Goal: Task Accomplishment & Management: Manage account settings

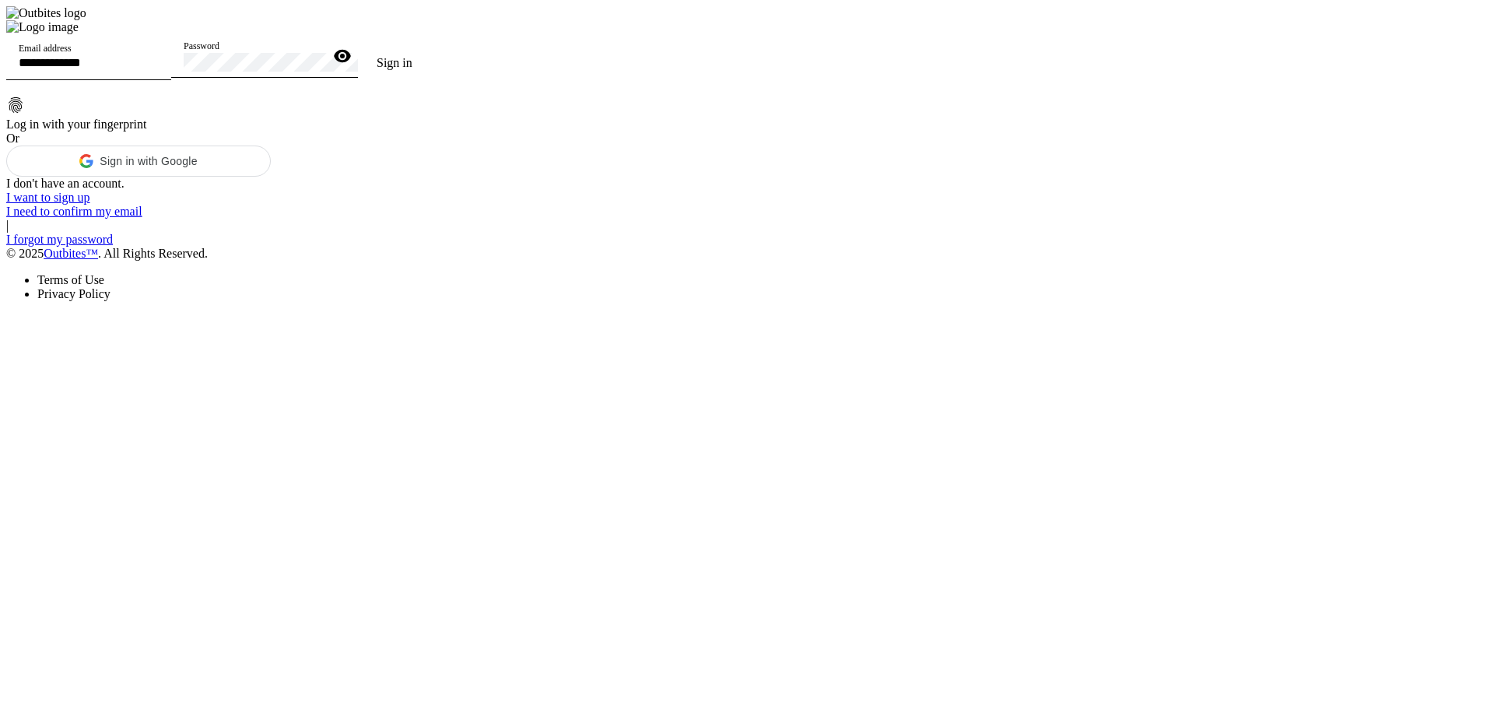
click at [159, 69] on input "Email address" at bounding box center [89, 62] width 140 height 13
drag, startPoint x: 1185, startPoint y: 338, endPoint x: 1179, endPoint y: 377, distance: 40.1
click at [431, 20] on div at bounding box center [218, 20] width 425 height 0
drag, startPoint x: 1065, startPoint y: 238, endPoint x: 1078, endPoint y: 233, distance: 13.3
click at [431, 20] on div at bounding box center [218, 20] width 425 height 0
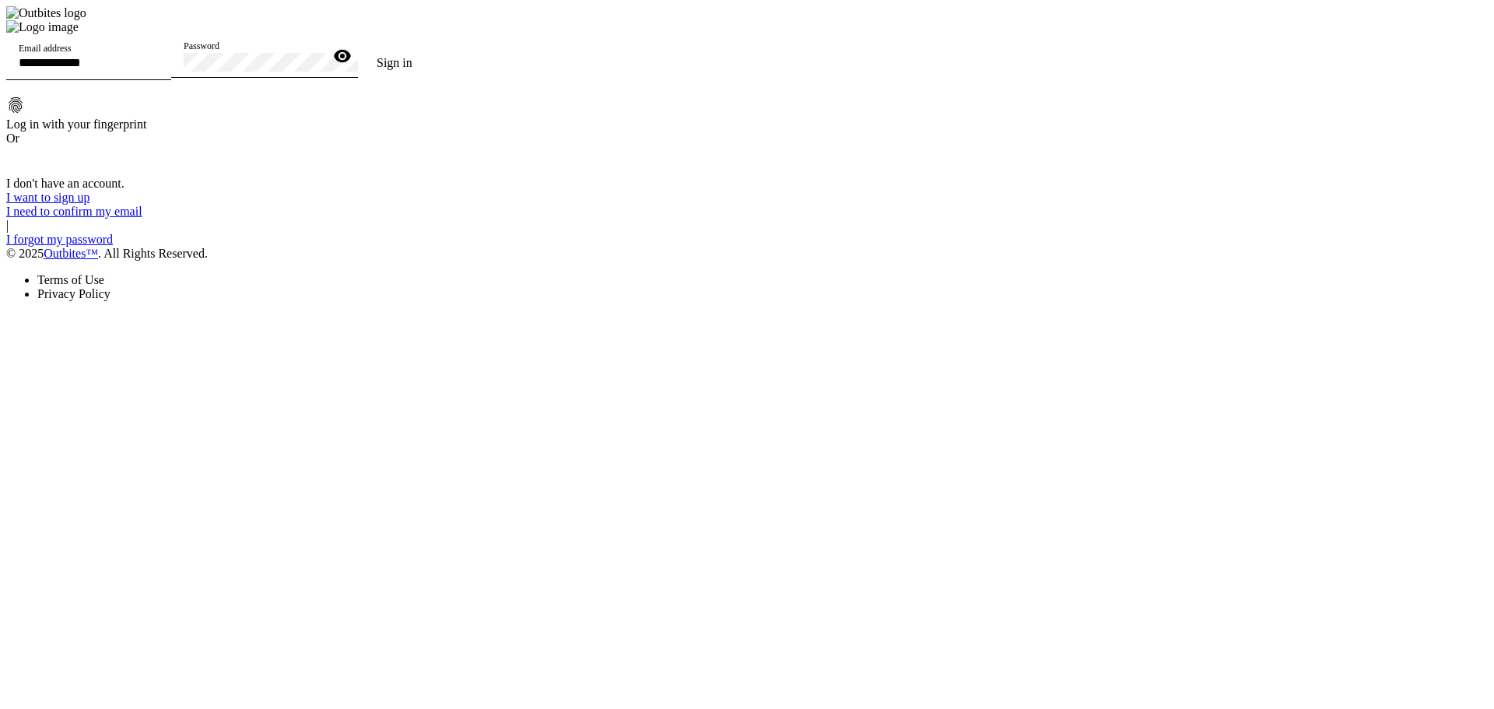
drag, startPoint x: 43, startPoint y: 127, endPoint x: 187, endPoint y: 4, distance: 189.3
click at [43, 20] on div at bounding box center [218, 20] width 425 height 0
drag, startPoint x: 156, startPoint y: 173, endPoint x: 253, endPoint y: 72, distance: 139.8
click at [156, 20] on div at bounding box center [218, 20] width 425 height 0
drag, startPoint x: 1236, startPoint y: 256, endPoint x: 919, endPoint y: 35, distance: 386.8
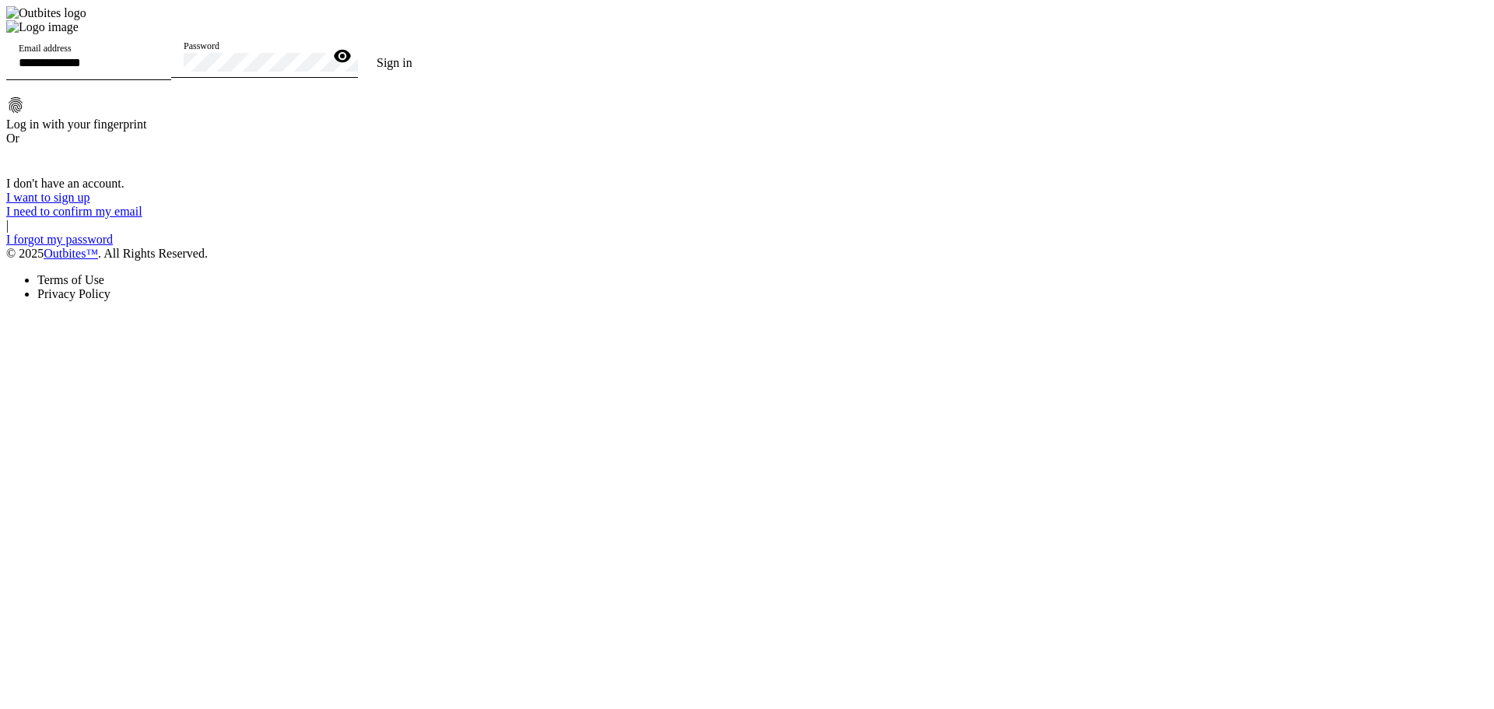
click at [431, 20] on div at bounding box center [218, 20] width 425 height 0
click at [386, 20] on div at bounding box center [218, 20] width 425 height 0
click at [431, 20] on div at bounding box center [218, 20] width 425 height 0
click at [159, 80] on div "Email address" at bounding box center [89, 59] width 140 height 44
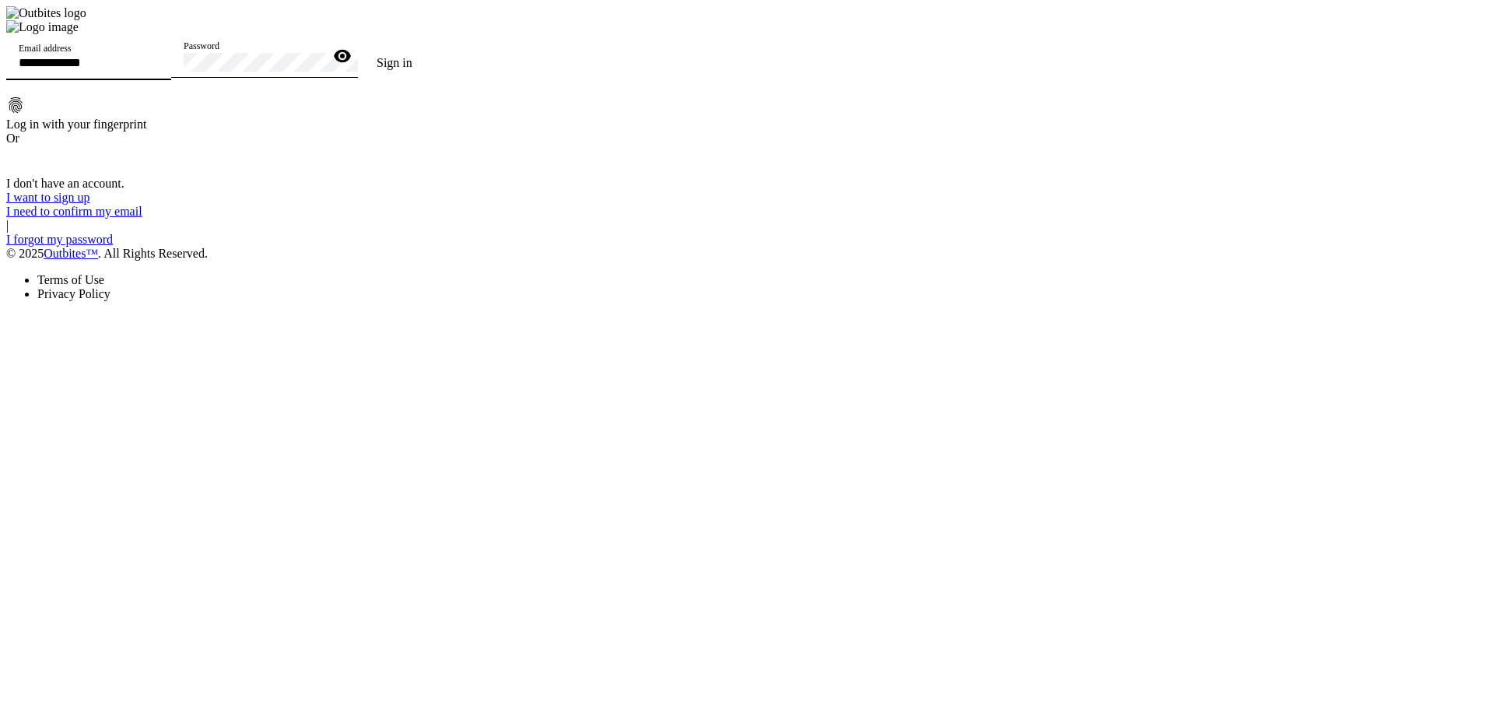
click at [159, 69] on input "Email address" at bounding box center [89, 62] width 140 height 13
type input "**********"
click at [358, 47] on button "Sign in" at bounding box center [394, 62] width 73 height 31
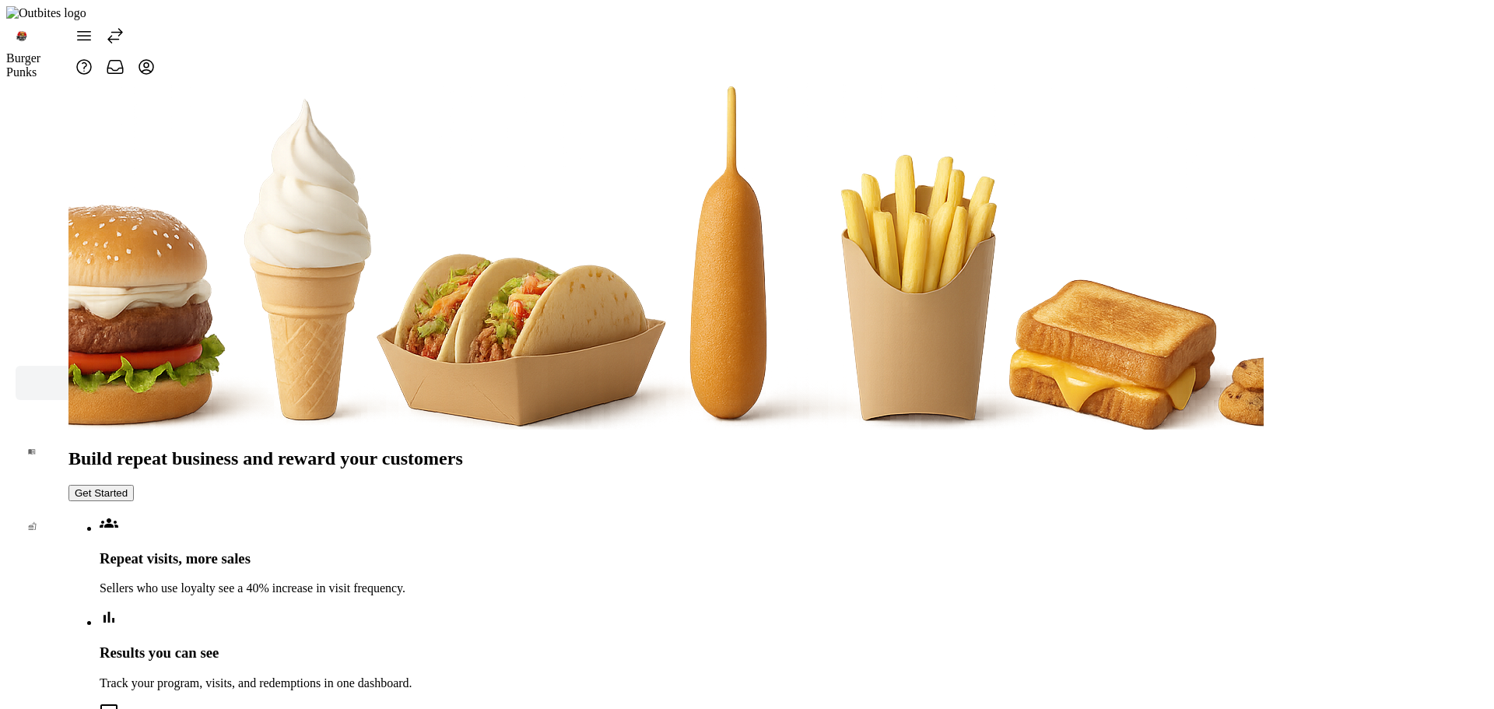
click at [124, 26] on icon at bounding box center [115, 35] width 19 height 19
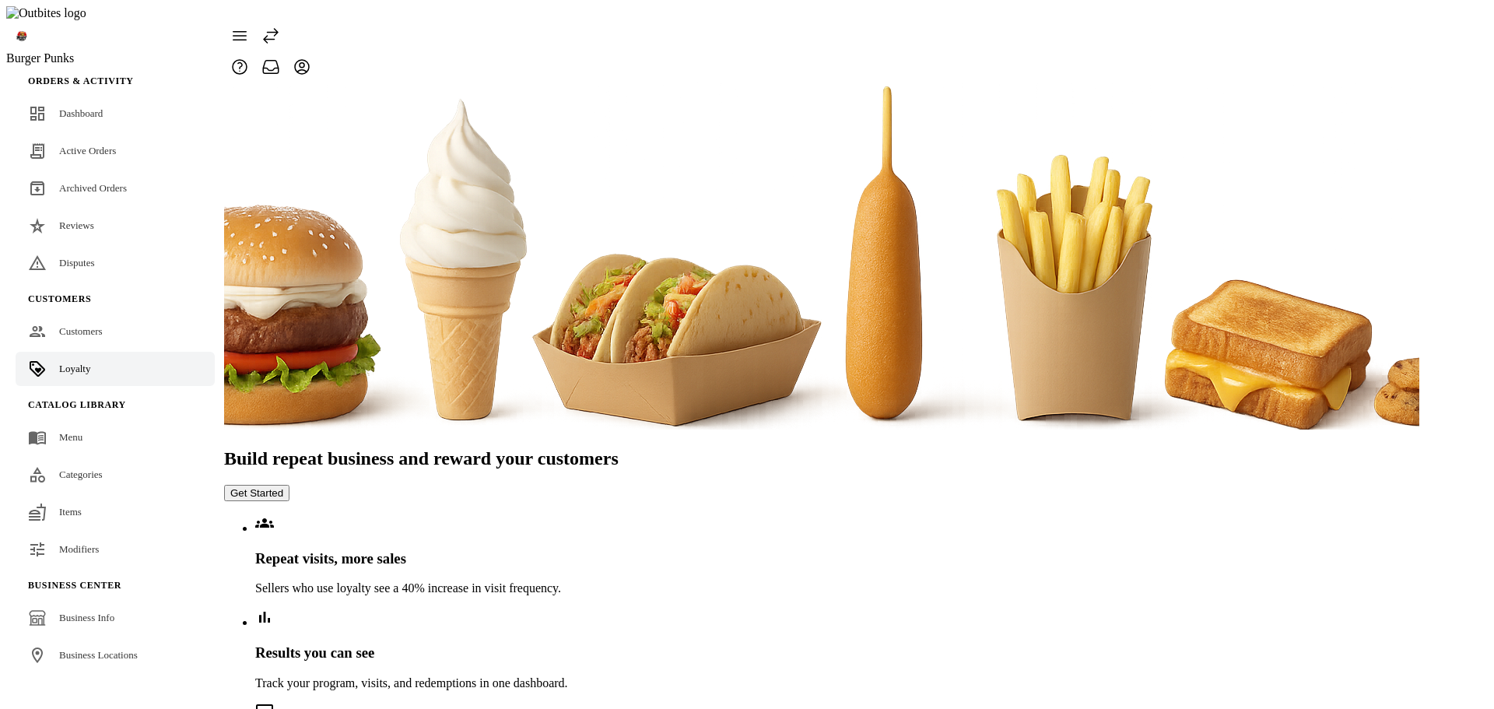
click at [289, 26] on span at bounding box center [270, 35] width 37 height 37
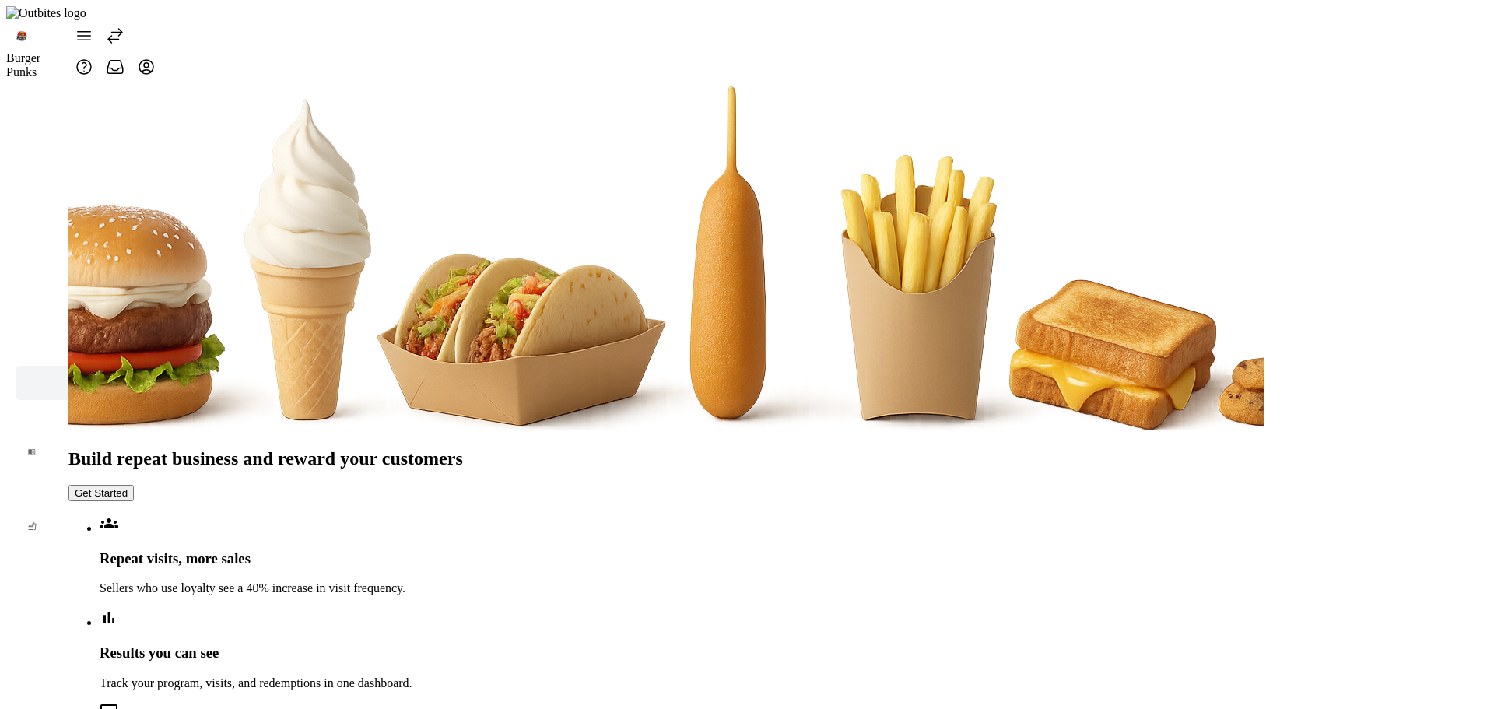
click at [124, 26] on icon at bounding box center [115, 35] width 19 height 19
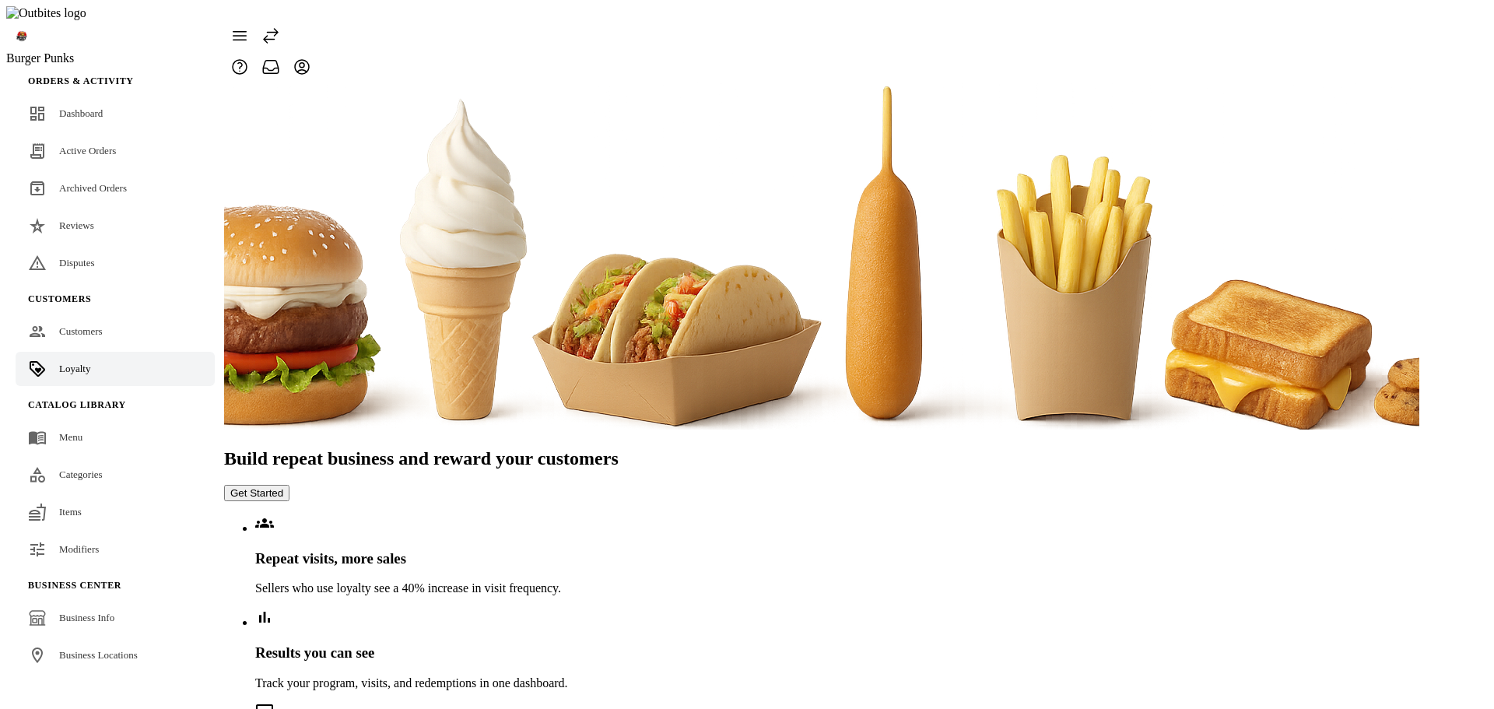
click at [289, 23] on span at bounding box center [270, 35] width 37 height 37
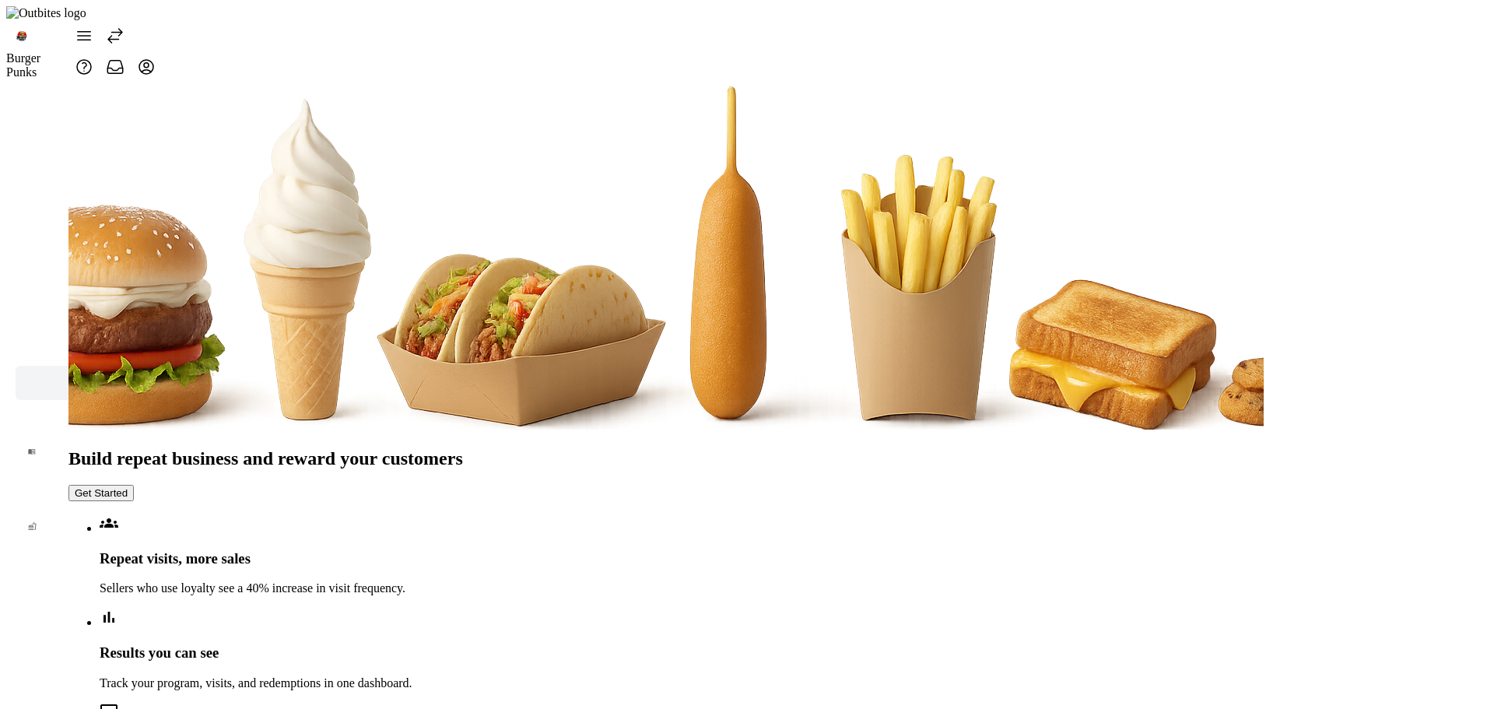
click at [124, 26] on icon at bounding box center [115, 35] width 19 height 19
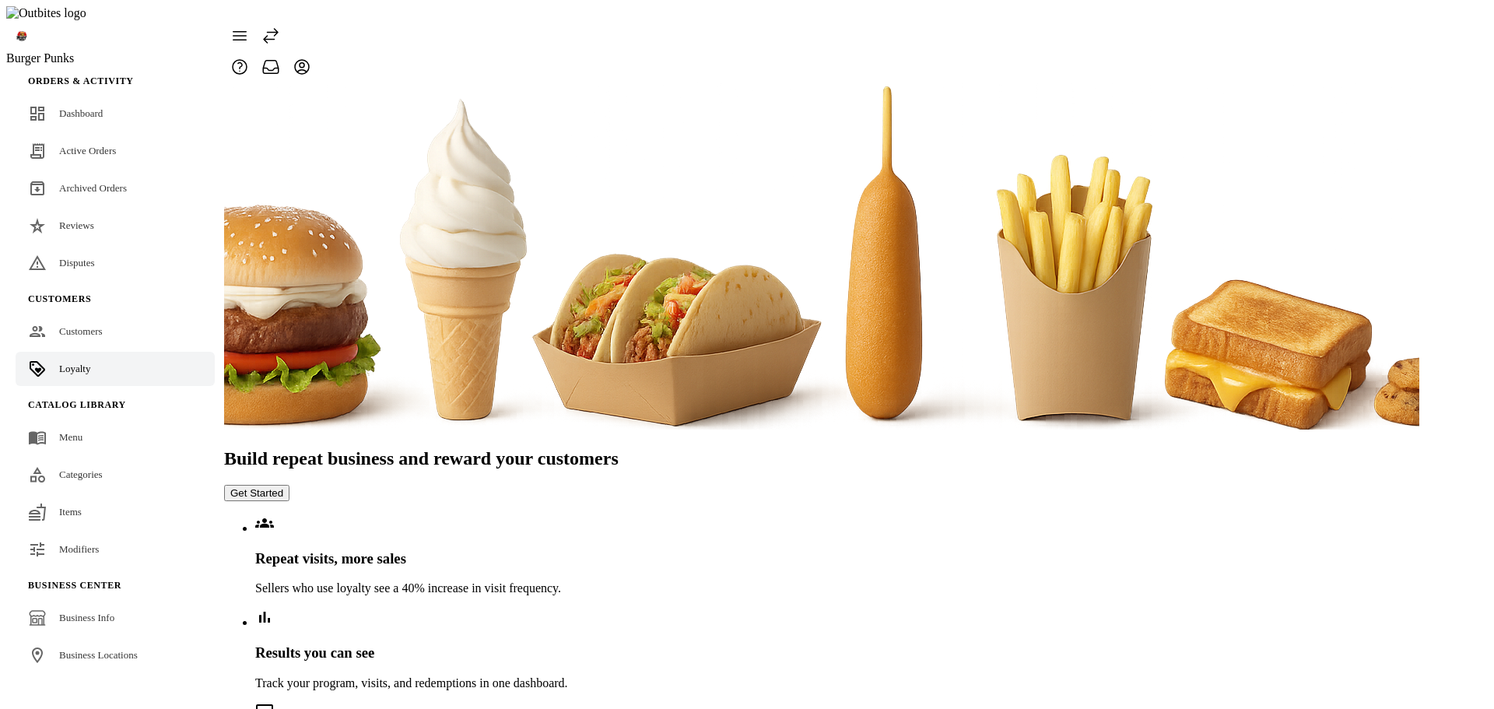
click at [249, 30] on icon at bounding box center [239, 35] width 19 height 19
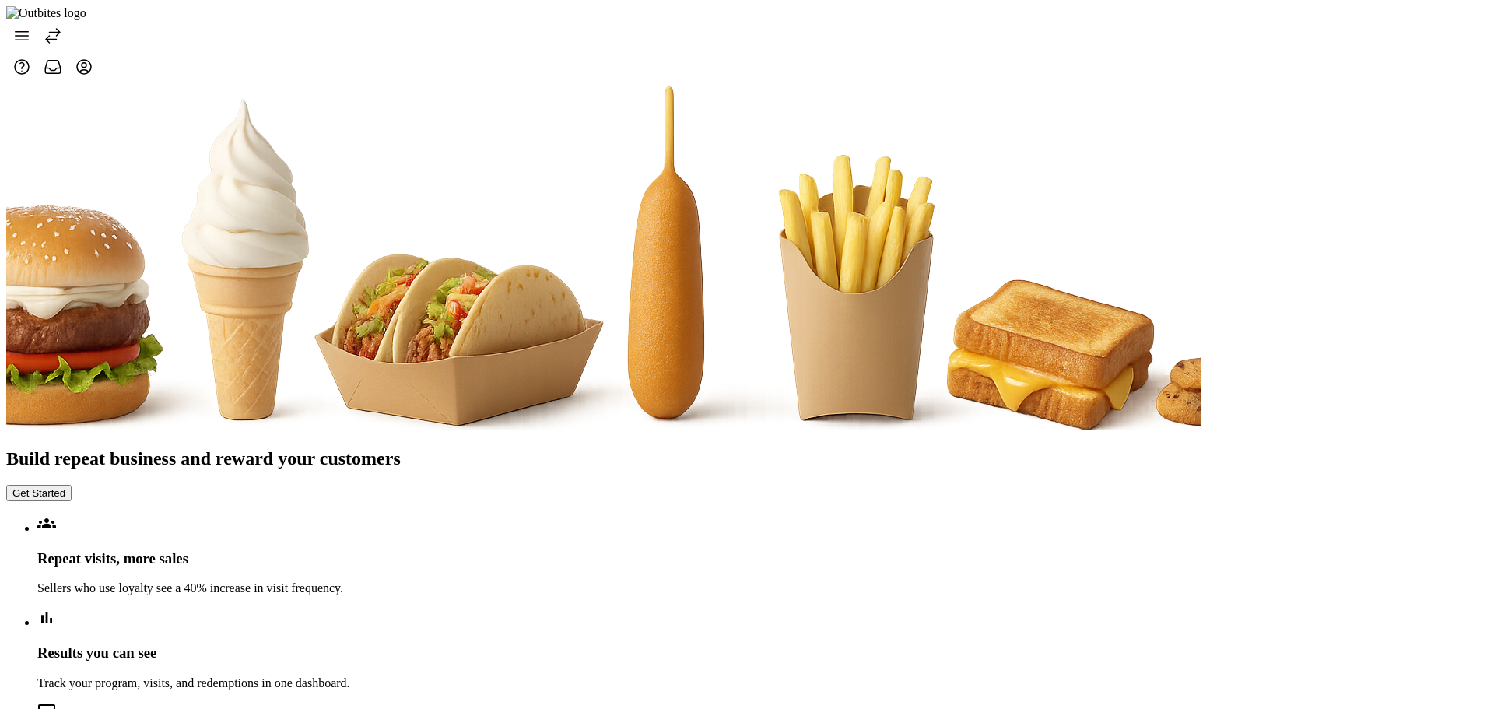
click at [31, 26] on icon at bounding box center [21, 35] width 19 height 19
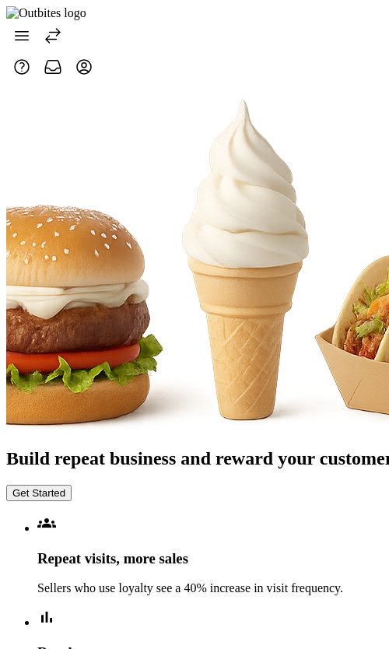
click at [40, 27] on span at bounding box center [21, 35] width 37 height 37
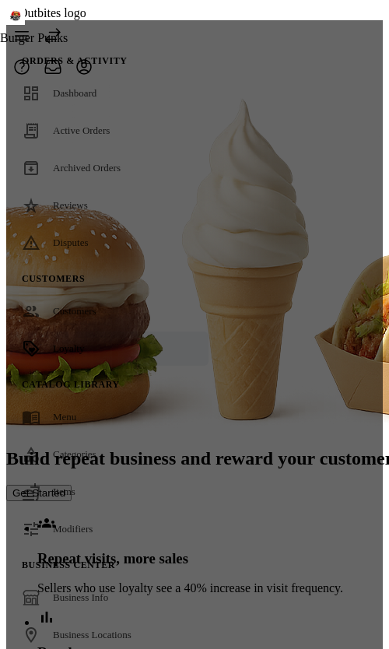
click at [252, 75] on div at bounding box center [194, 408] width 377 height 776
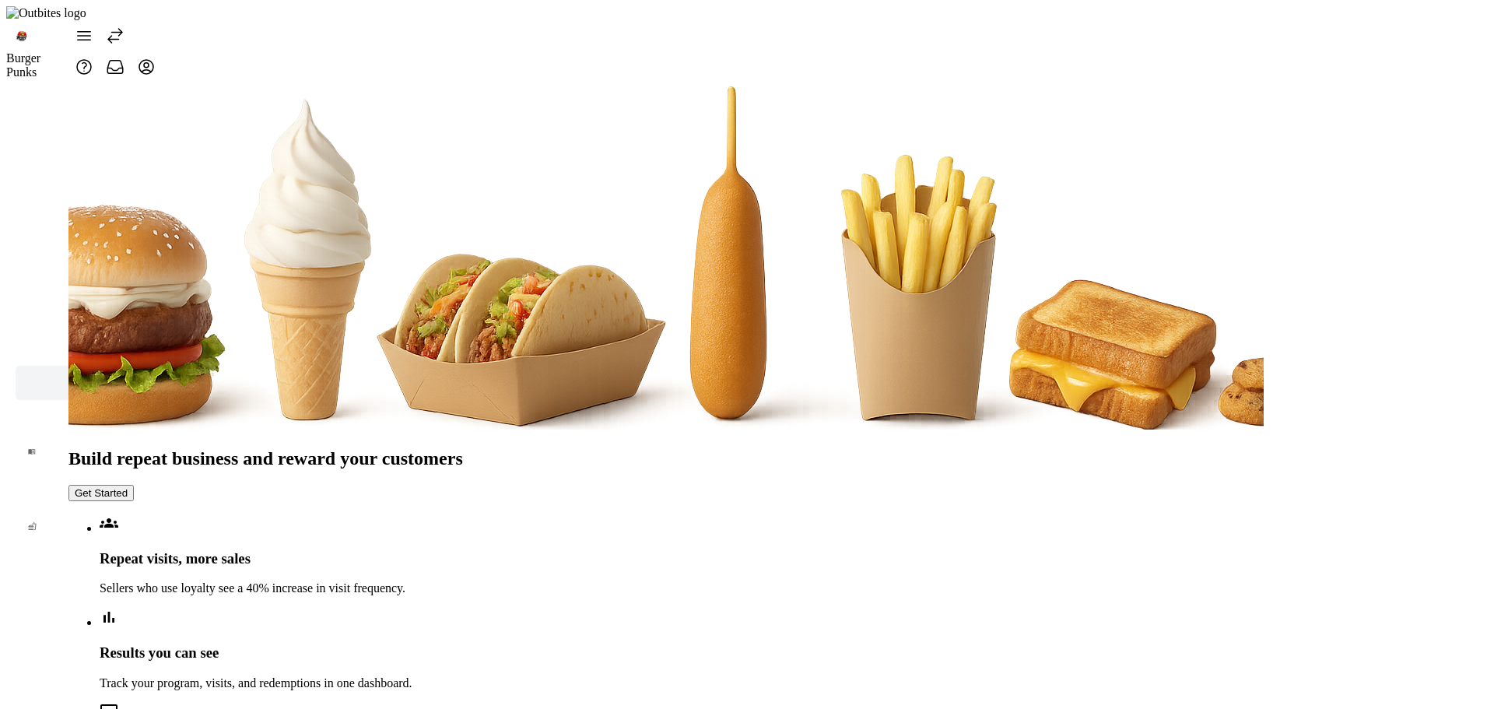
click at [124, 26] on icon at bounding box center [115, 35] width 19 height 19
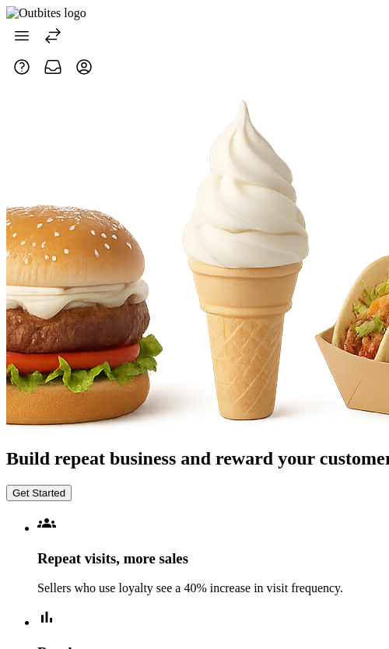
click at [29, 32] on icon at bounding box center [22, 36] width 13 height 9
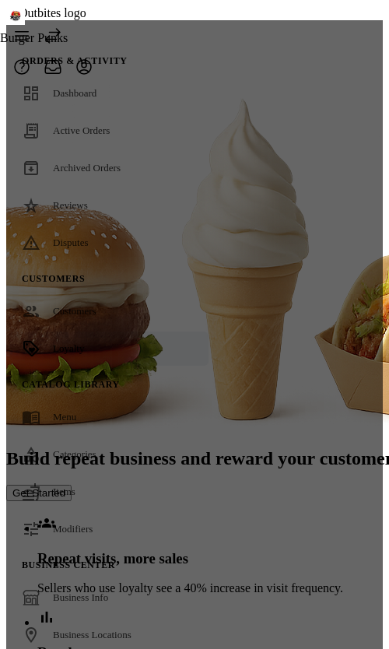
click at [296, 76] on div at bounding box center [194, 408] width 377 height 776
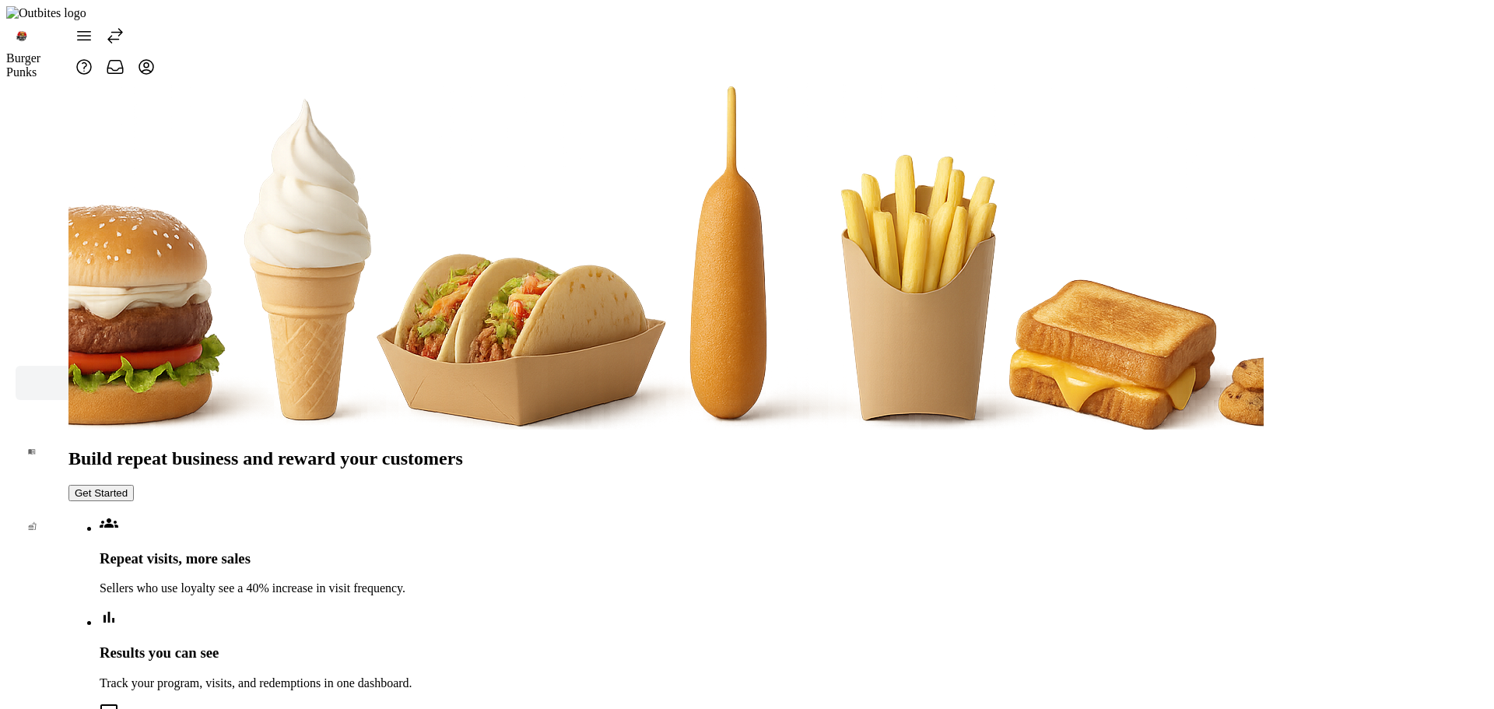
click at [131, 17] on span at bounding box center [114, 35] width 37 height 37
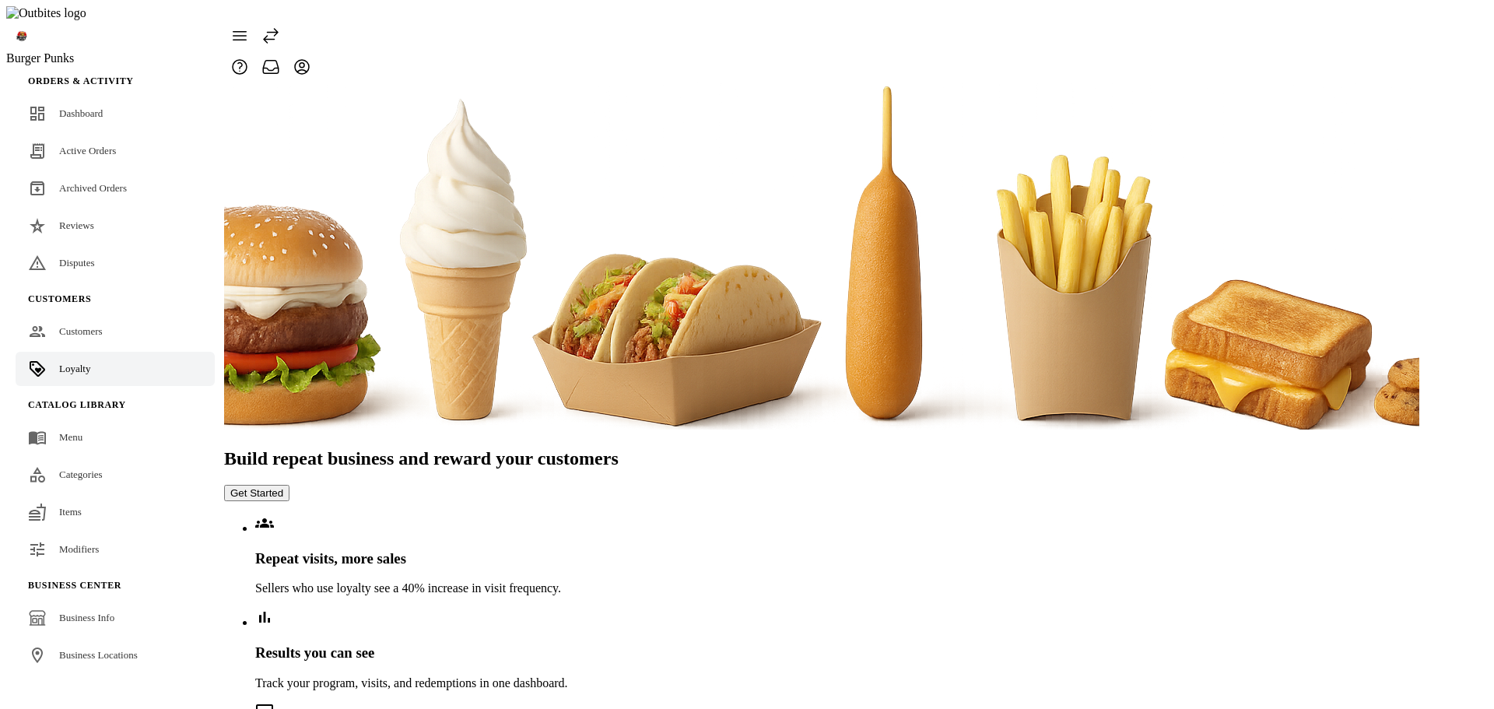
click at [289, 485] on button "Get Started" at bounding box center [256, 493] width 65 height 16
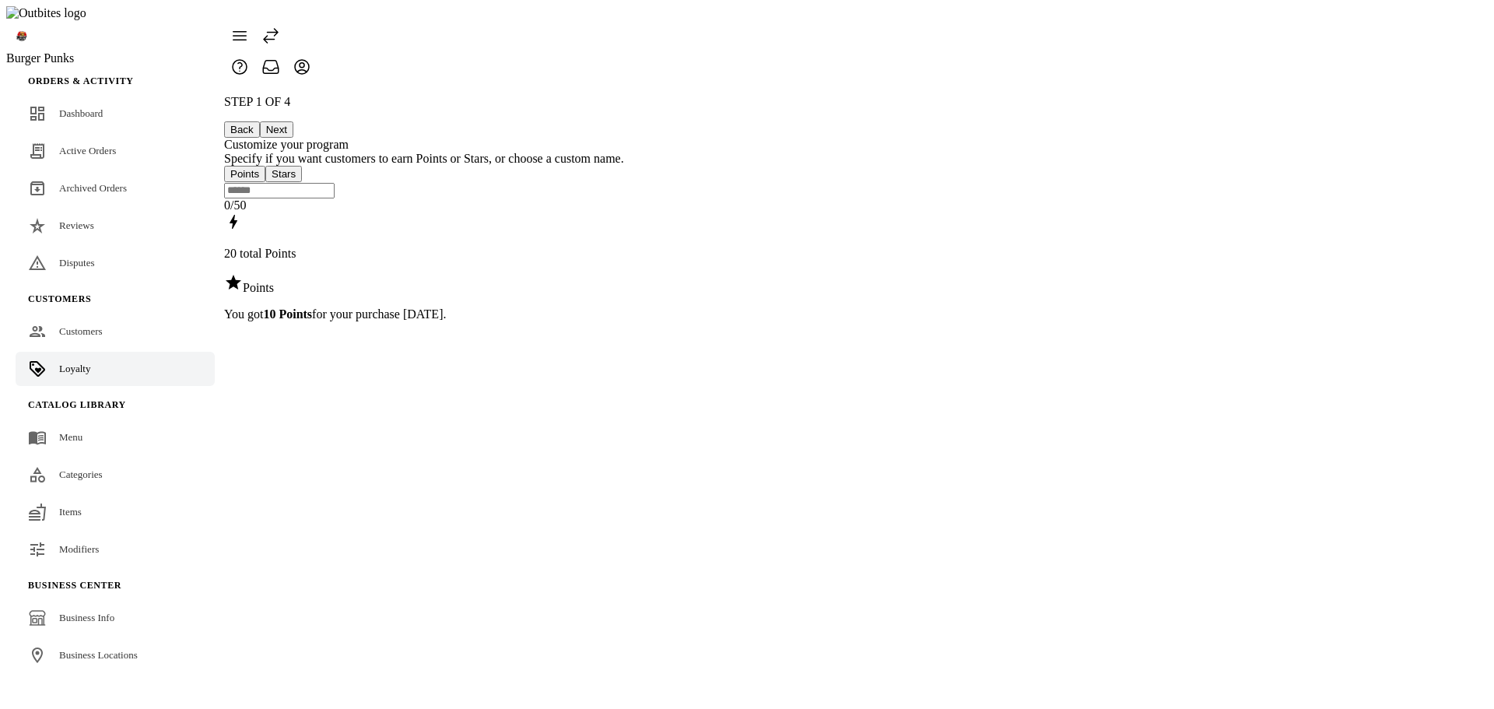
click at [293, 121] on button "Next" at bounding box center [276, 129] width 33 height 16
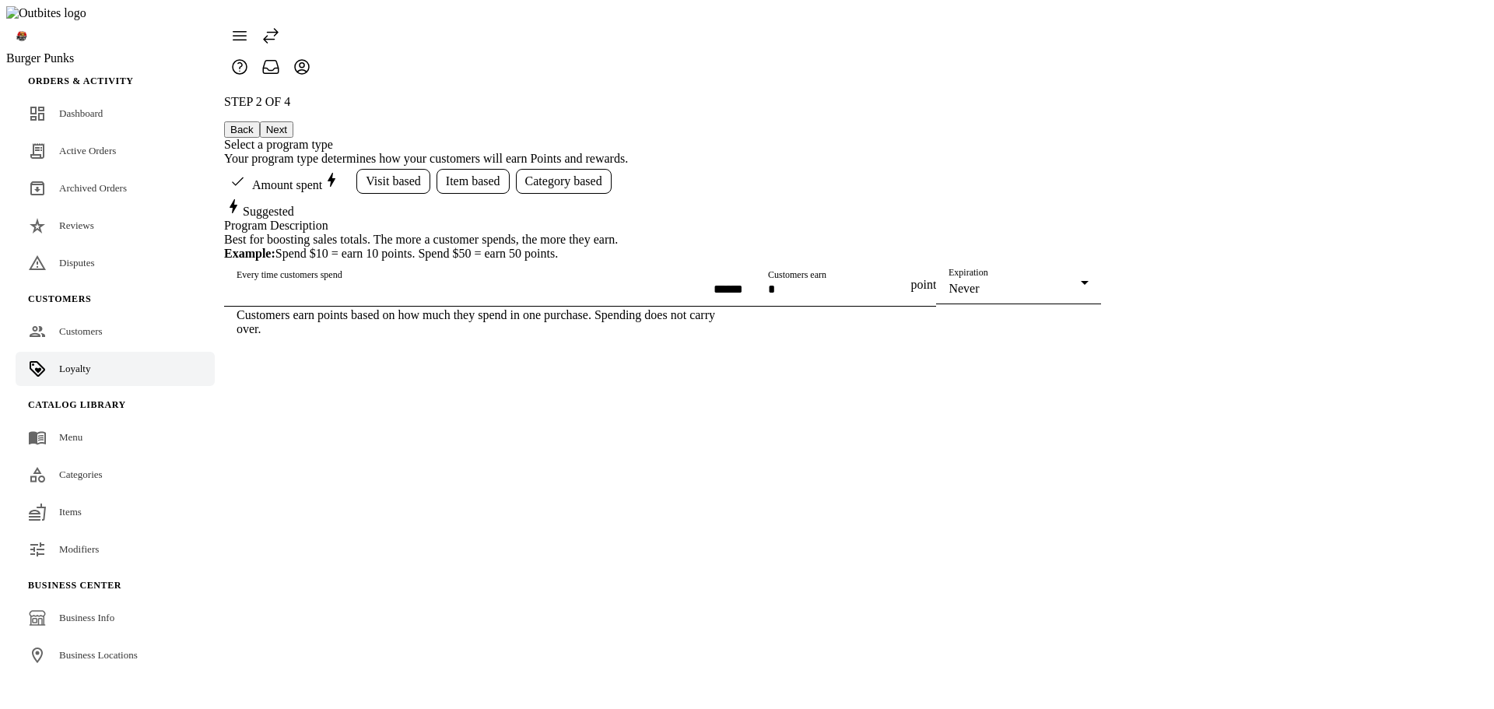
click at [293, 121] on button "Next" at bounding box center [276, 129] width 33 height 16
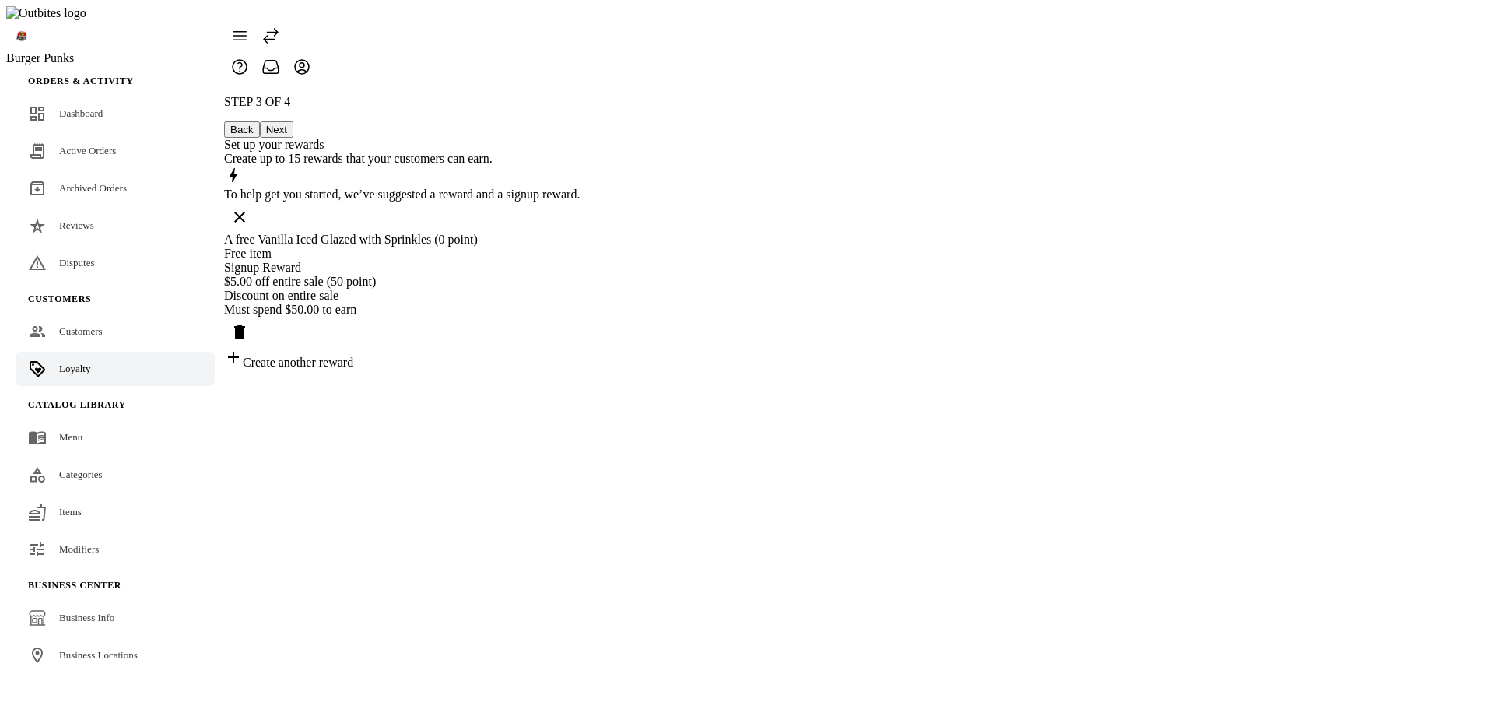
click at [580, 233] on div "A free Vanilla Iced Glazed with Sprinkles (0 point)" at bounding box center [402, 240] width 356 height 14
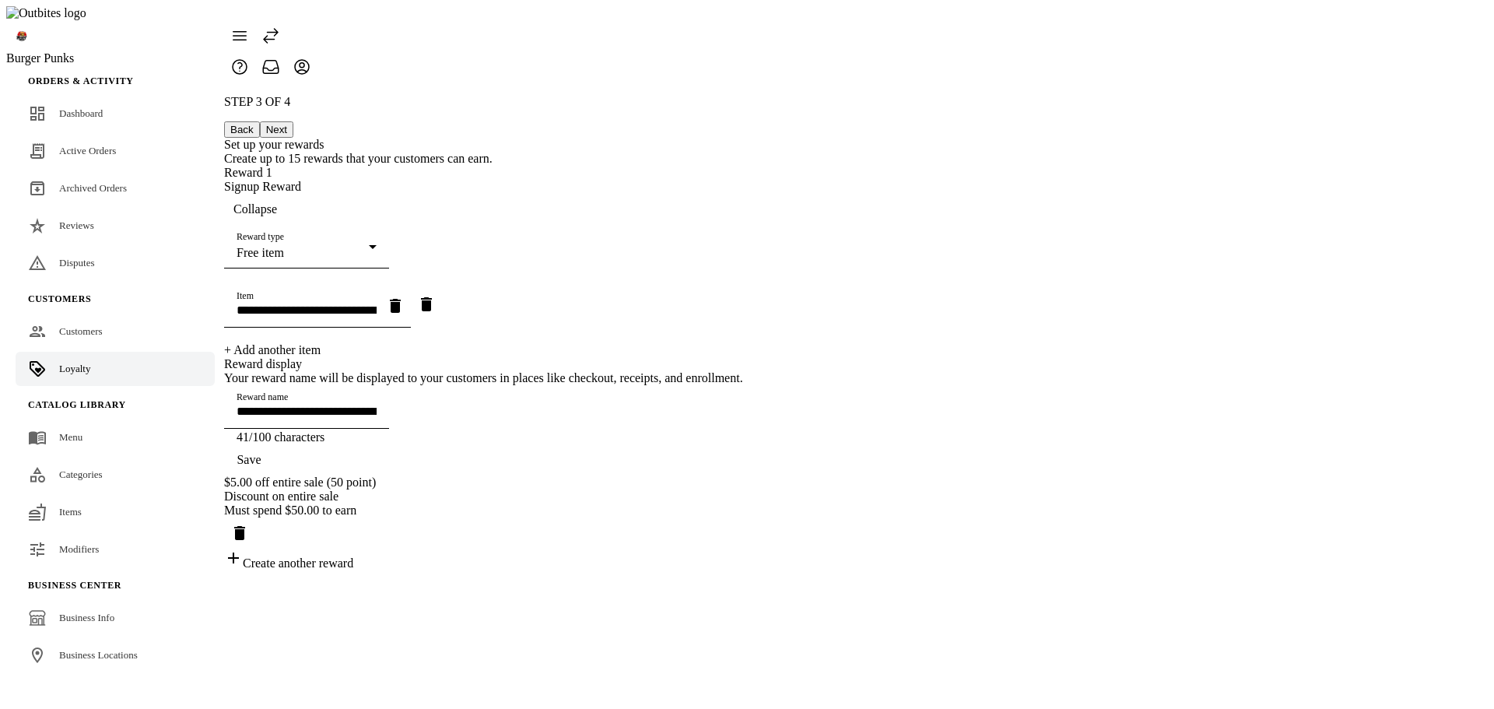
click at [369, 246] on div "Free item" at bounding box center [303, 253] width 132 height 14
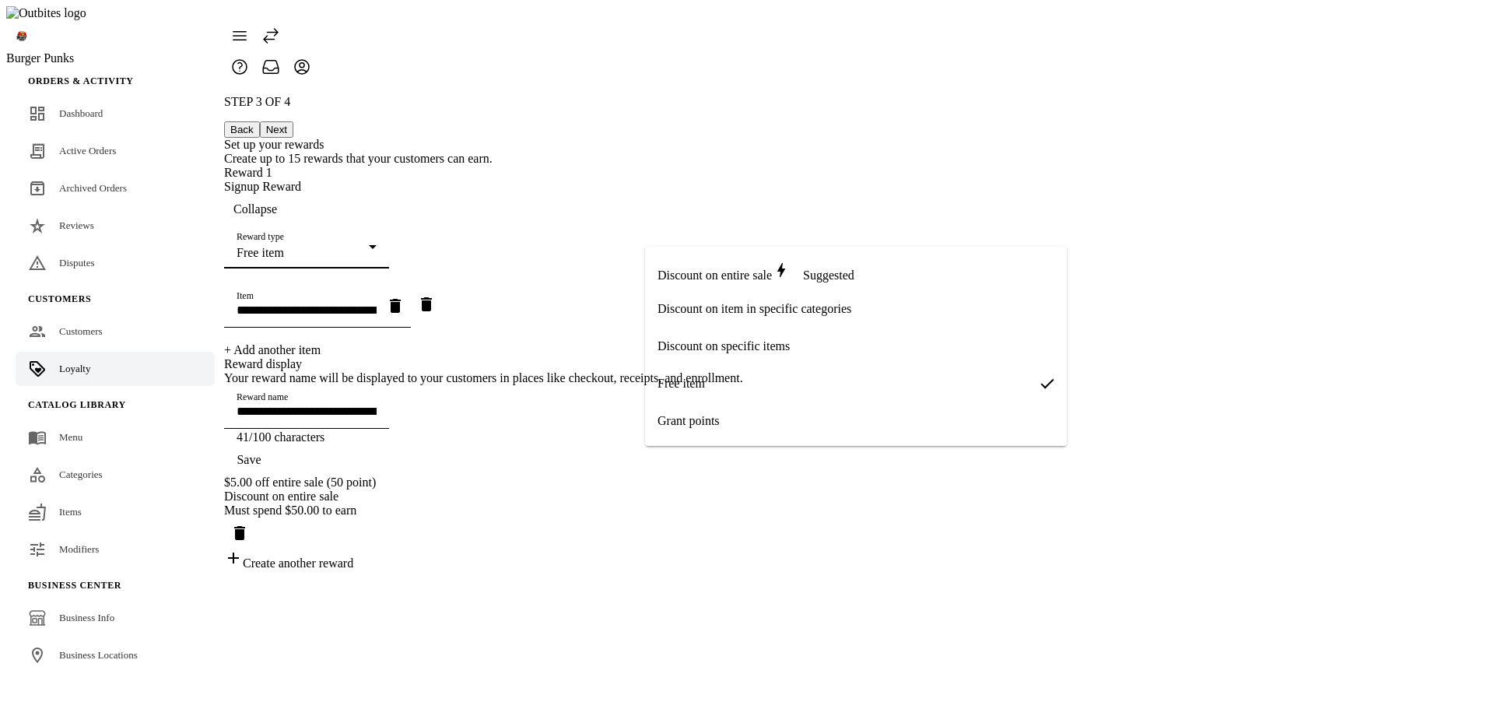
click at [676, 415] on span "Grant points" at bounding box center [688, 421] width 62 height 14
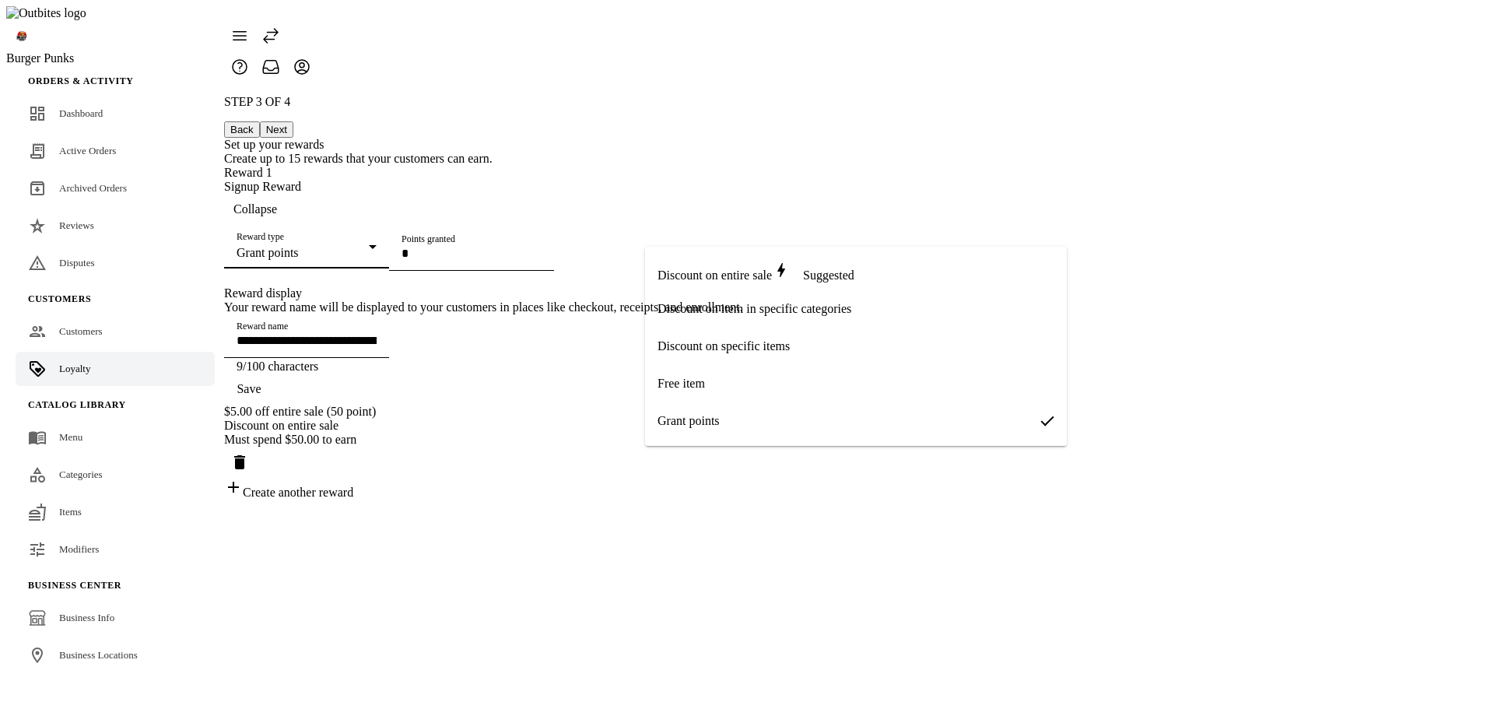
type input "*********"
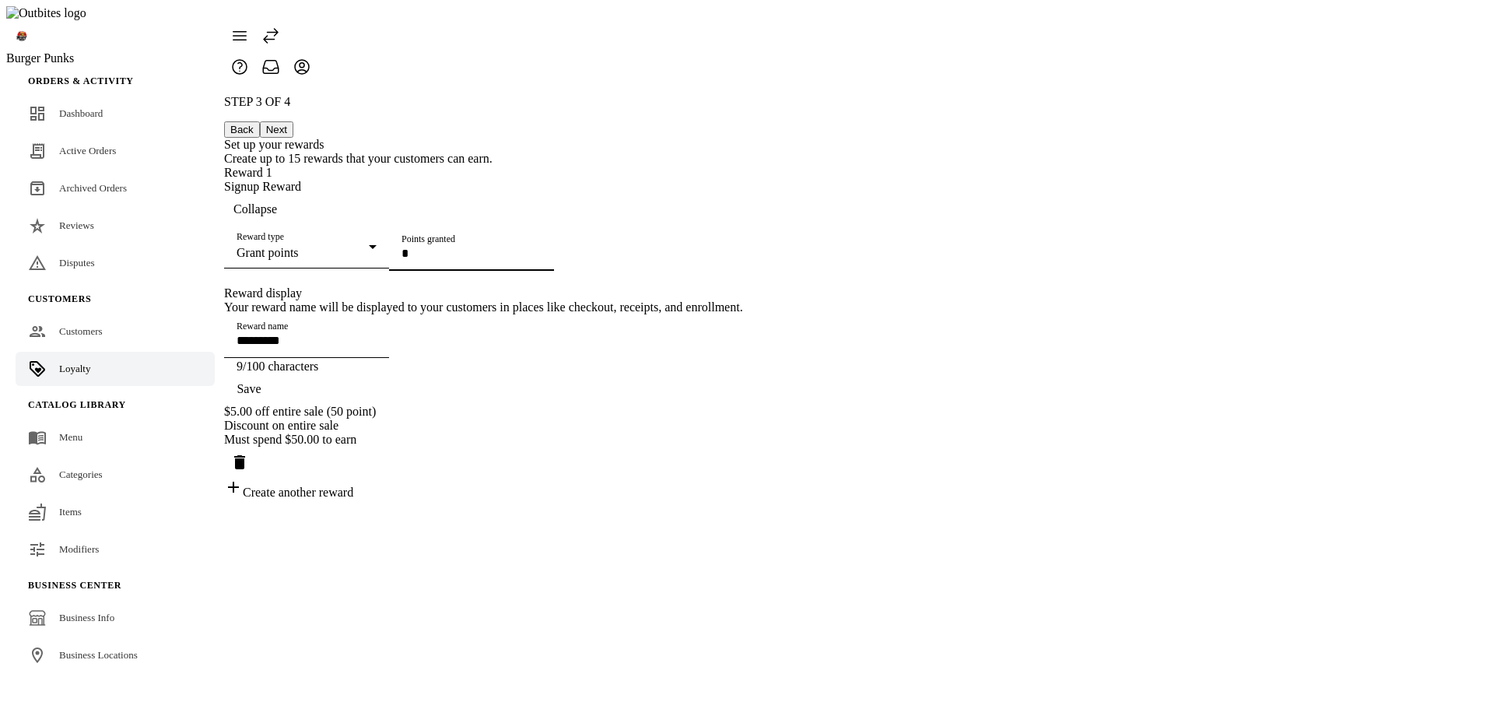
click at [541, 260] on input "Points granted" at bounding box center [471, 253] width 140 height 13
type input "**"
click at [743, 375] on div "STEP 3 OF 4 Back Next Set up your rewards Create up to 15 rewards that your cus…" at bounding box center [483, 297] width 519 height 405
drag, startPoint x: 781, startPoint y: 441, endPoint x: 471, endPoint y: 426, distance: 310.0
click at [471, 426] on div "STEP 3 OF 4 Back Next Set up your rewards Create up to 15 rewards that your cus…" at bounding box center [483, 297] width 519 height 405
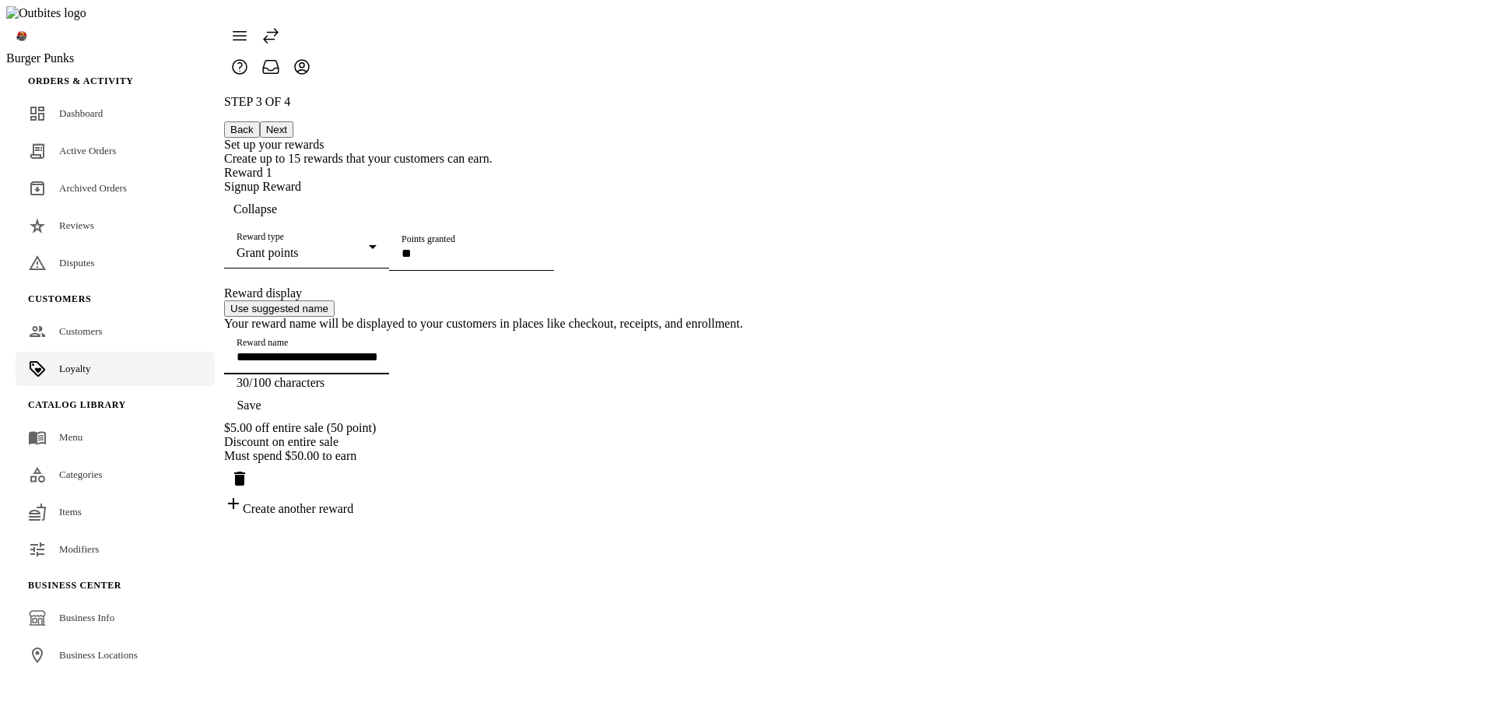
type input "**********"
click at [261, 412] on span "Save" at bounding box center [249, 405] width 24 height 14
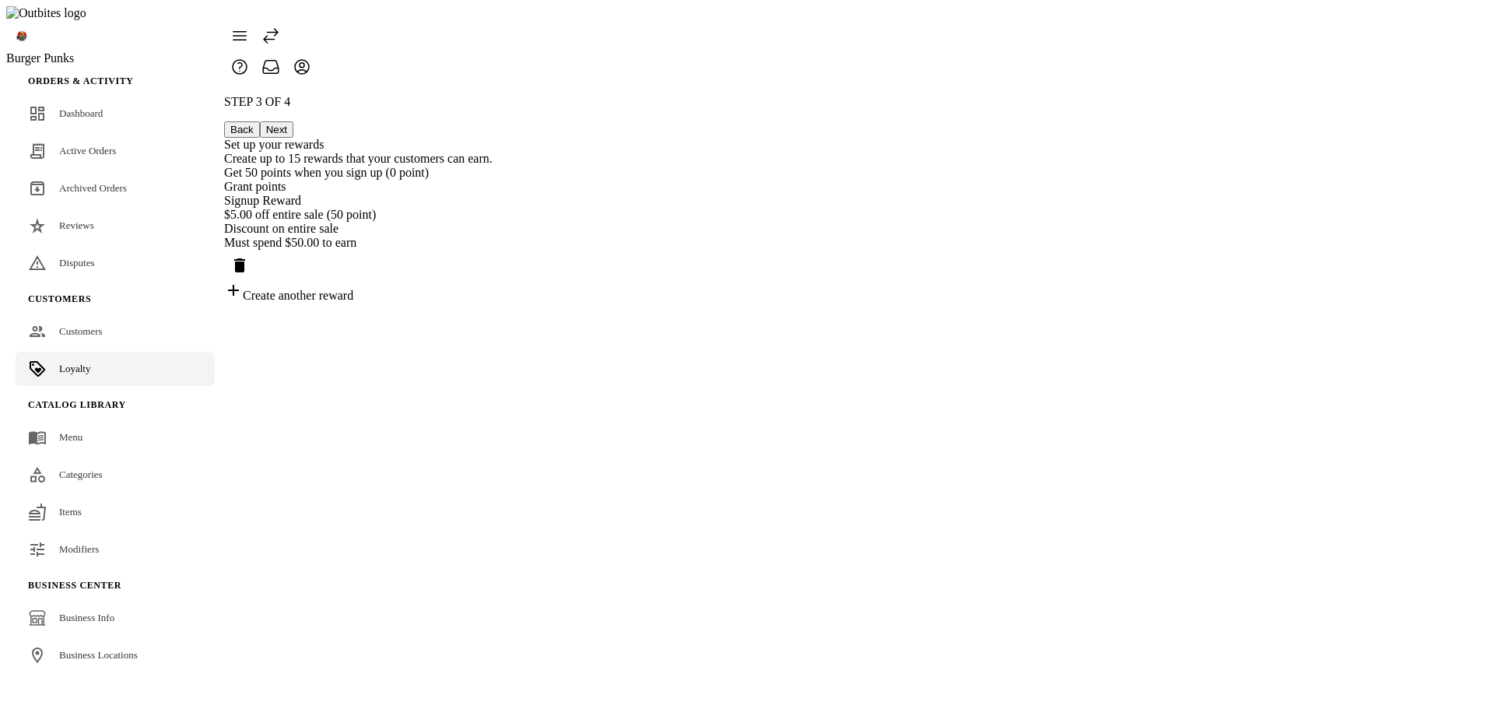
click at [293, 121] on button "Next" at bounding box center [276, 129] width 33 height 16
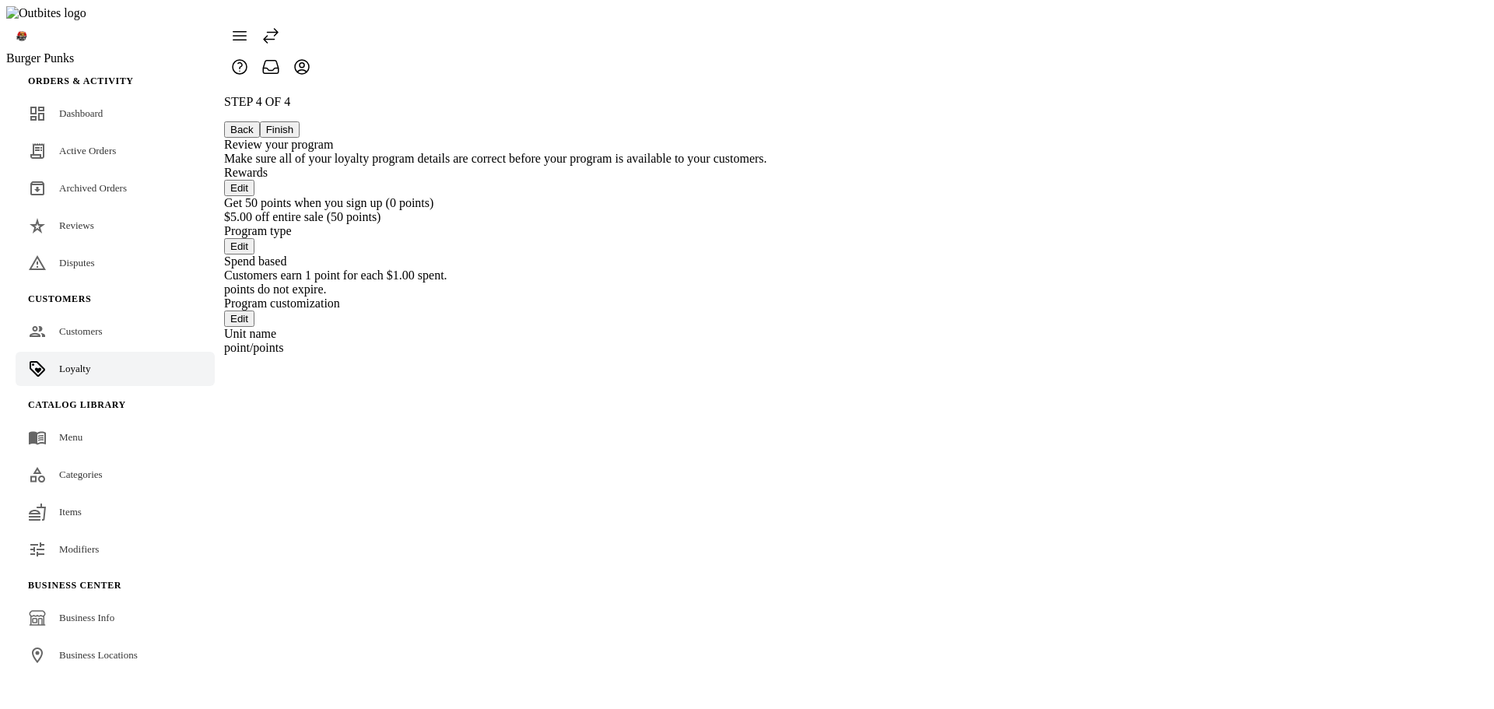
click at [260, 121] on button "Back" at bounding box center [242, 129] width 36 height 16
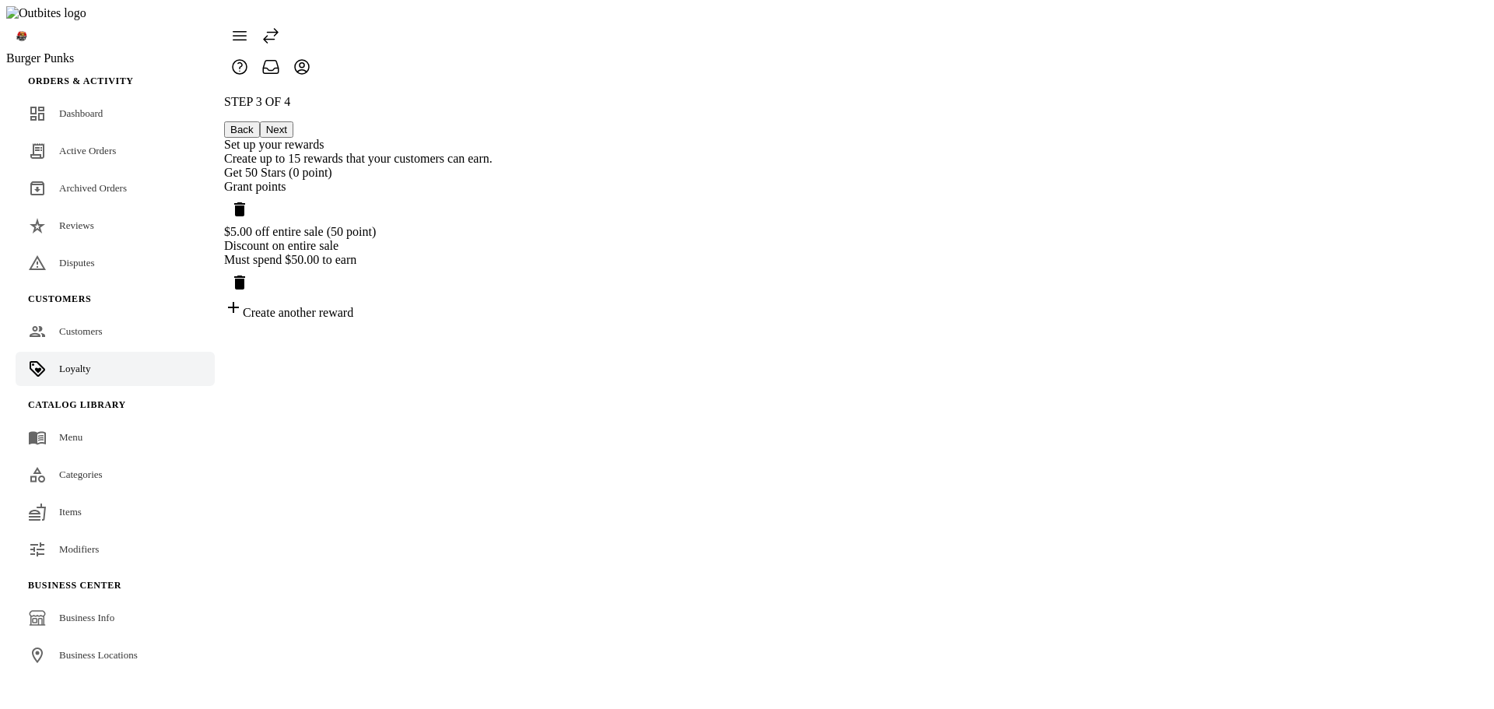
drag, startPoint x: 1060, startPoint y: 239, endPoint x: 1046, endPoint y: 210, distance: 32.4
click at [258, 264] on span "Delete reward" at bounding box center [239, 282] width 37 height 37
click at [249, 200] on icon "Delete reward" at bounding box center [239, 209] width 19 height 19
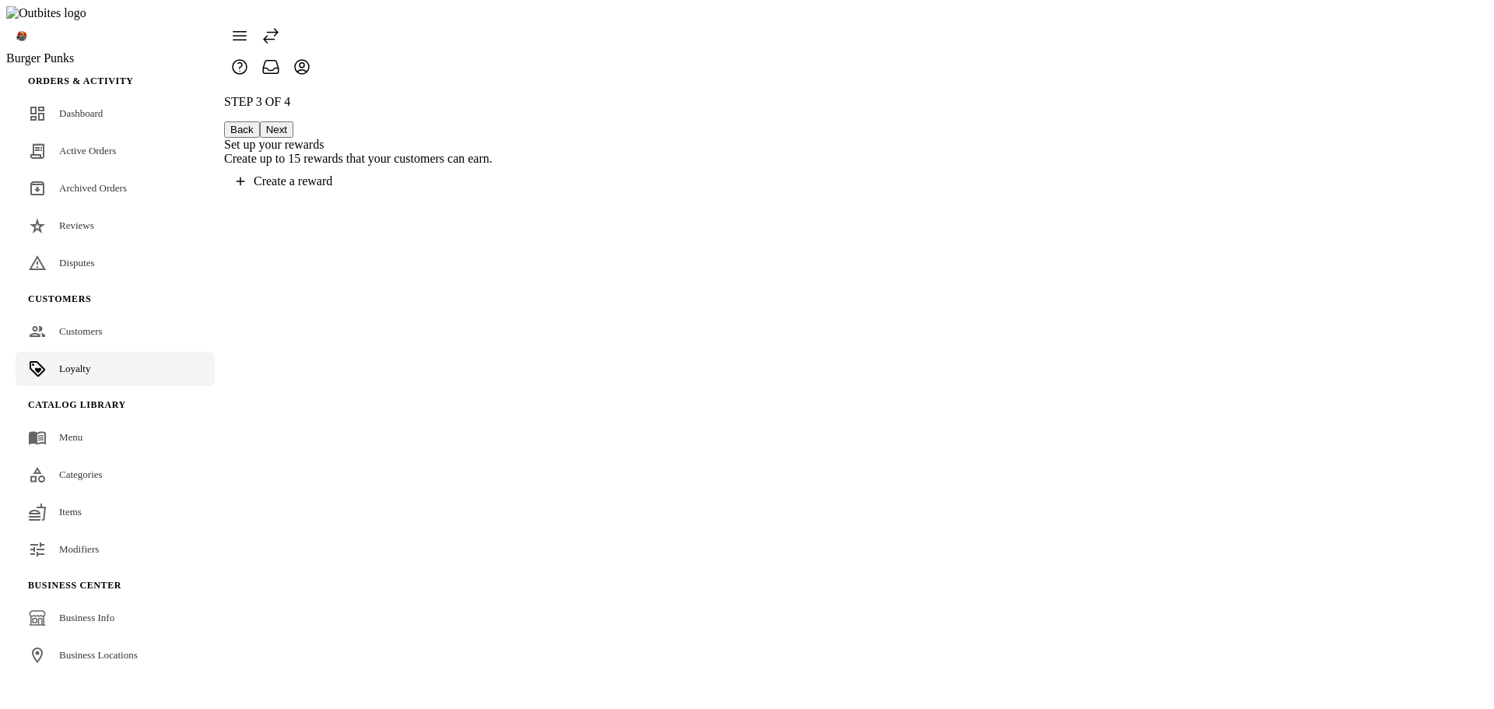
click at [260, 121] on button "Back" at bounding box center [242, 129] width 36 height 16
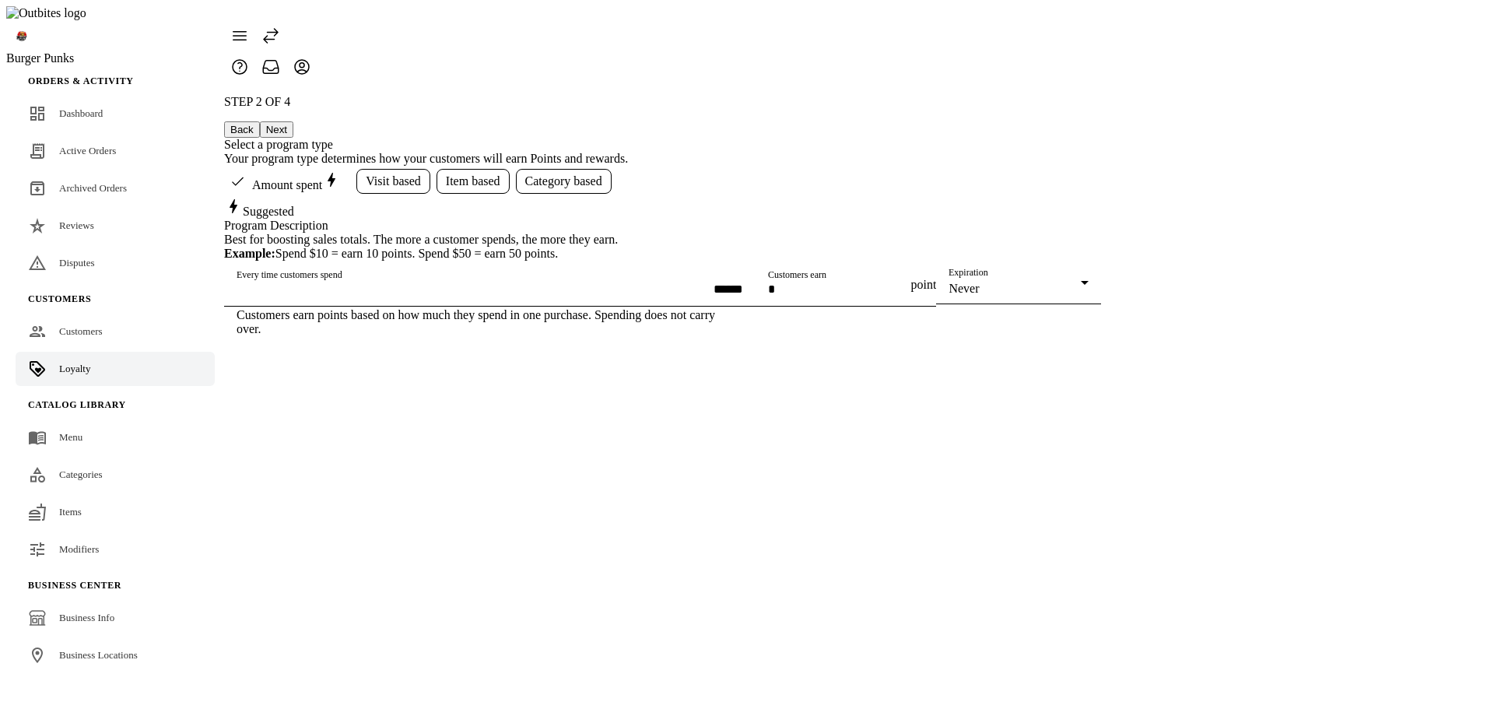
click at [293, 121] on button "Next" at bounding box center [276, 129] width 33 height 16
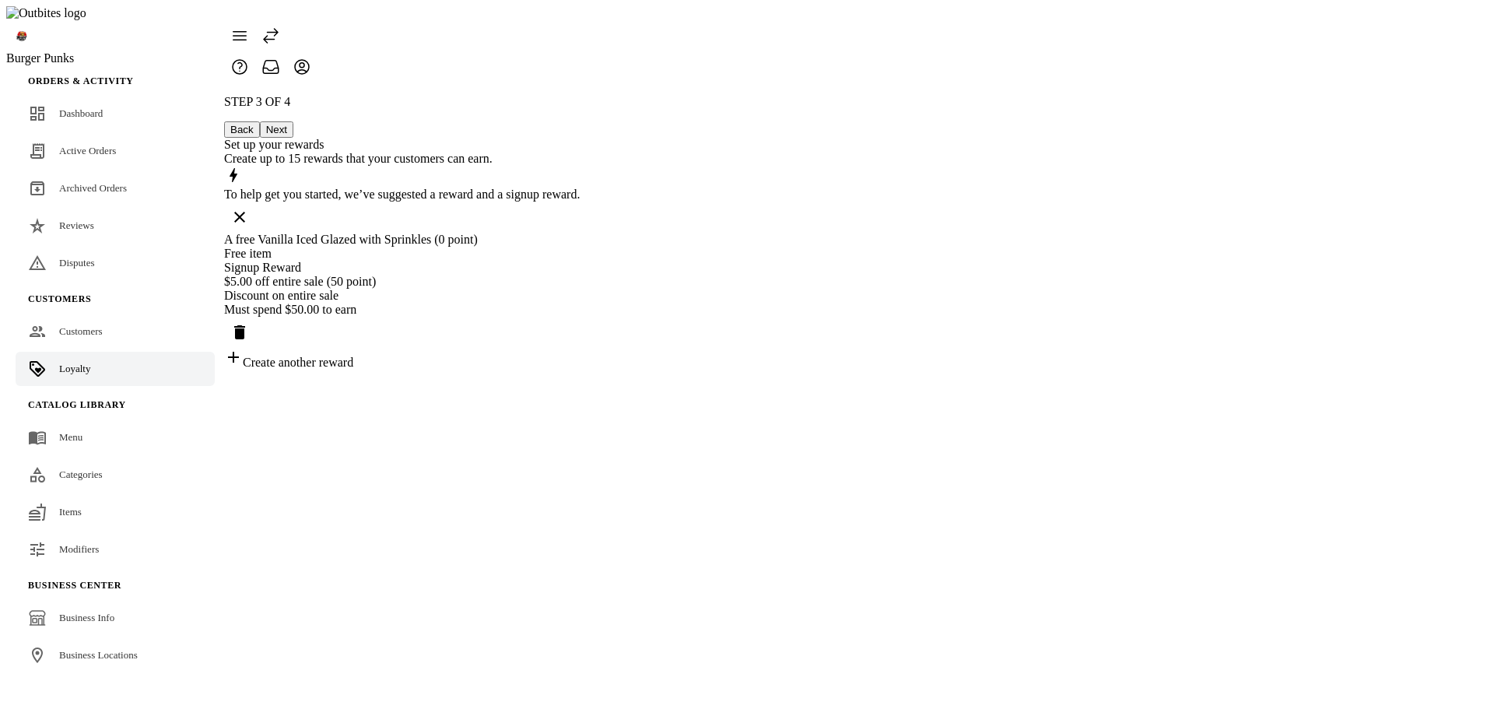
click at [580, 370] on div "STEP 3 OF 4 Back Next Set up your rewards Create up to 15 rewards that your cus…" at bounding box center [402, 232] width 356 height 275
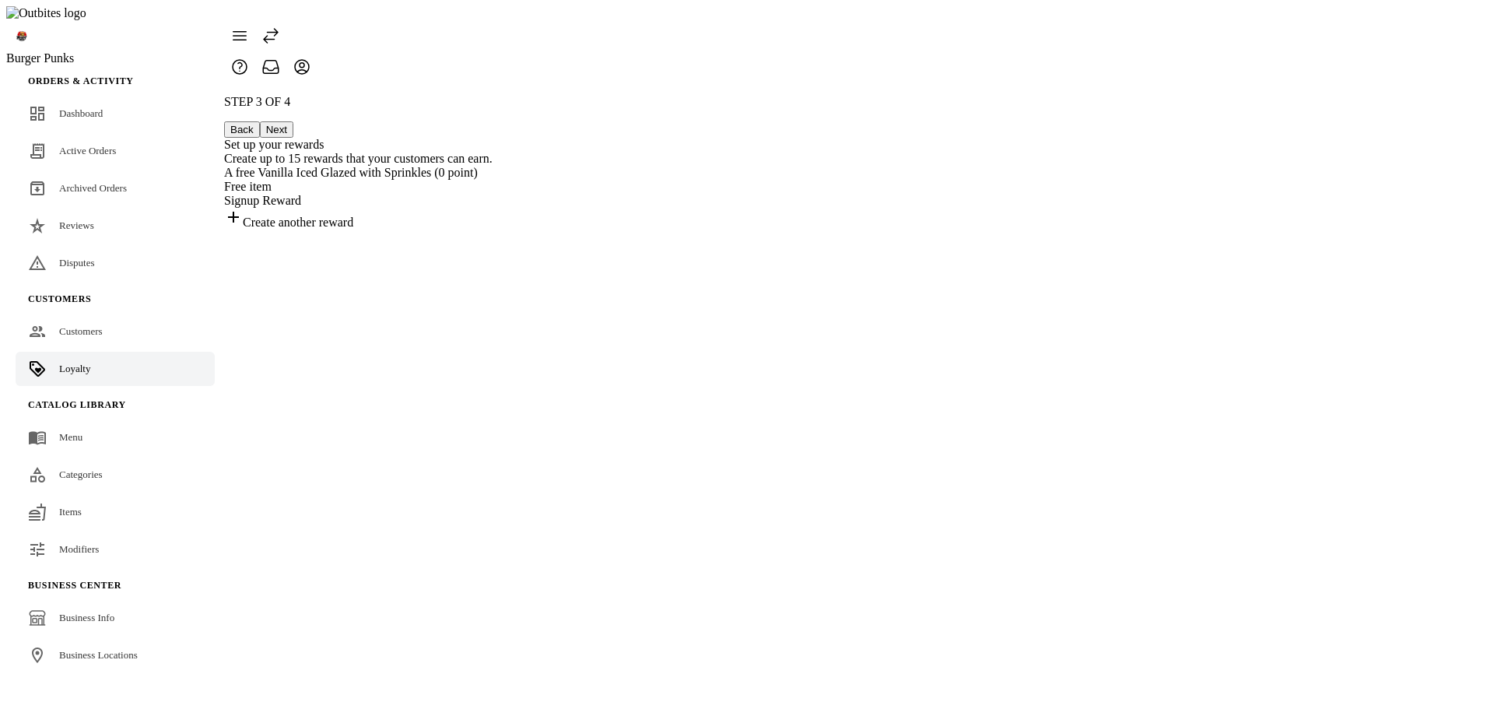
click at [260, 121] on button "Back" at bounding box center [242, 129] width 36 height 16
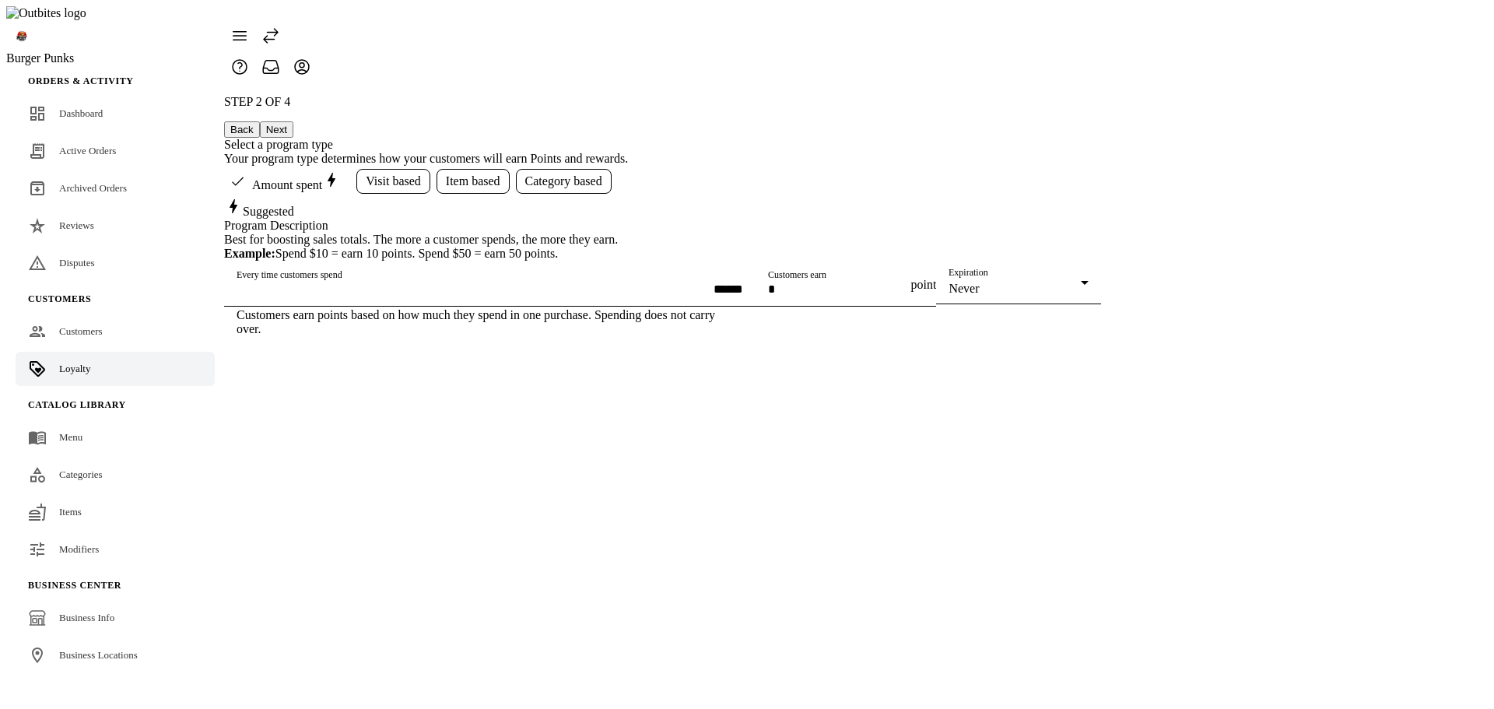
click at [293, 121] on button "Next" at bounding box center [276, 129] width 33 height 16
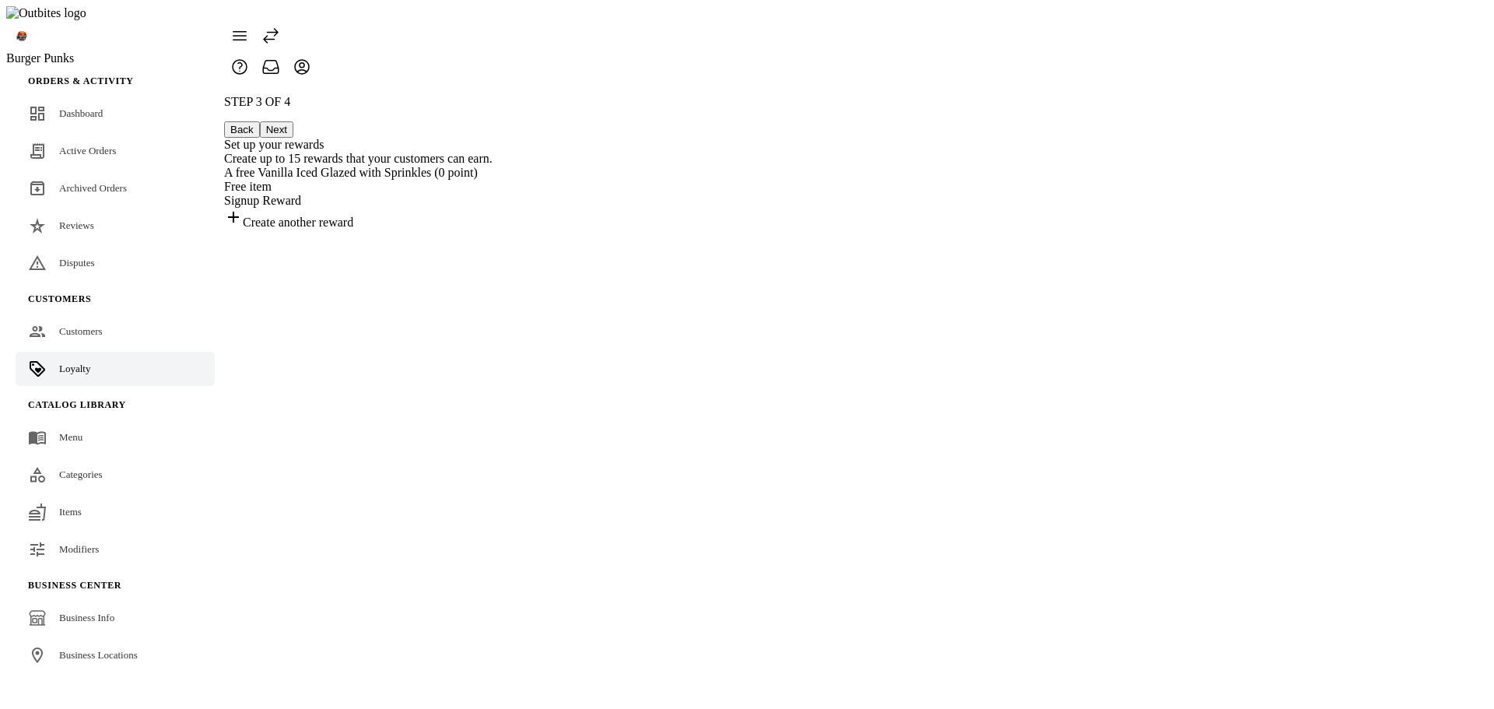
click at [293, 121] on button "Next" at bounding box center [276, 129] width 33 height 16
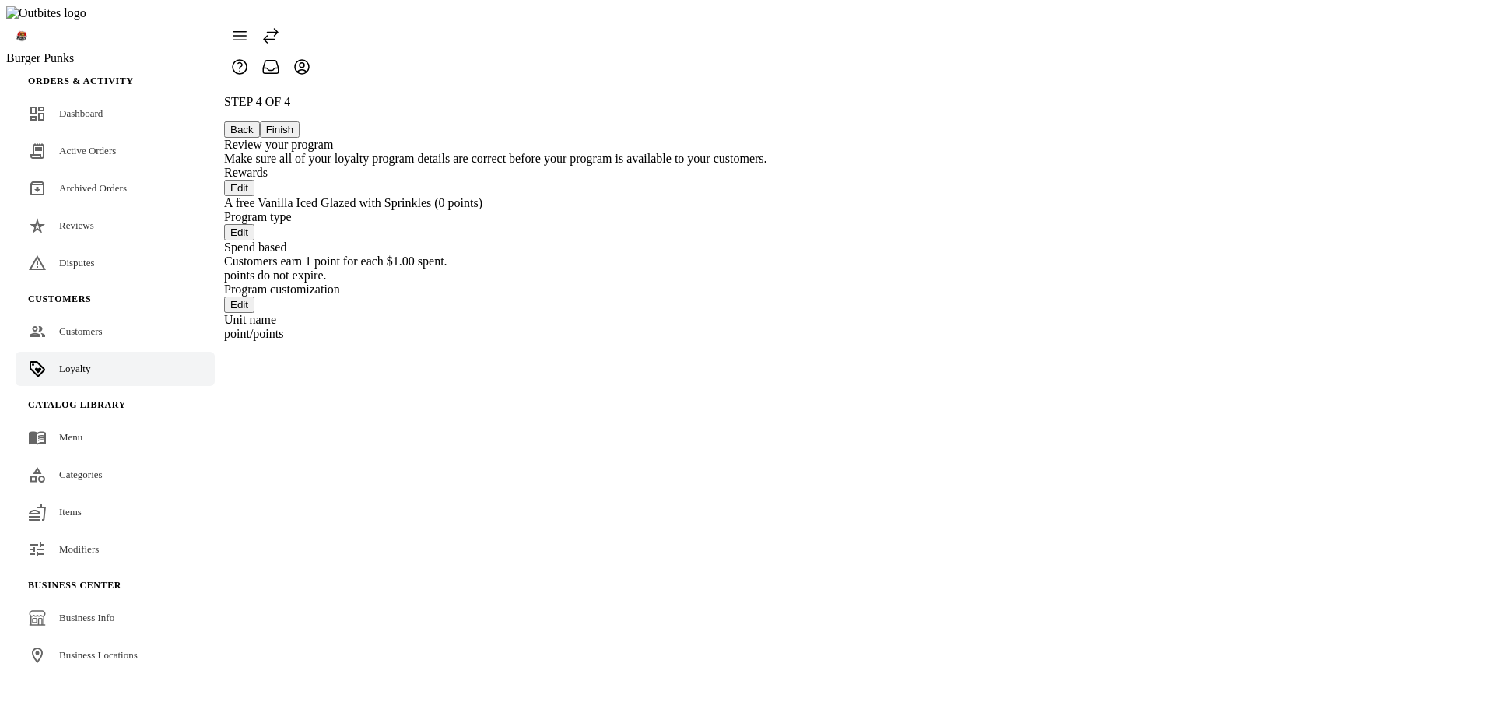
click at [260, 121] on button "Back" at bounding box center [242, 129] width 36 height 16
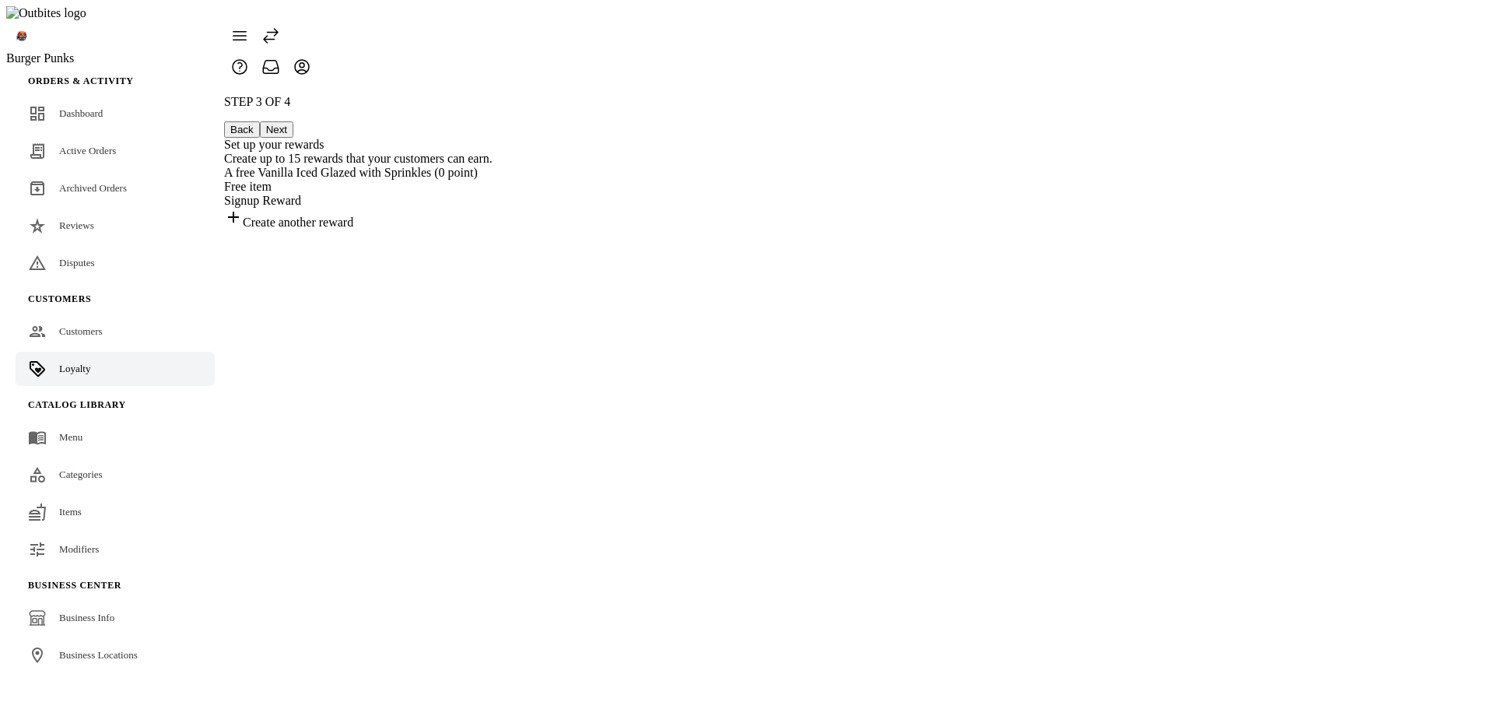
click at [492, 180] on div "Free item" at bounding box center [358, 187] width 268 height 14
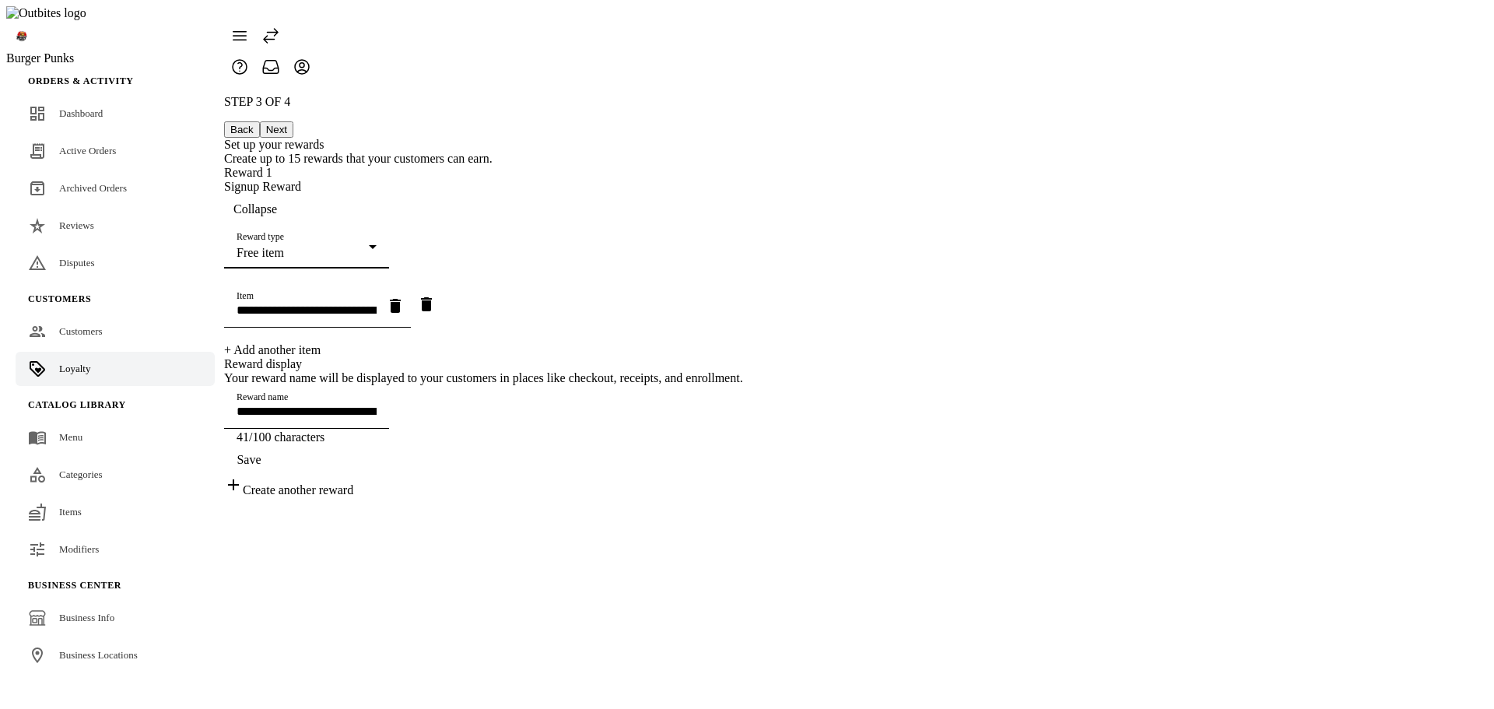
click at [369, 246] on div "Free item" at bounding box center [303, 253] width 132 height 14
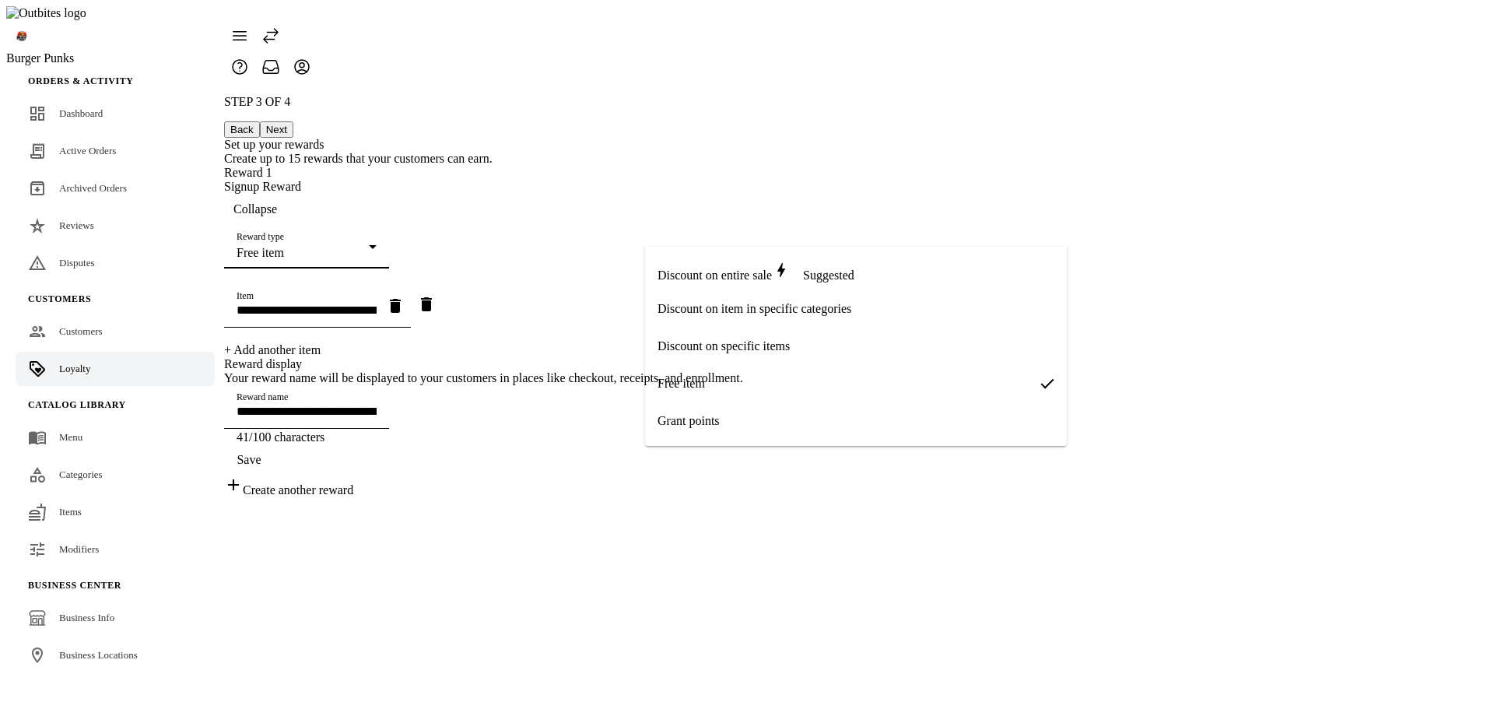
click at [566, 234] on div at bounding box center [747, 354] width 1494 height 709
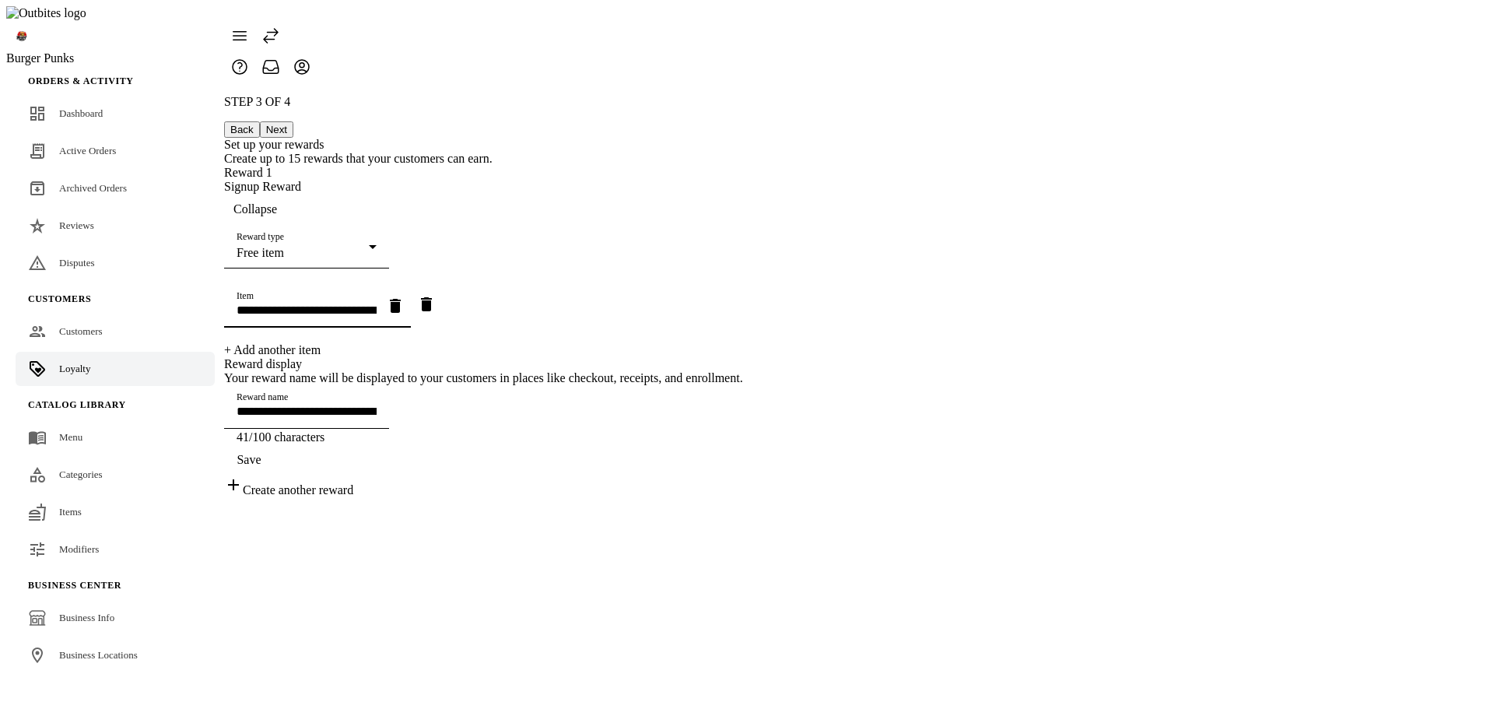
drag, startPoint x: 839, startPoint y: 307, endPoint x: 850, endPoint y: 303, distance: 11.3
click at [377, 303] on input "**********" at bounding box center [307, 309] width 140 height 13
type input "**********"
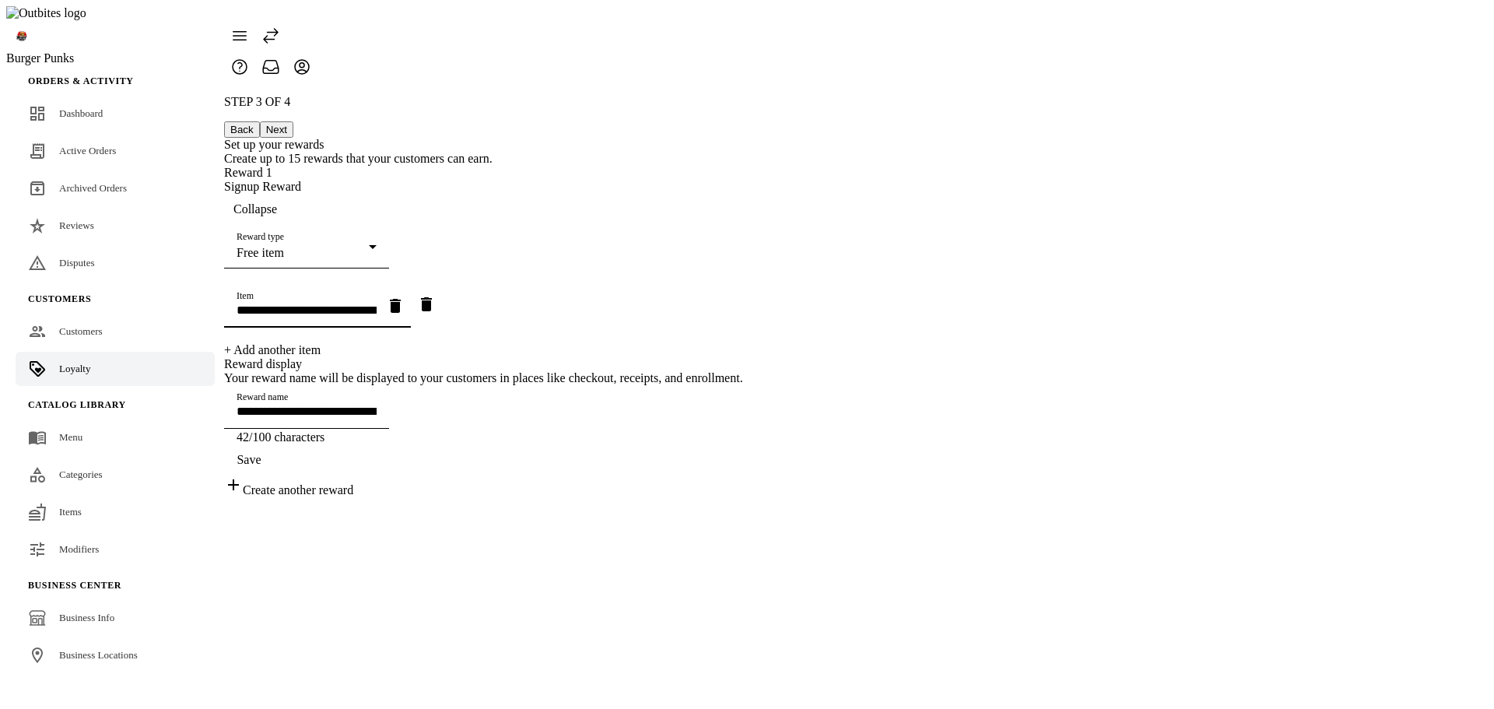
drag, startPoint x: 1014, startPoint y: 507, endPoint x: 1053, endPoint y: 483, distance: 46.4
click at [274, 478] on span "button" at bounding box center [249, 459] width 50 height 37
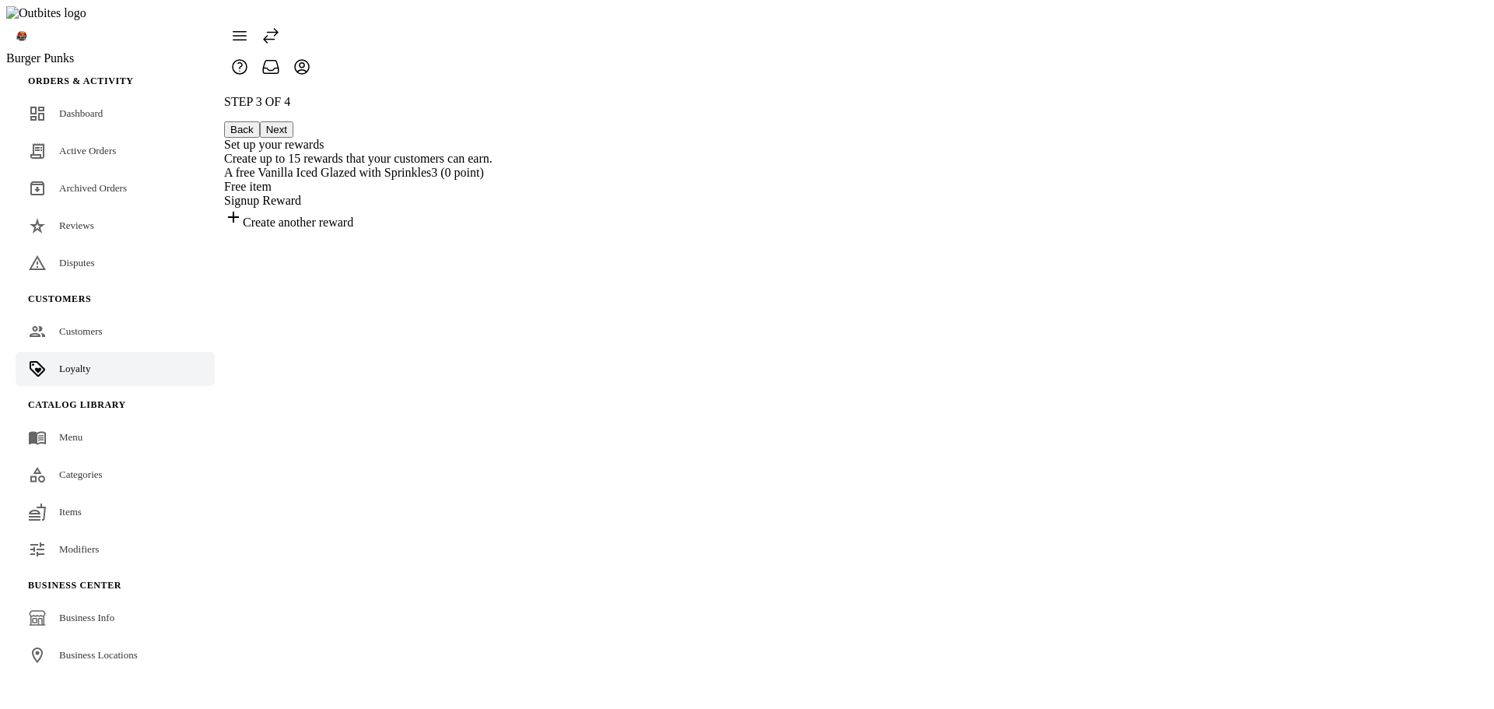
click at [293, 121] on button "Next" at bounding box center [276, 129] width 33 height 16
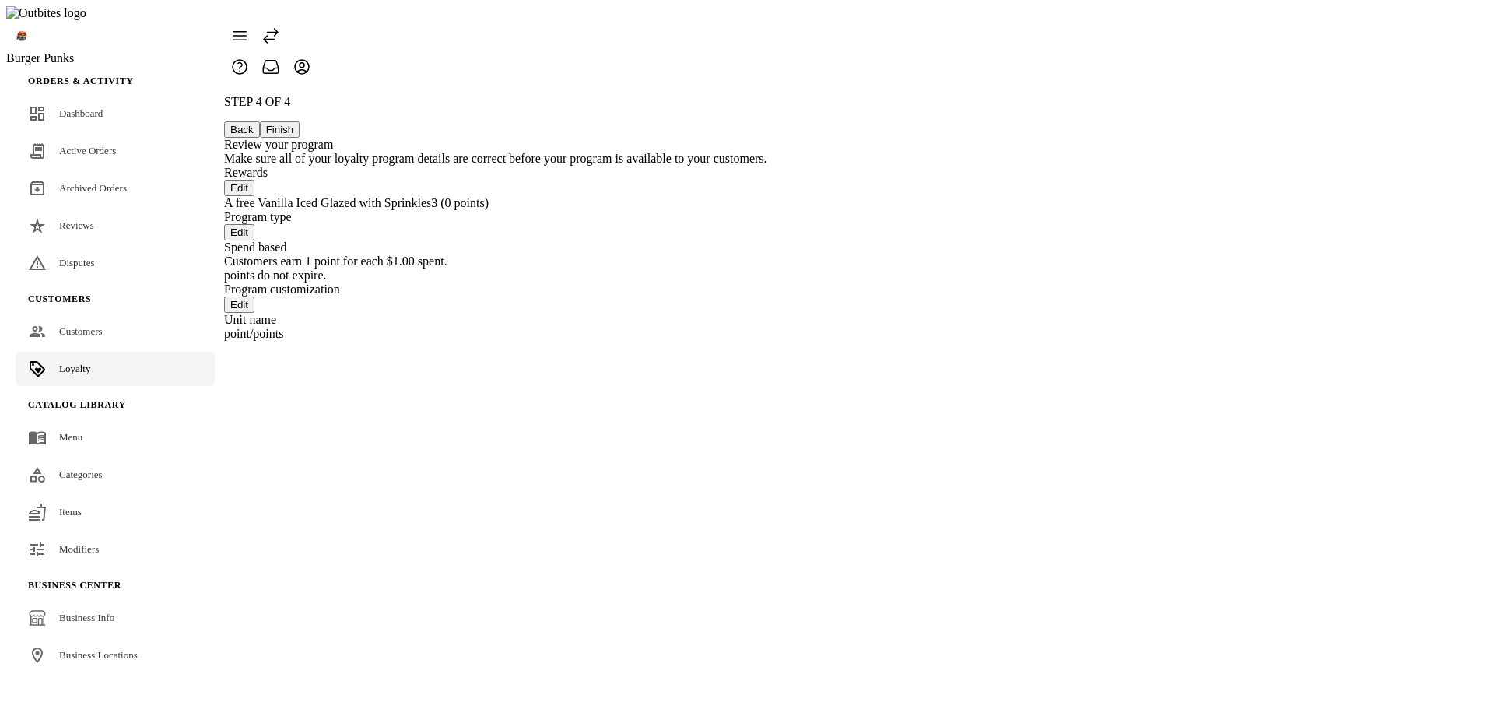
click at [260, 121] on button "Back" at bounding box center [242, 129] width 36 height 16
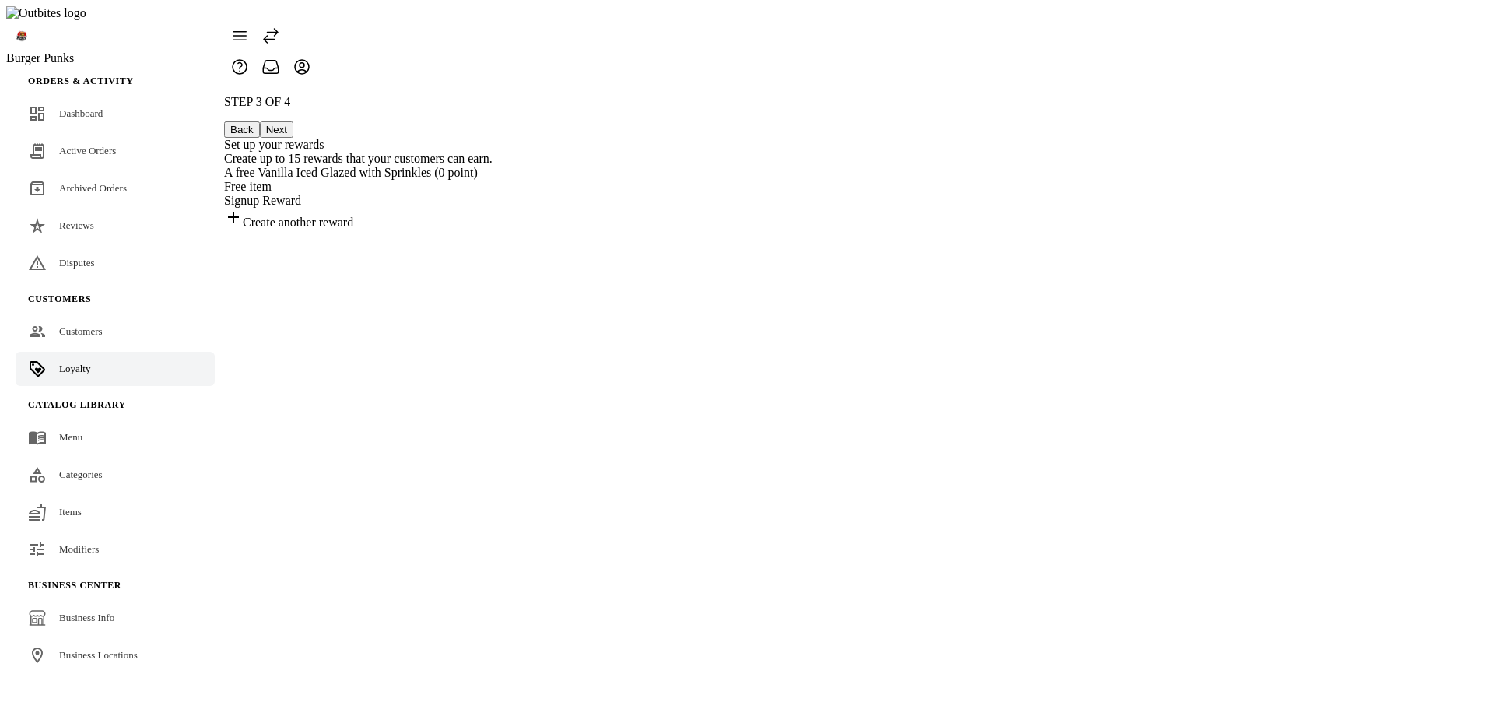
click at [492, 180] on div "Free item" at bounding box center [358, 187] width 268 height 14
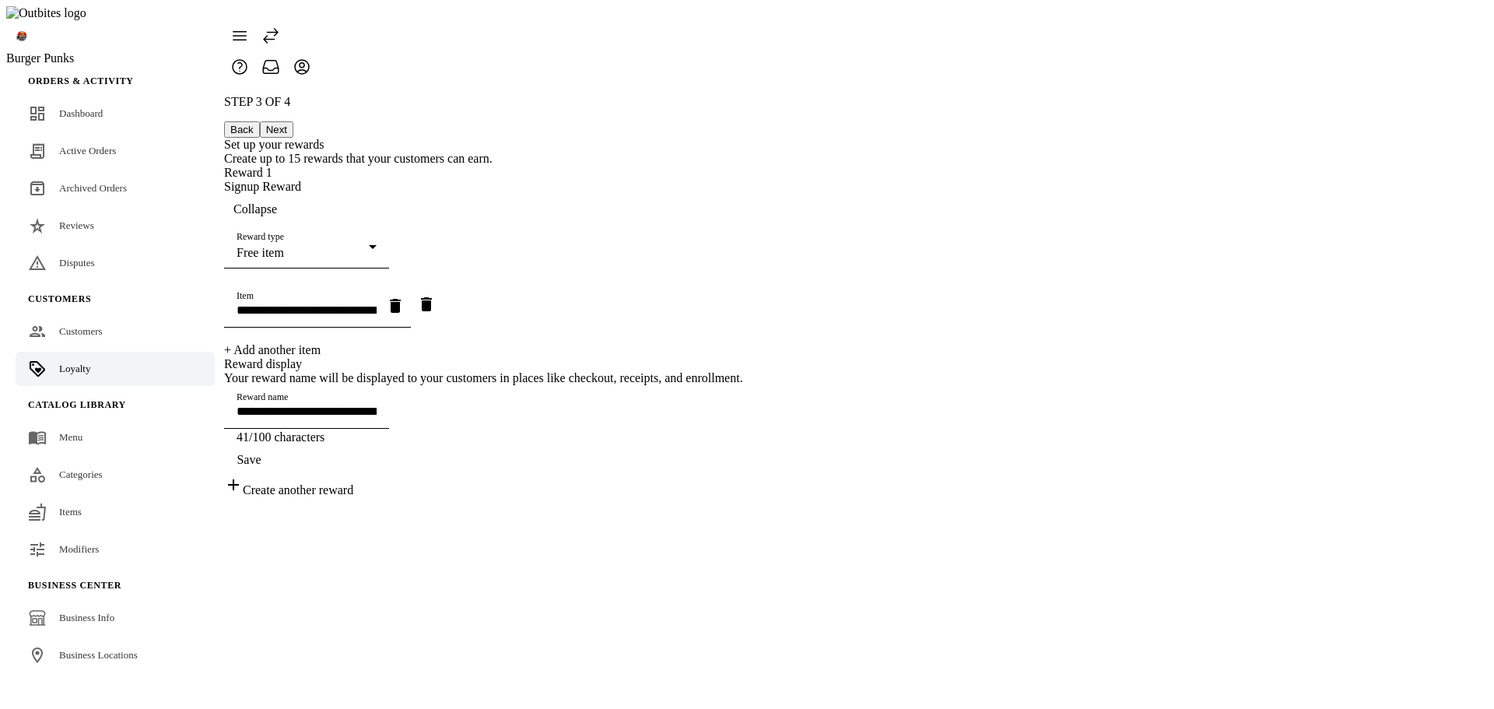
click at [445, 313] on span "Remove item" at bounding box center [426, 304] width 37 height 37
type input "**********"
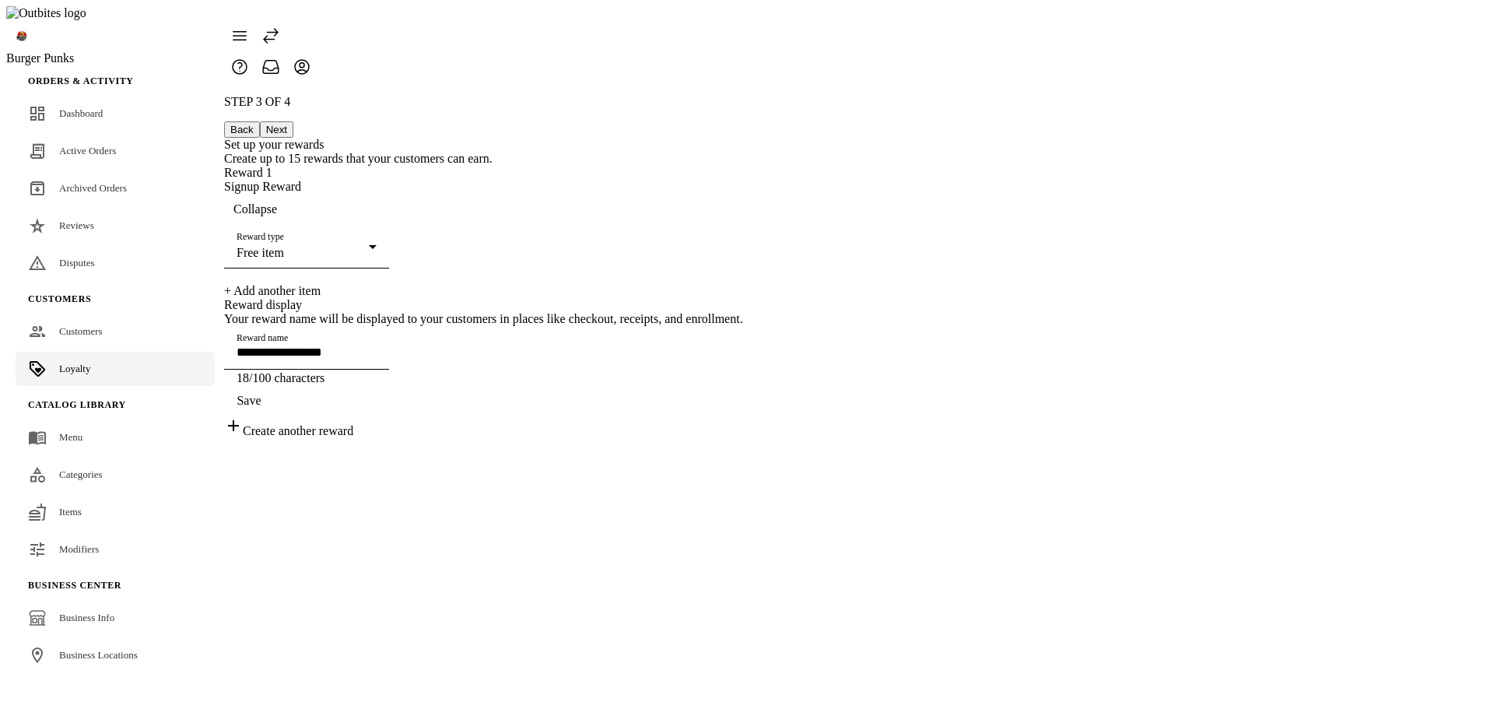
click at [274, 419] on span "button" at bounding box center [249, 400] width 50 height 37
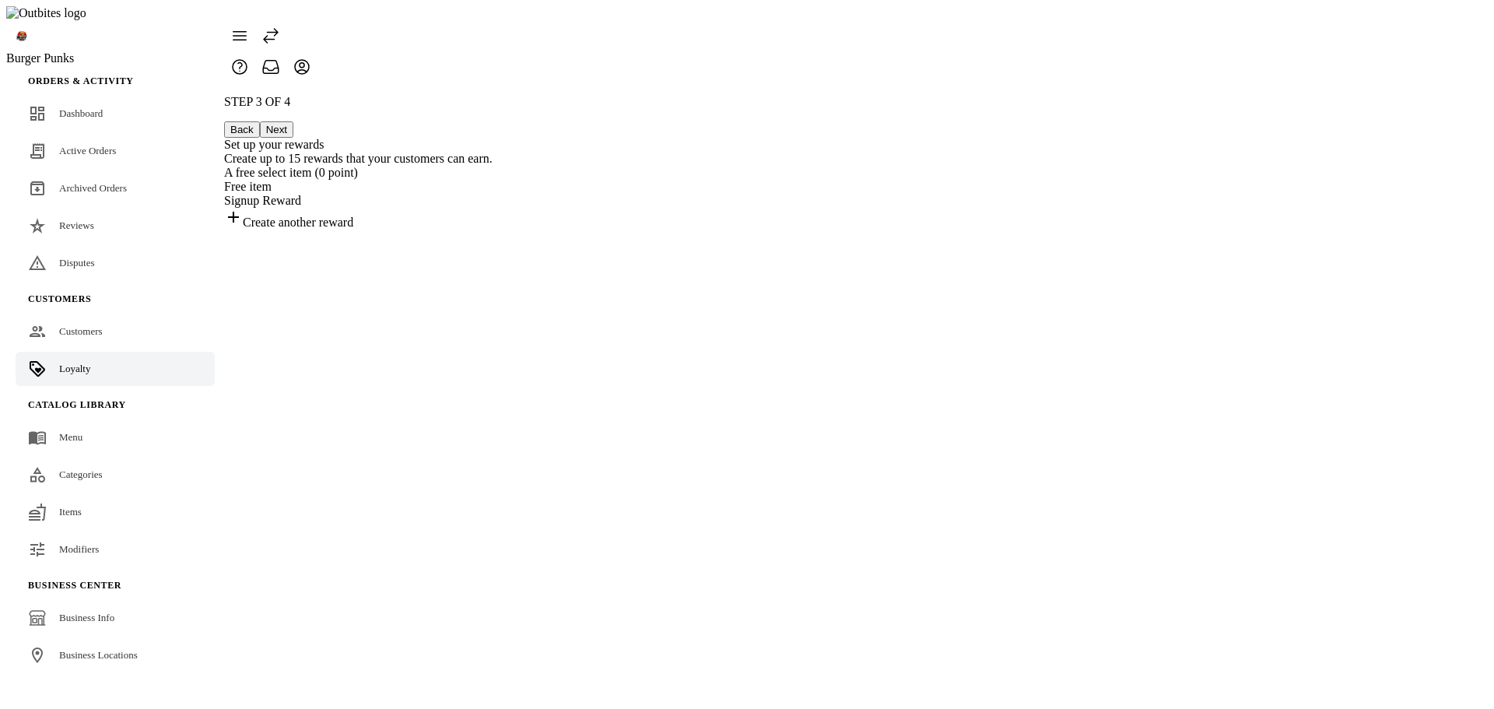
click at [492, 180] on div "Free item" at bounding box center [358, 187] width 268 height 14
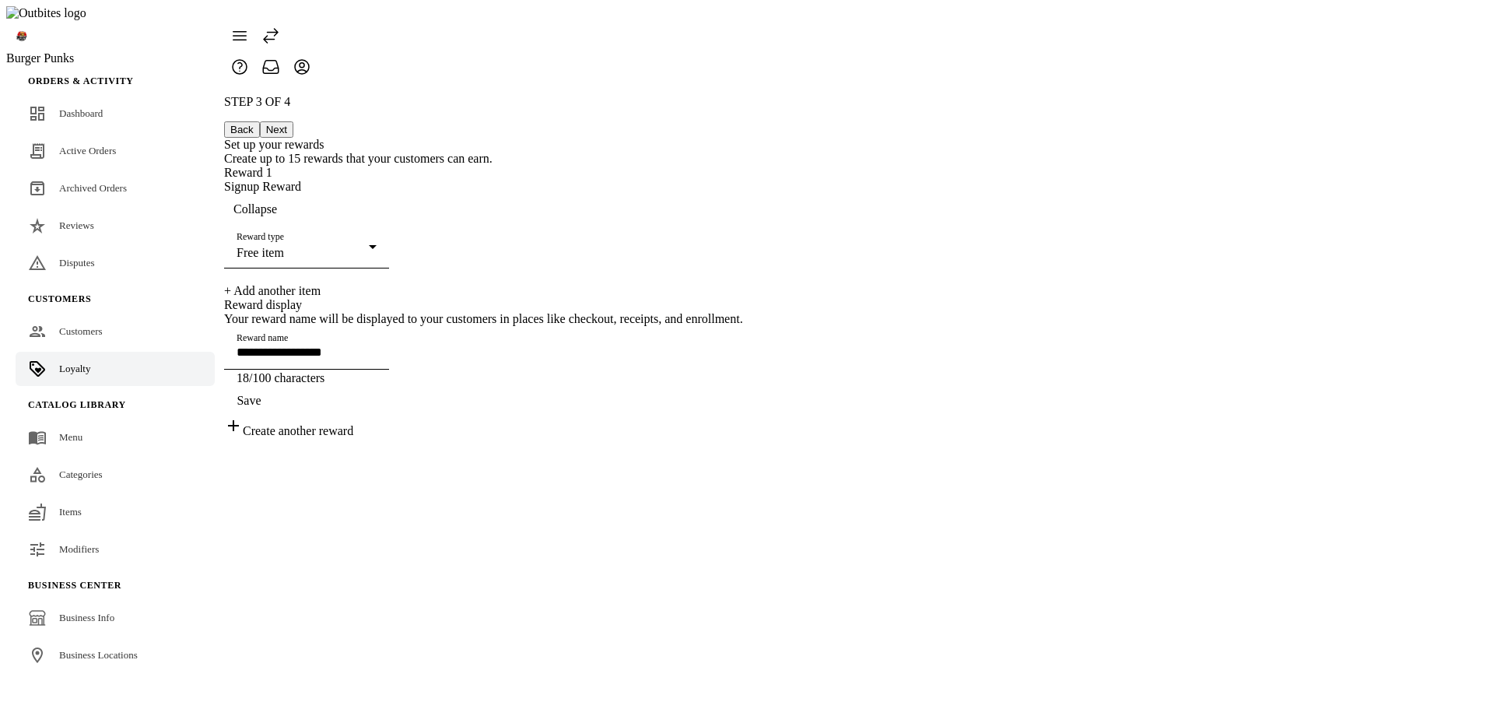
click at [731, 284] on div "+ Add another item" at bounding box center [483, 291] width 519 height 14
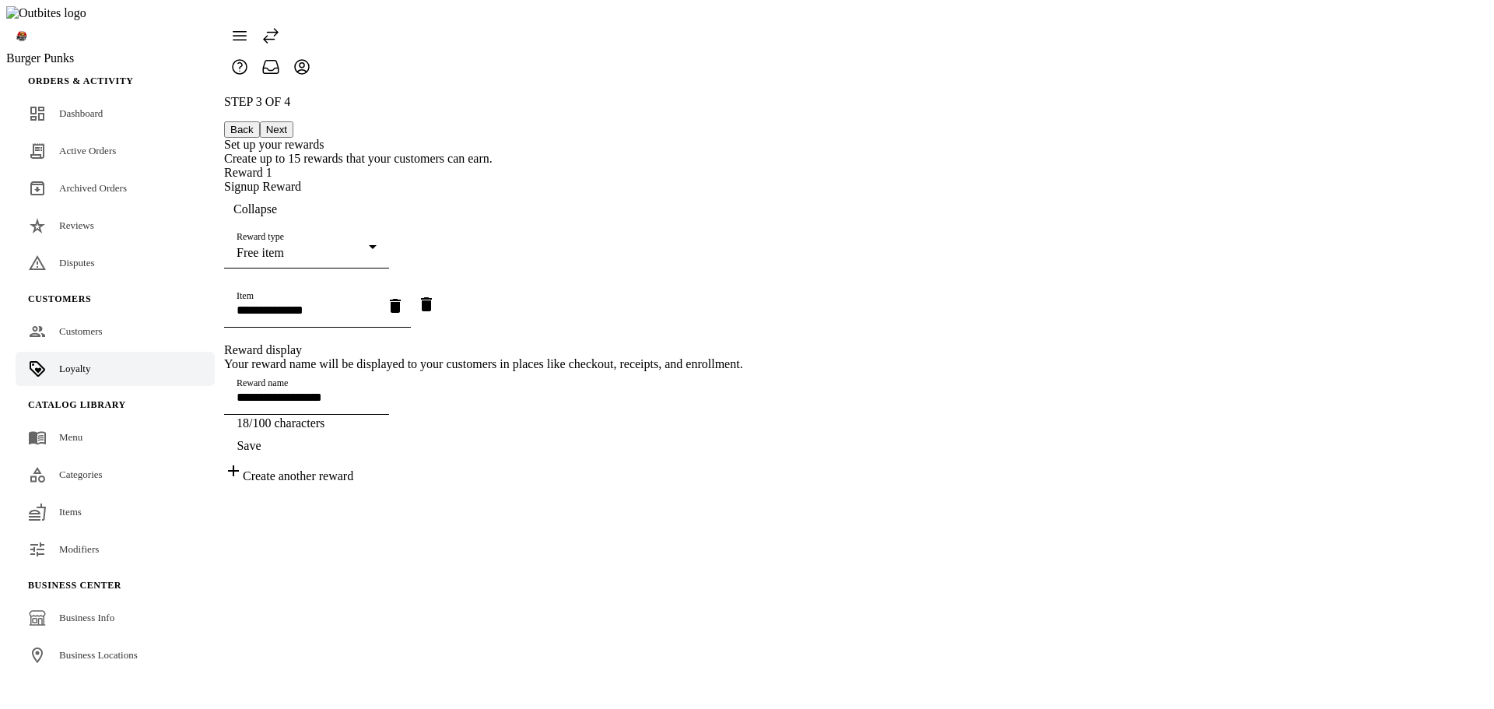
click at [377, 303] on input "Item" at bounding box center [307, 309] width 140 height 13
click at [445, 286] on span "Remove item" at bounding box center [426, 304] width 37 height 37
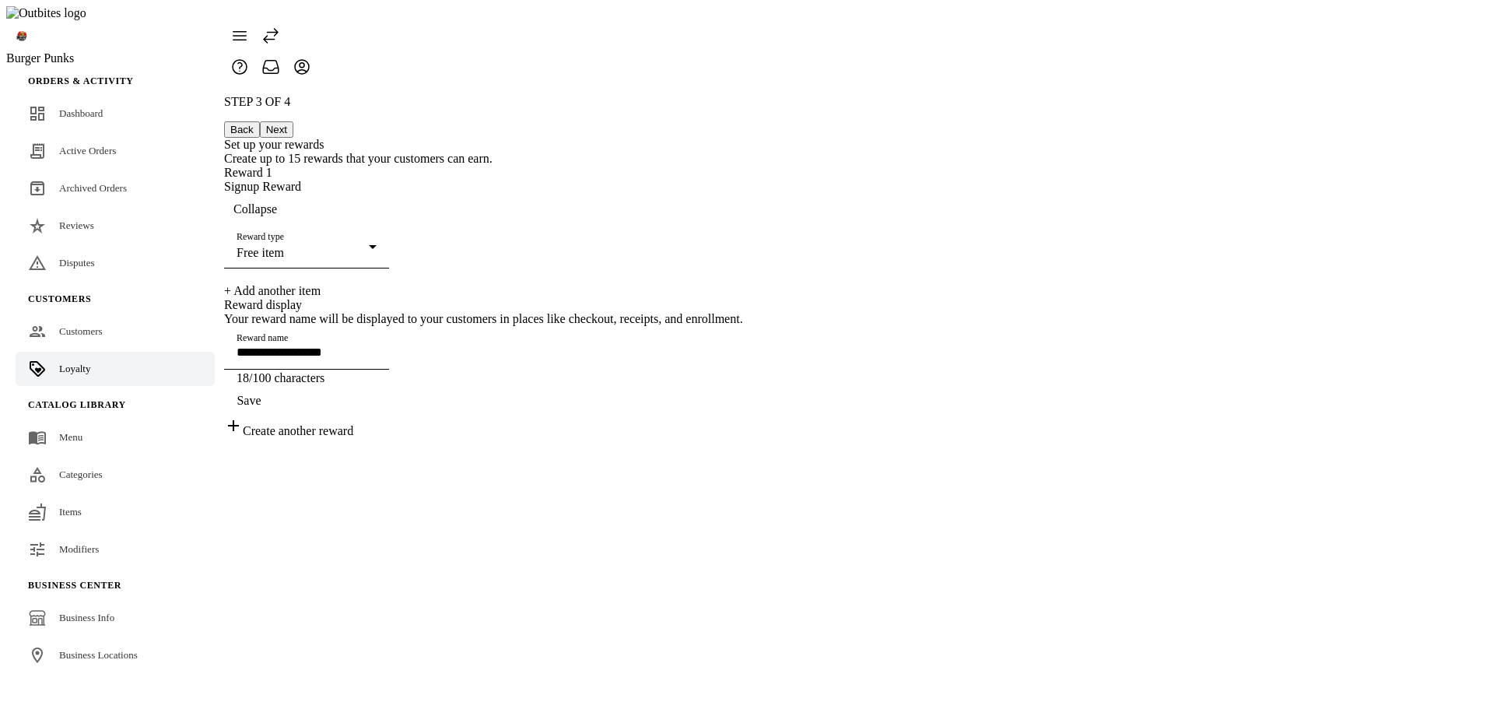
click at [743, 306] on div "**********" at bounding box center [483, 266] width 519 height 343
click at [69, 314] on link "Customers" at bounding box center [115, 331] width 199 height 34
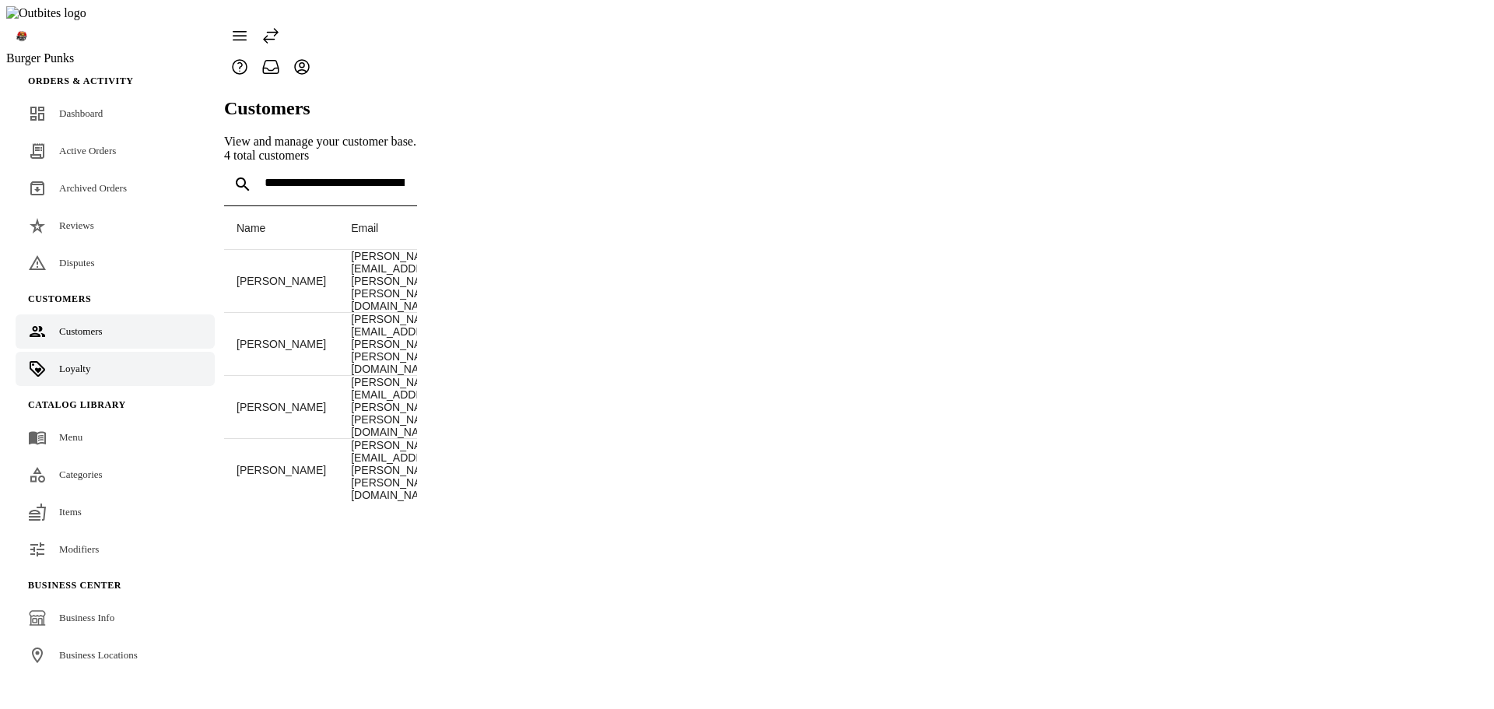
click at [90, 352] on link "Loyalty" at bounding box center [115, 369] width 199 height 34
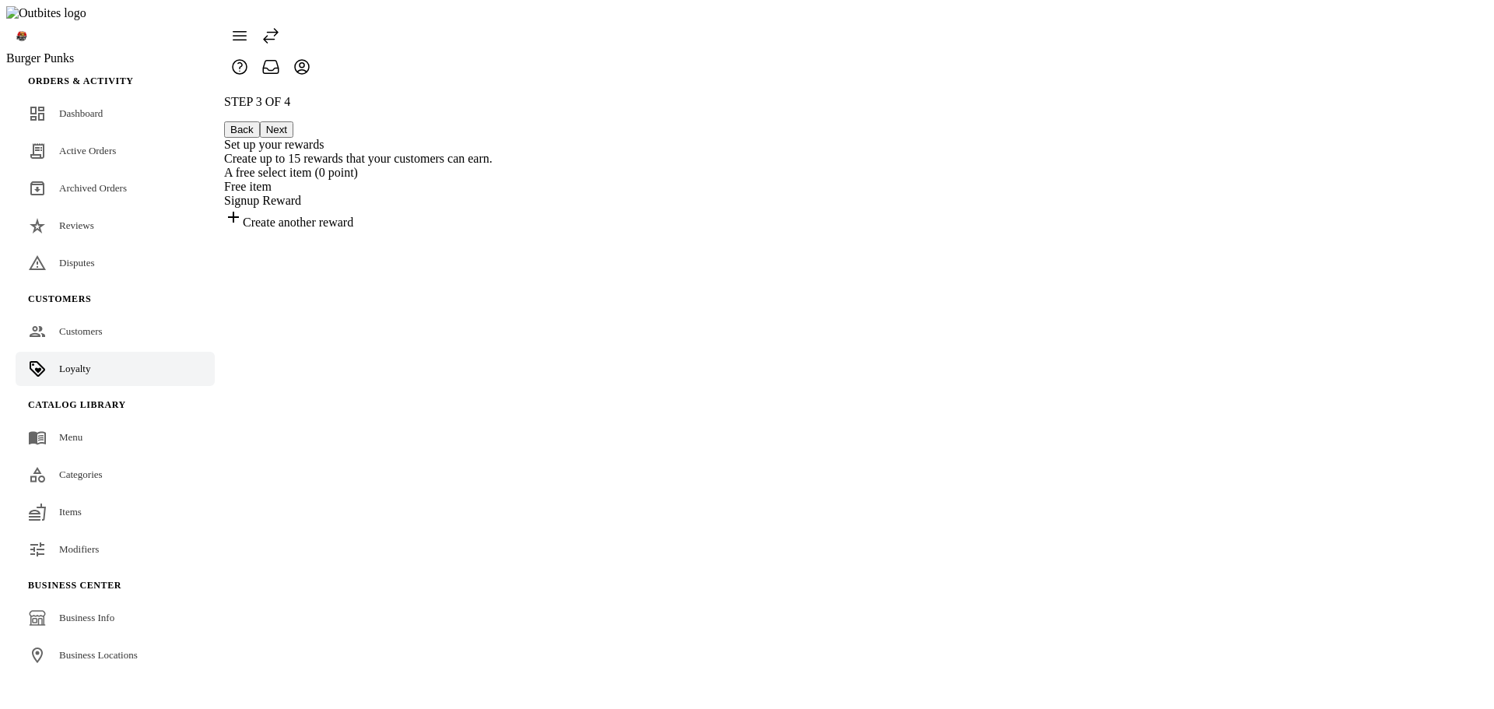
click at [492, 230] on div "STEP 3 OF 4 Back Next Set up your rewards Create up to 15 rewards that your cus…" at bounding box center [358, 162] width 268 height 135
drag, startPoint x: 415, startPoint y: 433, endPoint x: 432, endPoint y: 419, distance: 21.5
click at [419, 230] on div "STEP 3 OF 4 Back Next Set up your rewards Create up to 15 rewards that your cus…" at bounding box center [358, 162] width 268 height 135
click at [62, 317] on link "Customers" at bounding box center [115, 331] width 199 height 34
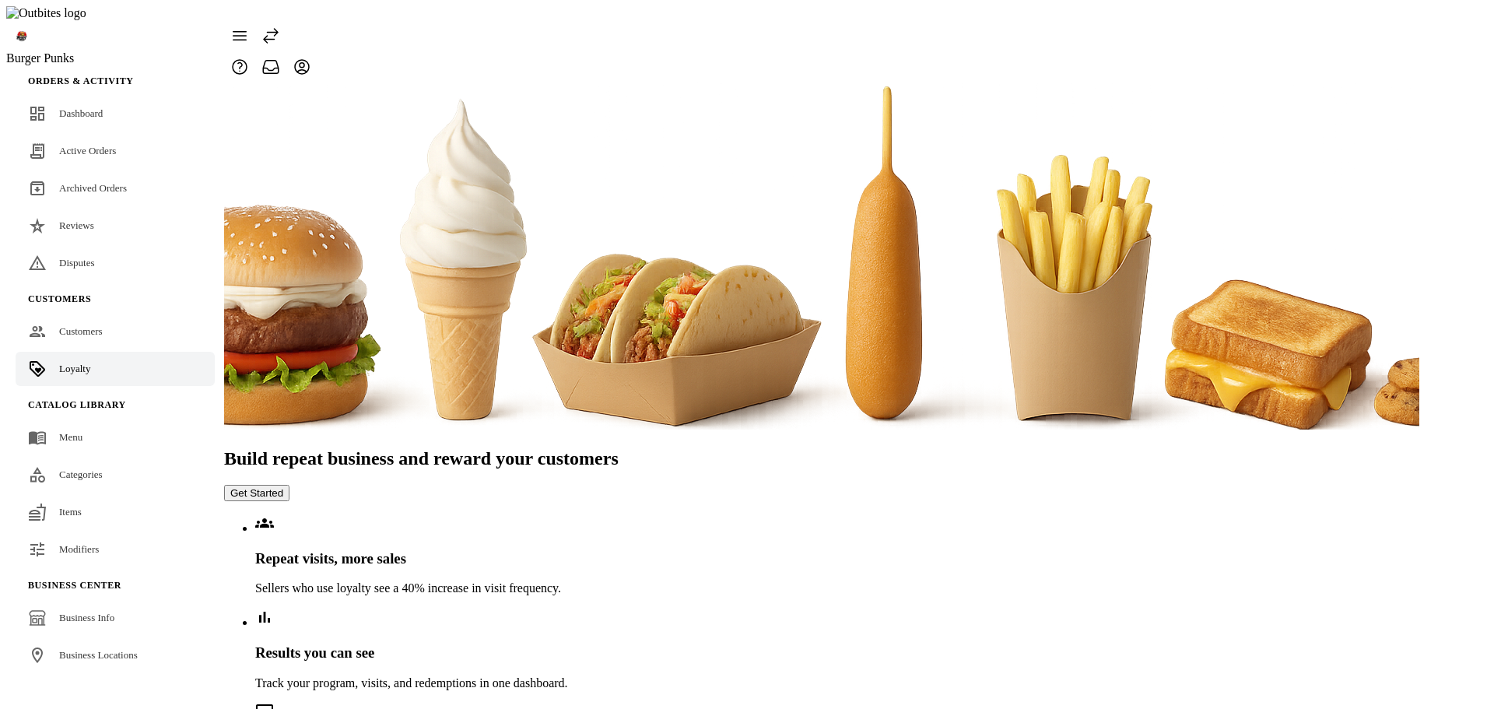
click at [289, 485] on button "Get Started" at bounding box center [256, 493] width 65 height 16
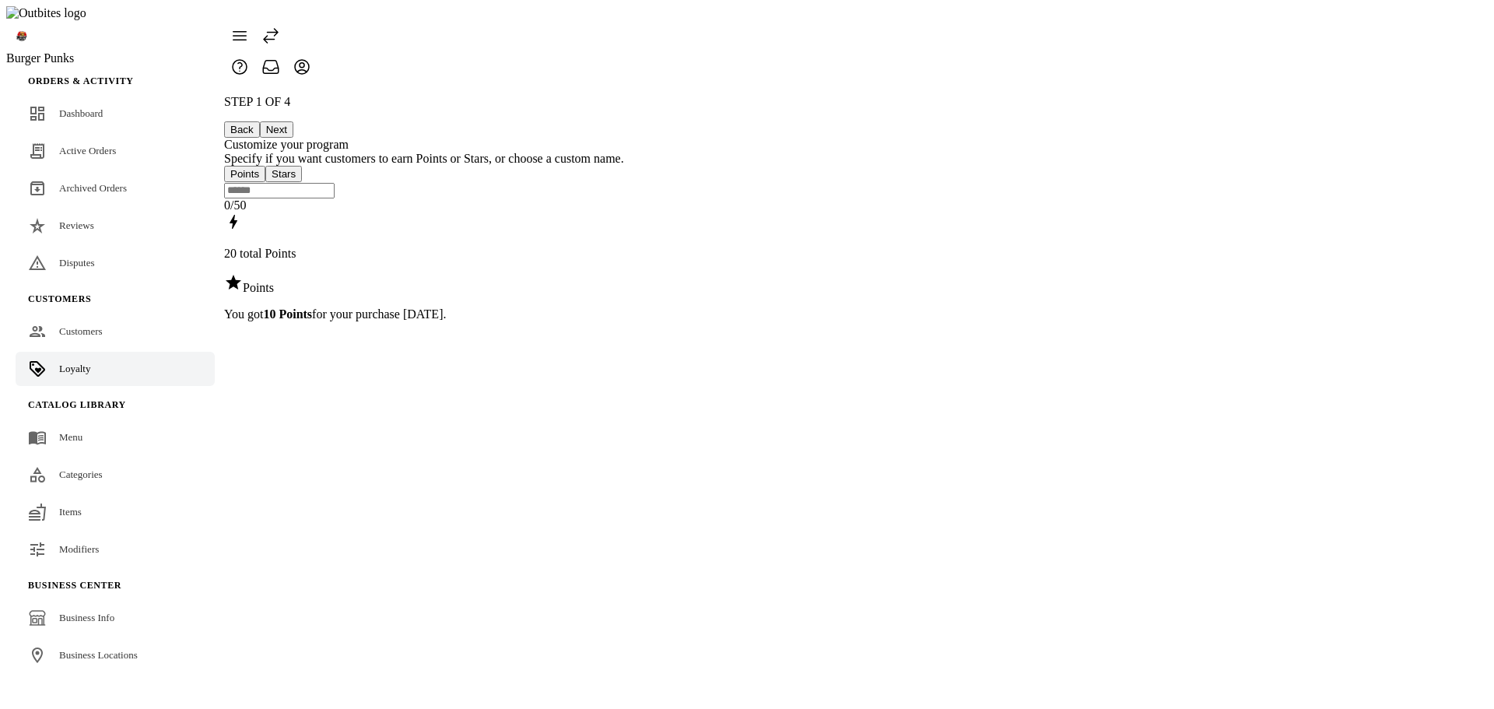
click at [293, 121] on button "Next" at bounding box center [276, 129] width 33 height 16
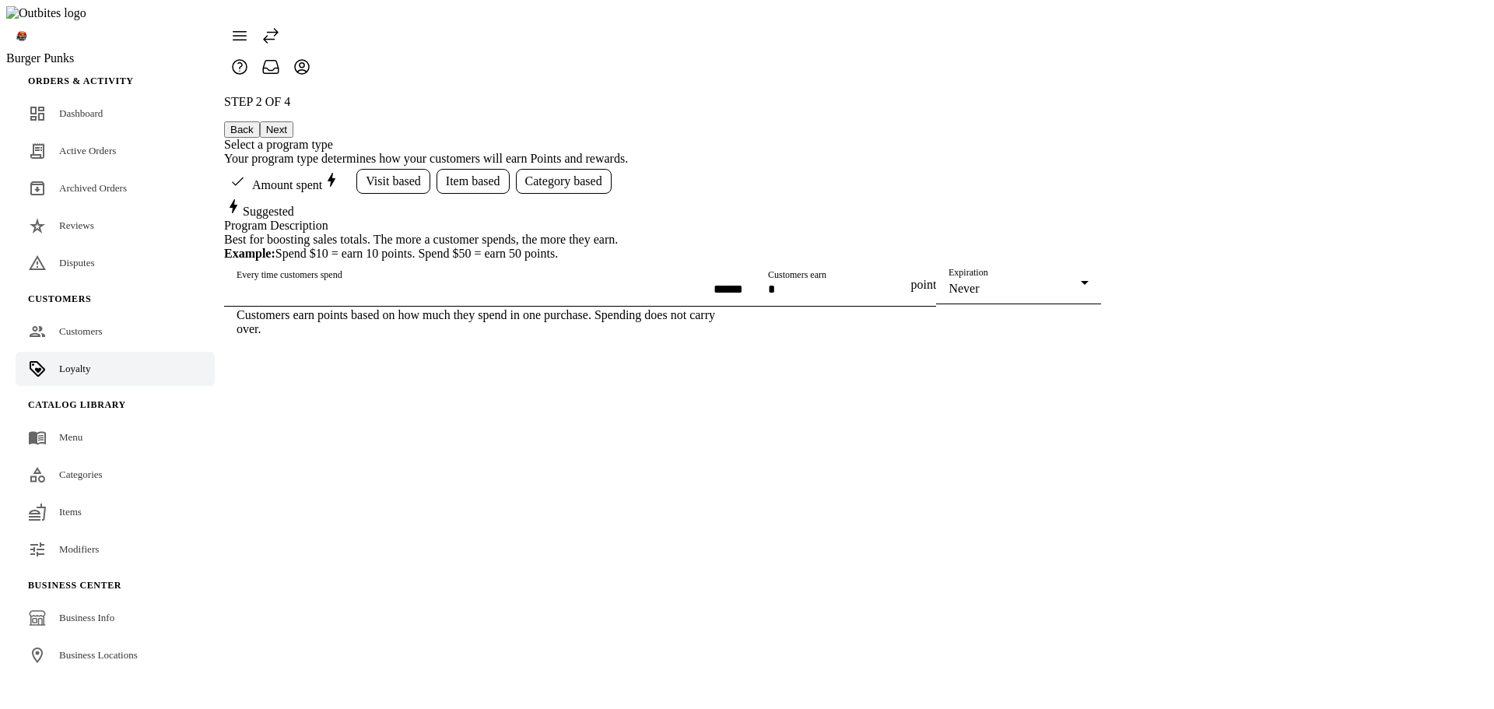
click at [293, 121] on button "Next" at bounding box center [276, 129] width 33 height 16
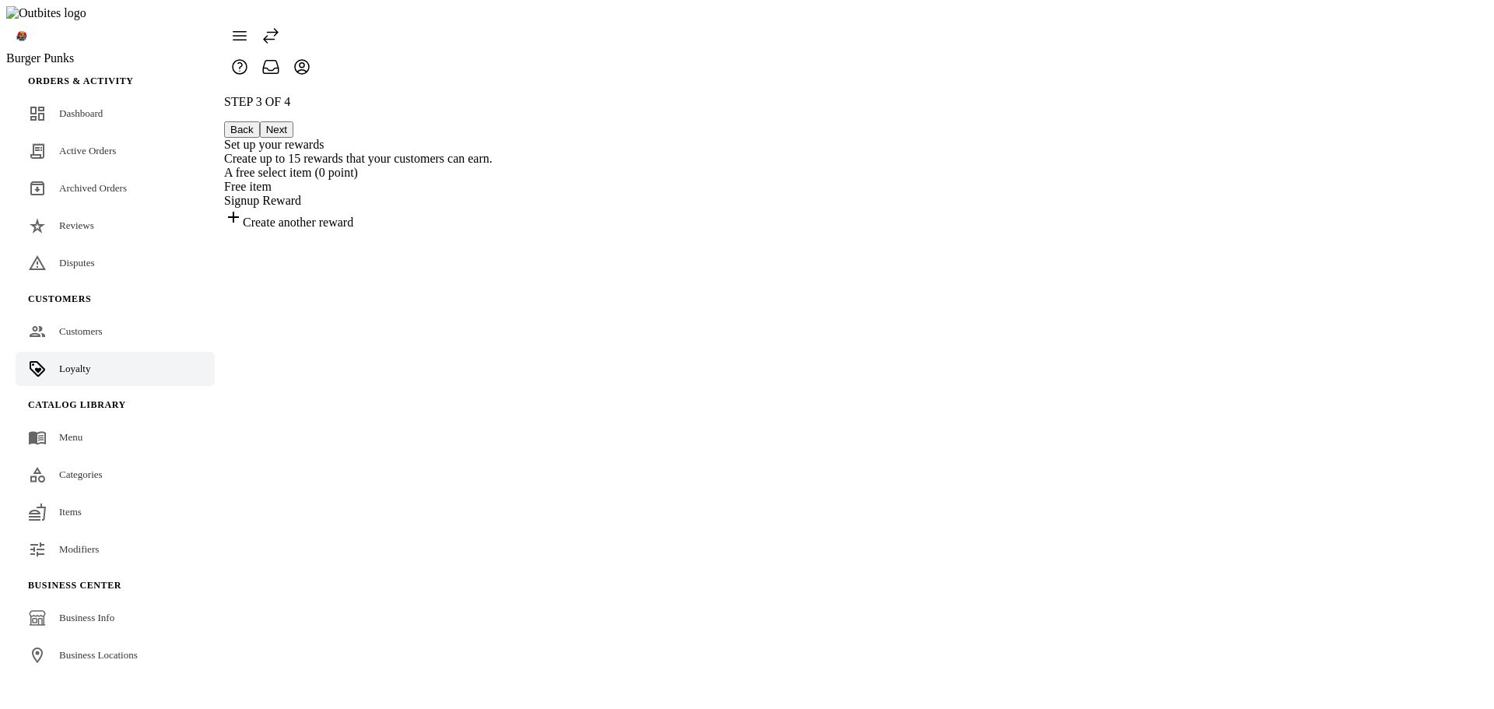
click at [293, 121] on button "Next" at bounding box center [276, 129] width 33 height 16
click at [492, 230] on div "STEP 3 OF 4 Back Next Set up your rewards Create up to 15 rewards that your cus…" at bounding box center [358, 162] width 268 height 135
drag, startPoint x: 345, startPoint y: 203, endPoint x: 256, endPoint y: 144, distance: 106.6
click at [344, 200] on div "STEP 3 OF 4 Back Next Set up your rewards Create up to 15 rewards that your cus…" at bounding box center [358, 162] width 268 height 135
click at [121, 96] on link "Dashboard" at bounding box center [115, 113] width 199 height 34
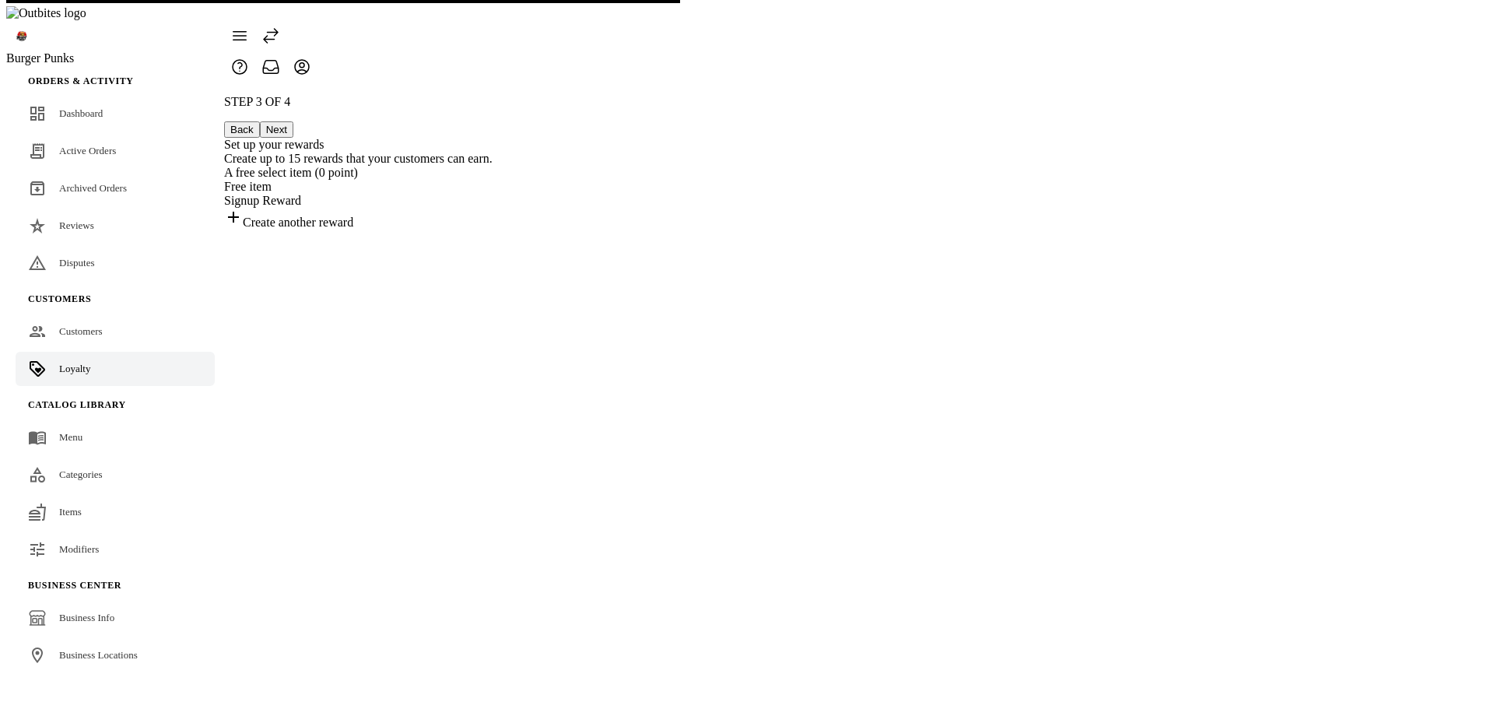
click at [492, 230] on div "STEP 3 OF 4 Back Next Set up your rewards Create up to 15 rewards that your cus…" at bounding box center [358, 162] width 268 height 135
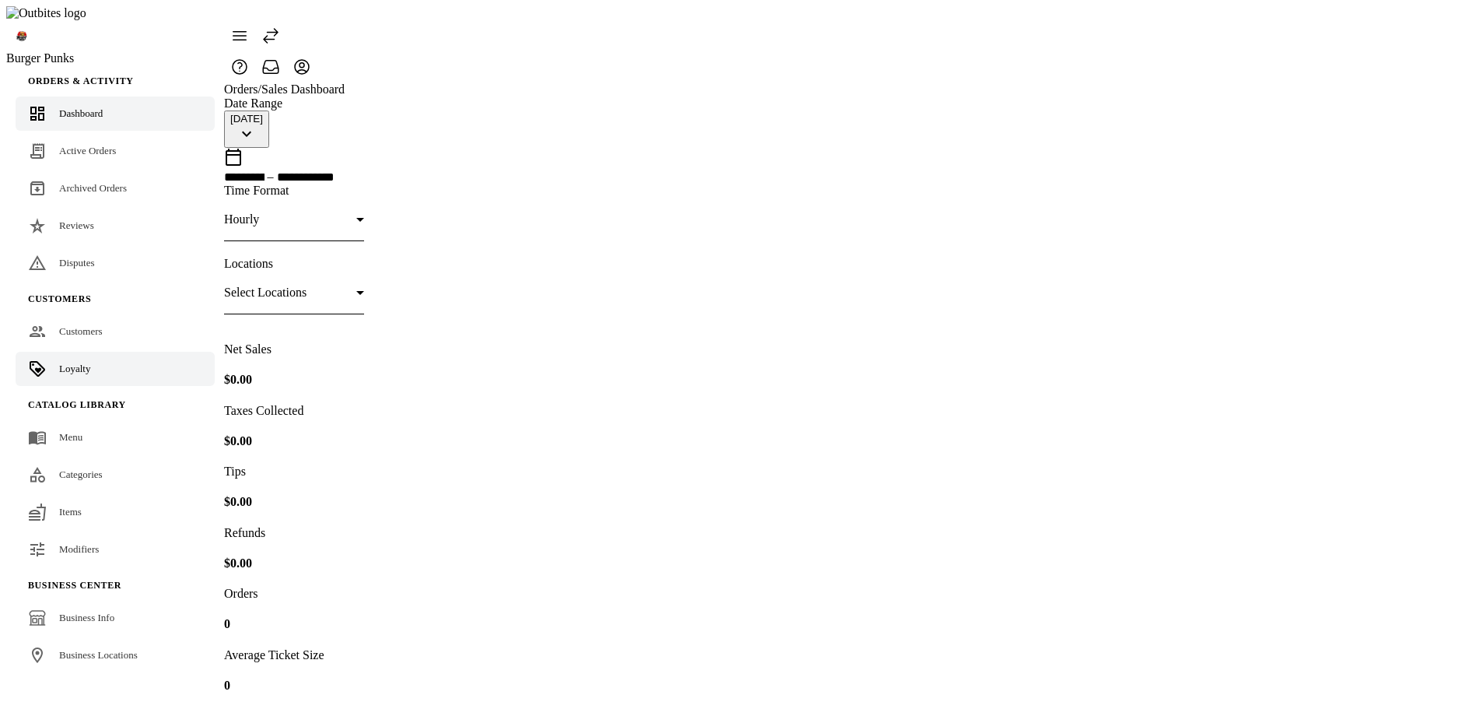
click at [72, 363] on span "Loyalty" at bounding box center [74, 369] width 31 height 12
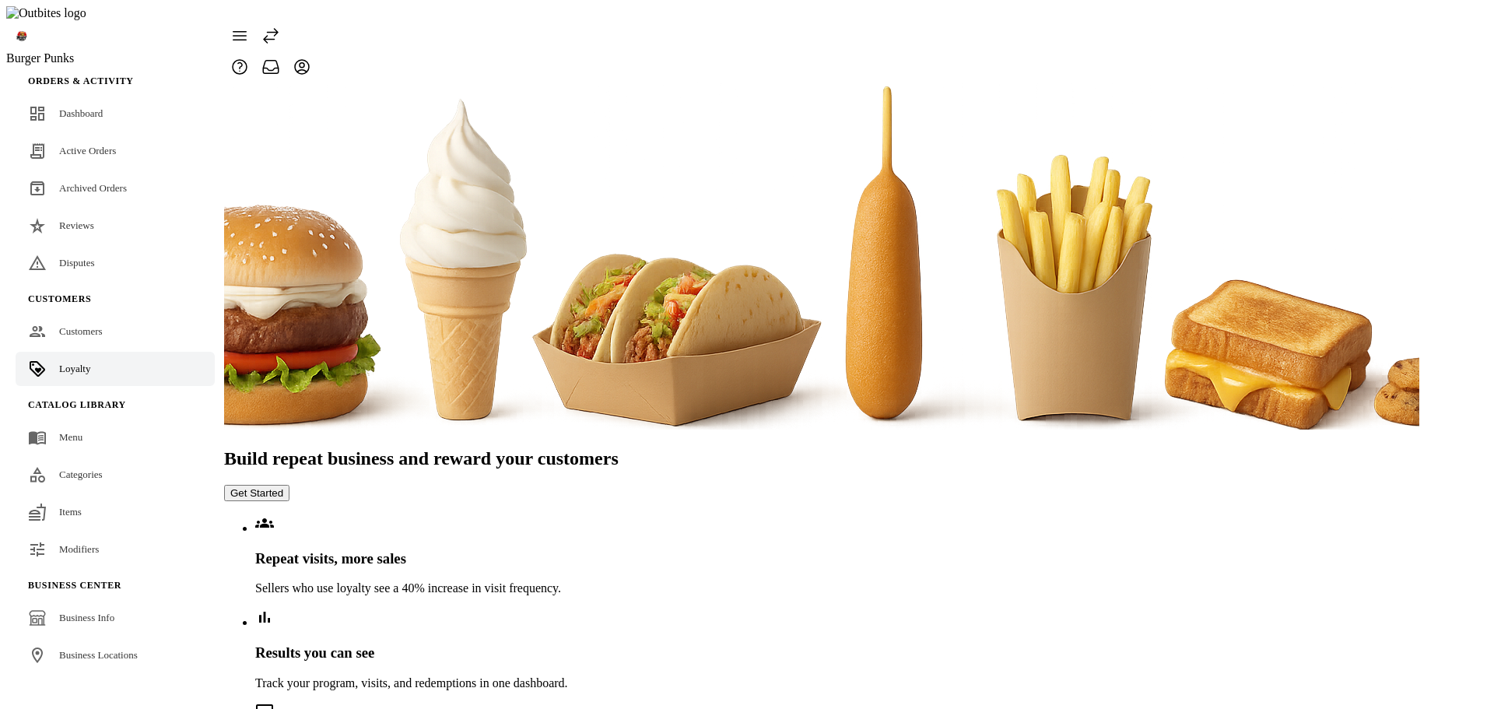
click at [289, 485] on button "Get Started" at bounding box center [256, 493] width 65 height 16
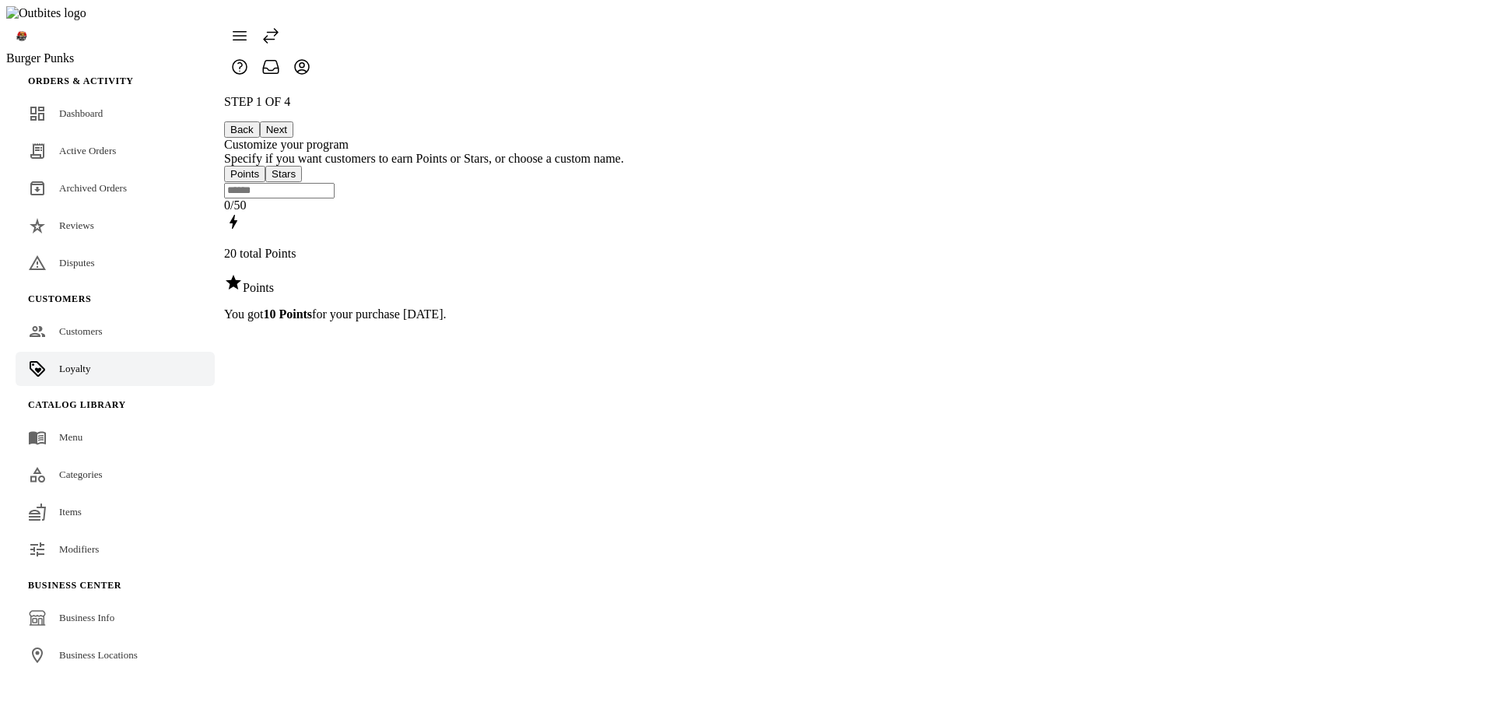
click at [293, 121] on button "Next" at bounding box center [276, 129] width 33 height 16
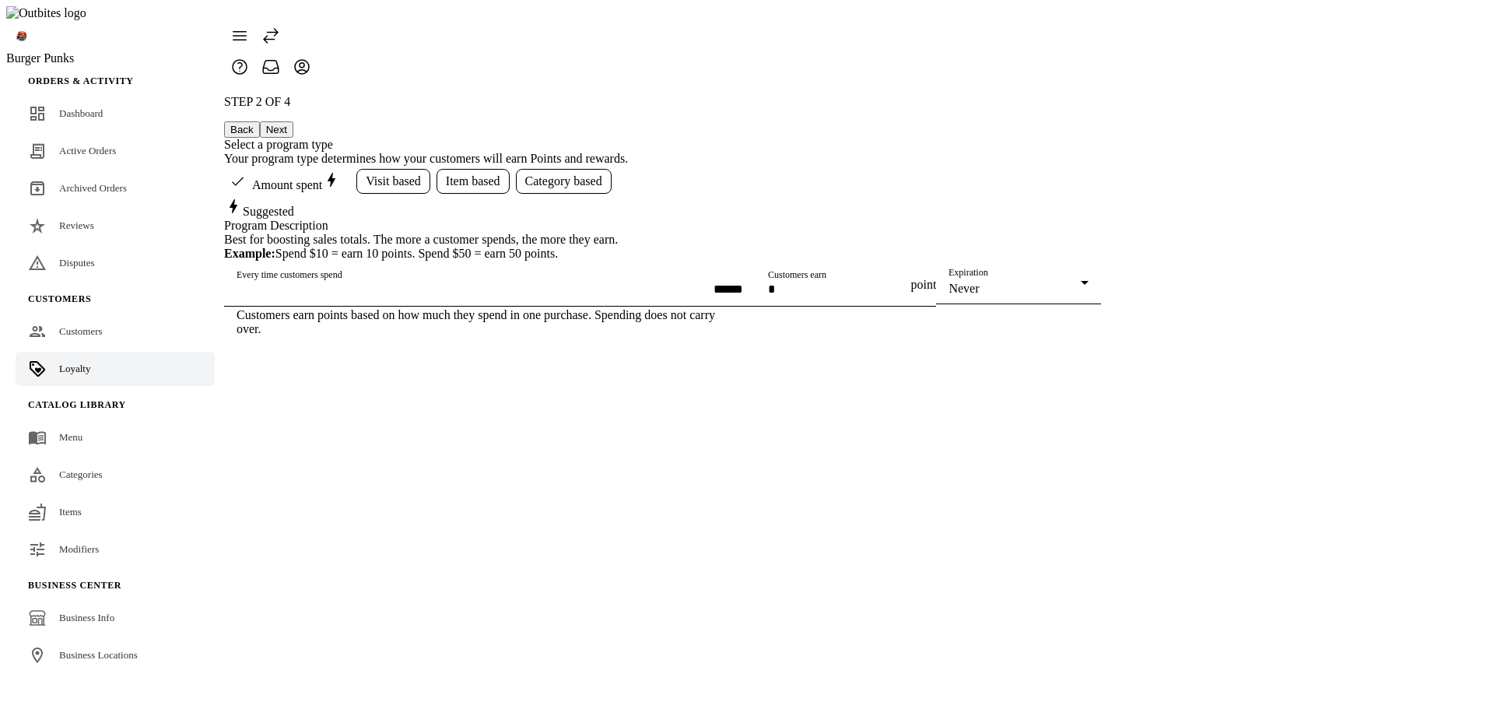
click at [293, 121] on button "Next" at bounding box center [276, 129] width 33 height 16
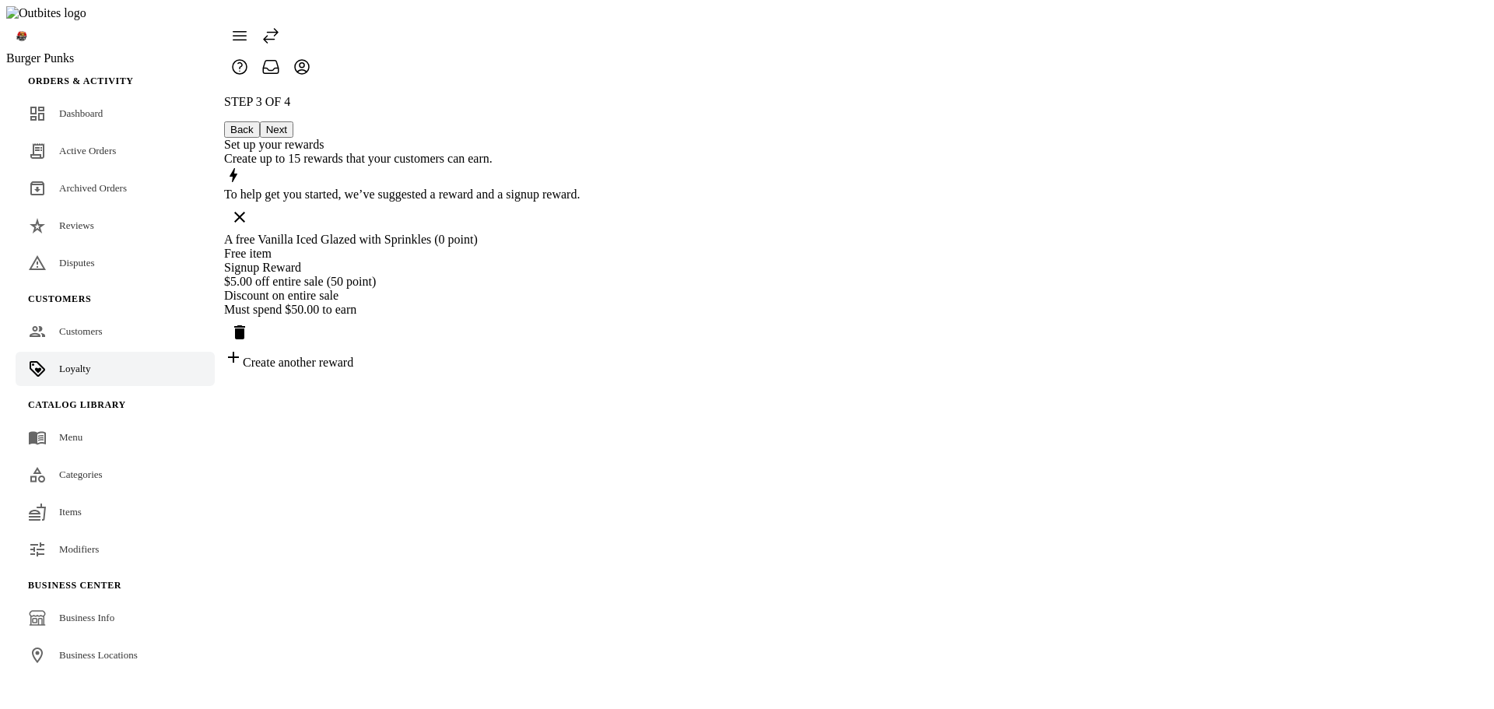
click at [293, 121] on button "Next" at bounding box center [276, 129] width 33 height 16
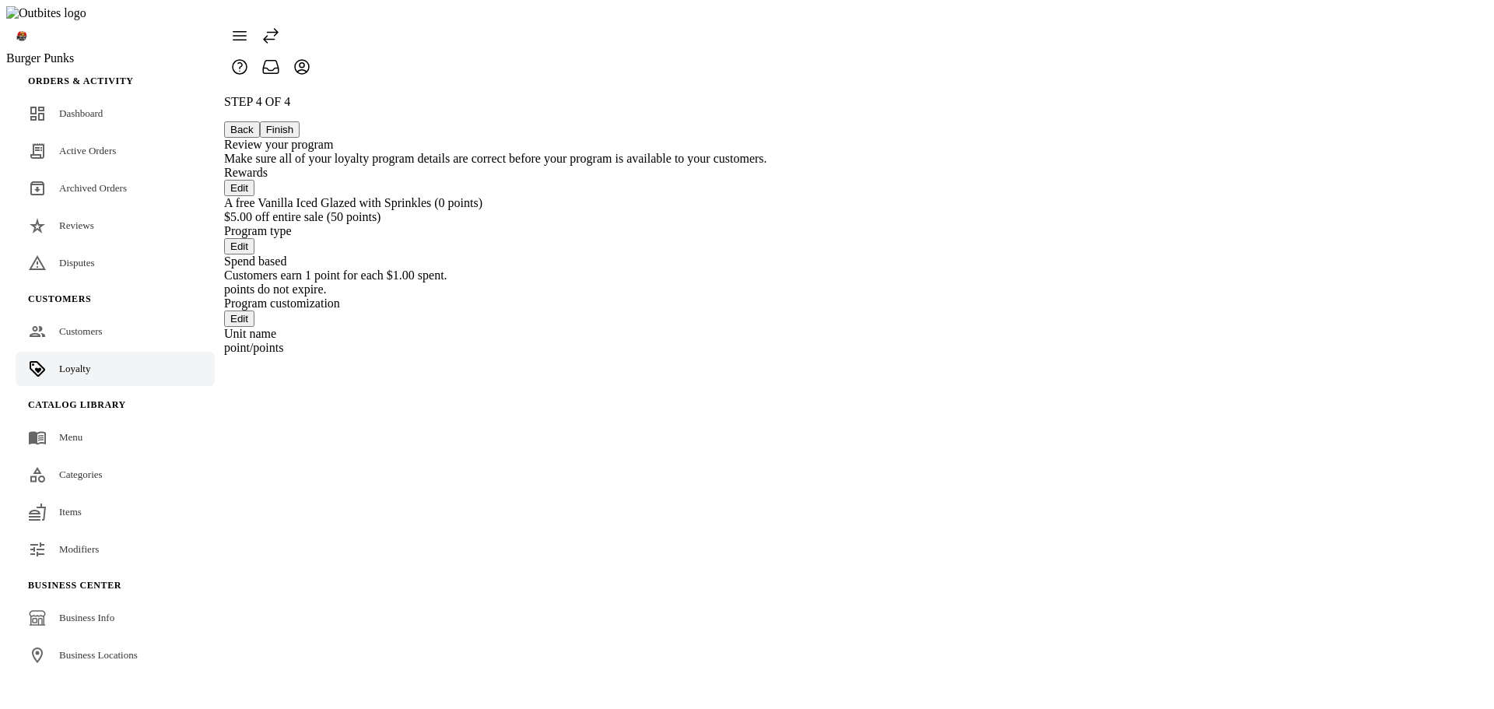
click at [260, 121] on button "Back" at bounding box center [242, 129] width 36 height 16
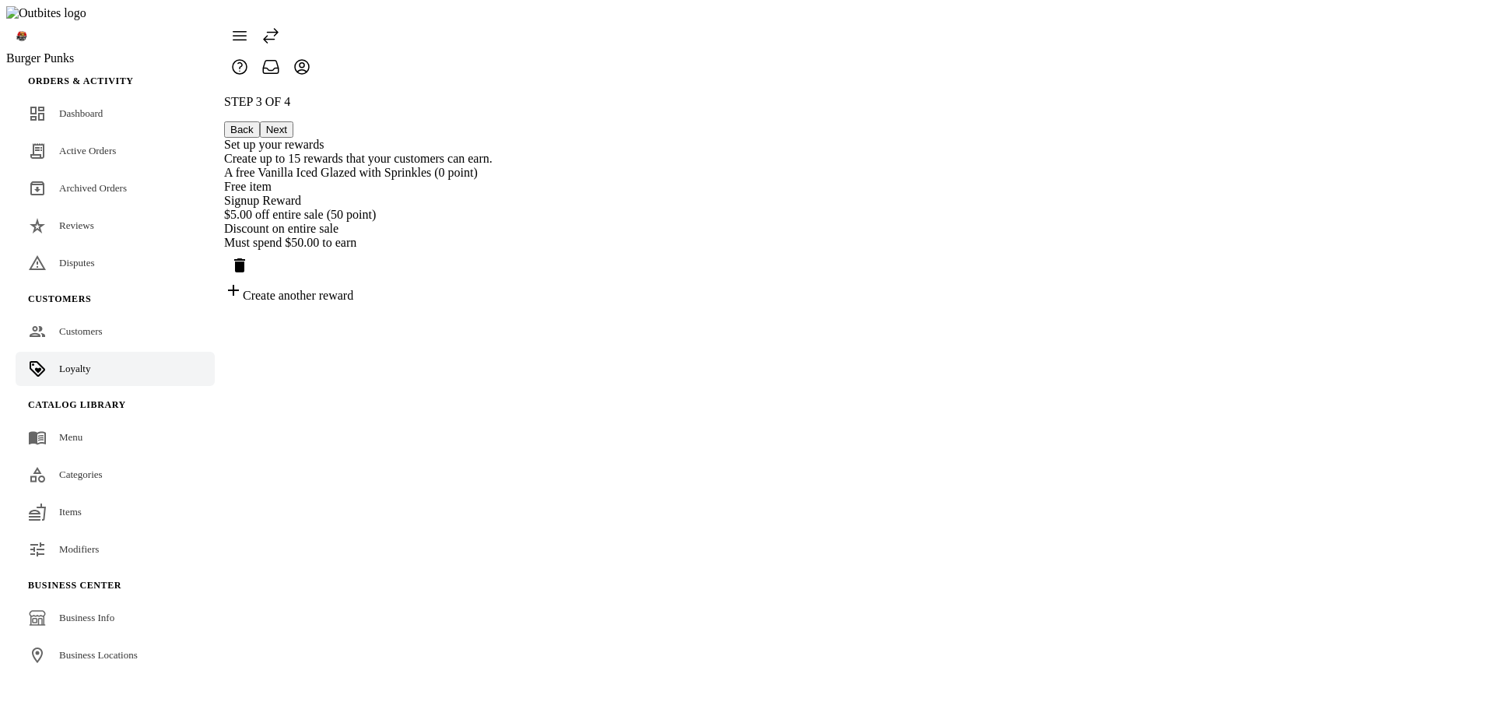
click at [293, 121] on button "Next" at bounding box center [276, 129] width 33 height 16
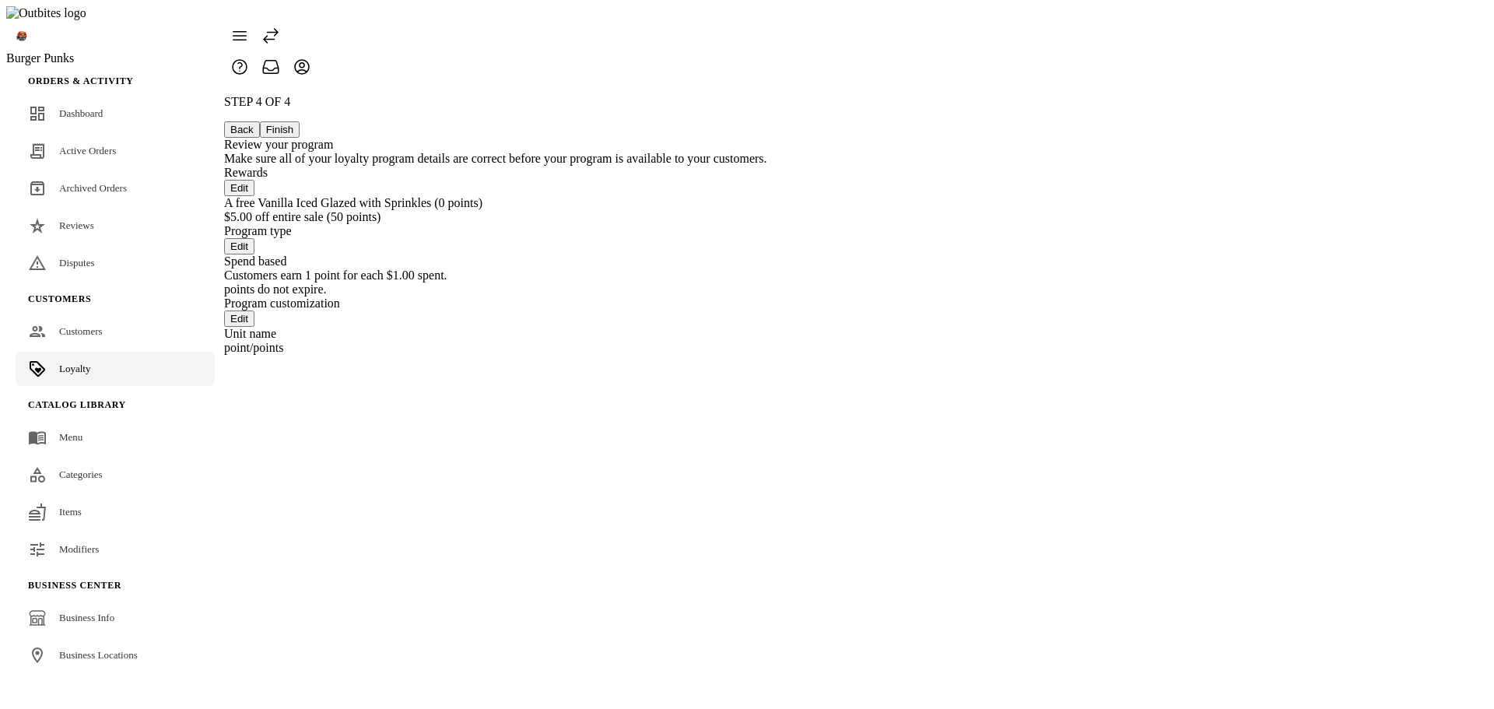
click at [260, 121] on button "Back" at bounding box center [242, 129] width 36 height 16
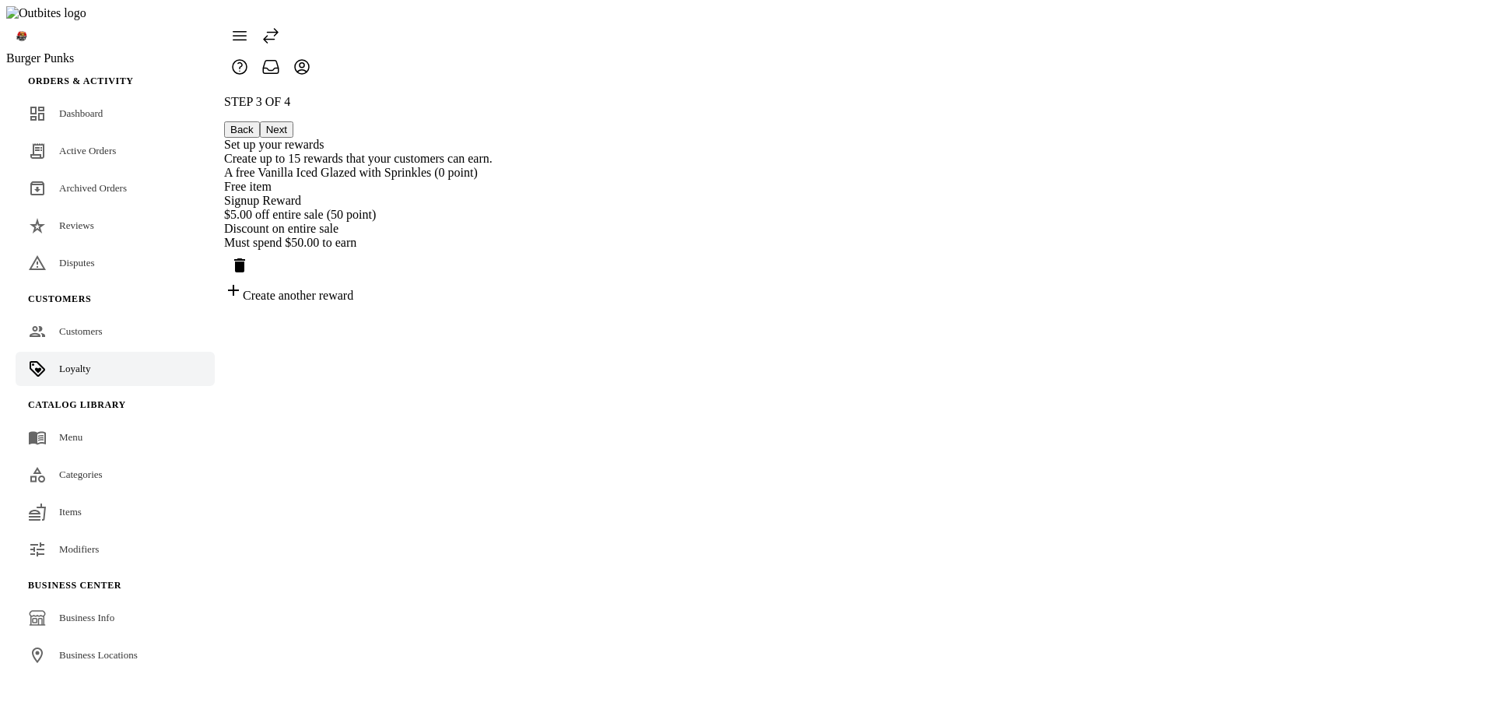
click at [293, 121] on button "Next" at bounding box center [276, 129] width 33 height 16
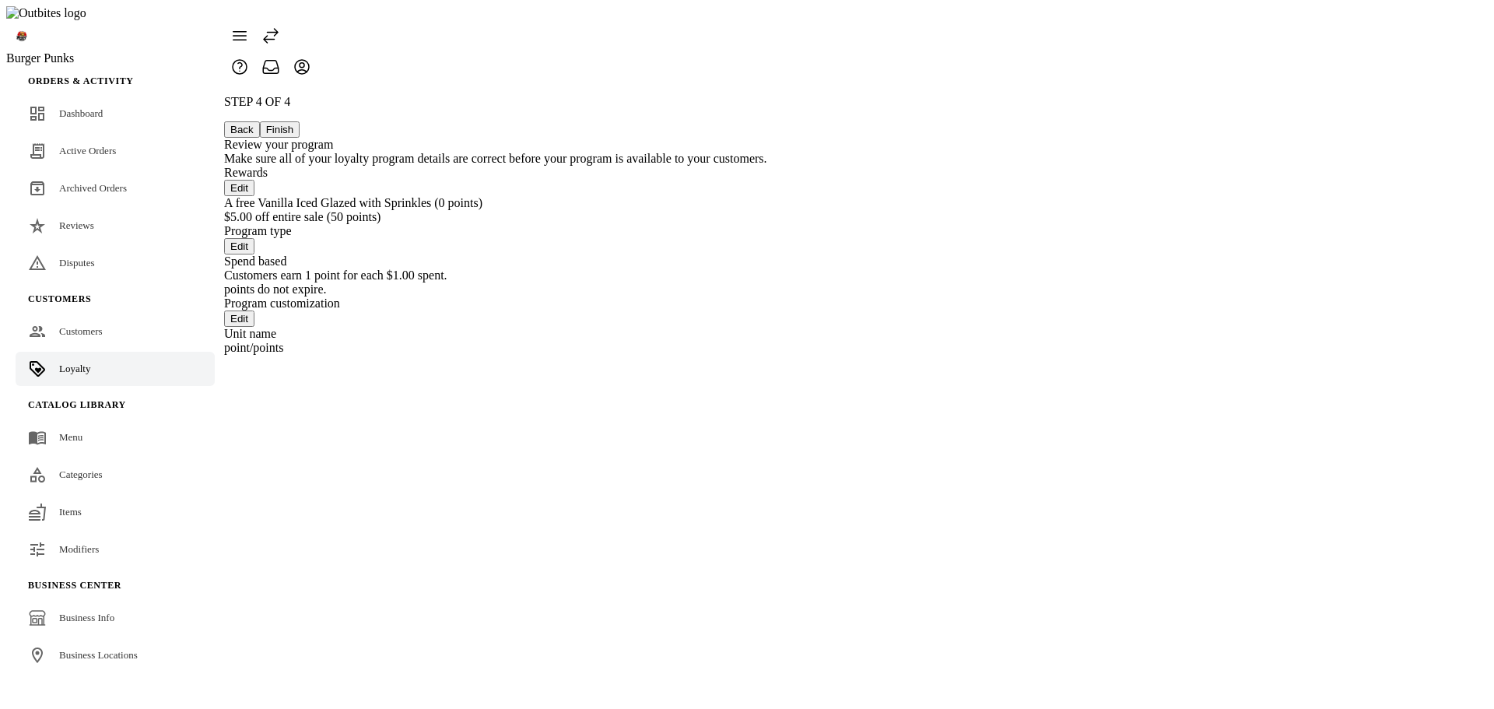
click at [260, 121] on button "Back" at bounding box center [242, 129] width 36 height 16
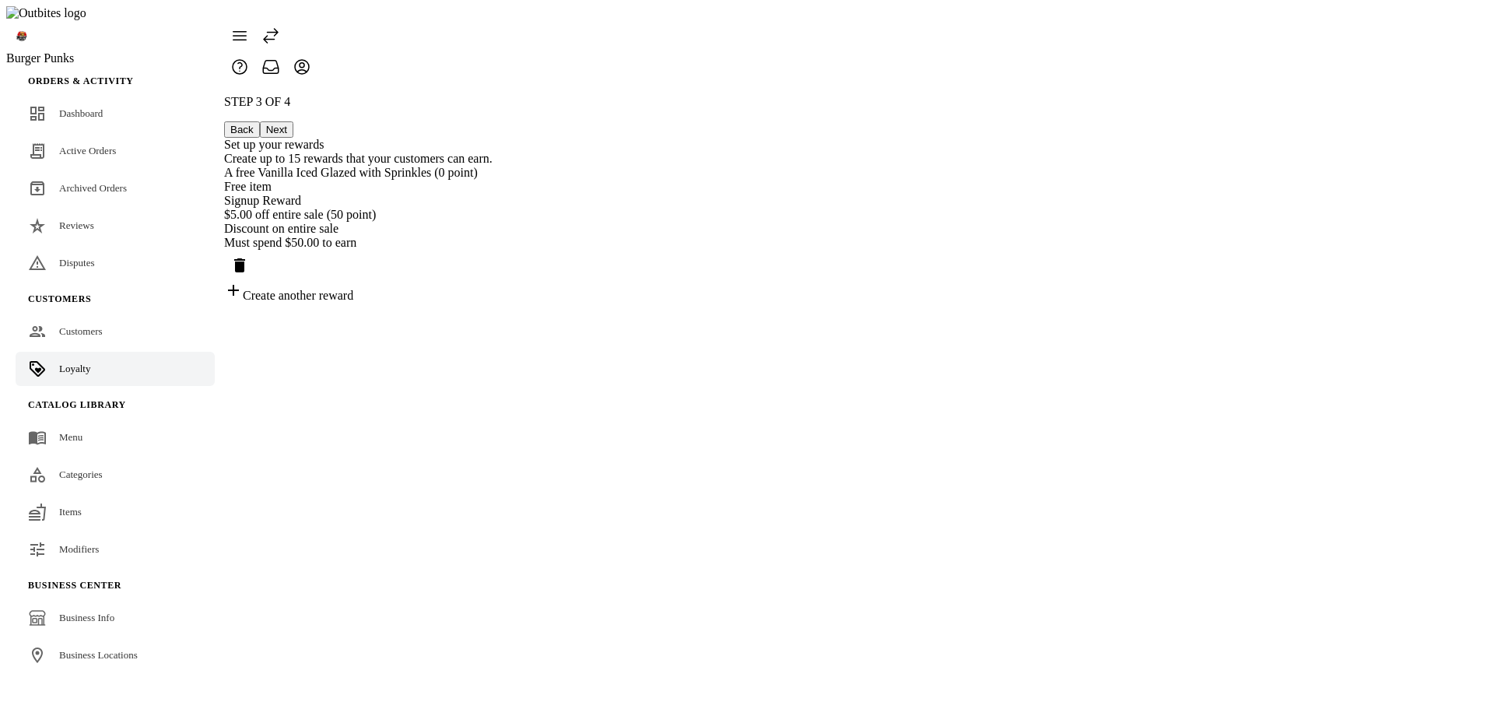
click at [260, 121] on button "Back" at bounding box center [242, 129] width 36 height 16
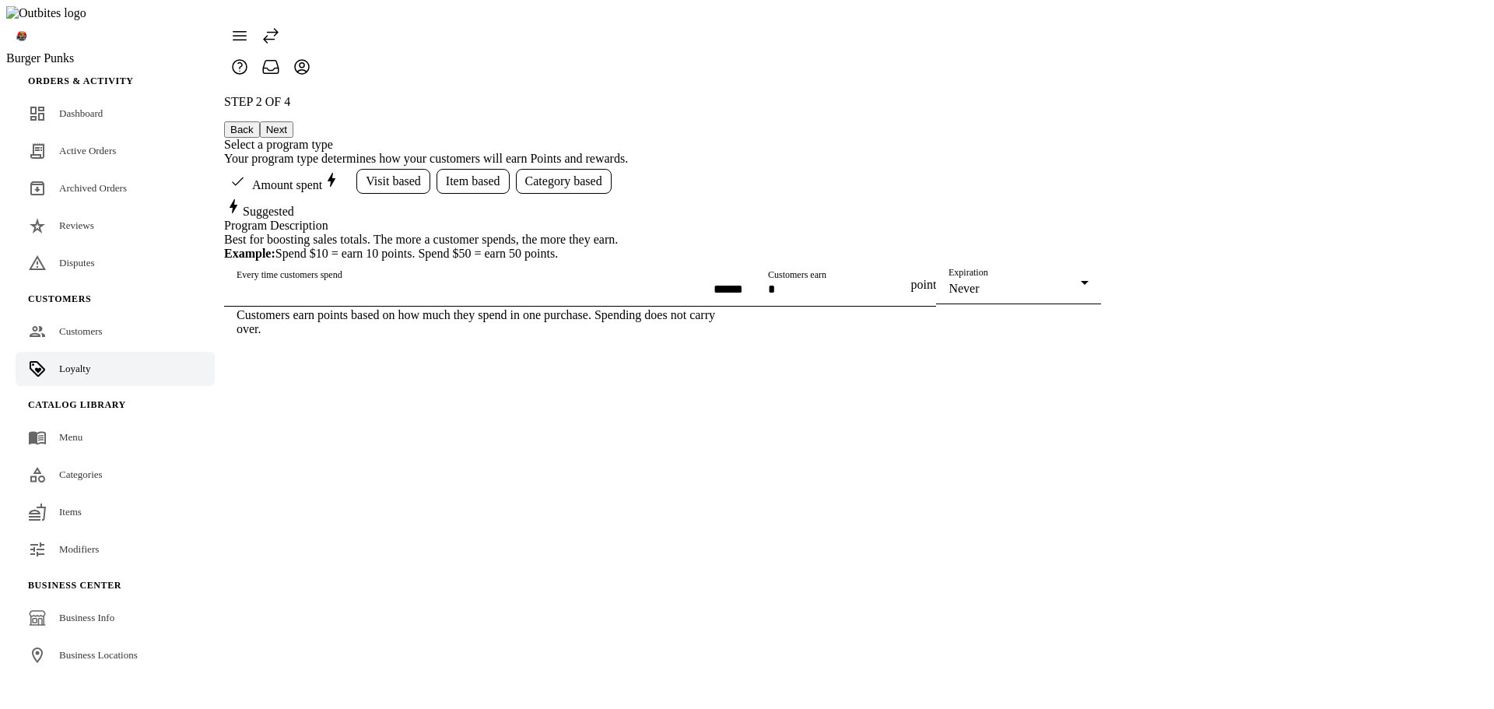
click at [293, 121] on button "Next" at bounding box center [276, 129] width 33 height 16
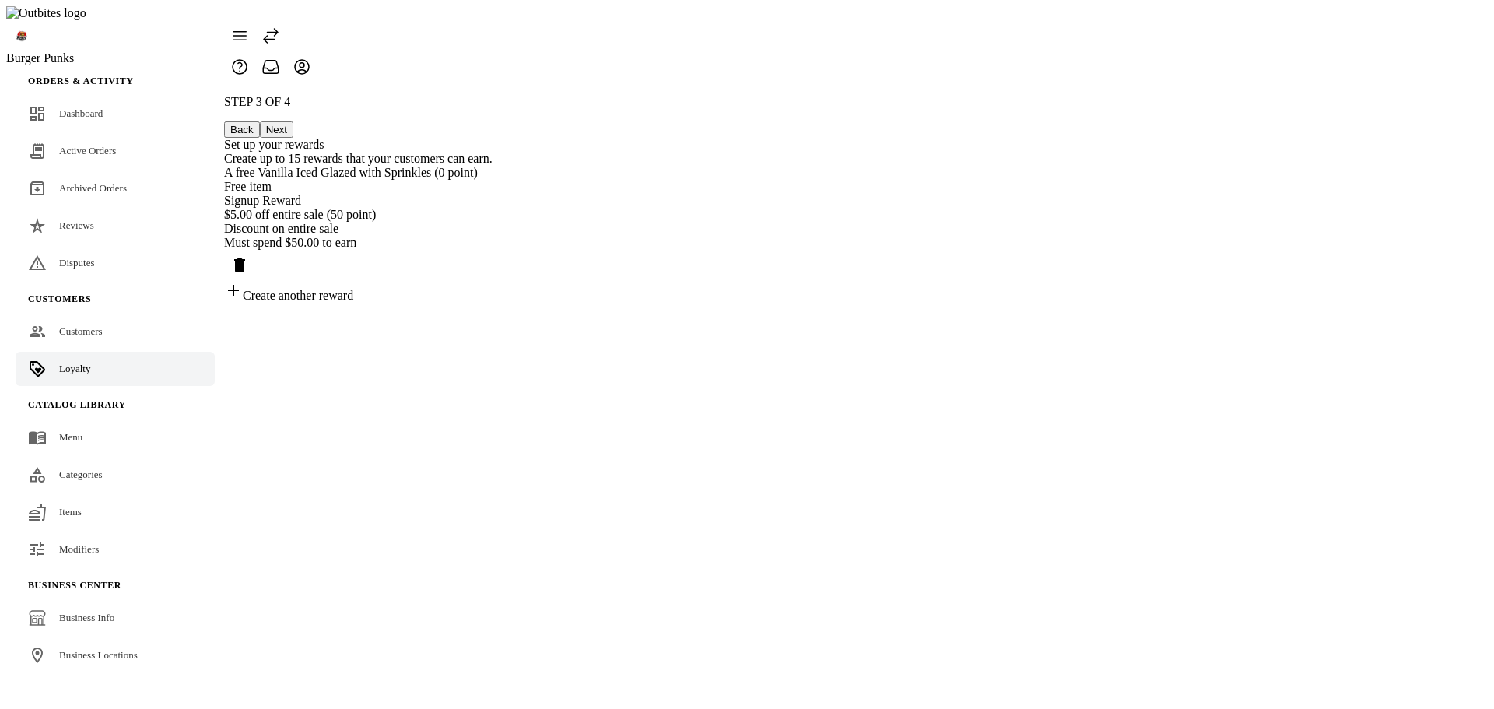
click at [492, 138] on div "Set up your rewards Create up to 15 rewards that your customers can earn." at bounding box center [358, 152] width 268 height 28
click at [492, 180] on div "Free item" at bounding box center [358, 187] width 268 height 14
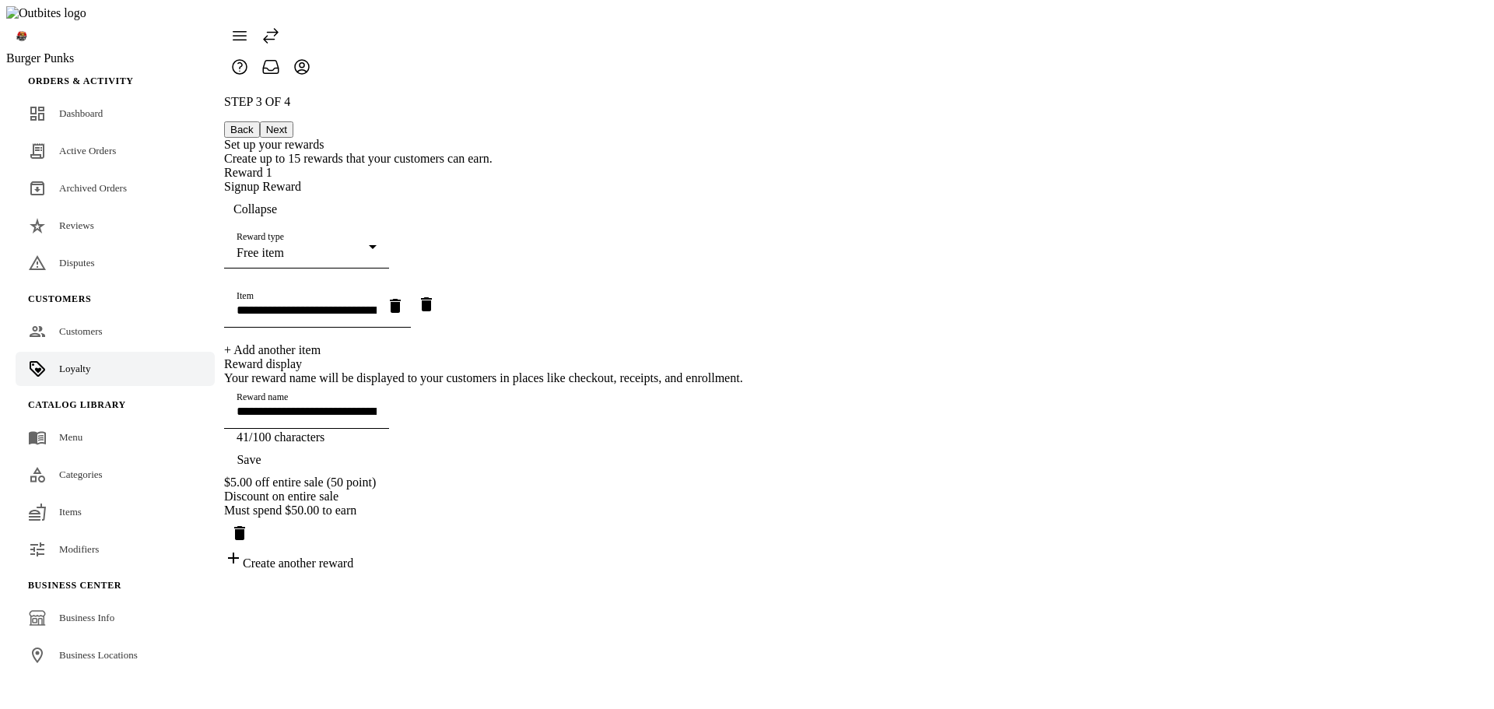
click at [723, 343] on div "+ Add another item" at bounding box center [483, 350] width 519 height 14
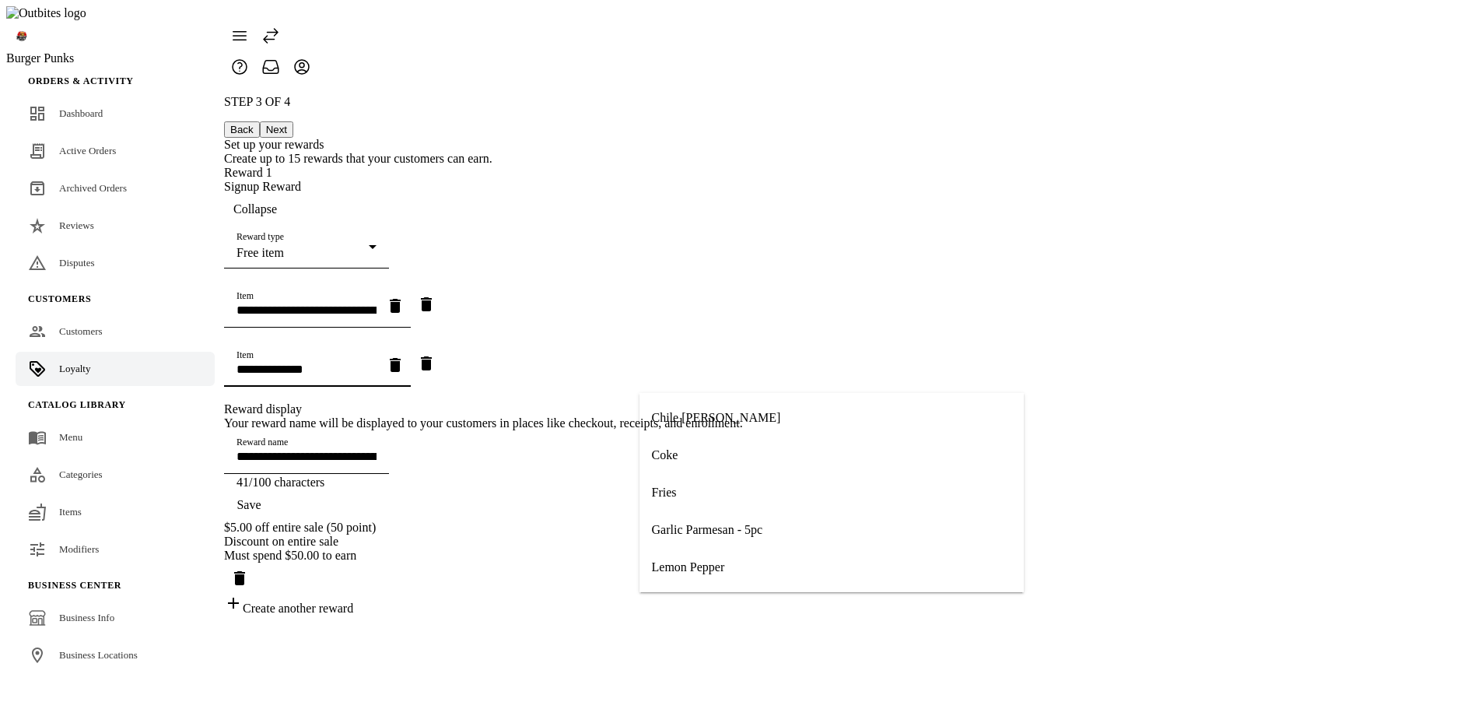
click at [377, 370] on input "Item" at bounding box center [307, 369] width 140 height 13
click at [720, 456] on mat-option "Coke" at bounding box center [832, 454] width 384 height 37
type input "**********"
type input "****"
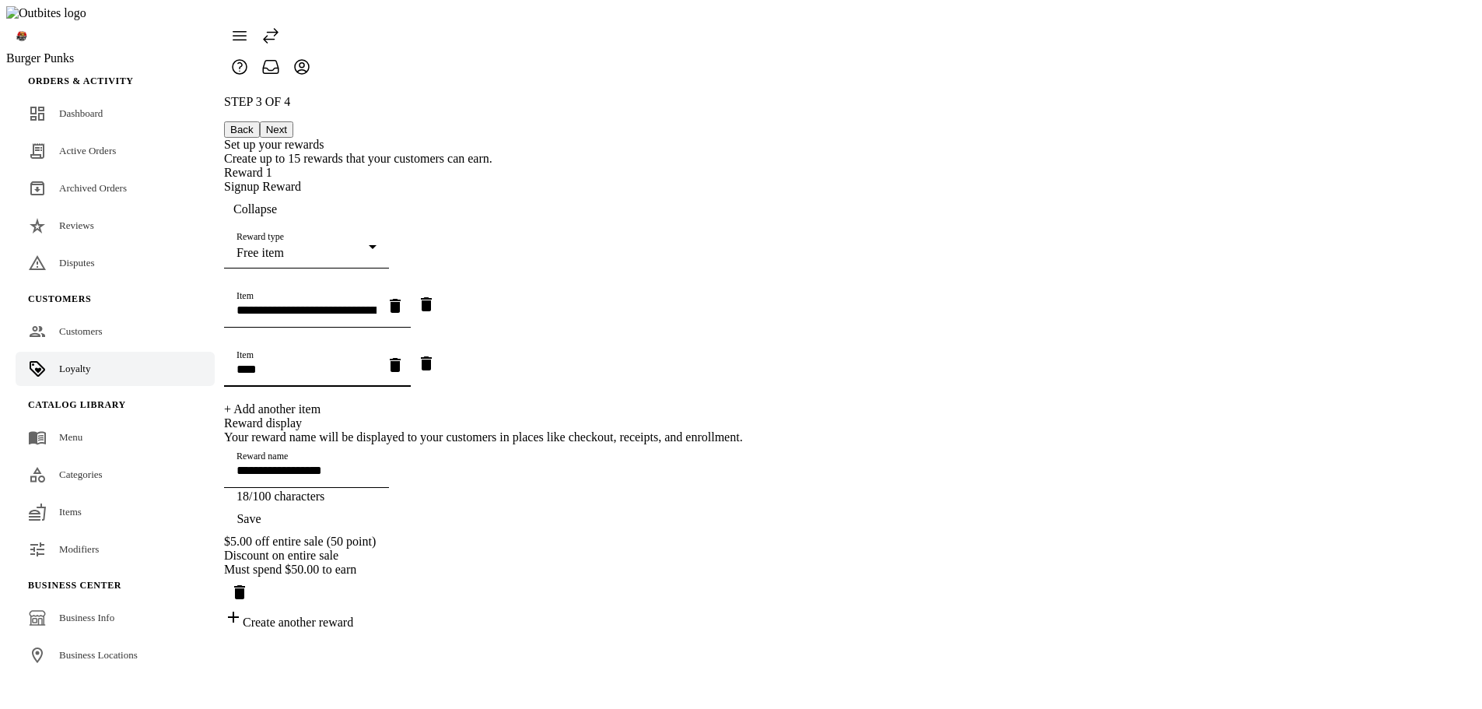
click at [743, 423] on div "**********" at bounding box center [483, 350] width 519 height 369
click at [432, 370] on icon "Remove item" at bounding box center [426, 363] width 11 height 14
type input "**********"
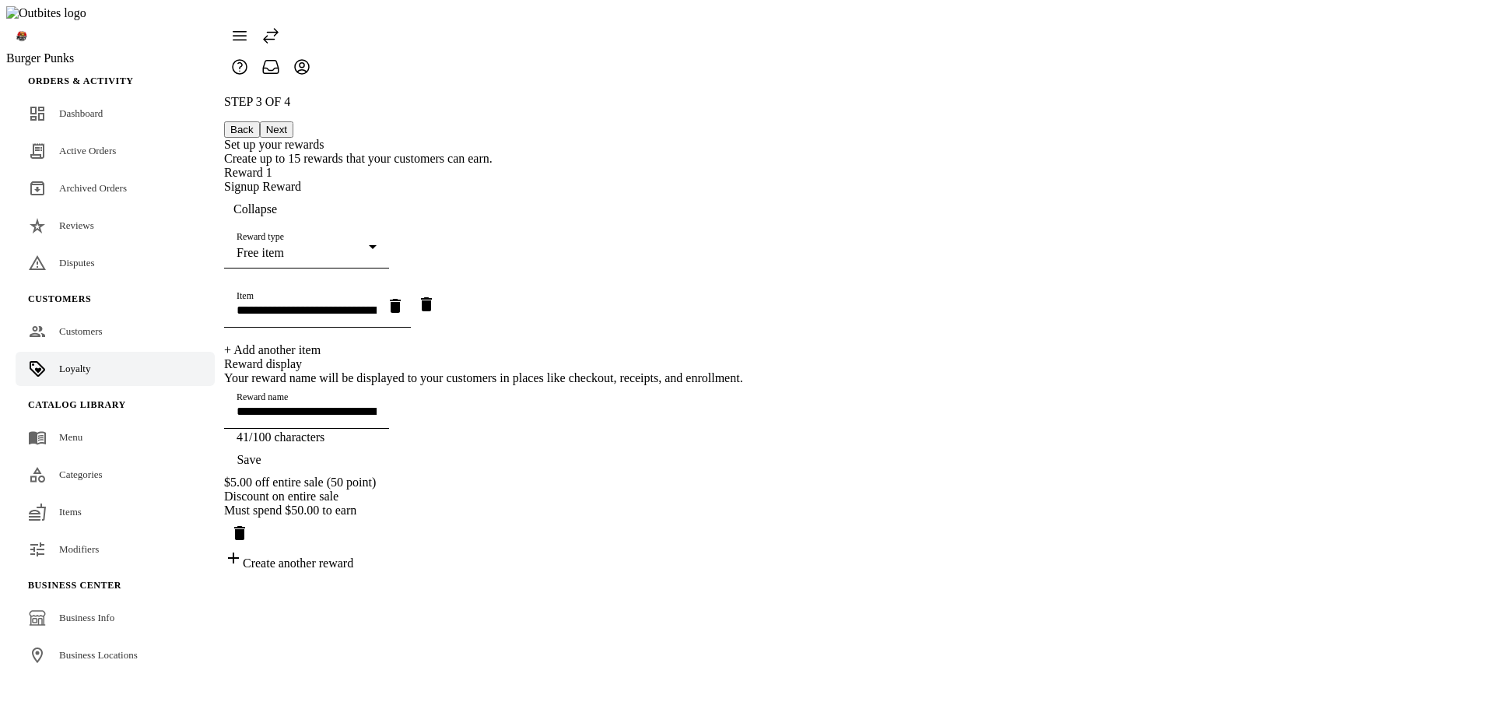
click at [261, 467] on span "Save" at bounding box center [249, 460] width 24 height 14
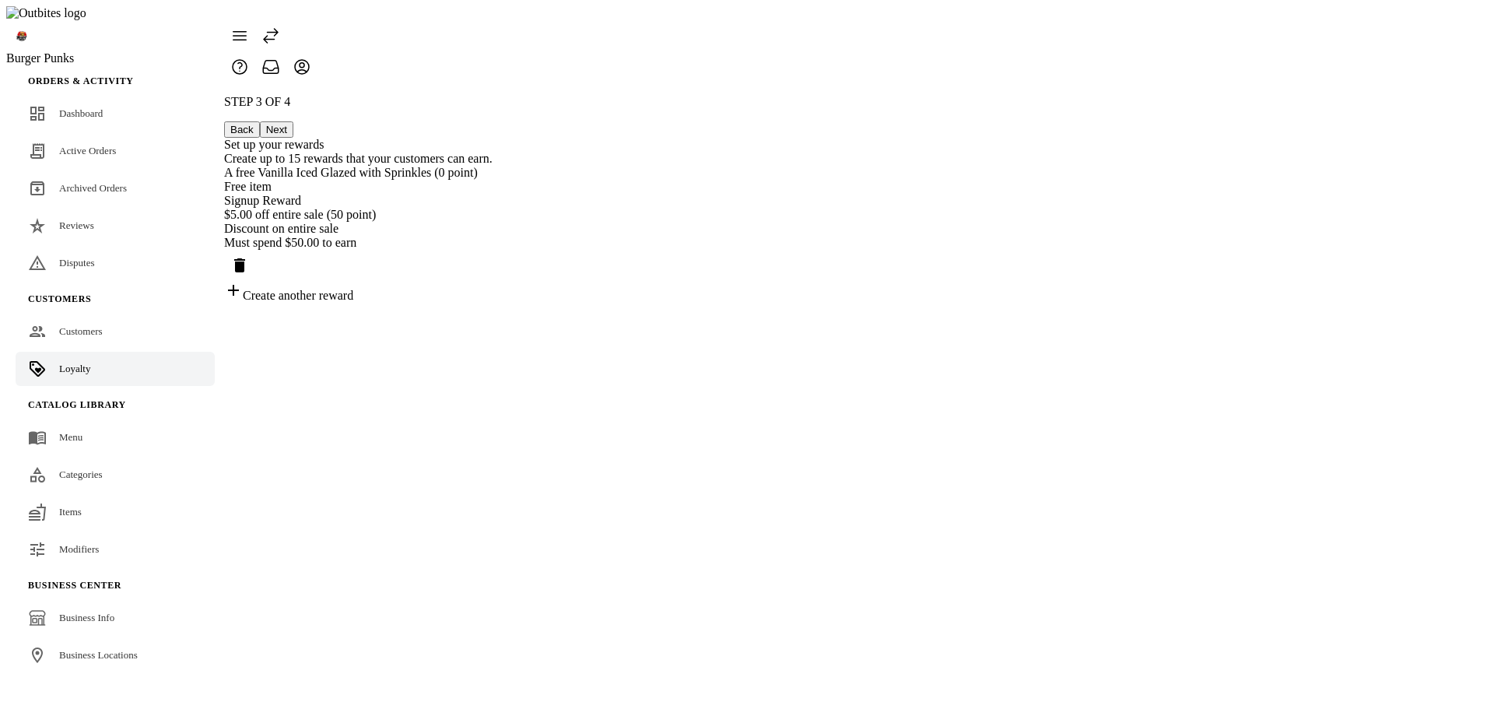
click at [293, 121] on button "Next" at bounding box center [276, 129] width 33 height 16
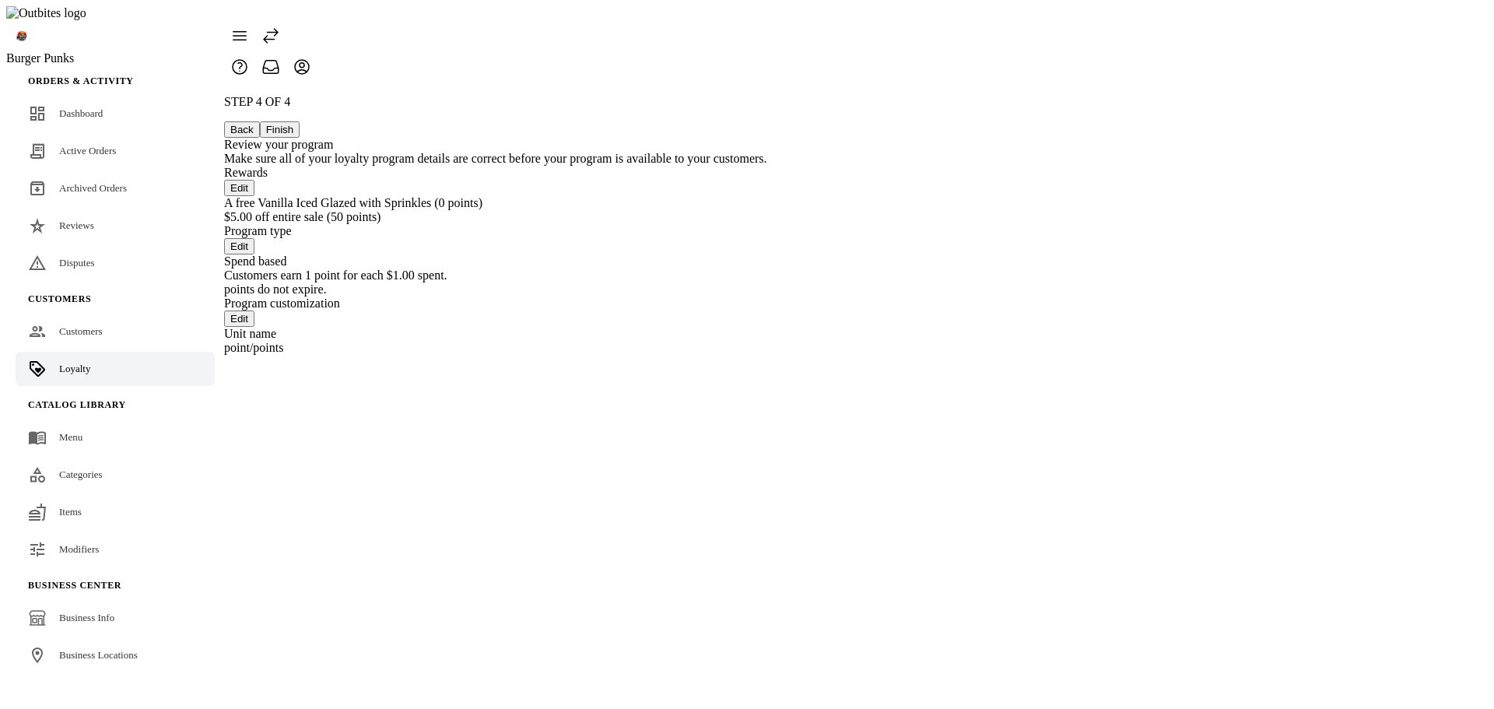
click at [260, 121] on button "Back" at bounding box center [242, 129] width 36 height 16
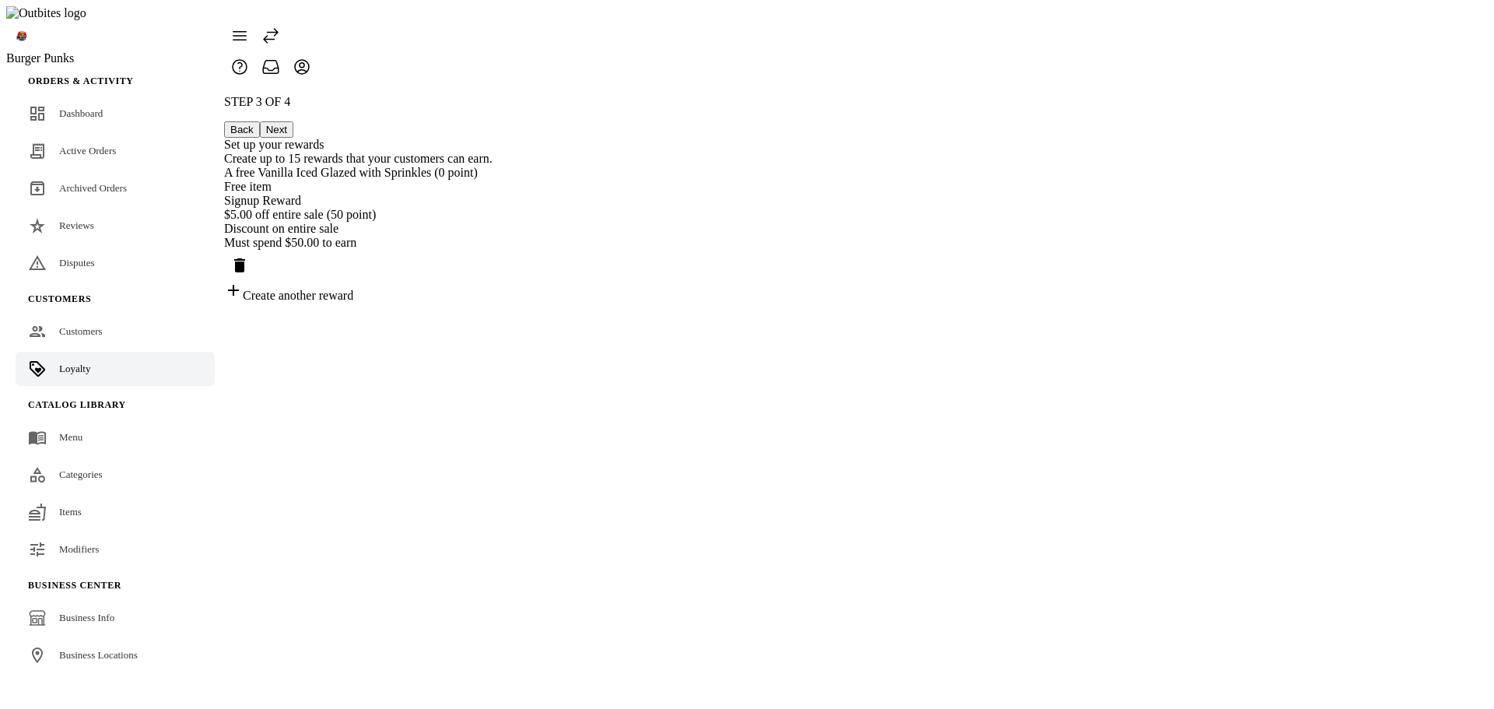
click at [293, 121] on button "Next" at bounding box center [276, 129] width 33 height 16
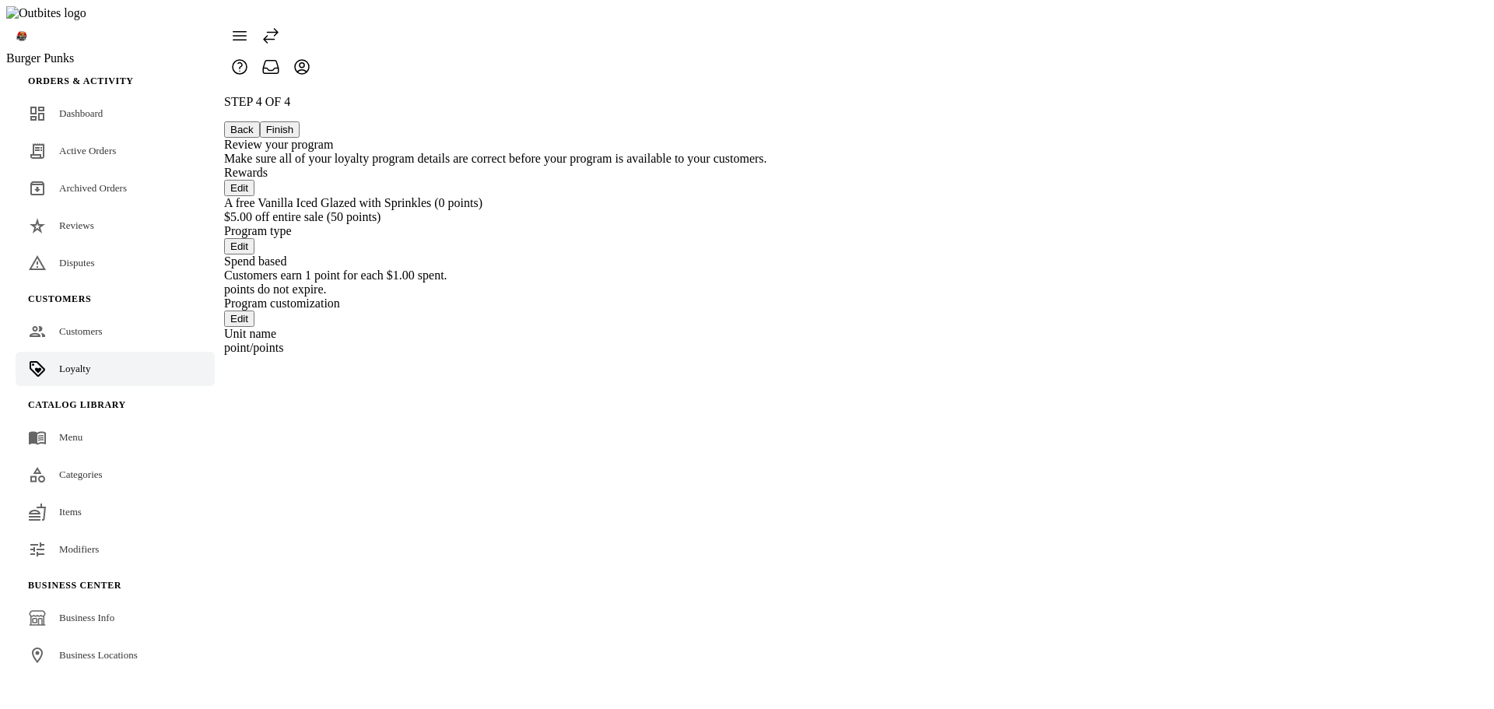
click at [260, 121] on button "Back" at bounding box center [242, 129] width 36 height 16
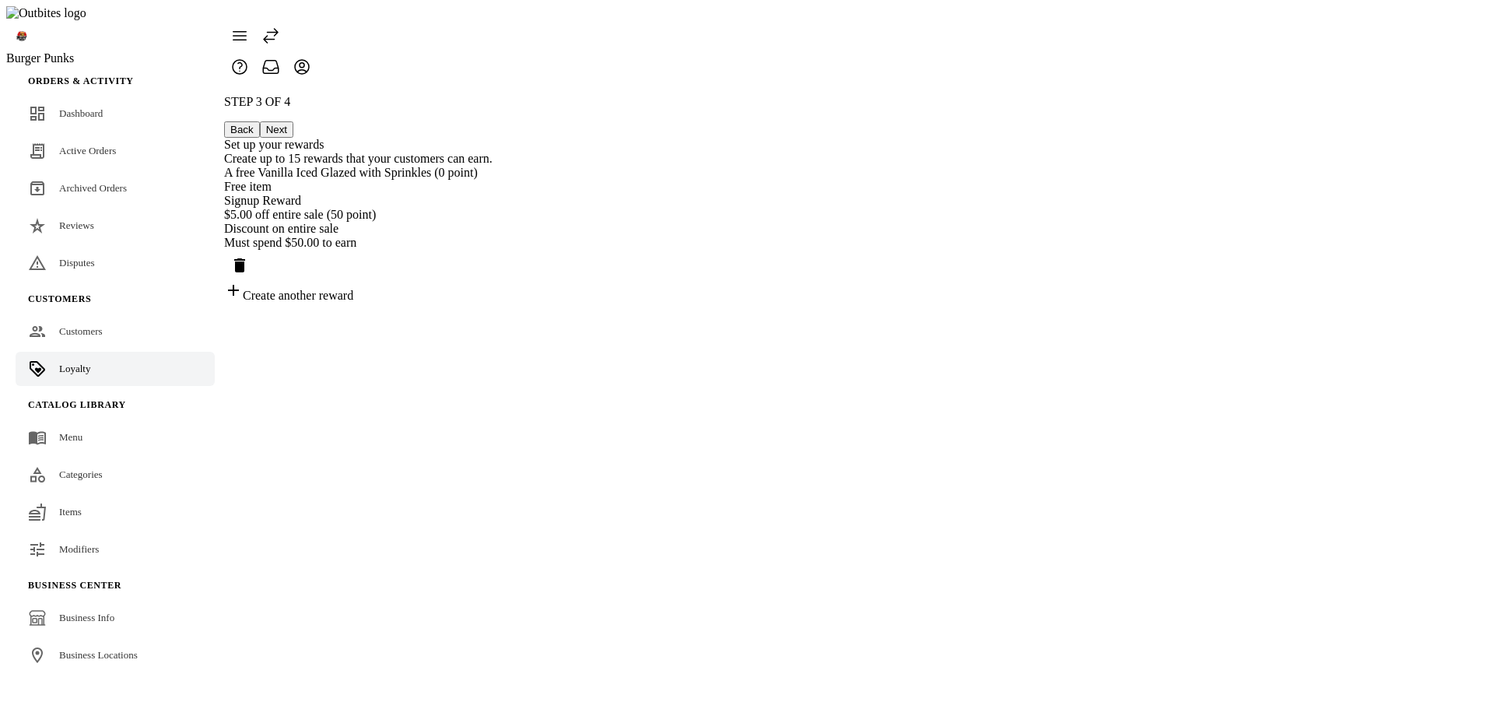
click at [492, 180] on div "Free item" at bounding box center [358, 187] width 268 height 14
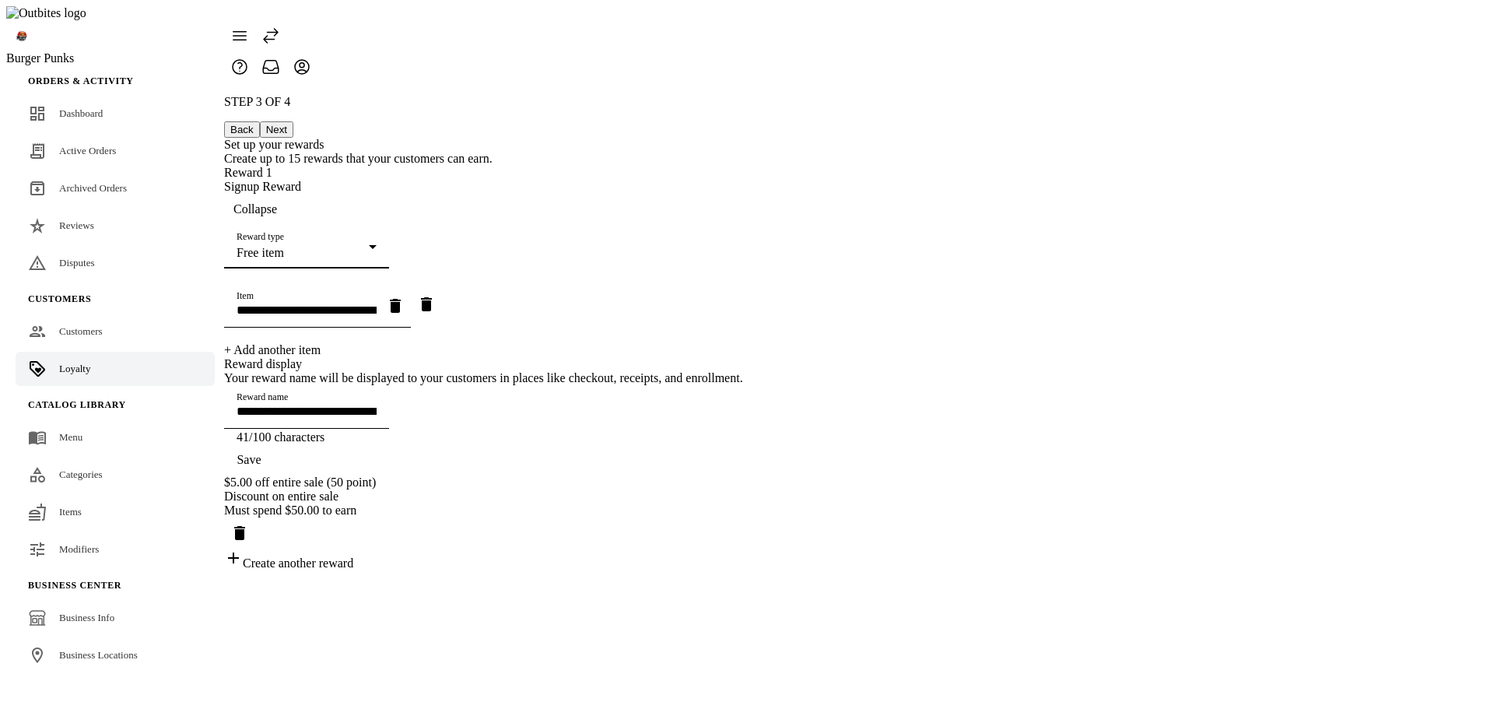
click at [369, 246] on div "Free item" at bounding box center [303, 253] width 132 height 14
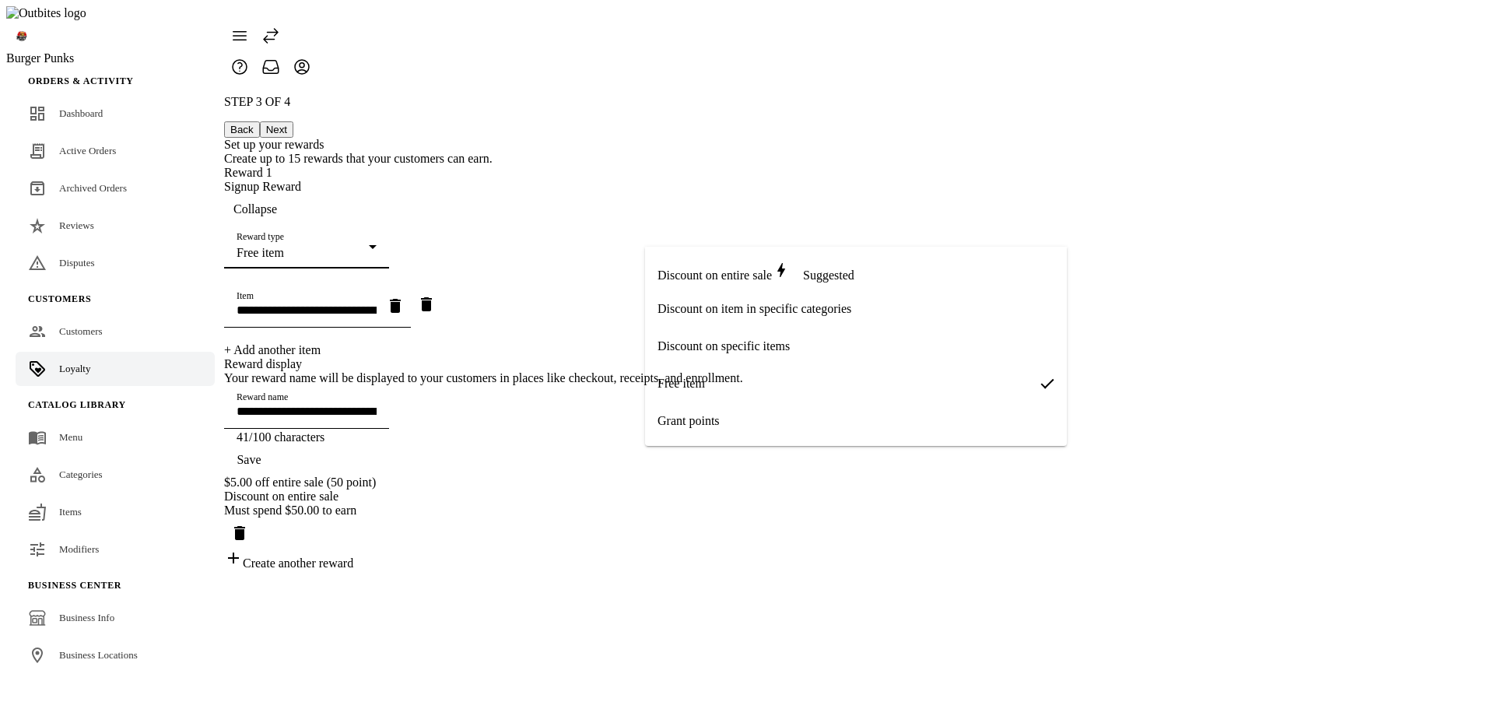
click at [754, 426] on mat-option "Grant points" at bounding box center [856, 420] width 422 height 37
type input "*********"
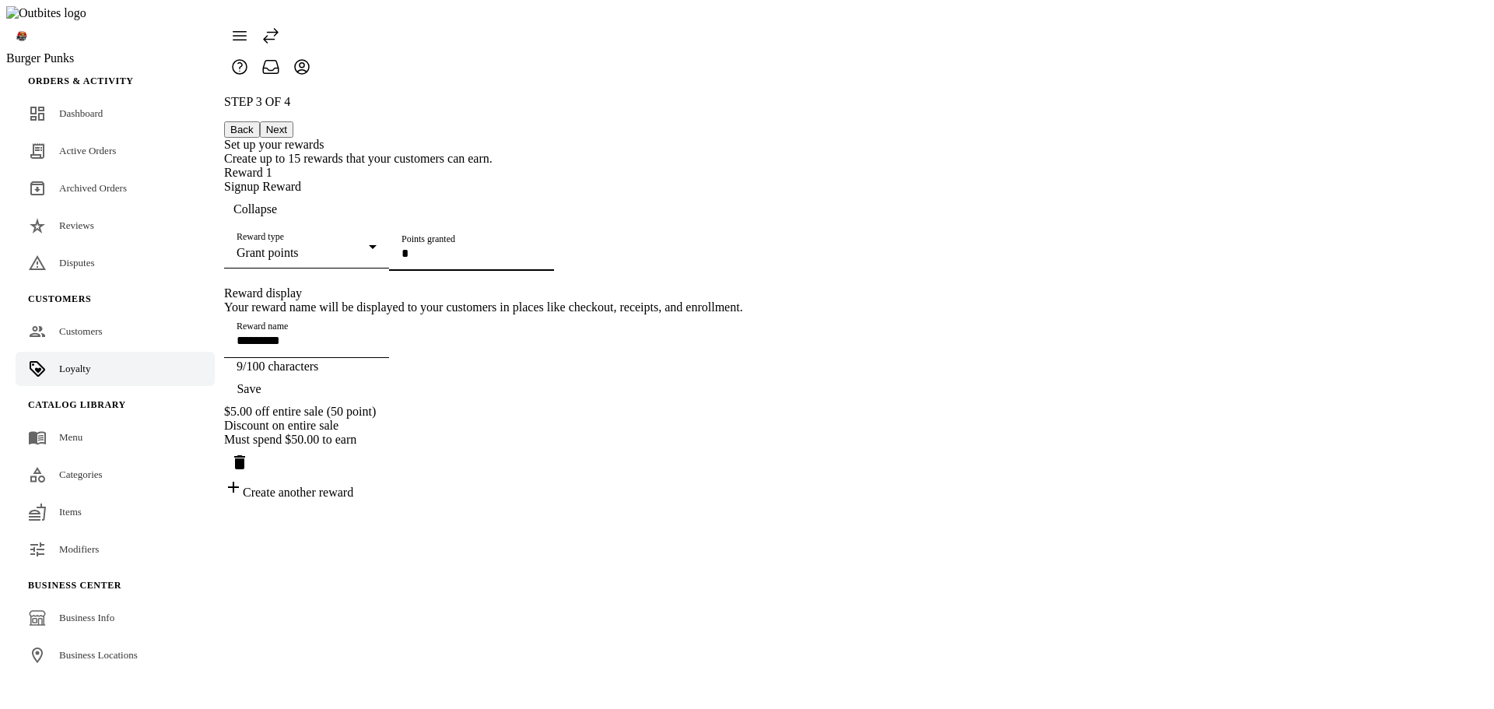
click at [541, 260] on input "Points granted" at bounding box center [471, 253] width 140 height 13
type input "**"
click at [743, 275] on div "STEP 3 OF 4 Back Next Set up your rewards Create up to 15 rewards that your cus…" at bounding box center [483, 297] width 519 height 405
click at [261, 396] on span "Save" at bounding box center [249, 389] width 24 height 14
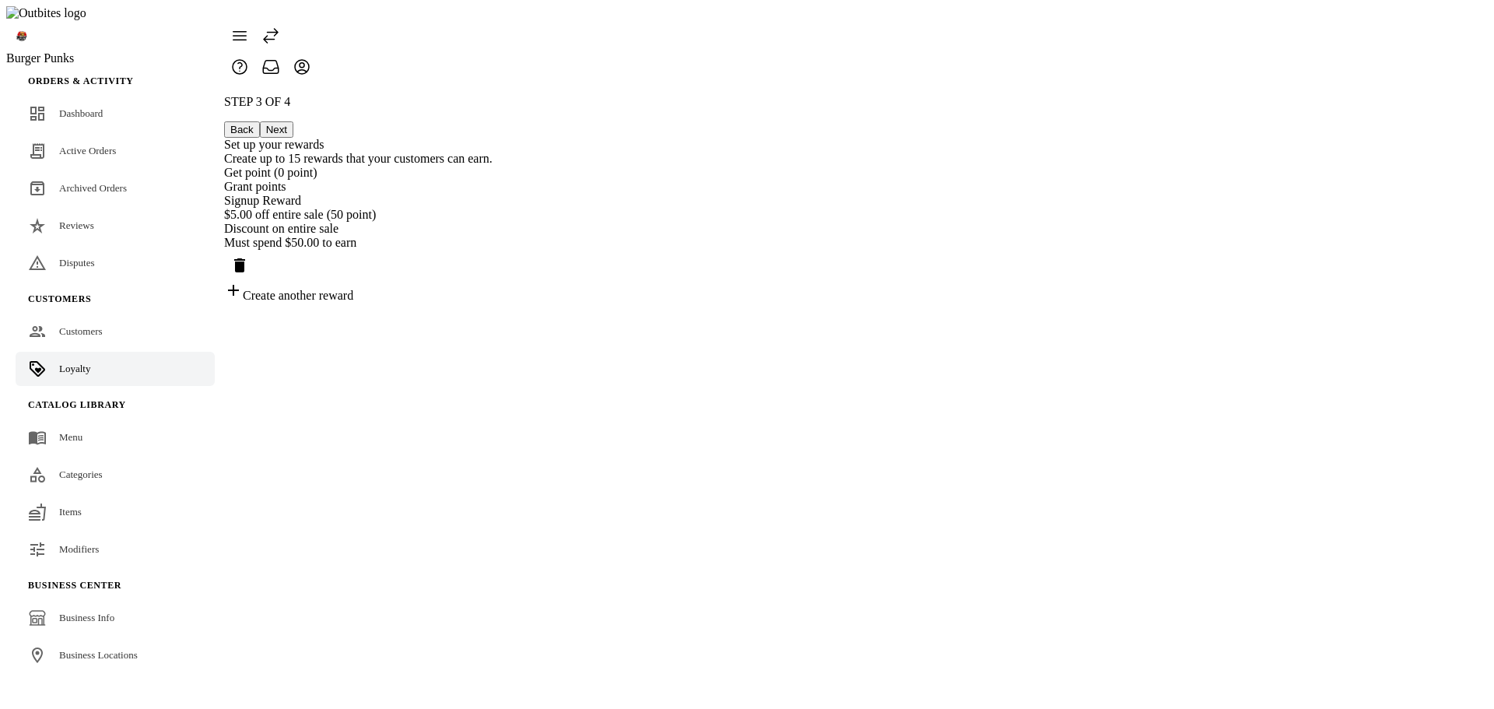
click at [492, 166] on div "Get point (0 point)" at bounding box center [358, 173] width 268 height 14
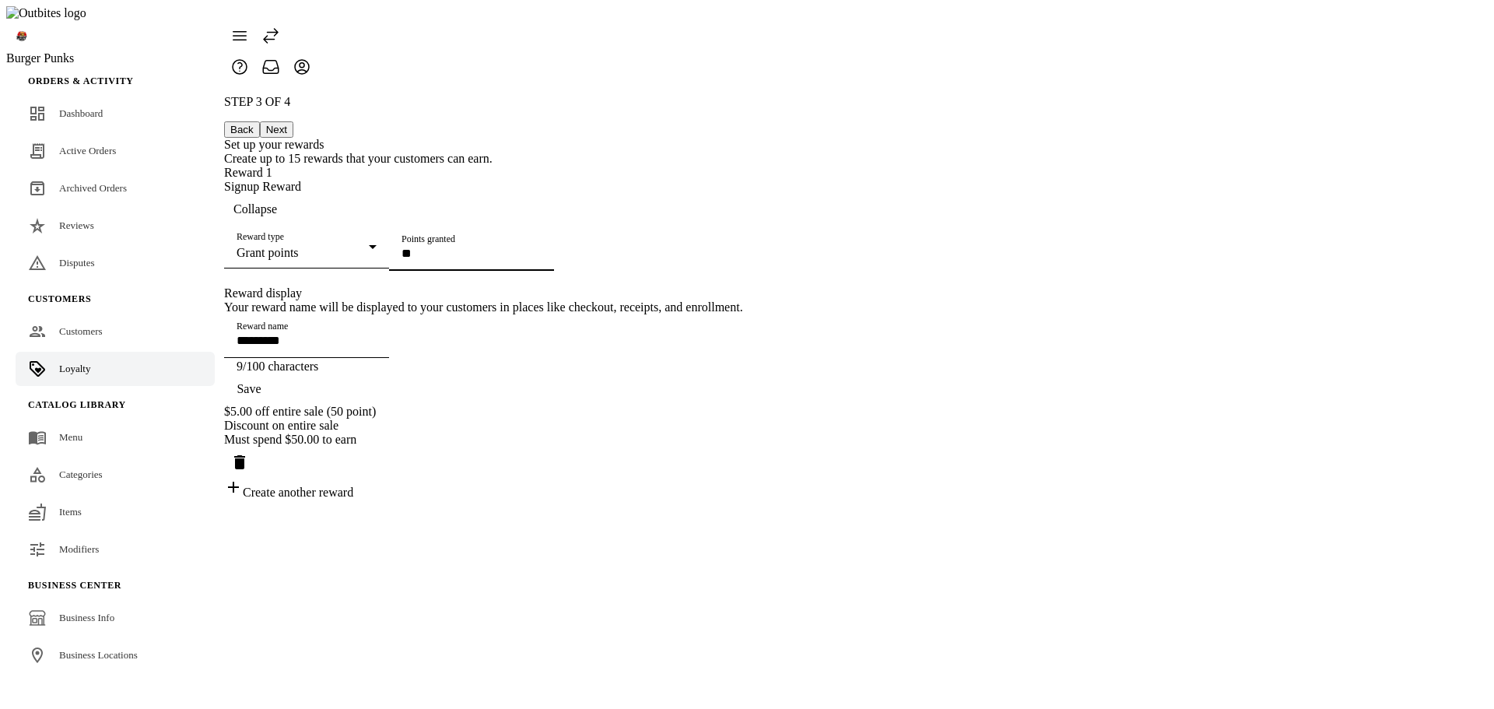
drag, startPoint x: 740, startPoint y: 306, endPoint x: 48, endPoint y: 266, distance: 692.8
click at [82, 298] on dense-layout "Burger Punks Orders & Activity Dashboard Active Orders Archived Orders Reviews …" at bounding box center [746, 374] width 1481 height 709
type input "**"
drag, startPoint x: 1048, startPoint y: 509, endPoint x: 1049, endPoint y: 499, distance: 9.4
click at [261, 396] on span "Save" at bounding box center [249, 389] width 24 height 14
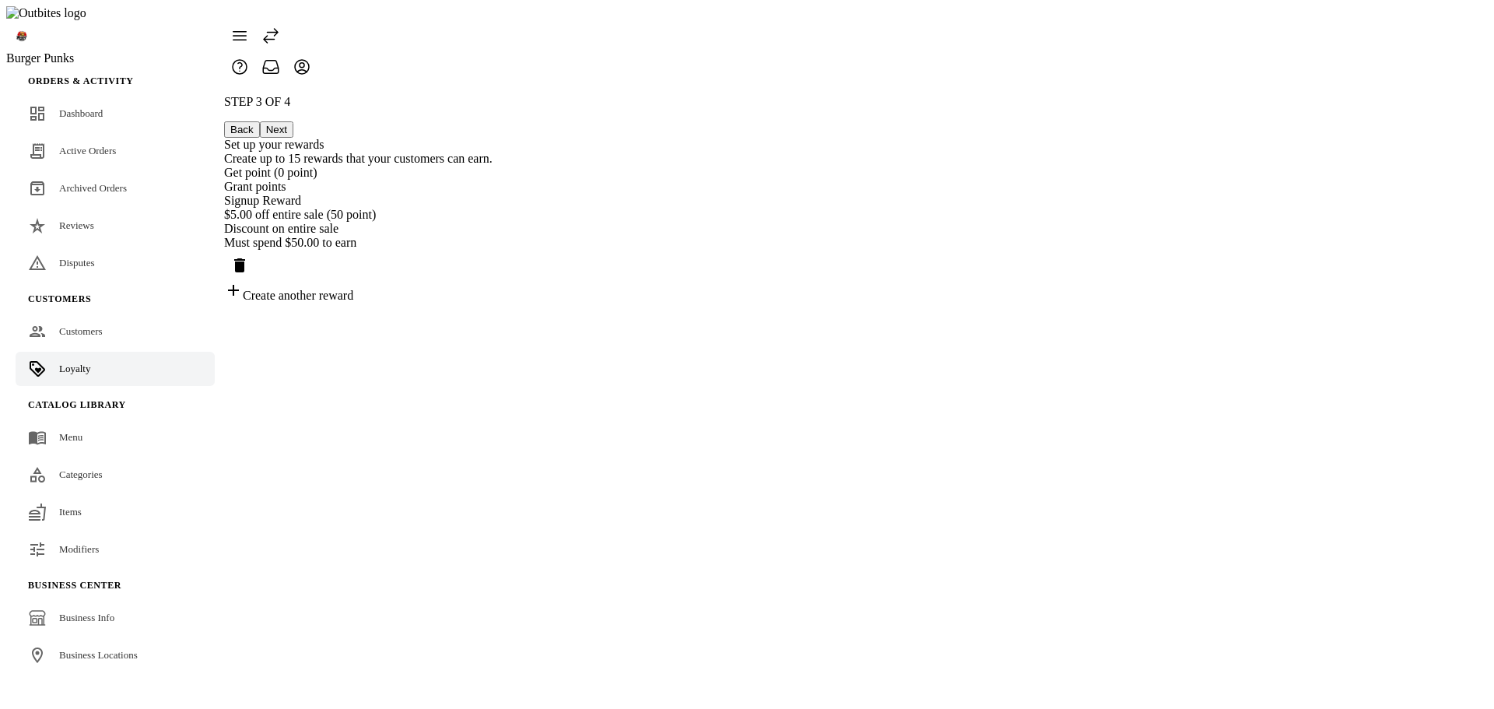
click at [293, 121] on button "Next" at bounding box center [276, 129] width 33 height 16
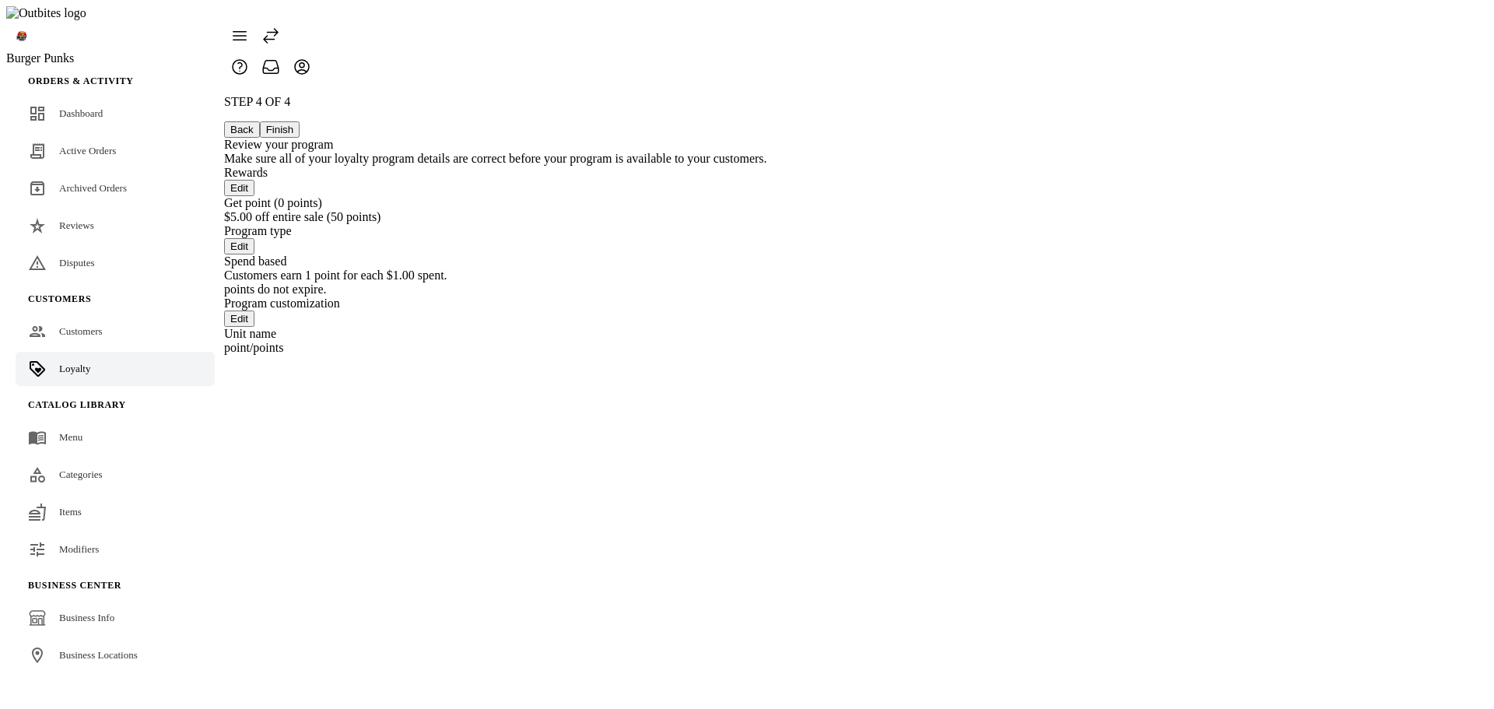
click at [260, 121] on button "Back" at bounding box center [242, 129] width 36 height 16
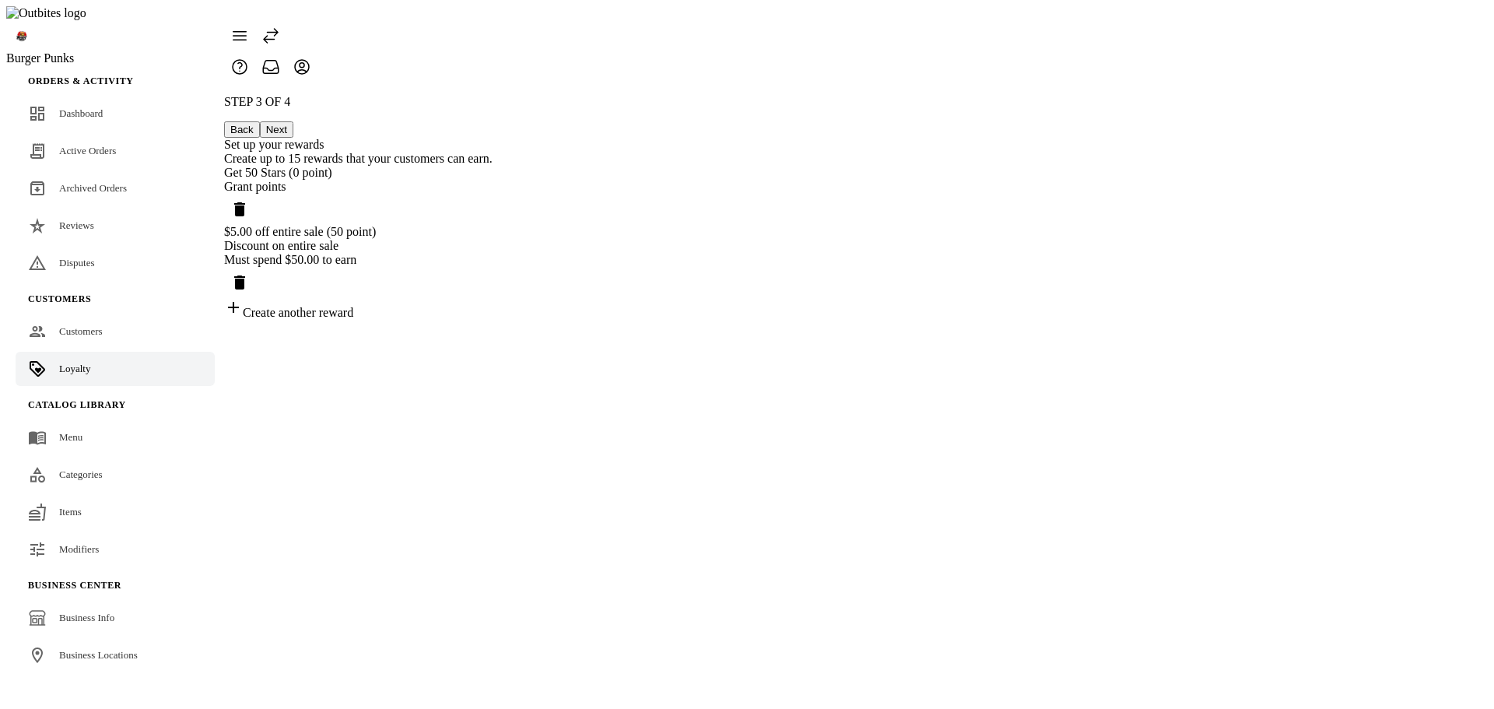
click at [492, 166] on div "Get 50 Stars (0 point)" at bounding box center [358, 173] width 268 height 14
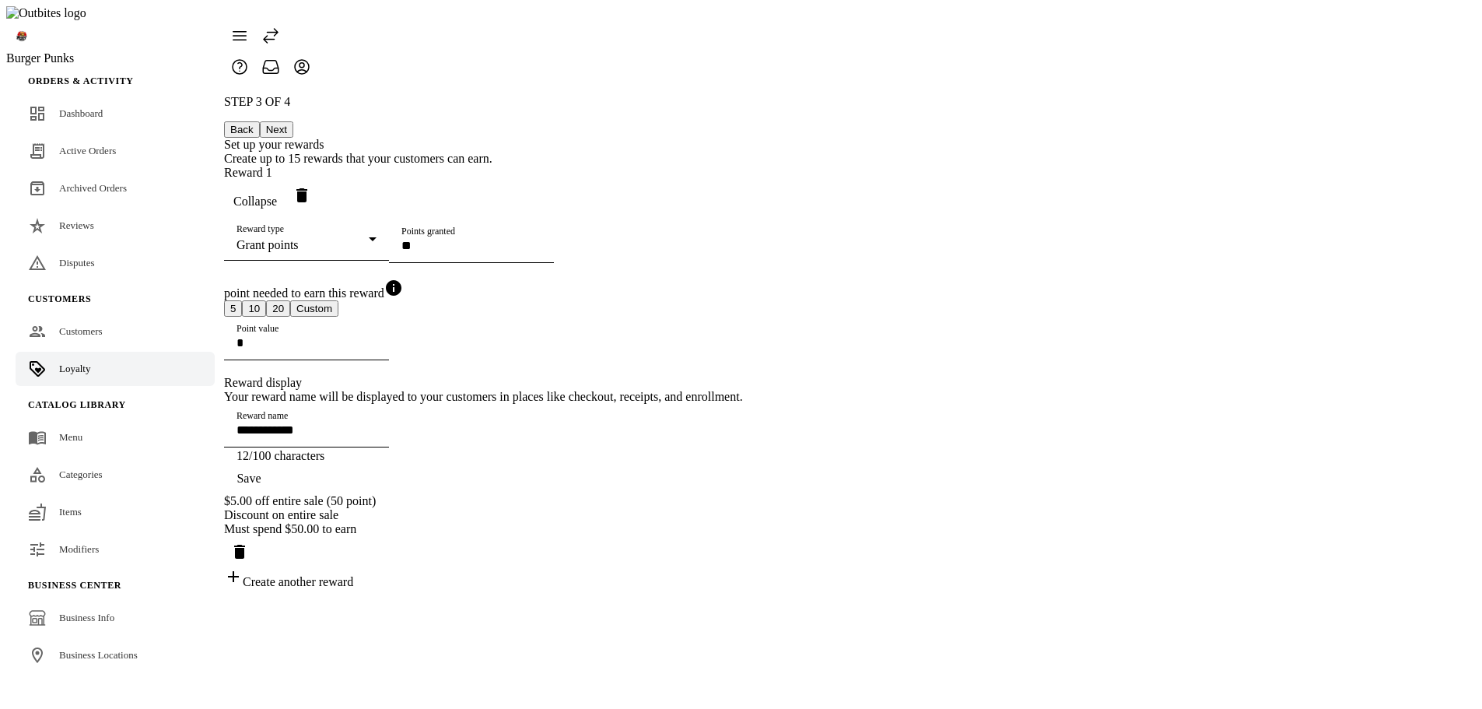
click at [743, 229] on div "**********" at bounding box center [483, 342] width 519 height 494
click at [743, 47] on div at bounding box center [483, 51] width 519 height 62
click at [293, 121] on button "Next" at bounding box center [276, 129] width 33 height 16
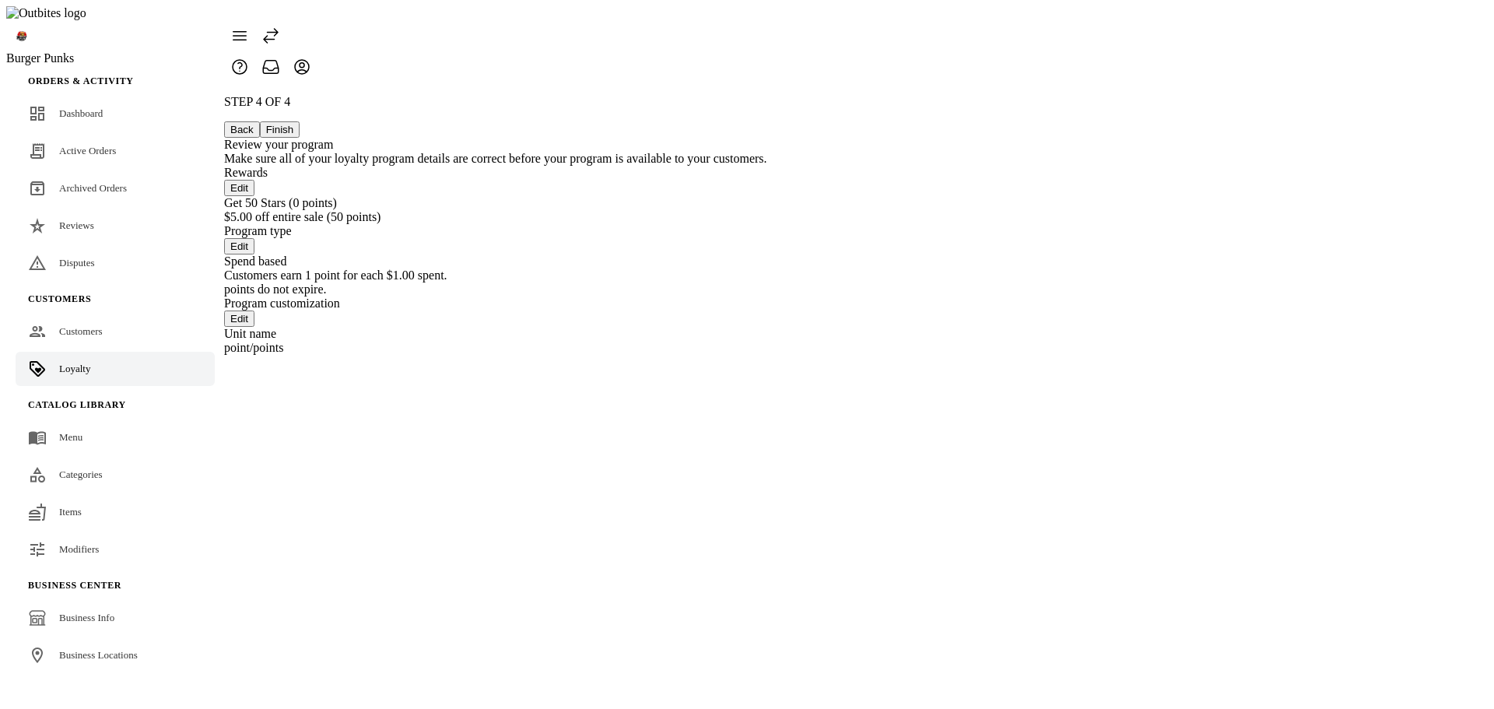
click at [260, 121] on button "Back" at bounding box center [242, 129] width 36 height 16
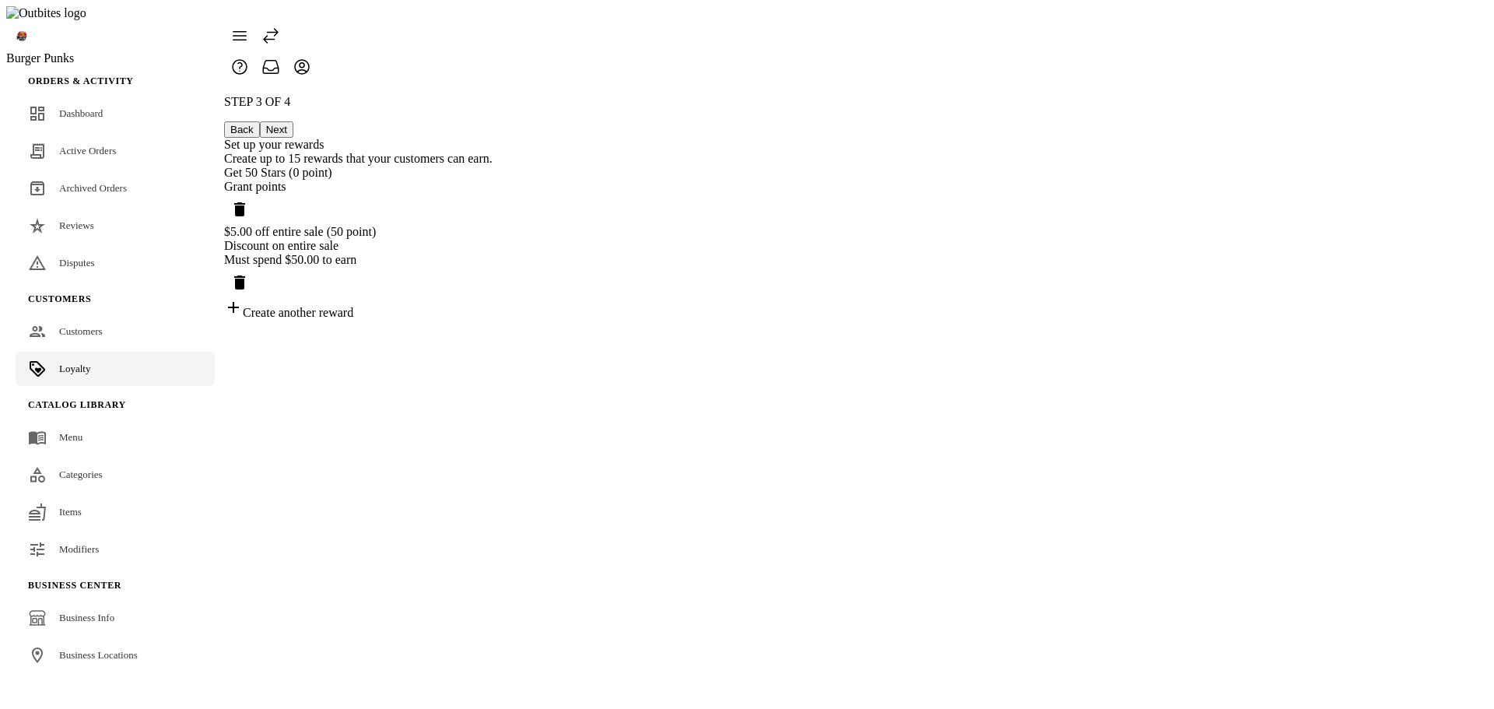
click at [492, 180] on div "Grant points" at bounding box center [358, 187] width 268 height 14
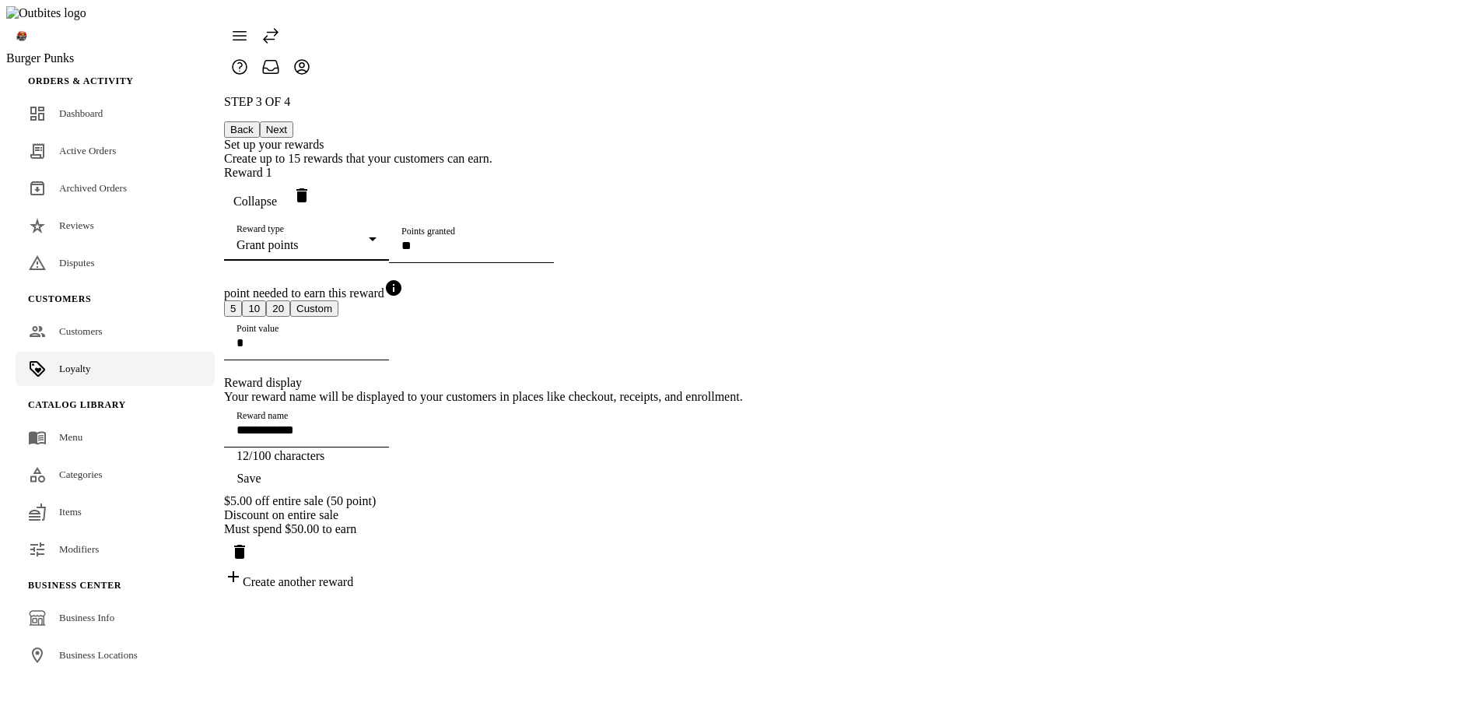
click at [369, 238] on div "Grant points" at bounding box center [303, 245] width 132 height 14
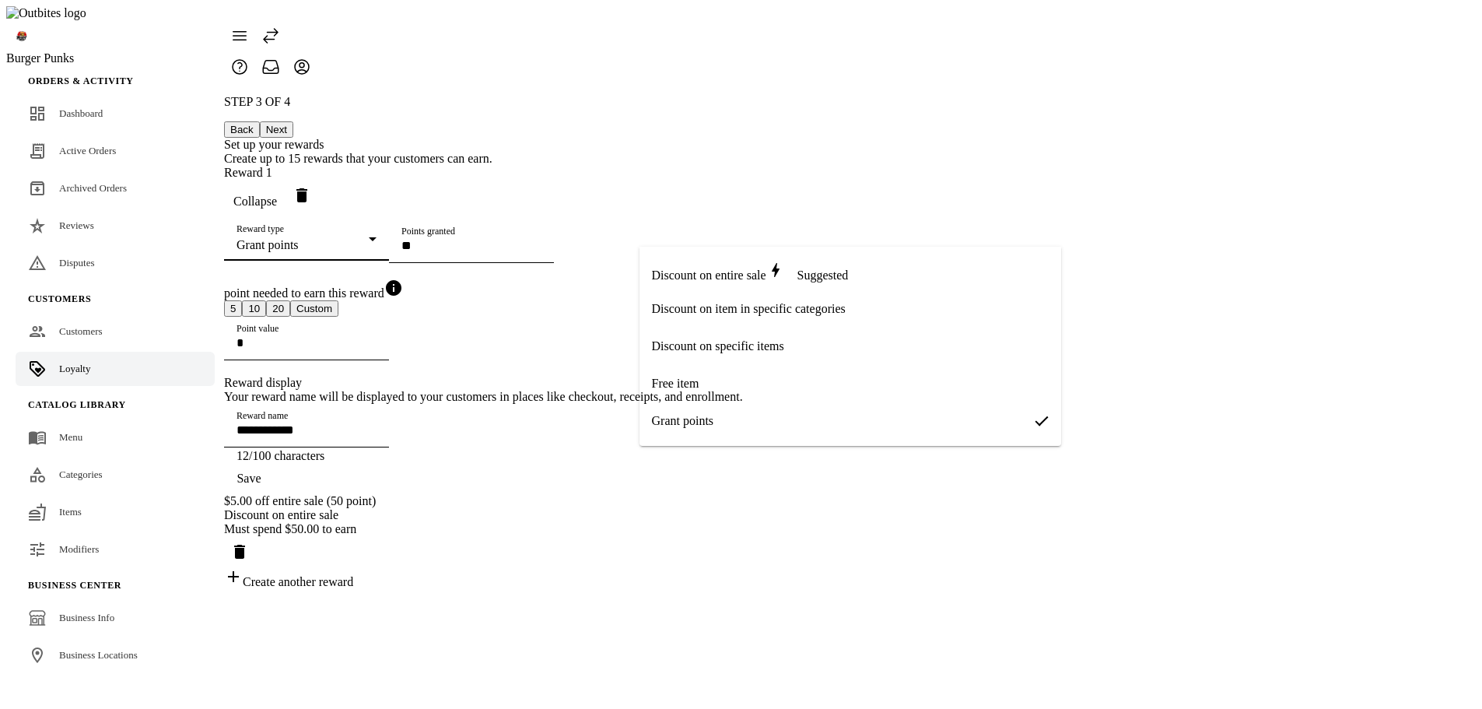
click at [1259, 353] on div at bounding box center [741, 354] width 1482 height 709
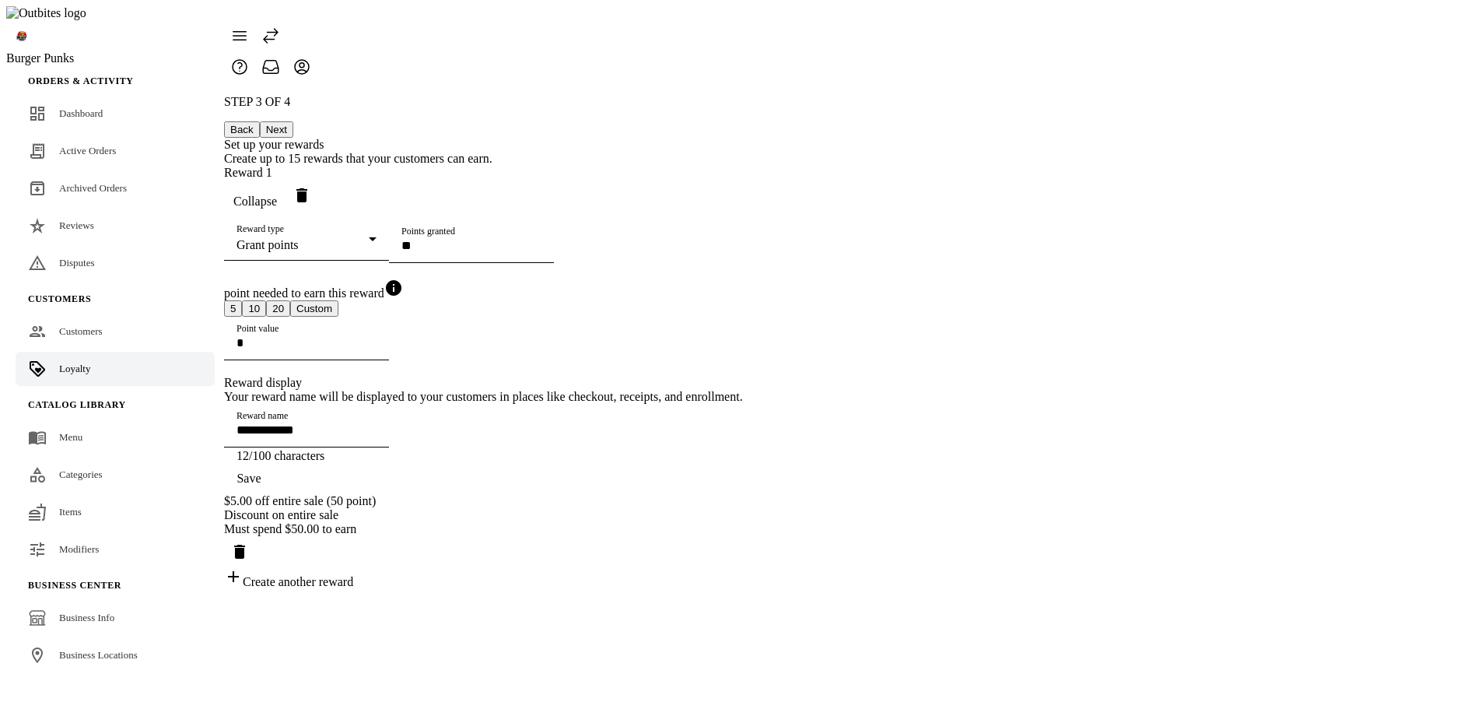
drag, startPoint x: 1057, startPoint y: 169, endPoint x: 1087, endPoint y: 179, distance: 31.2
click at [321, 177] on span "Delete reward" at bounding box center [301, 195] width 37 height 37
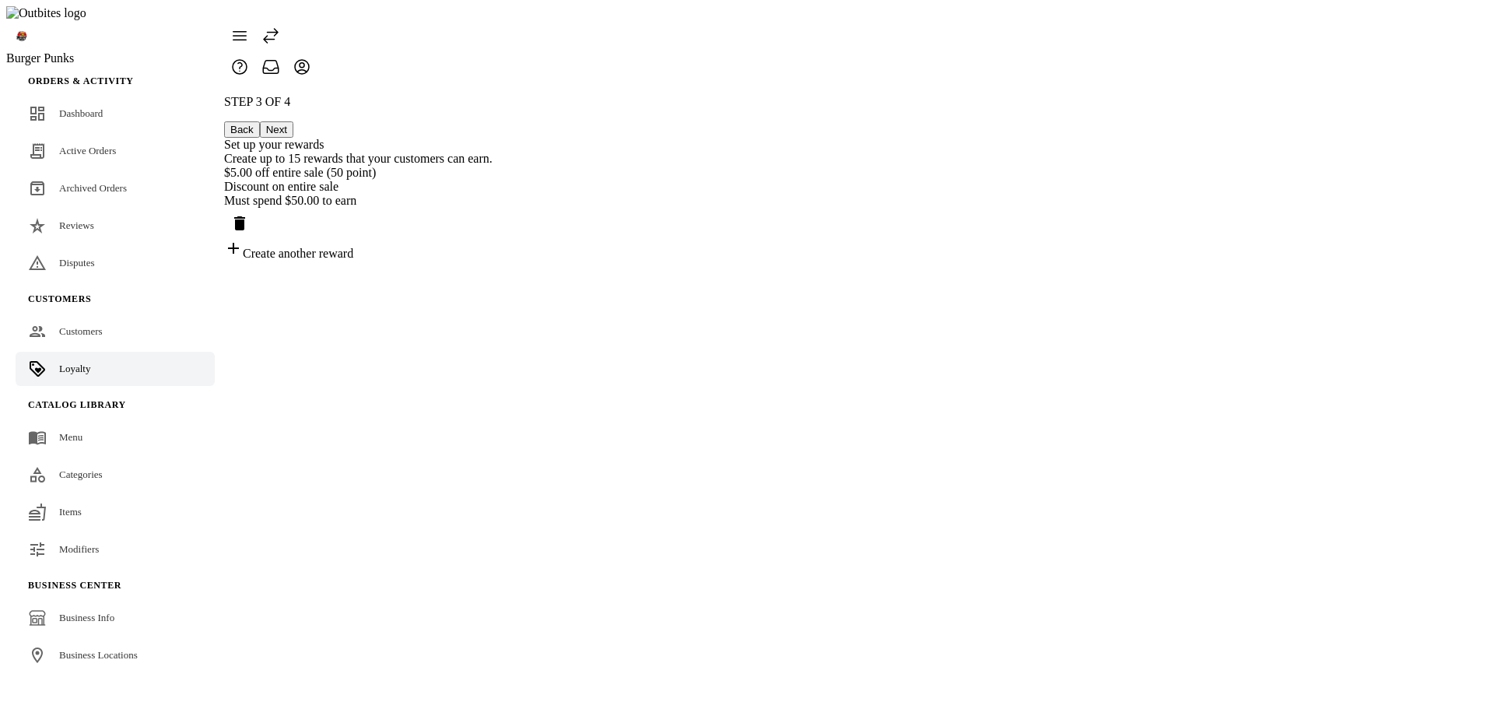
click at [245, 216] on icon "Delete reward" at bounding box center [239, 223] width 11 height 14
click at [492, 47] on div at bounding box center [358, 51] width 268 height 62
click at [293, 121] on button "Next" at bounding box center [276, 129] width 33 height 16
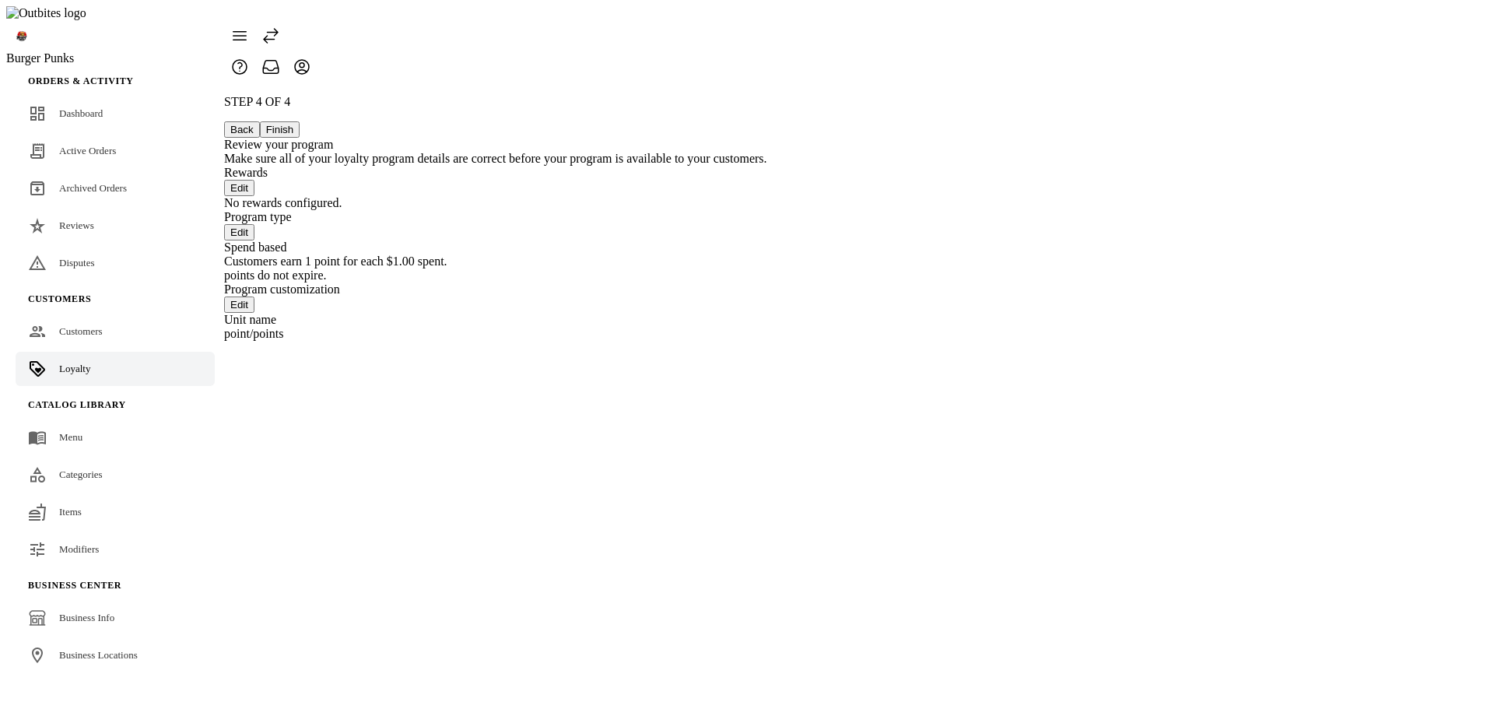
click at [260, 121] on button "Back" at bounding box center [242, 129] width 36 height 16
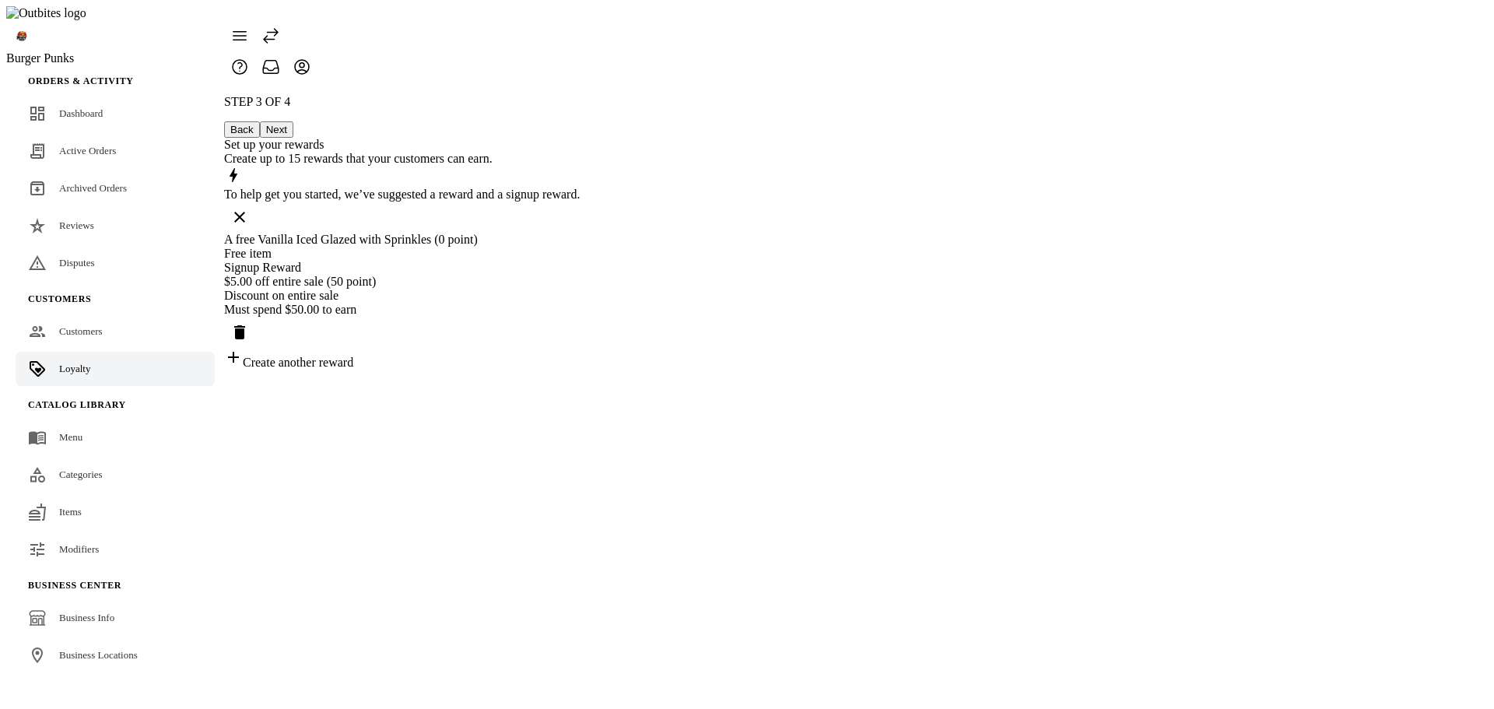
click at [580, 289] on div "$5.00 off entire sale (50 point)" at bounding box center [402, 282] width 356 height 14
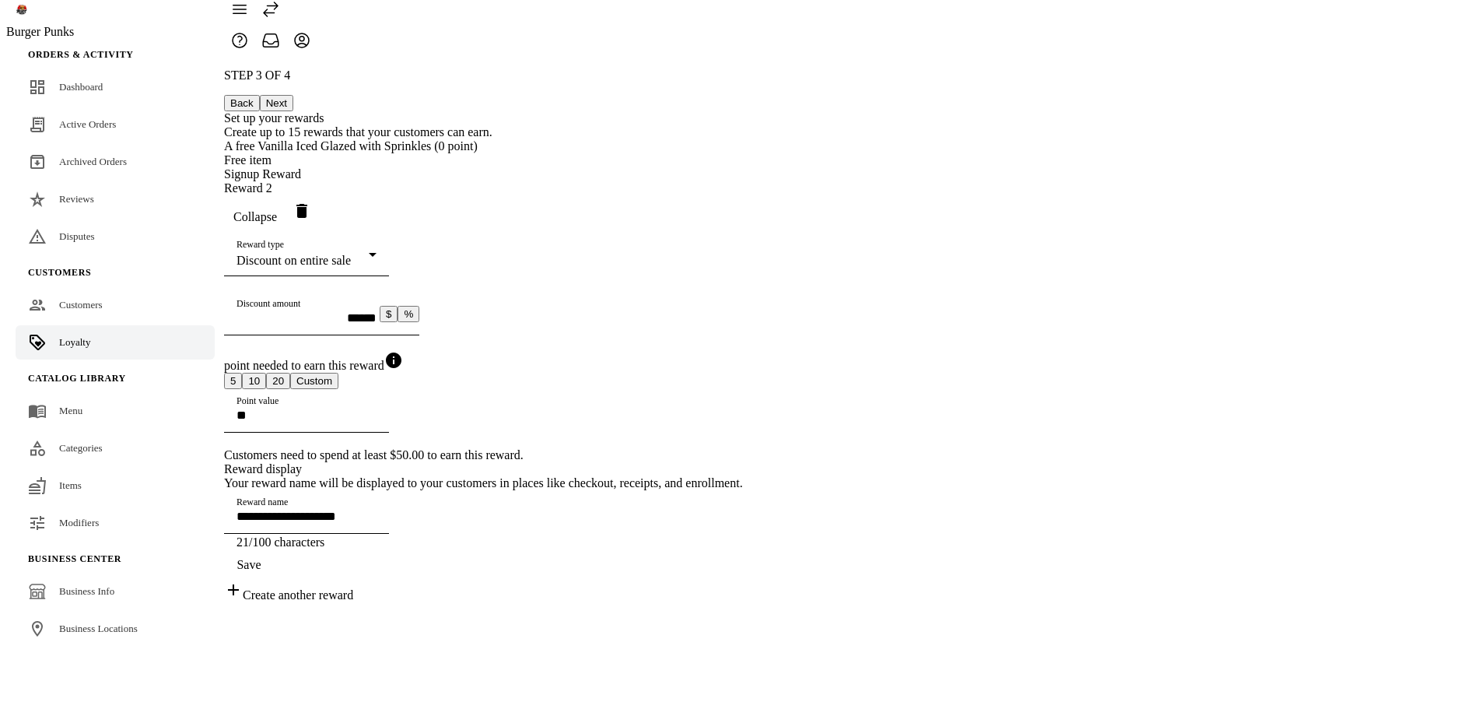
scroll to position [111, 0]
click at [242, 373] on button "5" at bounding box center [233, 381] width 18 height 16
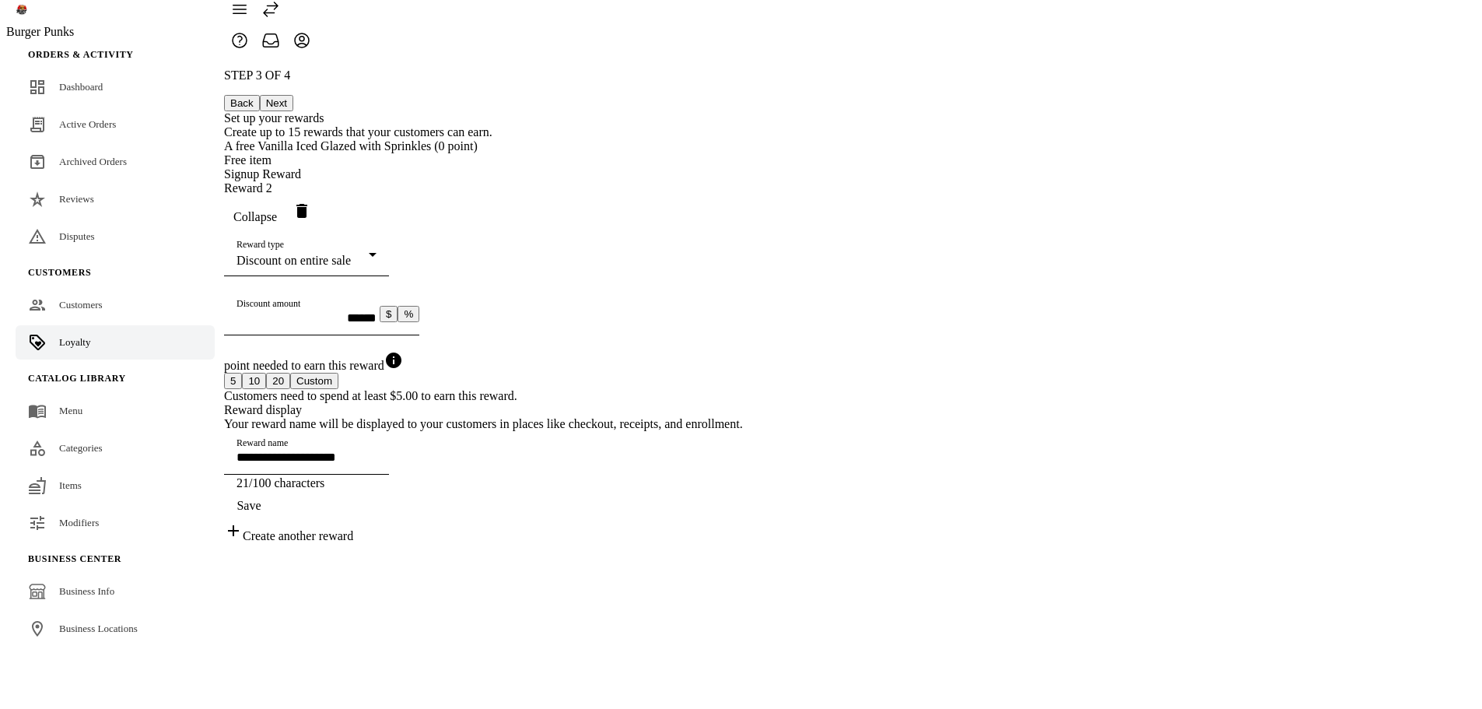
scroll to position [29, 0]
click at [274, 524] on span "button" at bounding box center [249, 505] width 50 height 37
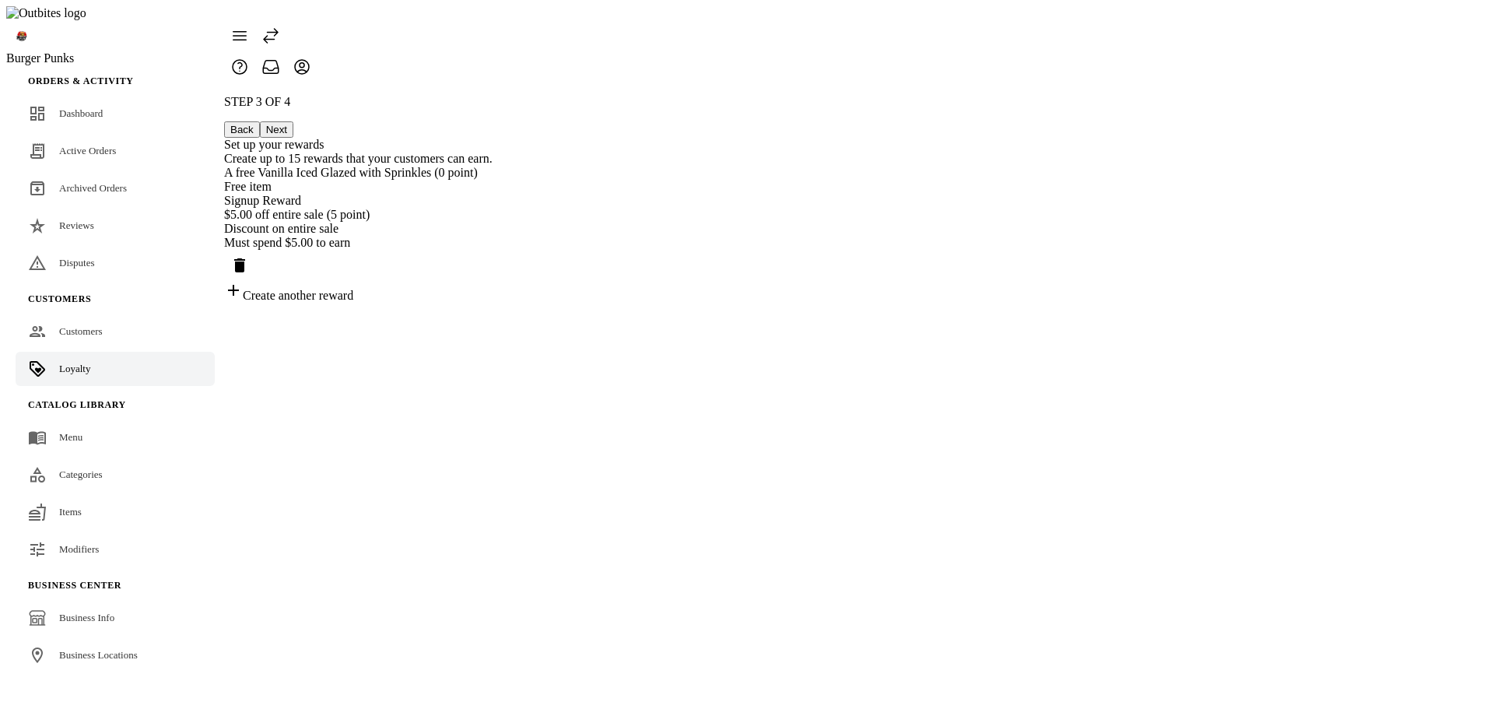
click at [492, 236] on div "Discount on entire sale" at bounding box center [358, 229] width 268 height 14
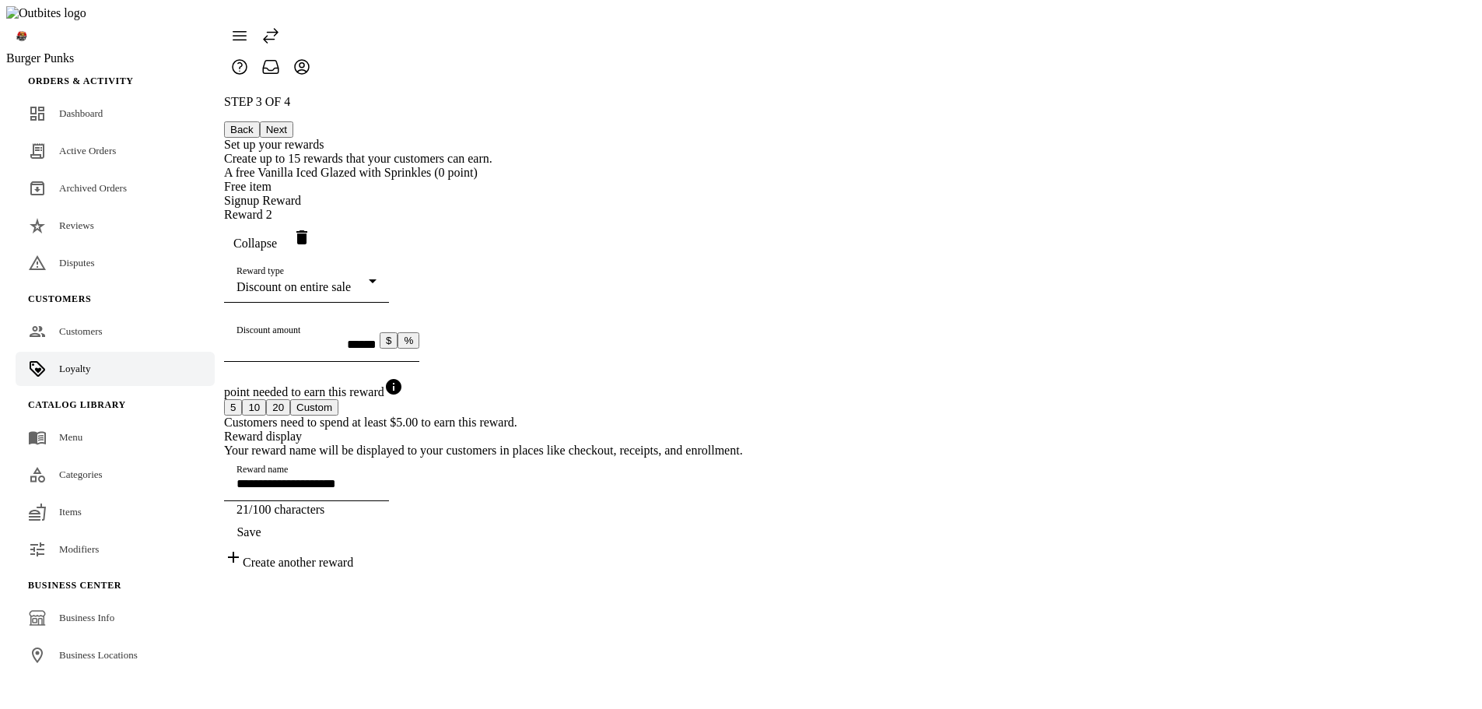
drag, startPoint x: 866, startPoint y: 458, endPoint x: 877, endPoint y: 462, distance: 11.6
click at [290, 415] on button "20" at bounding box center [278, 407] width 24 height 16
click at [261, 539] on span "Save" at bounding box center [249, 532] width 24 height 14
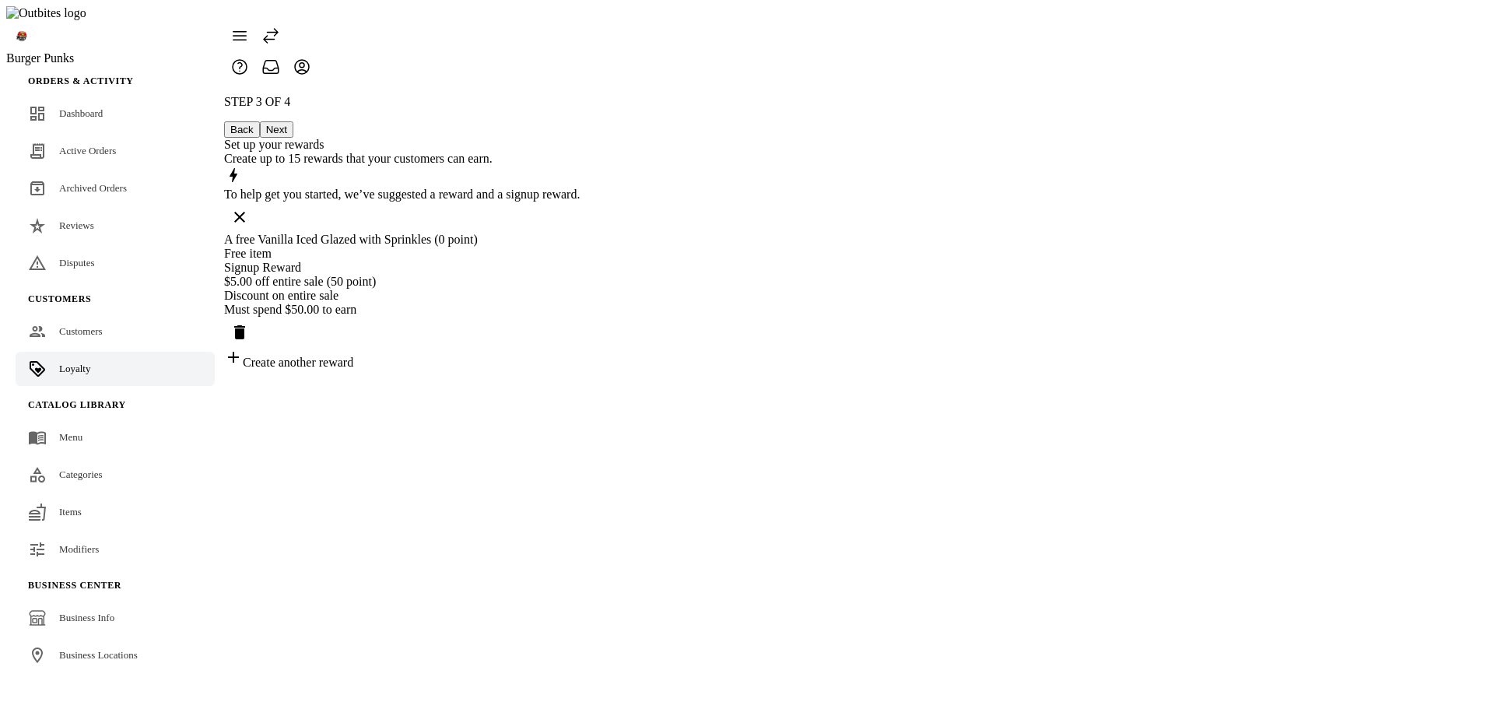
click at [293, 121] on button "Next" at bounding box center [276, 129] width 33 height 16
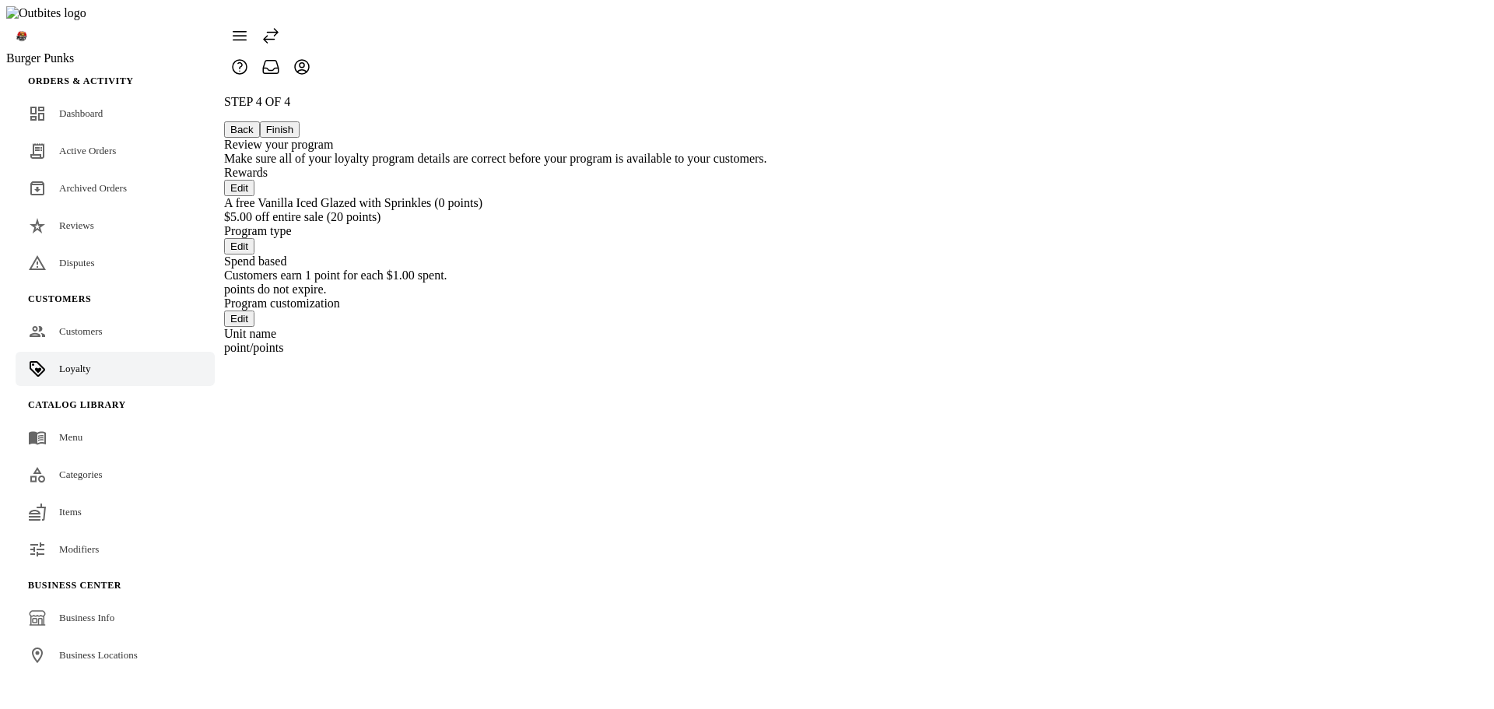
click at [260, 121] on button "Back" at bounding box center [242, 129] width 36 height 16
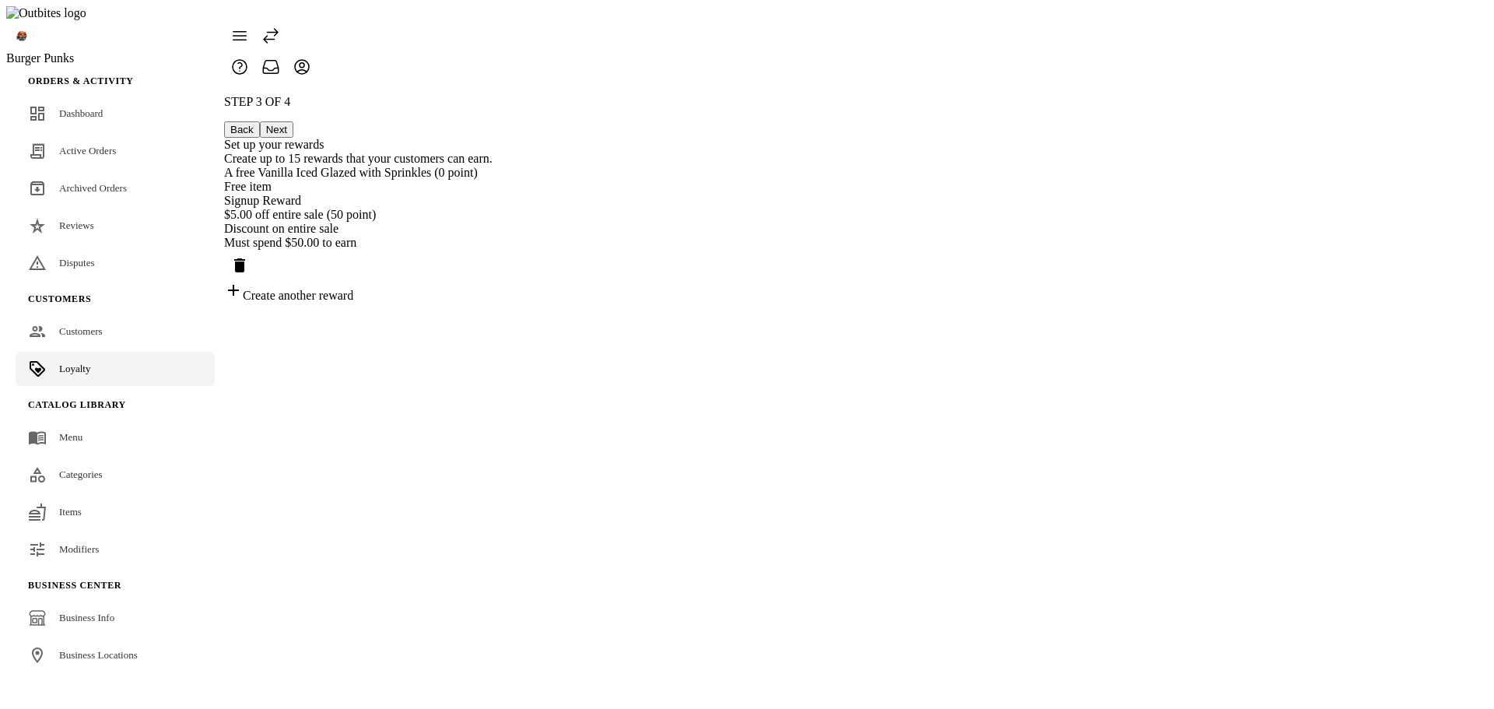
click at [492, 194] on div "A free Vanilla Iced Glazed with Sprinkles (0 point) Free item Signup Reward" at bounding box center [358, 187] width 268 height 42
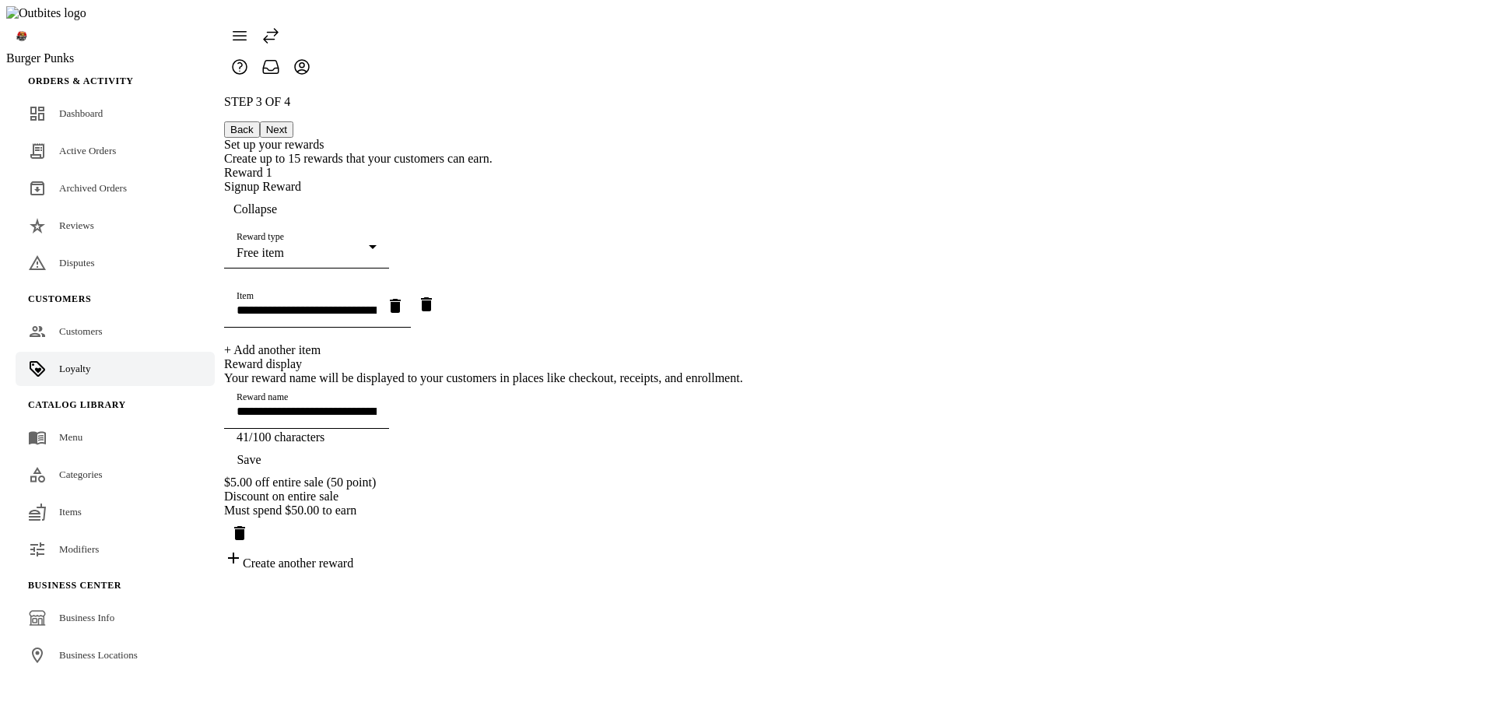
click at [401, 299] on icon "button" at bounding box center [395, 306] width 11 height 14
type input "**********"
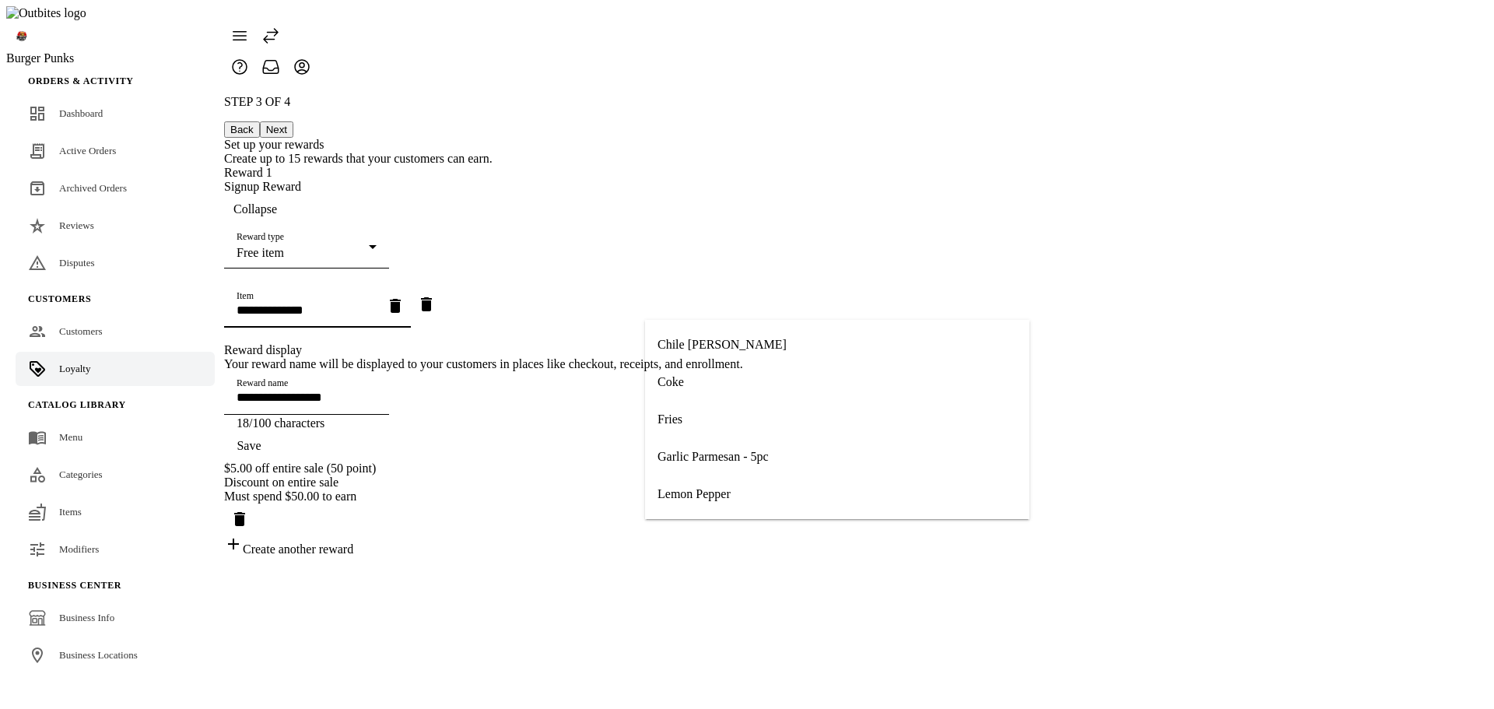
click at [770, 419] on mat-option "Fries" at bounding box center [837, 419] width 384 height 37
type input "*****"
type input "**********"
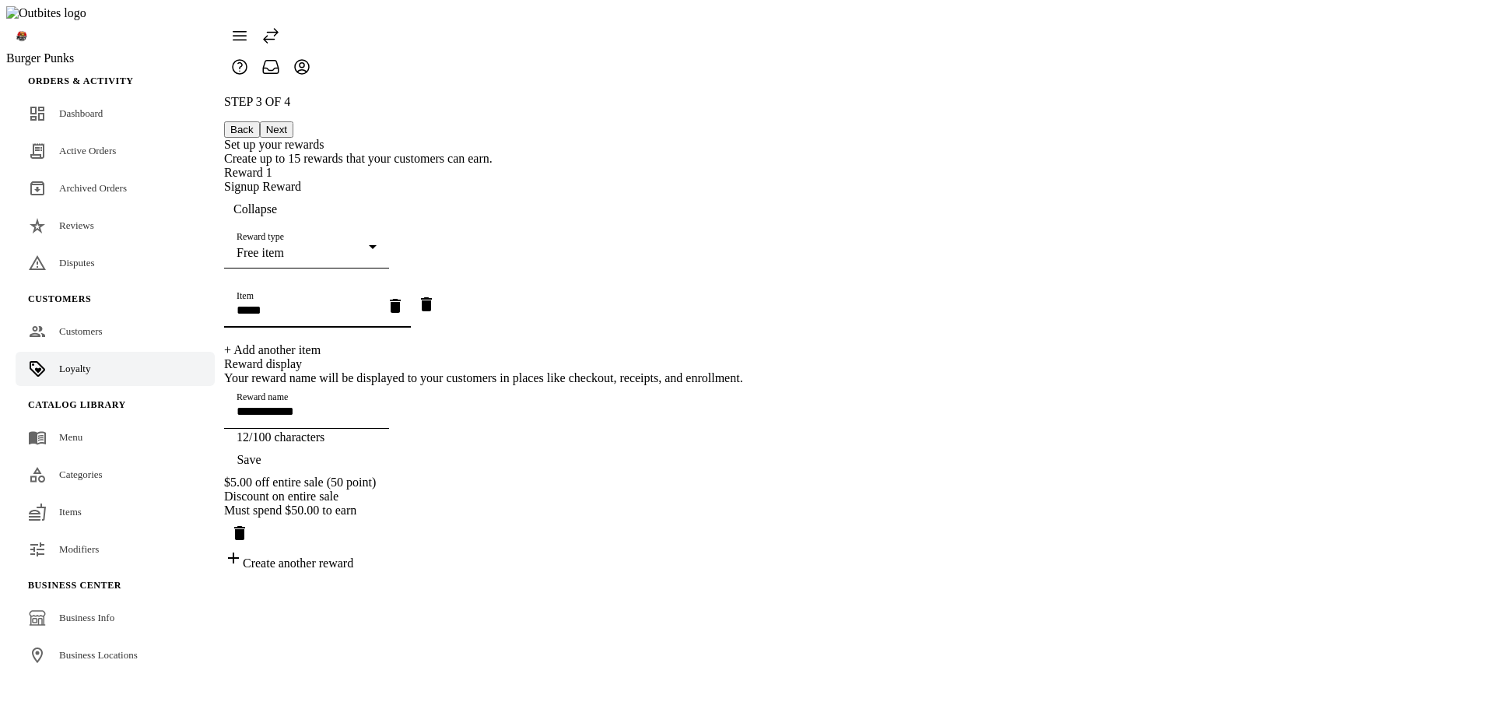
click at [274, 478] on span "button" at bounding box center [249, 459] width 50 height 37
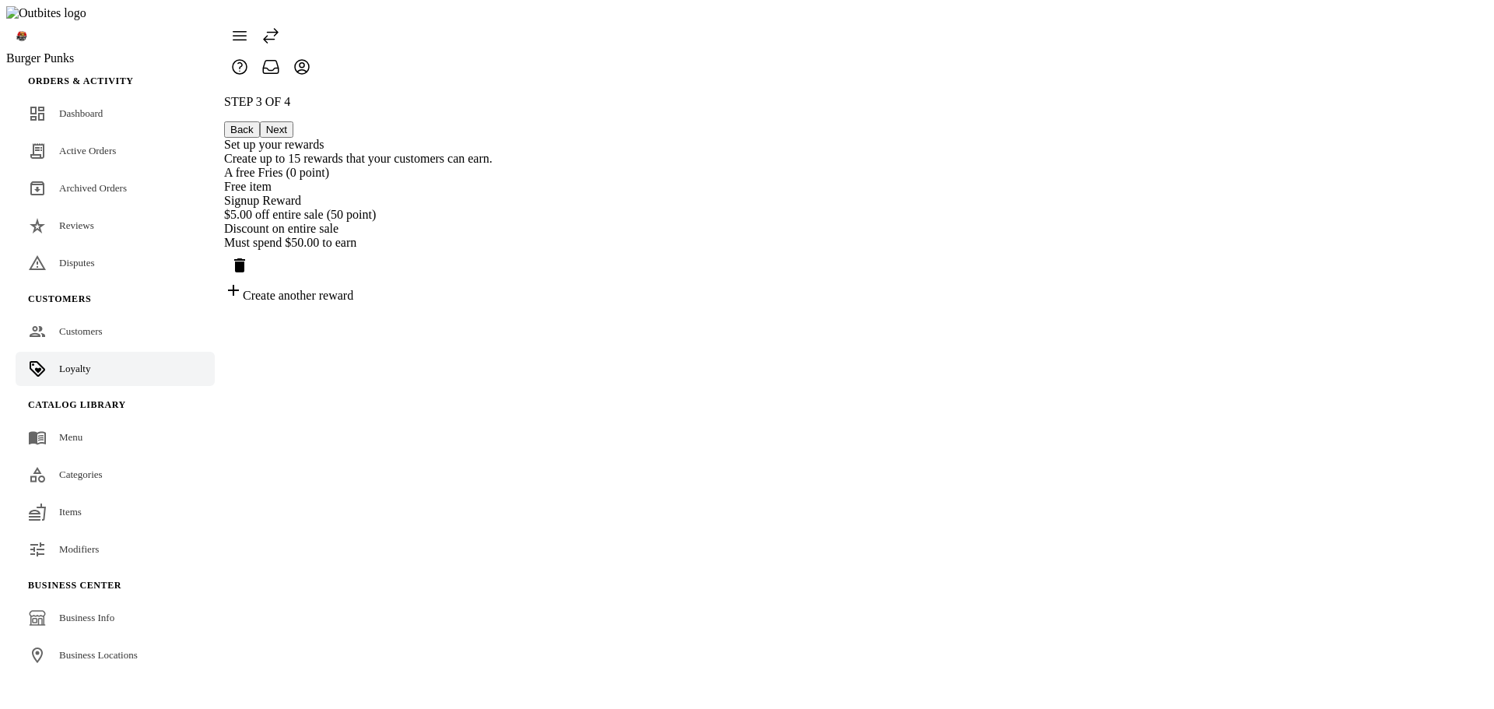
click at [293, 121] on button "Next" at bounding box center [276, 129] width 33 height 16
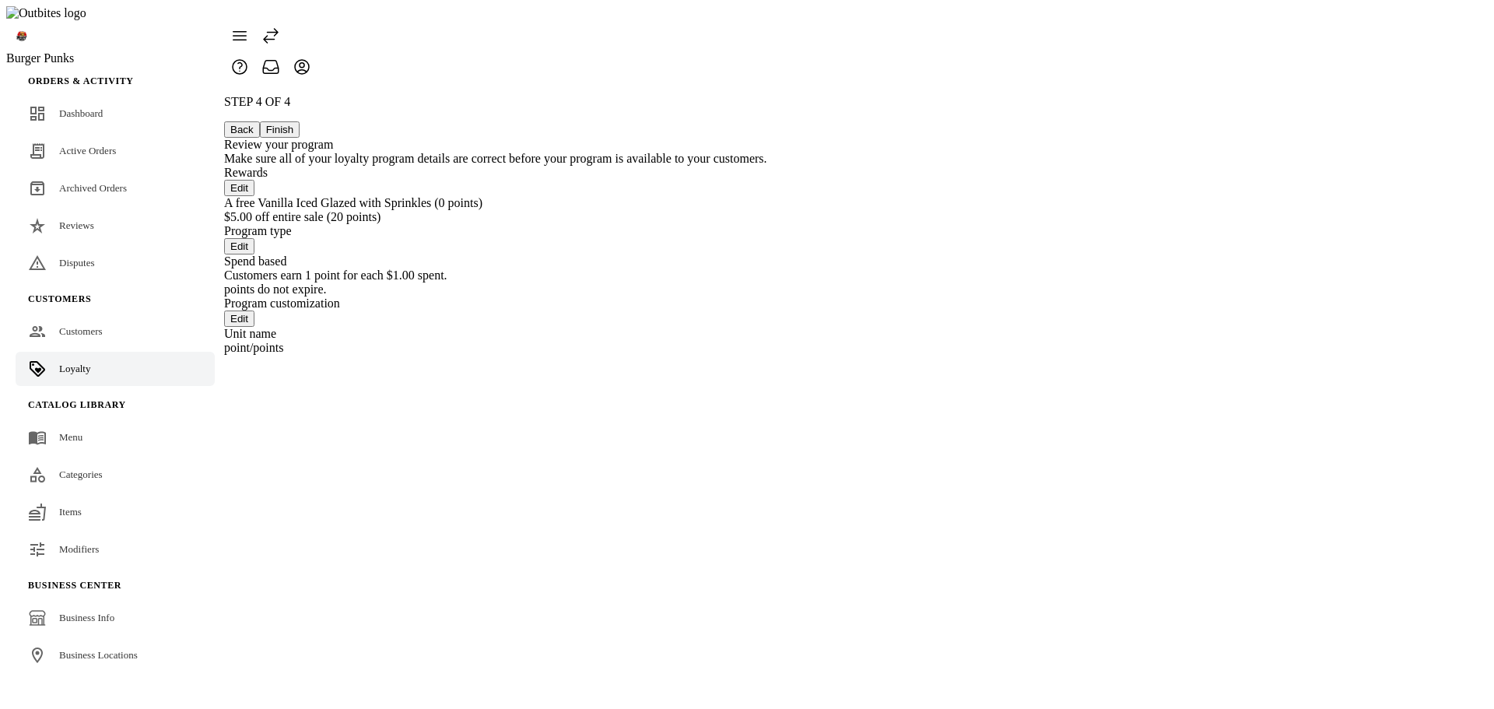
click at [260, 121] on button "Back" at bounding box center [242, 129] width 36 height 16
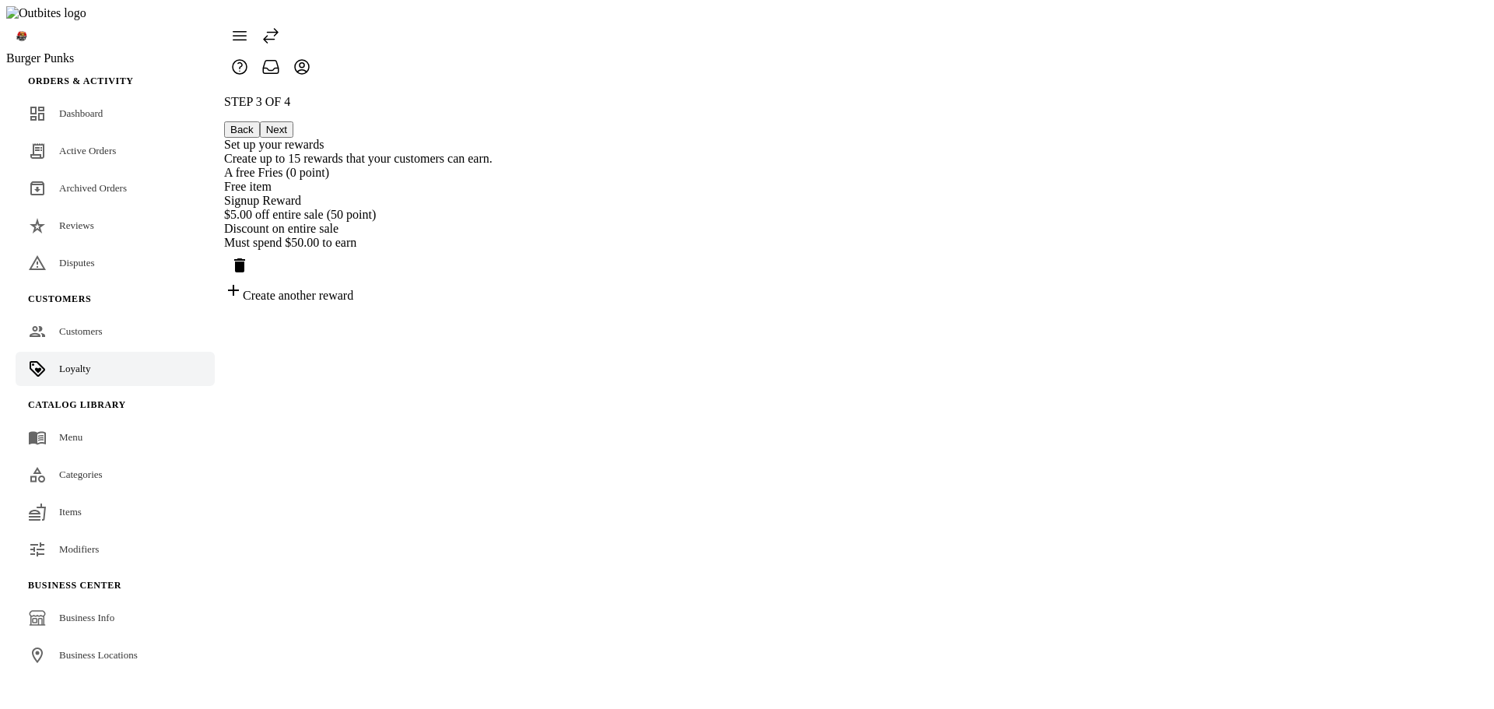
click at [492, 180] on div "Free item" at bounding box center [358, 187] width 268 height 14
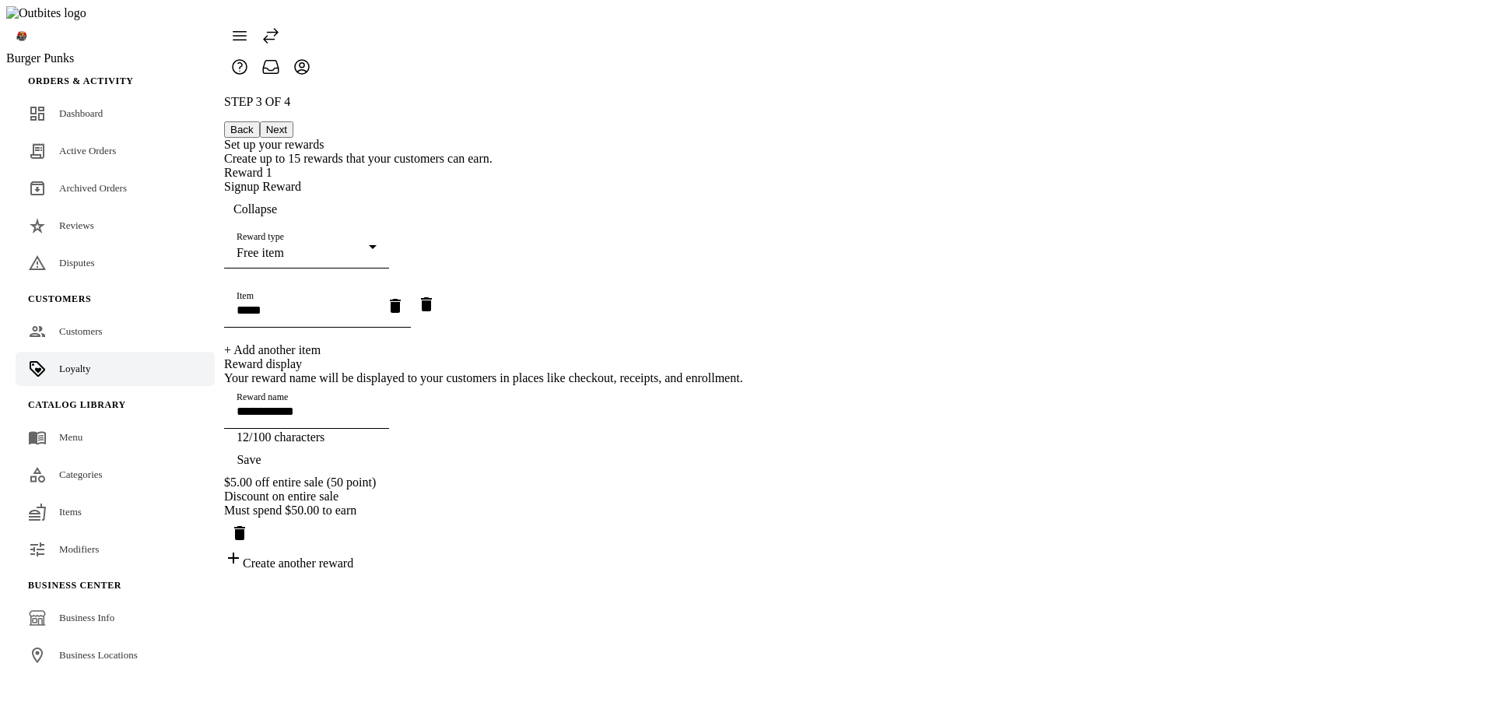
click at [369, 246] on div "Free item" at bounding box center [303, 253] width 132 height 14
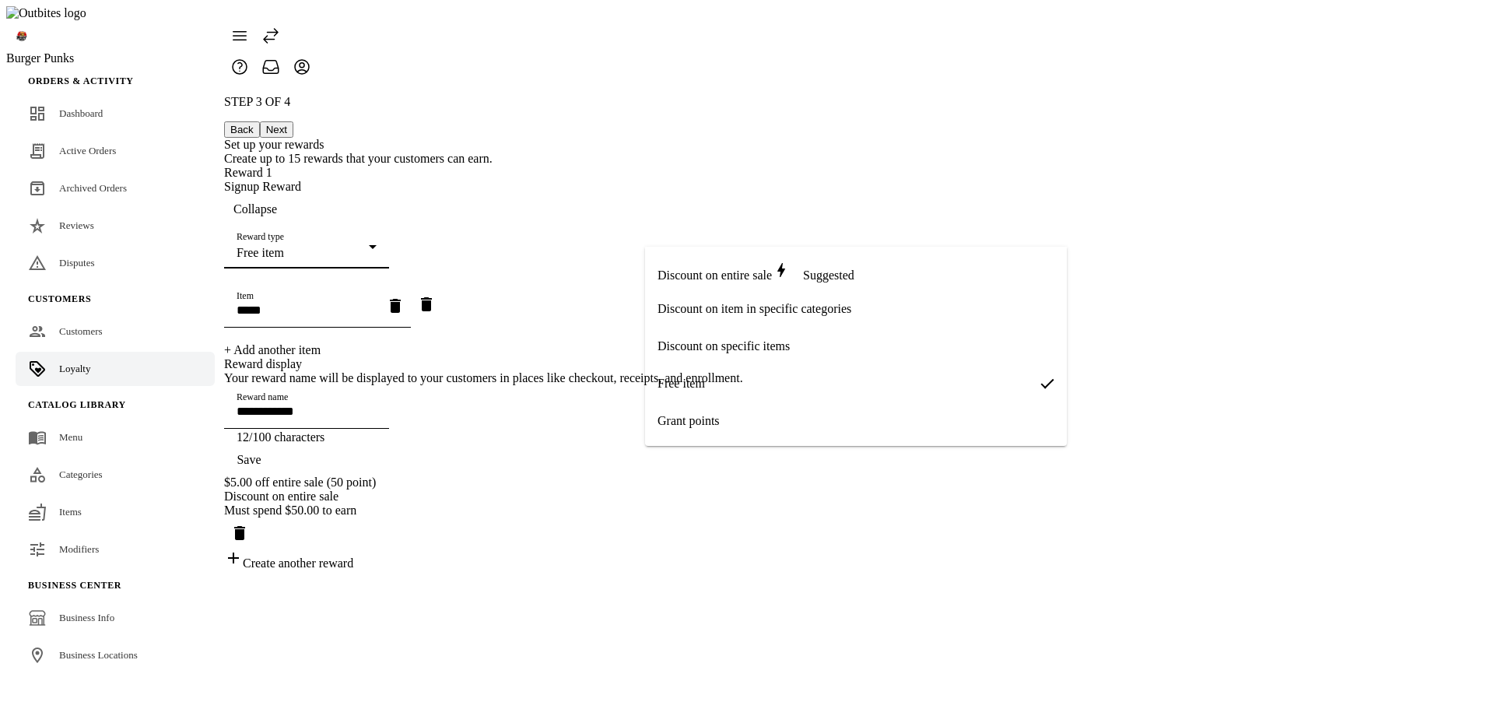
click at [701, 425] on span "Grant points" at bounding box center [688, 421] width 62 height 14
type input "*********"
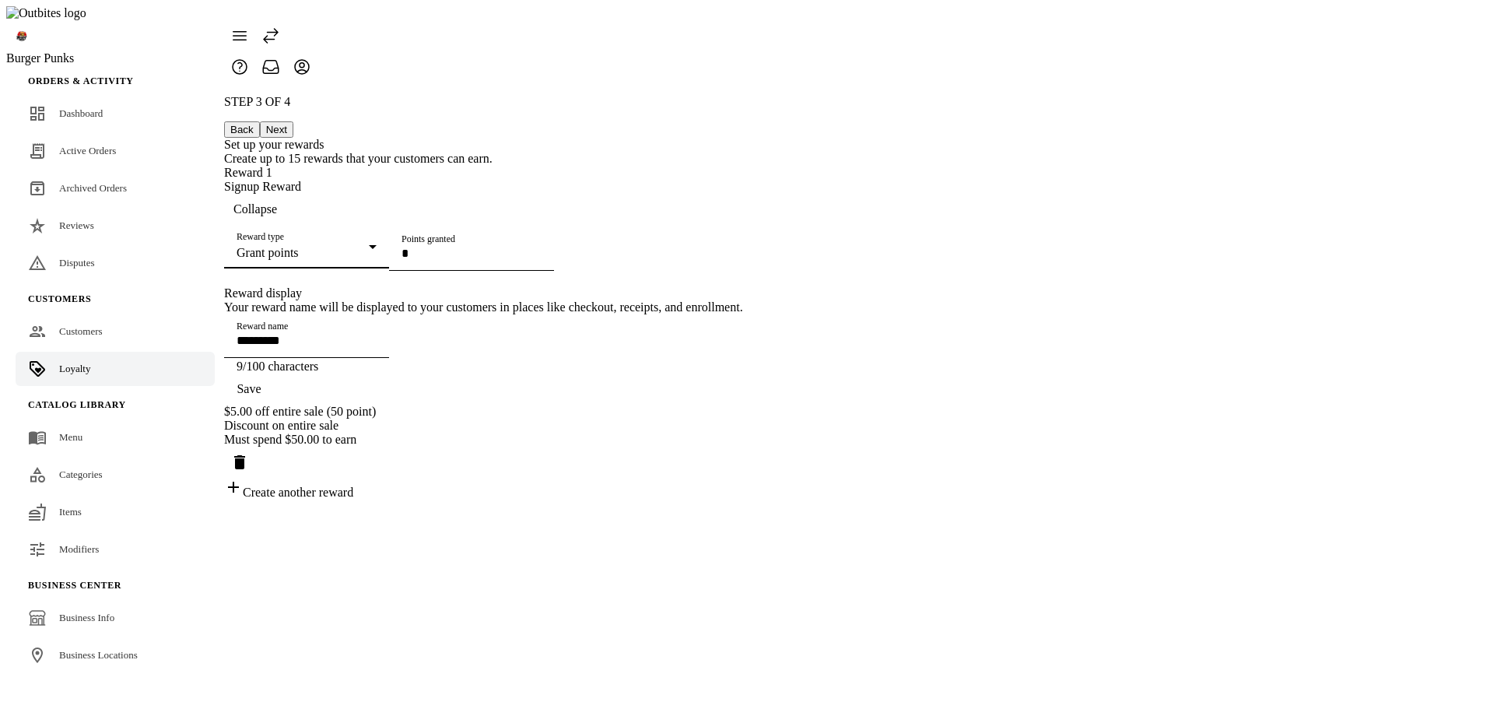
click at [541, 260] on input "Points granted" at bounding box center [471, 253] width 140 height 13
type input "*"
type input "**"
click at [377, 347] on input "*********" at bounding box center [307, 340] width 140 height 13
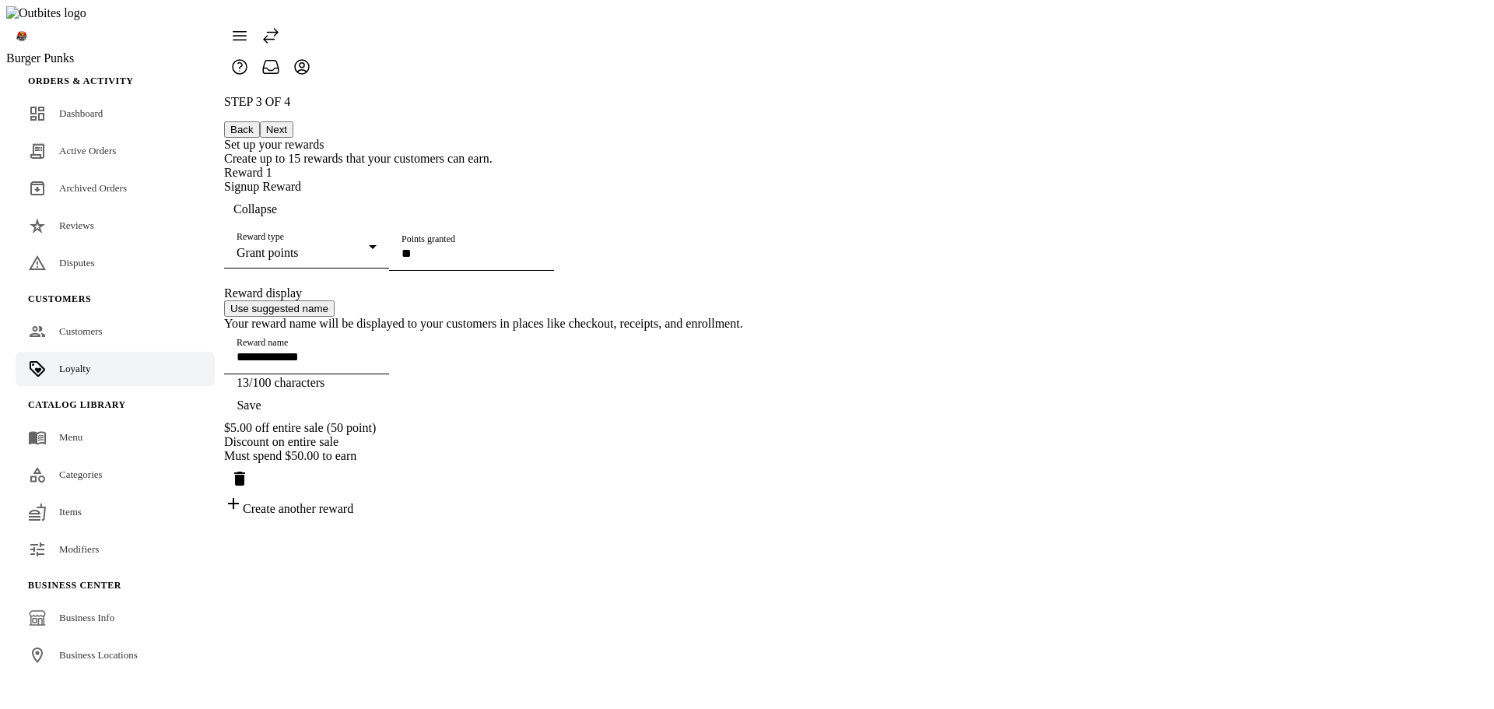
click at [377, 363] on input "**********" at bounding box center [307, 356] width 140 height 13
click at [274, 424] on span "button" at bounding box center [249, 405] width 50 height 37
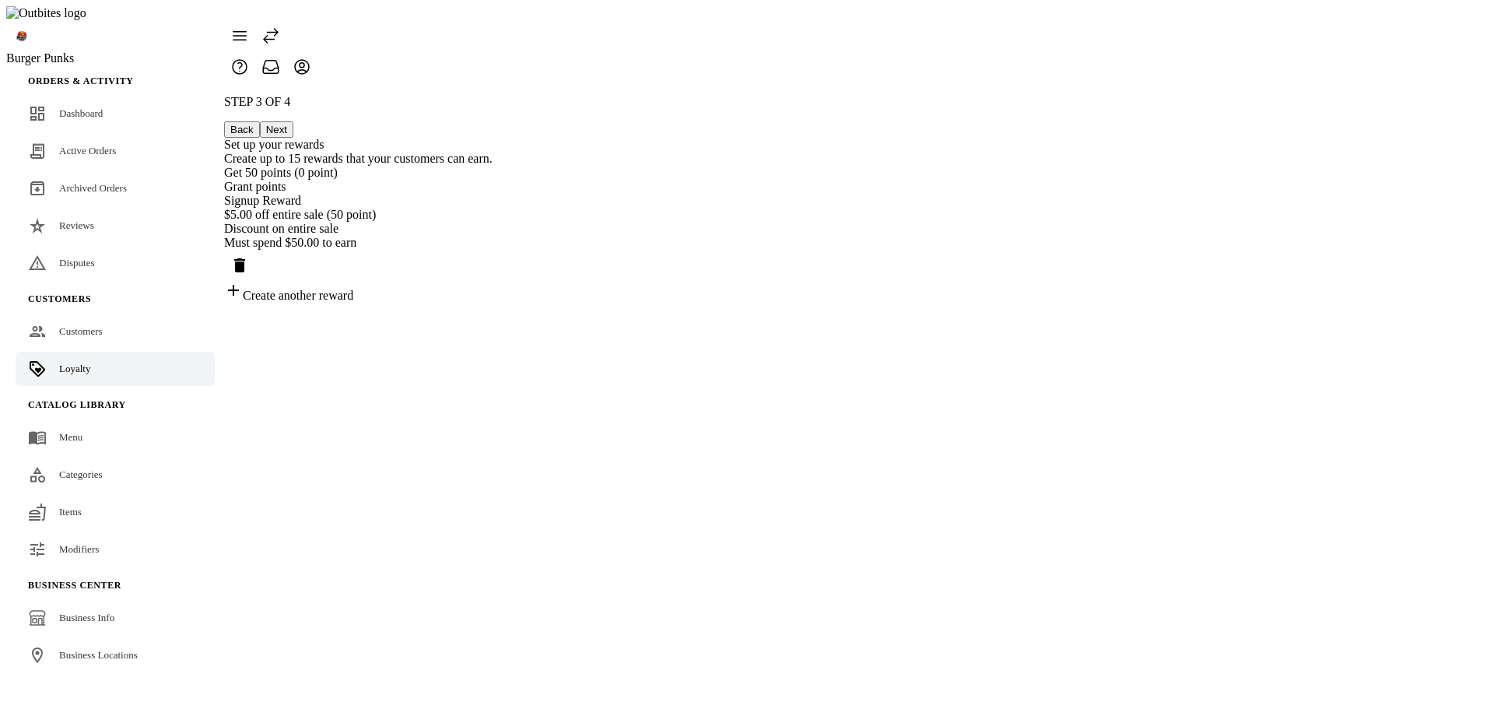
click at [293, 121] on button "Next" at bounding box center [276, 129] width 33 height 16
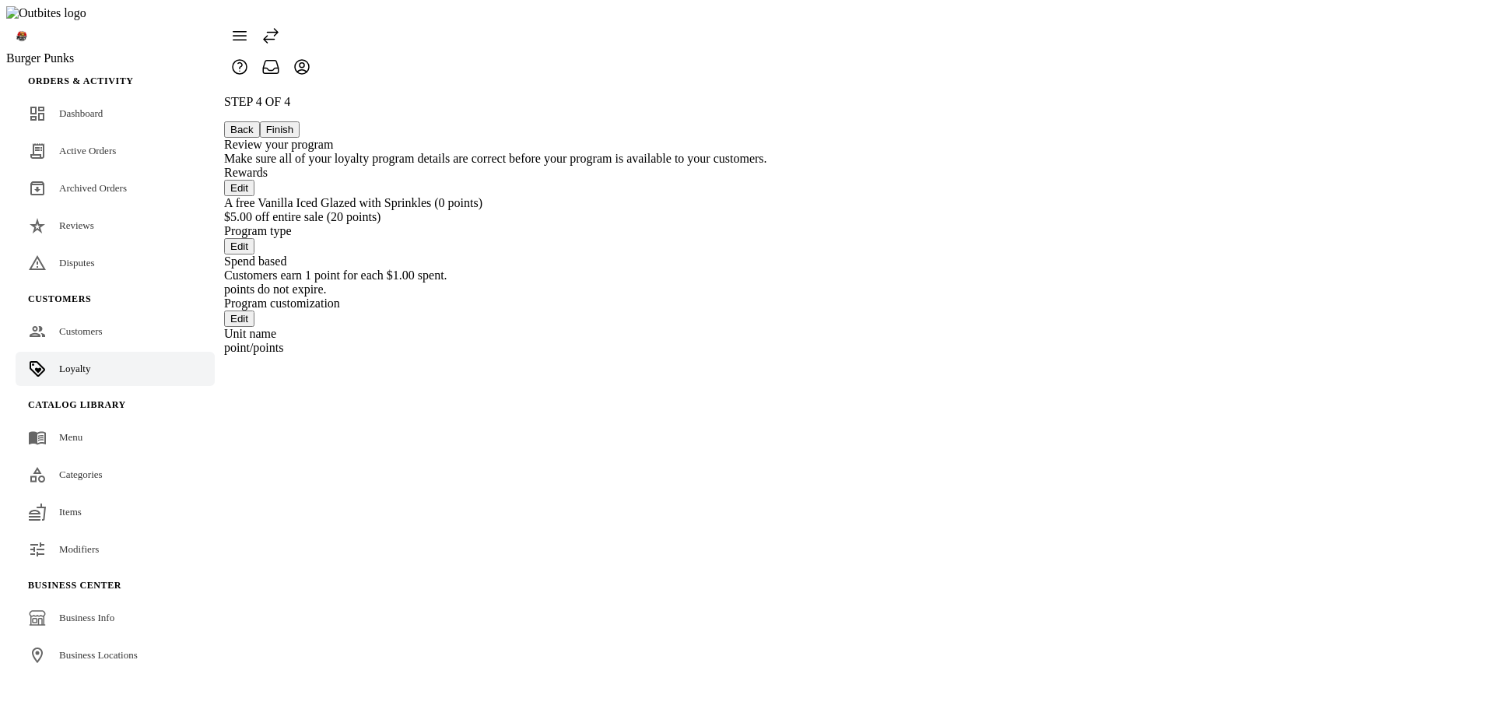
click at [260, 121] on button "Back" at bounding box center [242, 129] width 36 height 16
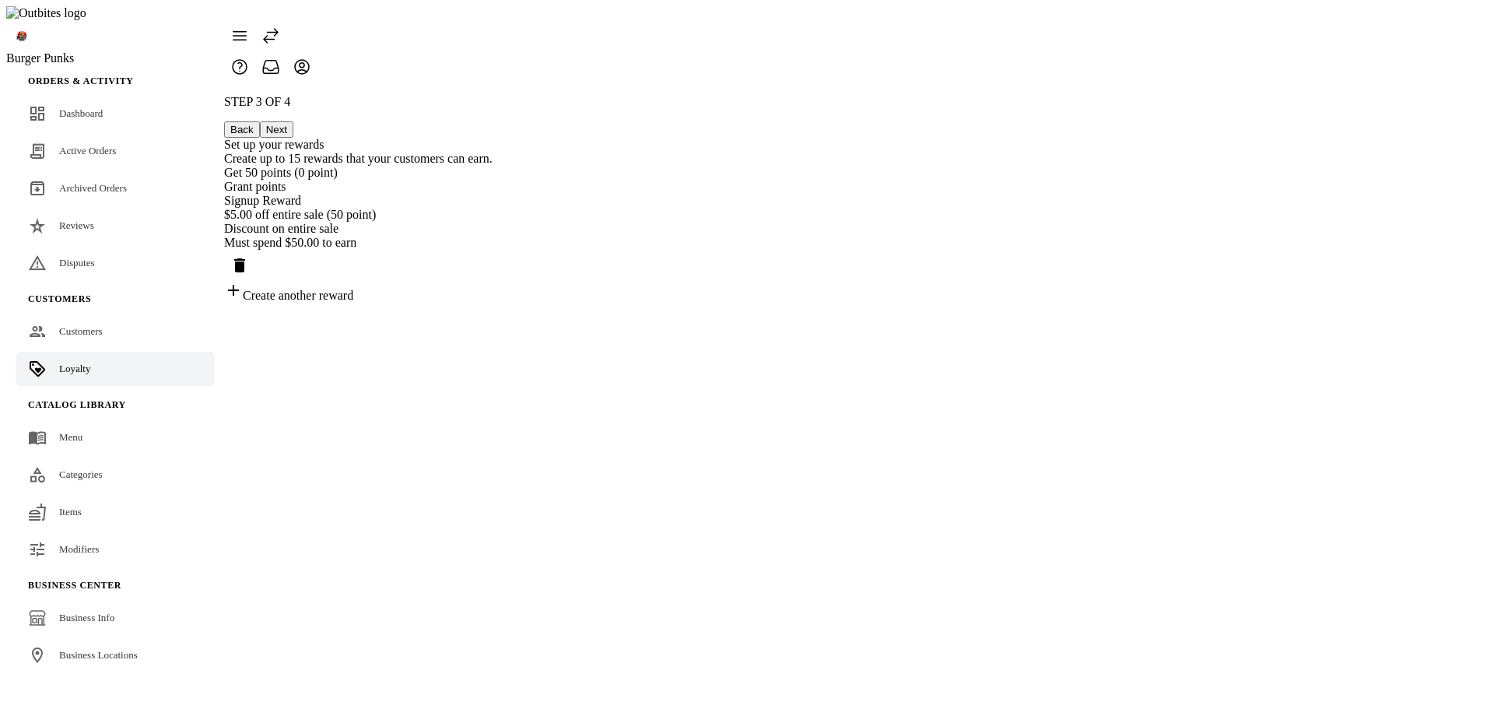
click at [492, 180] on div "Grant points" at bounding box center [358, 187] width 268 height 14
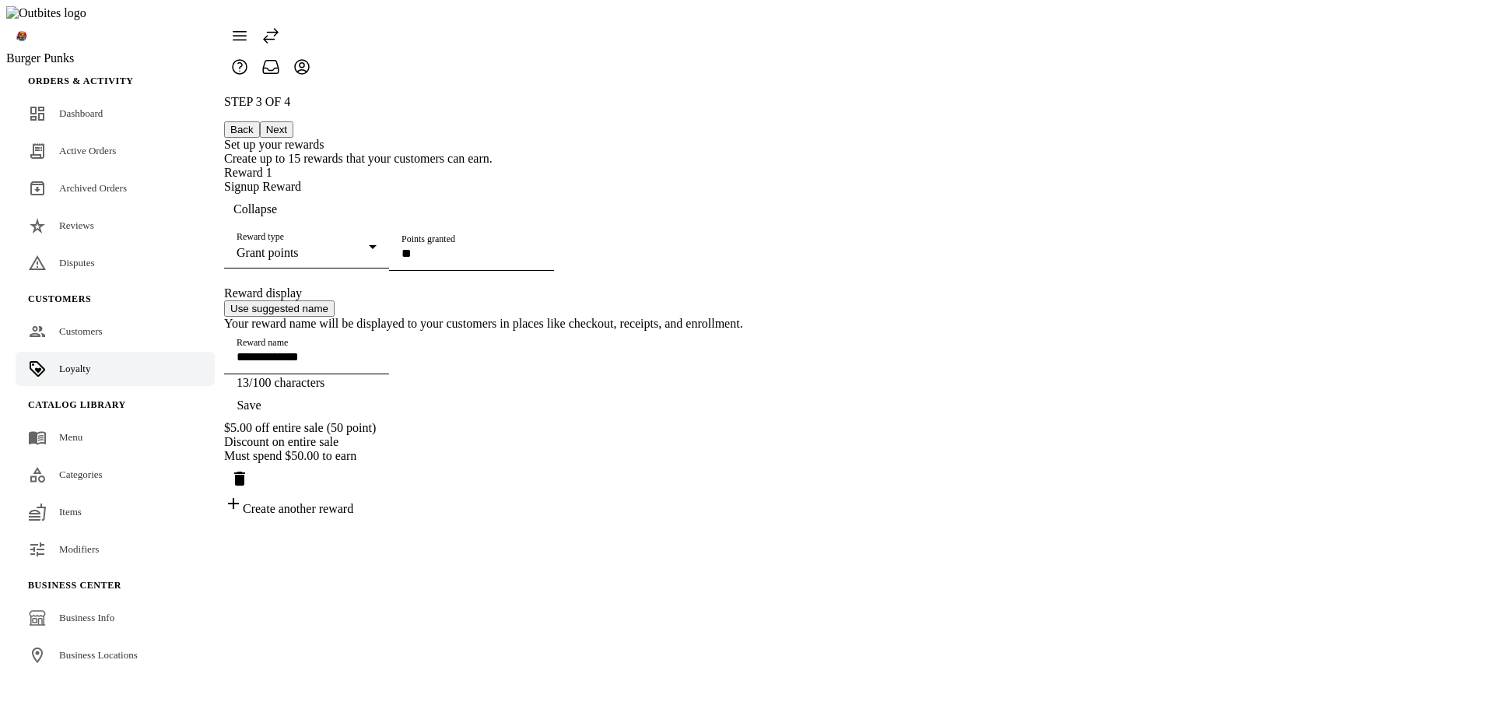
click at [261, 412] on span "Save" at bounding box center [249, 405] width 24 height 14
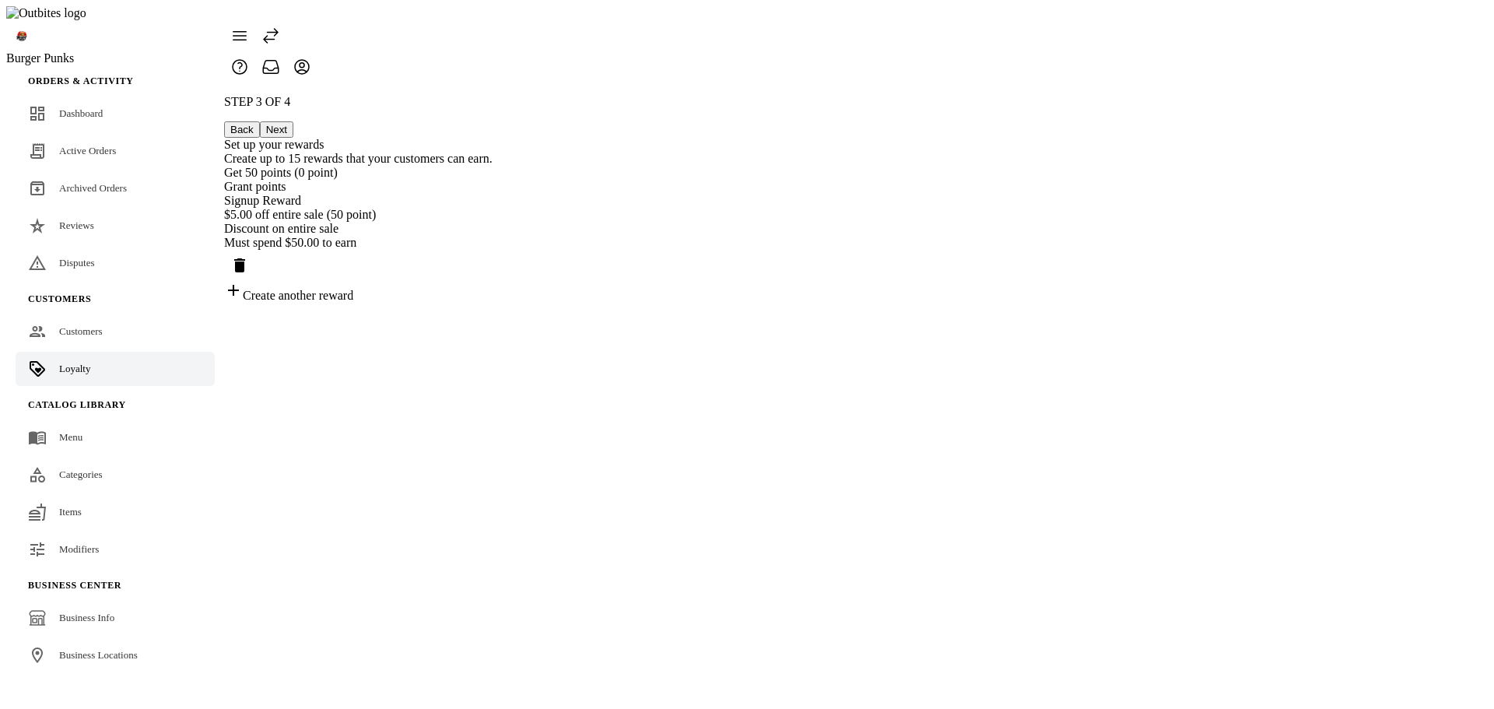
click at [492, 138] on div "Set up your rewards" at bounding box center [358, 145] width 268 height 14
click at [293, 121] on button "Next" at bounding box center [276, 129] width 33 height 16
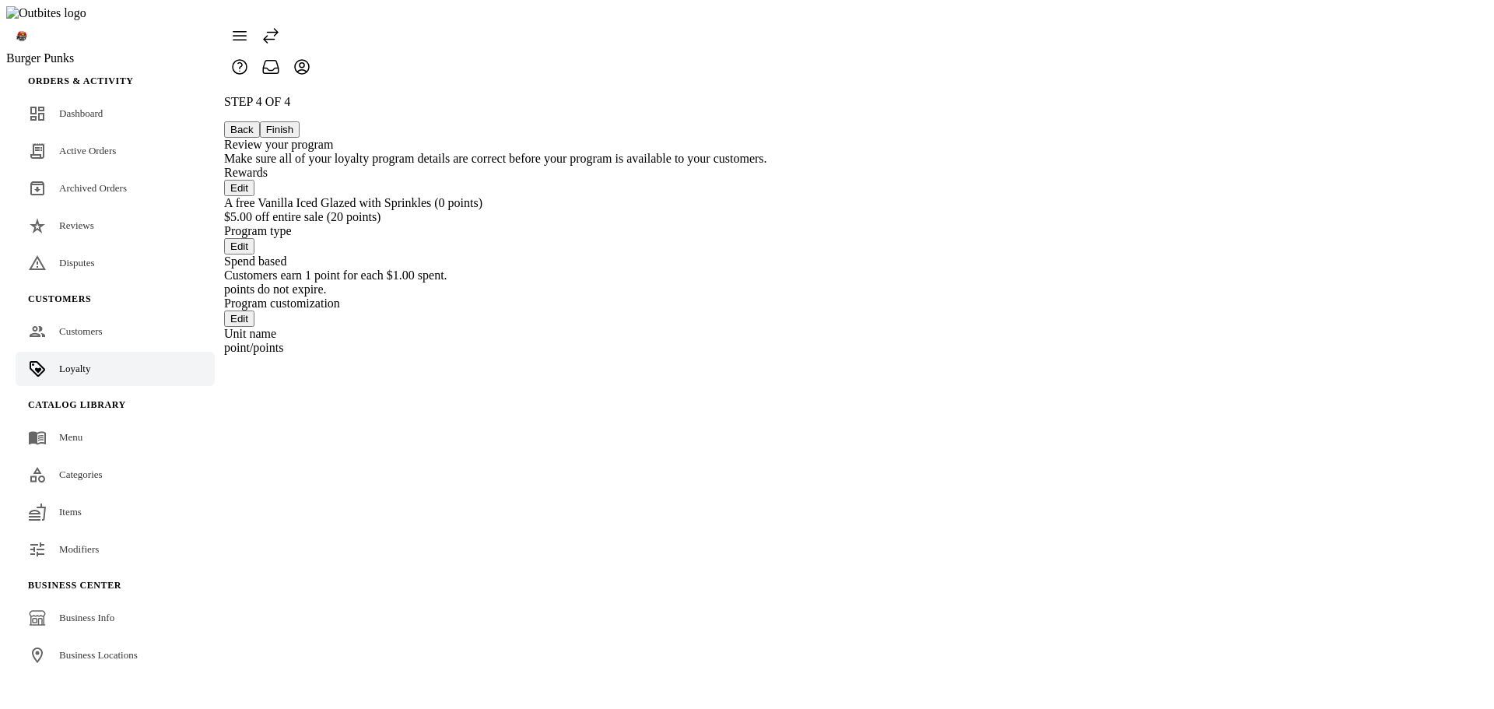
click at [767, 204] on div "A free Vanilla Iced Glazed with Sprinkles (0 points)" at bounding box center [495, 203] width 543 height 14
click at [767, 170] on div "Rewards Edit" at bounding box center [495, 181] width 543 height 30
click at [254, 180] on button "Edit" at bounding box center [239, 188] width 30 height 16
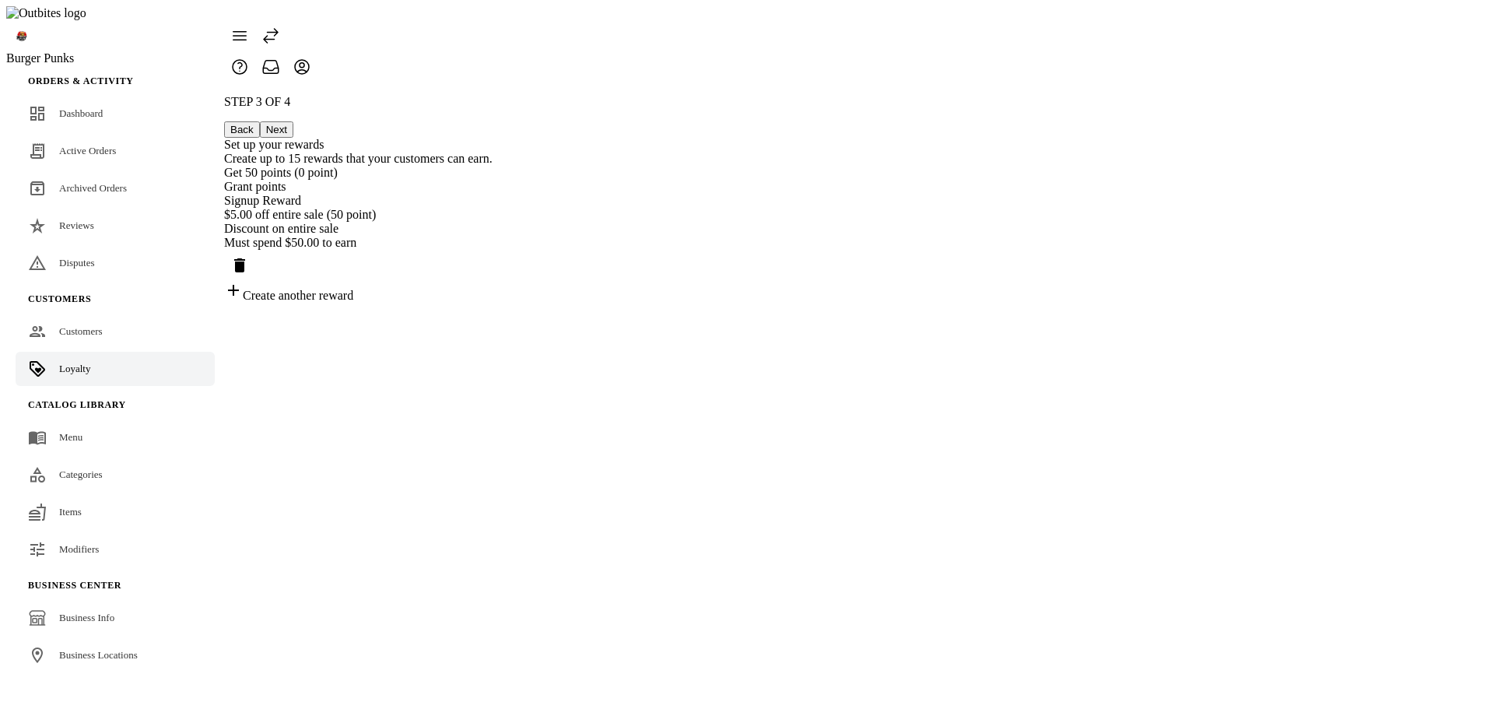
click at [492, 180] on div "Grant points" at bounding box center [358, 187] width 268 height 14
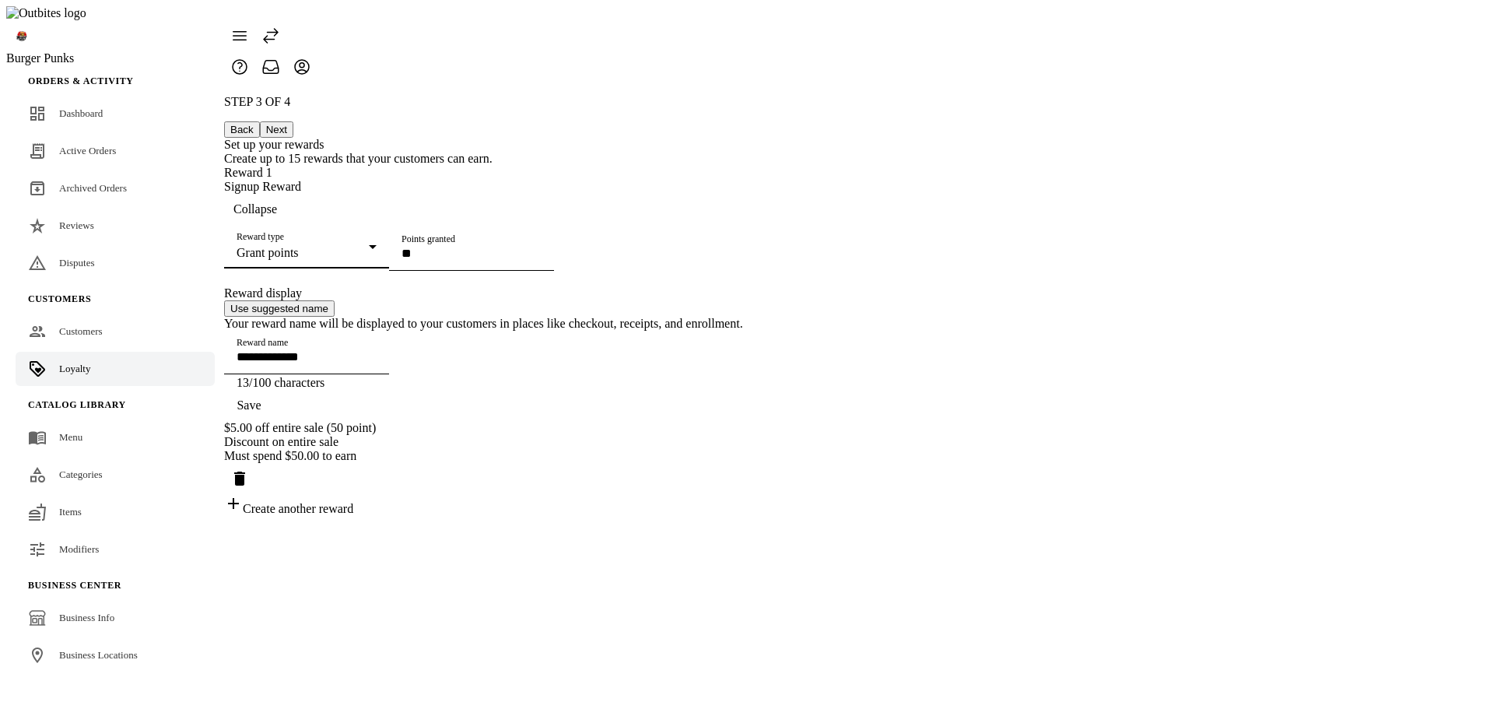
click at [369, 246] on div "Grant points" at bounding box center [303, 253] width 132 height 14
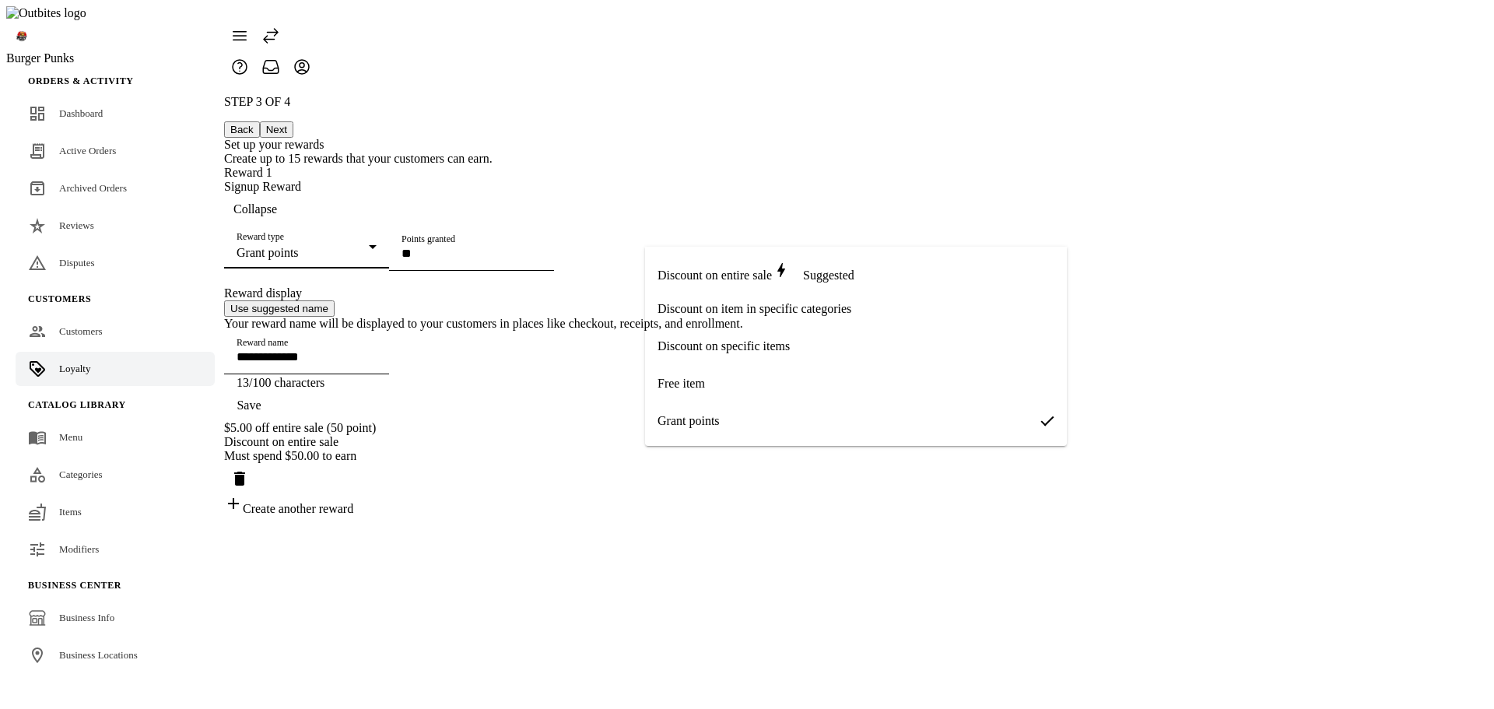
click at [727, 303] on span "Discount on item in specific categories" at bounding box center [754, 309] width 194 height 14
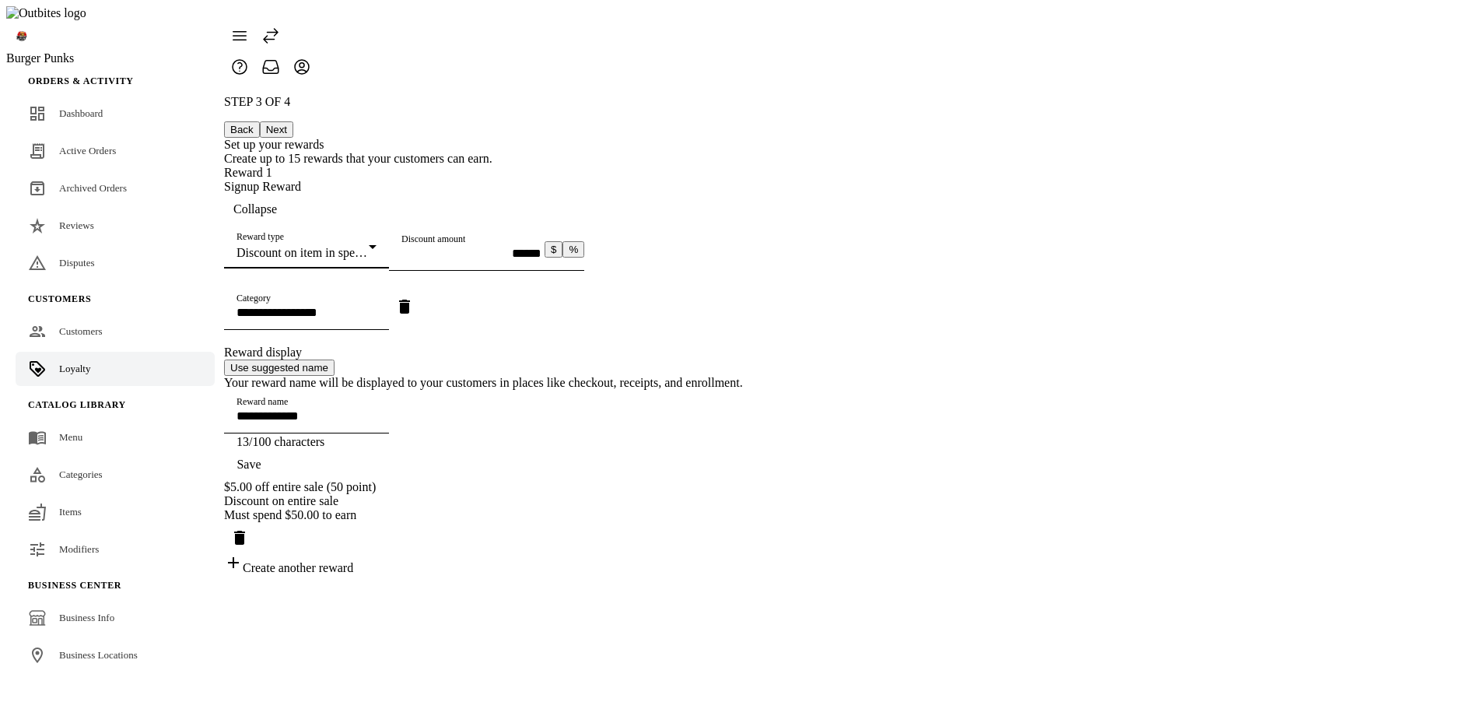
click at [541, 271] on div "Discount amount" at bounding box center [471, 249] width 140 height 44
type input "*******"
click at [377, 319] on input "Category" at bounding box center [307, 312] width 140 height 13
click at [699, 454] on mat-option "Sides" at bounding box center [832, 454] width 384 height 37
type input "*****"
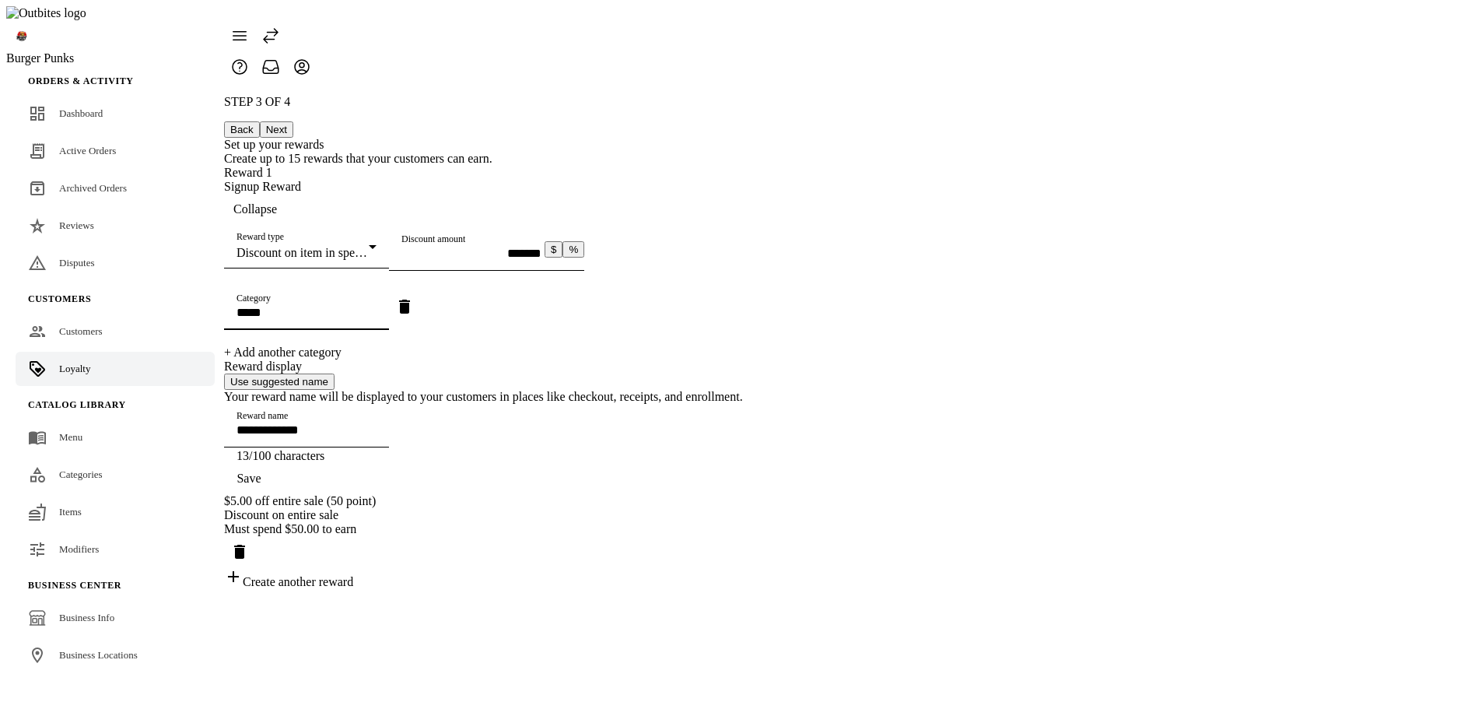
click at [377, 436] on input "**********" at bounding box center [307, 429] width 140 height 13
type input "**********"
click at [274, 497] on span "button" at bounding box center [249, 478] width 50 height 37
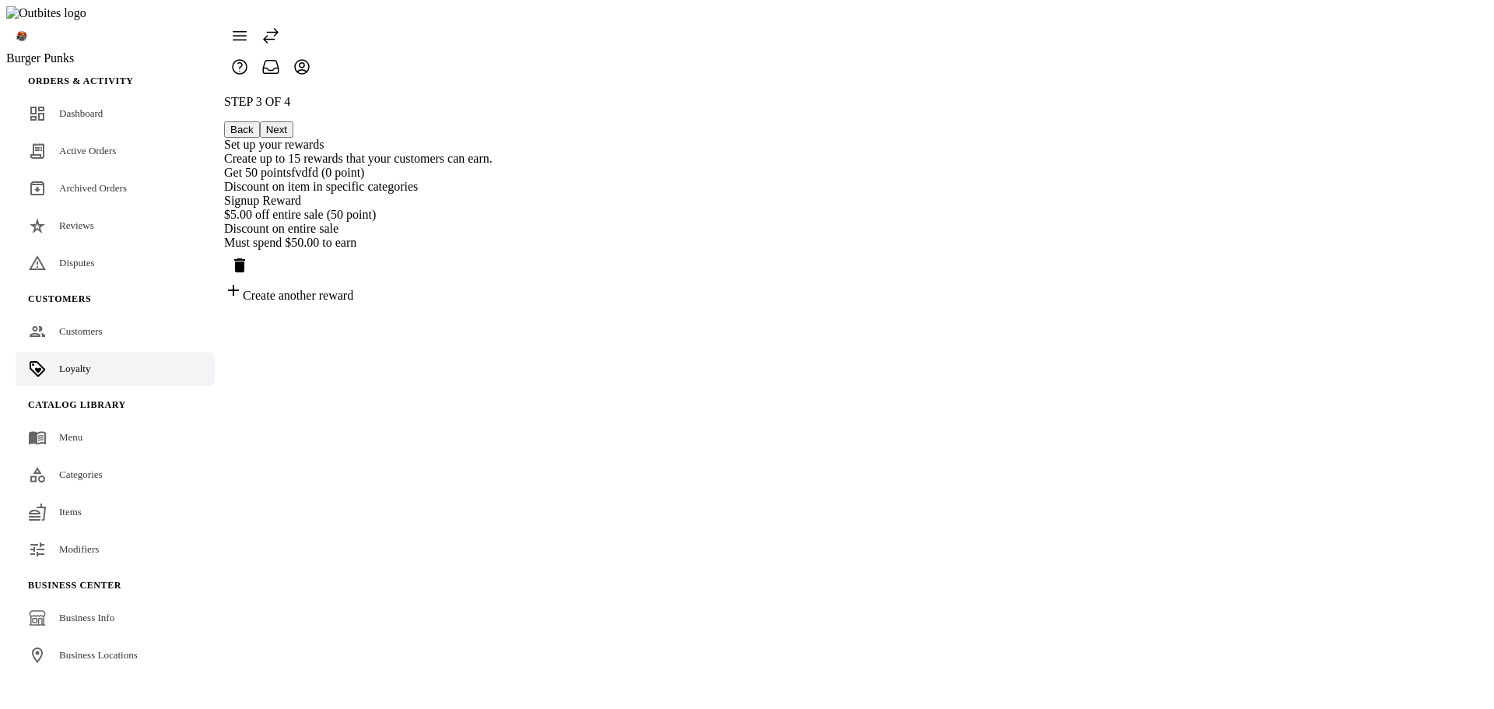
click at [293, 121] on button "Next" at bounding box center [276, 129] width 33 height 16
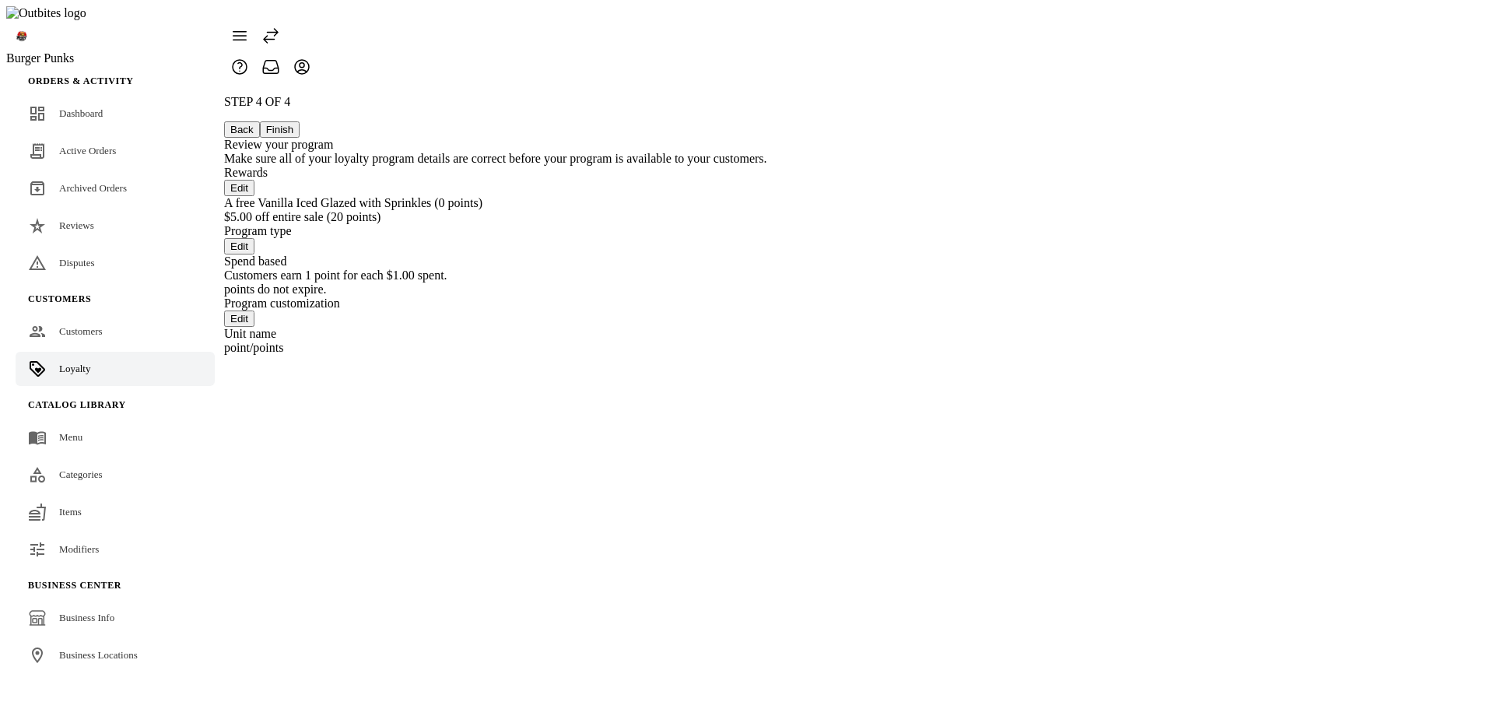
click at [260, 121] on button "Back" at bounding box center [242, 129] width 36 height 16
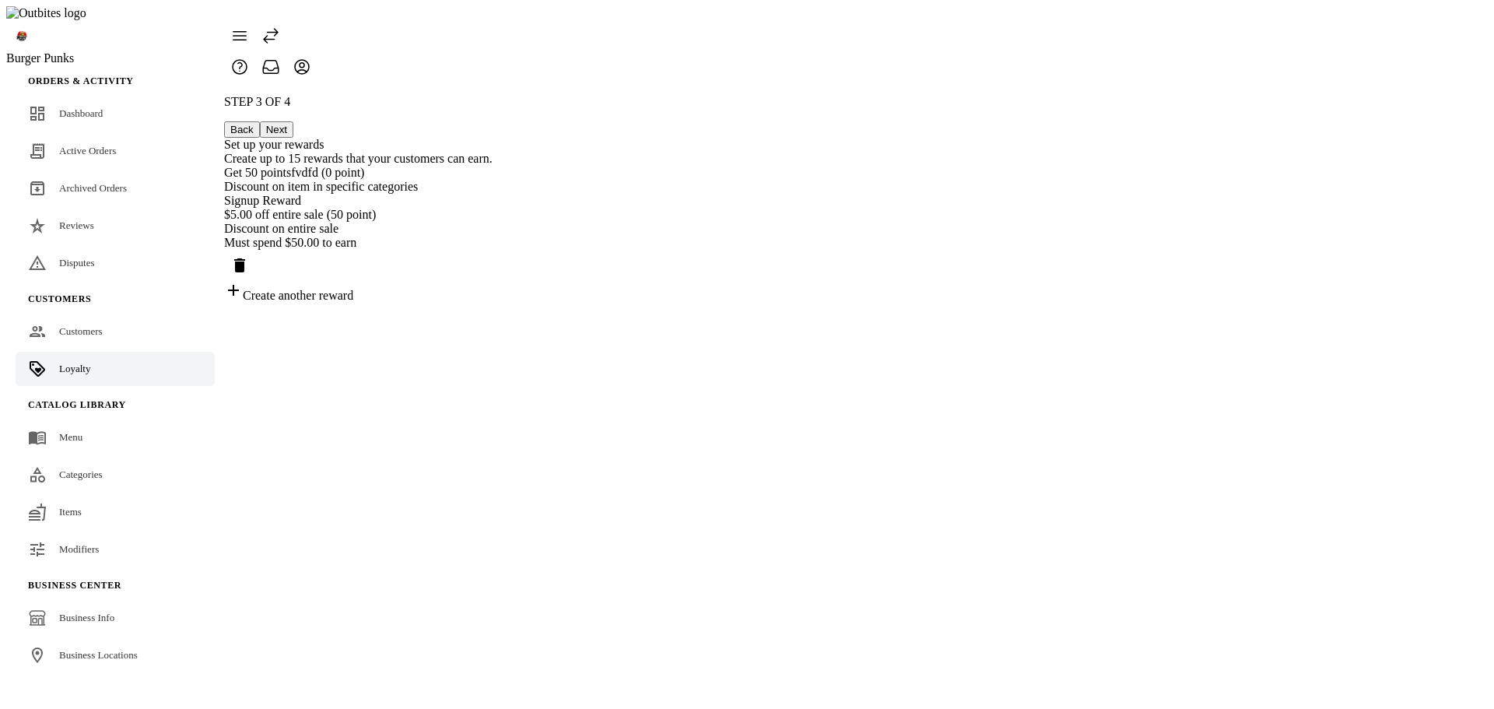
click at [260, 121] on button "Back" at bounding box center [242, 129] width 36 height 16
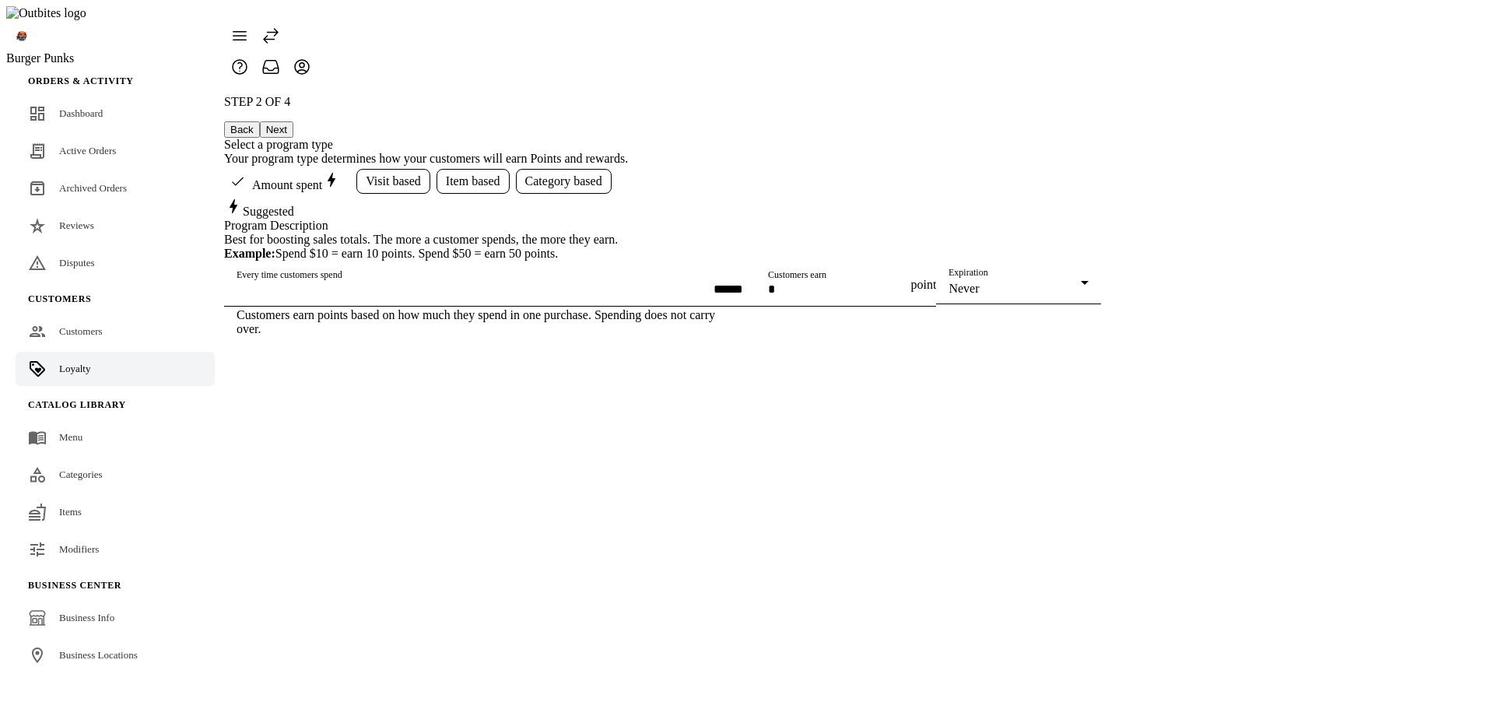
click at [293, 121] on button "Next" at bounding box center [276, 129] width 33 height 16
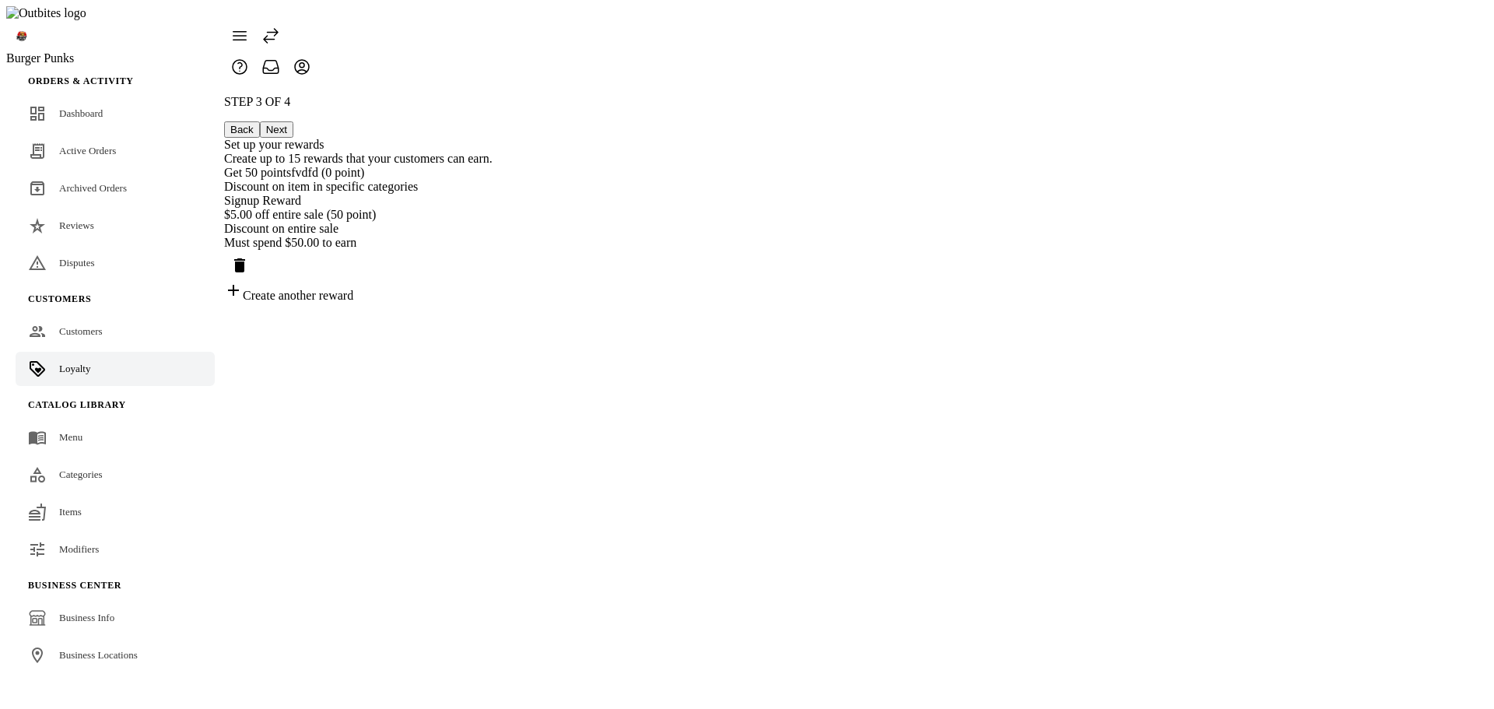
click at [492, 303] on div "STEP 3 OF 4 Back Next Set up your rewards Create up to 15 rewards that your cus…" at bounding box center [358, 199] width 268 height 208
click at [492, 236] on div "Discount on entire sale" at bounding box center [358, 229] width 268 height 14
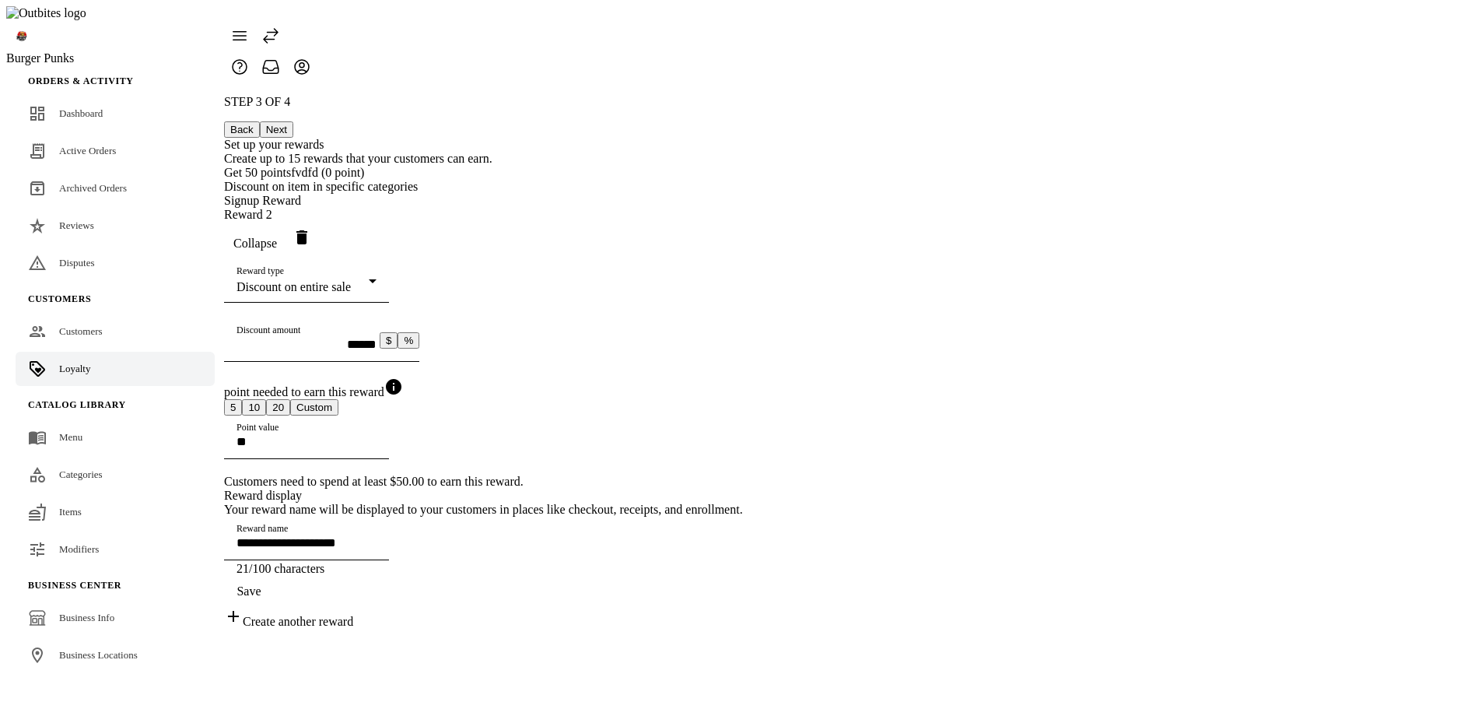
click at [743, 180] on div "Discount on item in specific categories" at bounding box center [483, 187] width 519 height 14
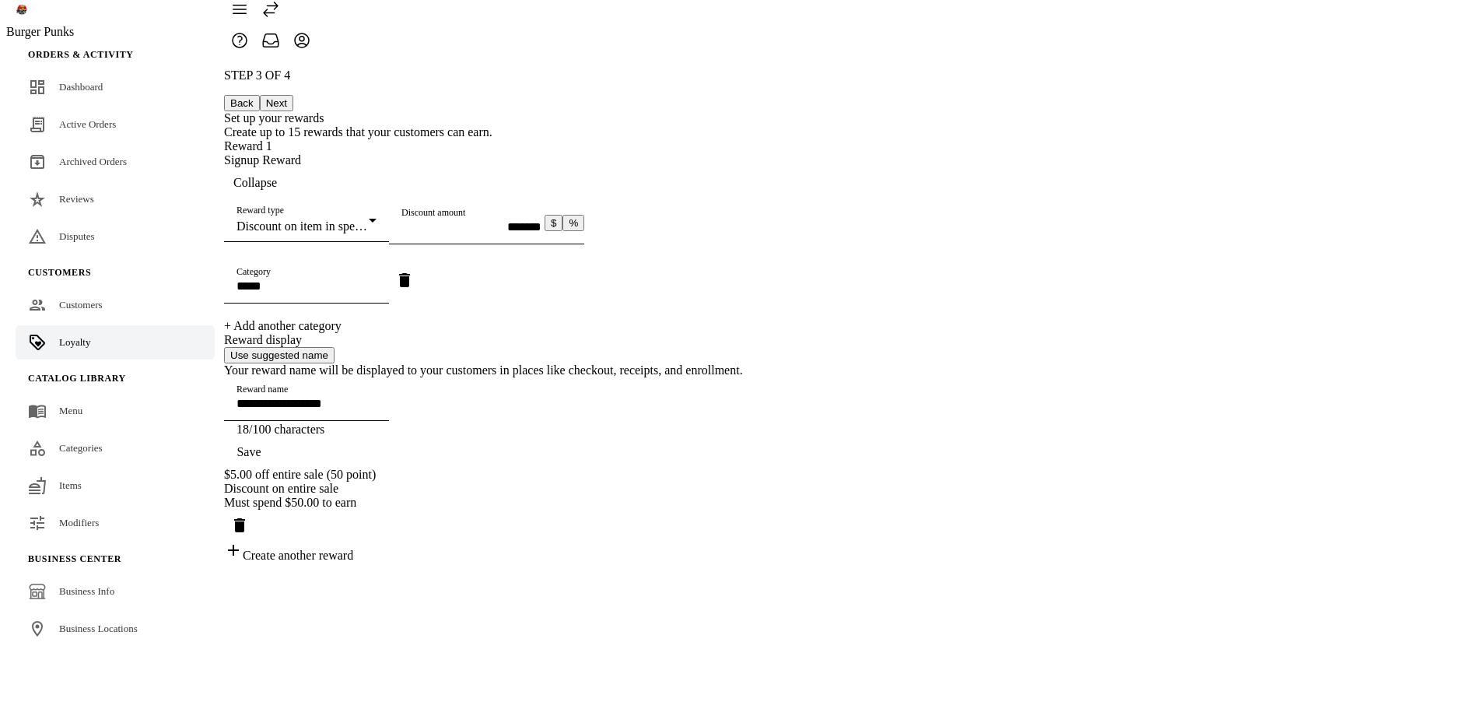
scroll to position [37, 0]
click at [260, 95] on button "Back" at bounding box center [242, 103] width 36 height 16
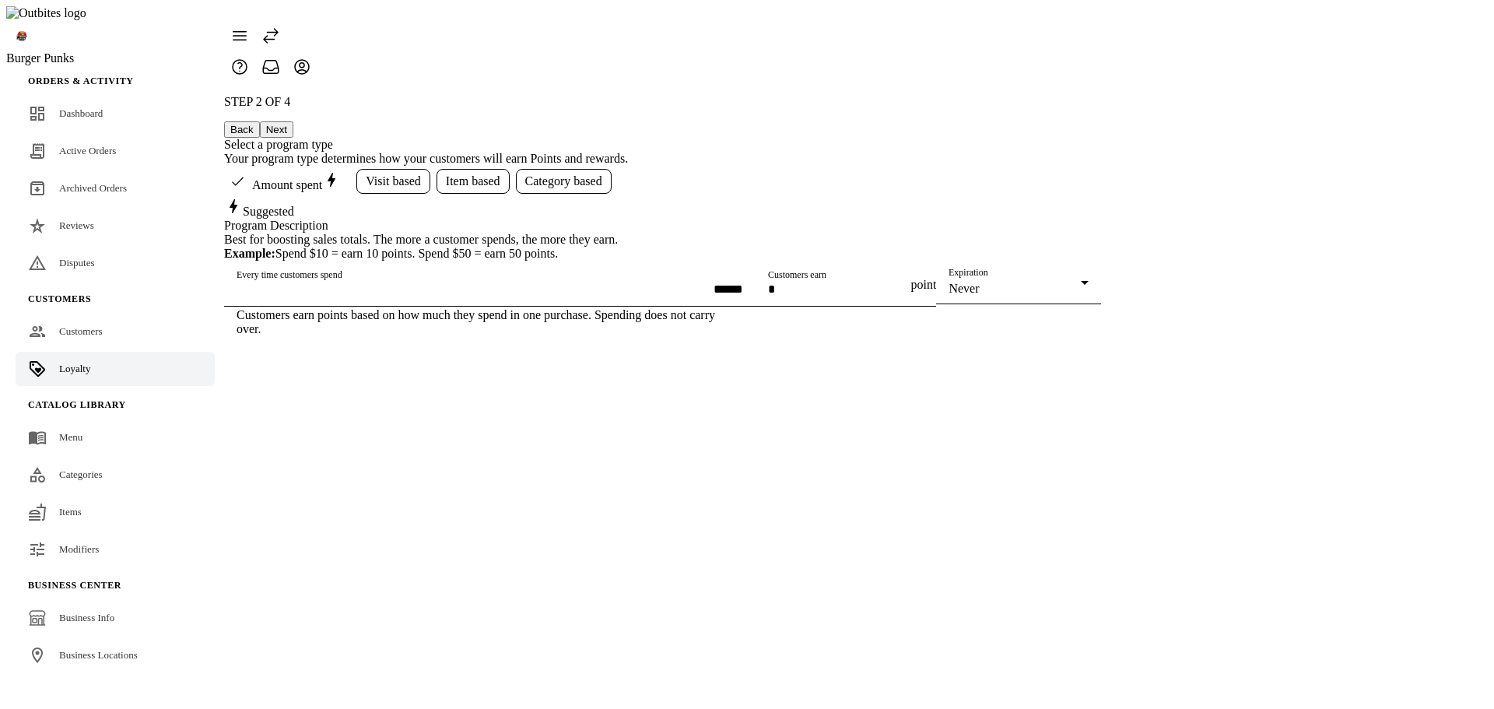
click at [1101, 191] on div "STEP 2 OF 4 Back Next Select a program type Your program type determines how yo…" at bounding box center [662, 215] width 877 height 241
click at [91, 96] on link "Dashboard" at bounding box center [115, 113] width 199 height 34
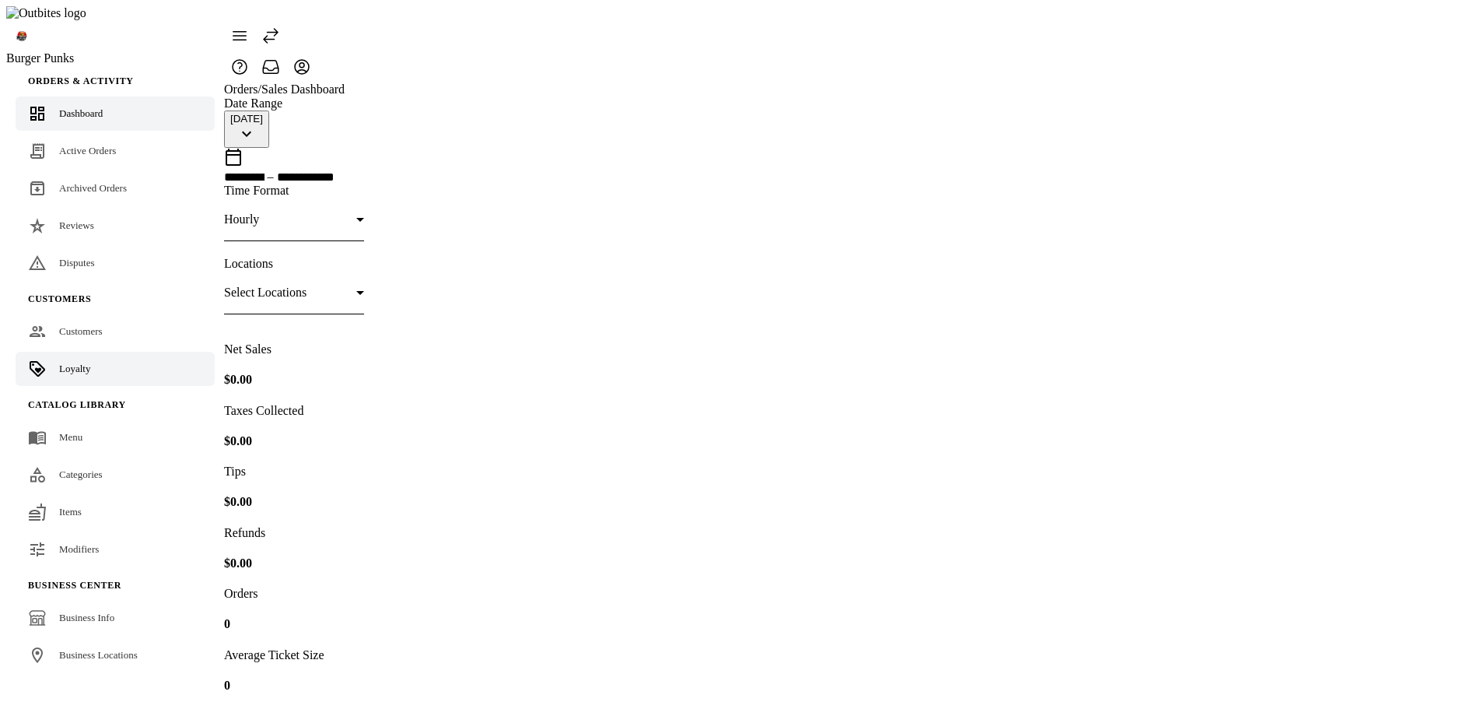
click at [79, 363] on span "Loyalty" at bounding box center [74, 369] width 31 height 12
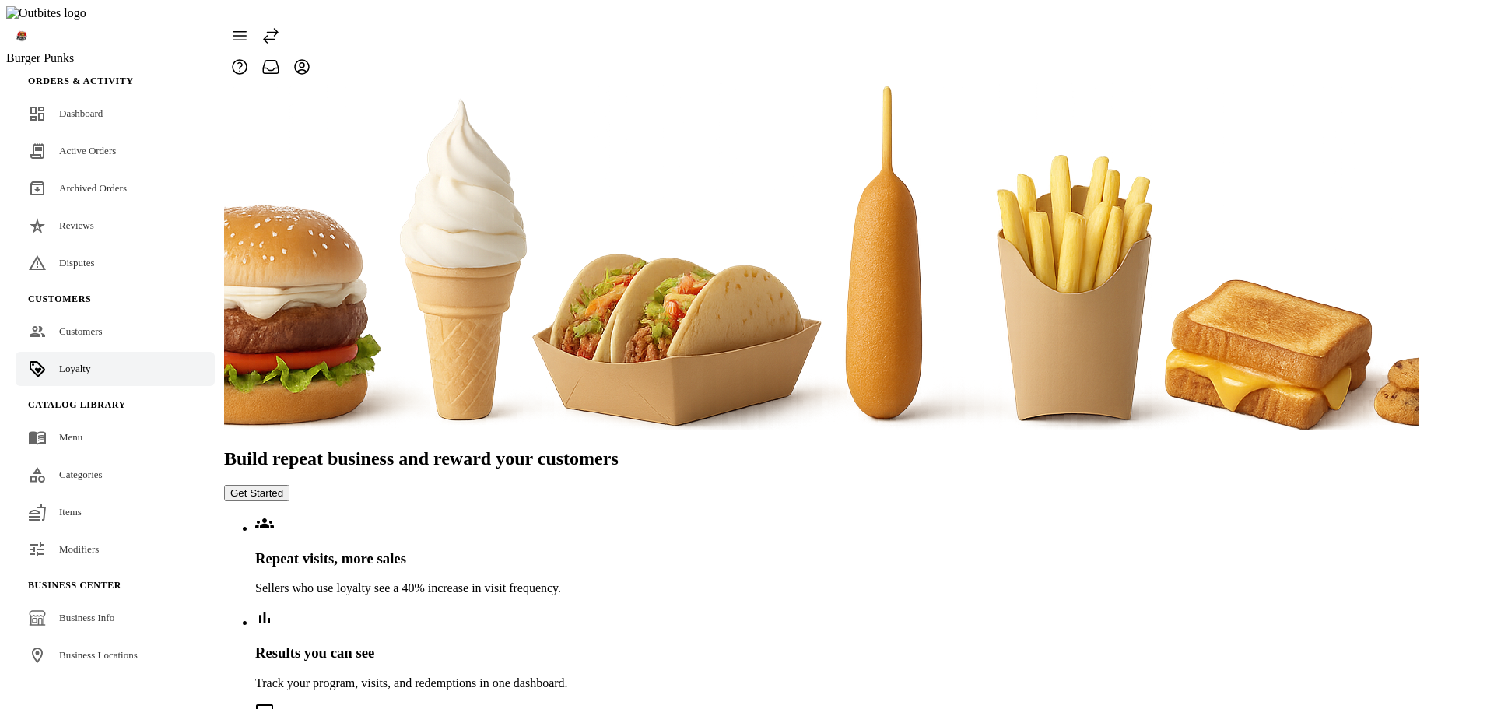
click at [289, 485] on button "Get Started" at bounding box center [256, 493] width 65 height 16
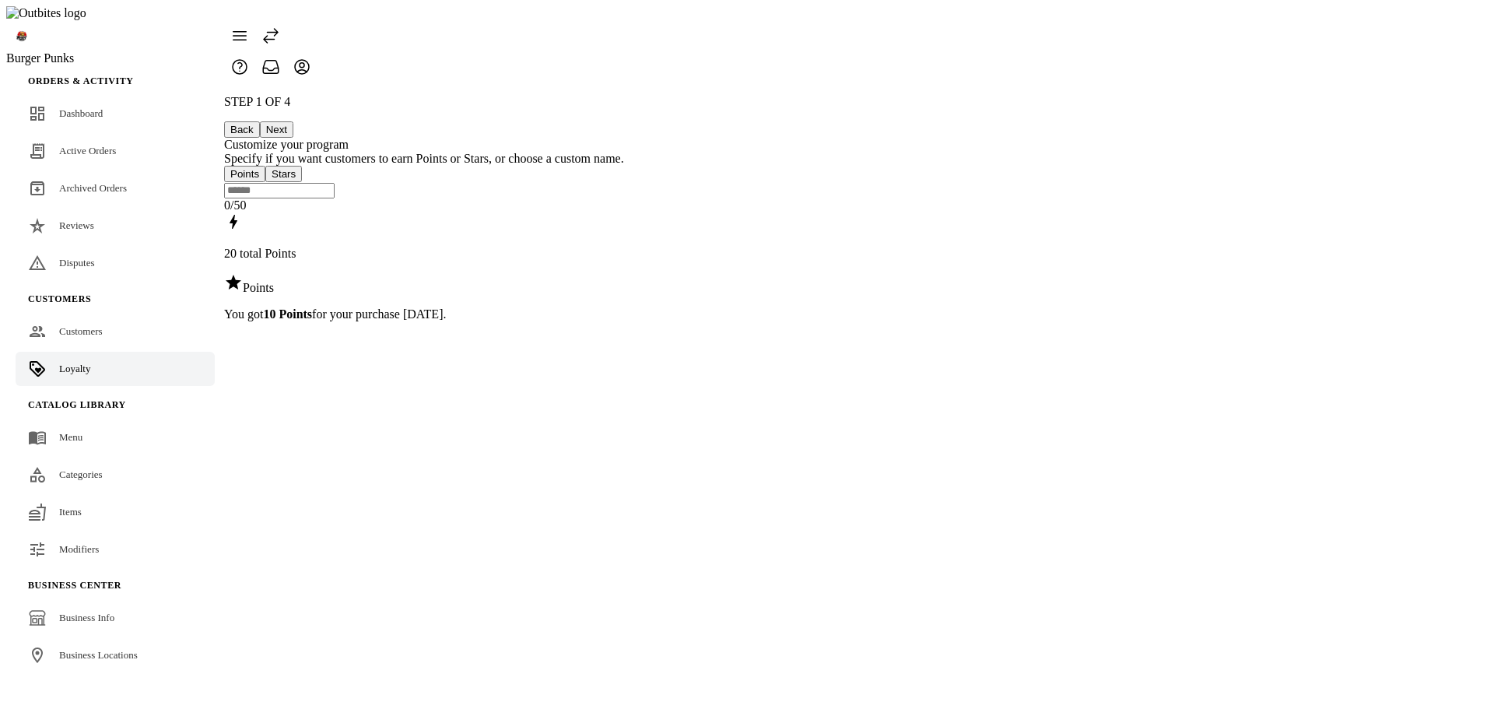
click at [293, 121] on button "Next" at bounding box center [276, 129] width 33 height 16
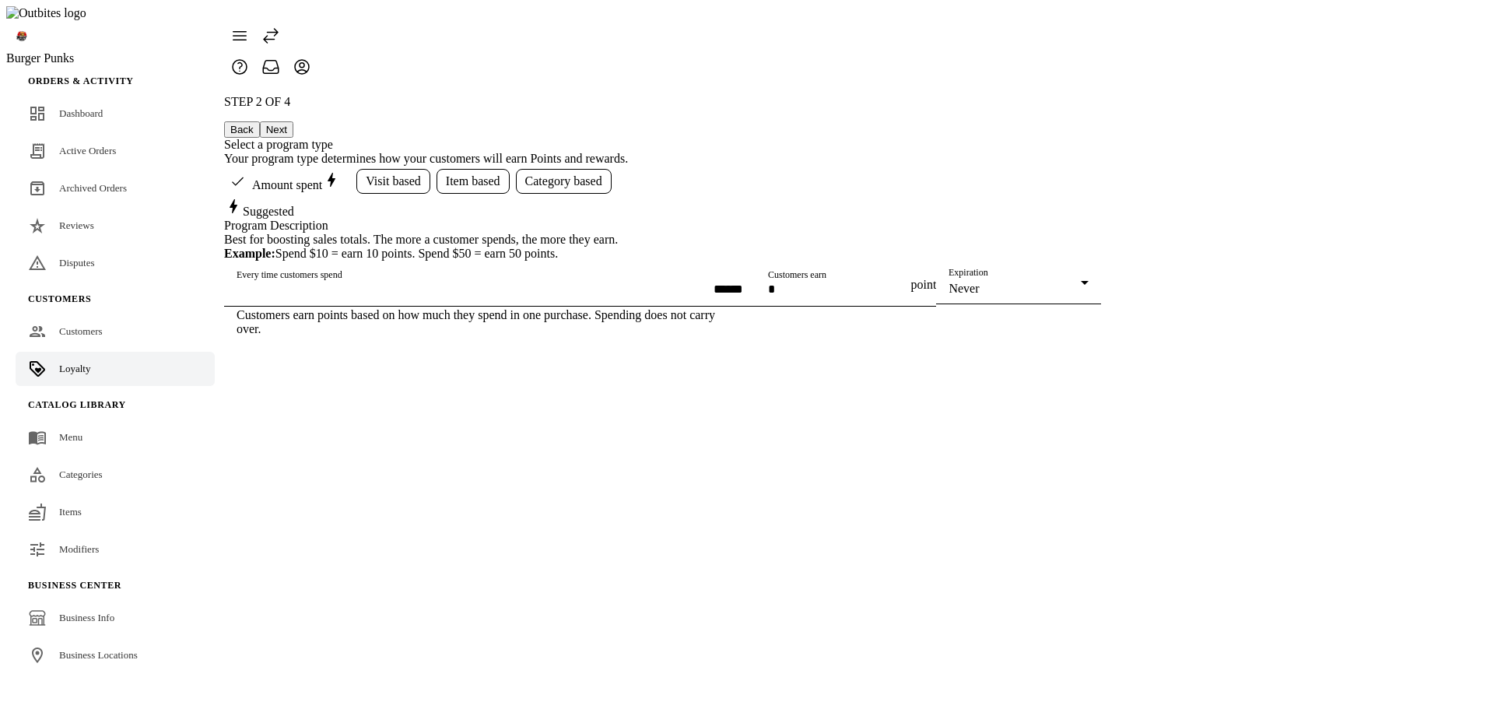
click at [293, 121] on button "Next" at bounding box center [276, 129] width 33 height 16
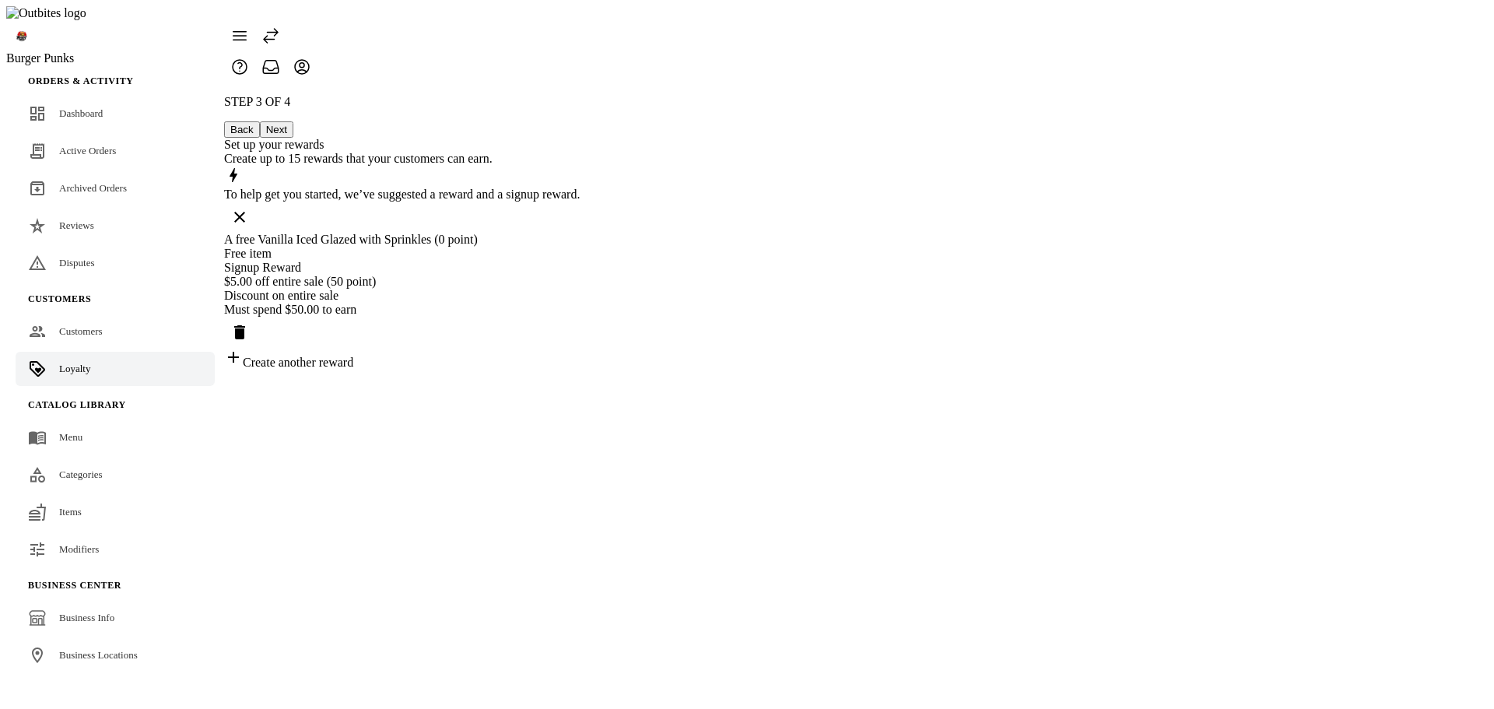
click at [580, 233] on div "A free Vanilla Iced Glazed with Sprinkles (0 point)" at bounding box center [402, 240] width 356 height 14
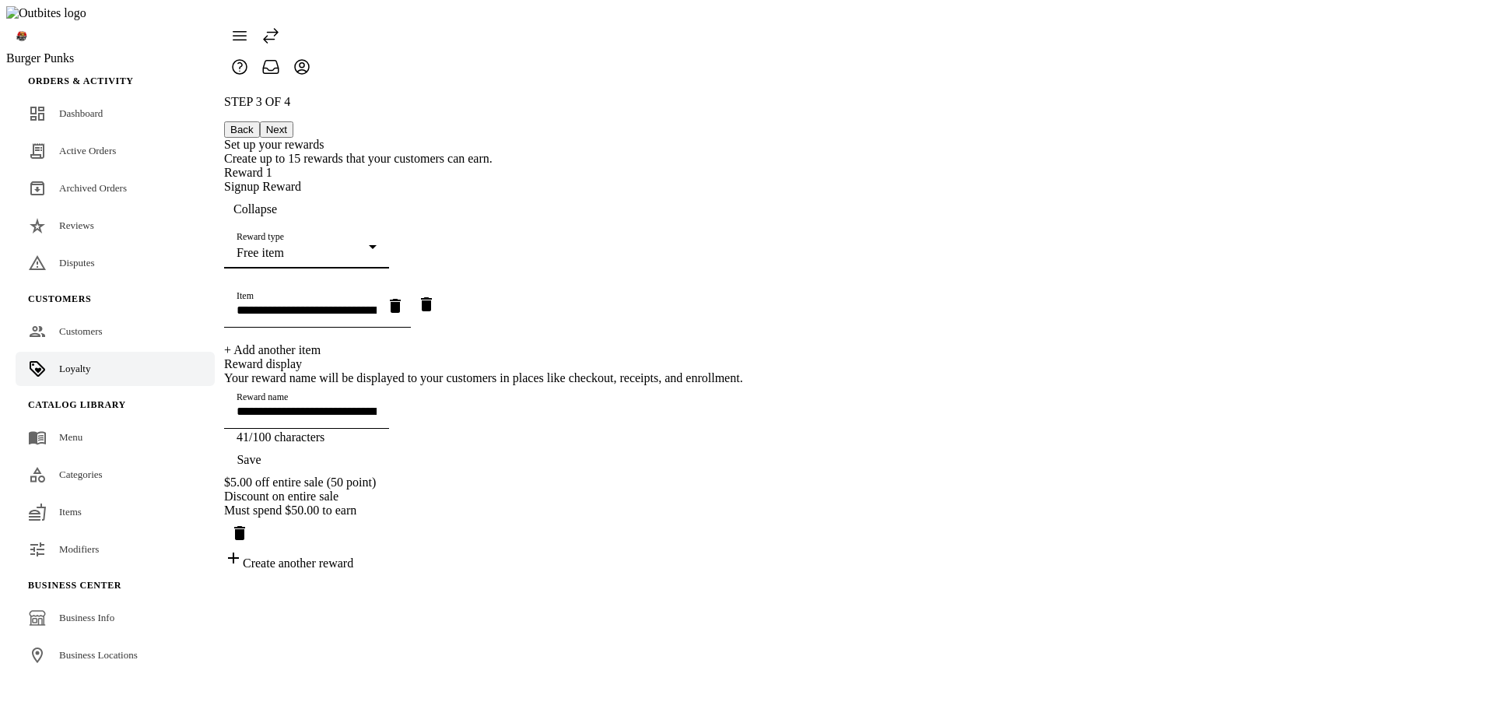
click at [369, 246] on div "Free item" at bounding box center [303, 253] width 132 height 14
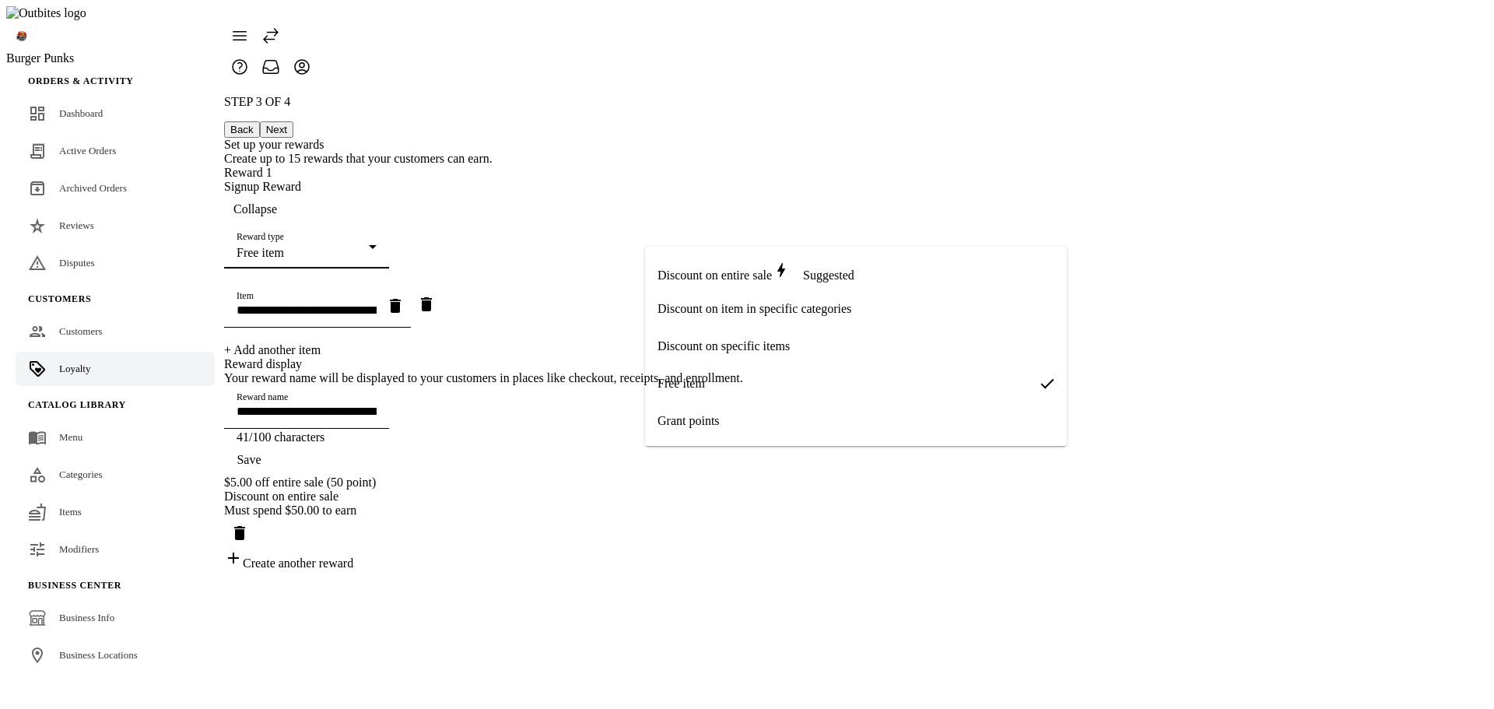
click at [475, 272] on div at bounding box center [747, 354] width 1494 height 709
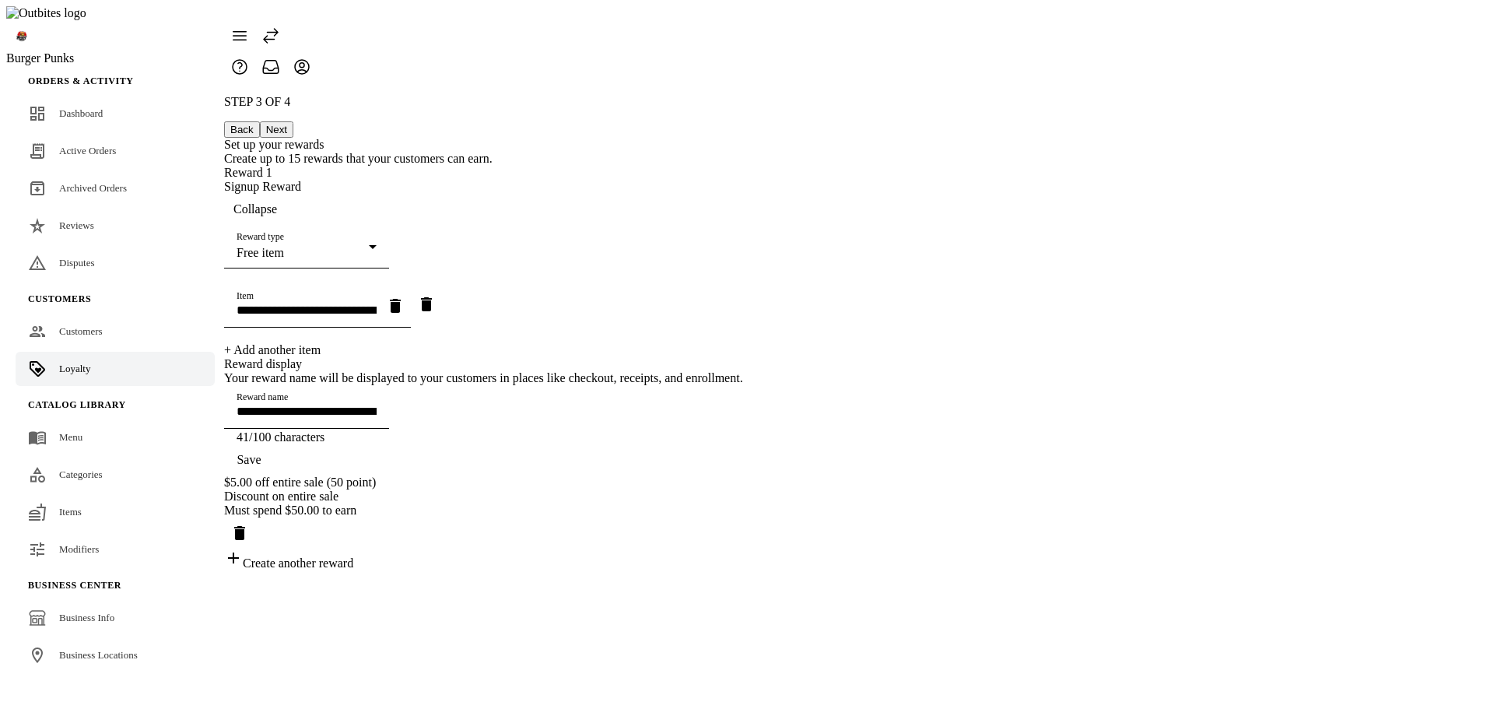
click at [377, 305] on input "**********" at bounding box center [307, 309] width 140 height 13
click at [401, 305] on icon "button" at bounding box center [395, 306] width 11 height 14
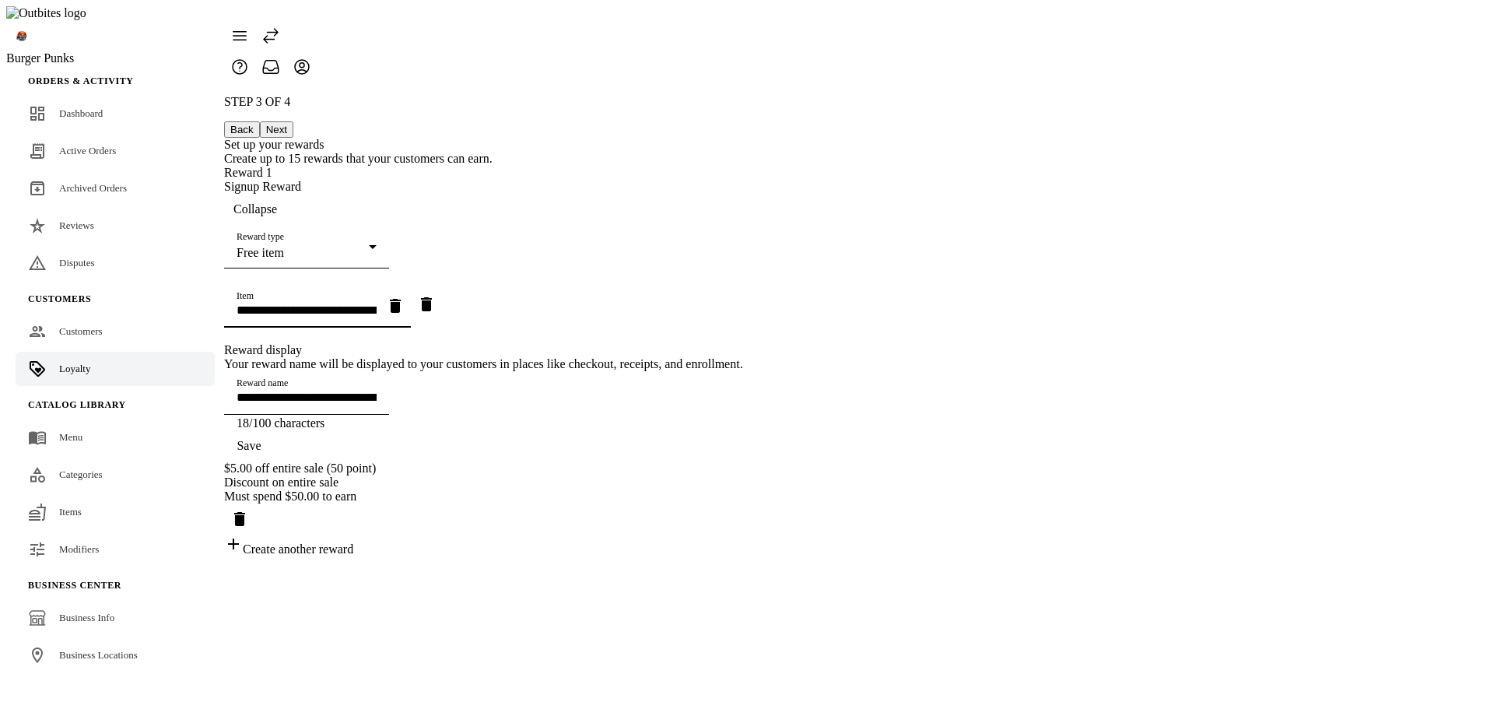
type input "**********"
click at [692, 353] on mat-option "Fries" at bounding box center [837, 341] width 384 height 37
type input "*****"
type input "**********"
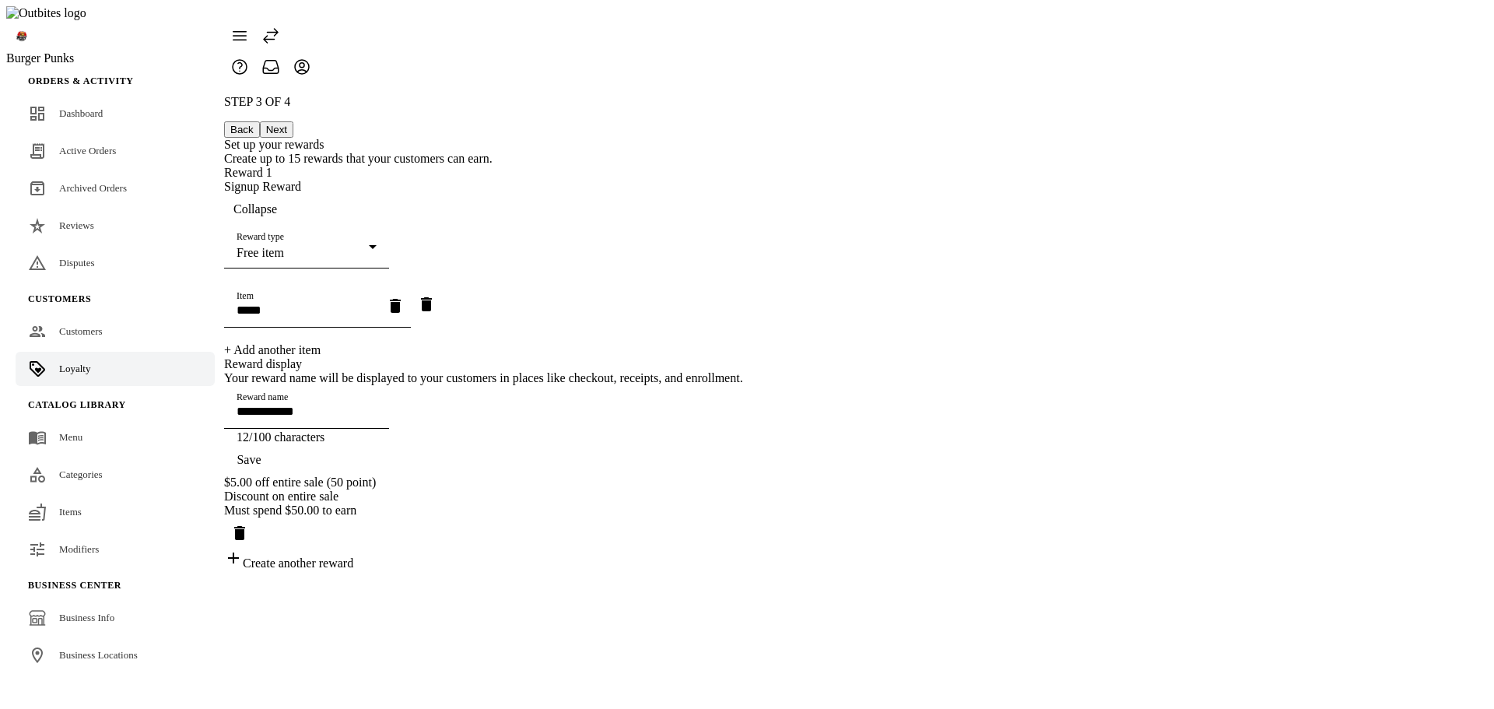
click at [261, 467] on span "Save" at bounding box center [249, 460] width 24 height 14
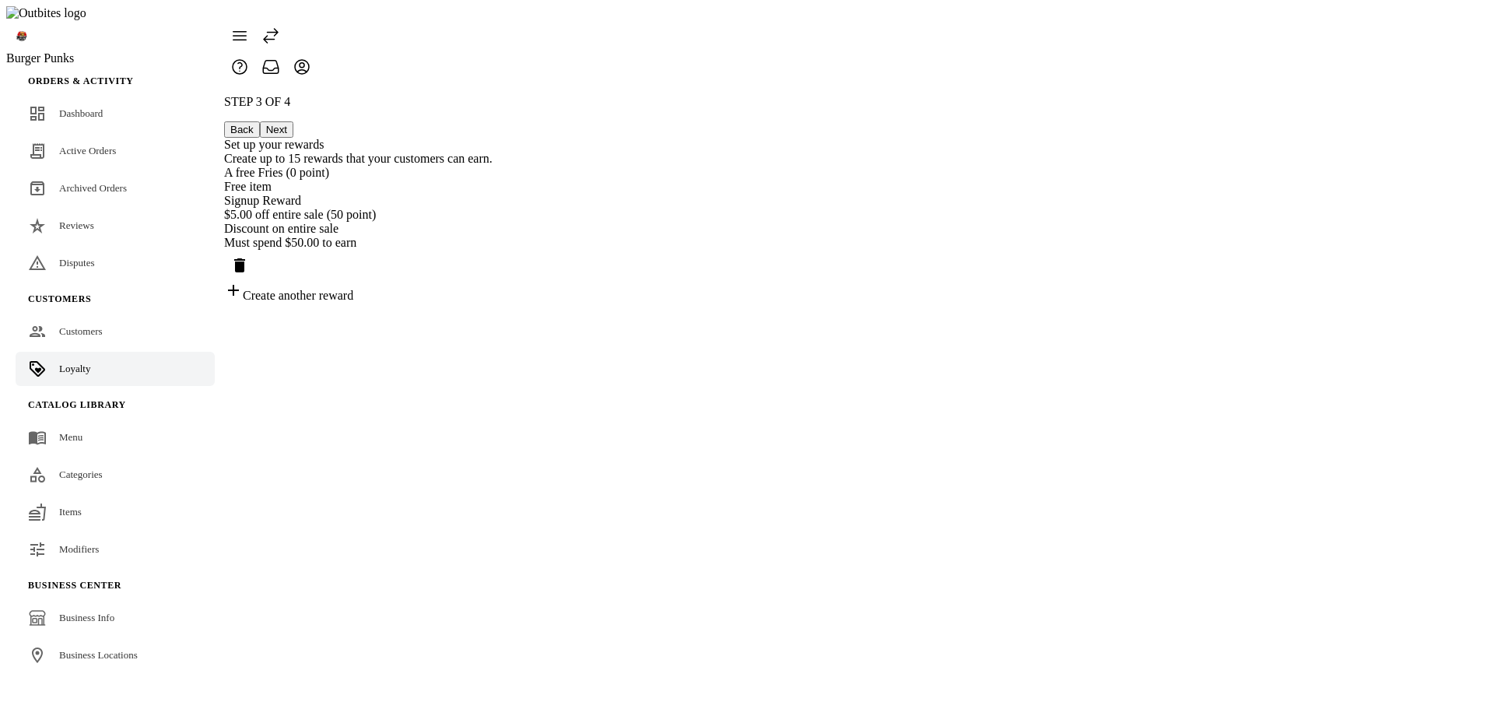
click at [293, 121] on button "Next" at bounding box center [276, 129] width 33 height 16
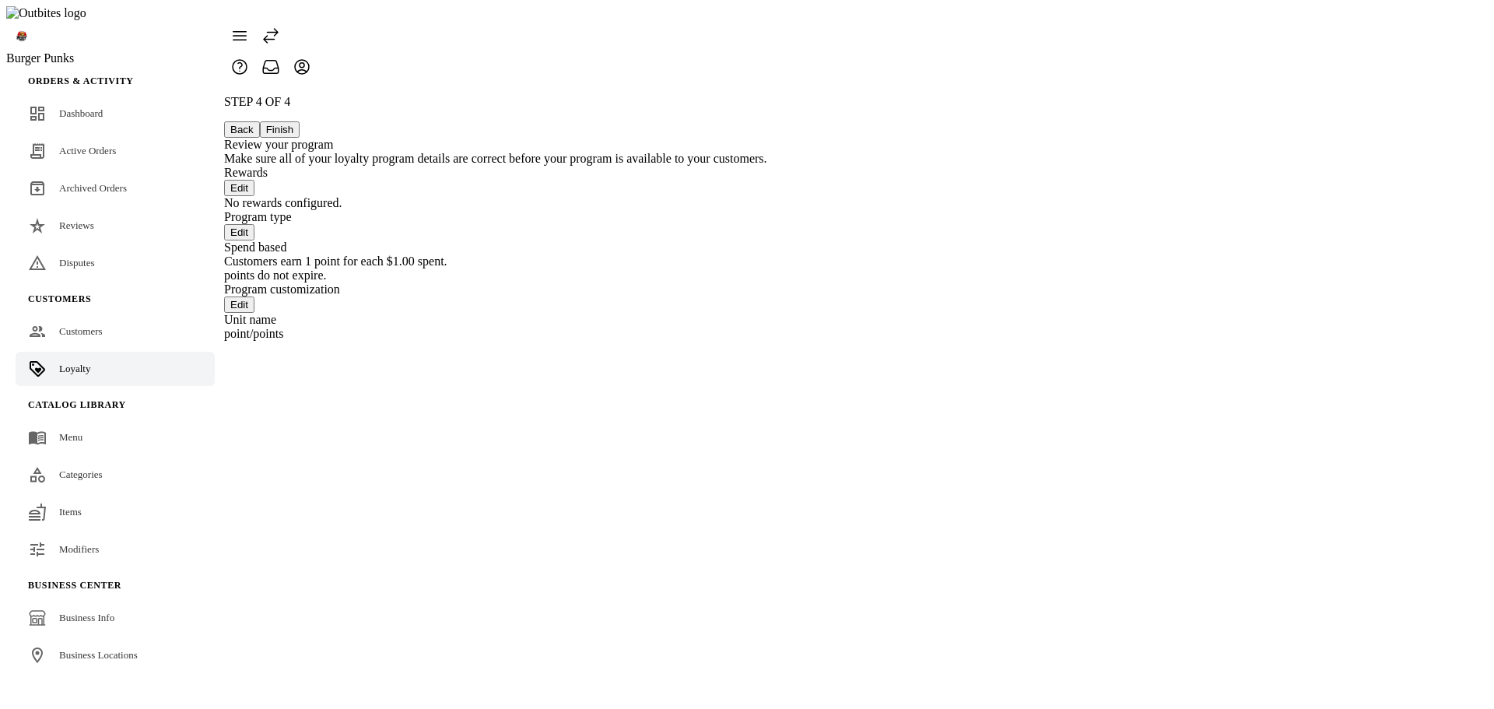
click at [254, 180] on button "Edit" at bounding box center [239, 188] width 30 height 16
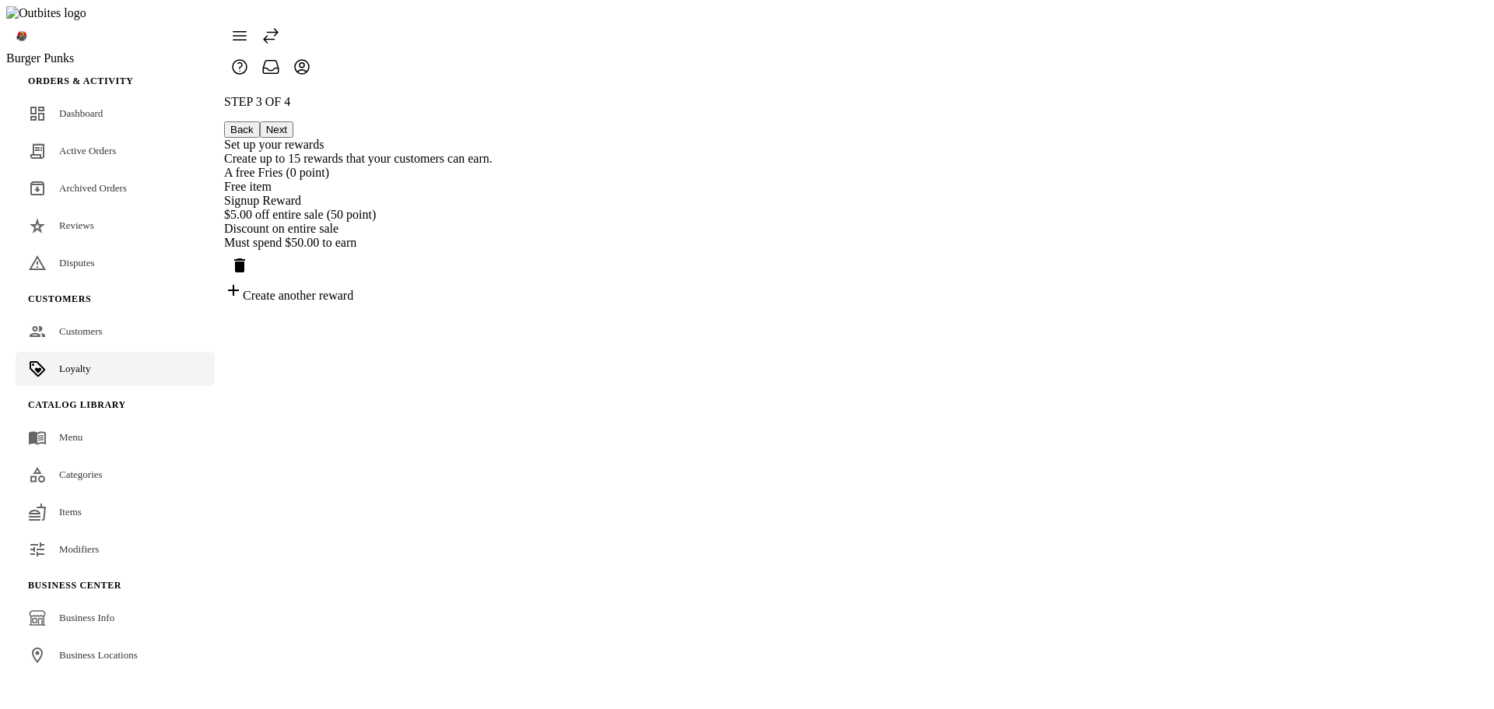
click at [293, 121] on button "Next" at bounding box center [276, 129] width 33 height 16
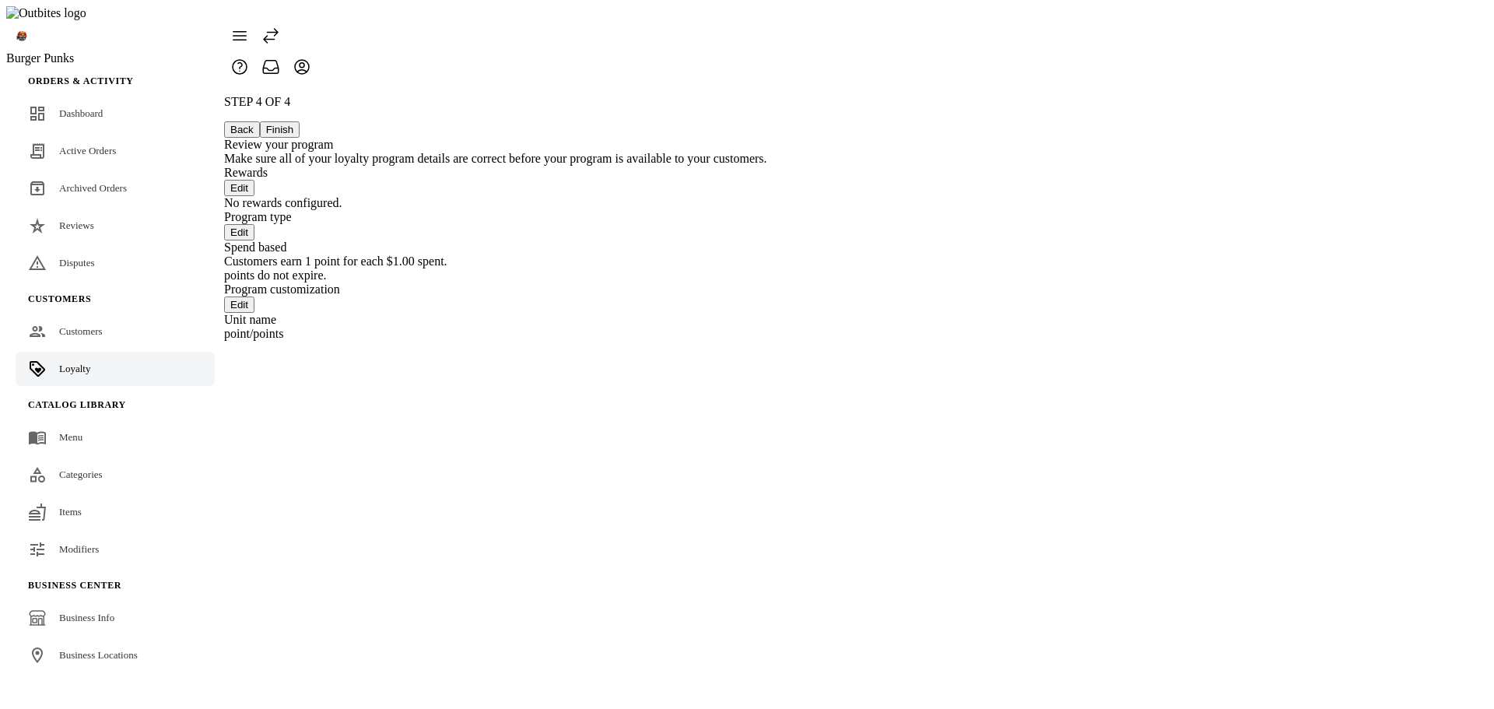
click at [260, 121] on button "Back" at bounding box center [242, 129] width 36 height 16
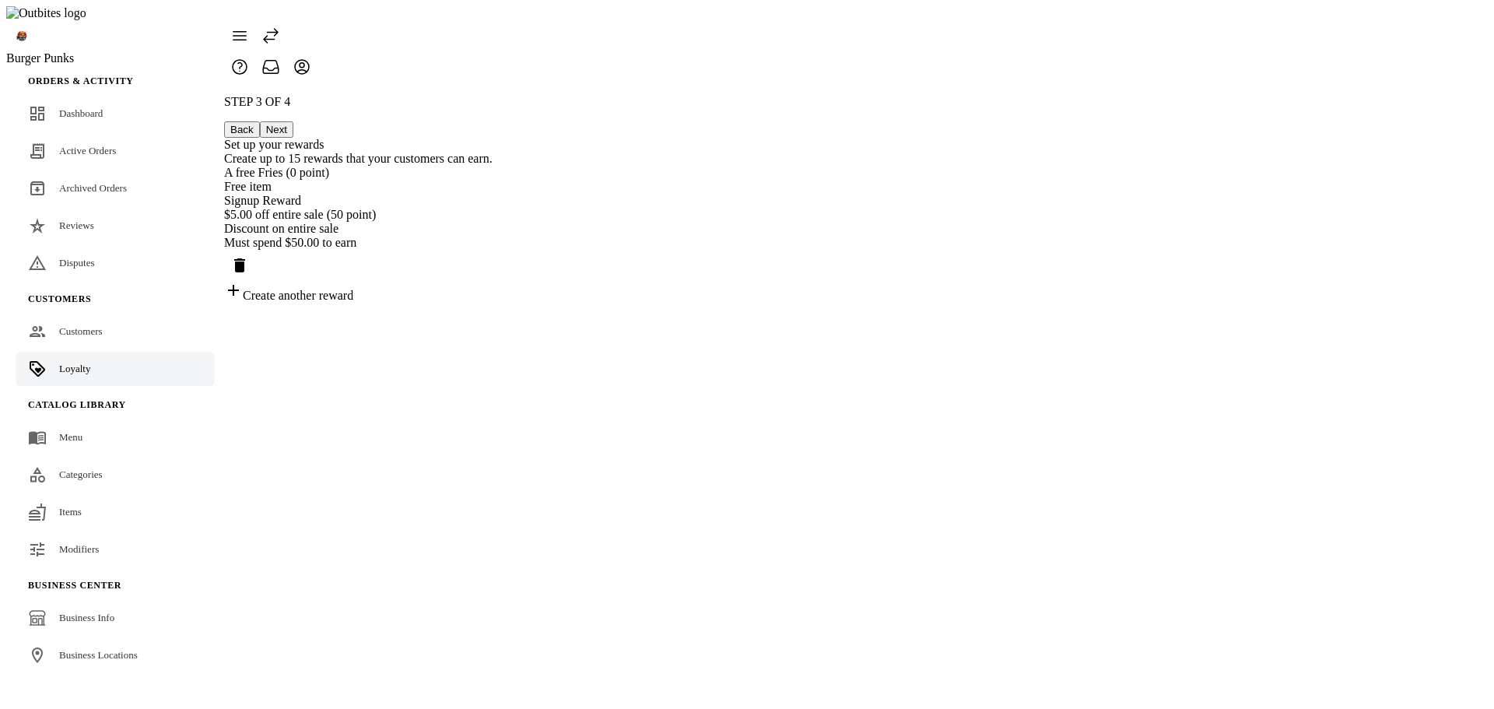
click at [260, 121] on button "Back" at bounding box center [242, 129] width 36 height 16
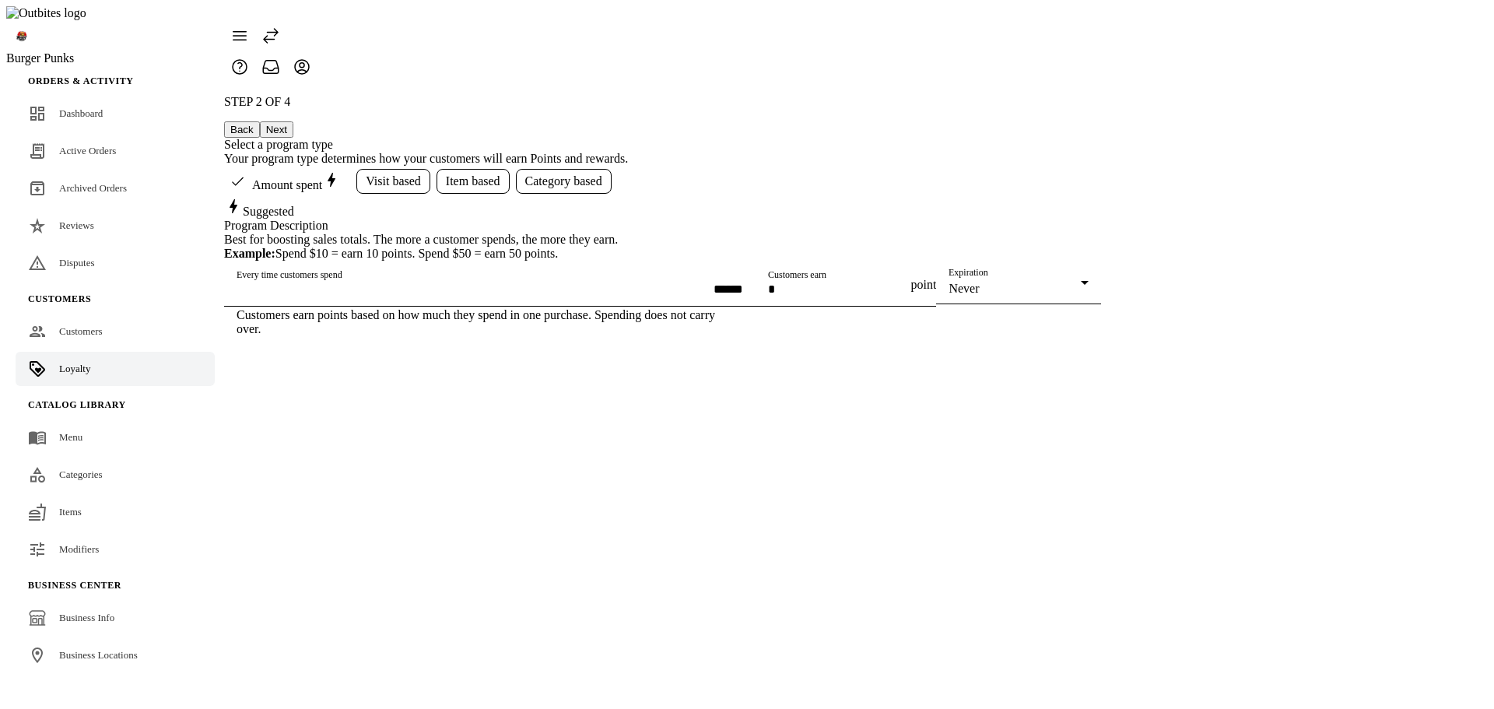
click at [293, 121] on button "Next" at bounding box center [276, 129] width 33 height 16
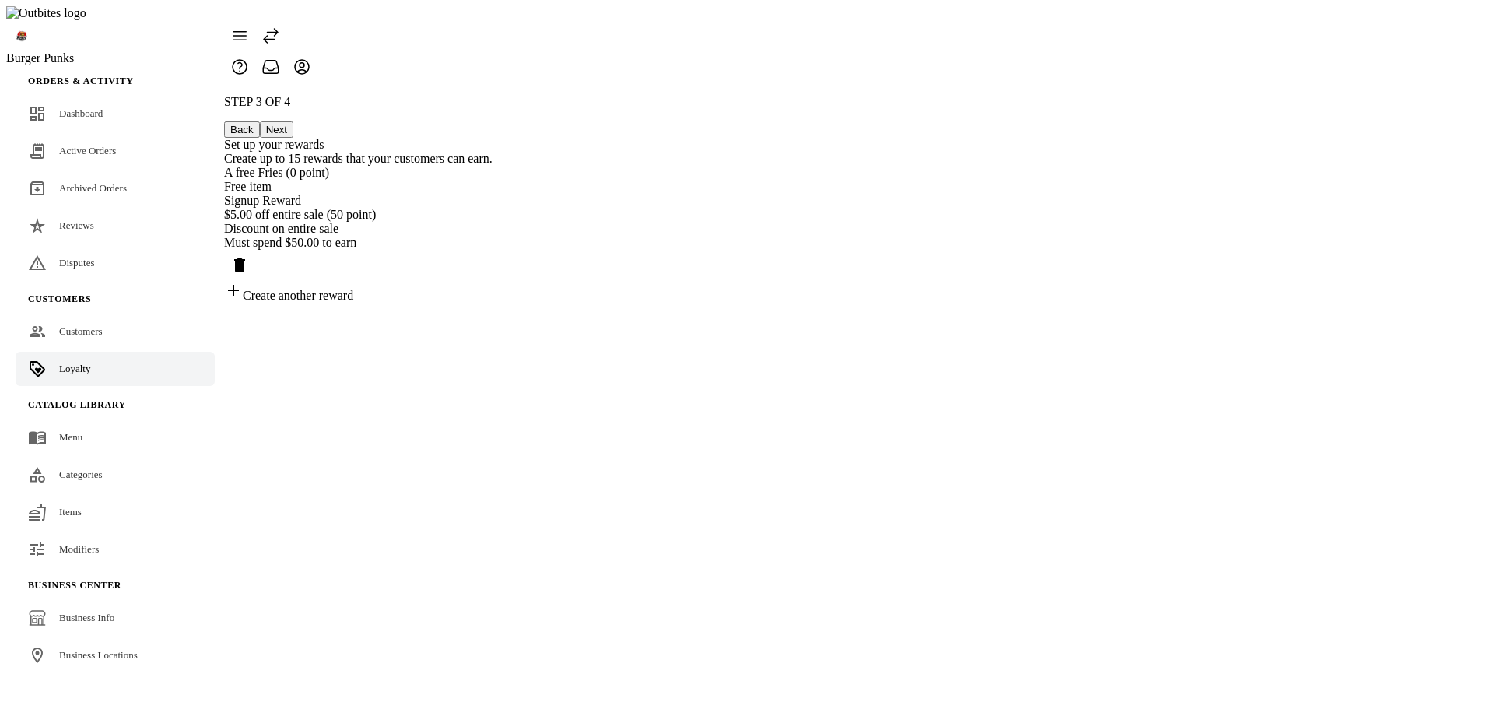
click at [492, 190] on div "A free Fries (0 point) Free item Signup Reward" at bounding box center [358, 187] width 268 height 42
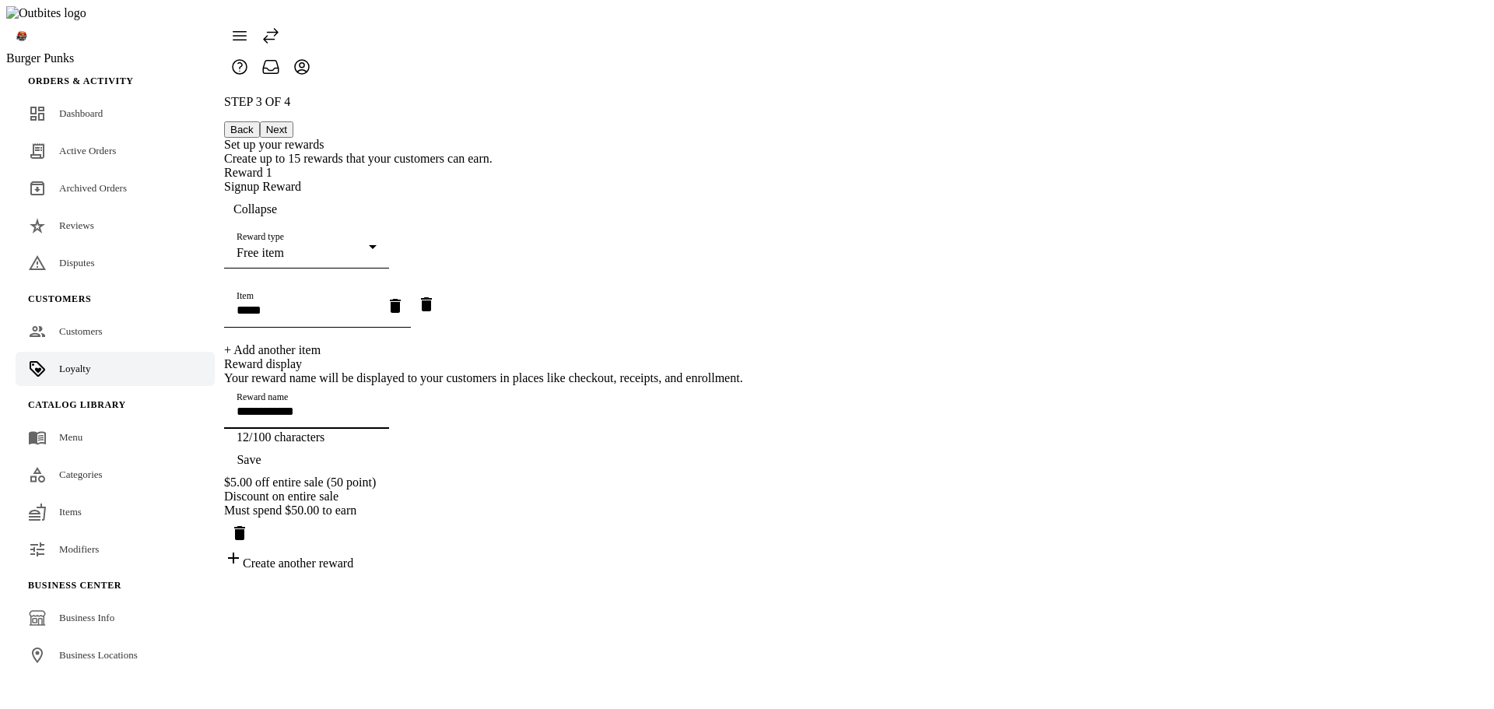
drag, startPoint x: 706, startPoint y: 455, endPoint x: 609, endPoint y: 450, distance: 97.4
click at [611, 450] on div "**********" at bounding box center [483, 332] width 519 height 475
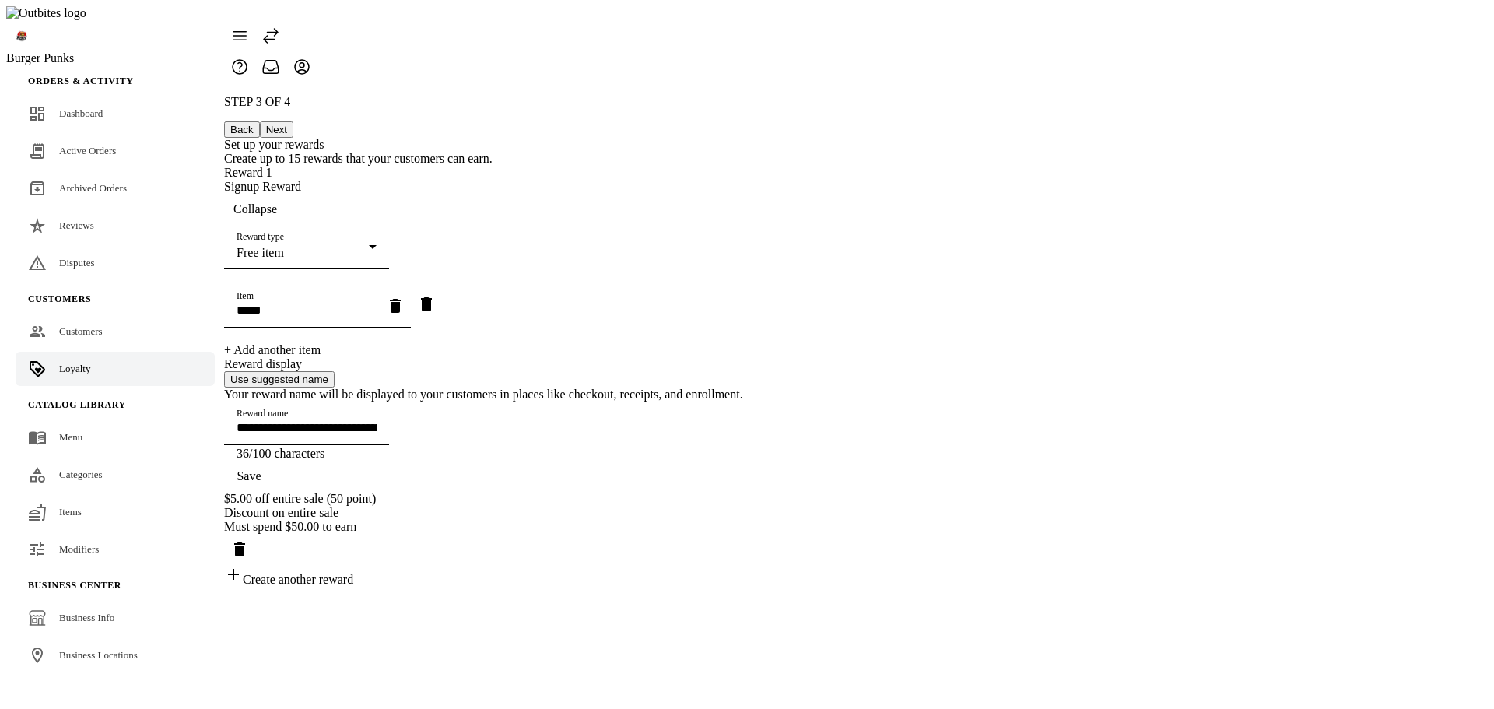
type input "**********"
click at [274, 495] on span "button" at bounding box center [249, 475] width 50 height 37
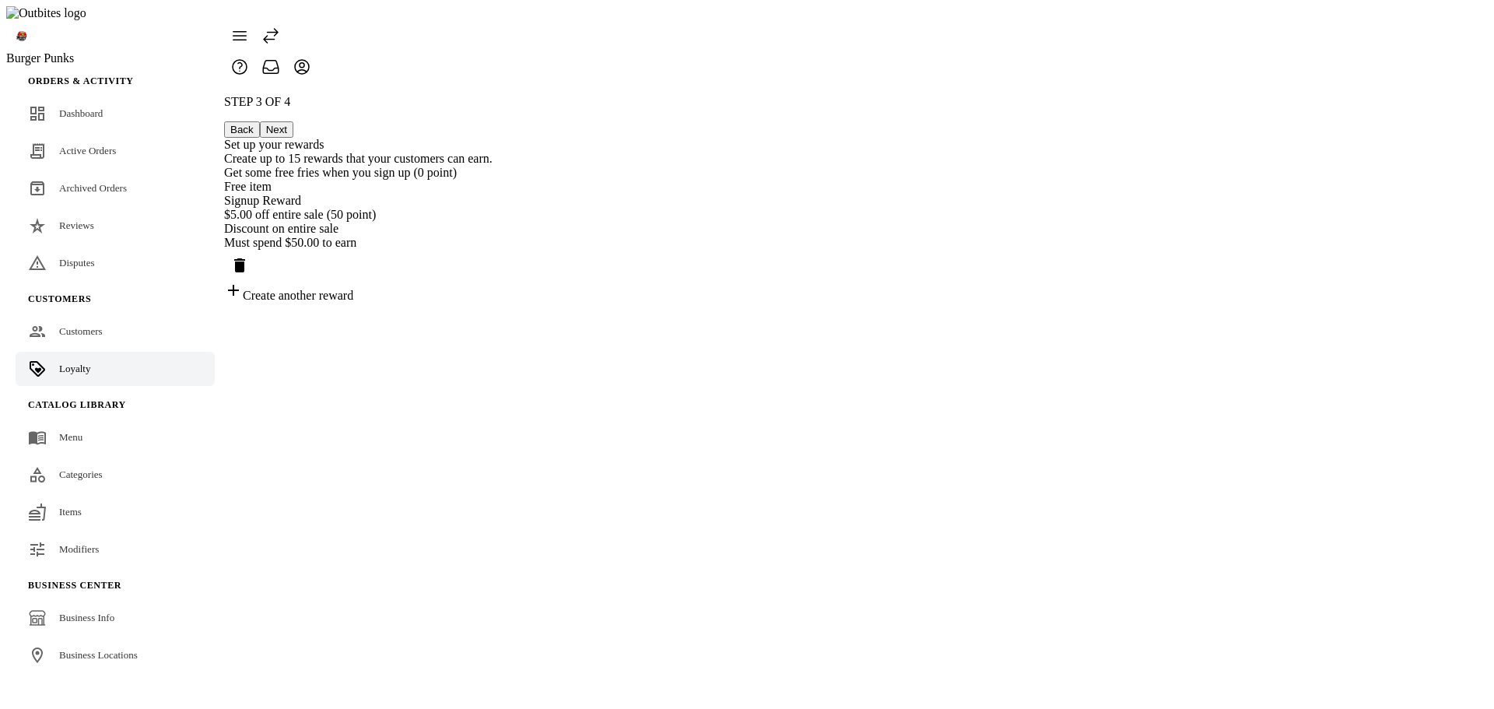
click at [293, 121] on button "Next" at bounding box center [276, 129] width 33 height 16
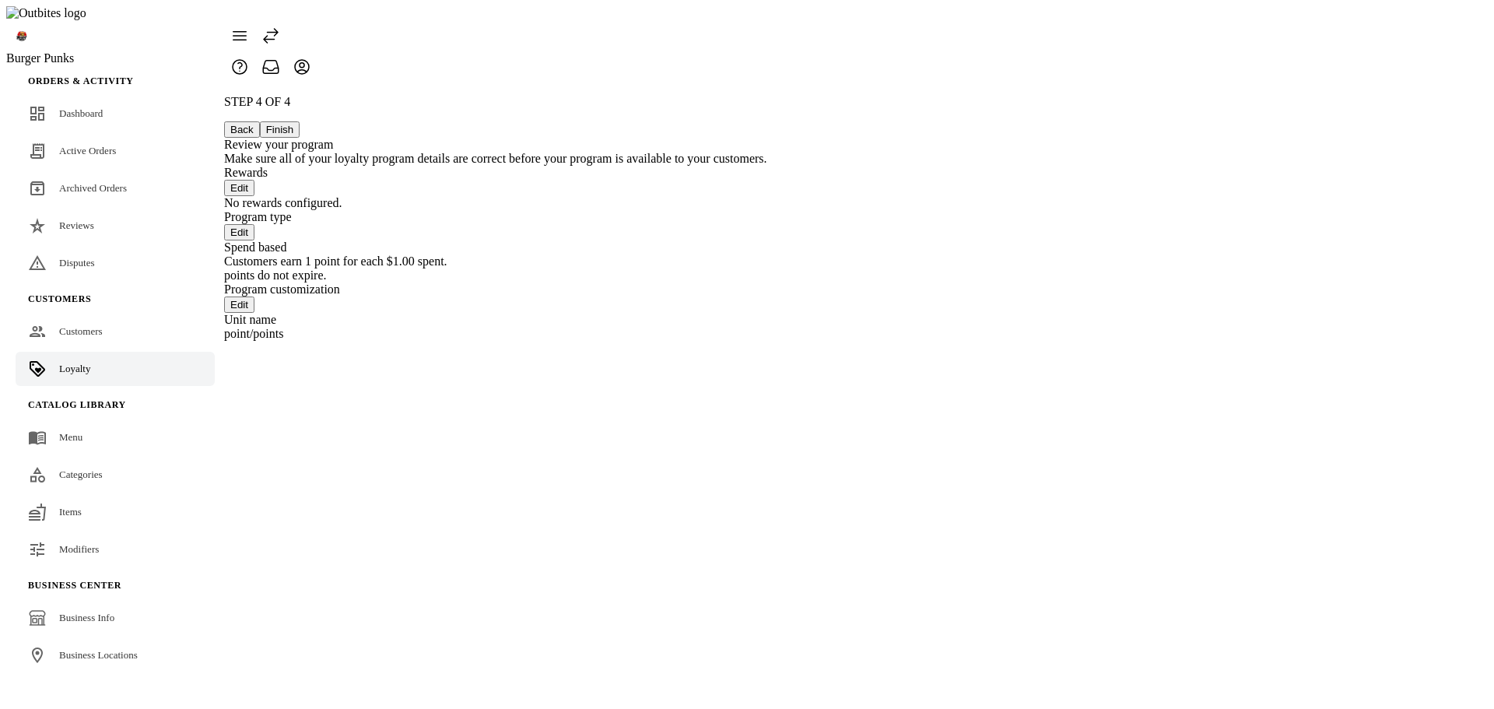
click at [260, 121] on button "Back" at bounding box center [242, 129] width 36 height 16
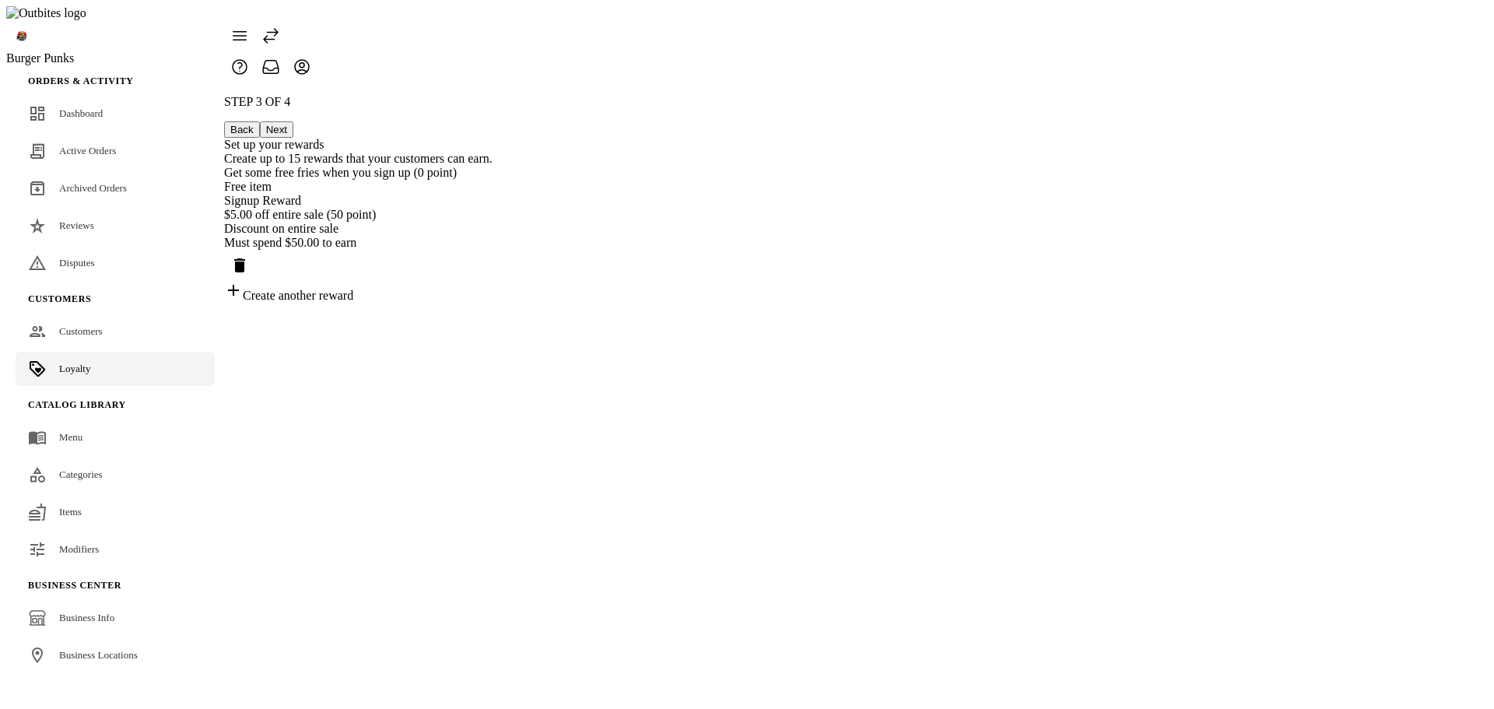
click at [293, 121] on button "Next" at bounding box center [276, 129] width 33 height 16
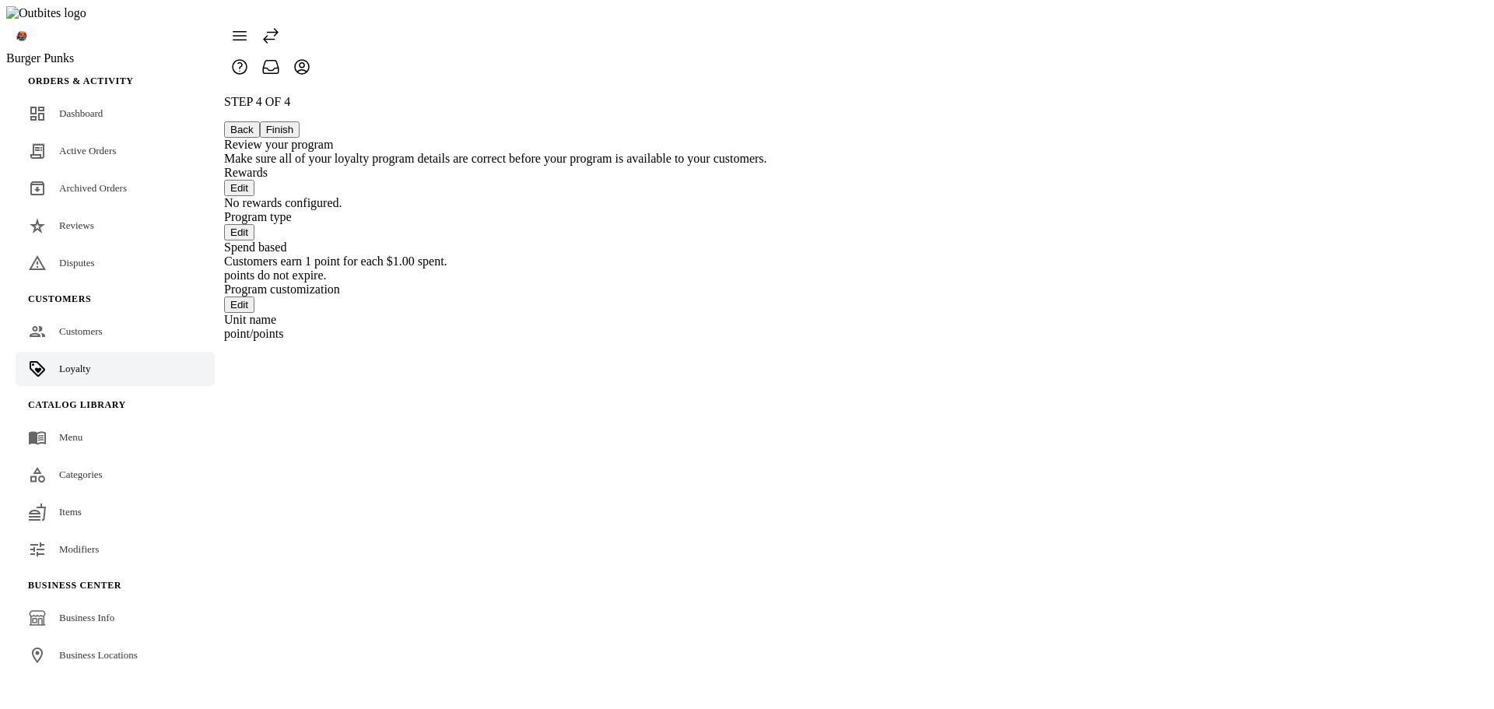
click at [260, 121] on button "Back" at bounding box center [242, 129] width 36 height 16
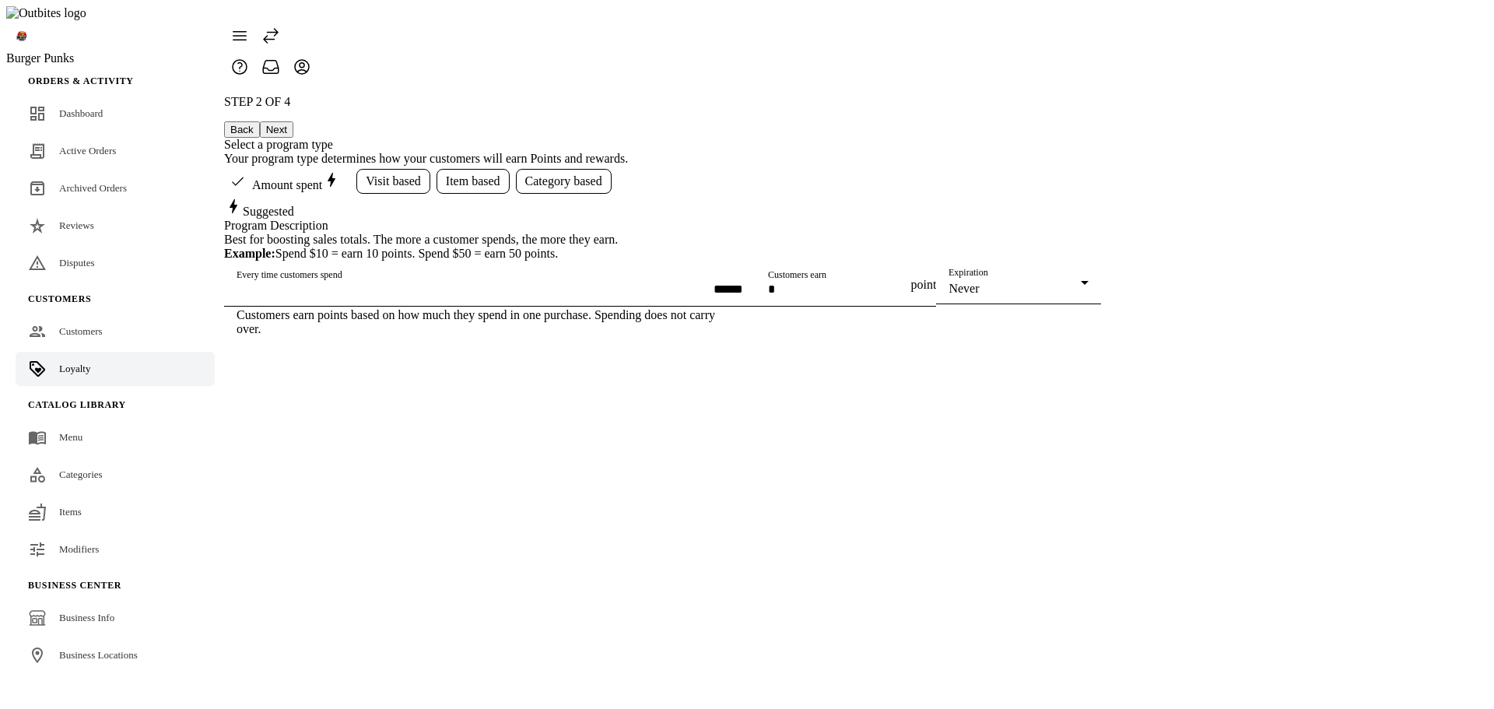
click at [293, 121] on button "Next" at bounding box center [276, 129] width 33 height 16
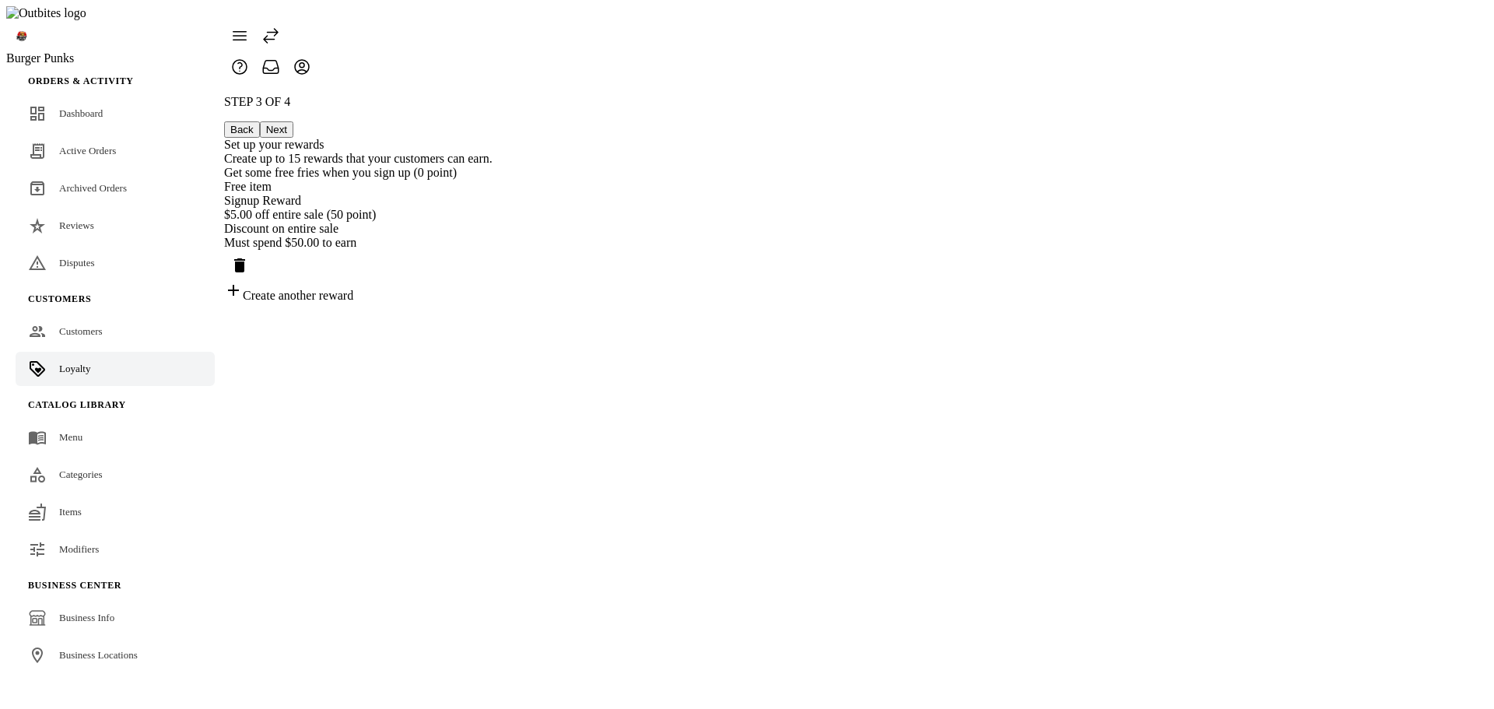
click at [260, 121] on button "Back" at bounding box center [242, 129] width 36 height 16
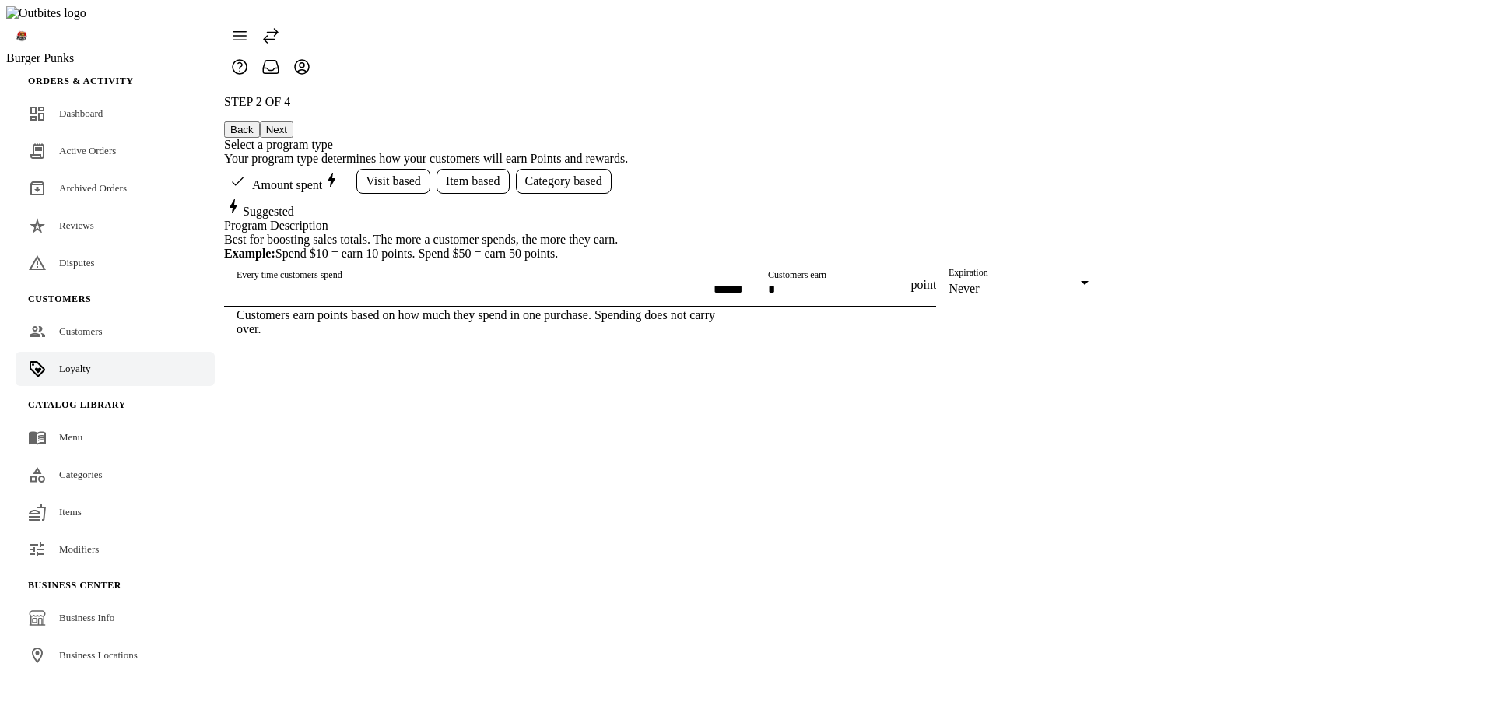
click at [293, 121] on button "Next" at bounding box center [276, 129] width 33 height 16
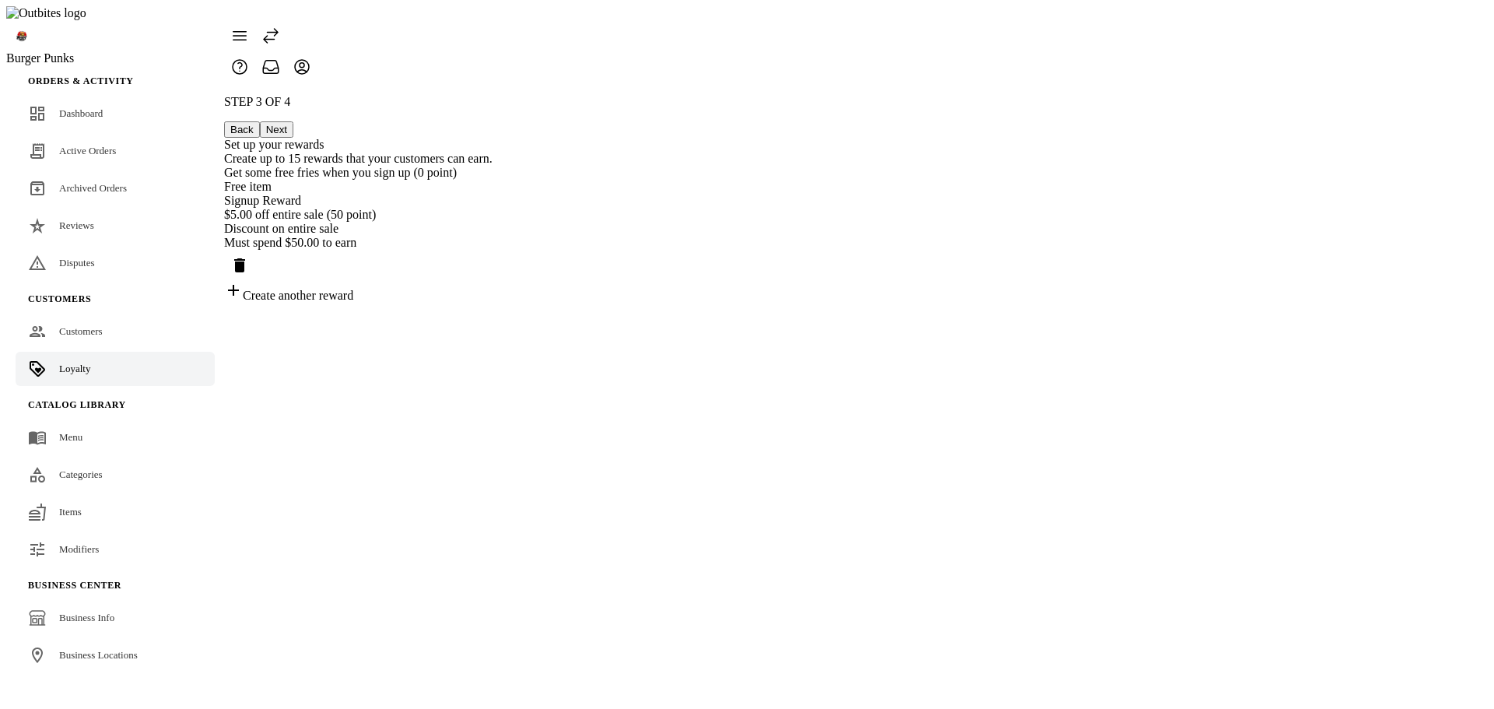
click at [293, 121] on button "Next" at bounding box center [276, 129] width 33 height 16
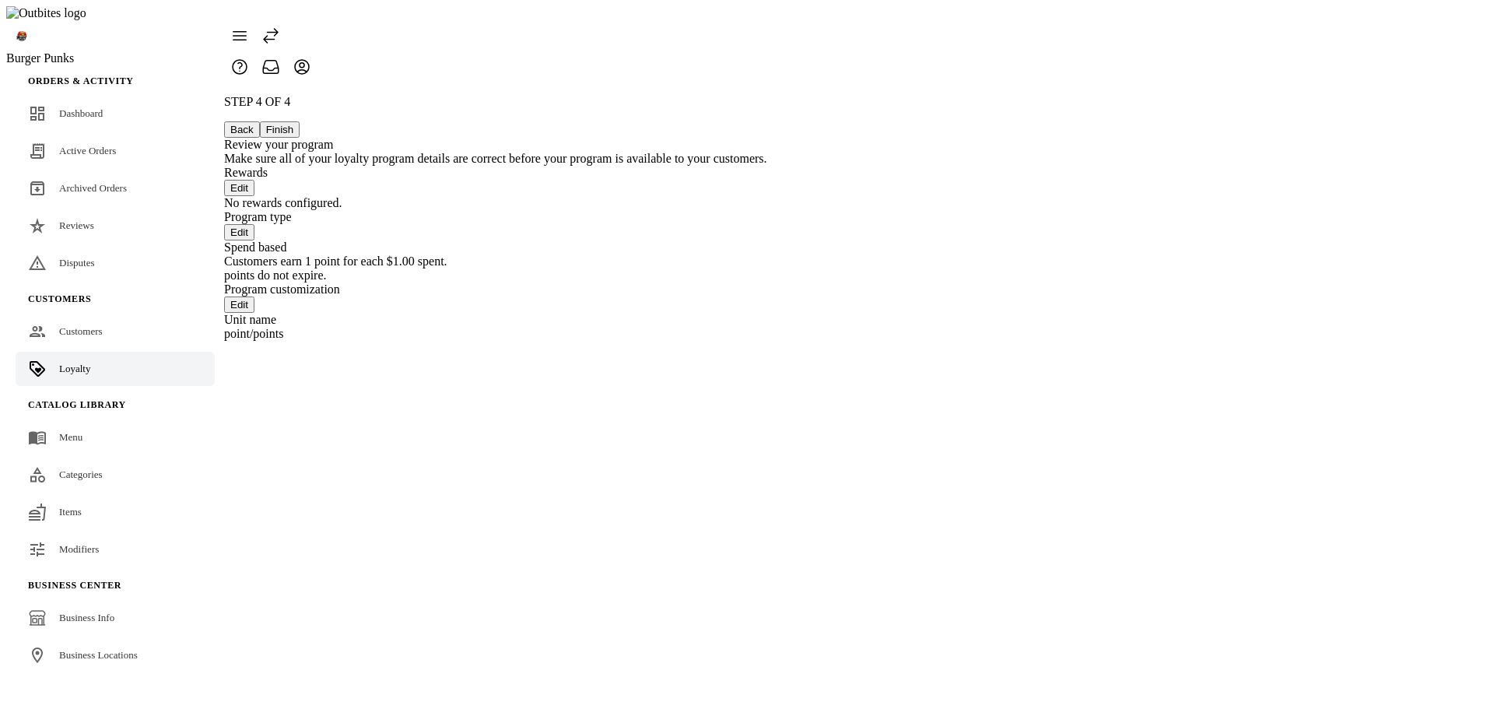
click at [260, 121] on button "Back" at bounding box center [242, 129] width 36 height 16
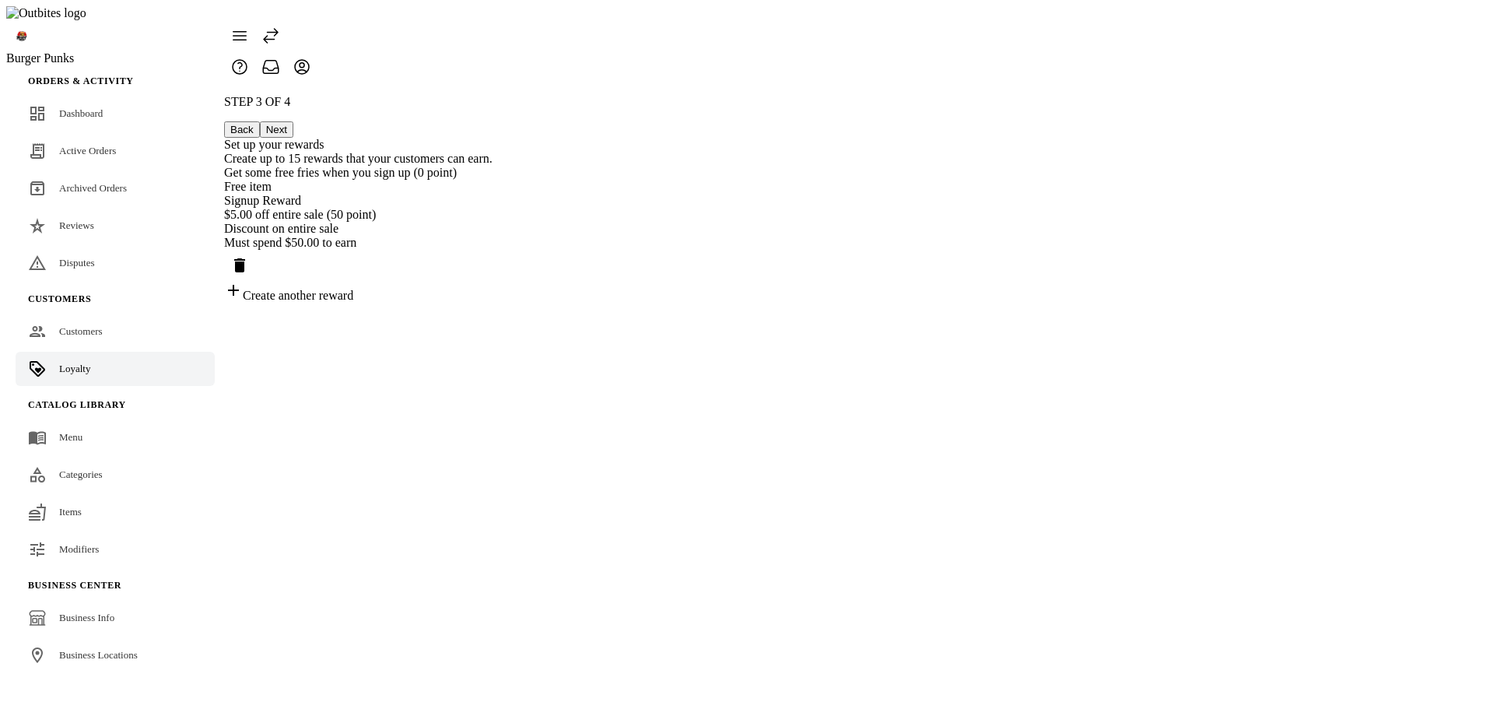
click at [260, 121] on button "Back" at bounding box center [242, 129] width 36 height 16
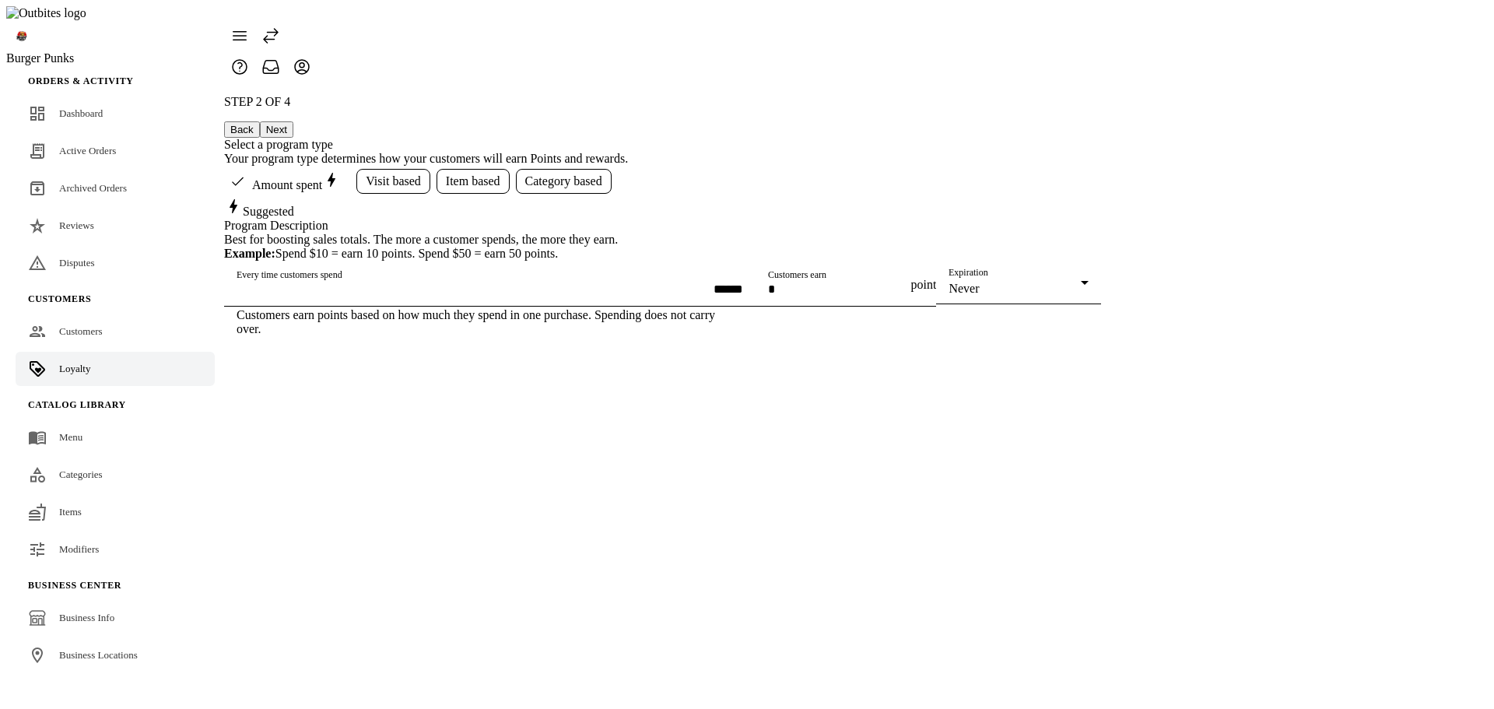
click at [293, 121] on button "Next" at bounding box center [276, 129] width 33 height 16
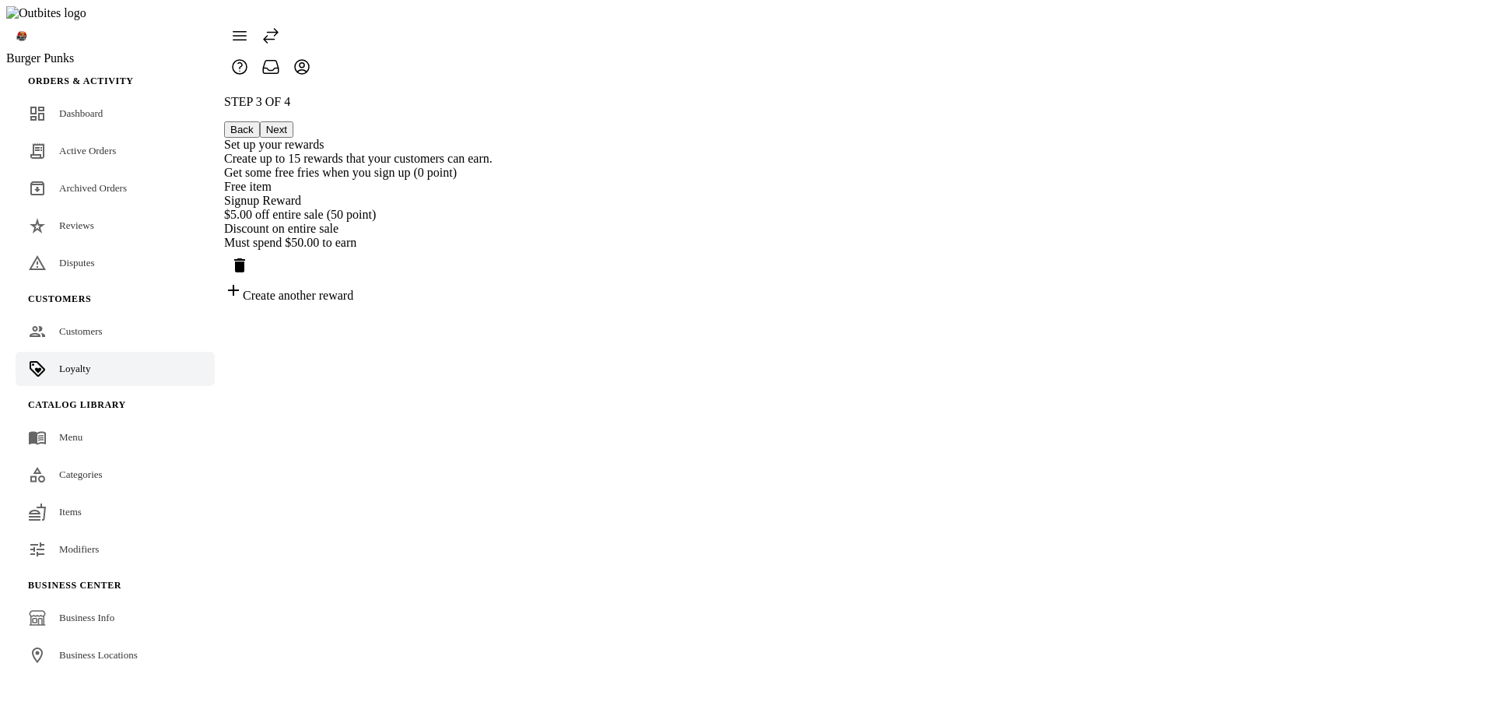
click at [293, 121] on button "Next" at bounding box center [276, 129] width 33 height 16
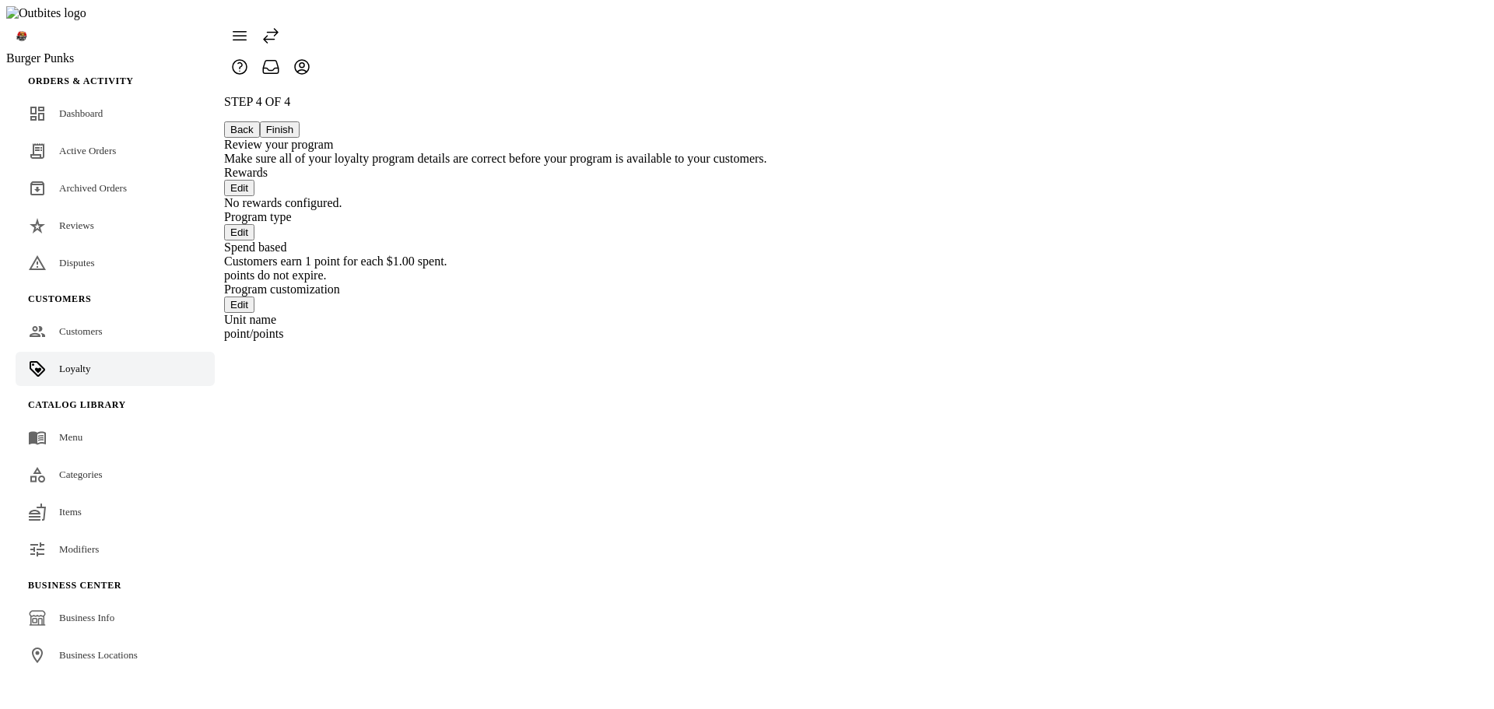
click at [260, 121] on button "Back" at bounding box center [242, 129] width 36 height 16
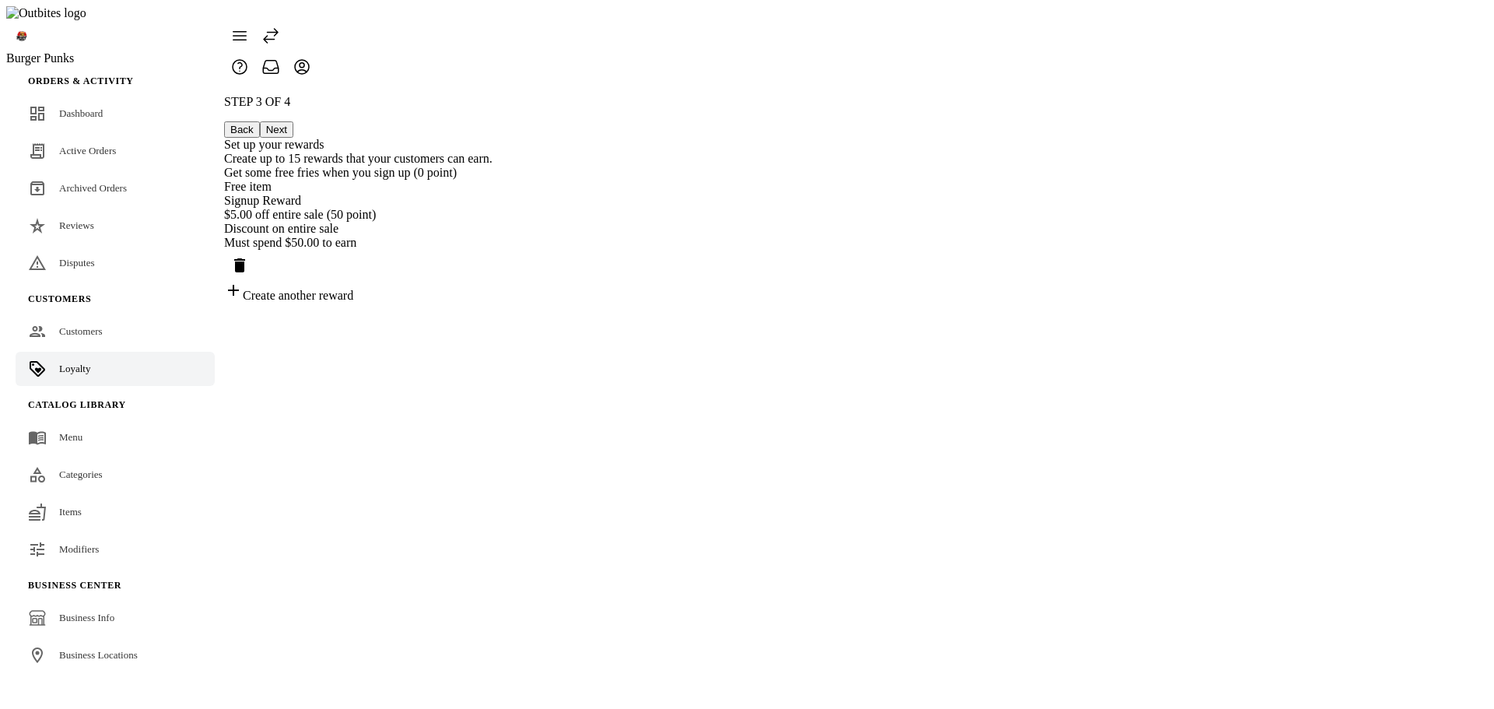
click at [492, 180] on div "Free item" at bounding box center [358, 187] width 268 height 14
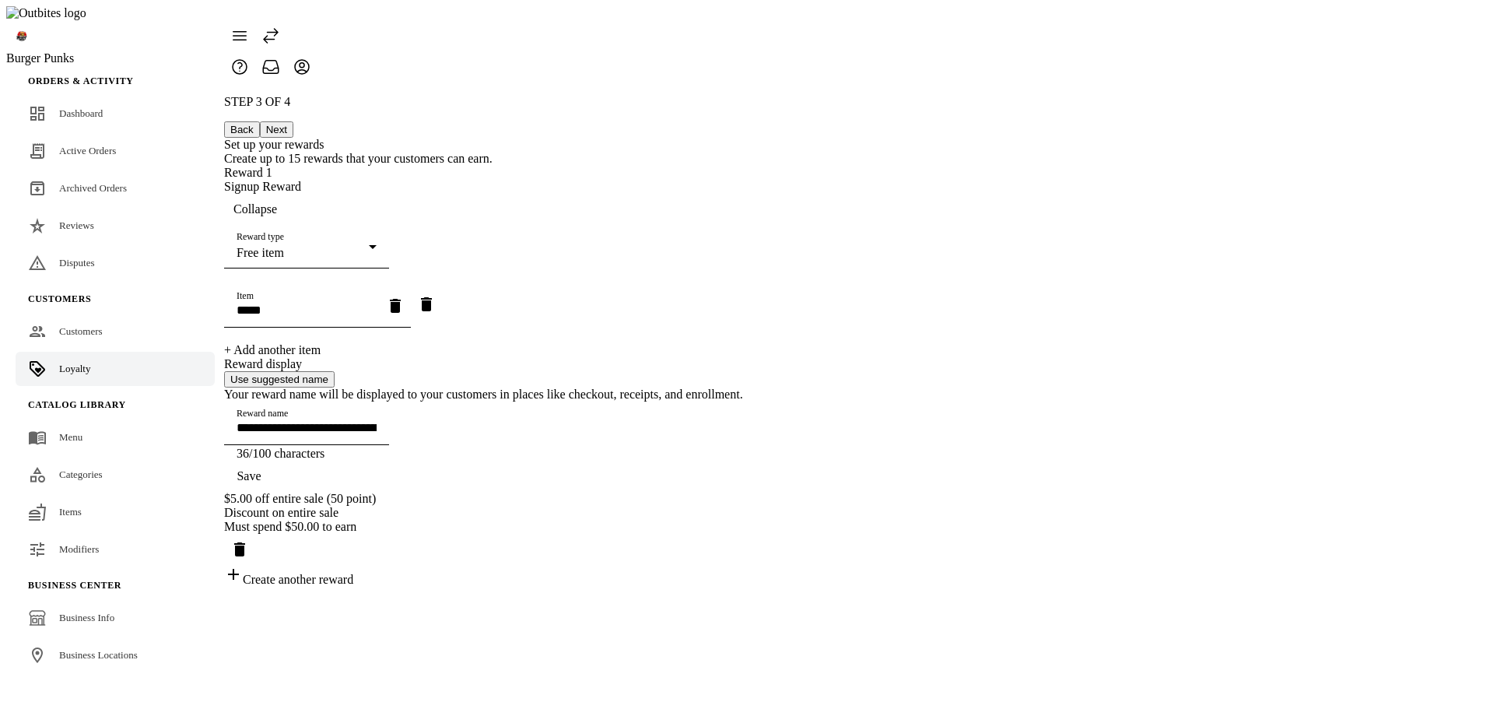
click at [369, 246] on div "Free item" at bounding box center [303, 253] width 132 height 14
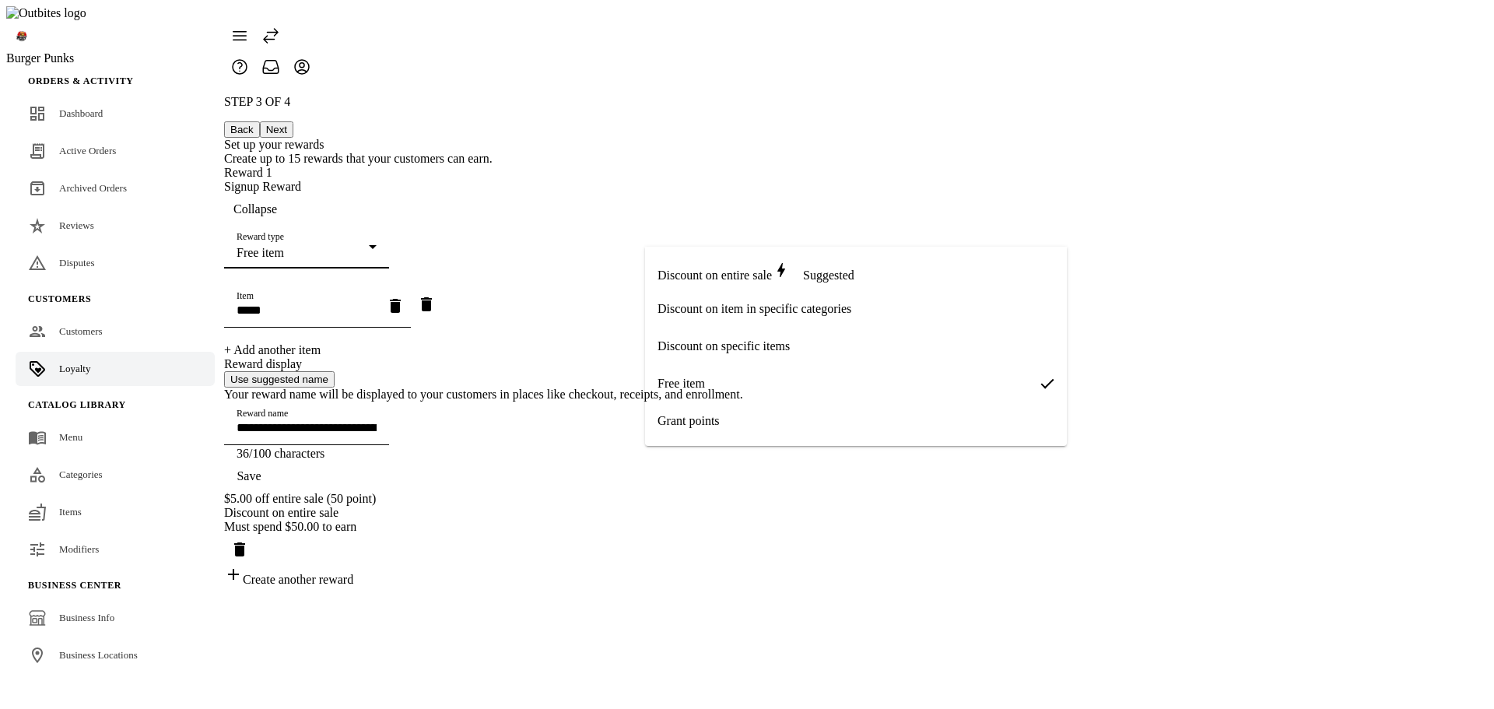
click at [720, 416] on span "Grant points" at bounding box center [688, 421] width 62 height 14
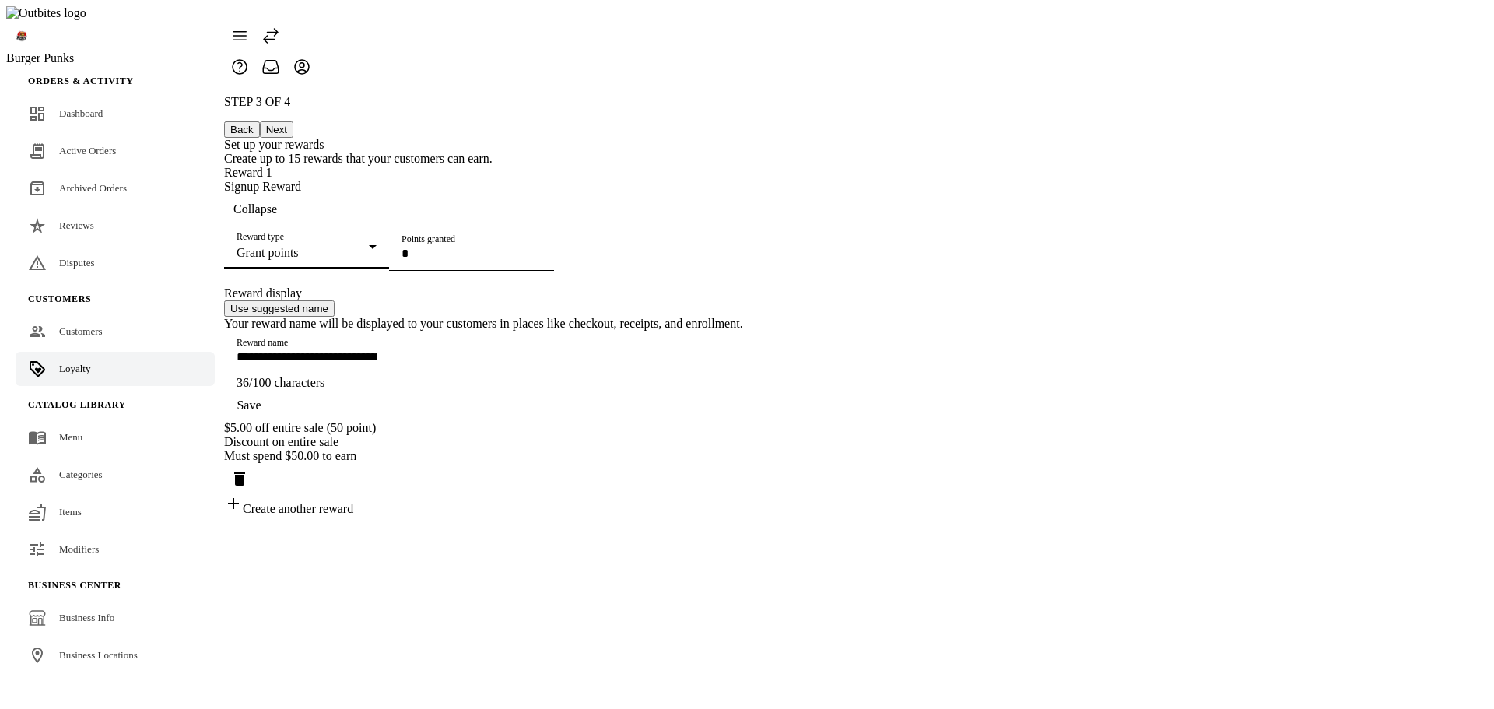
click at [541, 260] on input "Points granted" at bounding box center [471, 253] width 140 height 13
type input "**"
drag, startPoint x: 990, startPoint y: 446, endPoint x: 1045, endPoint y: 446, distance: 54.5
click at [377, 363] on input "**********" at bounding box center [307, 356] width 140 height 13
type input "**********"
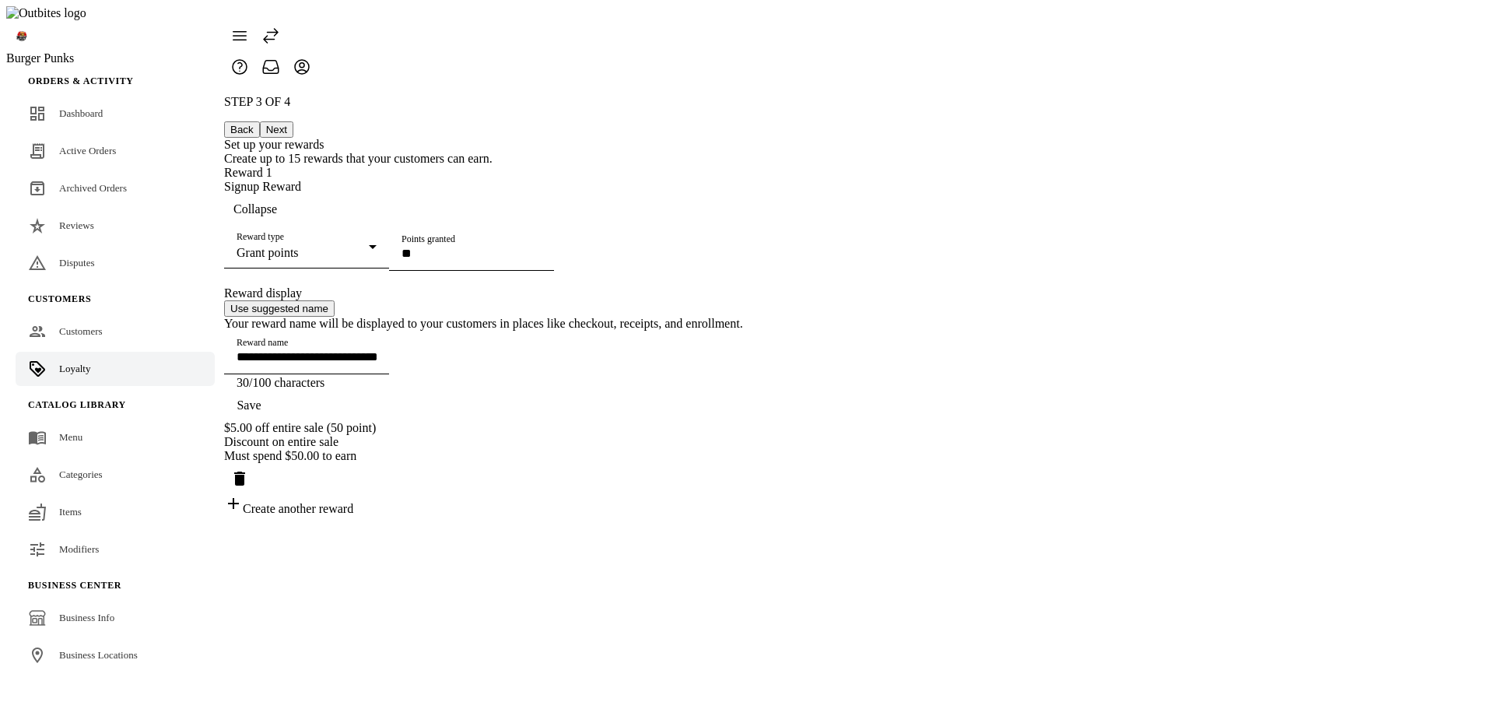
click at [261, 412] on span "Save" at bounding box center [249, 405] width 24 height 14
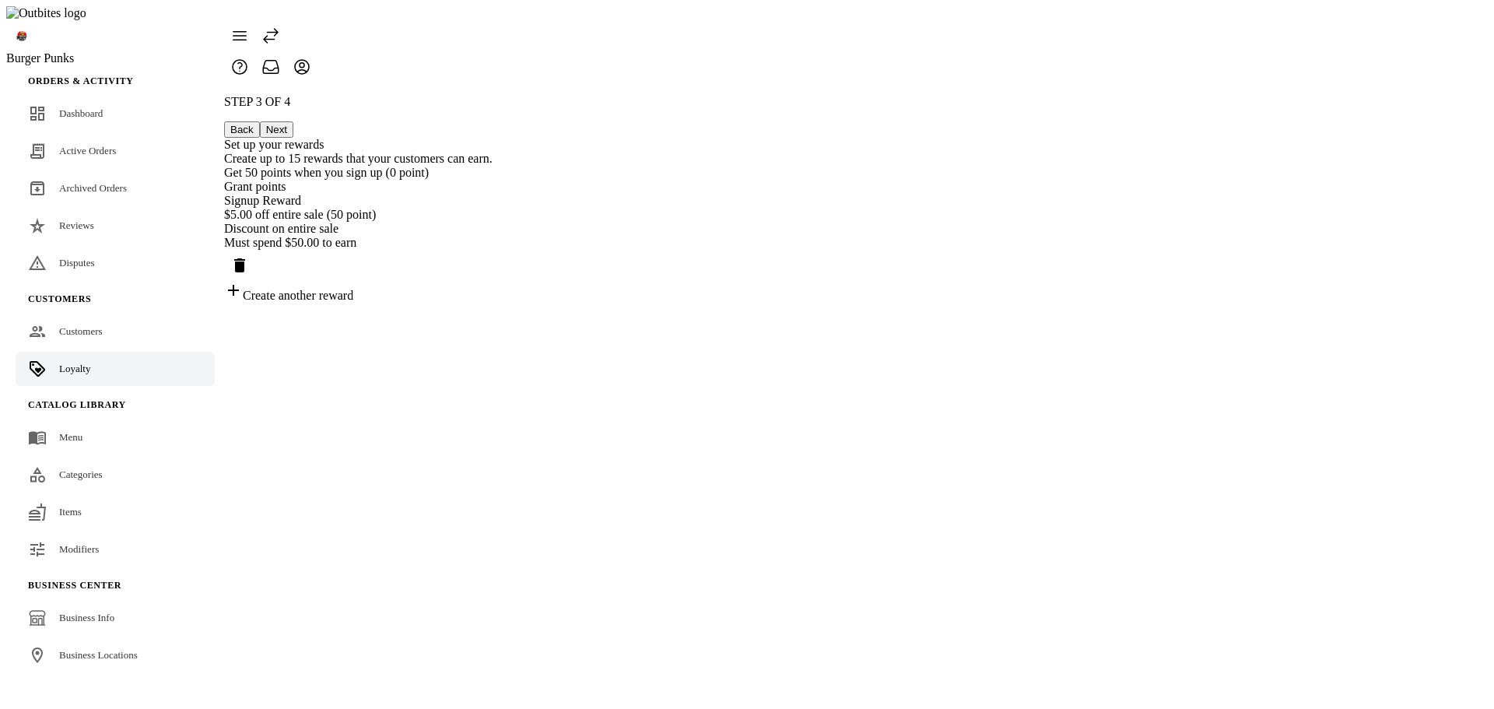
click at [293, 121] on button "Next" at bounding box center [276, 129] width 33 height 16
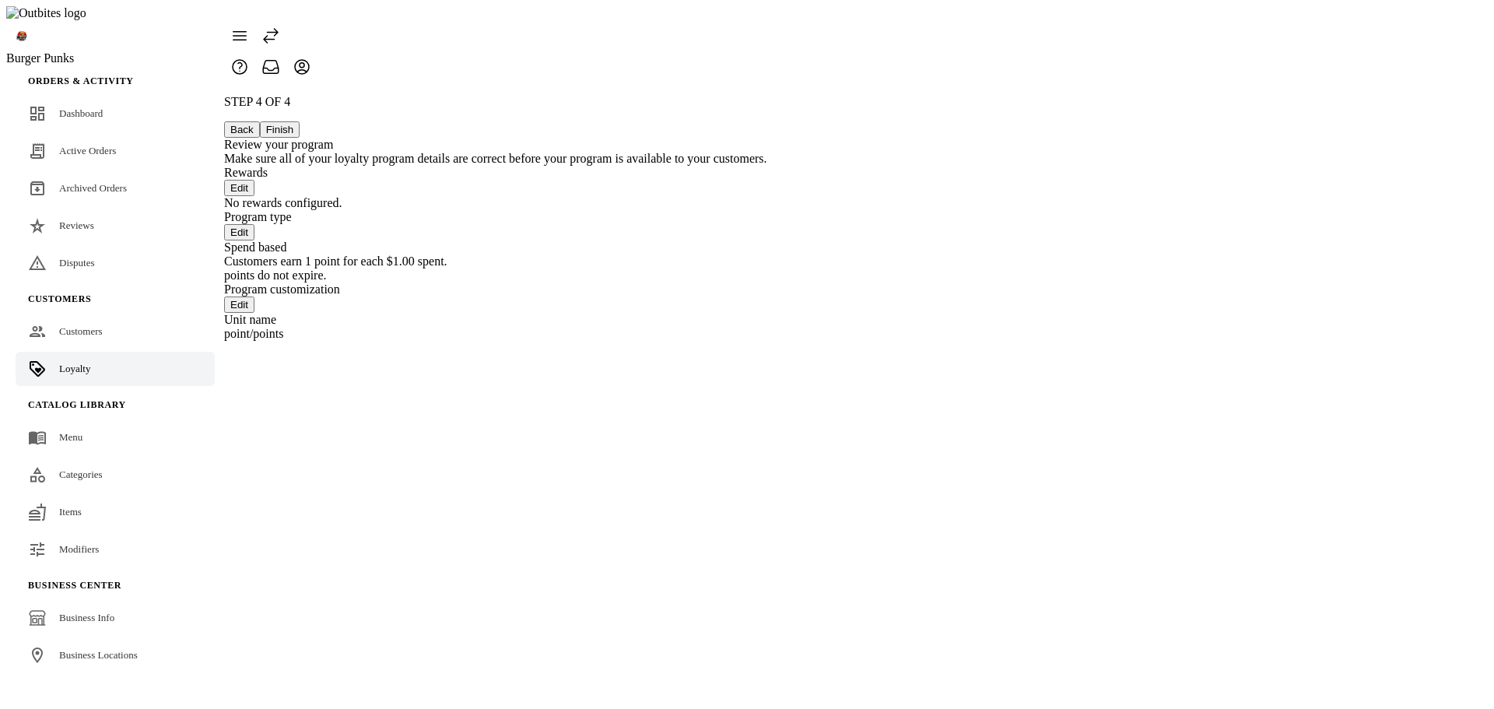
click at [260, 121] on button "Back" at bounding box center [242, 129] width 36 height 16
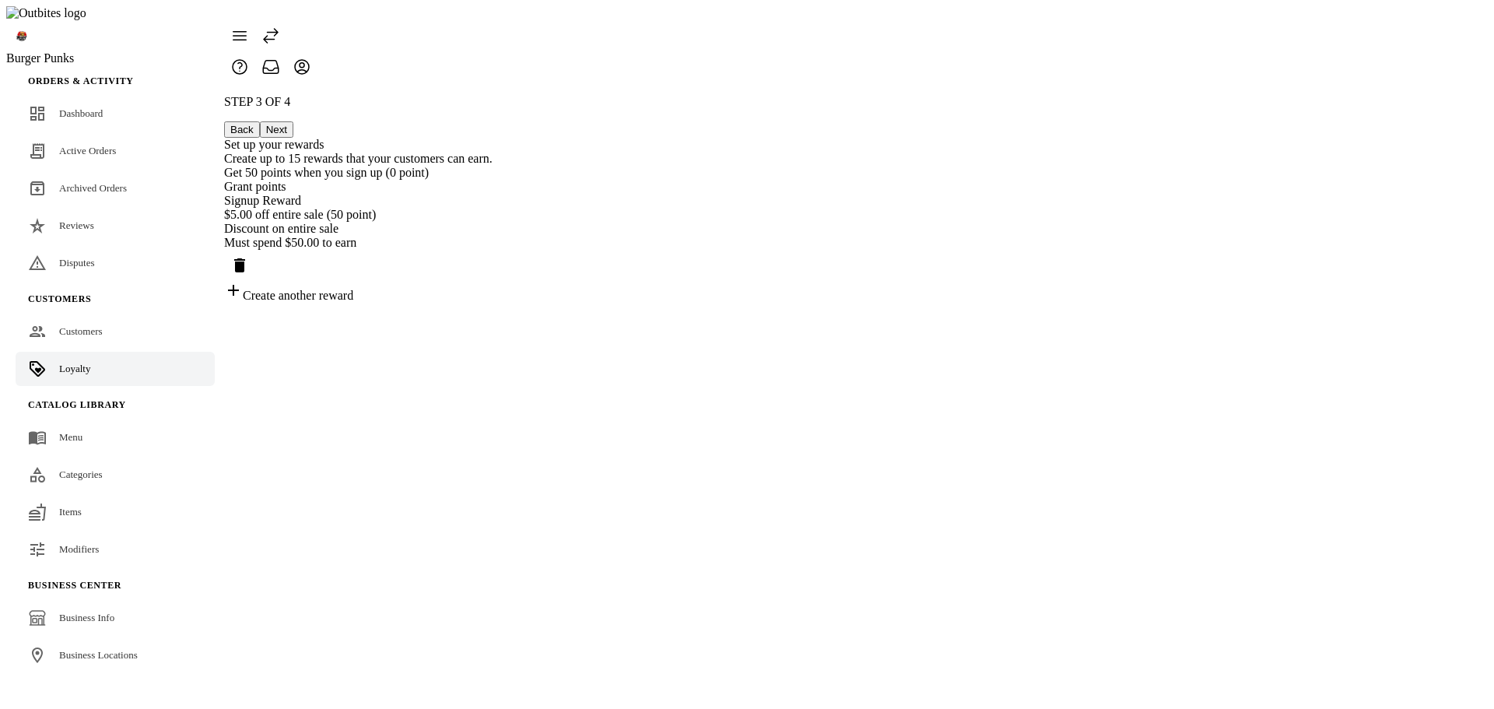
click at [492, 188] on div "Get 50 points when you sign up (0 point) Grant points Signup Reward" at bounding box center [358, 187] width 268 height 42
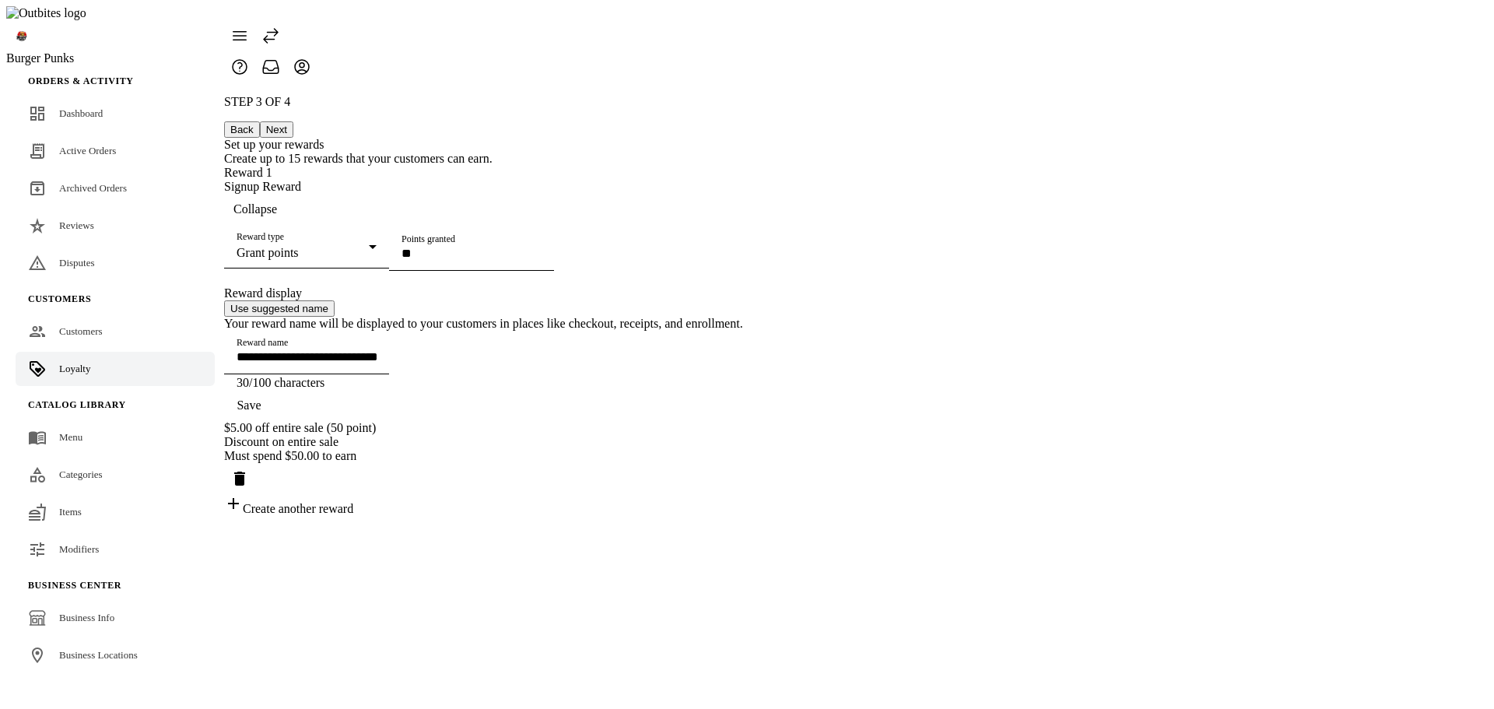
click at [274, 424] on span "button" at bounding box center [249, 405] width 50 height 37
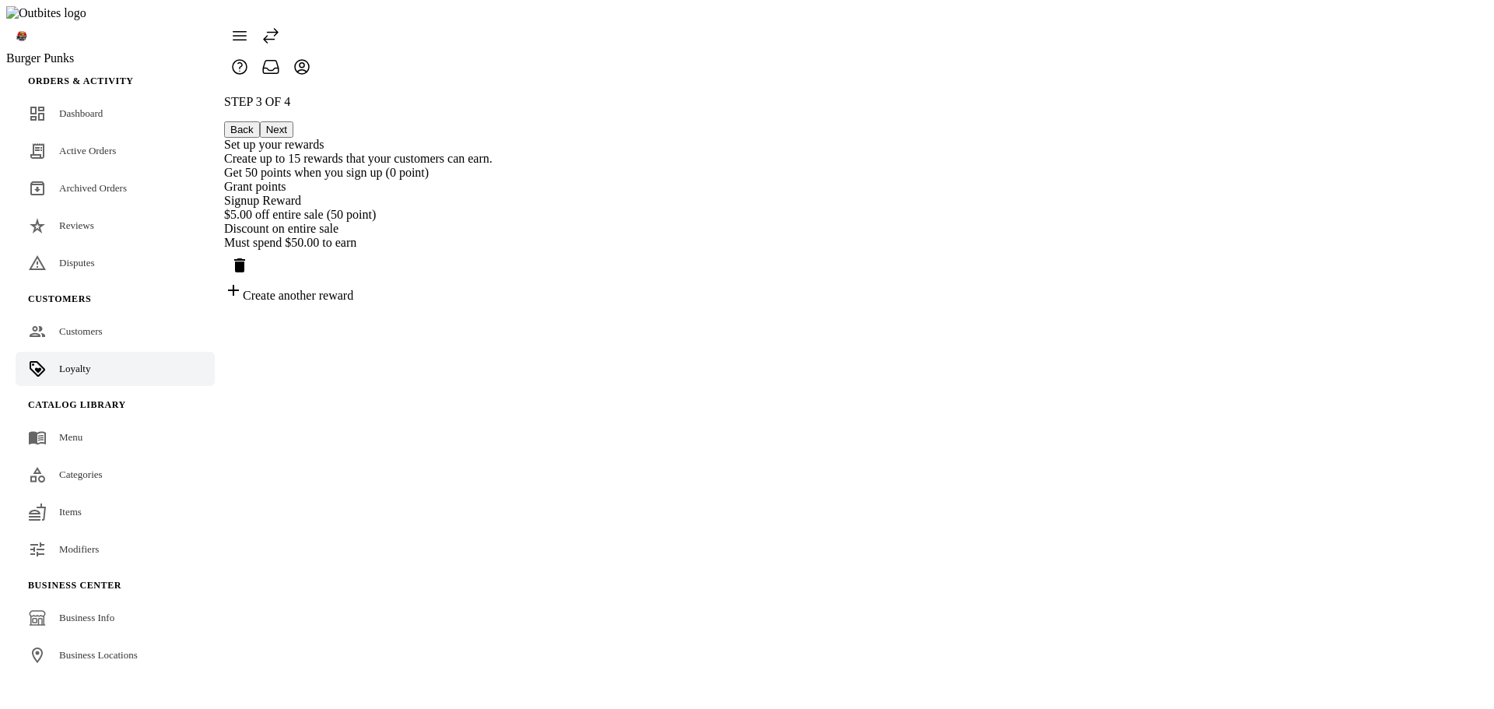
click at [293, 121] on button "Next" at bounding box center [276, 129] width 33 height 16
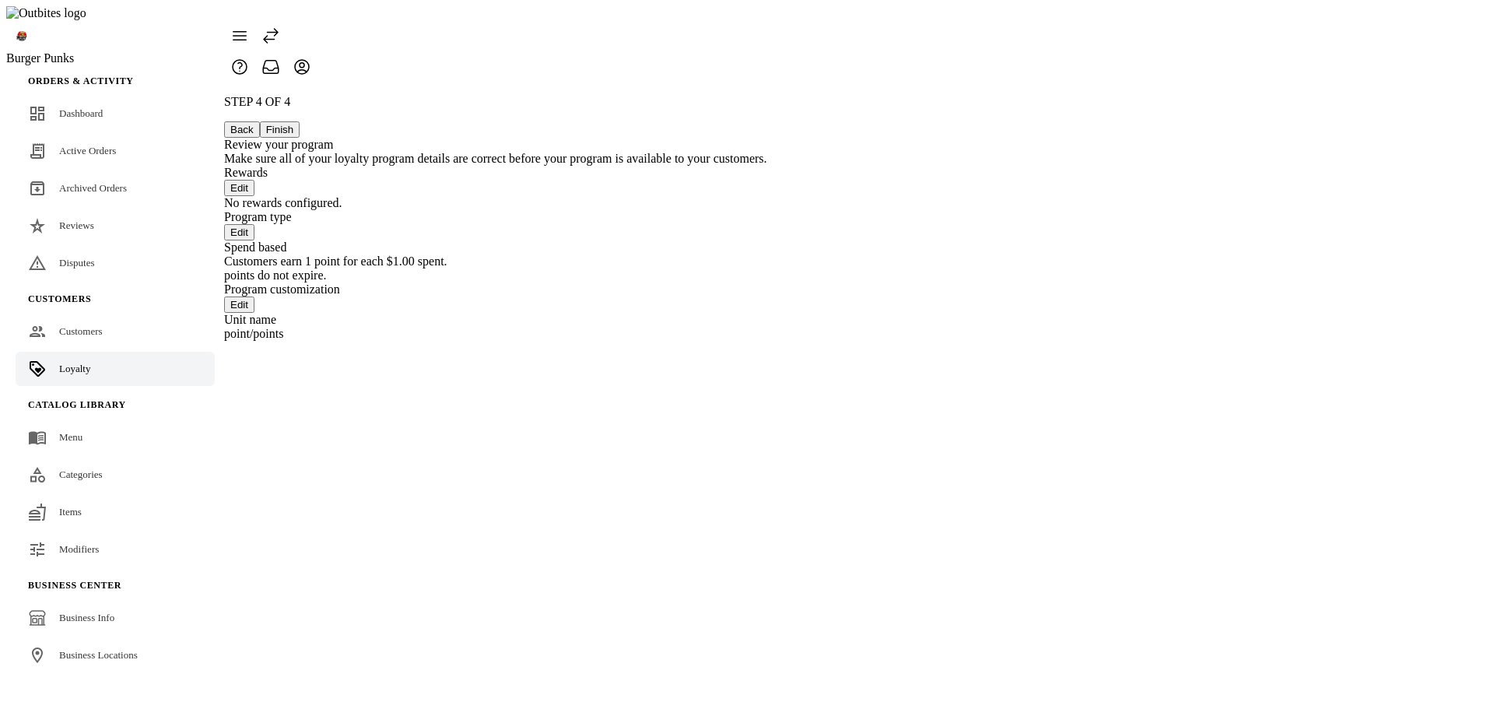
click at [260, 121] on button "Back" at bounding box center [242, 129] width 36 height 16
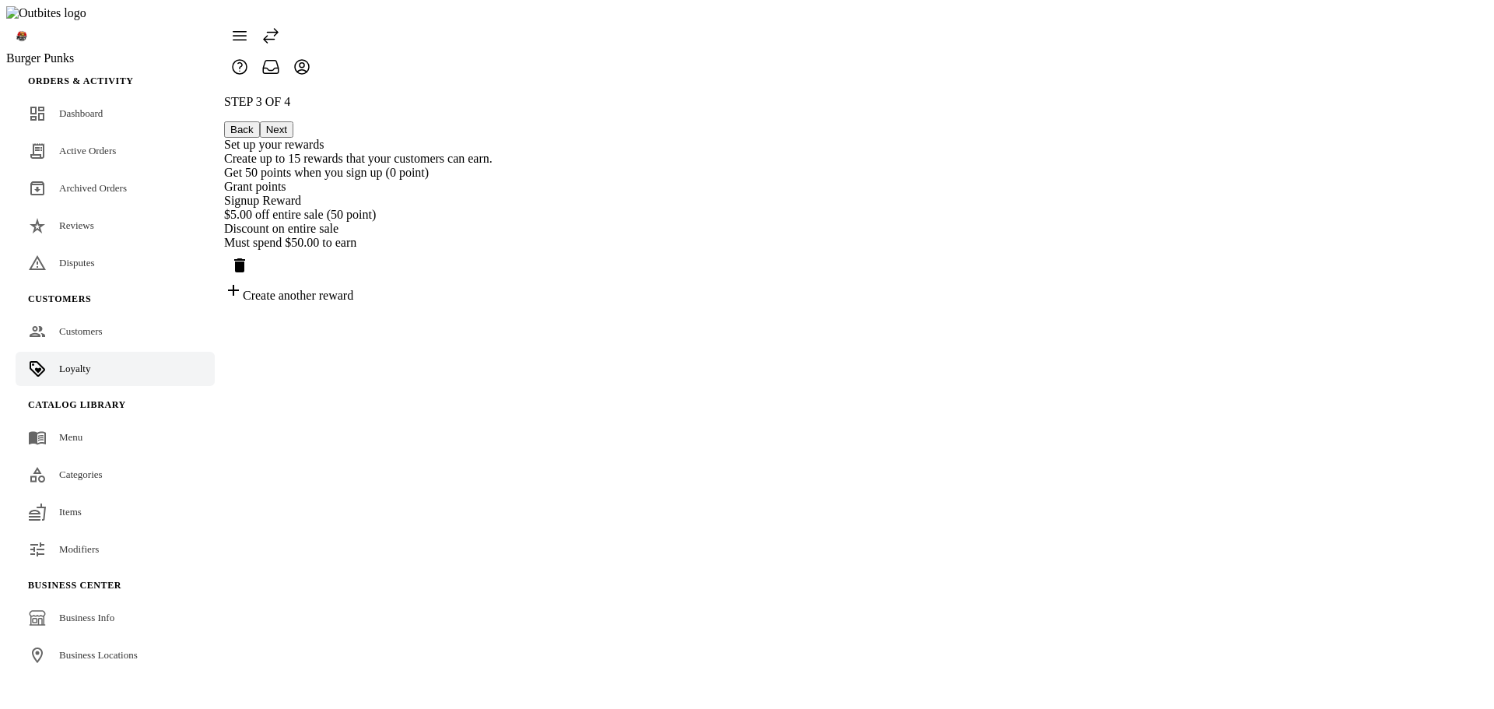
click at [492, 222] on div "$5.00 off entire sale (50 point)" at bounding box center [358, 215] width 268 height 14
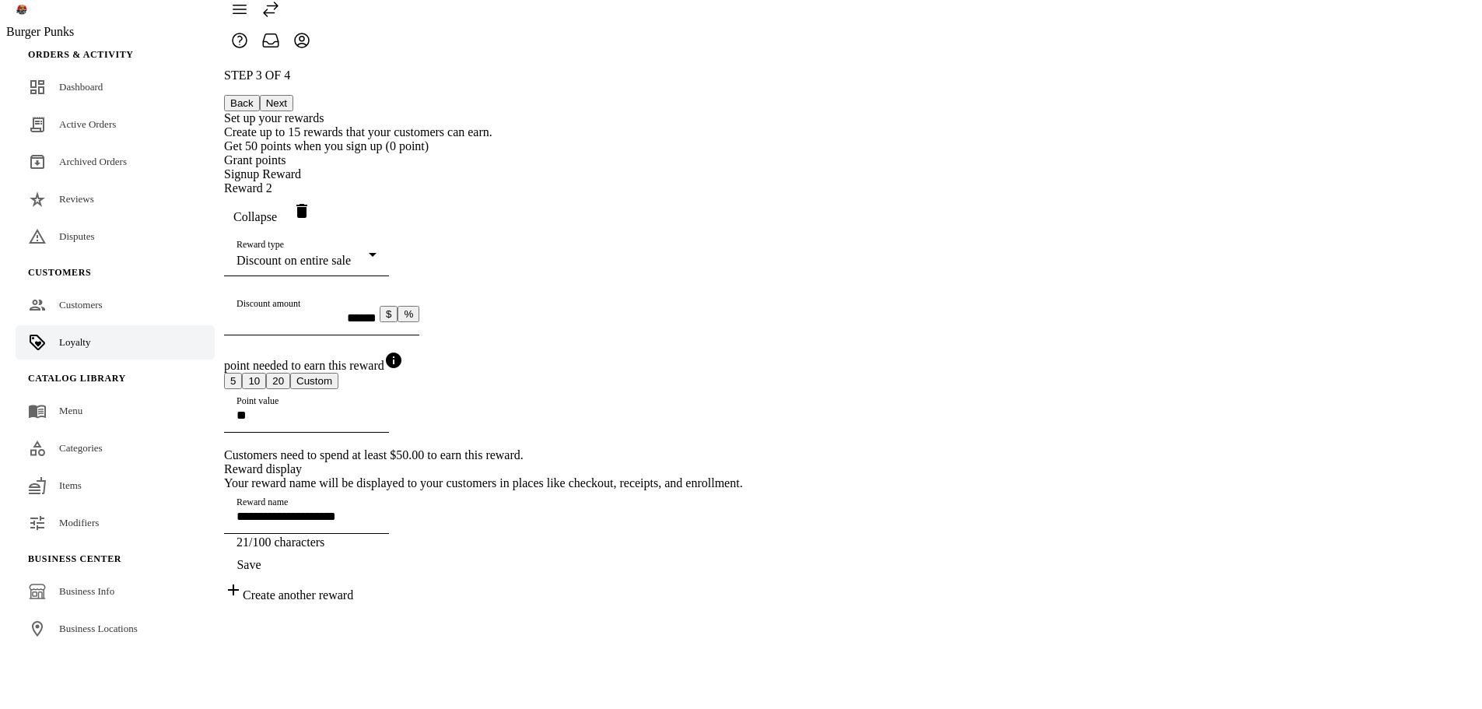
scroll to position [78, 0]
drag, startPoint x: 1039, startPoint y: 311, endPoint x: 1004, endPoint y: 306, distance: 35.4
click at [419, 311] on button "%" at bounding box center [409, 314] width 22 height 16
drag, startPoint x: 725, startPoint y: 310, endPoint x: 527, endPoint y: 303, distance: 198.5
click at [531, 306] on div "**********" at bounding box center [483, 335] width 519 height 534
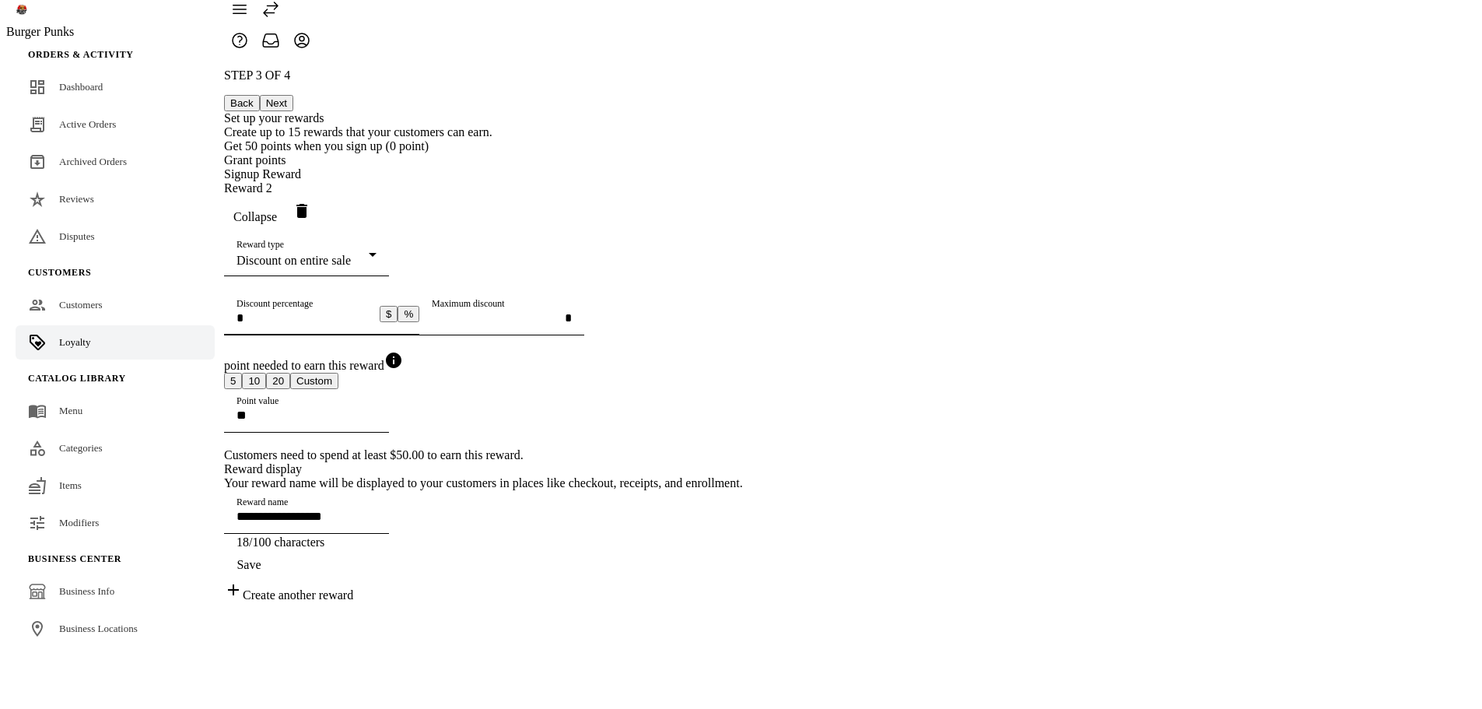
scroll to position [26, 0]
click at [398, 323] on button "$" at bounding box center [389, 315] width 18 height 16
type input "**********"
click at [286, 198] on span "button" at bounding box center [255, 216] width 62 height 37
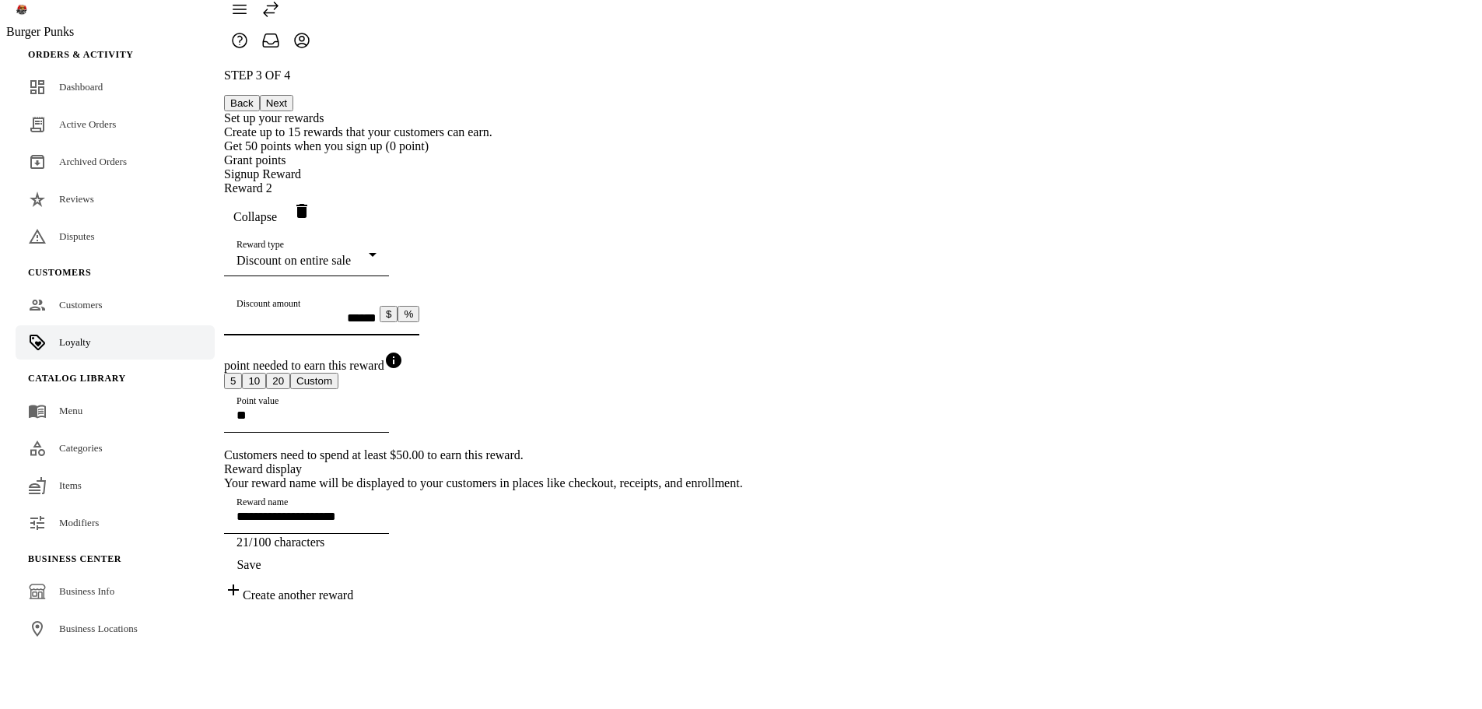
scroll to position [0, 0]
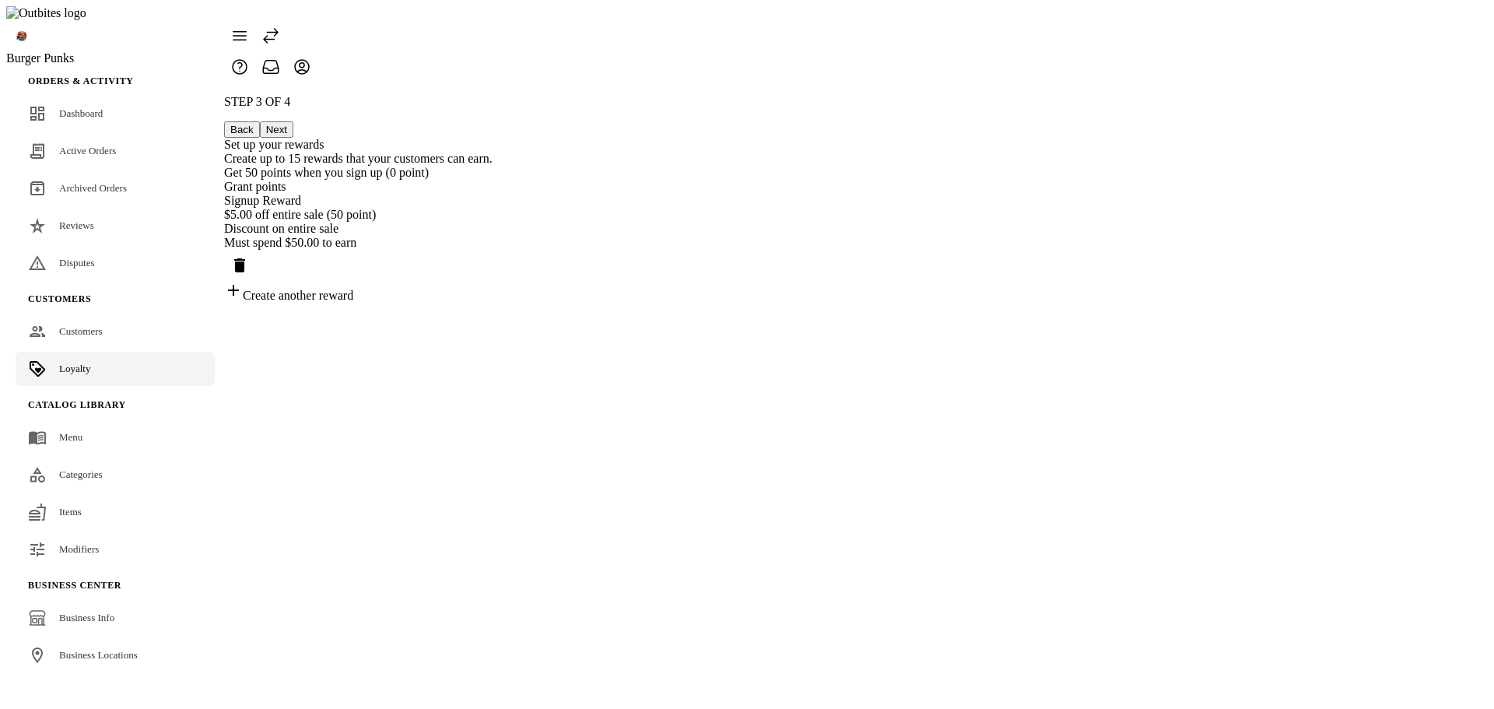
click at [492, 303] on div "Create another reward" at bounding box center [358, 292] width 268 height 22
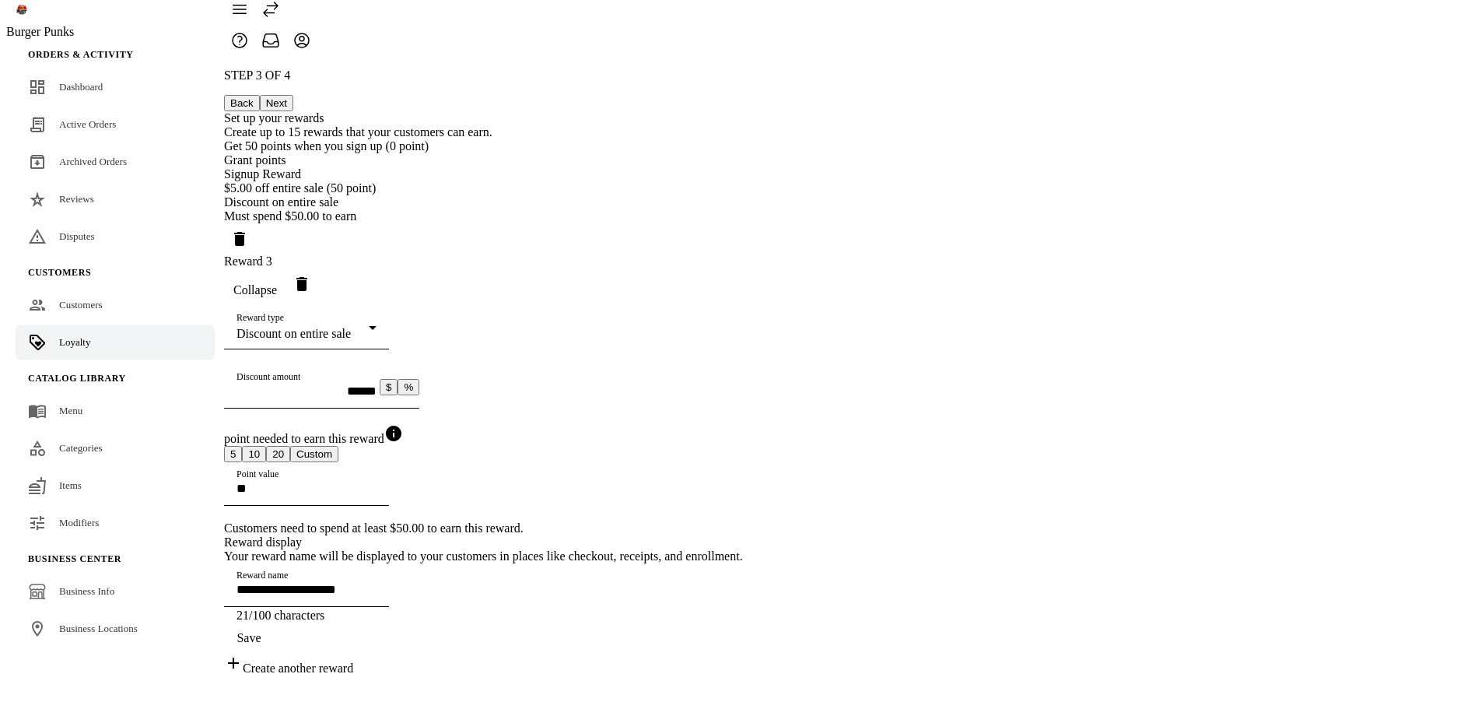
scroll to position [156, 0]
click at [369, 327] on div "Discount on entire sale" at bounding box center [303, 334] width 132 height 14
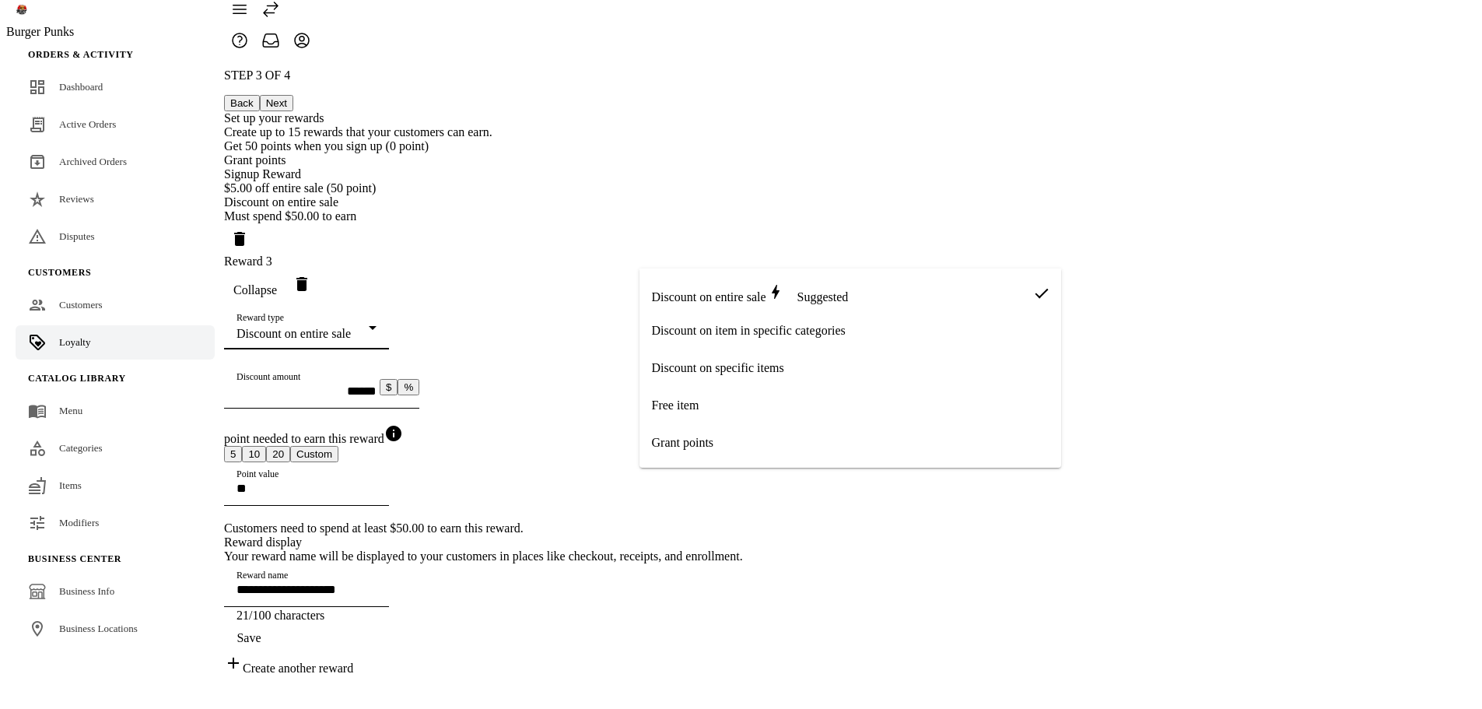
drag, startPoint x: 719, startPoint y: 295, endPoint x: 658, endPoint y: 298, distance: 60.8
click at [718, 295] on span "Discount on entire sale" at bounding box center [709, 296] width 114 height 13
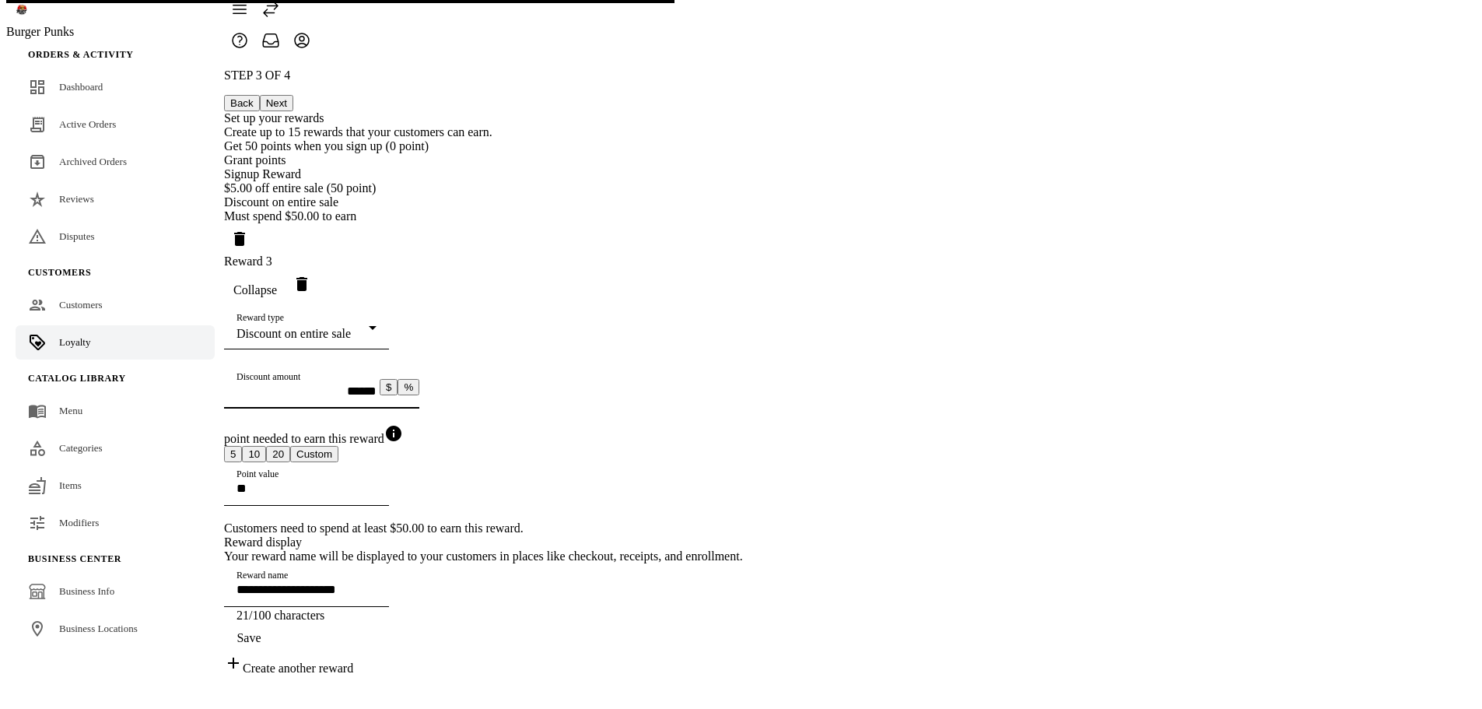
click at [377, 384] on input "******" at bounding box center [307, 390] width 140 height 13
drag, startPoint x: 1038, startPoint y: 318, endPoint x: 1008, endPoint y: 319, distance: 30.4
click at [419, 379] on button "%" at bounding box center [409, 387] width 22 height 16
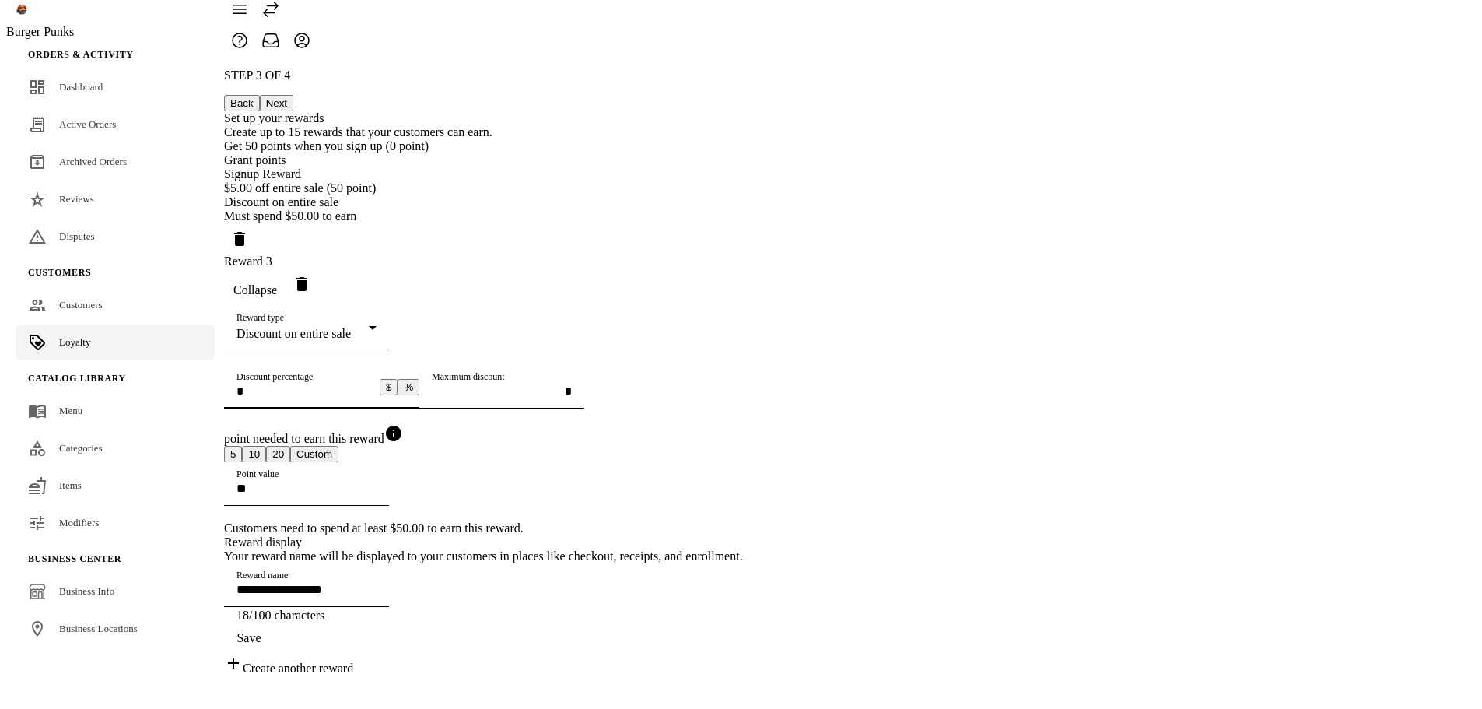
drag, startPoint x: 676, startPoint y: 321, endPoint x: 547, endPoint y: 321, distance: 129.2
click at [547, 321] on div "**********" at bounding box center [483, 371] width 519 height 607
type input "**********"
type input "*"
type input "**********"
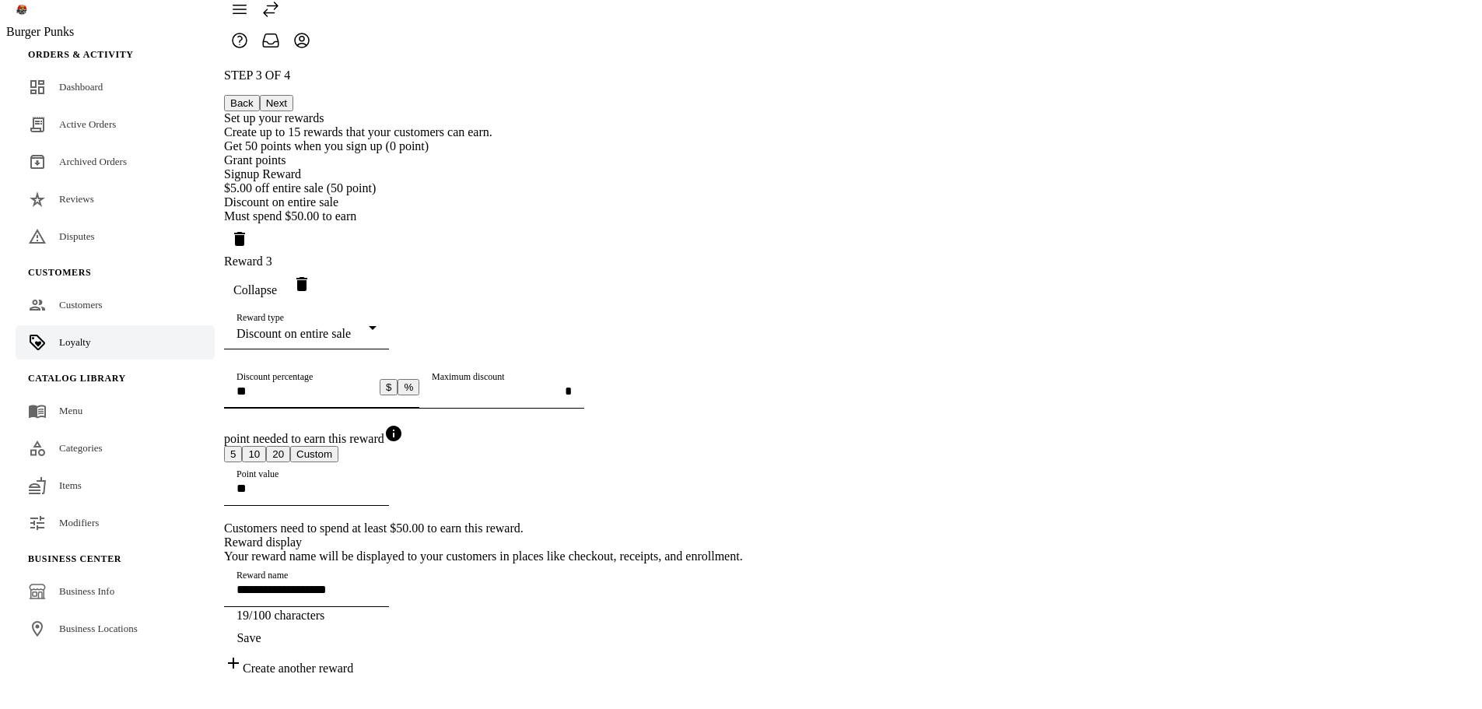
type input "**"
click at [572, 390] on input "Maximum discount" at bounding box center [502, 390] width 140 height 13
type input "********"
drag, startPoint x: 747, startPoint y: 424, endPoint x: 485, endPoint y: 422, distance: 261.4
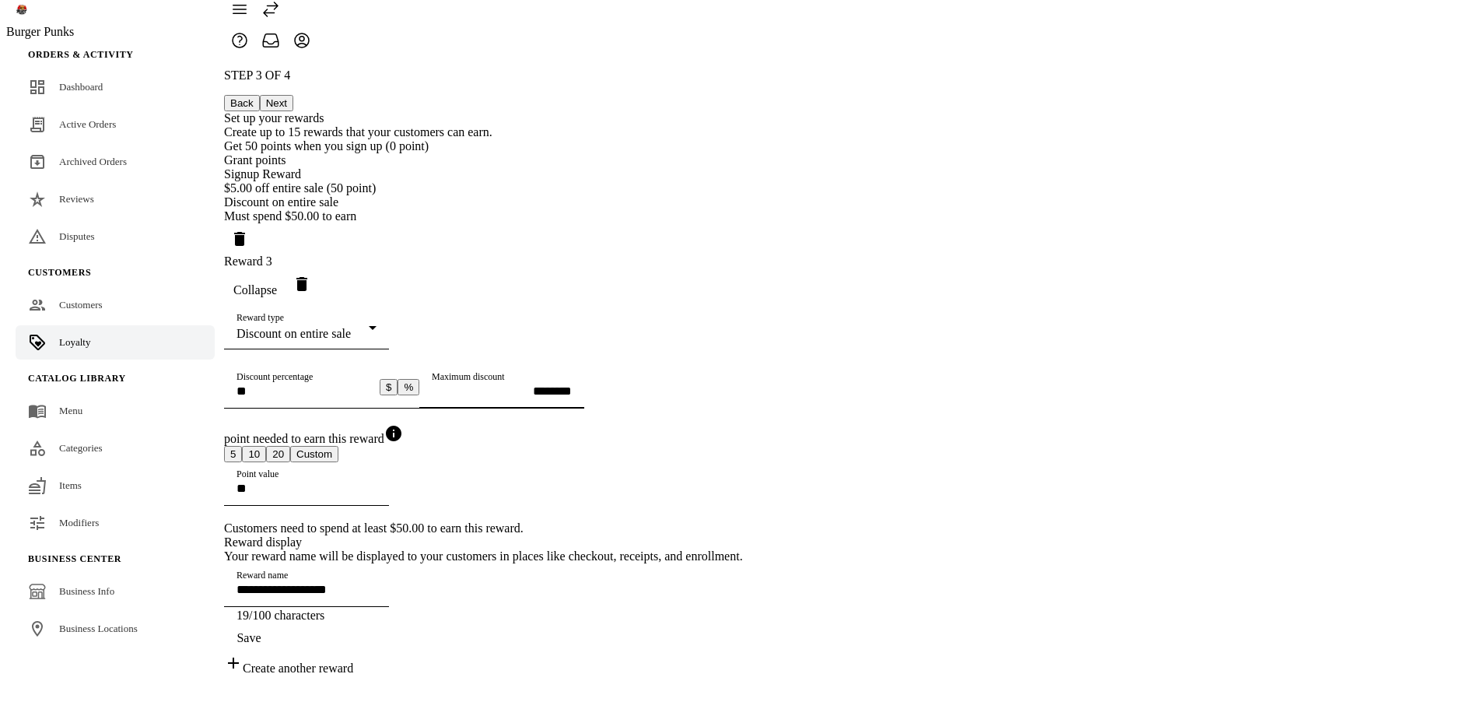
click at [485, 422] on div "**********" at bounding box center [483, 371] width 519 height 607
type input "***"
drag, startPoint x: 1045, startPoint y: 636, endPoint x: 1046, endPoint y: 626, distance: 11.0
click at [261, 638] on span "Save" at bounding box center [249, 638] width 24 height 14
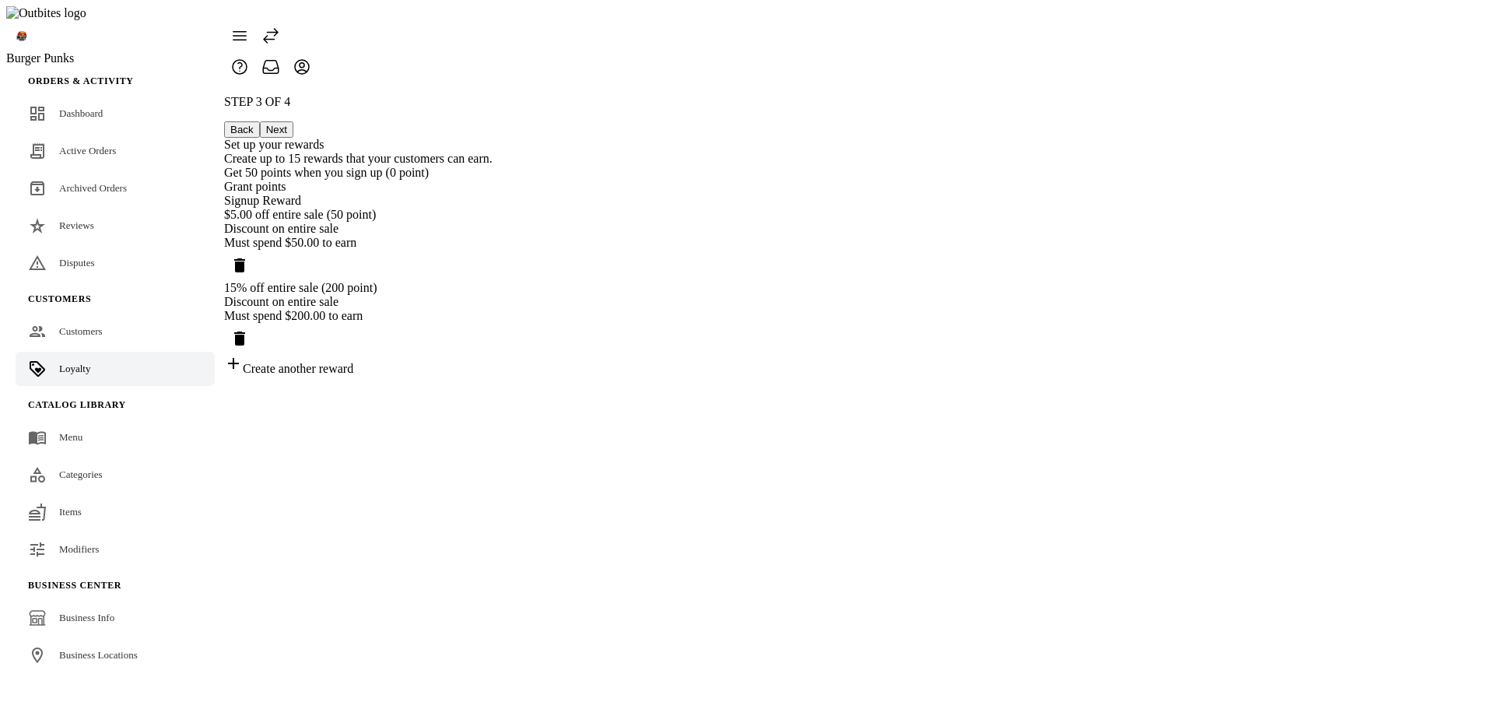
click at [293, 121] on button "Next" at bounding box center [276, 129] width 33 height 16
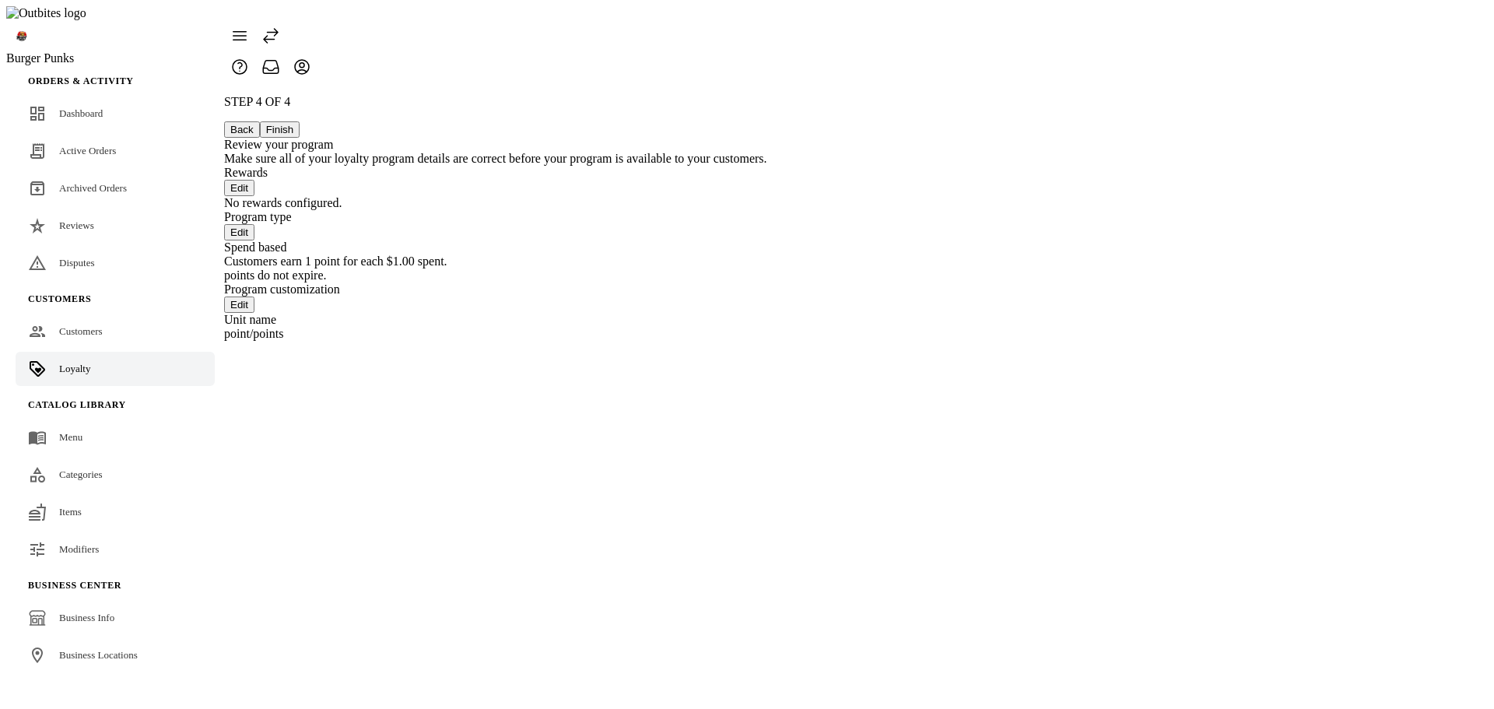
click at [260, 121] on button "Back" at bounding box center [242, 129] width 36 height 16
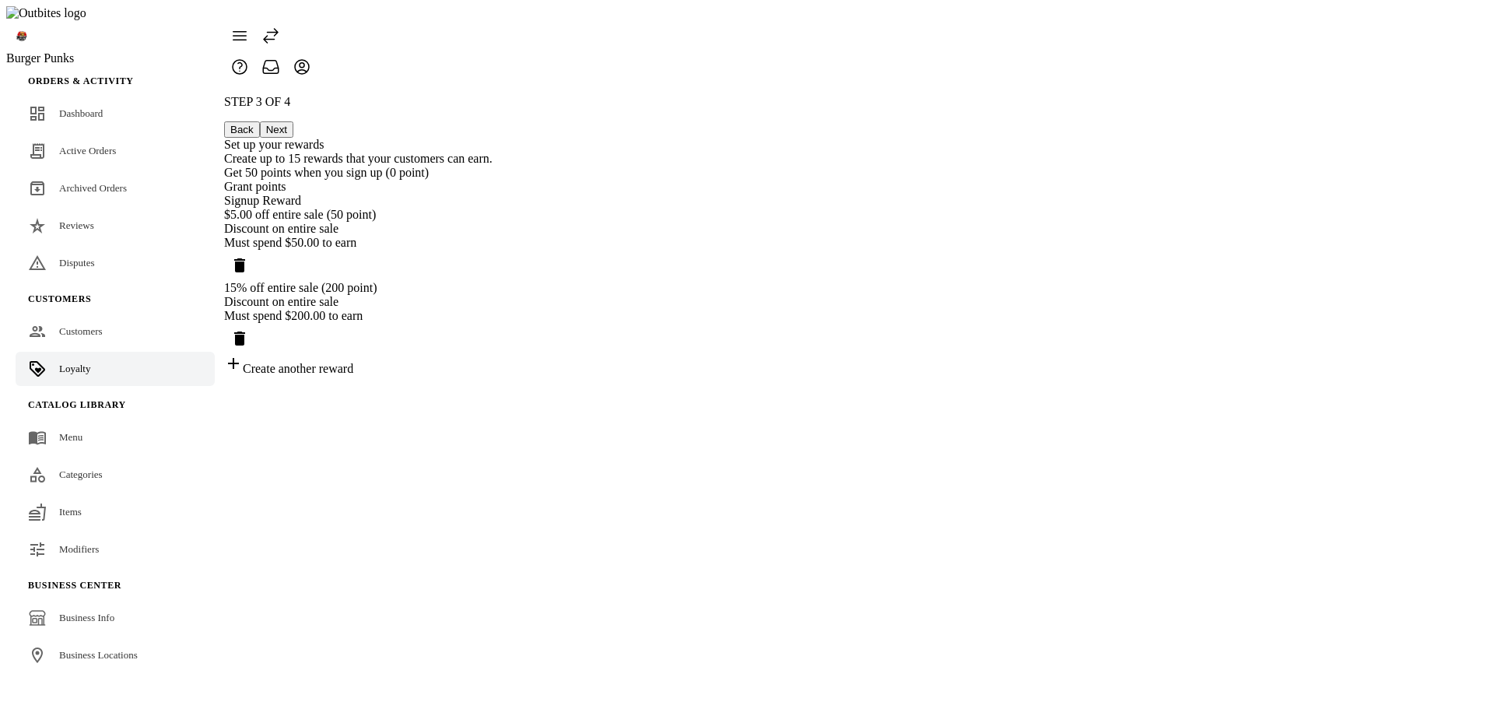
click at [293, 121] on button "Next" at bounding box center [276, 129] width 33 height 16
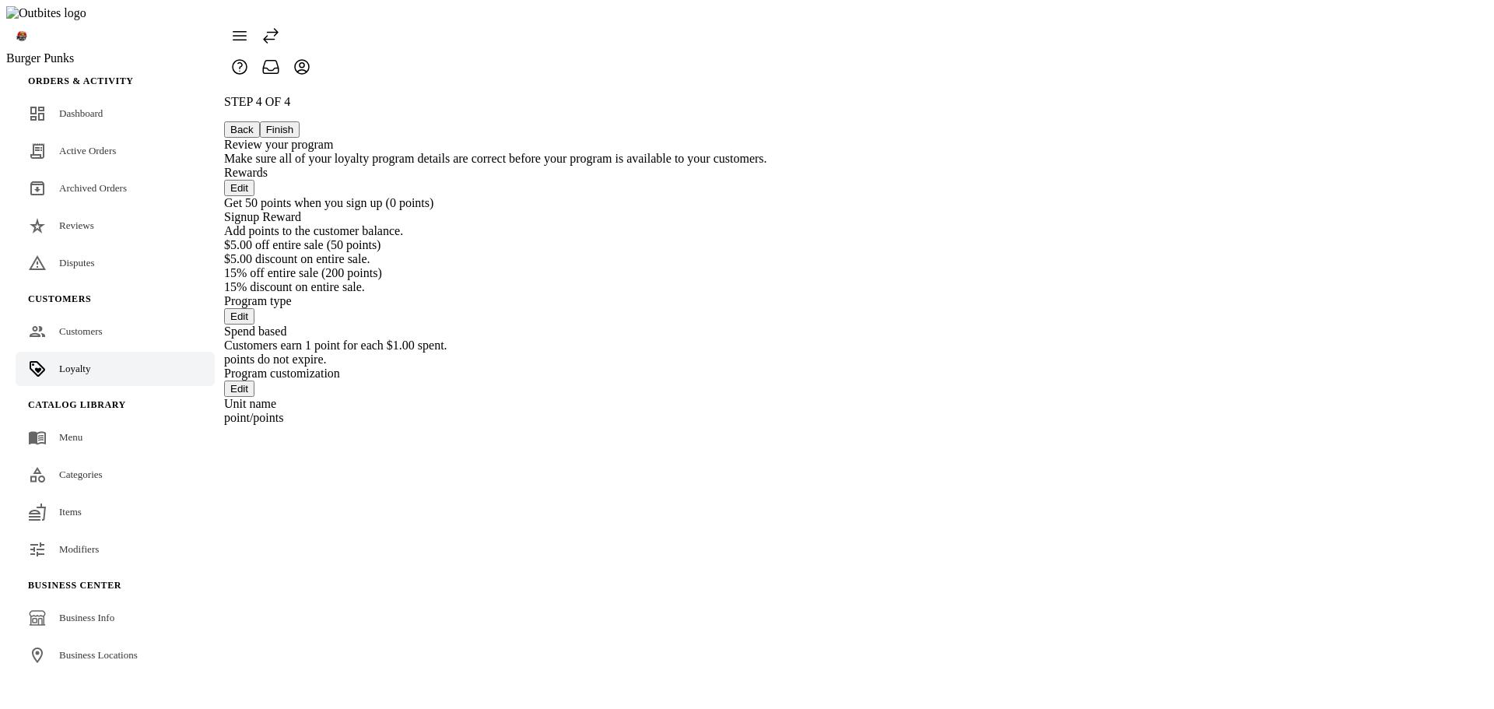
click at [260, 121] on button "Back" at bounding box center [242, 129] width 36 height 16
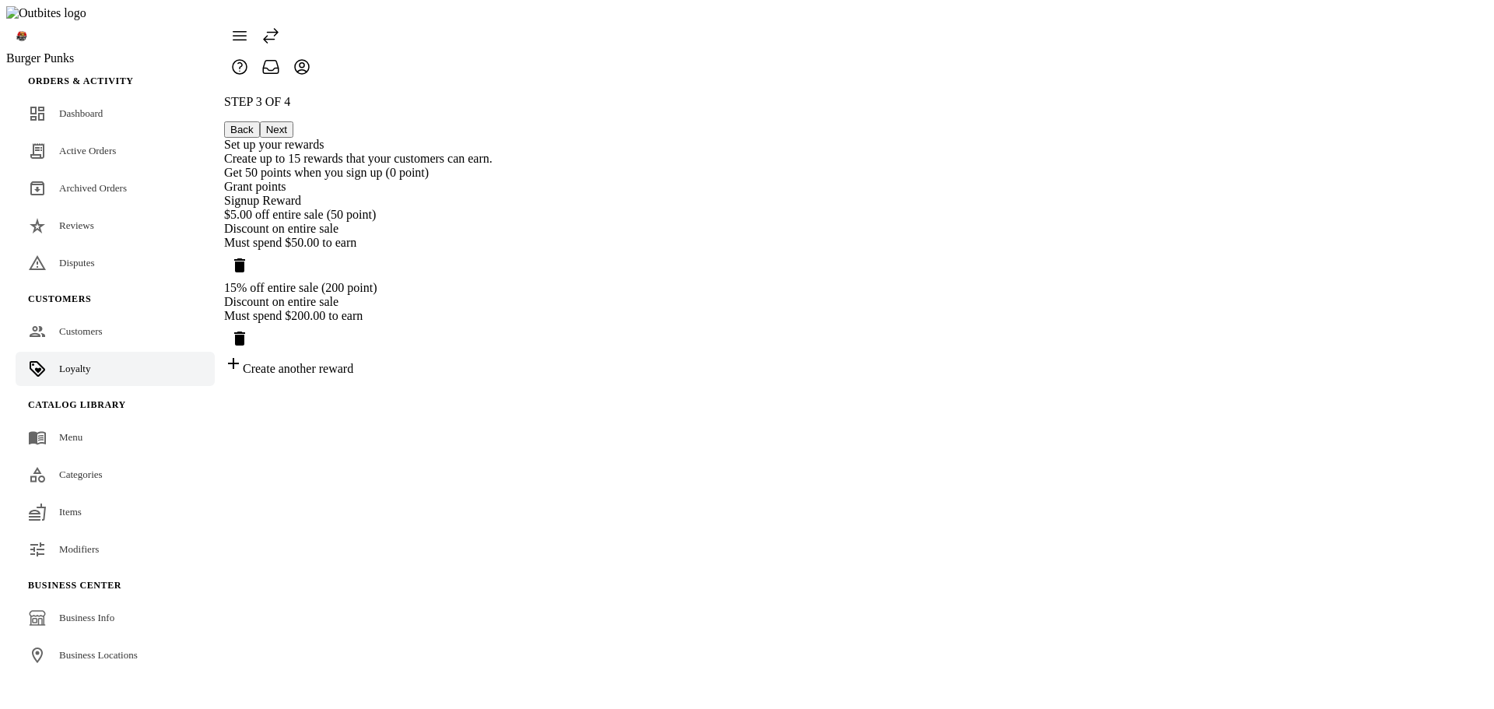
click at [492, 180] on div "Grant points" at bounding box center [358, 187] width 268 height 14
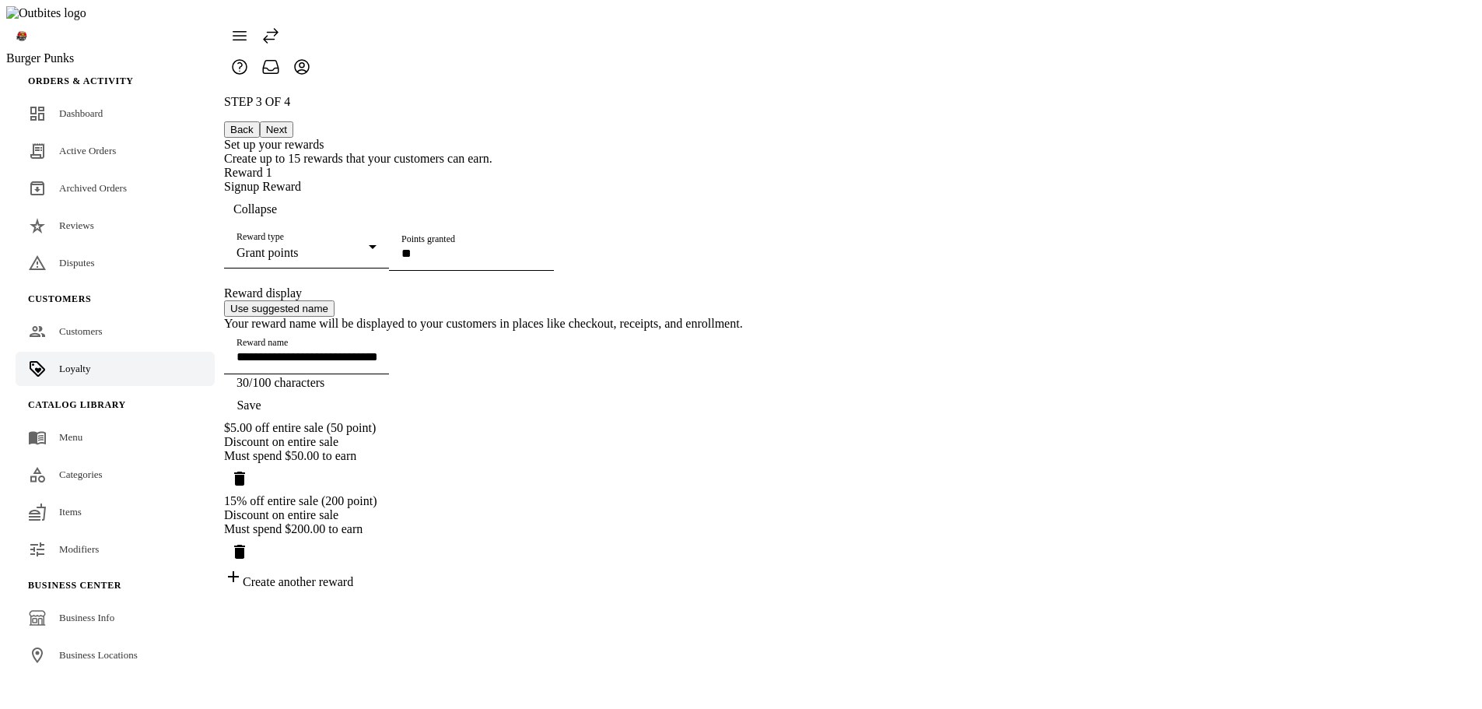
click at [377, 363] on input "**********" at bounding box center [307, 356] width 140 height 13
type input "**********"
click at [274, 424] on span "button" at bounding box center [249, 405] width 50 height 37
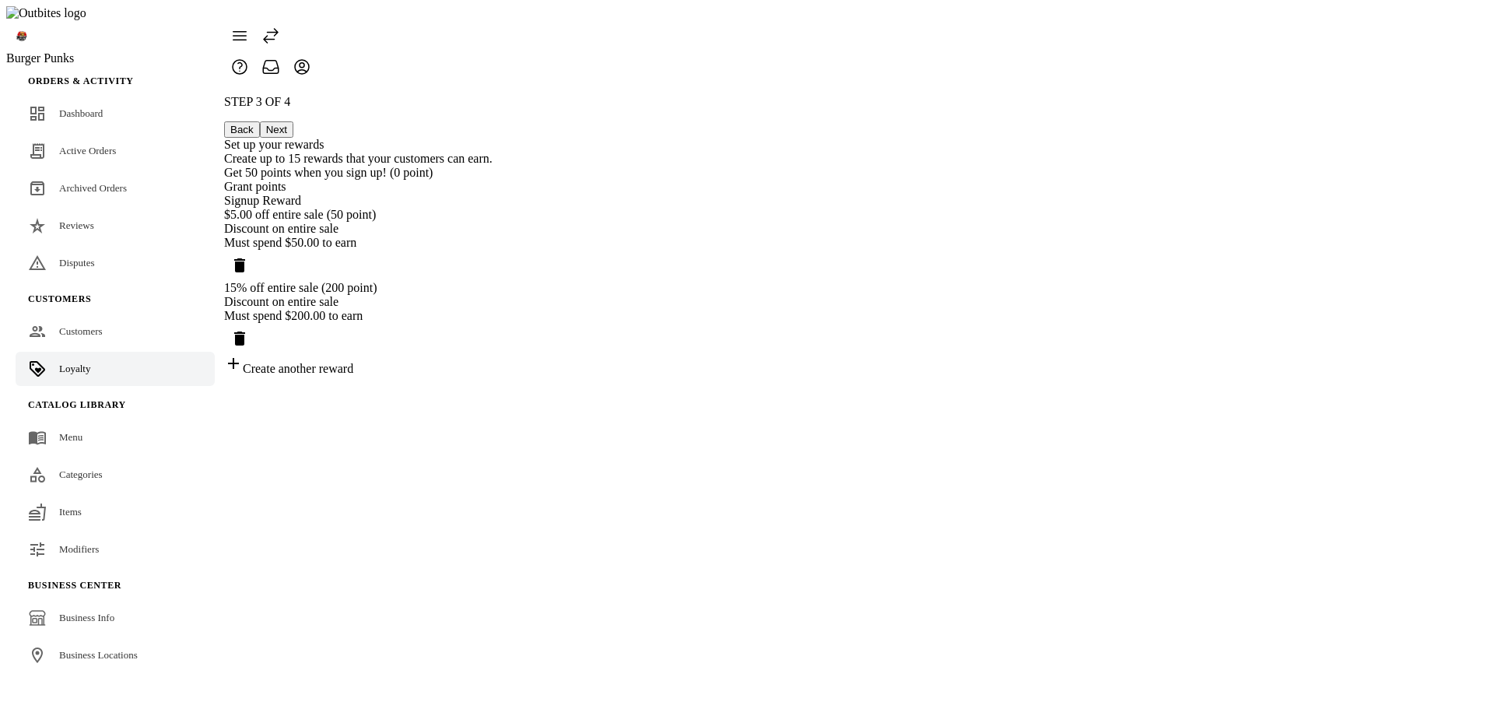
click at [293, 121] on button "Next" at bounding box center [276, 129] width 33 height 16
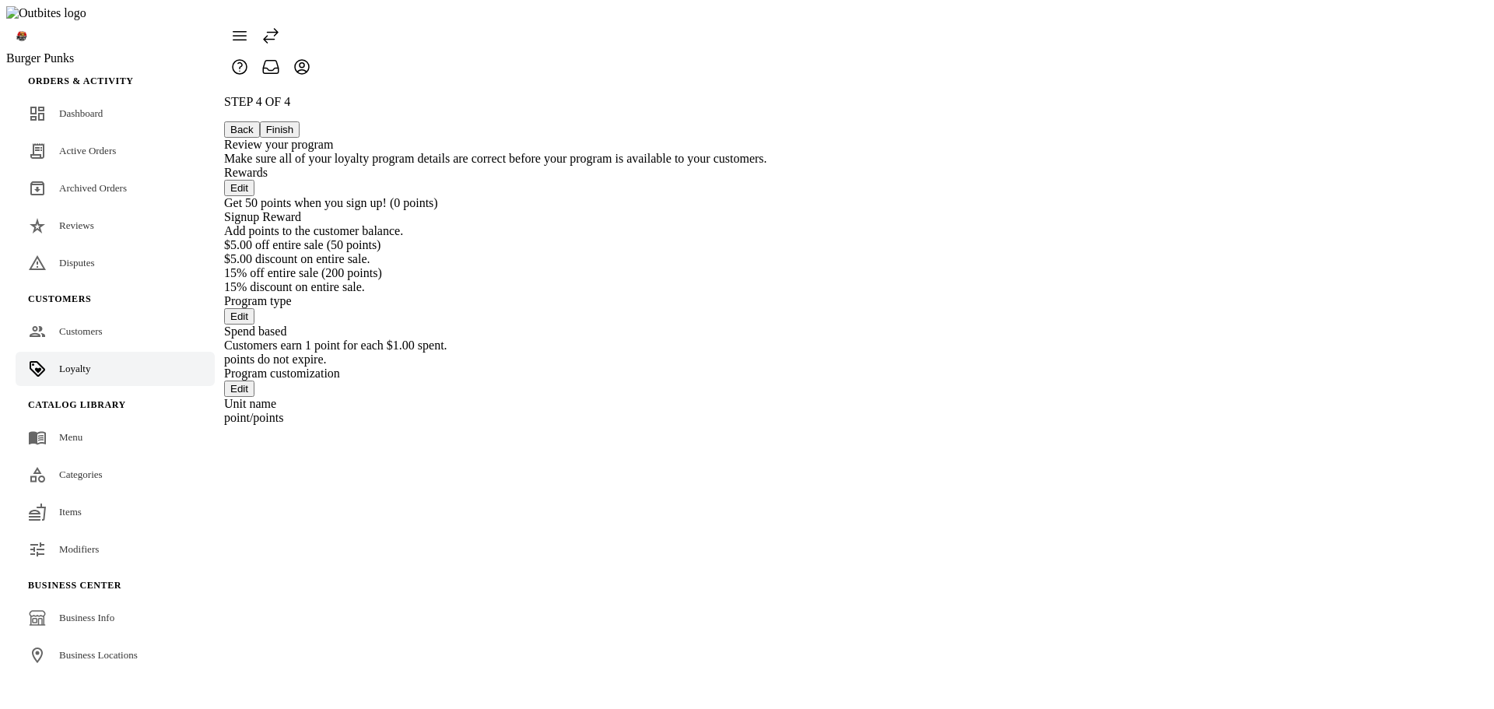
click at [260, 121] on button "Back" at bounding box center [242, 129] width 36 height 16
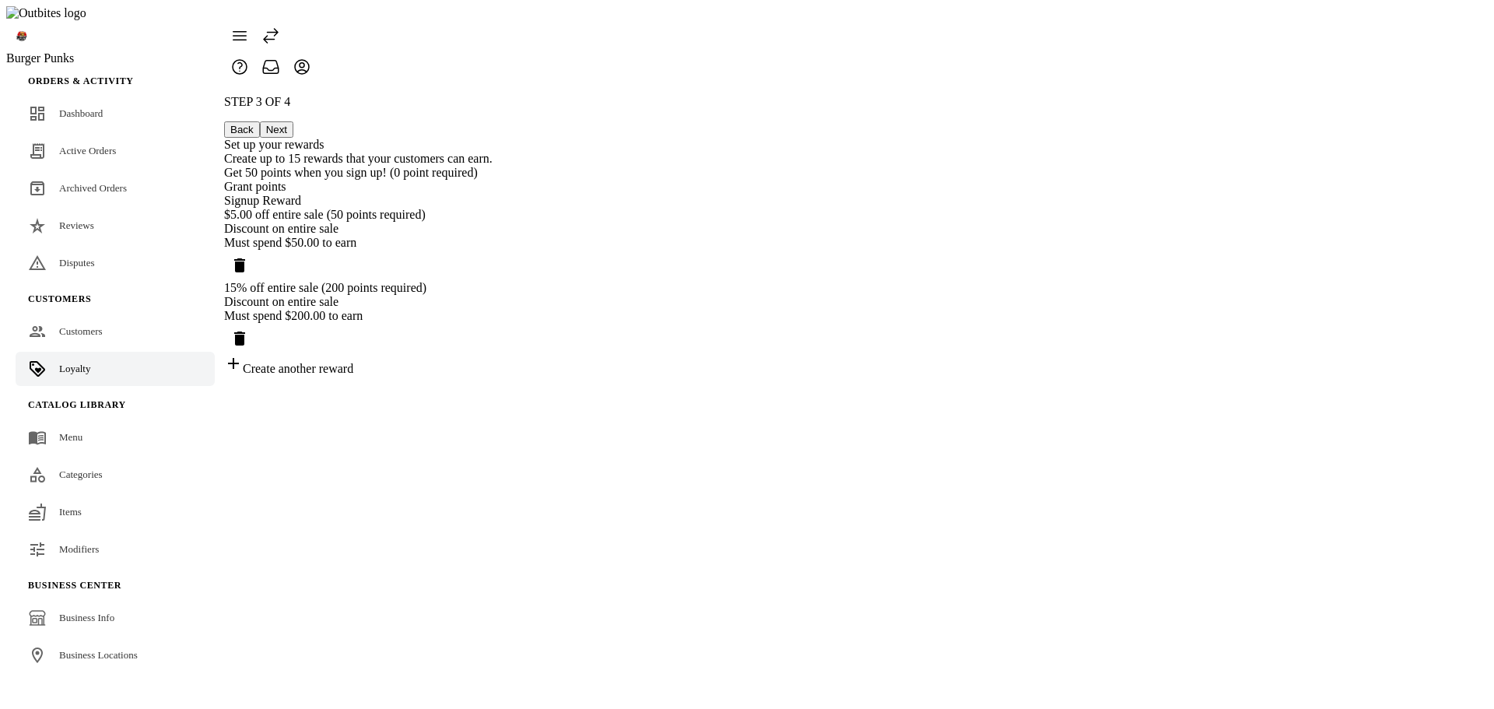
click at [293, 121] on button "Next" at bounding box center [276, 129] width 33 height 16
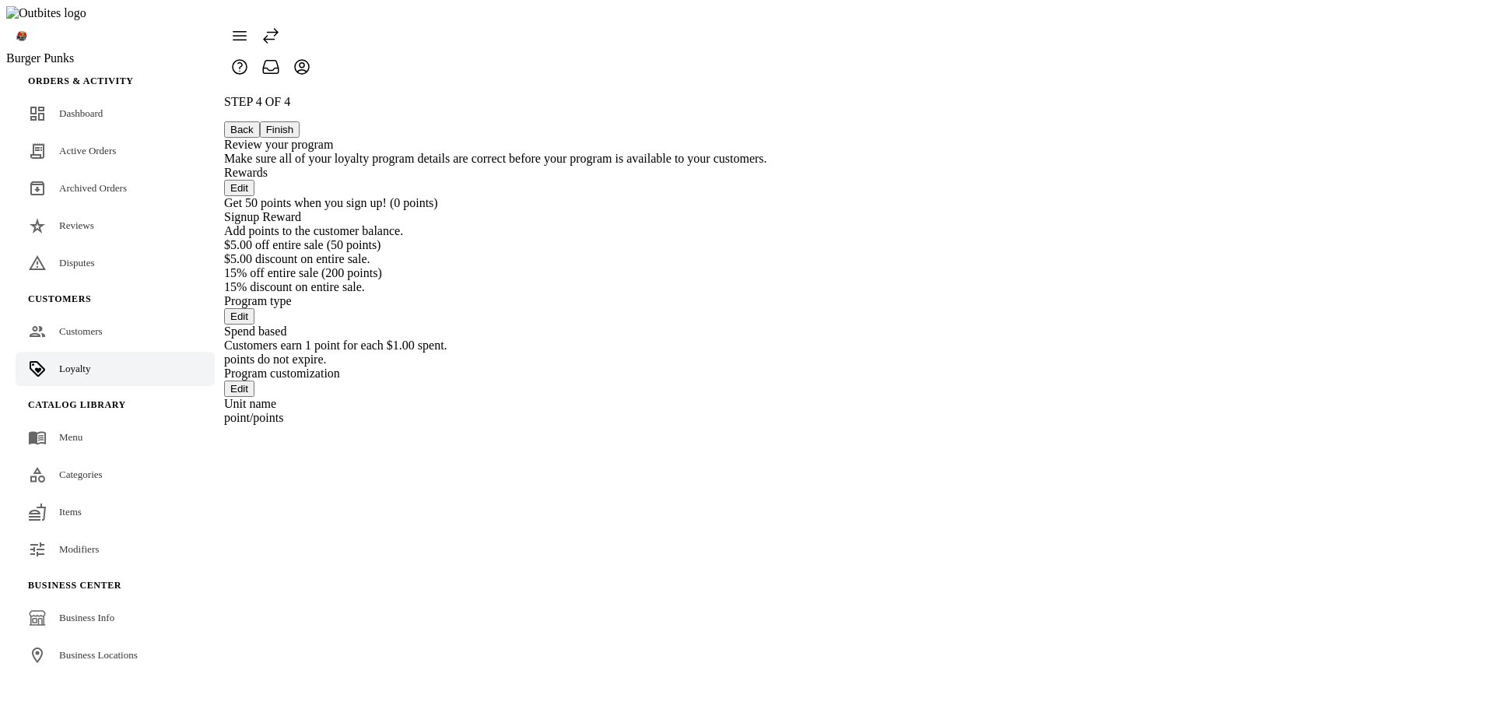
click at [260, 121] on button "Back" at bounding box center [242, 129] width 36 height 16
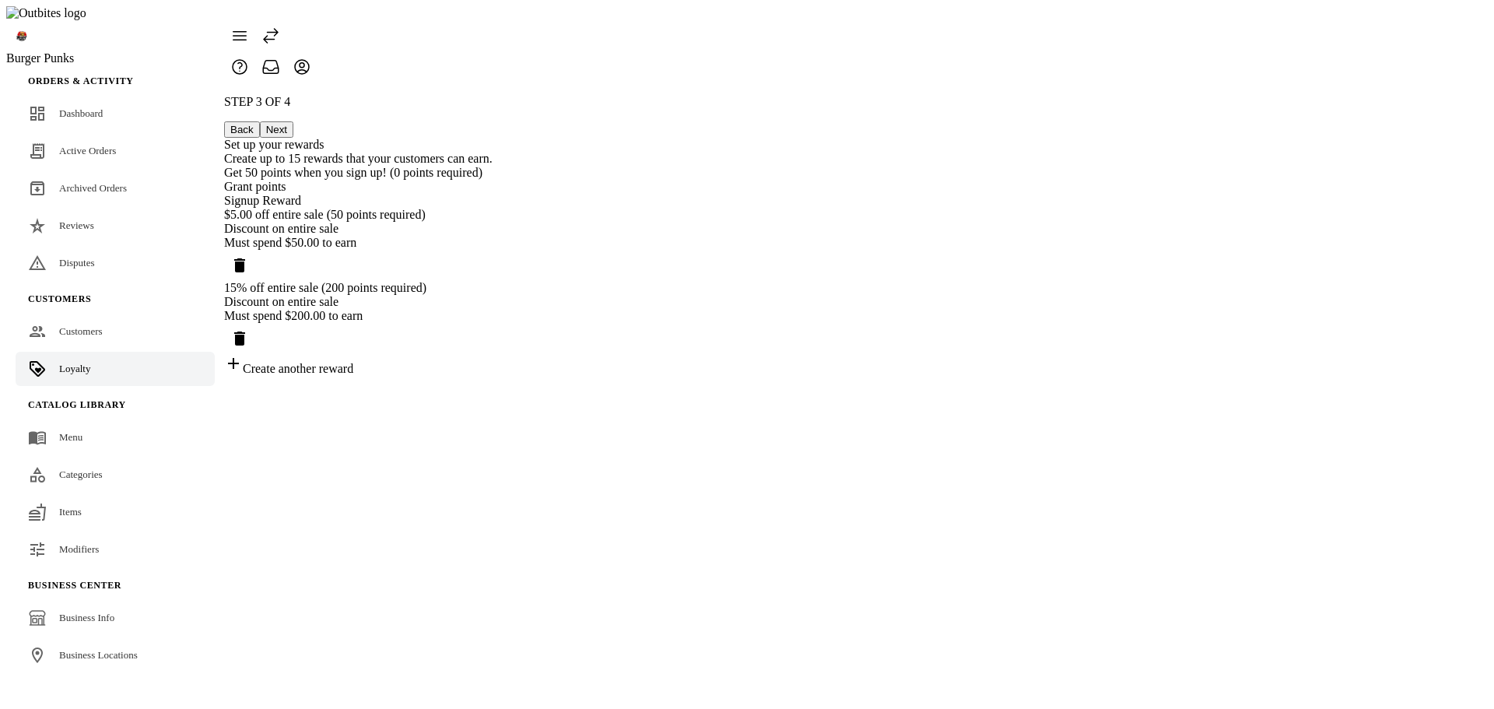
click at [293, 121] on button "Next" at bounding box center [276, 129] width 33 height 16
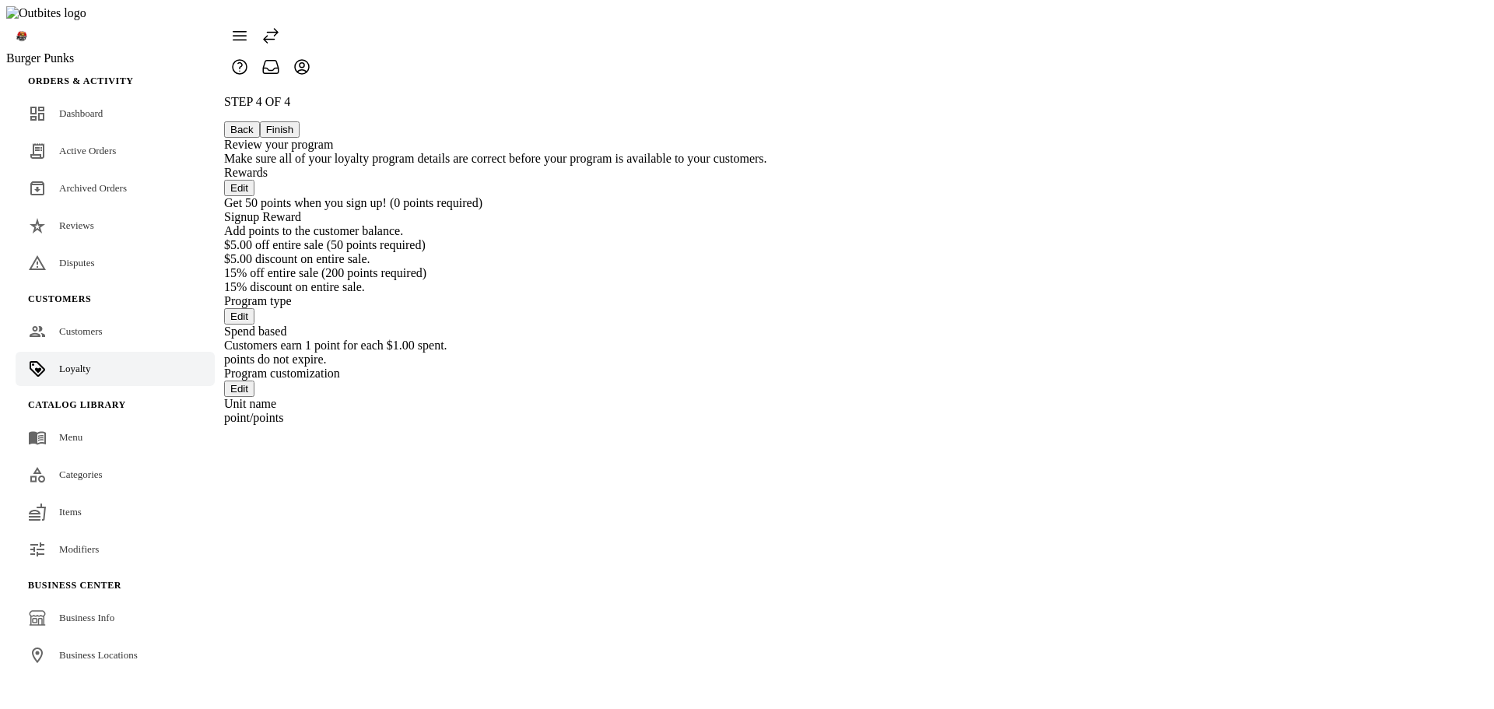
click at [260, 121] on button "Back" at bounding box center [242, 129] width 36 height 16
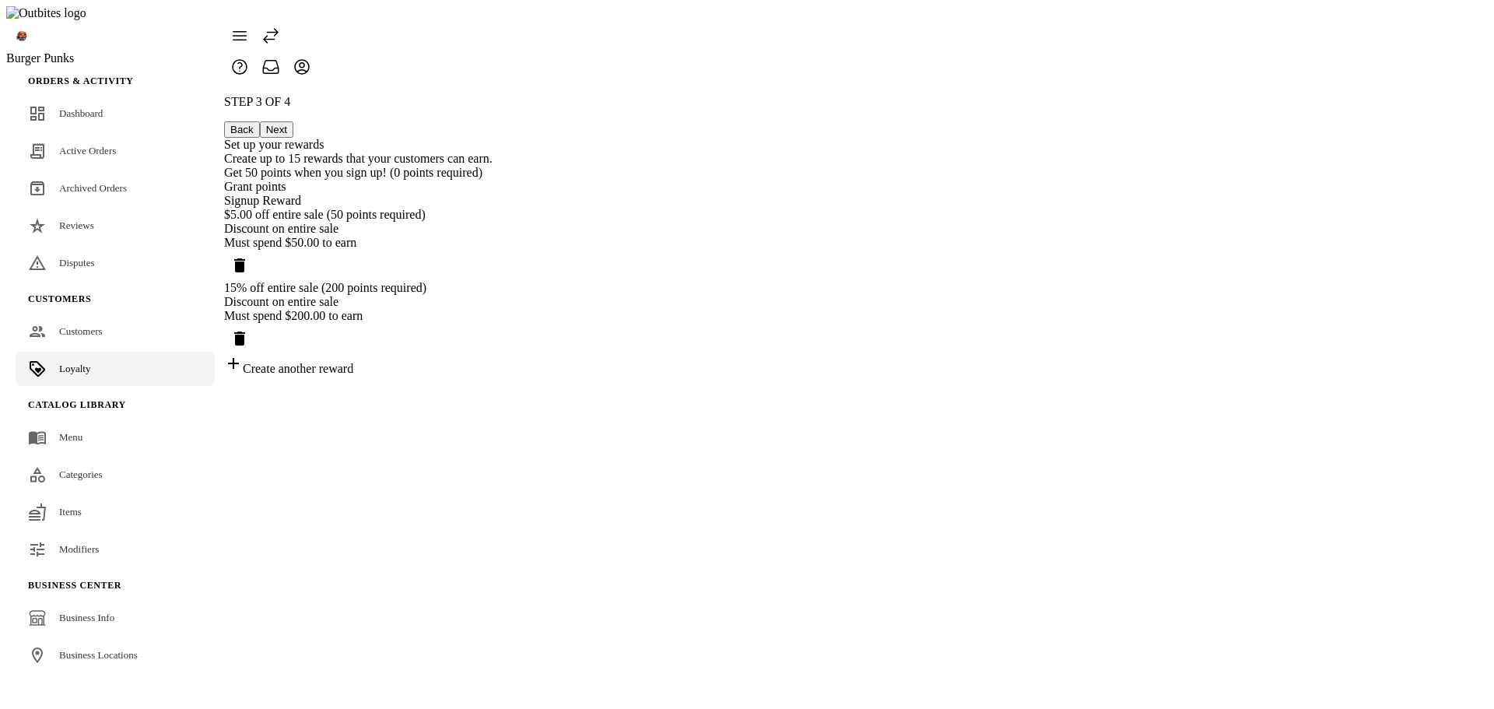
click at [492, 180] on div "Grant points" at bounding box center [358, 187] width 268 height 14
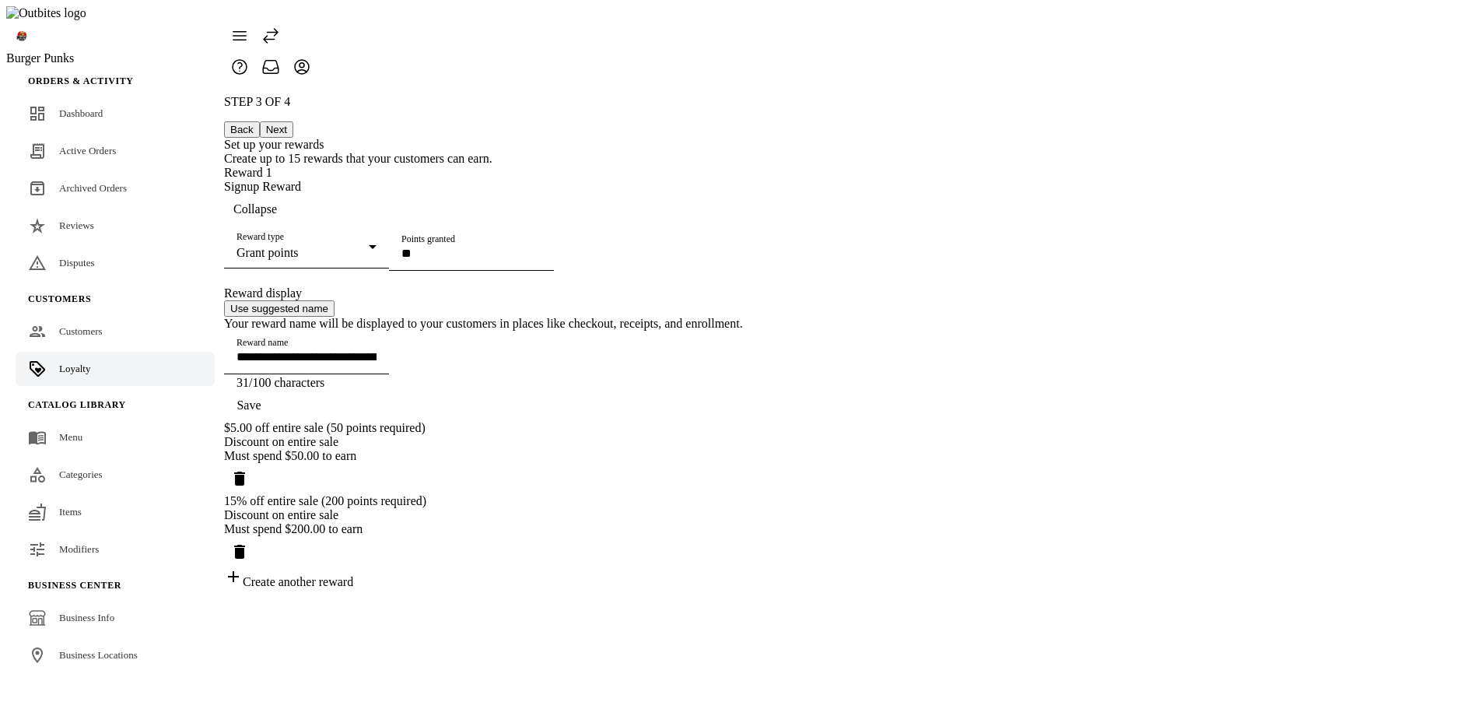
click at [261, 412] on span "Save" at bounding box center [249, 405] width 24 height 14
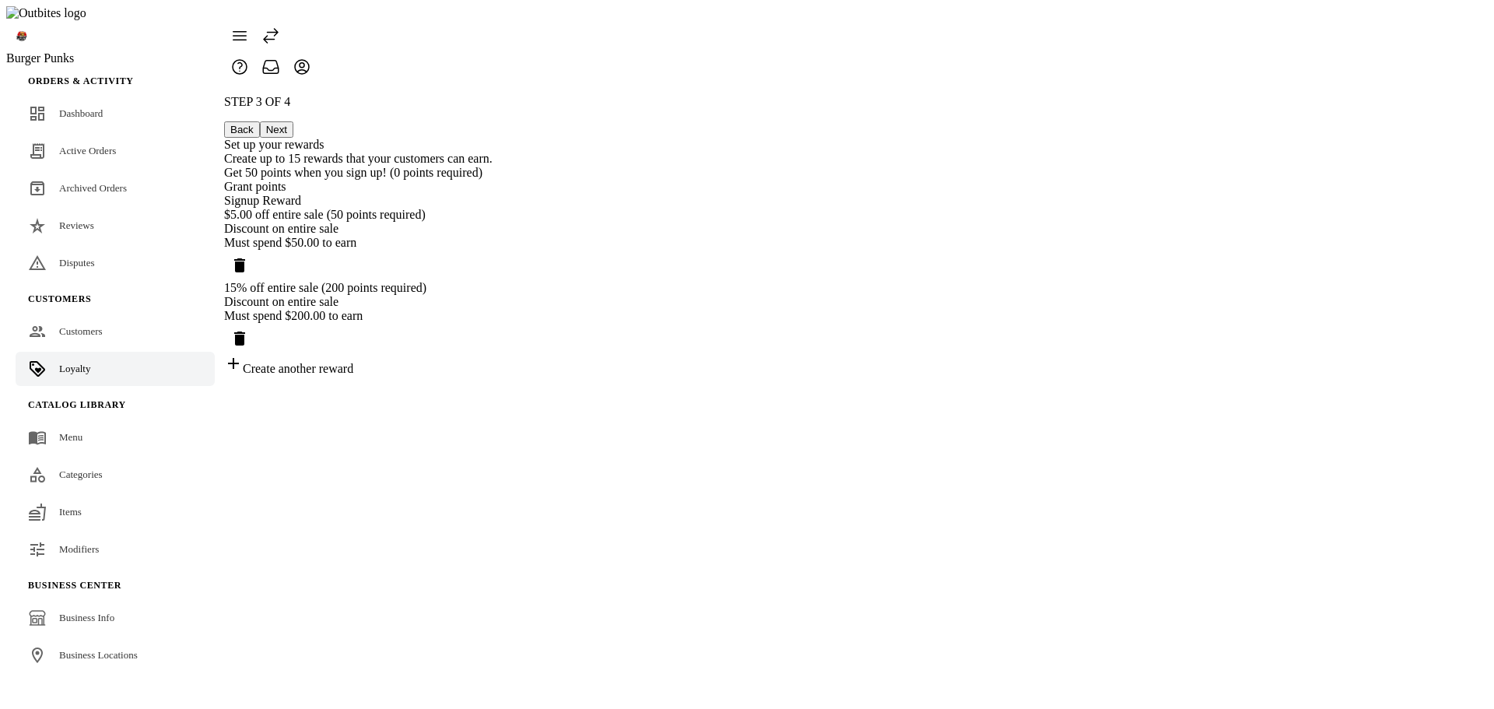
click at [293, 121] on button "Next" at bounding box center [276, 129] width 33 height 16
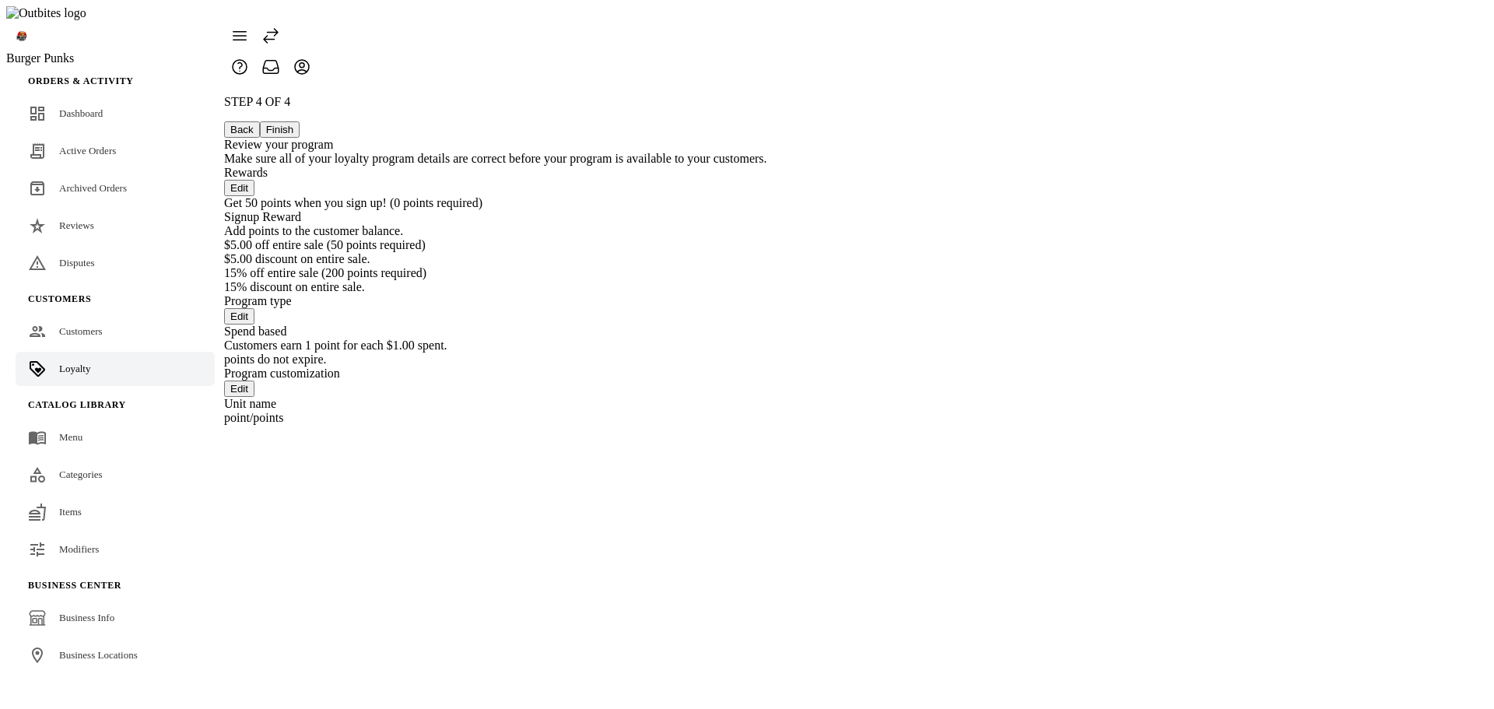
click at [767, 200] on div "STEP 4 OF 4 Back Finish Review your program Make sure all of your loyalty progr…" at bounding box center [495, 260] width 543 height 330
click at [767, 395] on div "STEP 4 OF 4 Back Finish Review your program Make sure all of your loyalty progr…" at bounding box center [495, 260] width 543 height 330
drag, startPoint x: 1055, startPoint y: 63, endPoint x: 1134, endPoint y: 148, distance: 116.1
click at [300, 121] on button "Finish" at bounding box center [280, 129] width 40 height 16
click at [260, 121] on button "Back" at bounding box center [242, 129] width 36 height 16
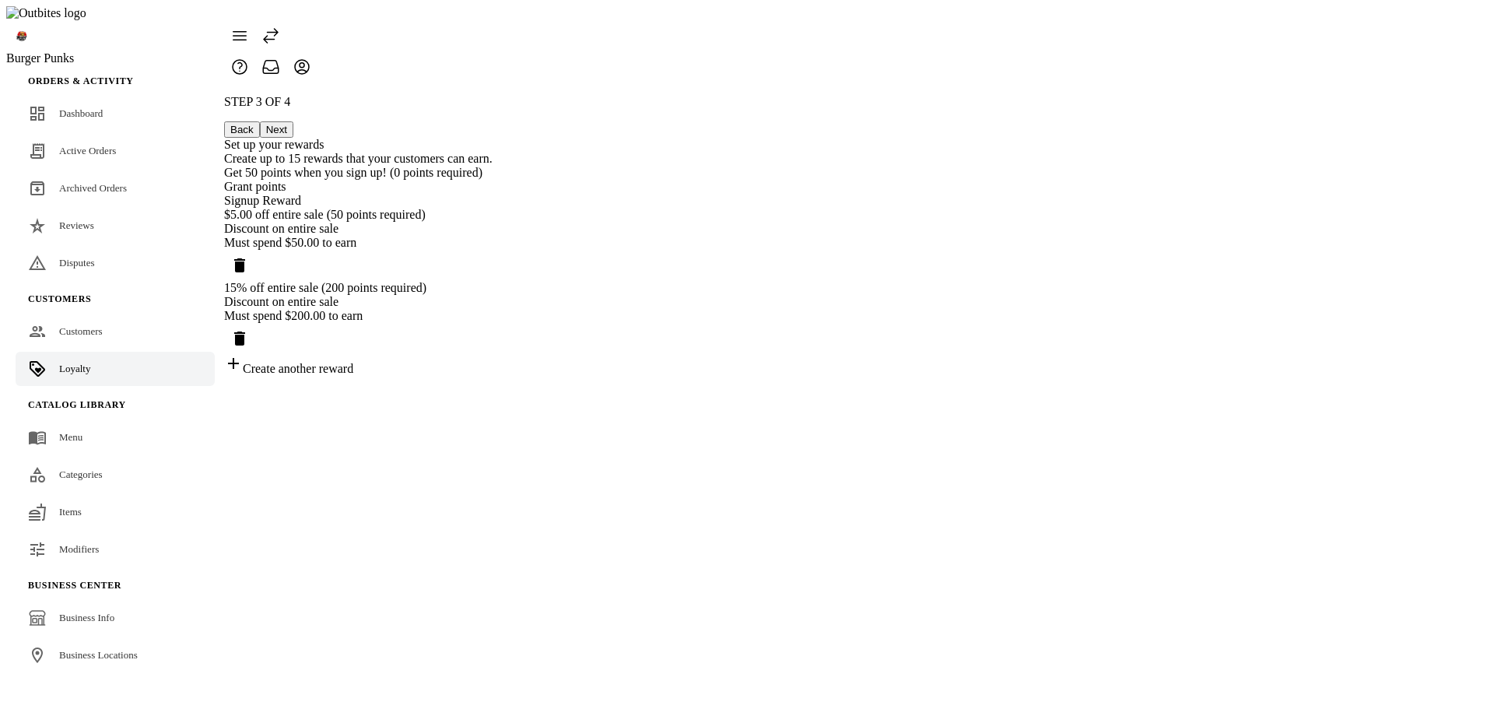
click at [492, 183] on div "Get 50 points when you sign up! (0 points required) Grant points Signup Reward" at bounding box center [358, 187] width 268 height 42
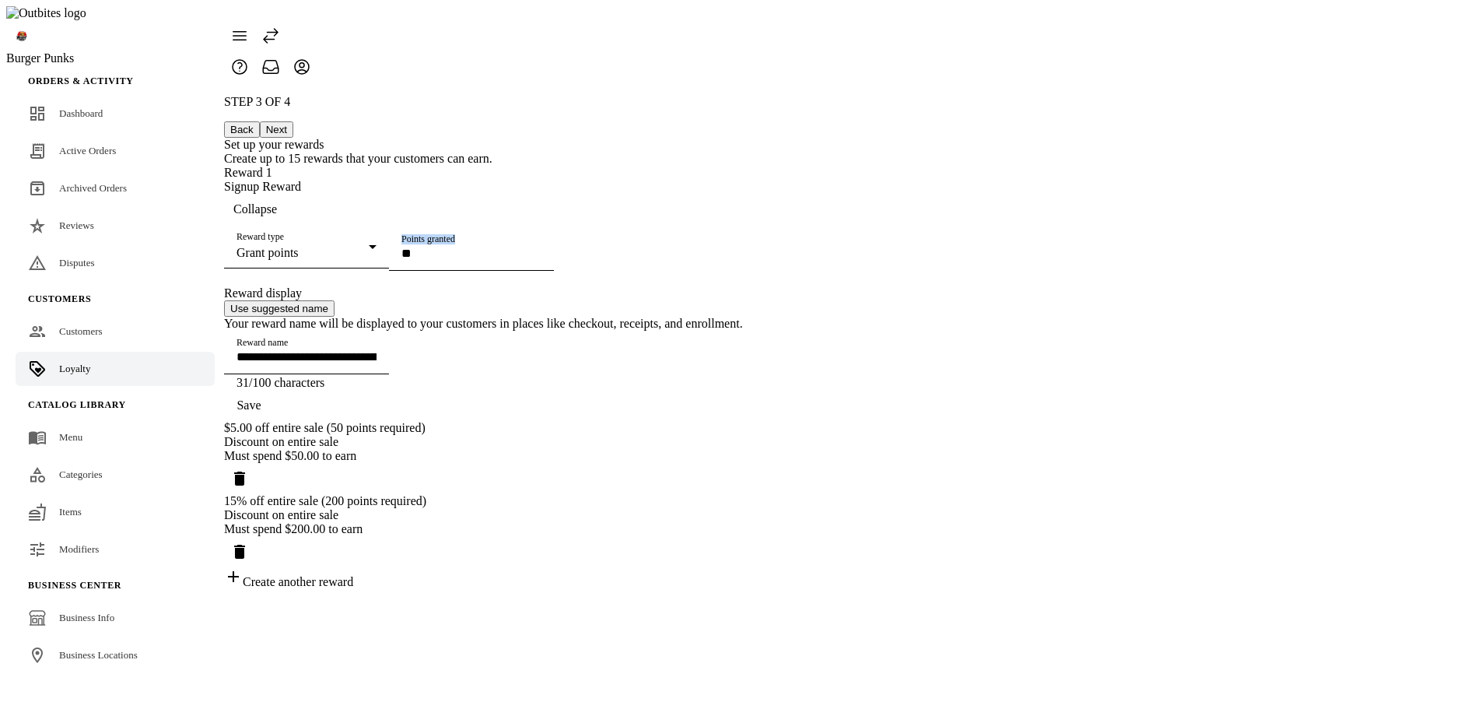
drag, startPoint x: 640, startPoint y: 271, endPoint x: 742, endPoint y: 272, distance: 102.7
click at [455, 245] on label "Points granted" at bounding box center [428, 239] width 54 height 11
click at [541, 260] on input "**" at bounding box center [471, 253] width 140 height 13
click at [346, 107] on div "**********" at bounding box center [483, 342] width 519 height 494
click at [274, 424] on span "button" at bounding box center [249, 405] width 50 height 37
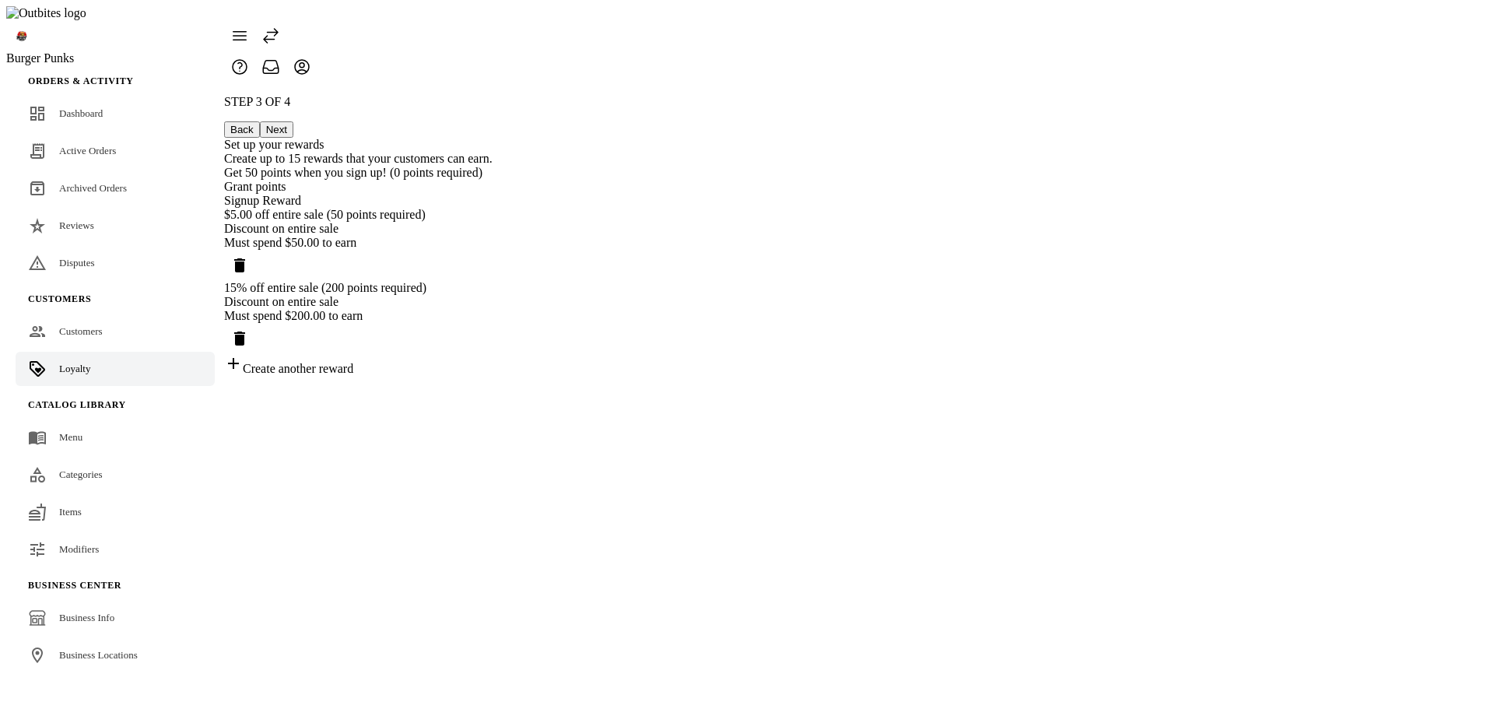
click at [293, 121] on button "Next" at bounding box center [276, 129] width 33 height 16
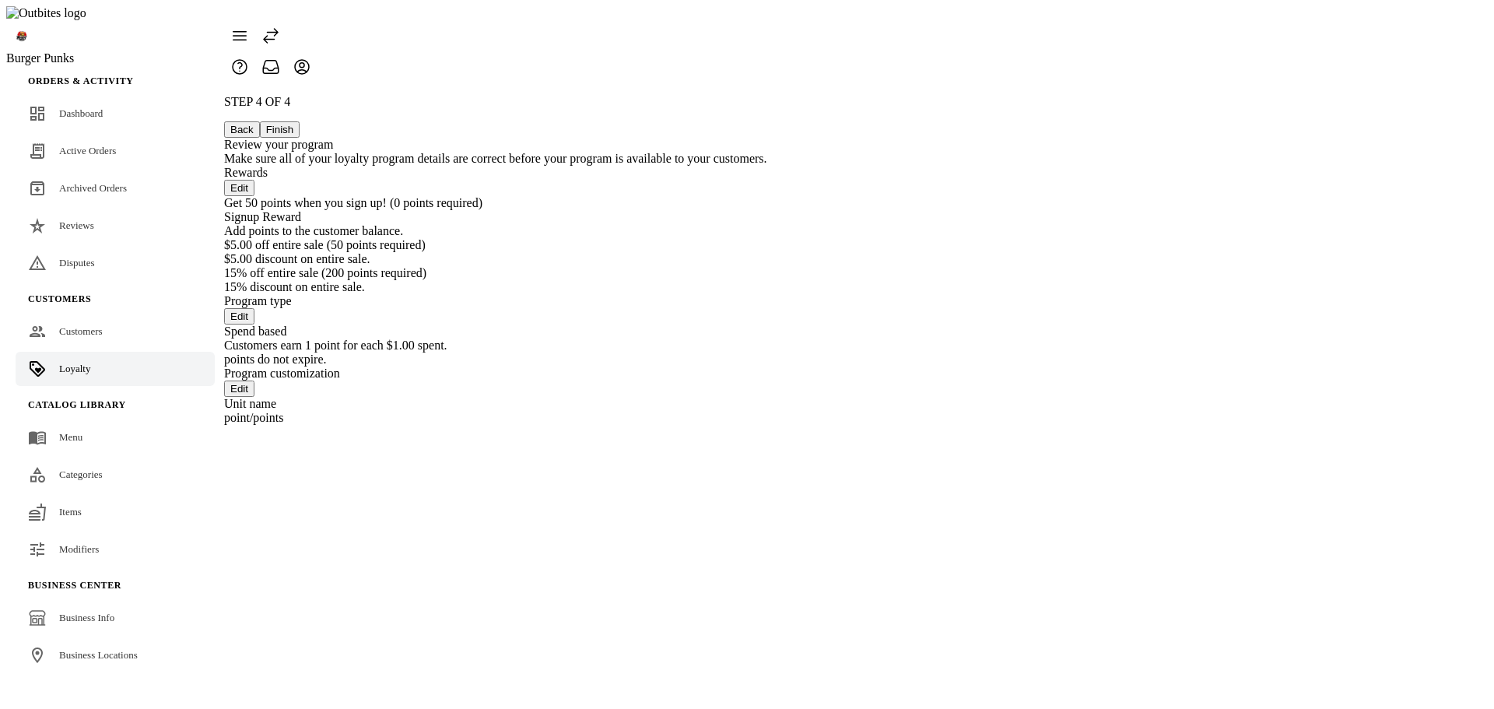
click at [260, 121] on button "Back" at bounding box center [242, 129] width 36 height 16
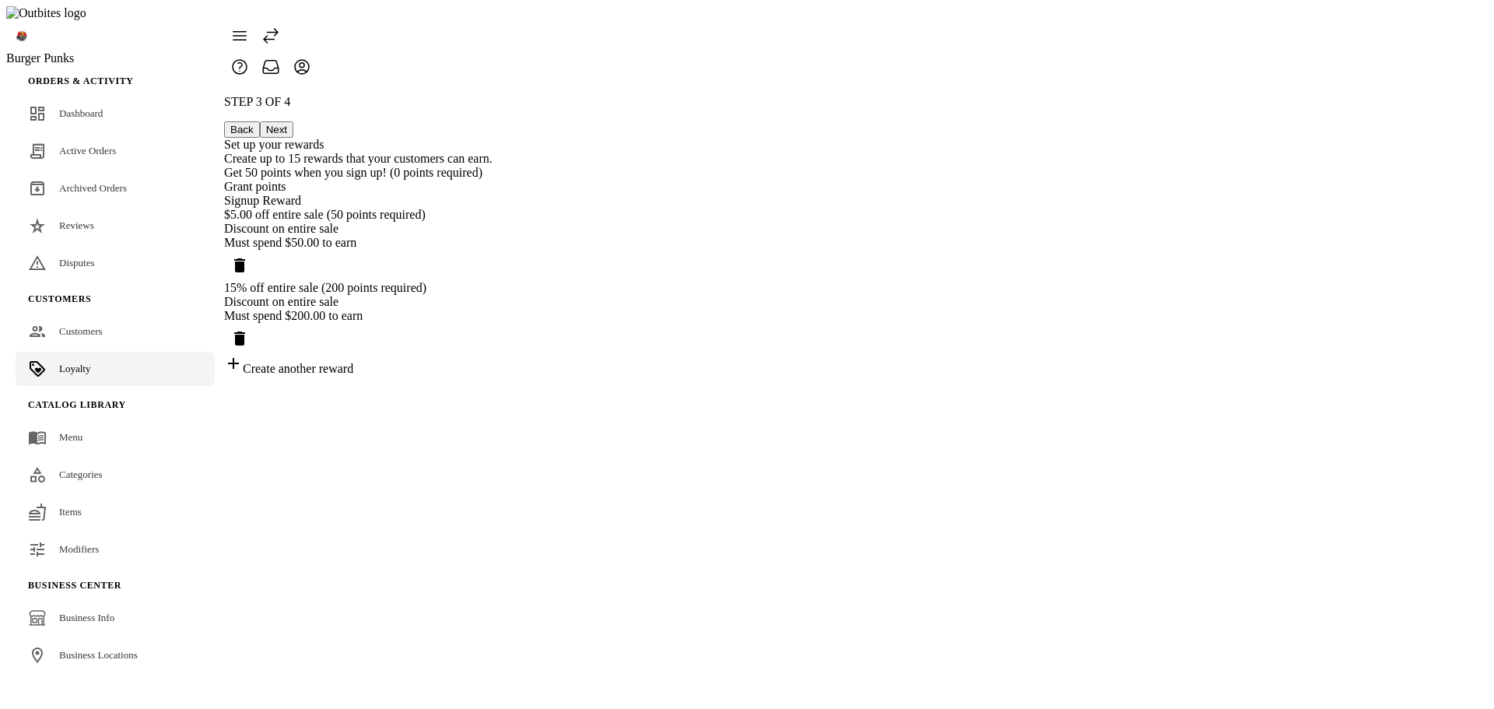
click at [260, 121] on button "Back" at bounding box center [242, 129] width 36 height 16
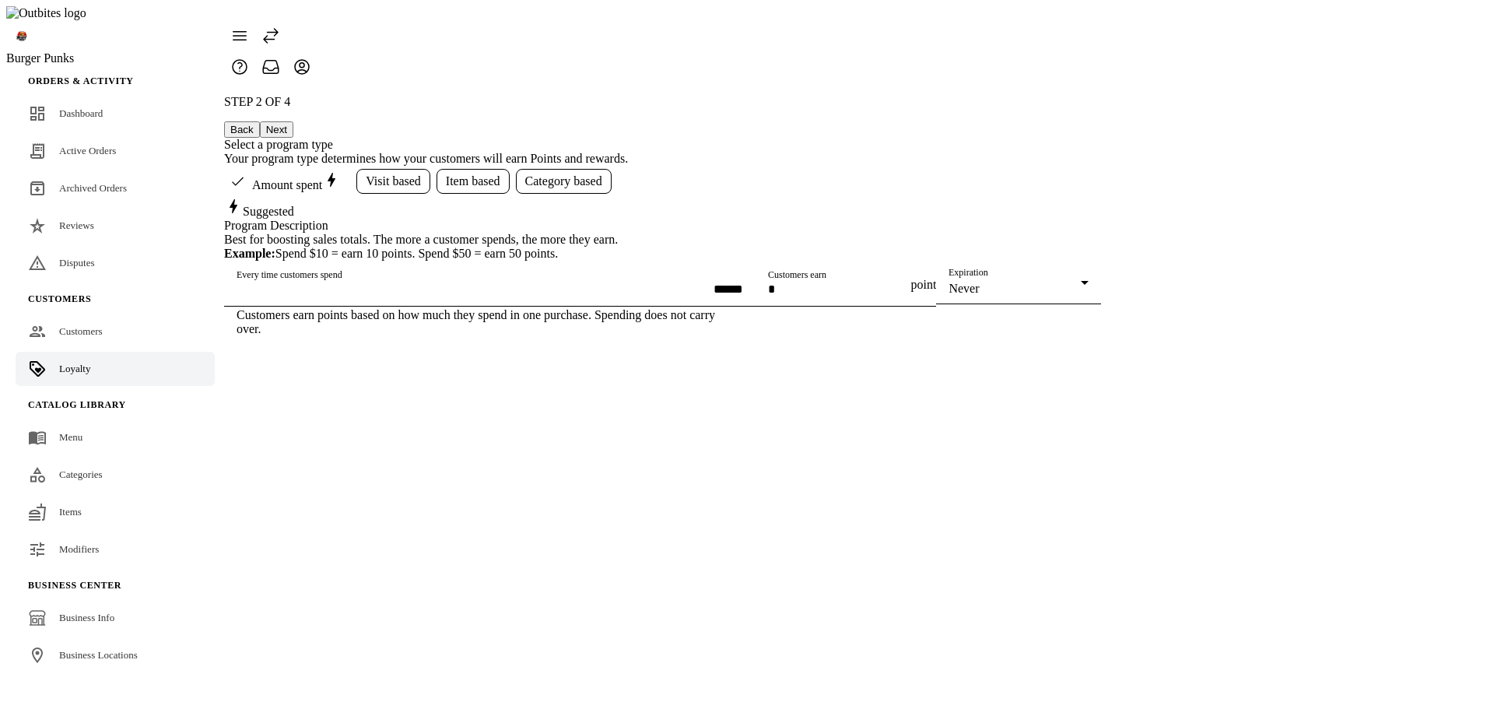
click at [260, 121] on button "Back" at bounding box center [242, 129] width 36 height 16
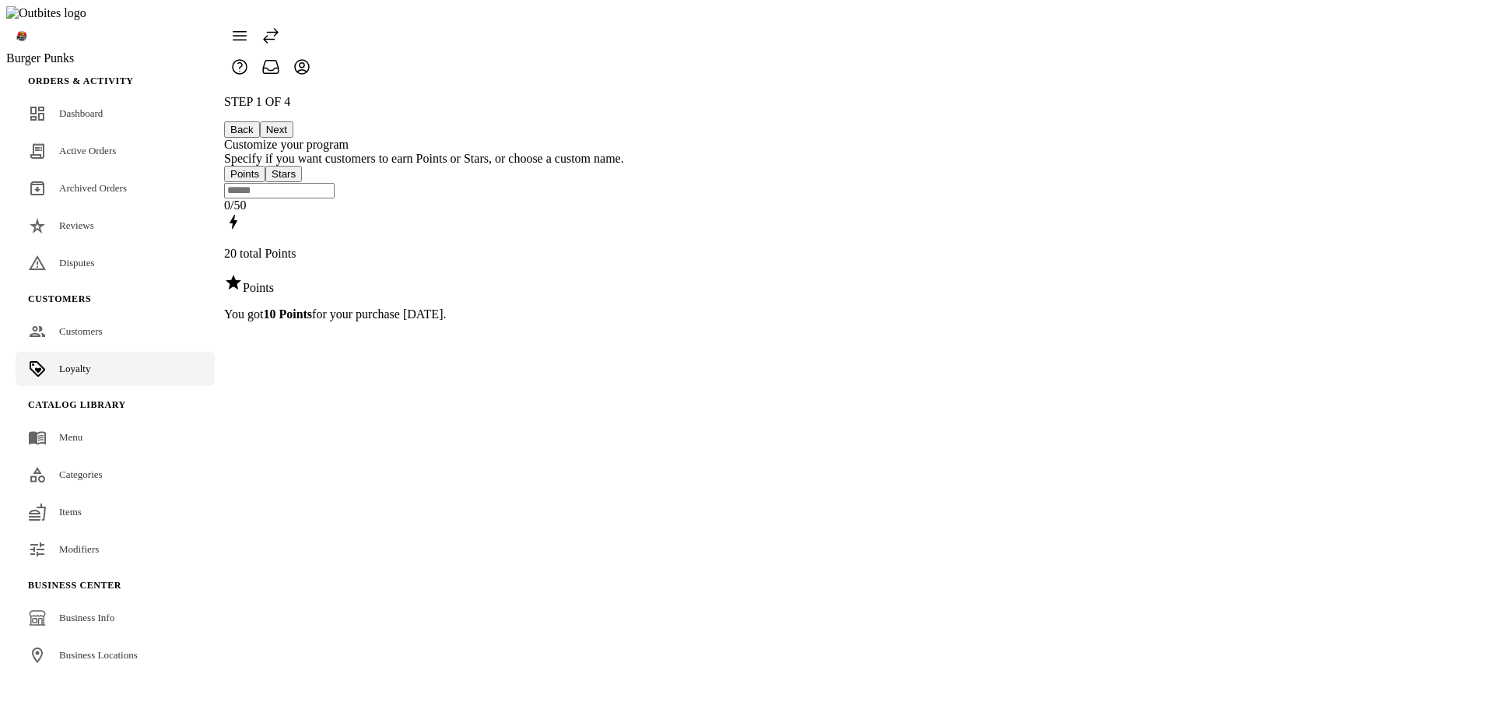
click at [293, 121] on button "Next" at bounding box center [276, 129] width 33 height 16
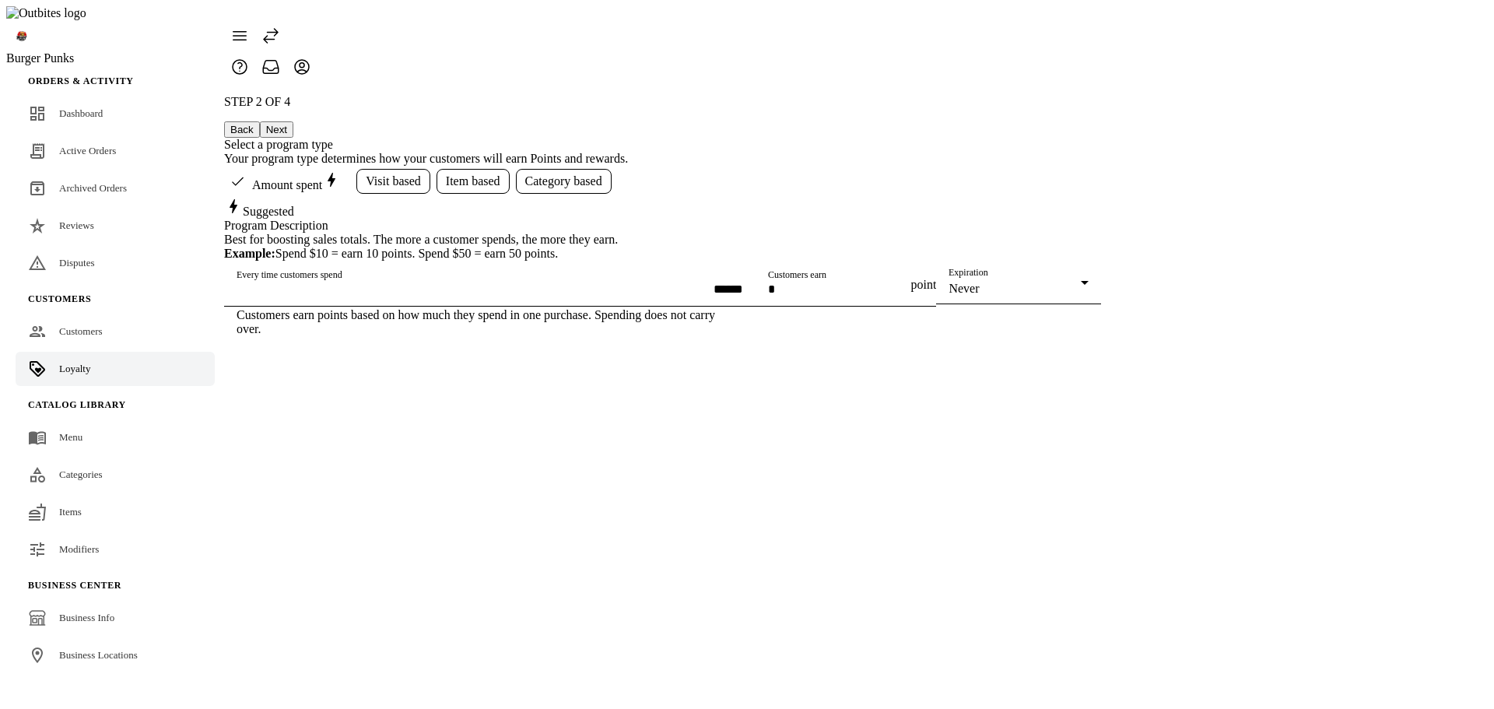
click at [293, 121] on button "Next" at bounding box center [276, 129] width 33 height 16
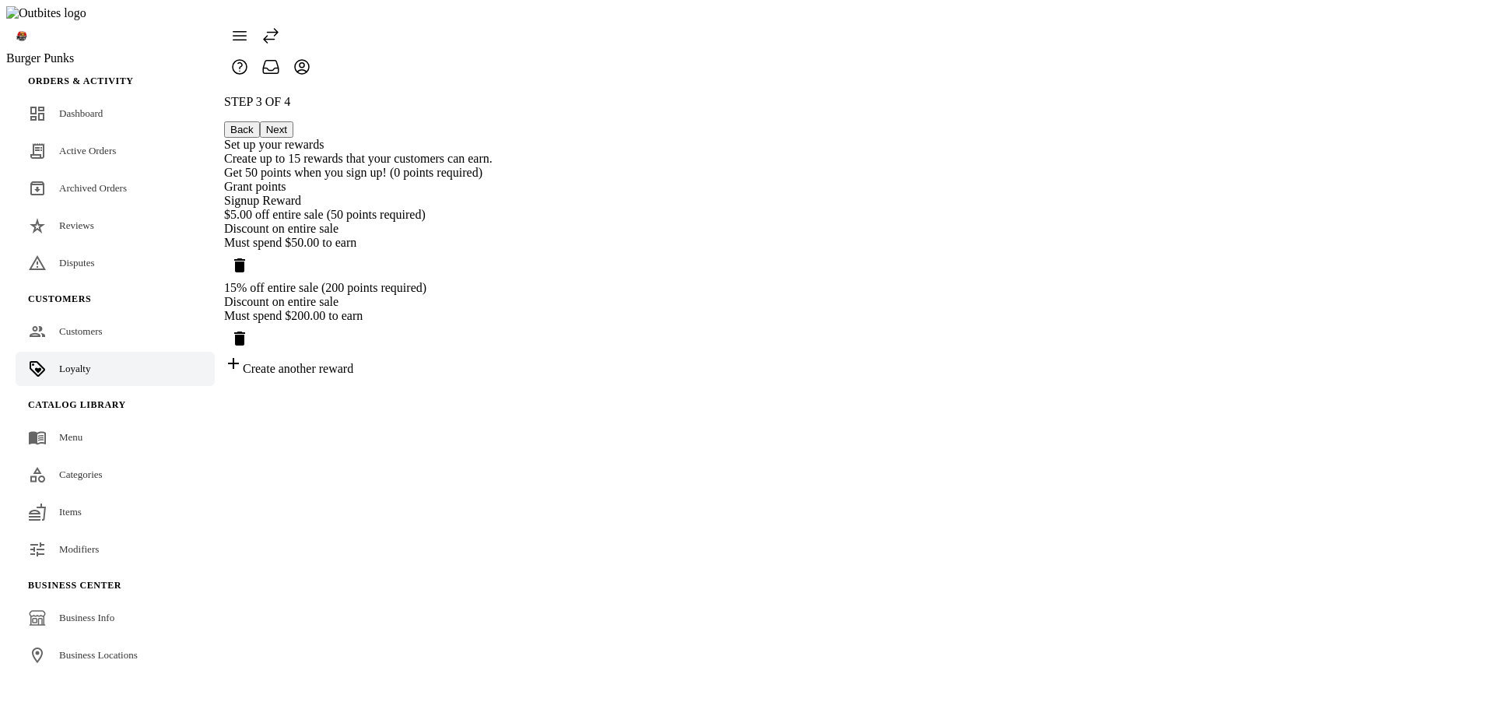
click at [293, 121] on button "Next" at bounding box center [276, 129] width 33 height 16
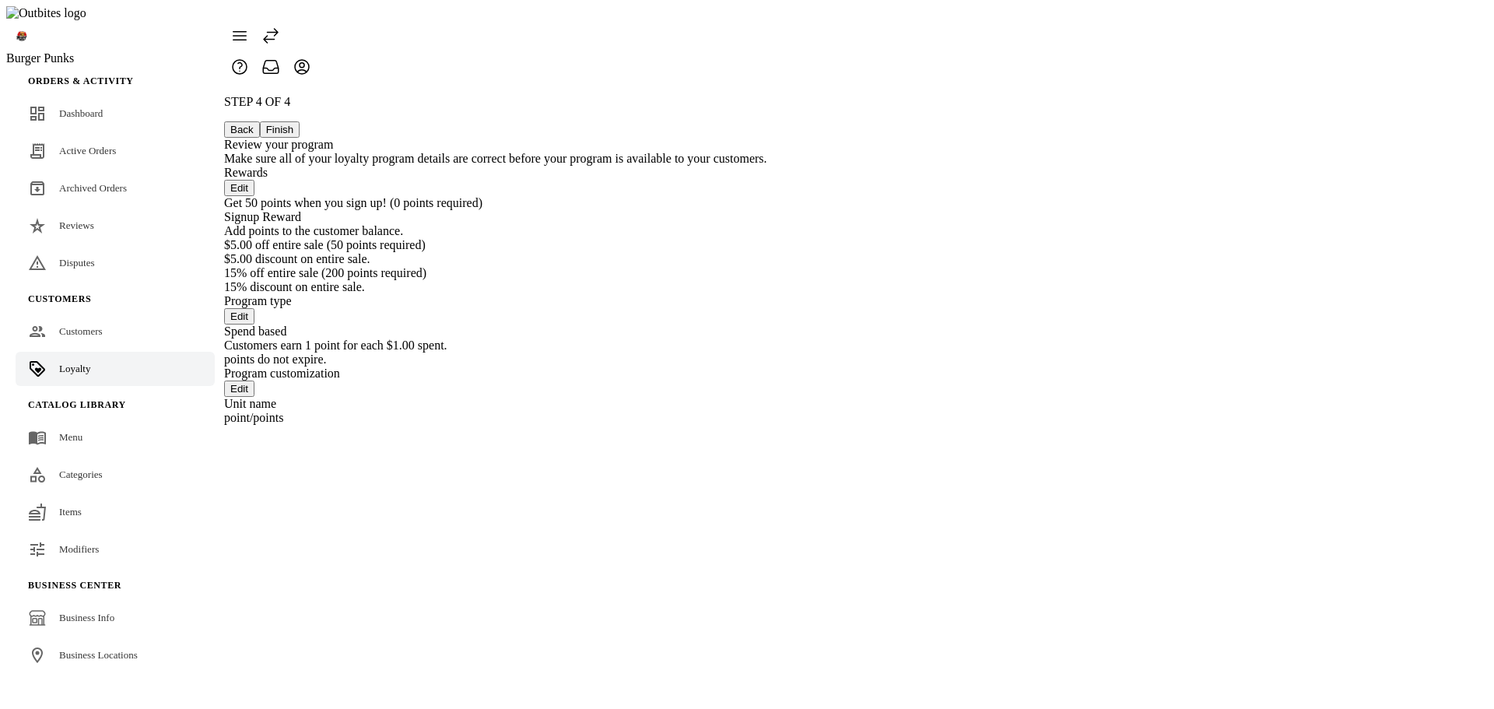
click at [767, 138] on div "Review your program" at bounding box center [495, 145] width 543 height 14
click at [260, 121] on button "Back" at bounding box center [242, 129] width 36 height 16
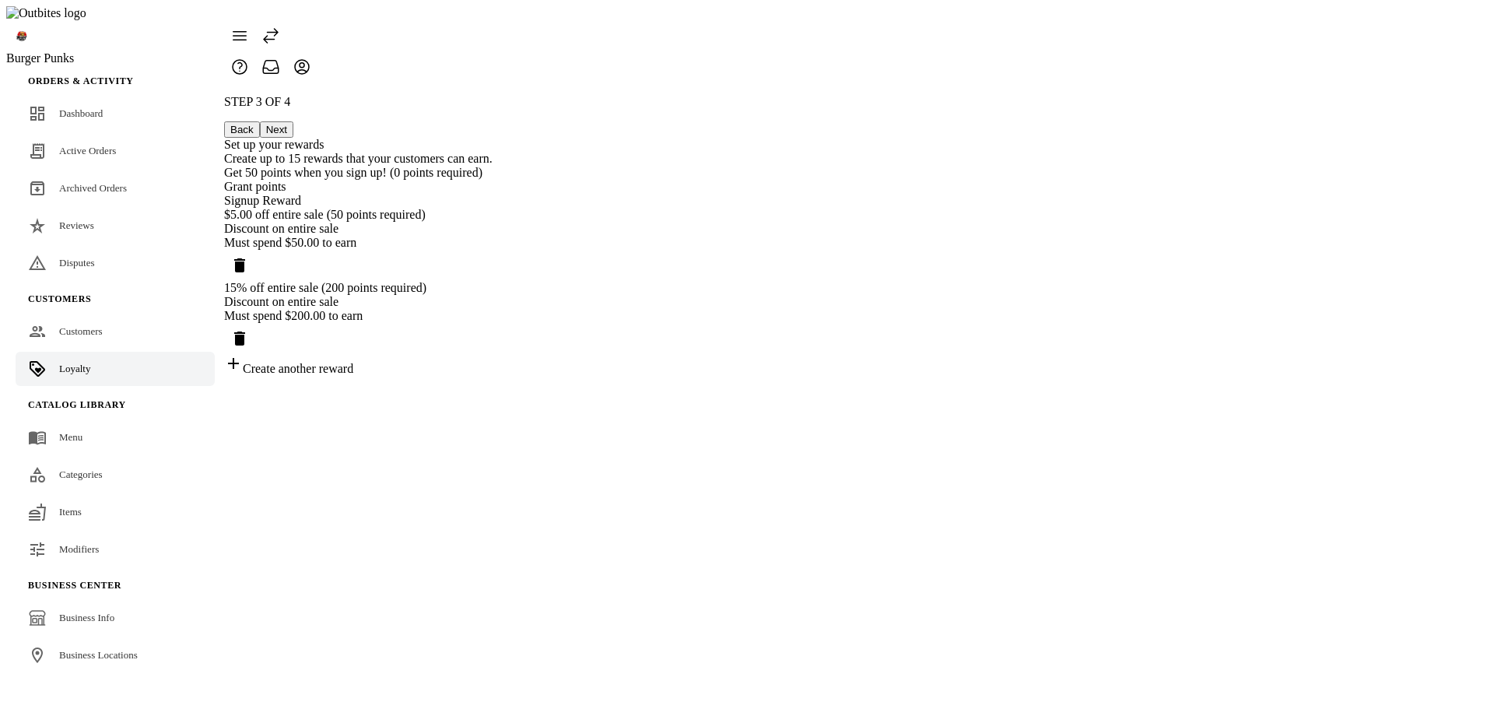
click at [293, 121] on button "Next" at bounding box center [276, 129] width 33 height 16
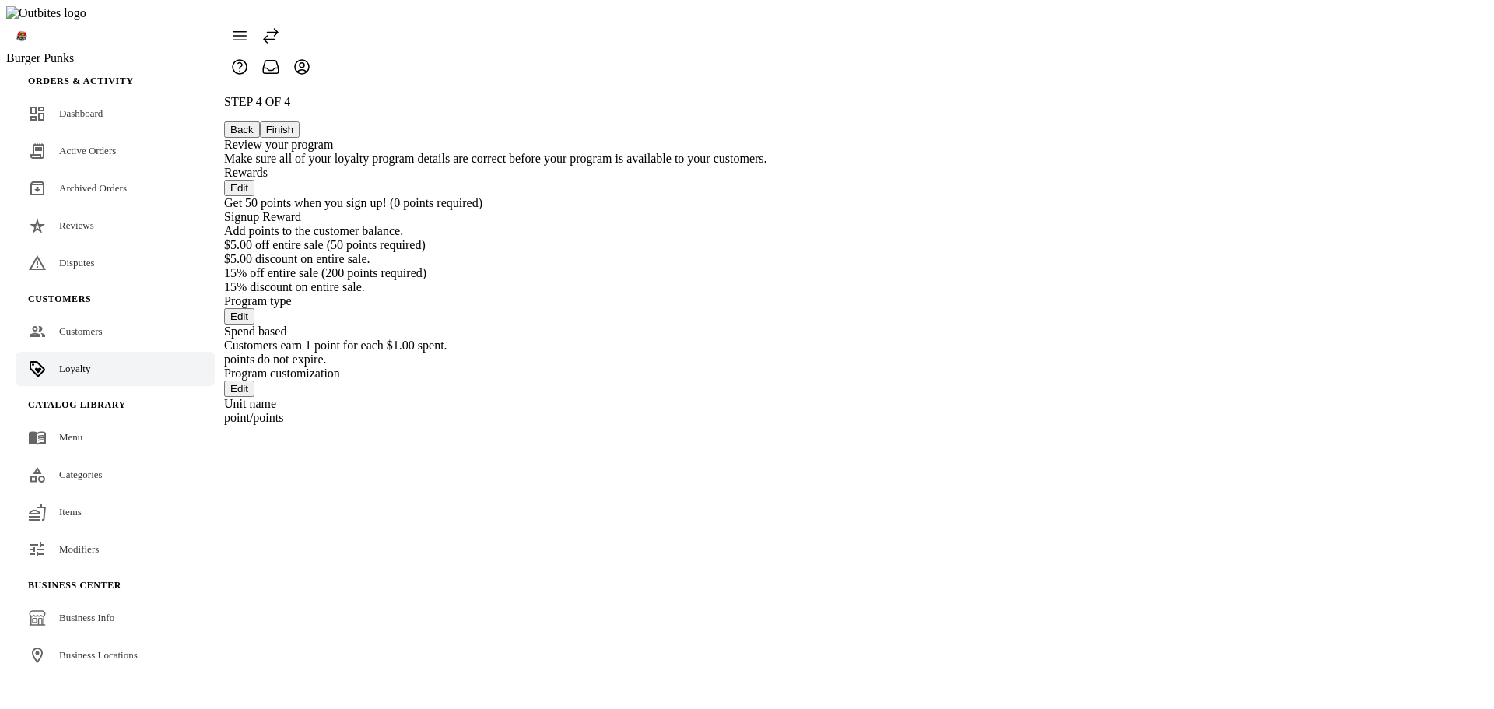
click at [300, 121] on button "Finish" at bounding box center [280, 129] width 40 height 16
click at [767, 303] on div "STEP 4 OF 4 Back Finish Review your program Make sure all of your loyalty progr…" at bounding box center [495, 260] width 543 height 330
click at [767, 297] on div "STEP 4 OF 4 Back Finish Review your program Make sure all of your loyalty progr…" at bounding box center [495, 260] width 543 height 330
click at [767, 327] on div "STEP 4 OF 4 Back Finish Review your program Make sure all of your loyalty progr…" at bounding box center [495, 260] width 543 height 330
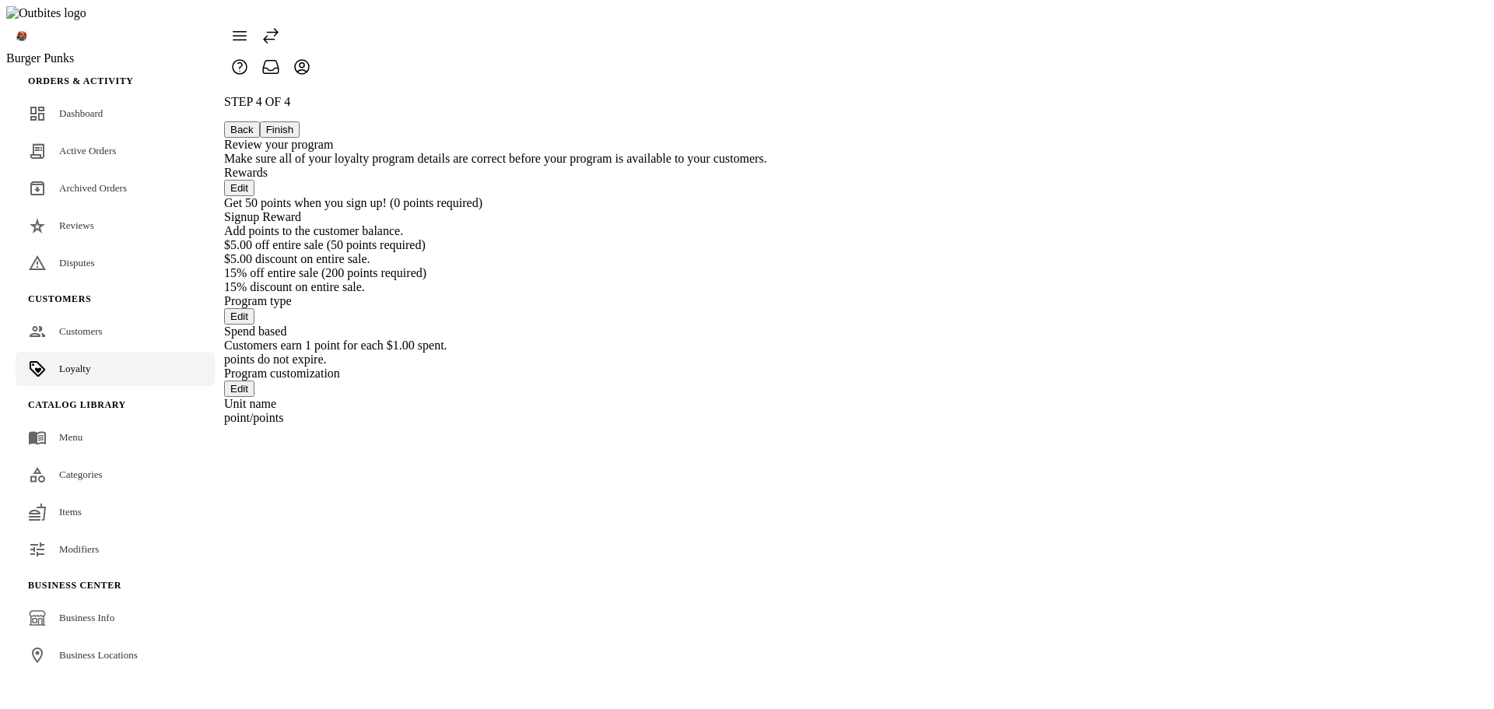
drag, startPoint x: 1050, startPoint y: 61, endPoint x: 1080, endPoint y: 61, distance: 30.3
click at [300, 121] on button "Finish" at bounding box center [280, 129] width 40 height 16
click at [767, 425] on div "STEP 4 OF 4 Back Finish Review your program Make sure all of your loyalty progr…" at bounding box center [495, 260] width 543 height 330
drag, startPoint x: 1062, startPoint y: 65, endPoint x: 1116, endPoint y: 72, distance: 54.1
click at [300, 121] on button "Finish" at bounding box center [280, 129] width 40 height 16
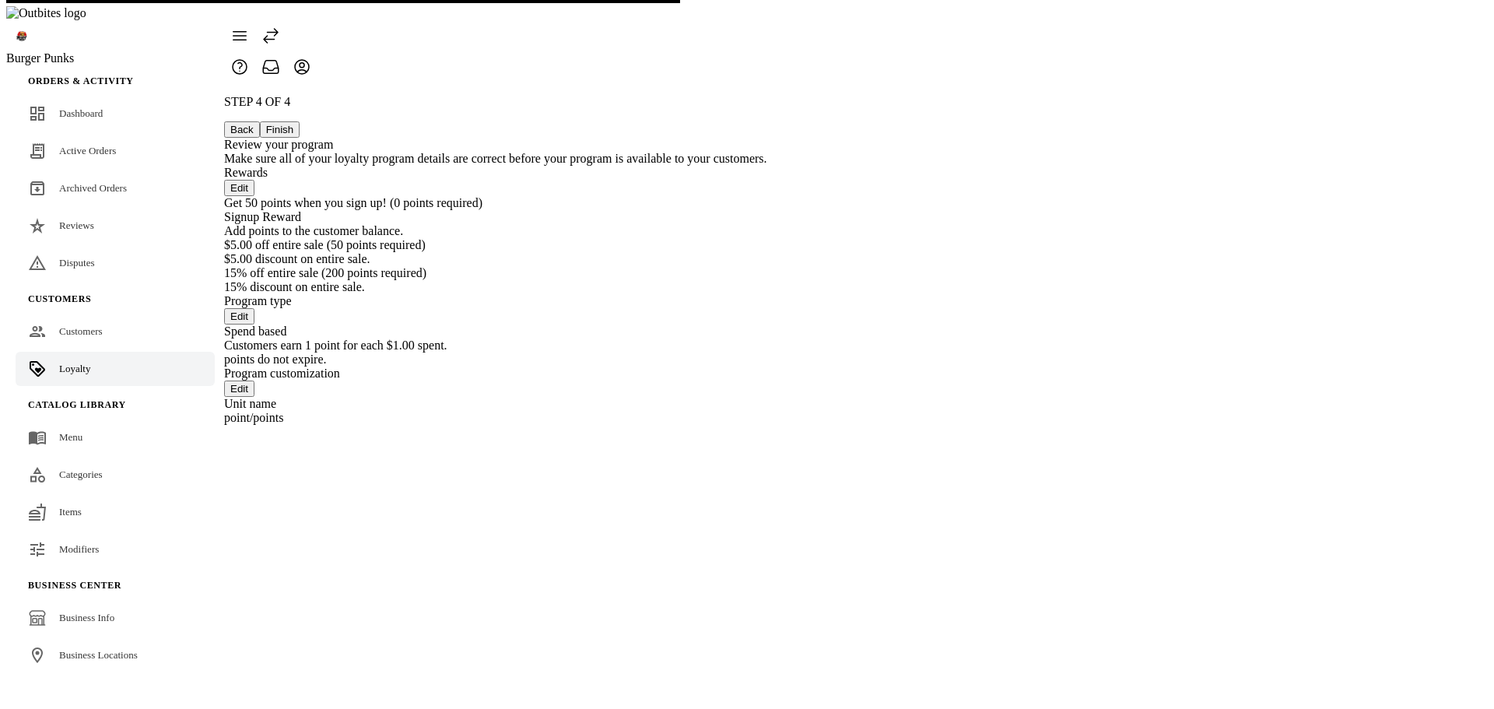
click at [767, 425] on div "STEP 4 OF 4 Back Finish Review your program Make sure all of your loyalty progr…" at bounding box center [495, 260] width 543 height 330
click at [767, 204] on div "STEP 4 OF 4 Back Finish Review your program Make sure all of your loyalty progr…" at bounding box center [495, 260] width 543 height 330
click at [300, 121] on button "Finish" at bounding box center [280, 129] width 40 height 16
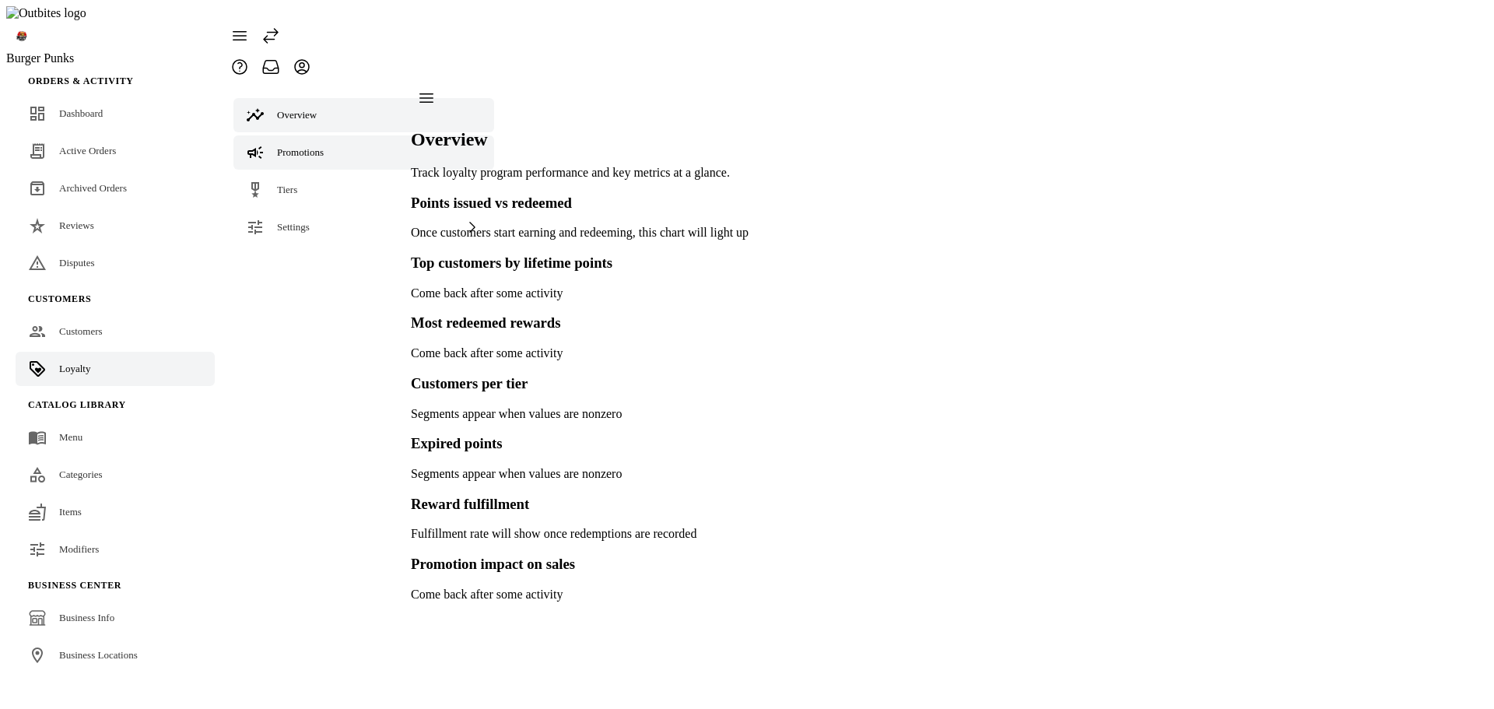
click at [319, 146] on span "Promotions" at bounding box center [300, 152] width 47 height 12
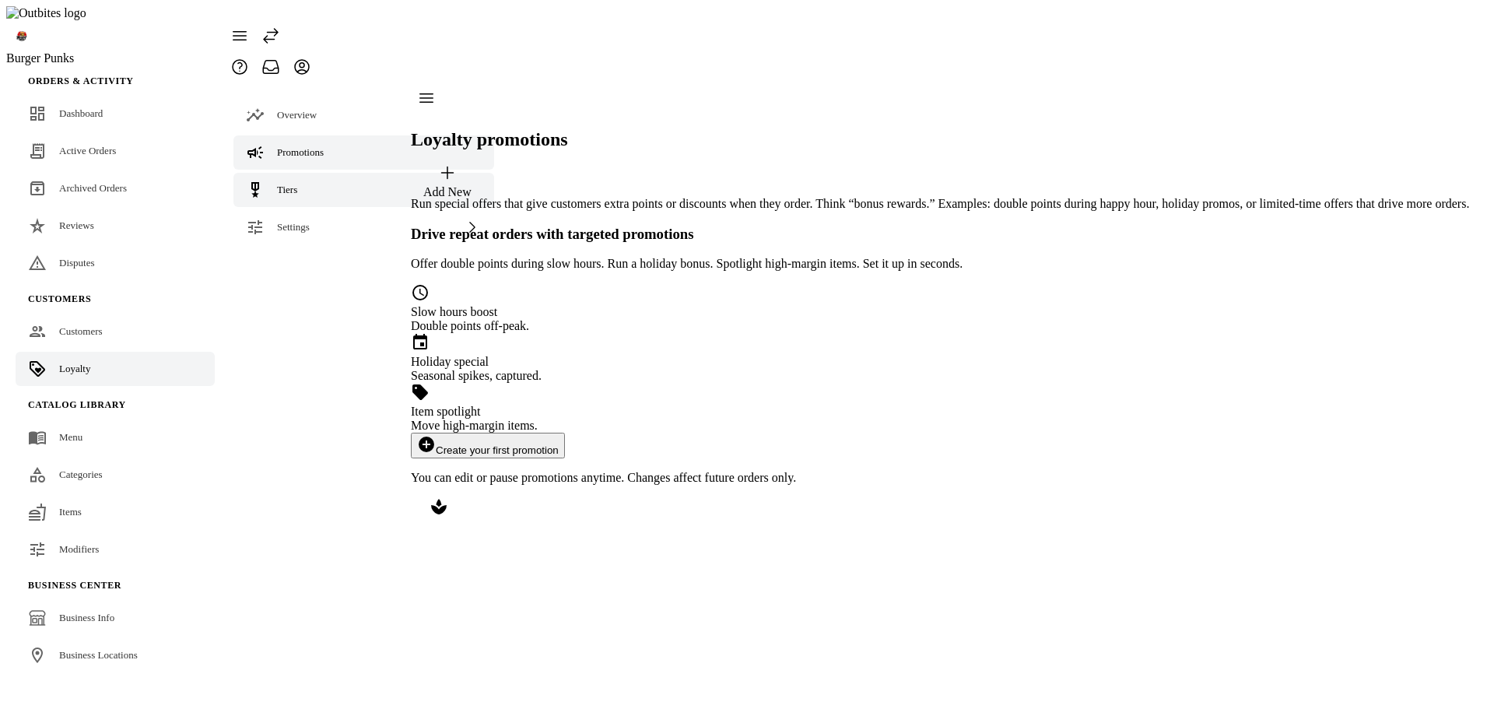
click at [310, 173] on link "Tiers" at bounding box center [363, 190] width 261 height 34
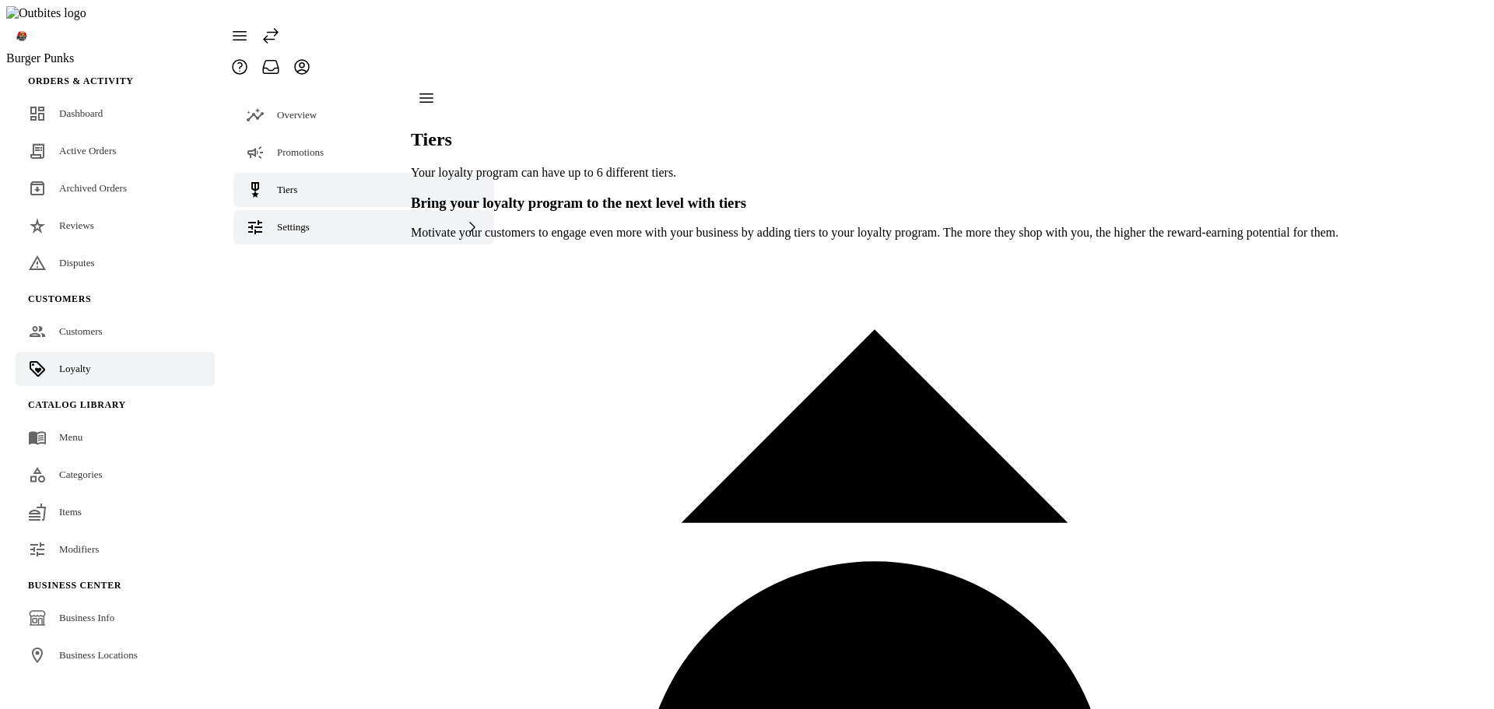
click at [309, 219] on div "Settings" at bounding box center [293, 227] width 33 height 16
click at [313, 260] on span "Terminology" at bounding box center [334, 266] width 52 height 12
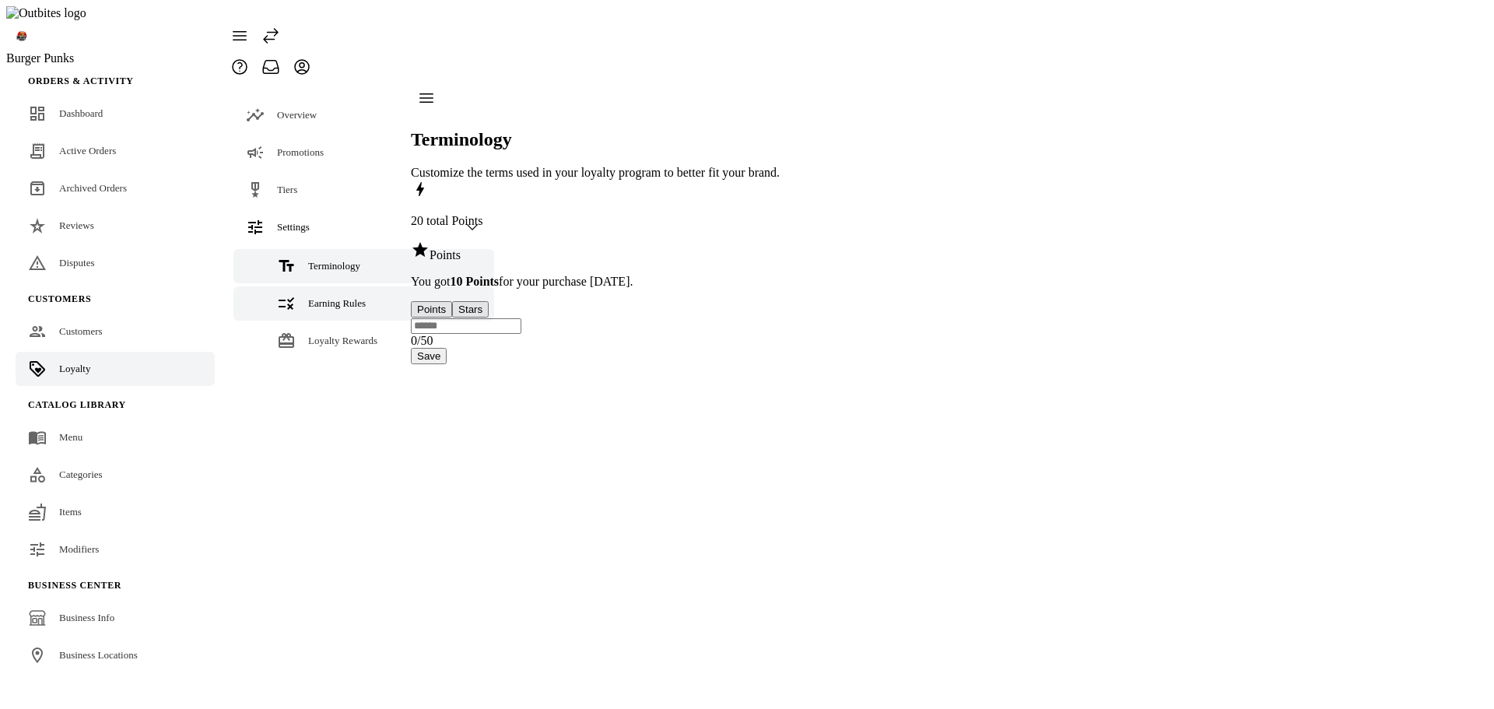
click at [314, 297] on span "Earning Rules" at bounding box center [337, 303] width 58 height 12
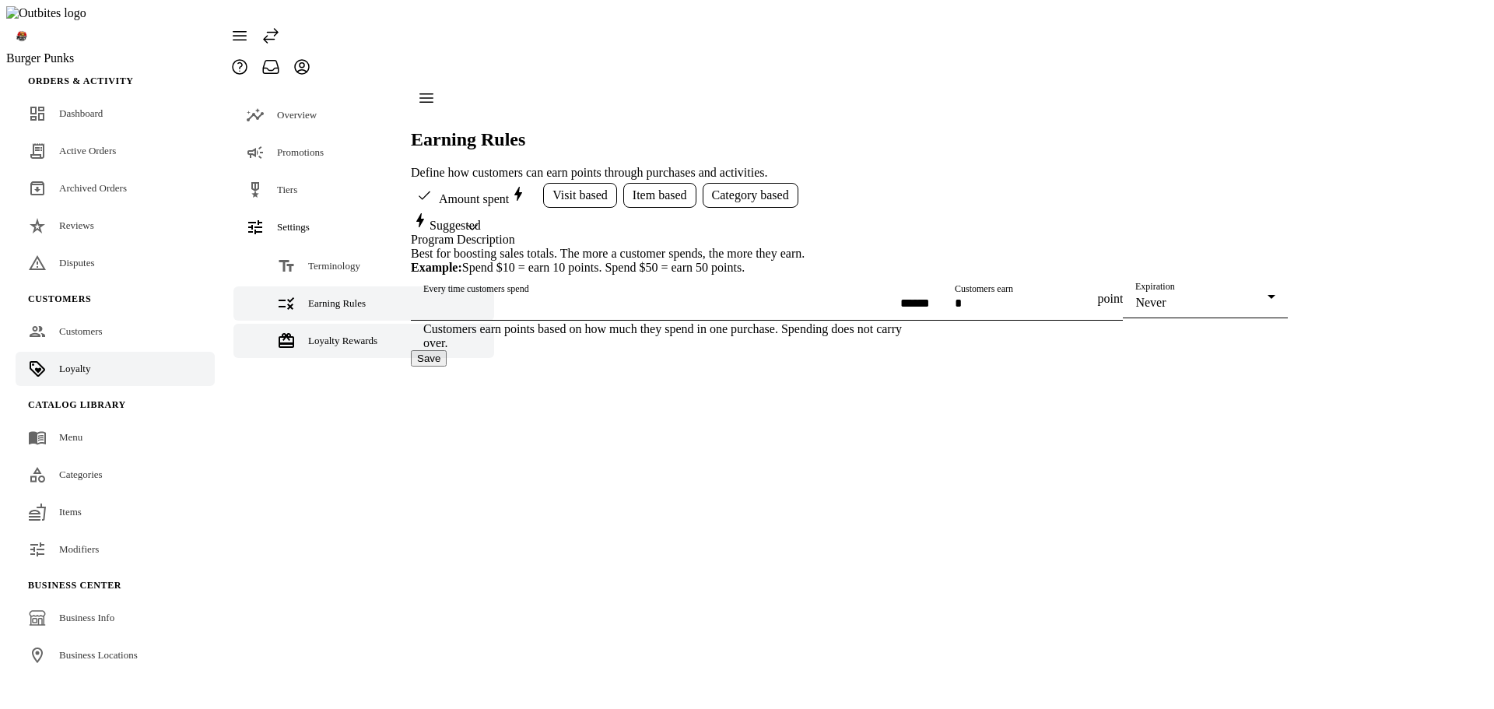
click at [311, 335] on span "Loyalty Rewards" at bounding box center [342, 341] width 69 height 12
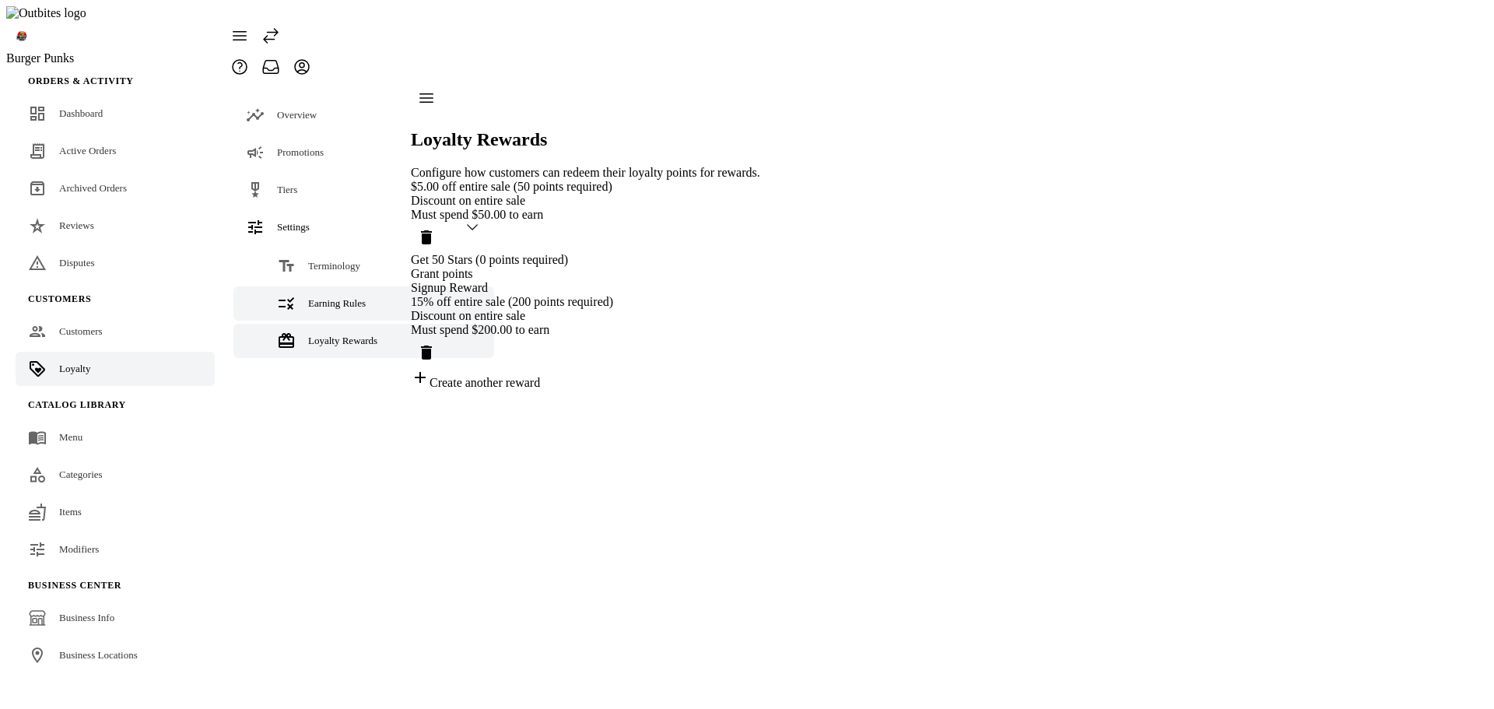
click at [331, 286] on link "Earning Rules" at bounding box center [363, 303] width 261 height 34
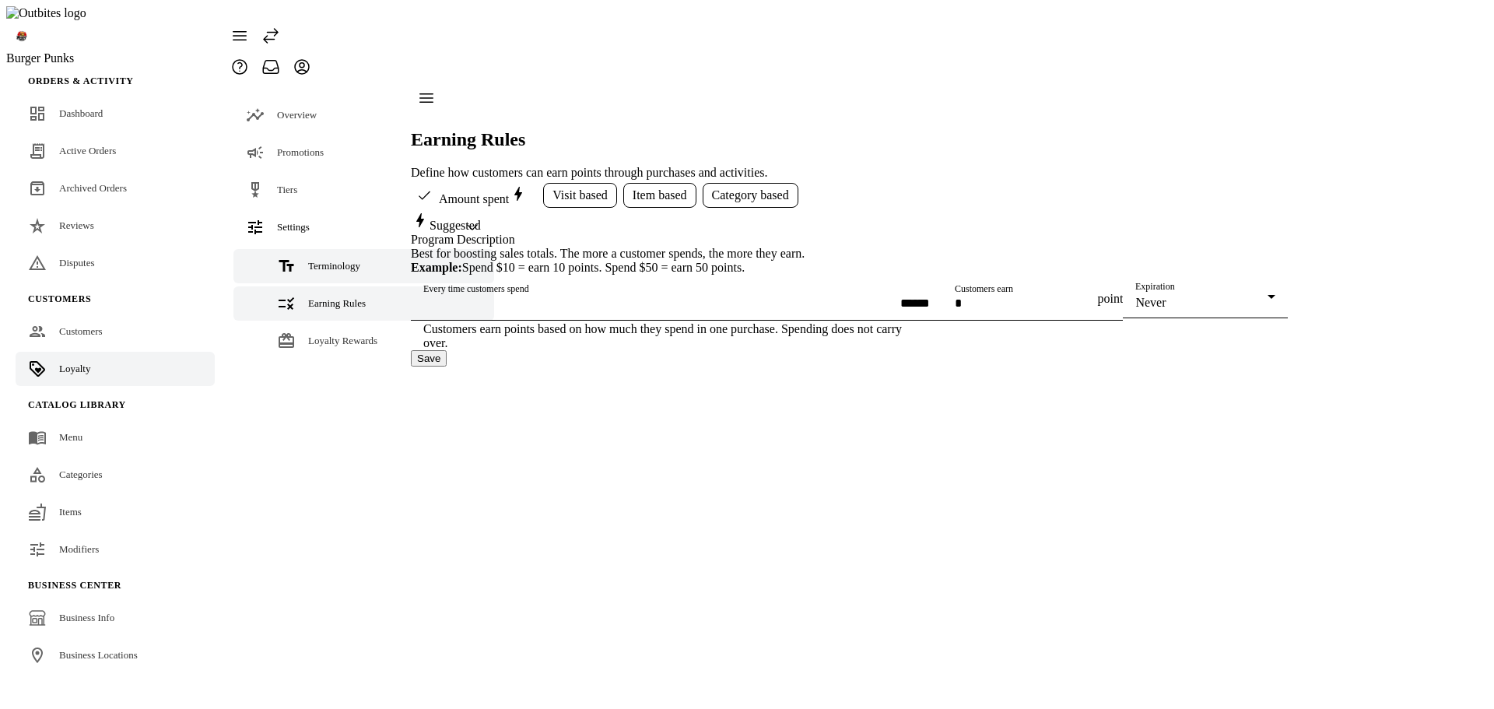
click at [328, 260] on span "Terminology" at bounding box center [334, 266] width 52 height 12
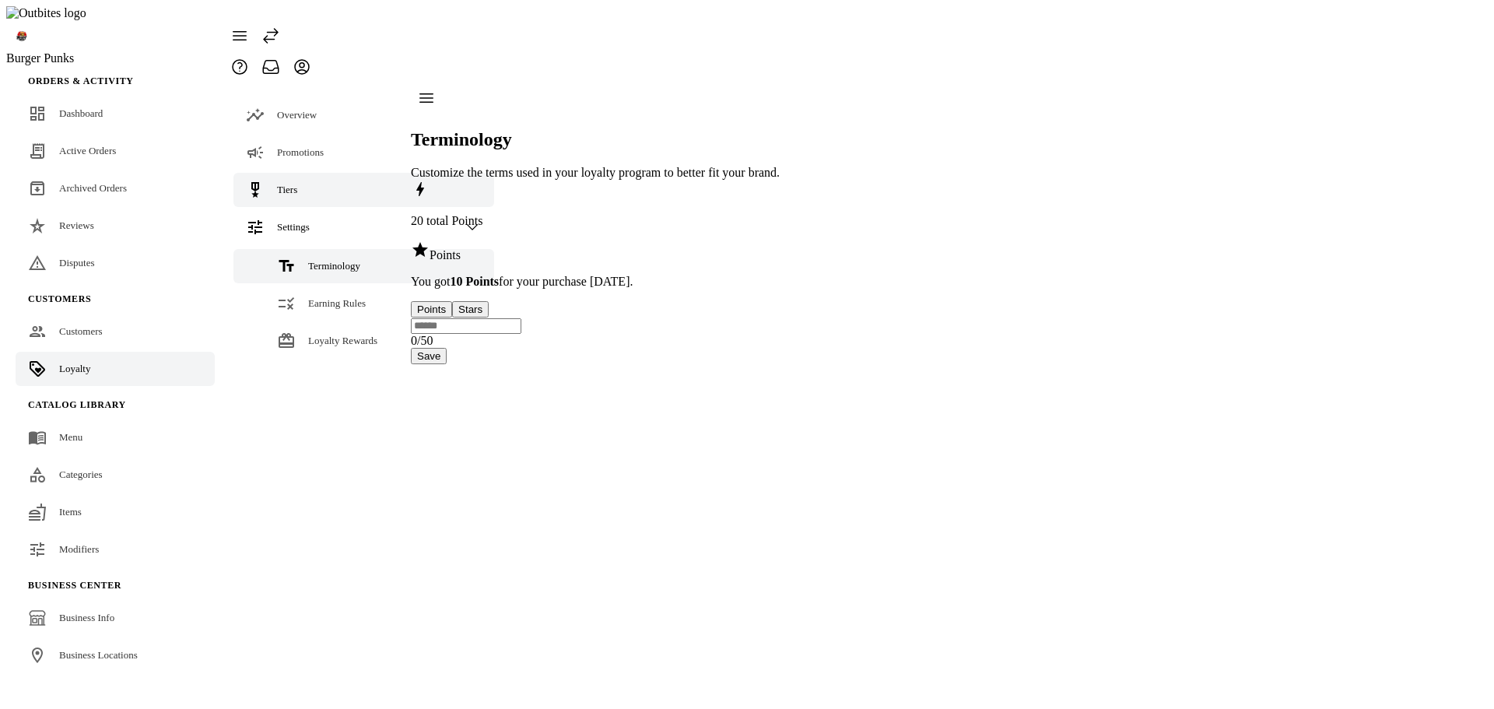
click at [314, 173] on link "Tiers" at bounding box center [363, 190] width 261 height 34
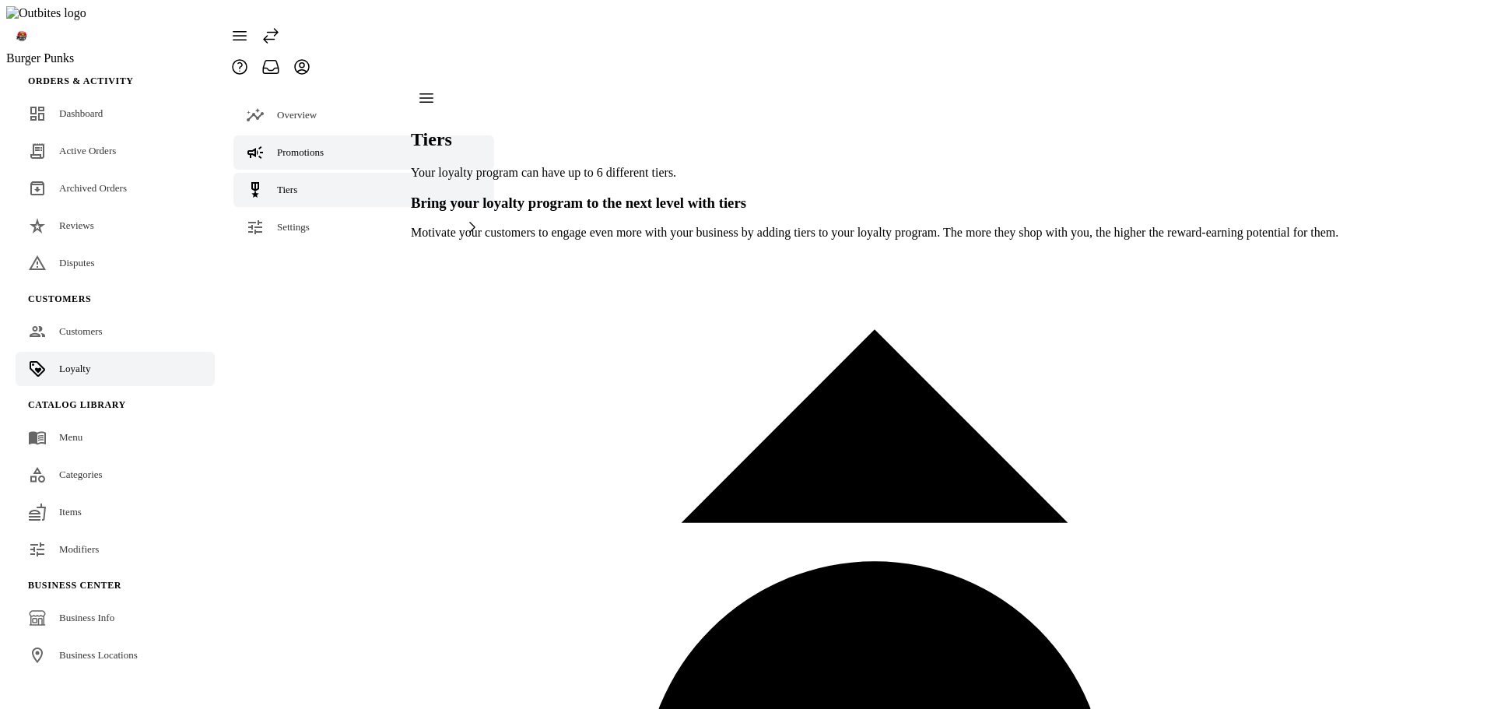
click at [312, 146] on span "Promotions" at bounding box center [300, 152] width 47 height 12
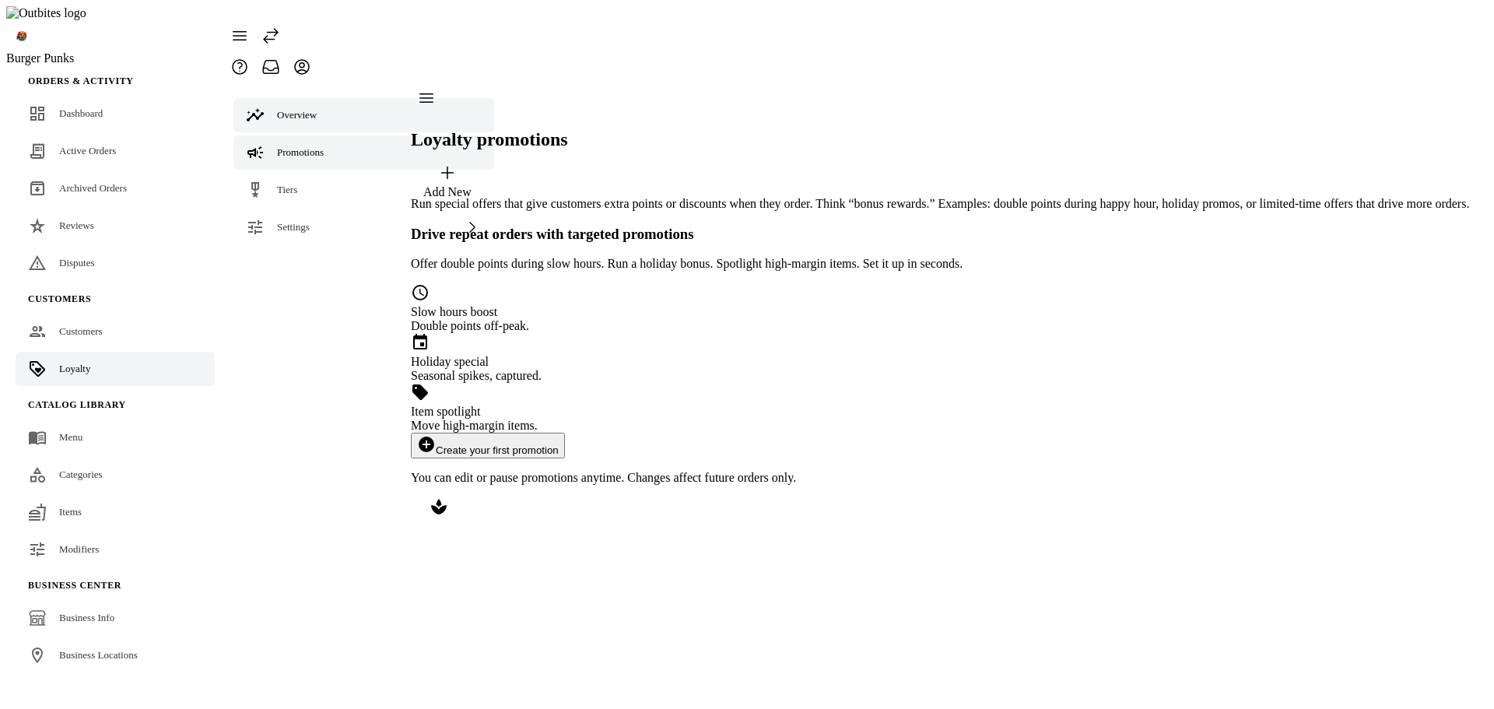
click at [312, 107] on div "Overview" at bounding box center [297, 115] width 40 height 16
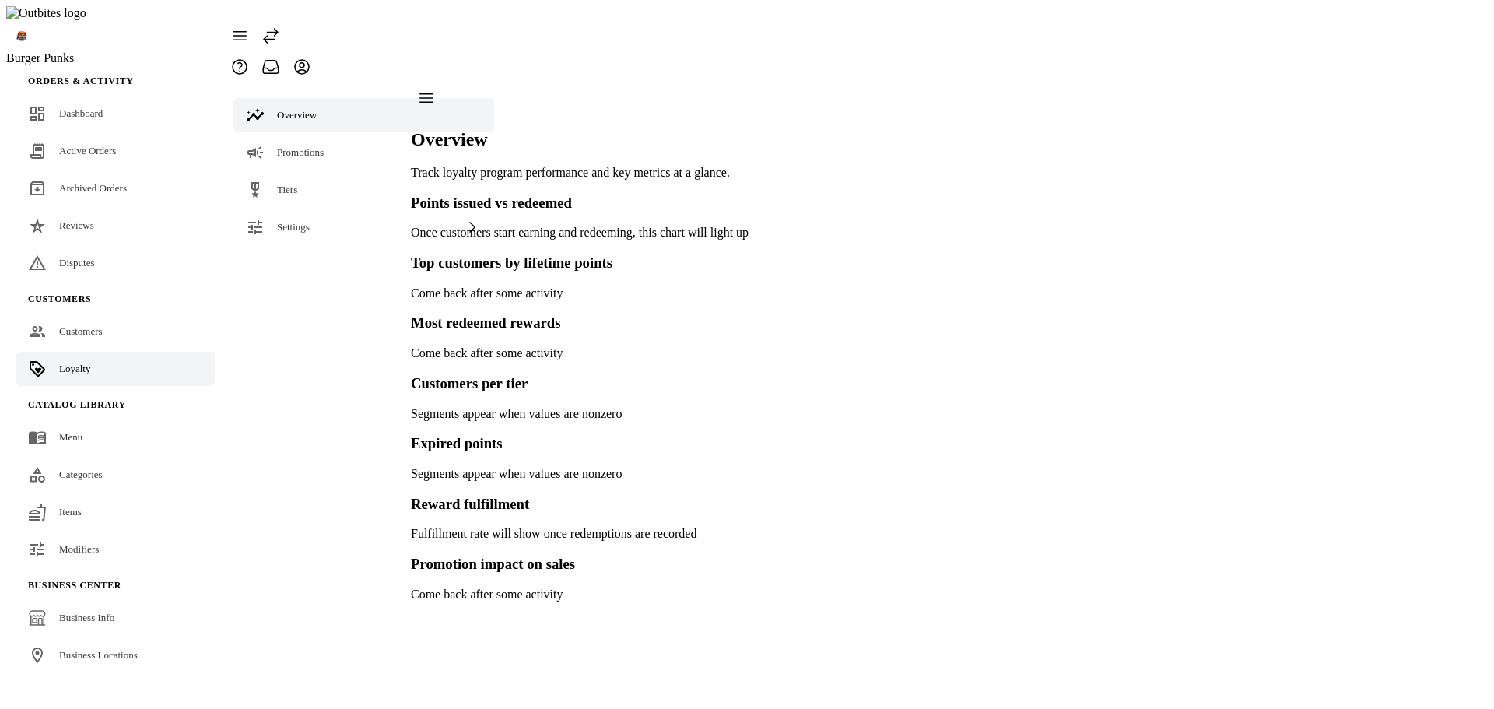
click at [304, 138] on fuse-vertical-navigation-group-item "Overview Promotions Tiers Settings" at bounding box center [363, 164] width 279 height 165
click at [304, 135] on link "Promotions" at bounding box center [363, 152] width 261 height 34
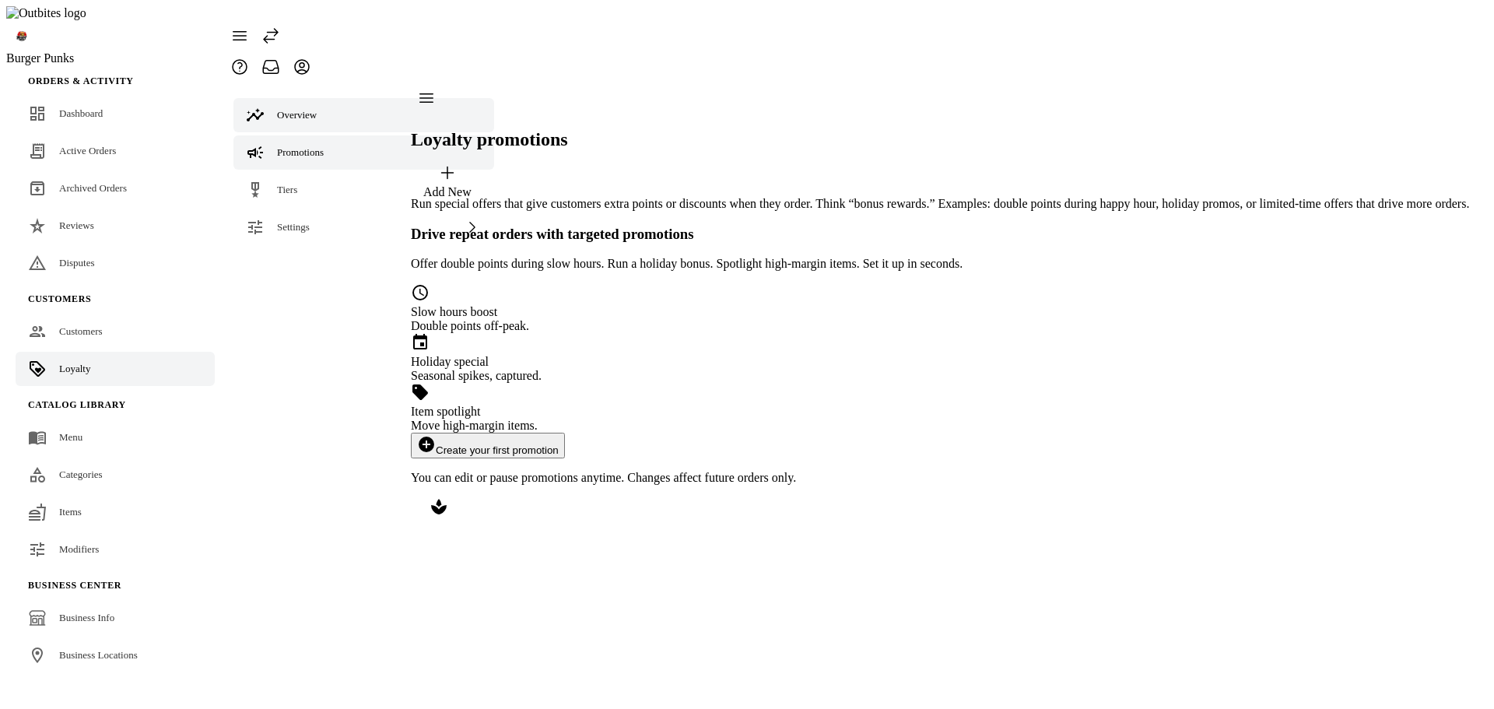
click at [307, 109] on span "Overview" at bounding box center [297, 115] width 40 height 12
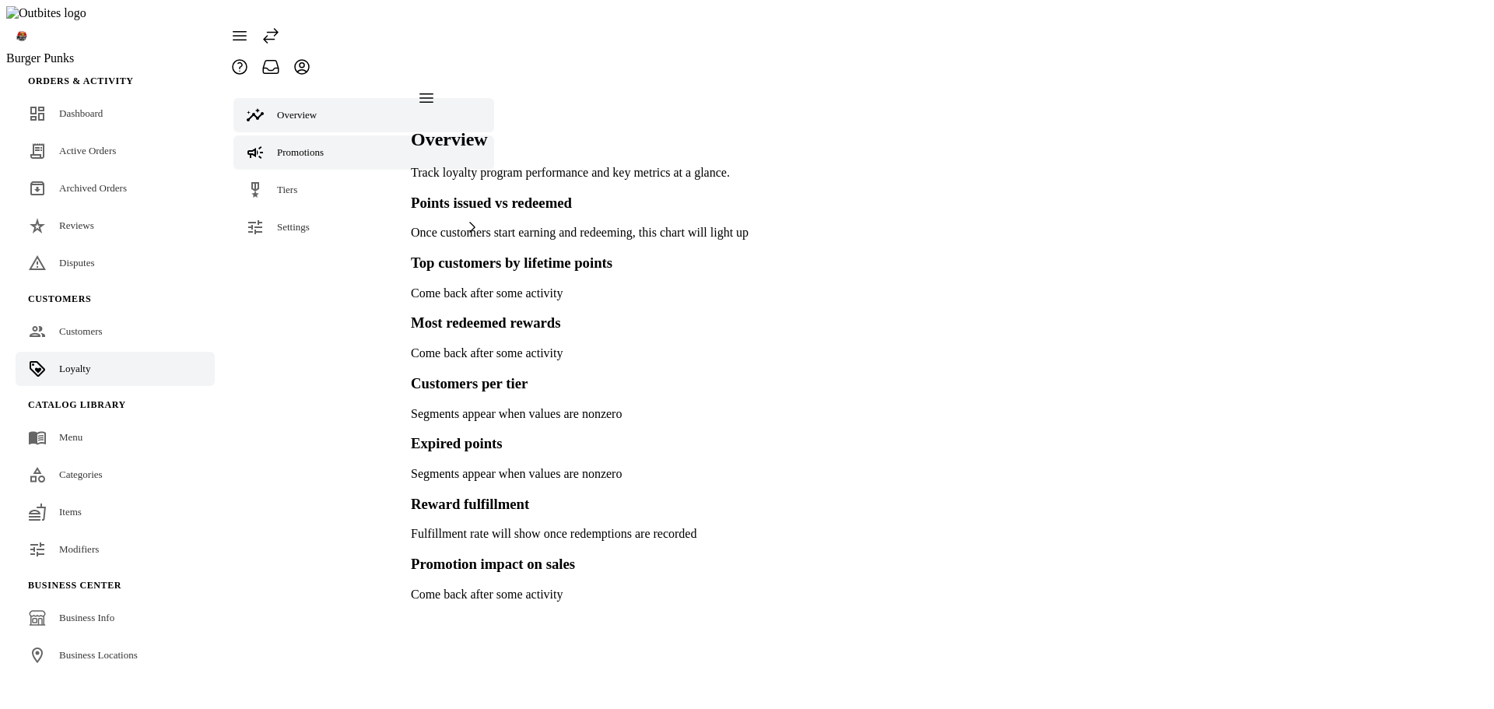
click at [303, 146] on span "Promotions" at bounding box center [300, 152] width 47 height 12
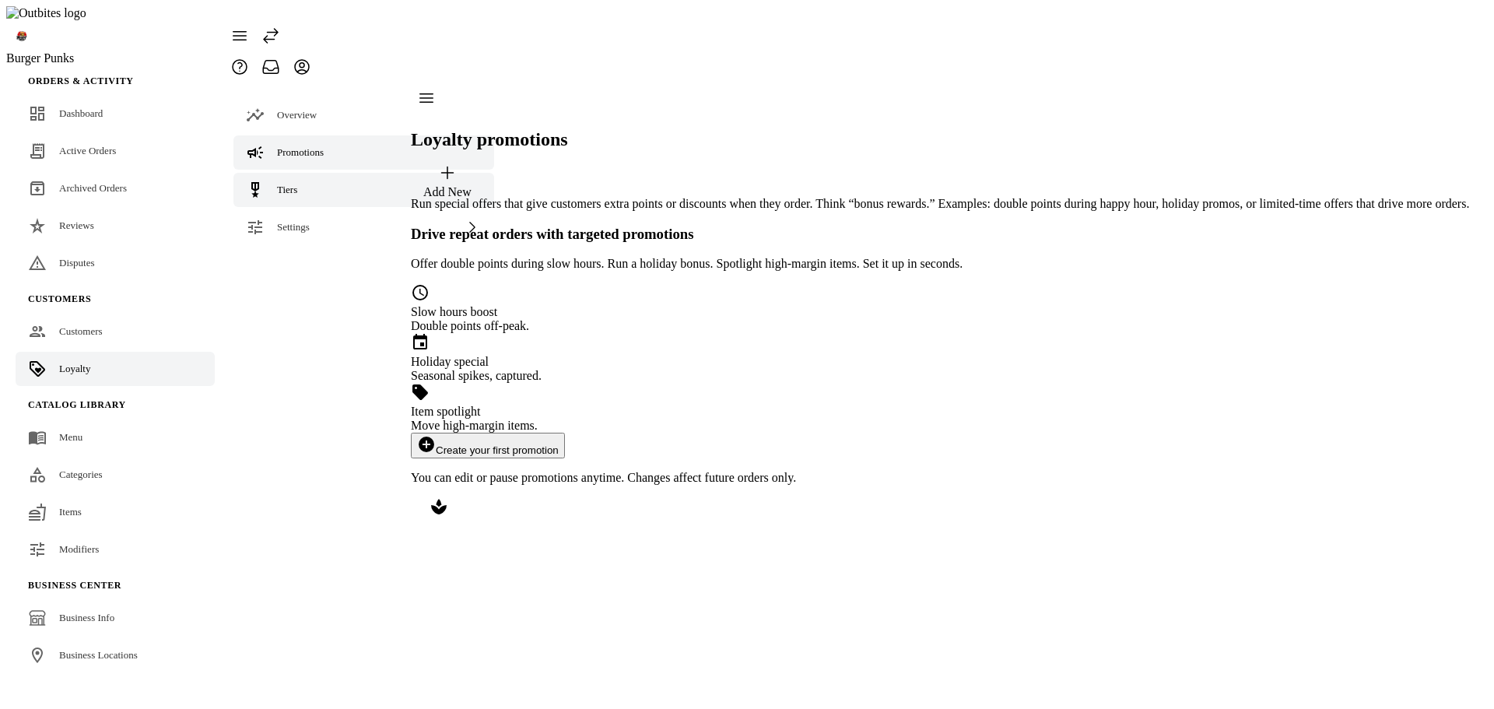
click at [297, 173] on link "Tiers" at bounding box center [363, 190] width 261 height 34
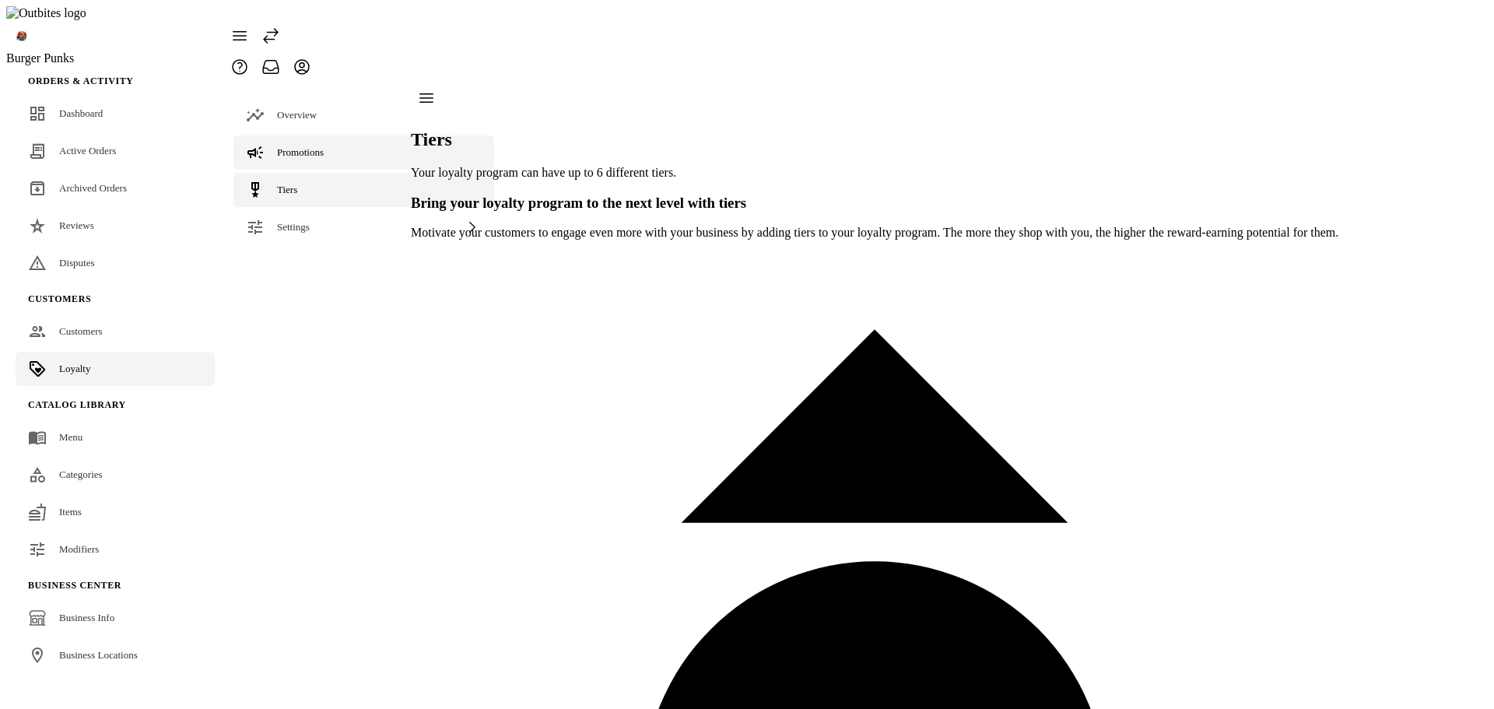
click at [305, 146] on span "Promotions" at bounding box center [300, 152] width 47 height 12
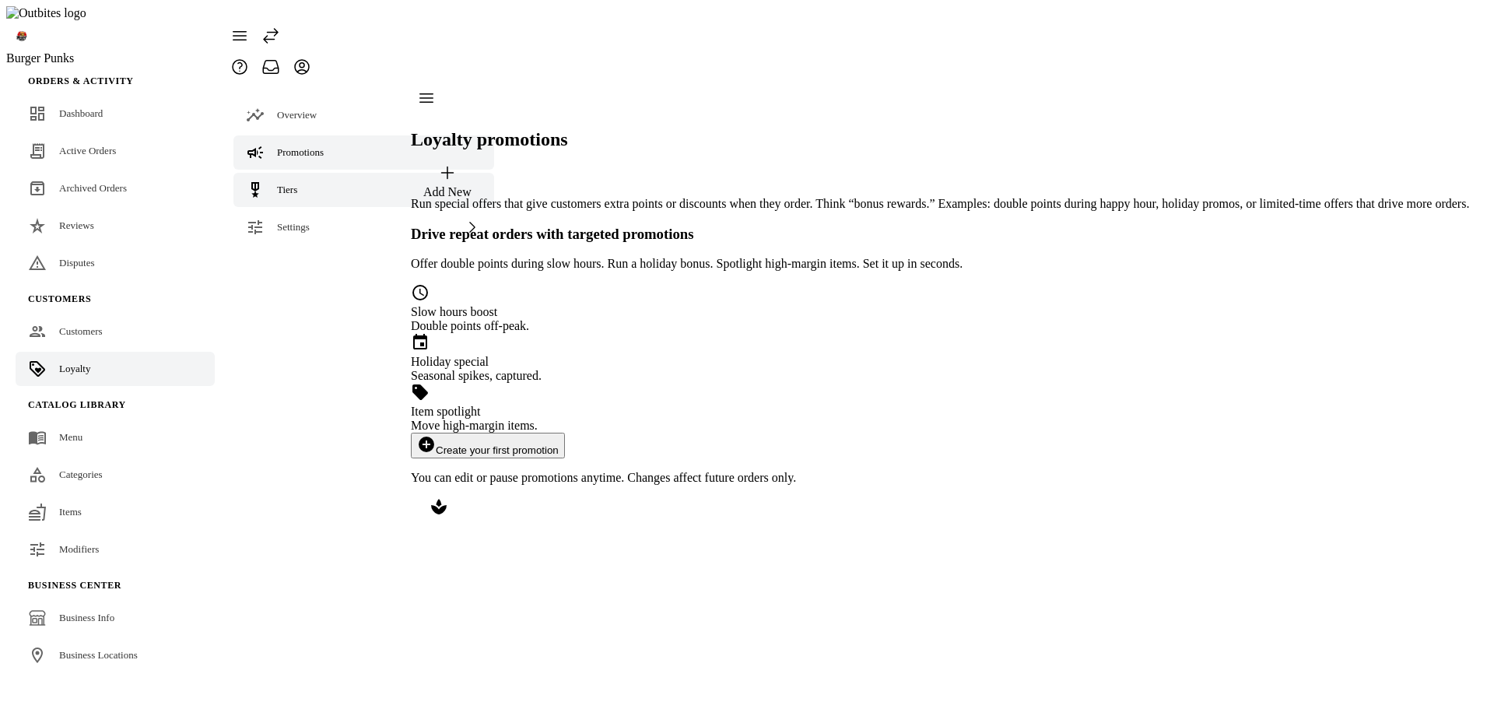
click at [300, 173] on link "Tiers" at bounding box center [363, 190] width 261 height 34
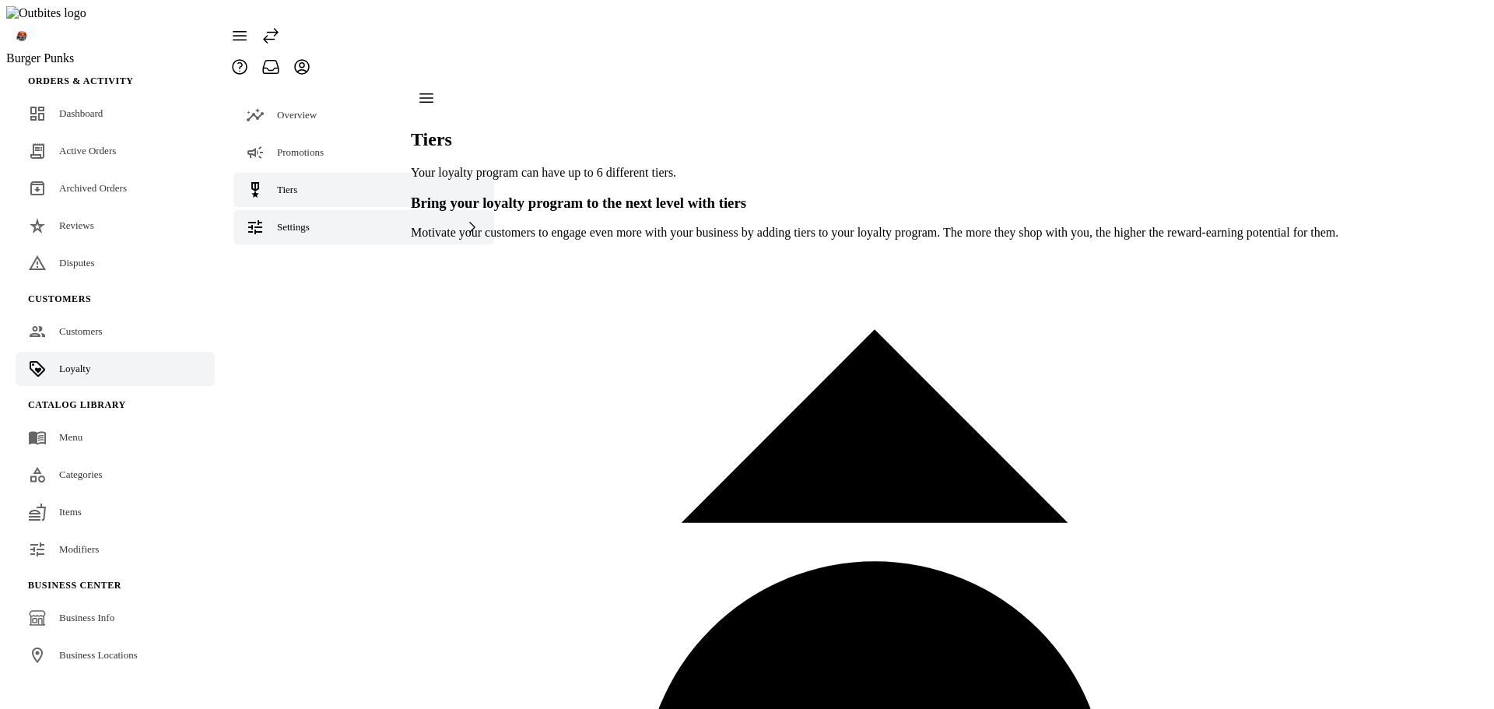
click at [293, 221] on span "Settings" at bounding box center [293, 227] width 33 height 12
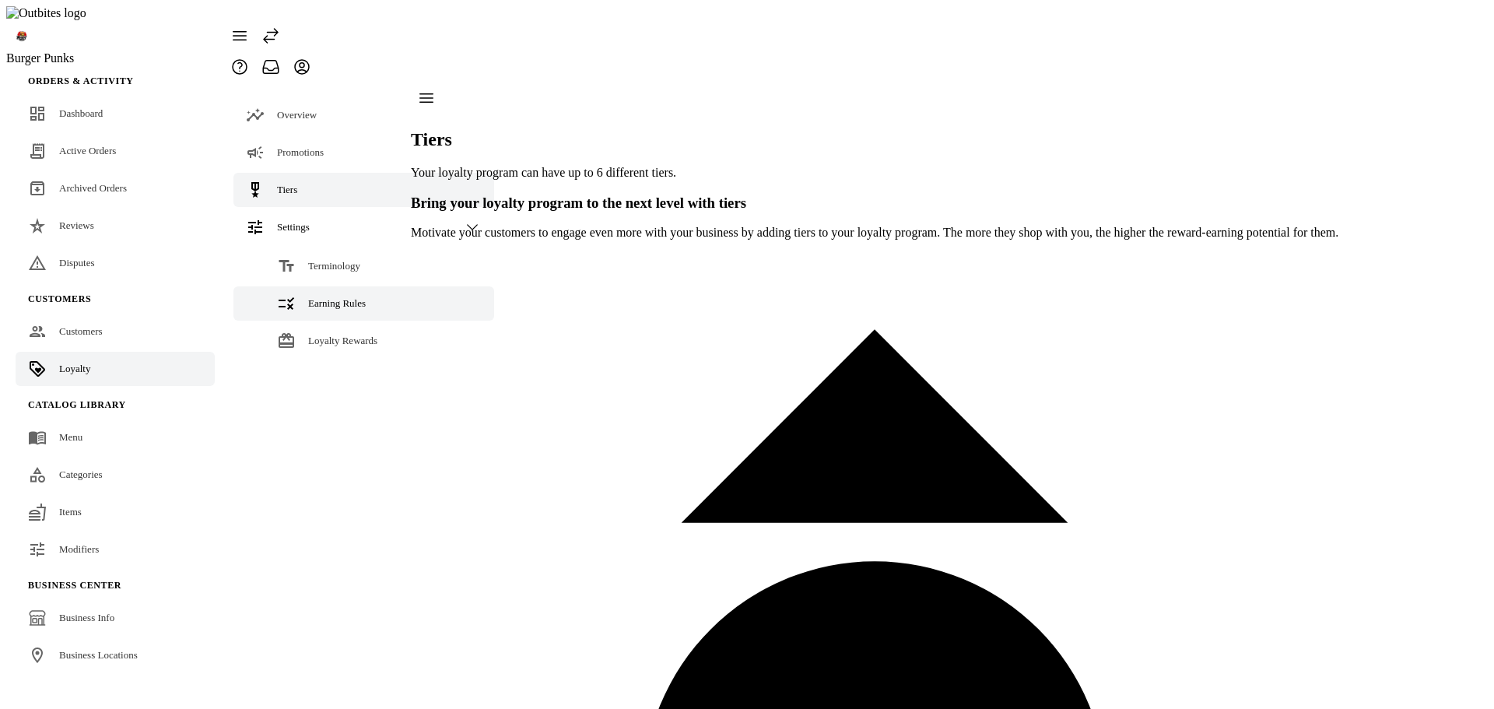
click at [338, 297] on span "Earning Rules" at bounding box center [337, 303] width 58 height 12
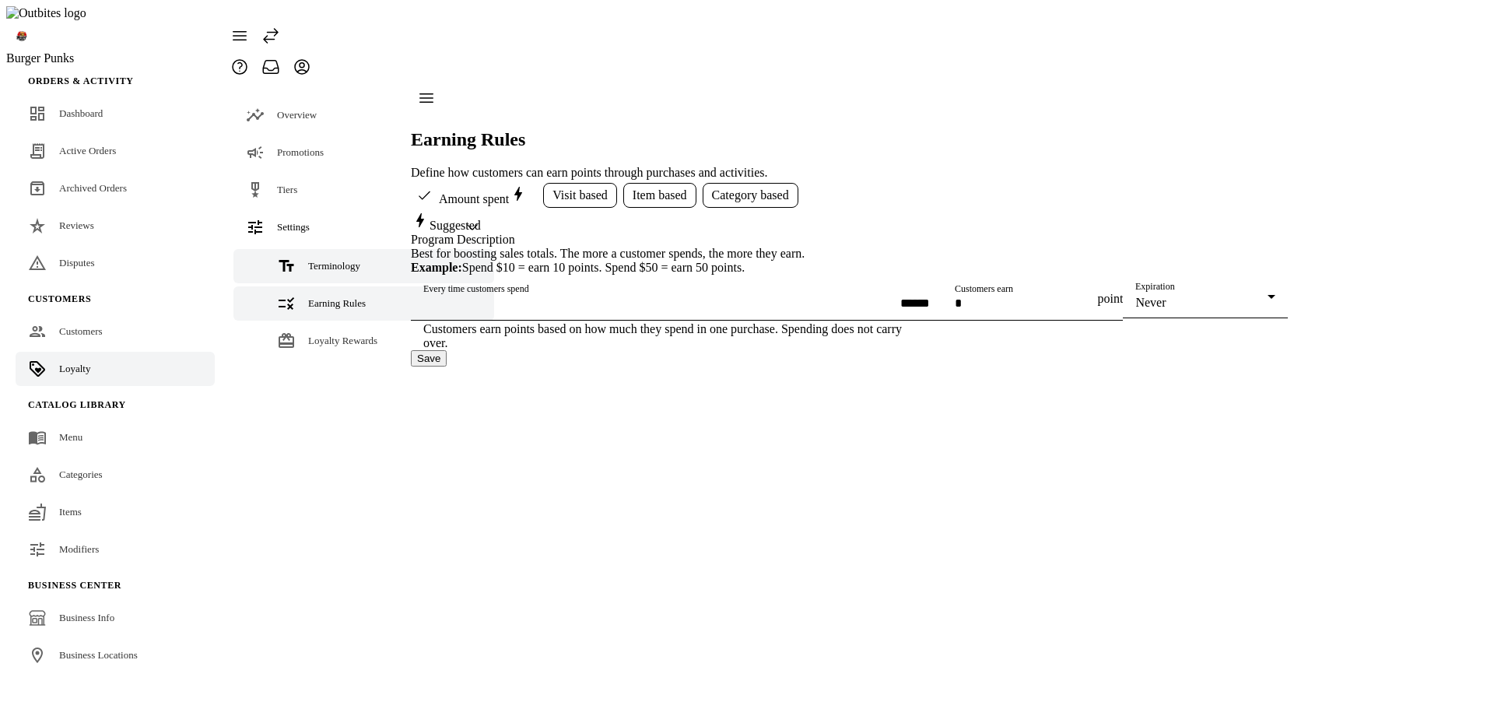
click at [337, 260] on span "Terminology" at bounding box center [334, 266] width 52 height 12
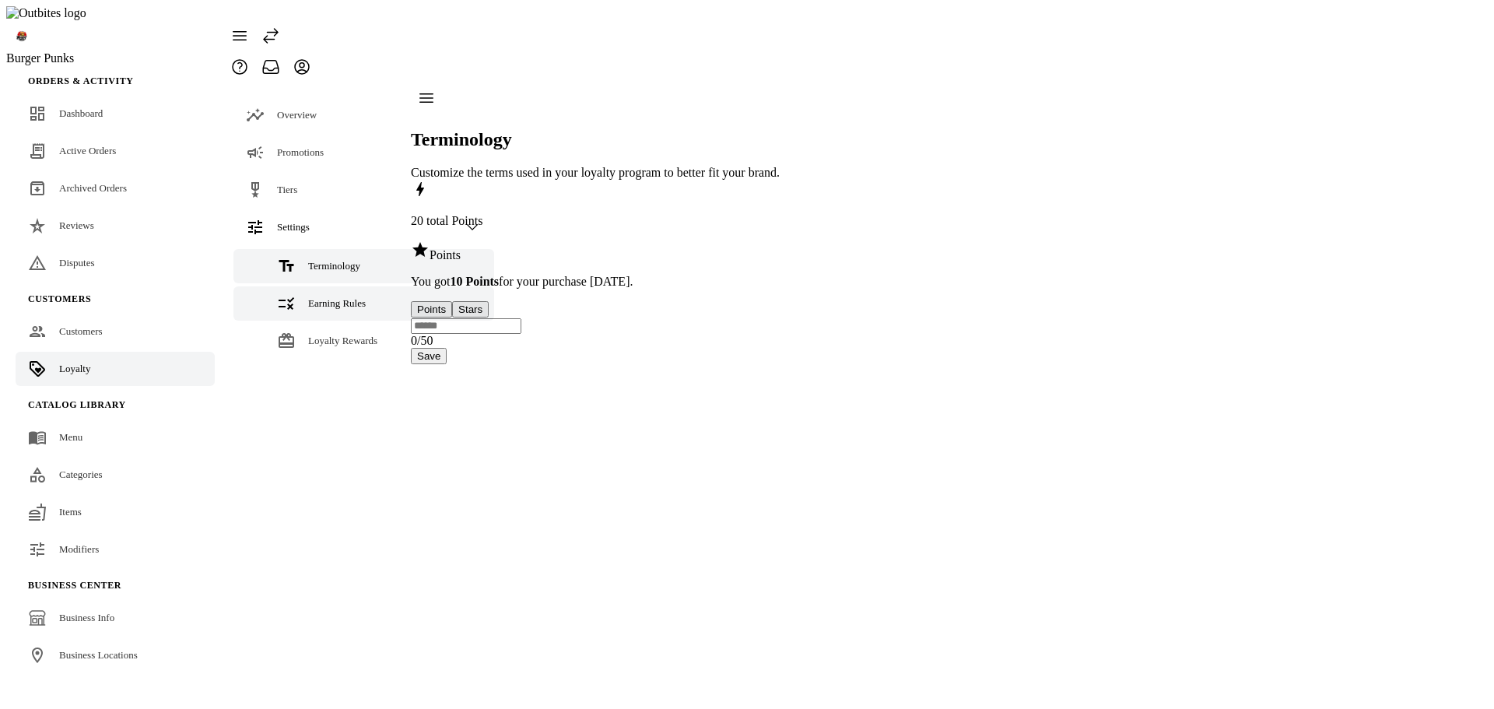
click at [337, 286] on link "Earning Rules" at bounding box center [363, 303] width 261 height 34
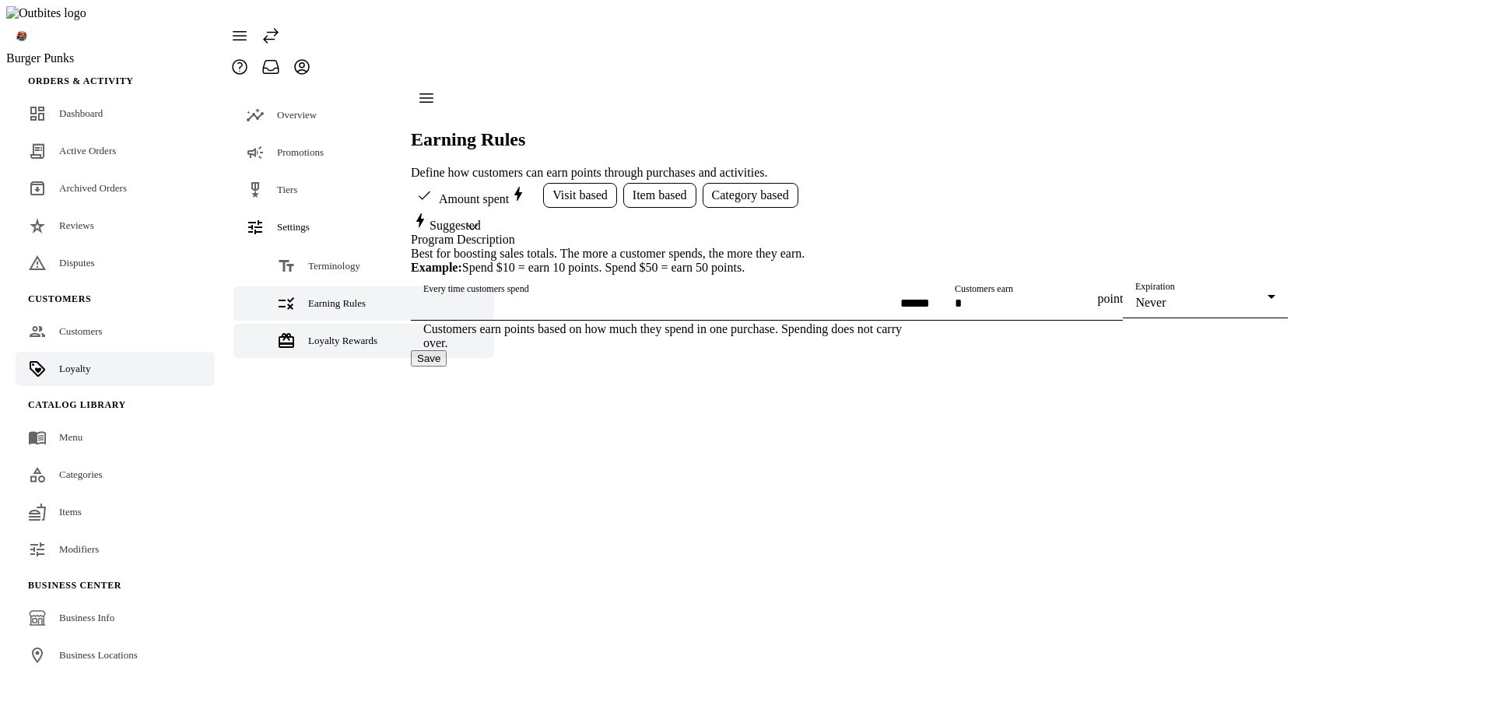
click at [324, 335] on span "Loyalty Rewards" at bounding box center [342, 341] width 69 height 12
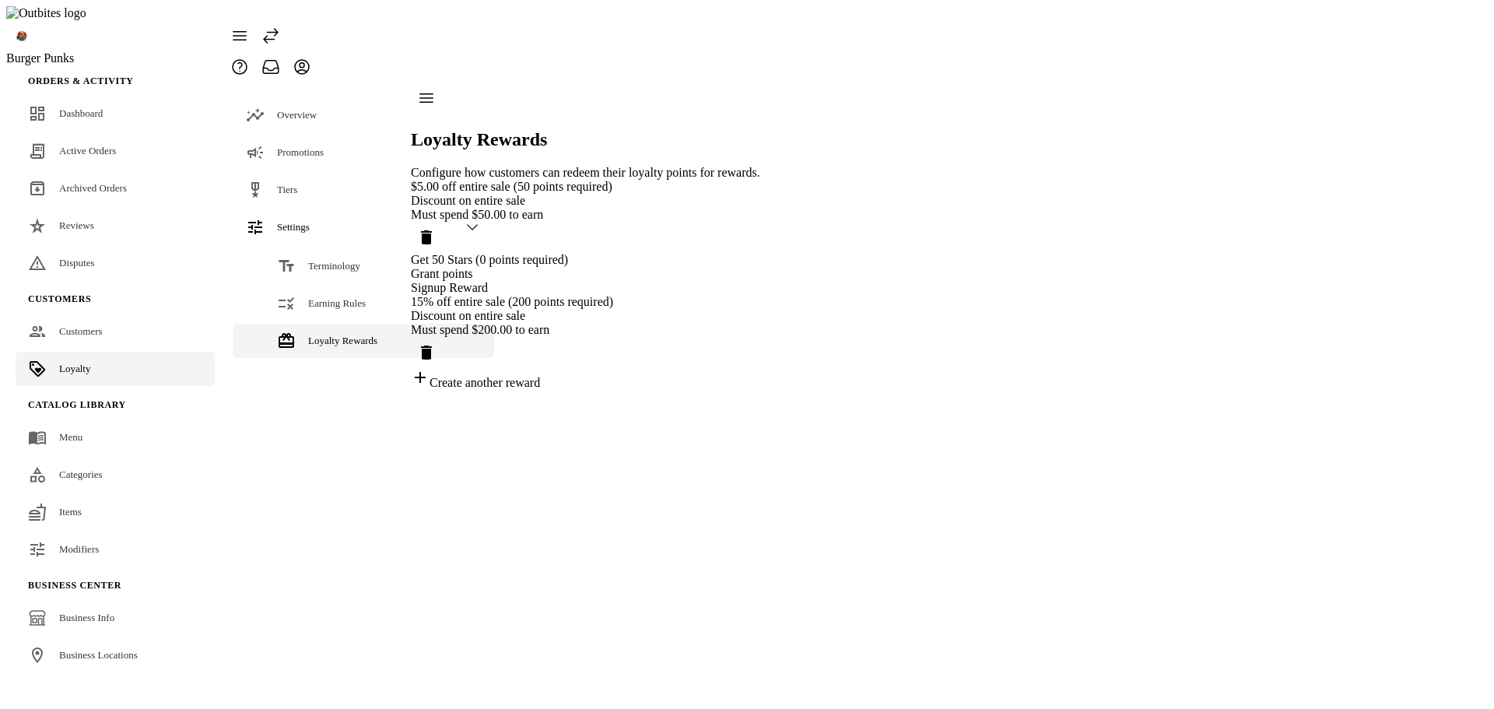
click at [533, 390] on div "Create another reward" at bounding box center [585, 379] width 349 height 22
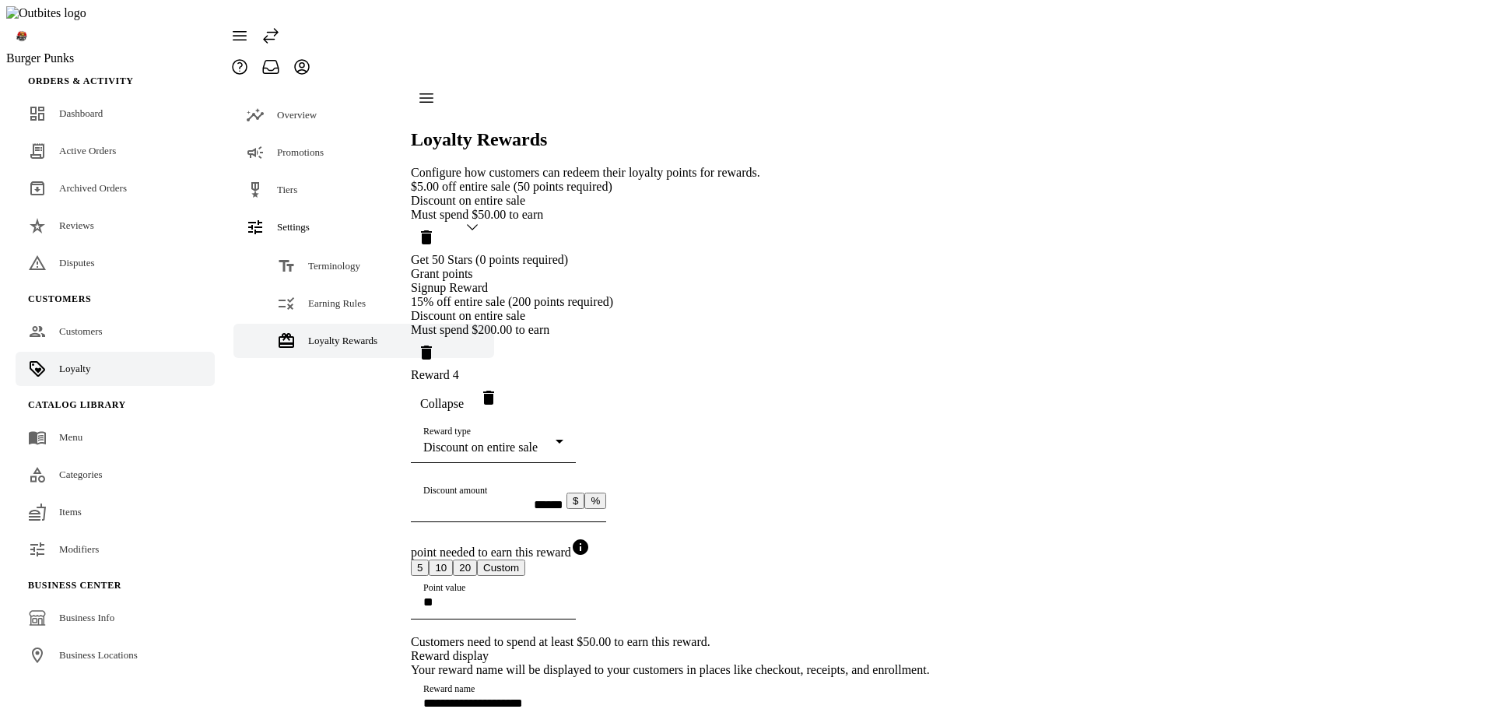
scroll to position [233, 0]
click at [494, 391] on icon "Delete reward" at bounding box center [488, 398] width 11 height 14
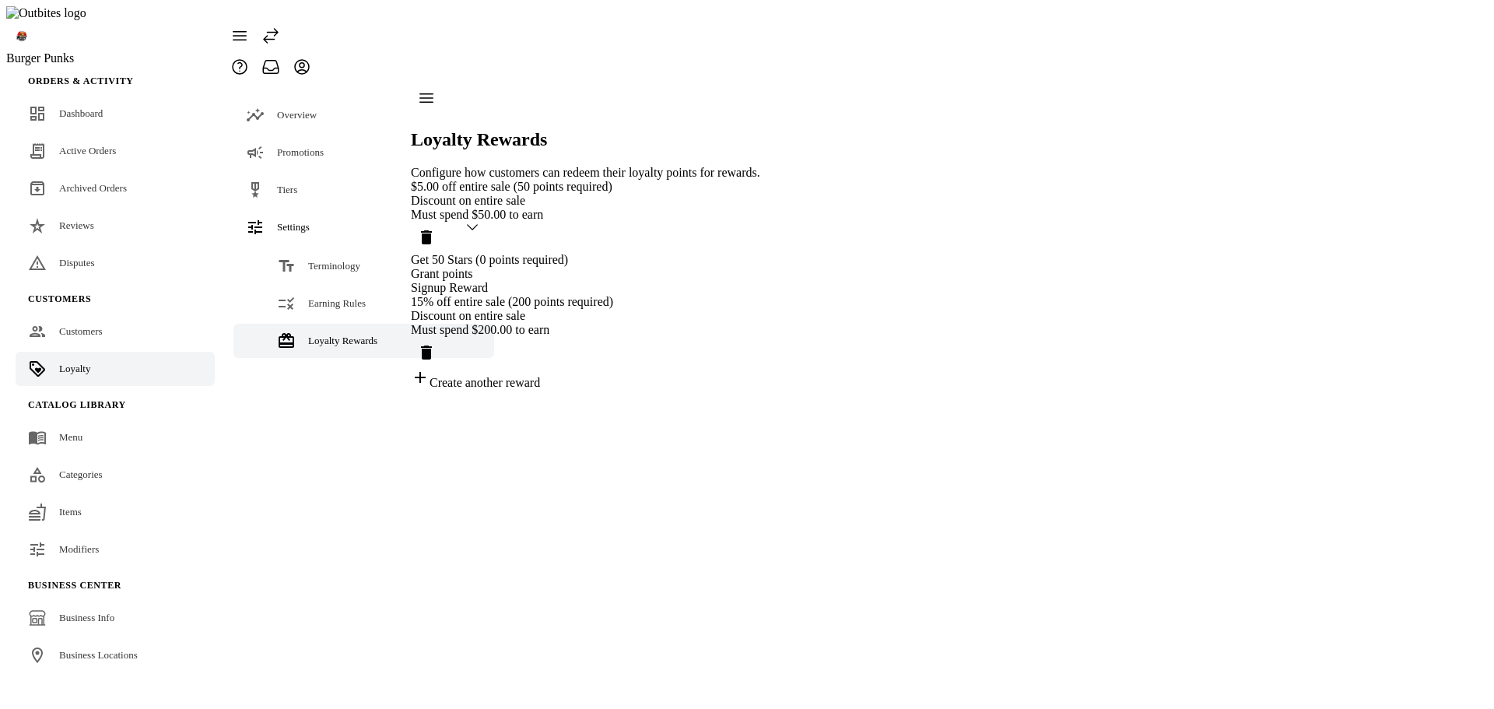
scroll to position [0, 0]
click at [760, 380] on div "$5.00 off entire sale (50 points required) Discount on entire sale Must spend $…" at bounding box center [585, 285] width 349 height 210
click at [598, 267] on div "Grant points" at bounding box center [585, 274] width 349 height 14
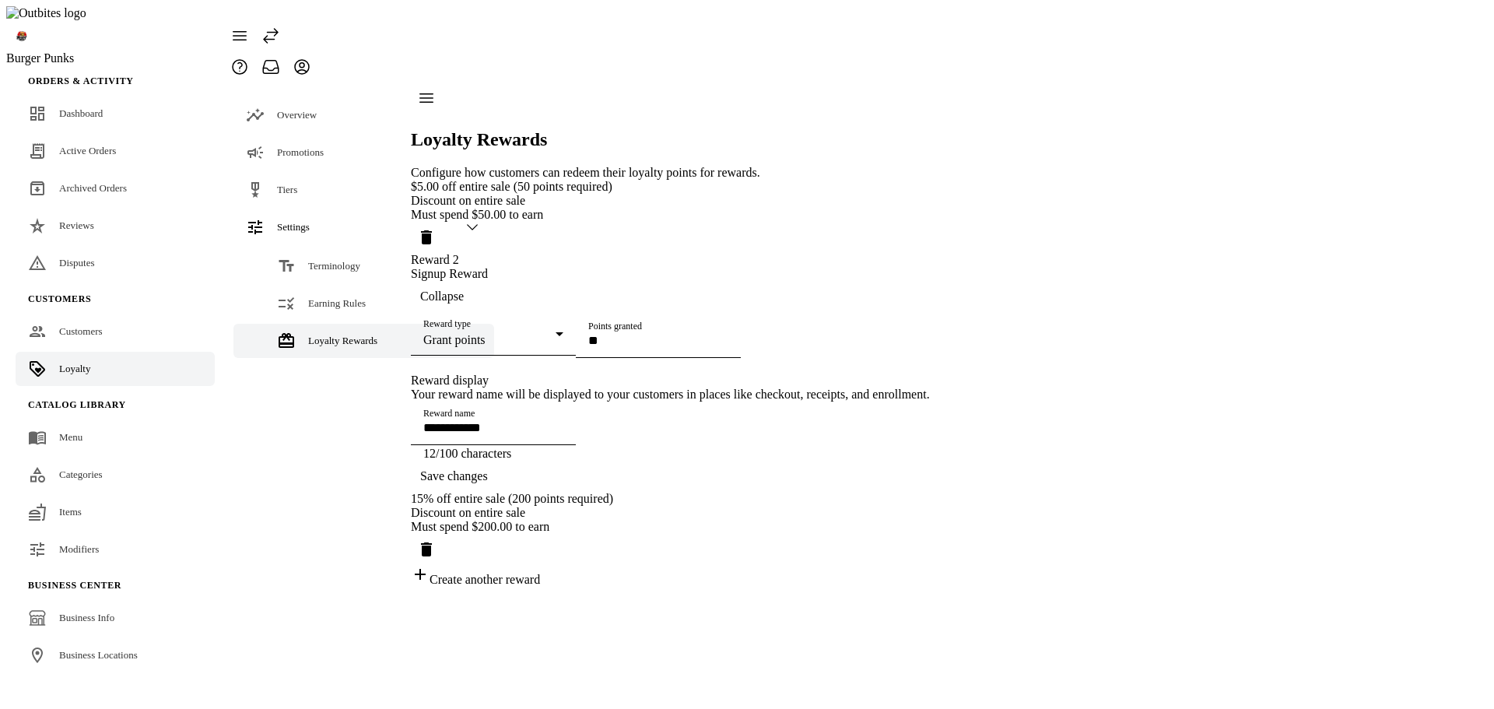
click at [556, 333] on div "Grant points" at bounding box center [489, 340] width 132 height 14
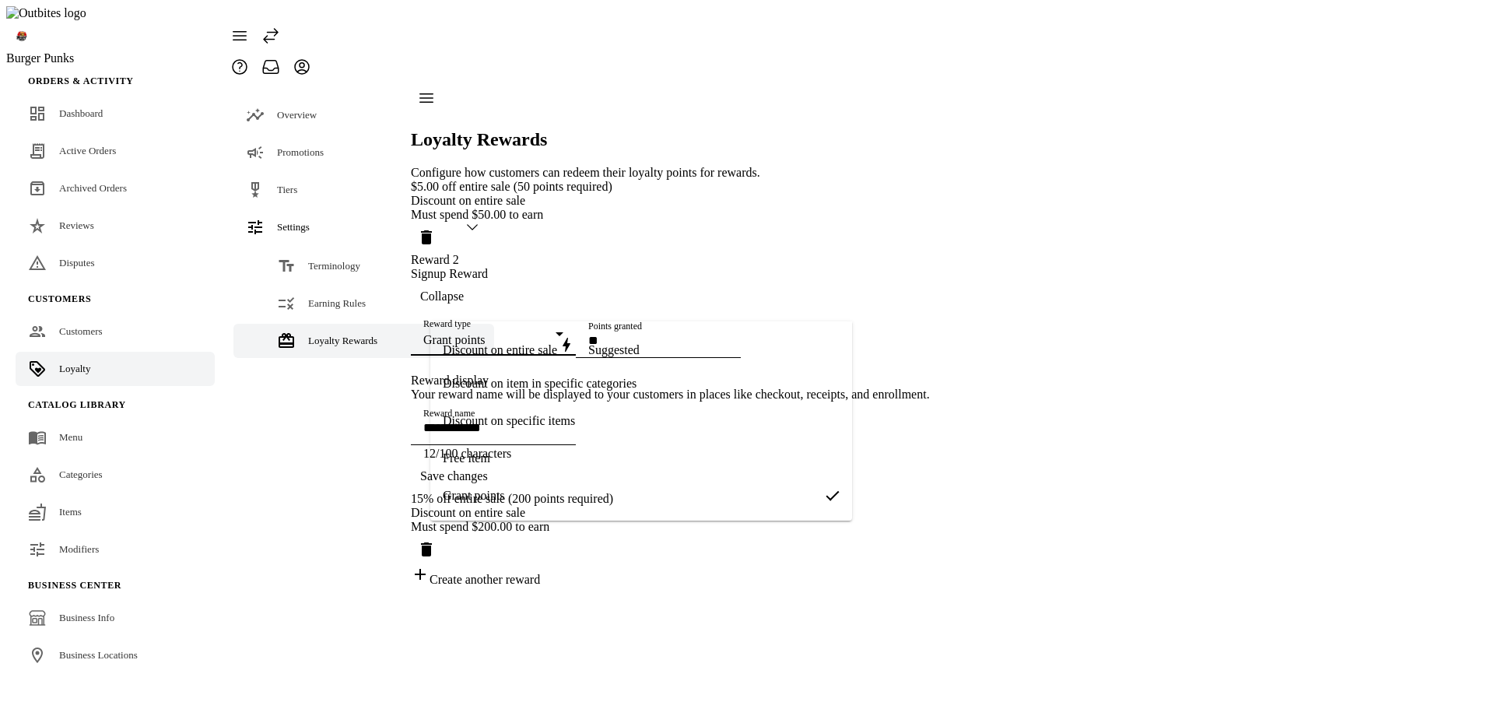
click at [527, 457] on mat-option "Free item" at bounding box center [641, 458] width 422 height 37
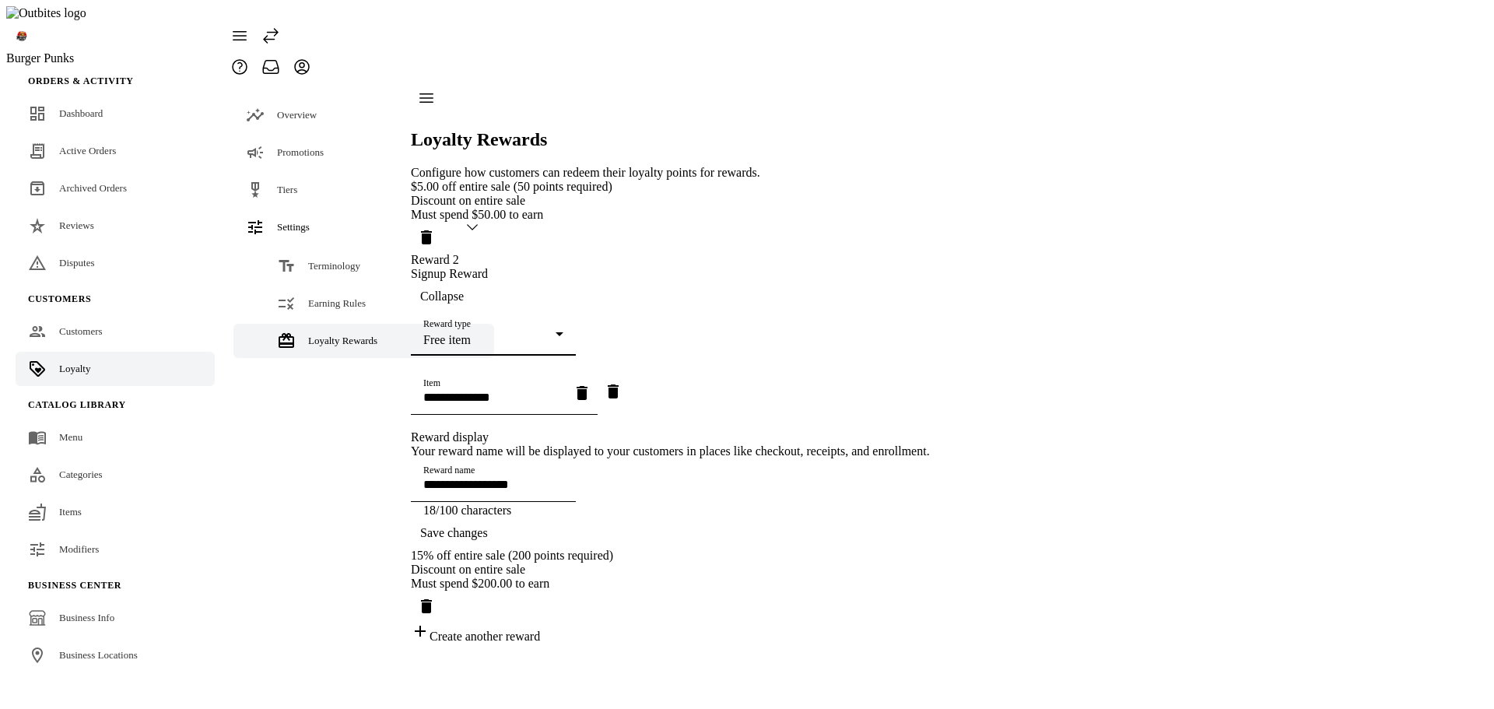
click at [518, 391] on input "Item" at bounding box center [493, 397] width 140 height 13
click at [516, 492] on mat-option "Fries" at bounding box center [622, 493] width 384 height 37
type input "**********"
type input "*****"
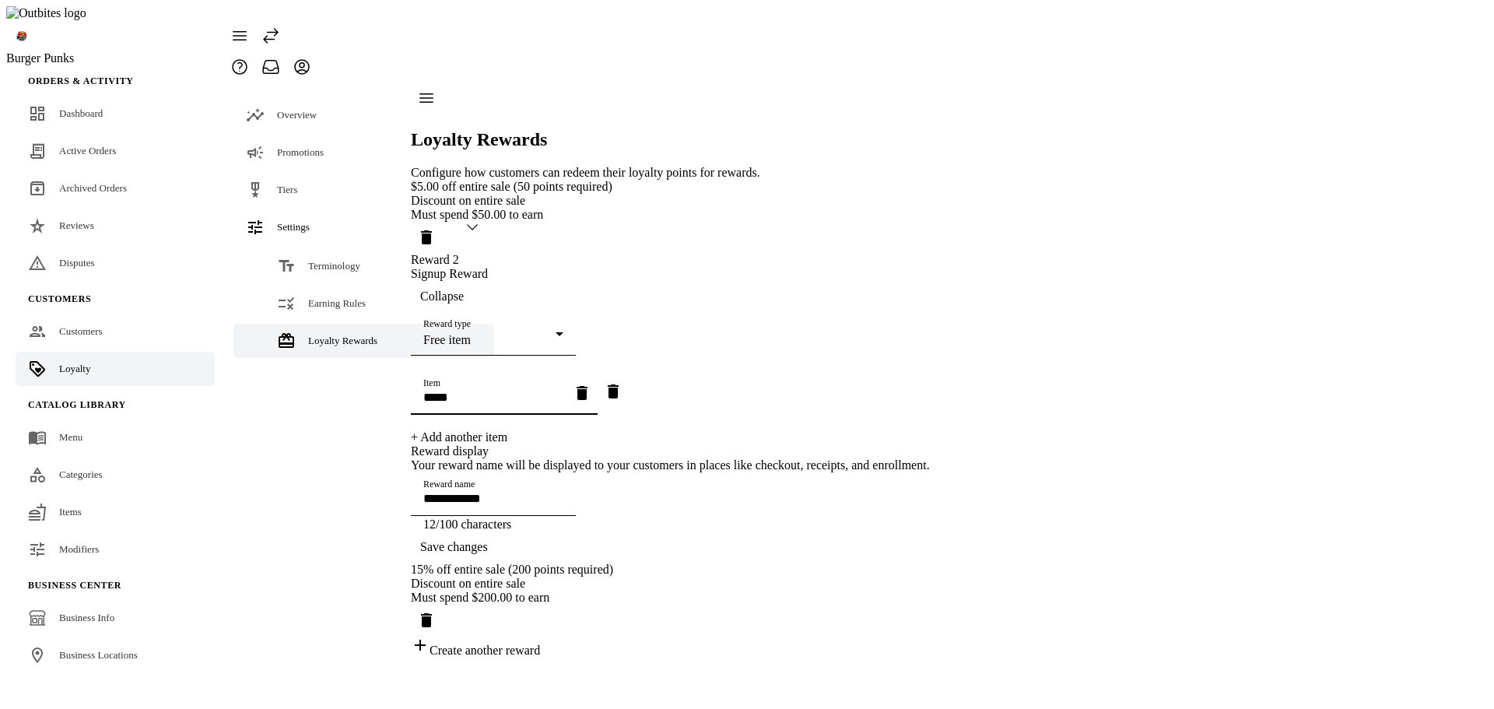
click at [488, 554] on span "Save changes" at bounding box center [454, 547] width 68 height 14
click at [321, 297] on span "Earning Rules" at bounding box center [337, 303] width 58 height 12
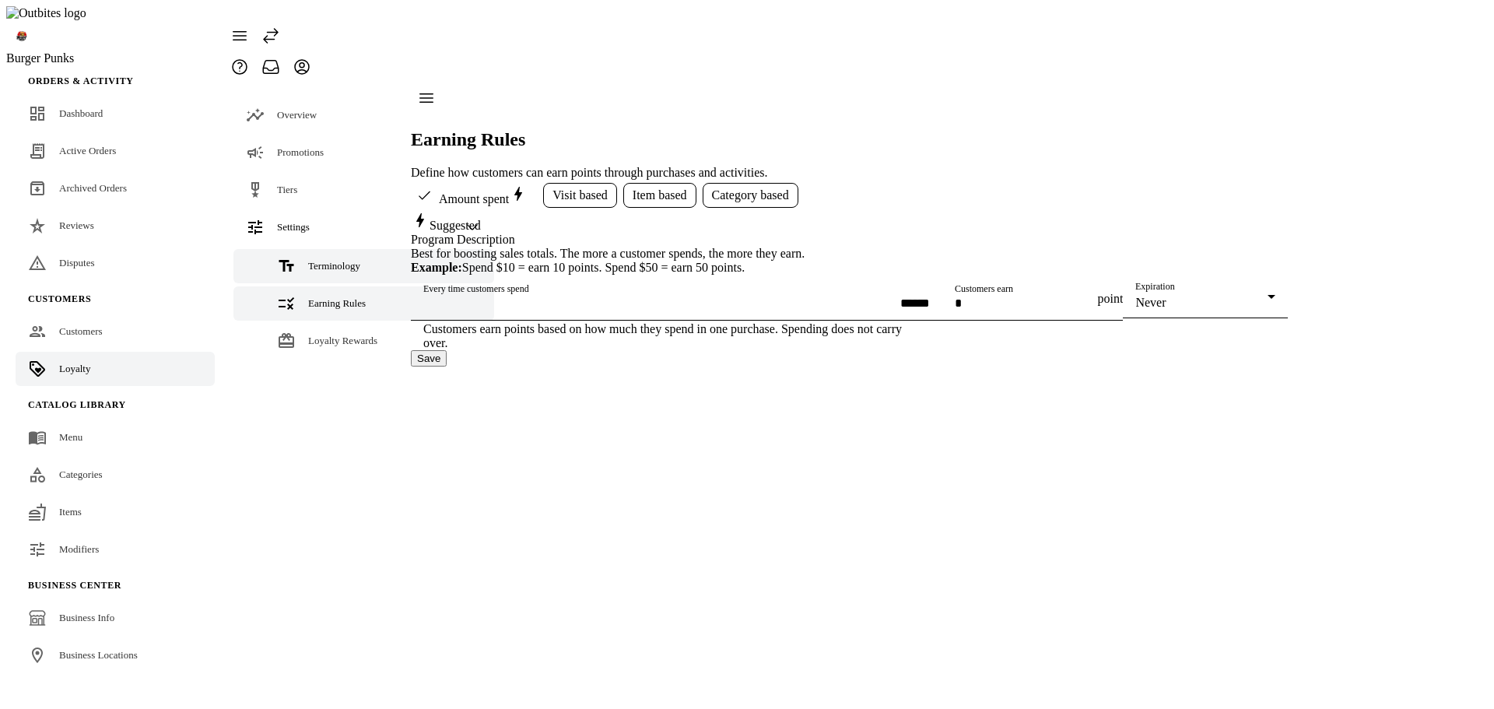
click at [329, 260] on span "Terminology" at bounding box center [334, 266] width 52 height 12
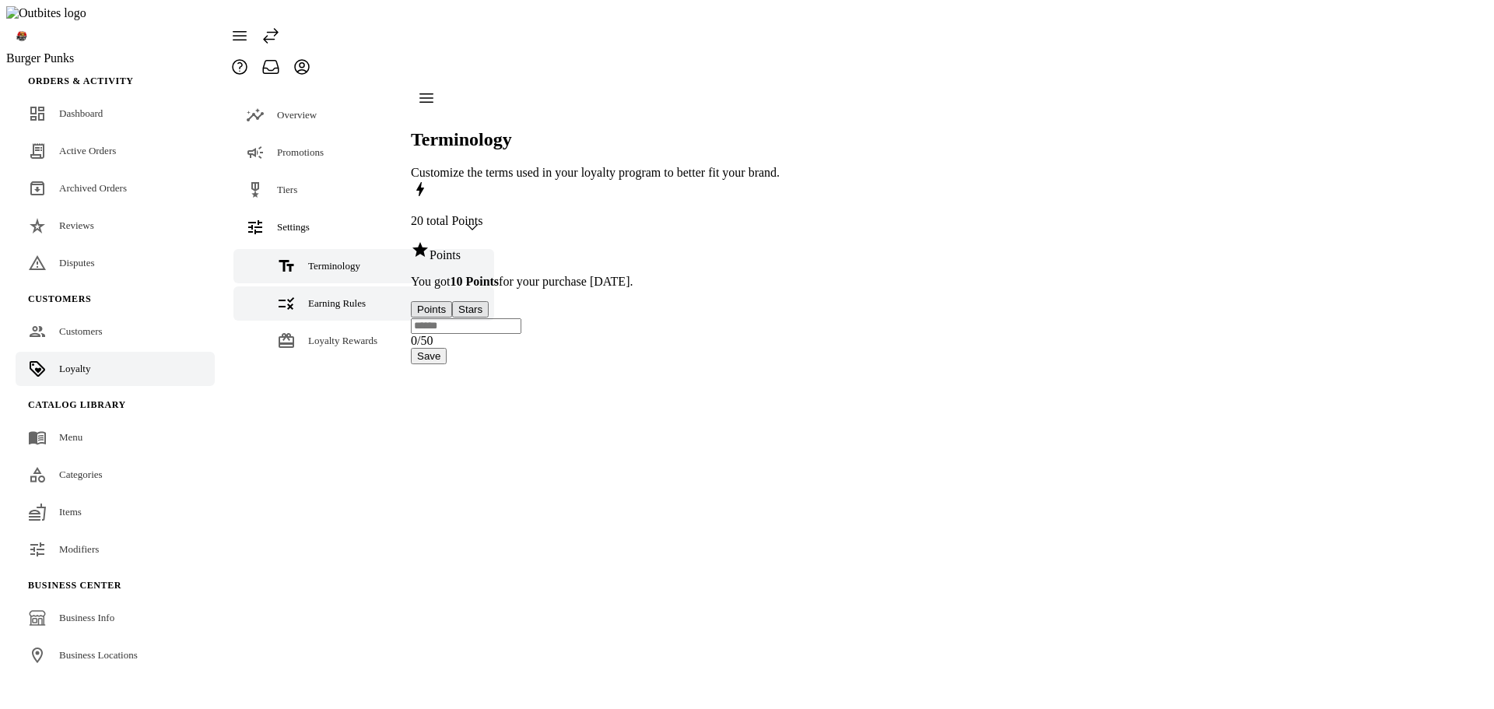
click at [328, 297] on span "Earning Rules" at bounding box center [337, 303] width 58 height 12
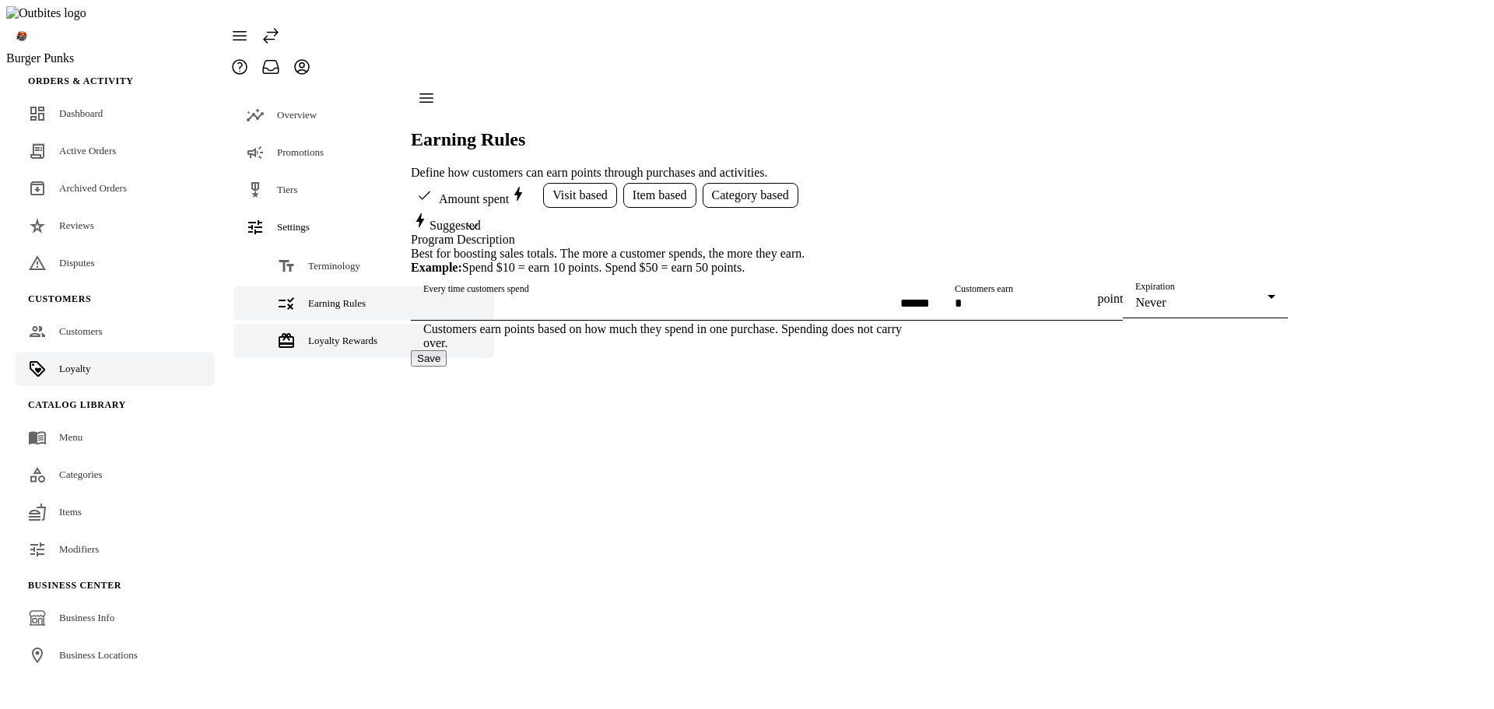
click at [277, 331] on icon at bounding box center [286, 340] width 19 height 19
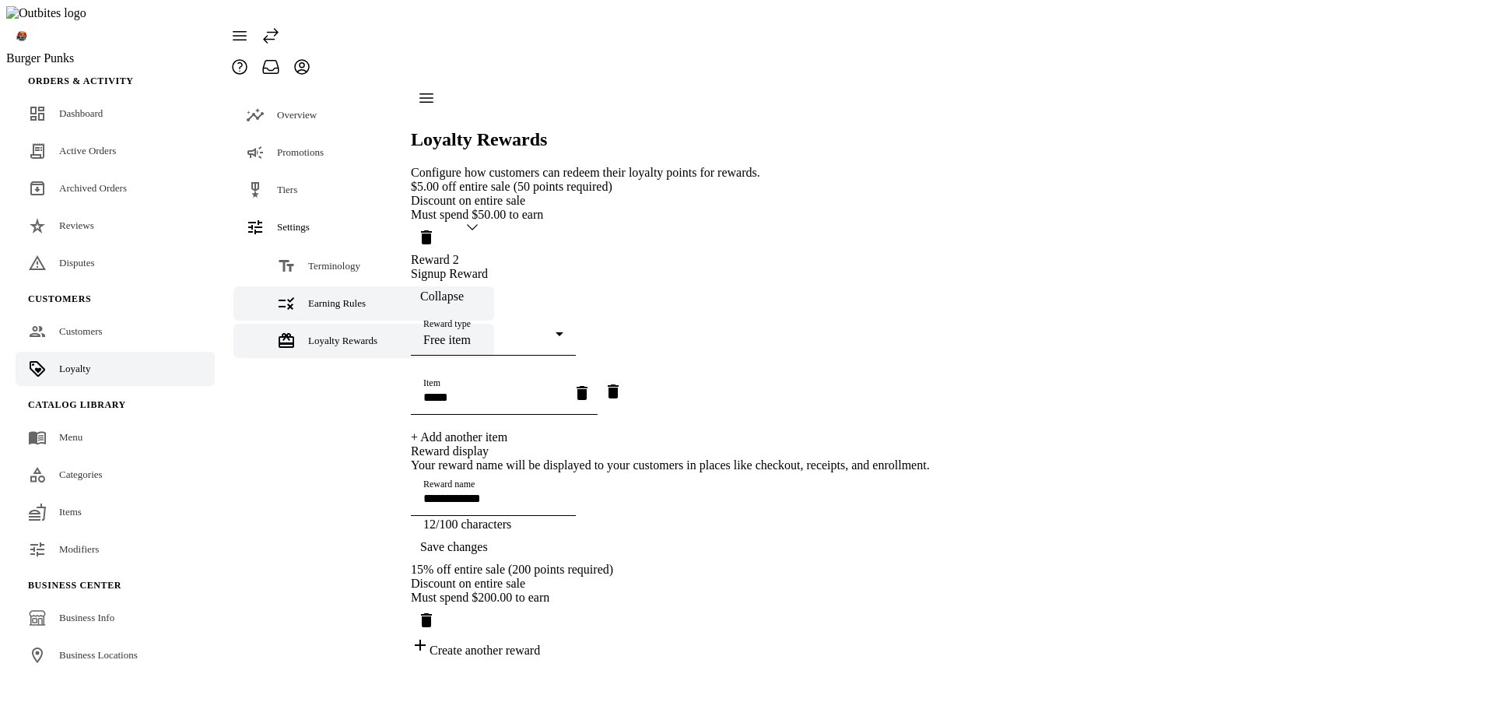
click at [360, 297] on span "Earning Rules" at bounding box center [337, 303] width 58 height 12
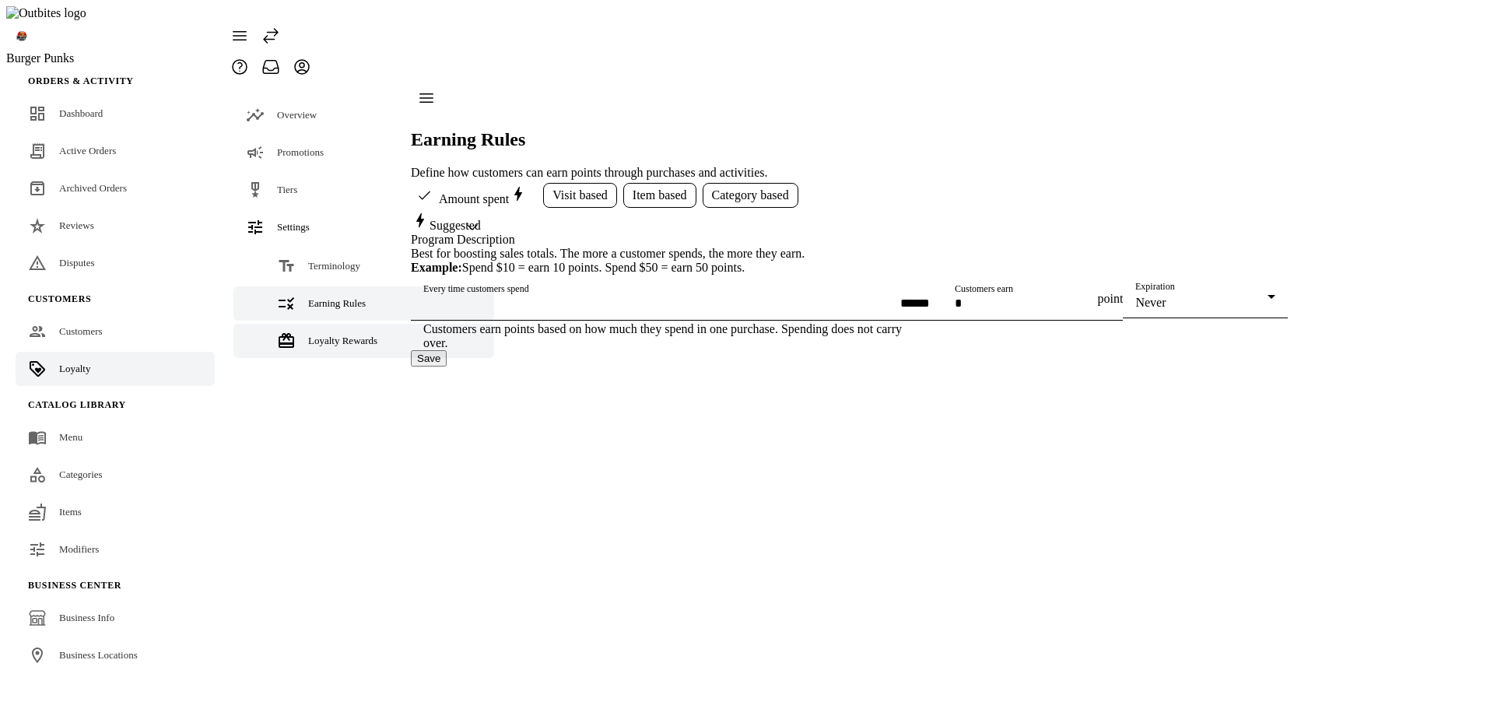
click at [345, 333] on div "Loyalty Rewards" at bounding box center [342, 341] width 69 height 16
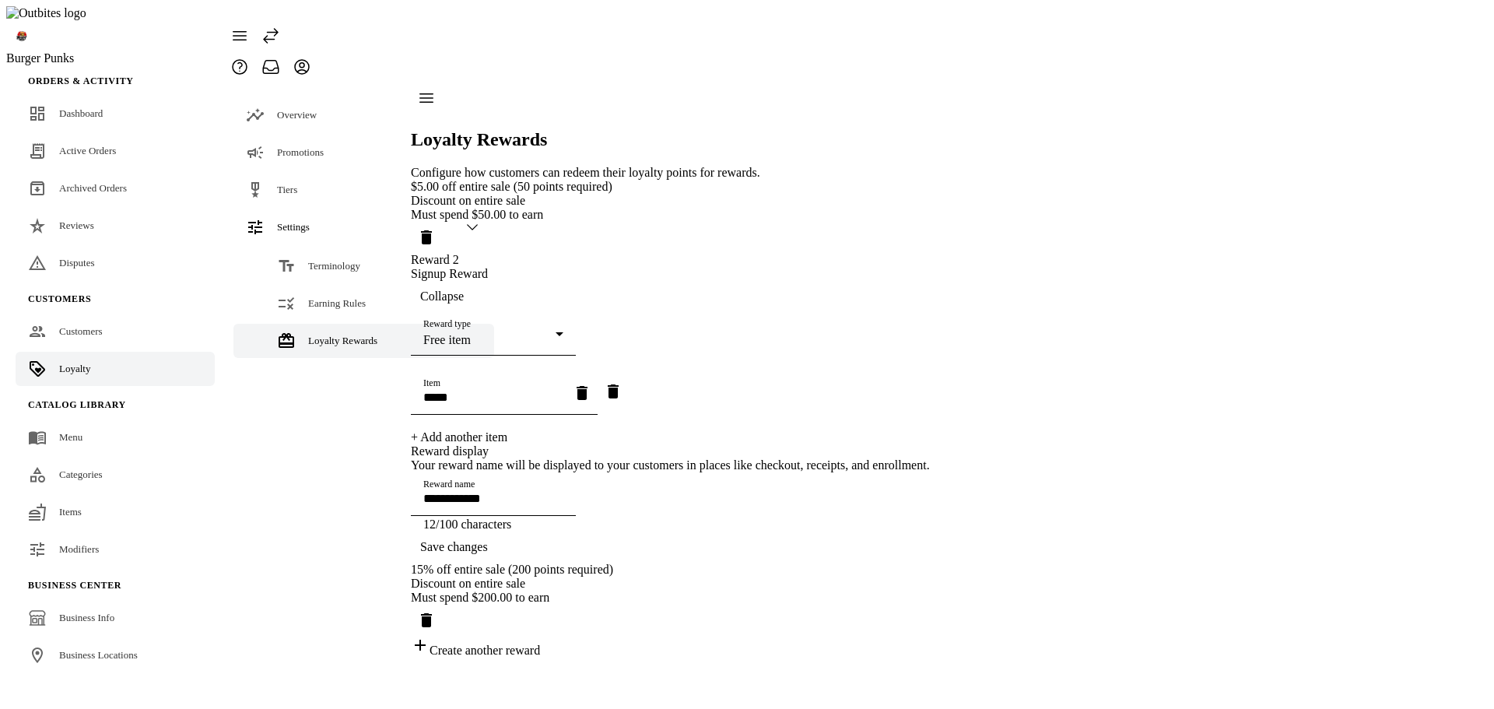
click at [548, 333] on div "Free item" at bounding box center [489, 340] width 132 height 14
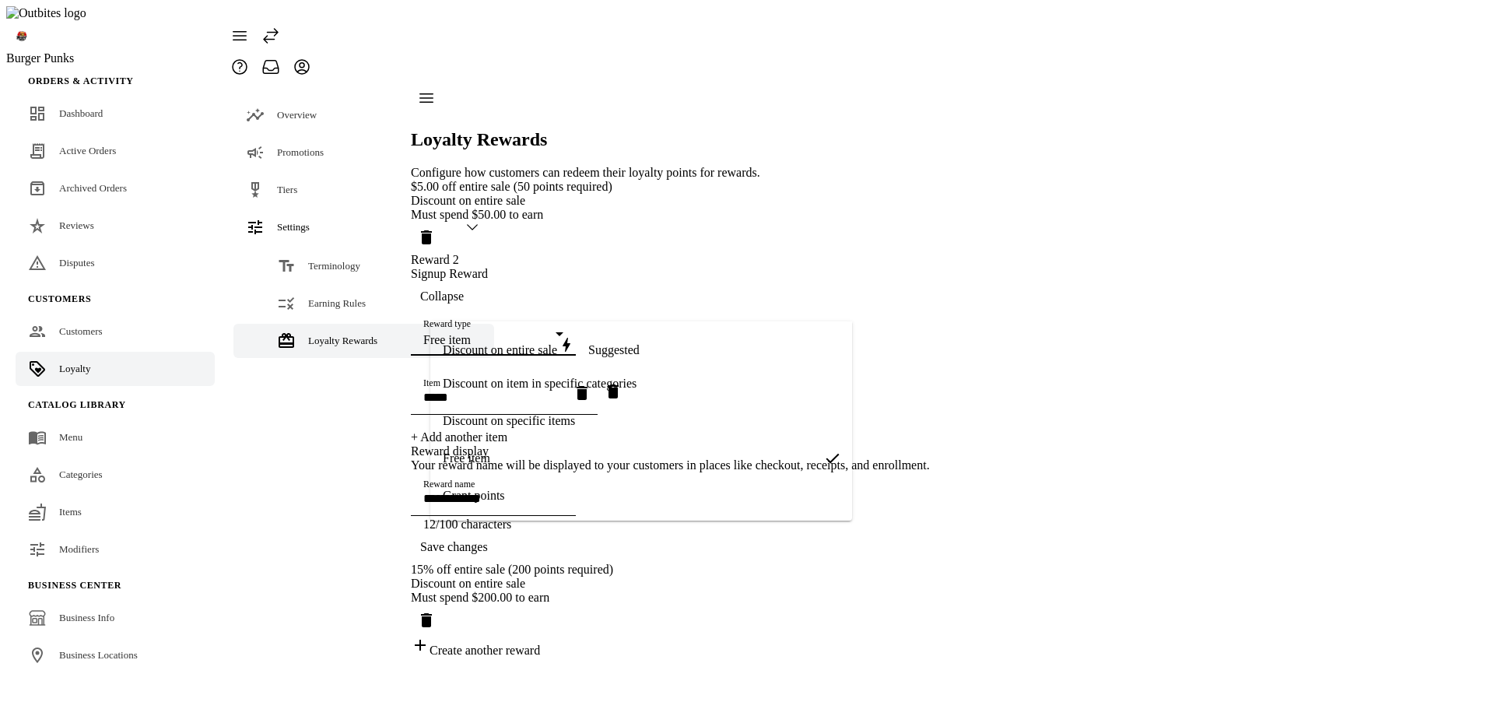
click at [480, 349] on span "Discount on entire sale" at bounding box center [500, 349] width 114 height 13
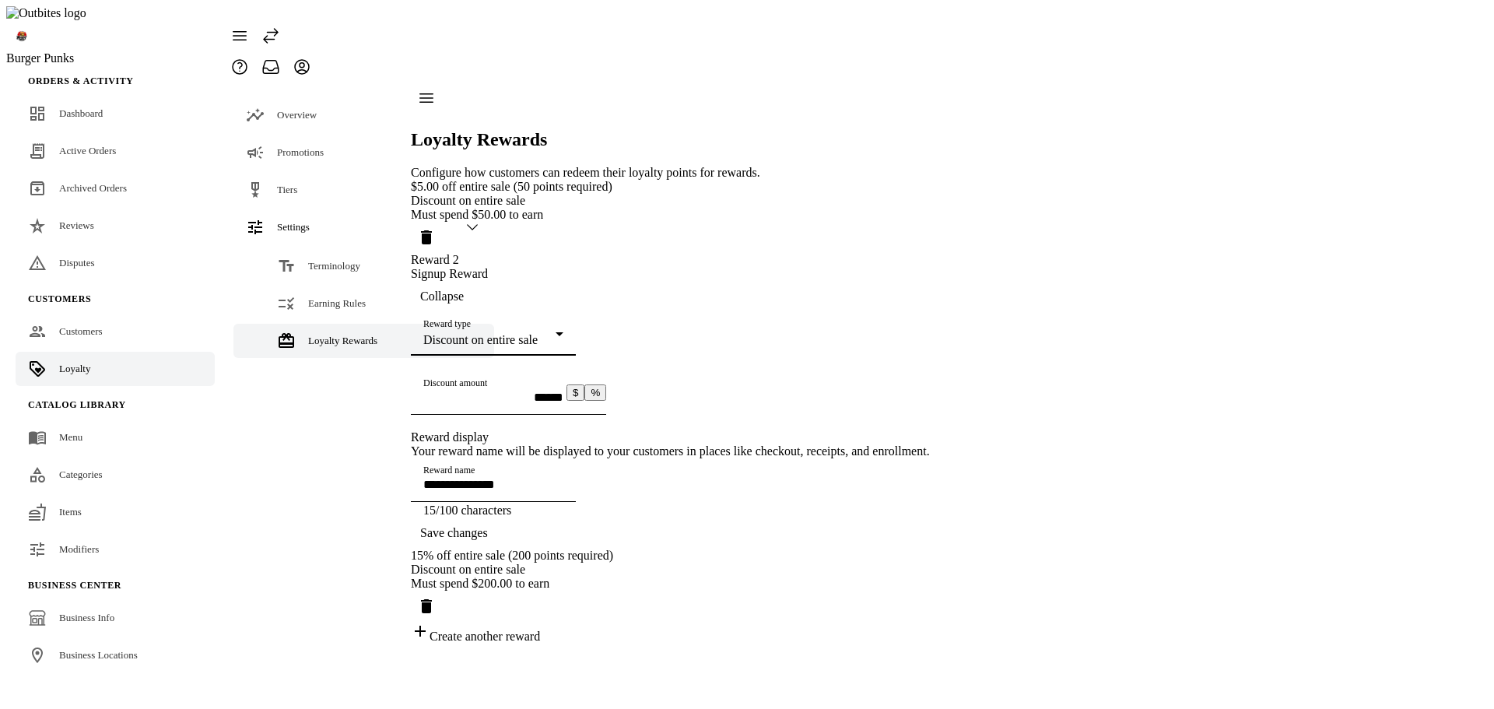
click at [496, 391] on input "Discount amount" at bounding box center [493, 397] width 140 height 13
type input "**********"
type input "******"
type input "**********"
type input "******"
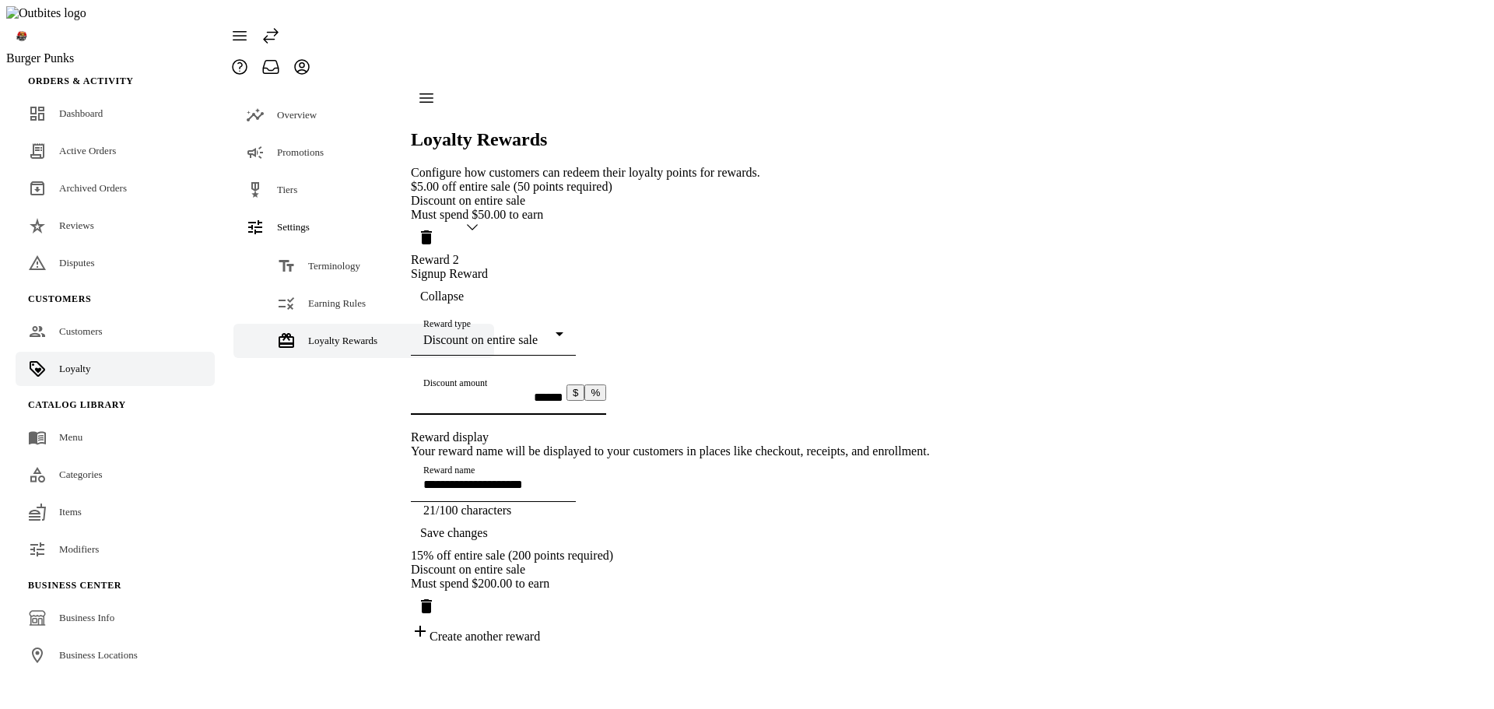
type input "**********"
type input "******"
click at [488, 540] on span "Save changes" at bounding box center [454, 533] width 68 height 14
click at [556, 333] on div "Discount on entire sale" at bounding box center [489, 340] width 132 height 14
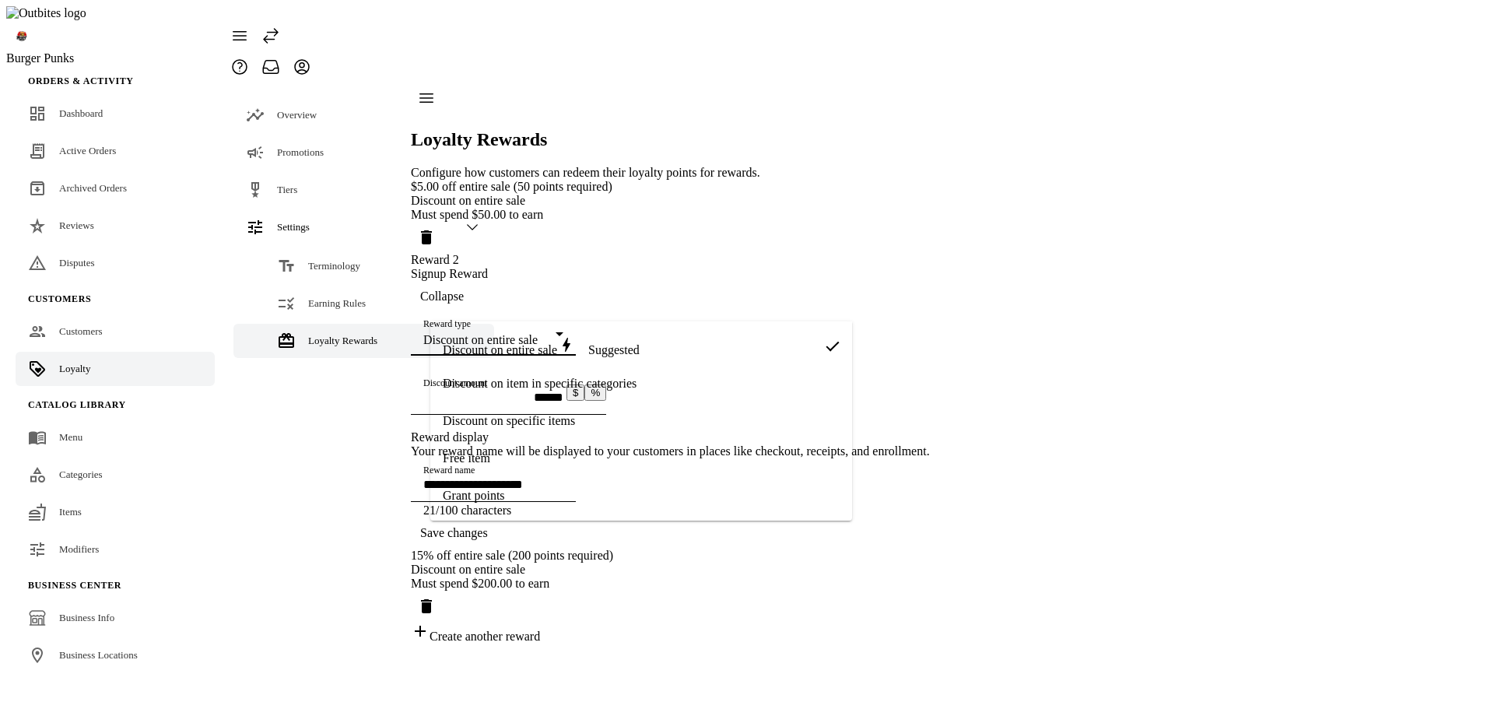
click at [560, 414] on span "Discount on specific items" at bounding box center [509, 421] width 132 height 14
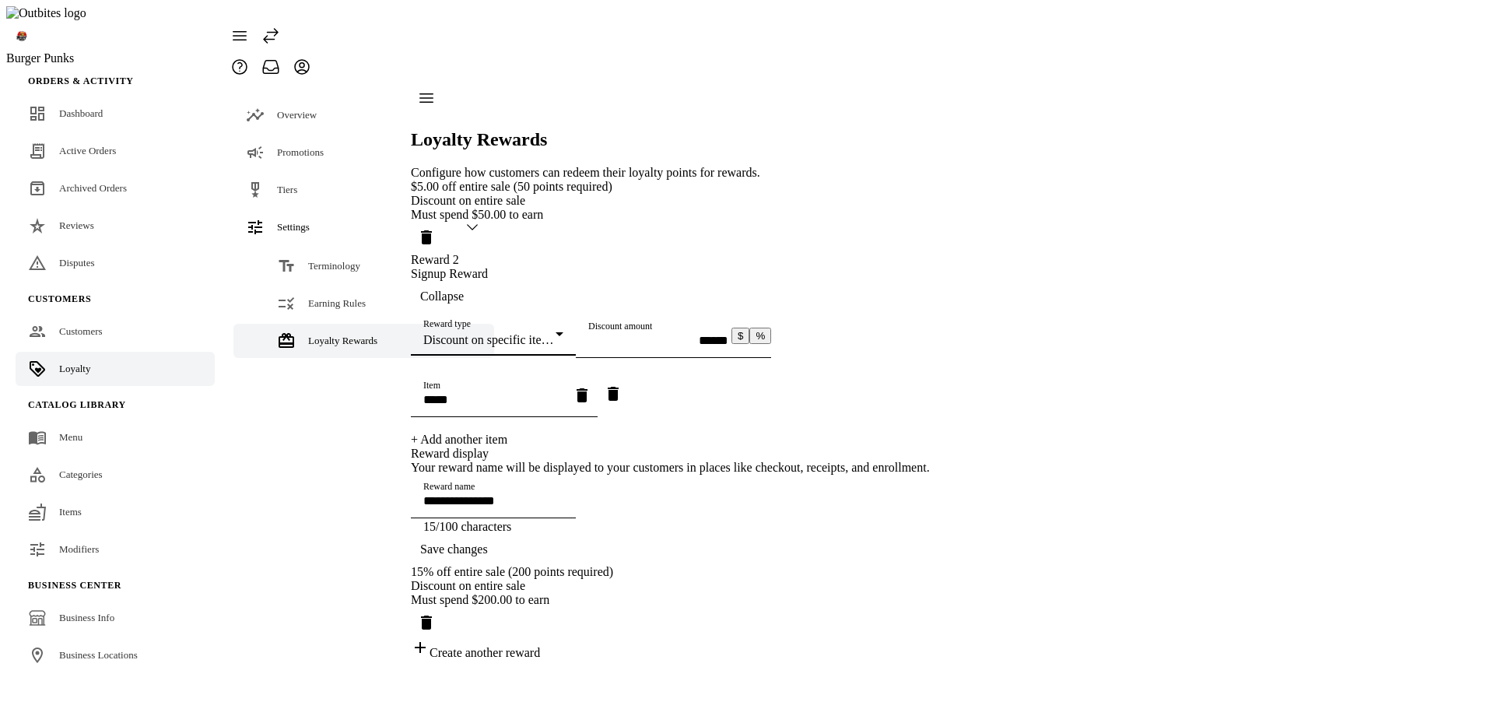
click at [587, 402] on icon "button" at bounding box center [582, 395] width 11 height 14
type input "**********"
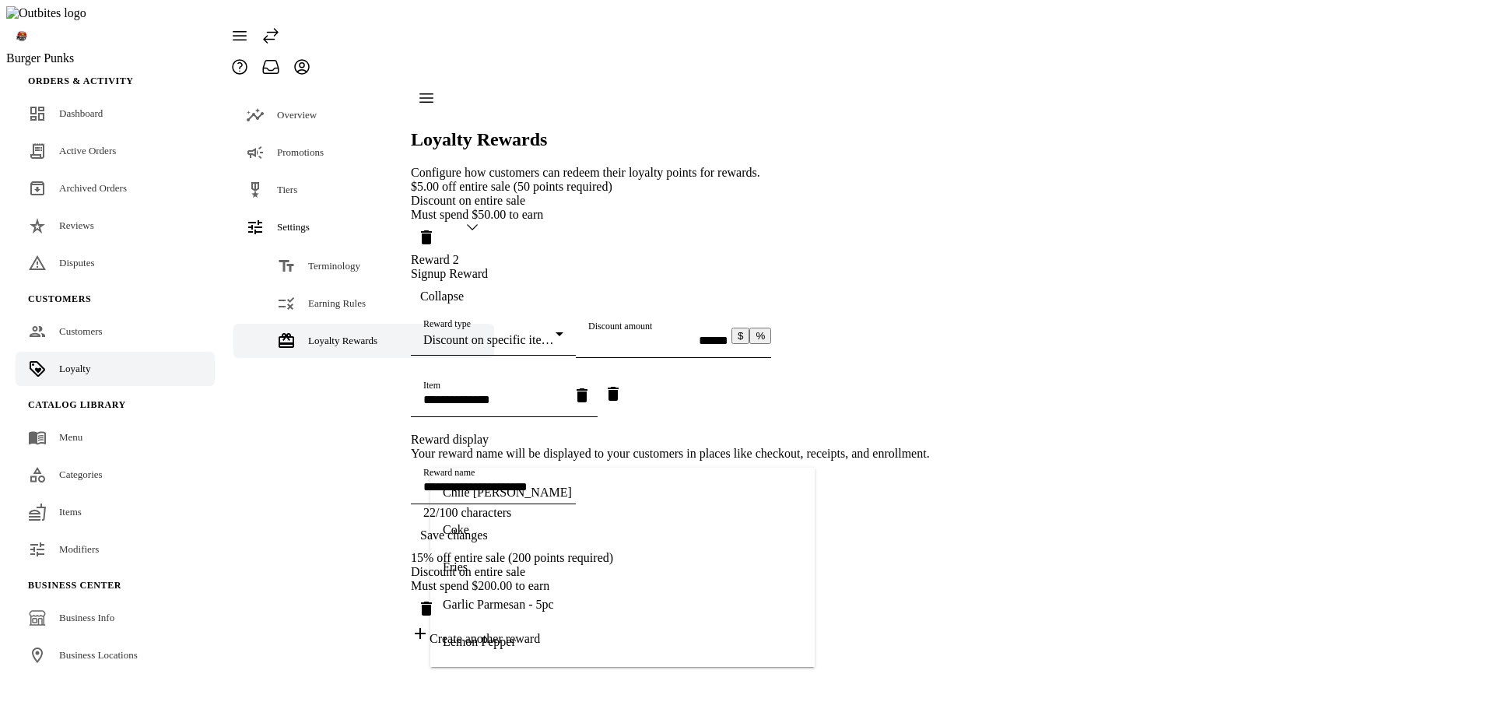
click at [863, 444] on div "**********" at bounding box center [670, 402] width 519 height 298
click at [622, 403] on icon "Remove item" at bounding box center [613, 393] width 19 height 19
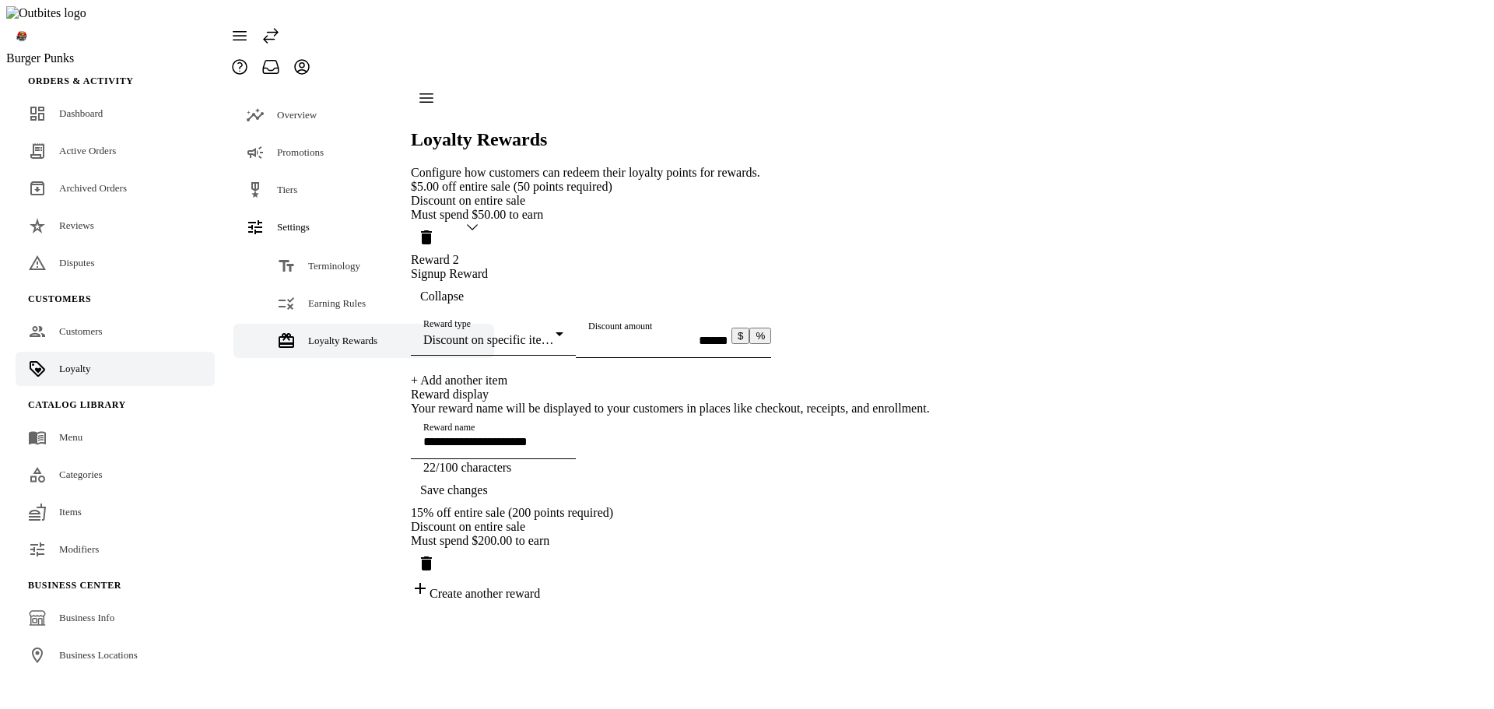
click at [556, 333] on div "Discount on specific items" at bounding box center [489, 340] width 132 height 14
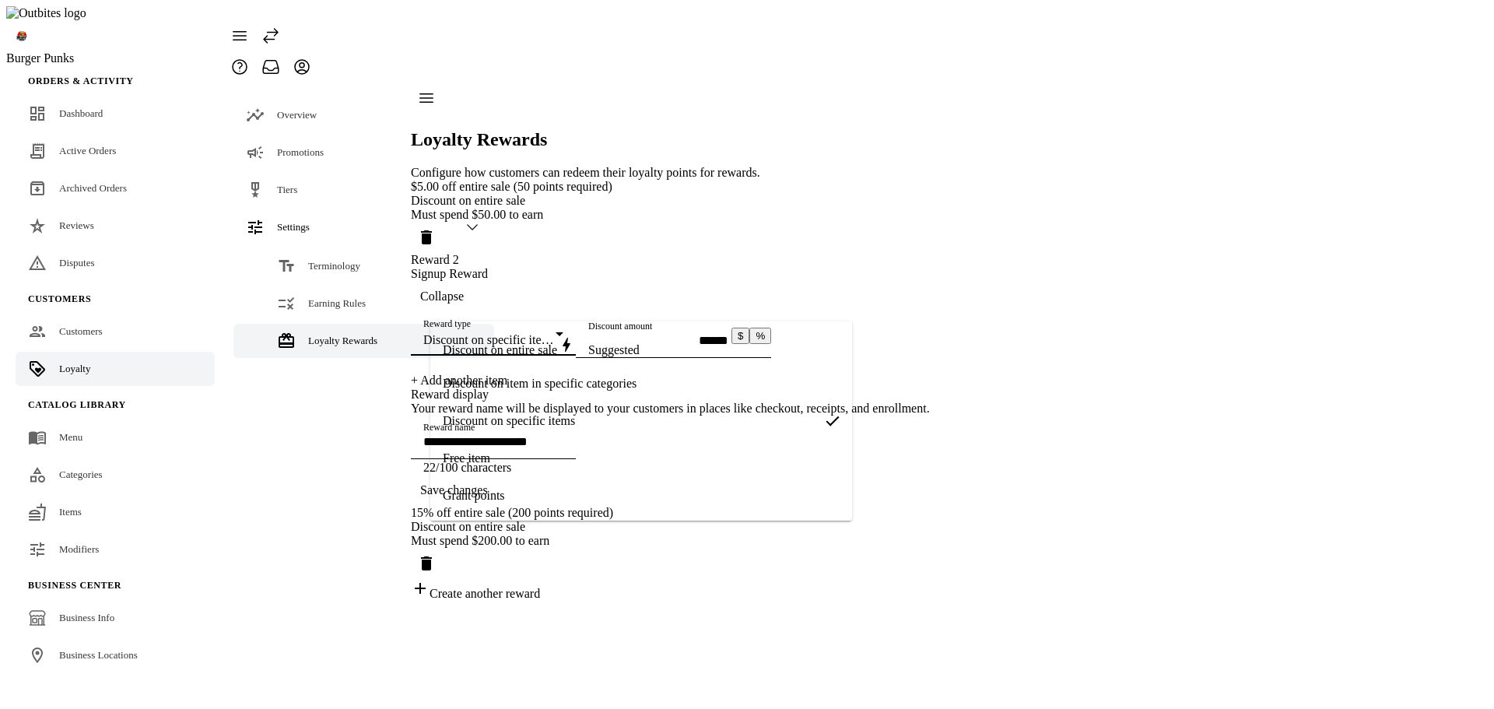
click at [465, 336] on div "Discount on entire sale Suggested" at bounding box center [541, 346] width 197 height 22
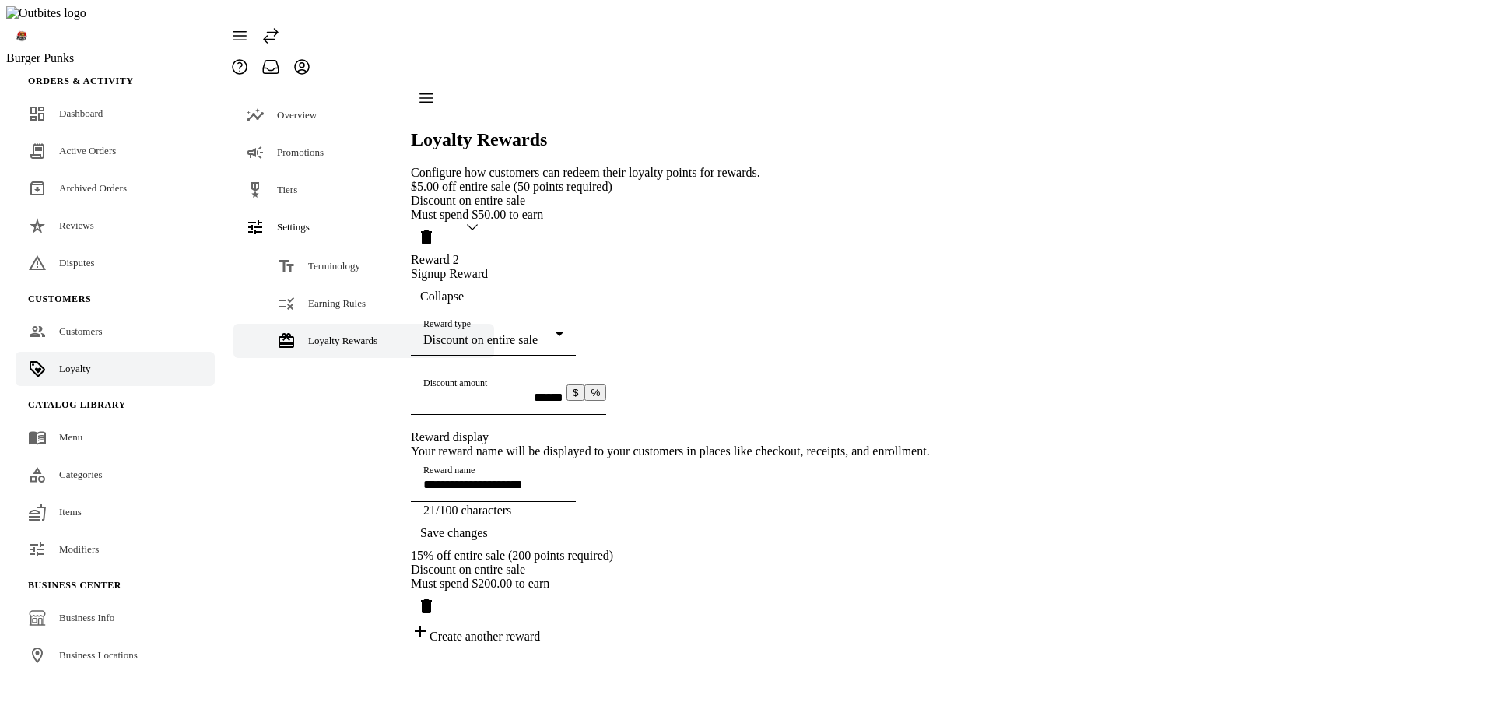
click at [488, 540] on span "Save changes" at bounding box center [454, 533] width 68 height 14
click at [506, 312] on div "Reward type Discount on entire sale" at bounding box center [493, 334] width 140 height 44
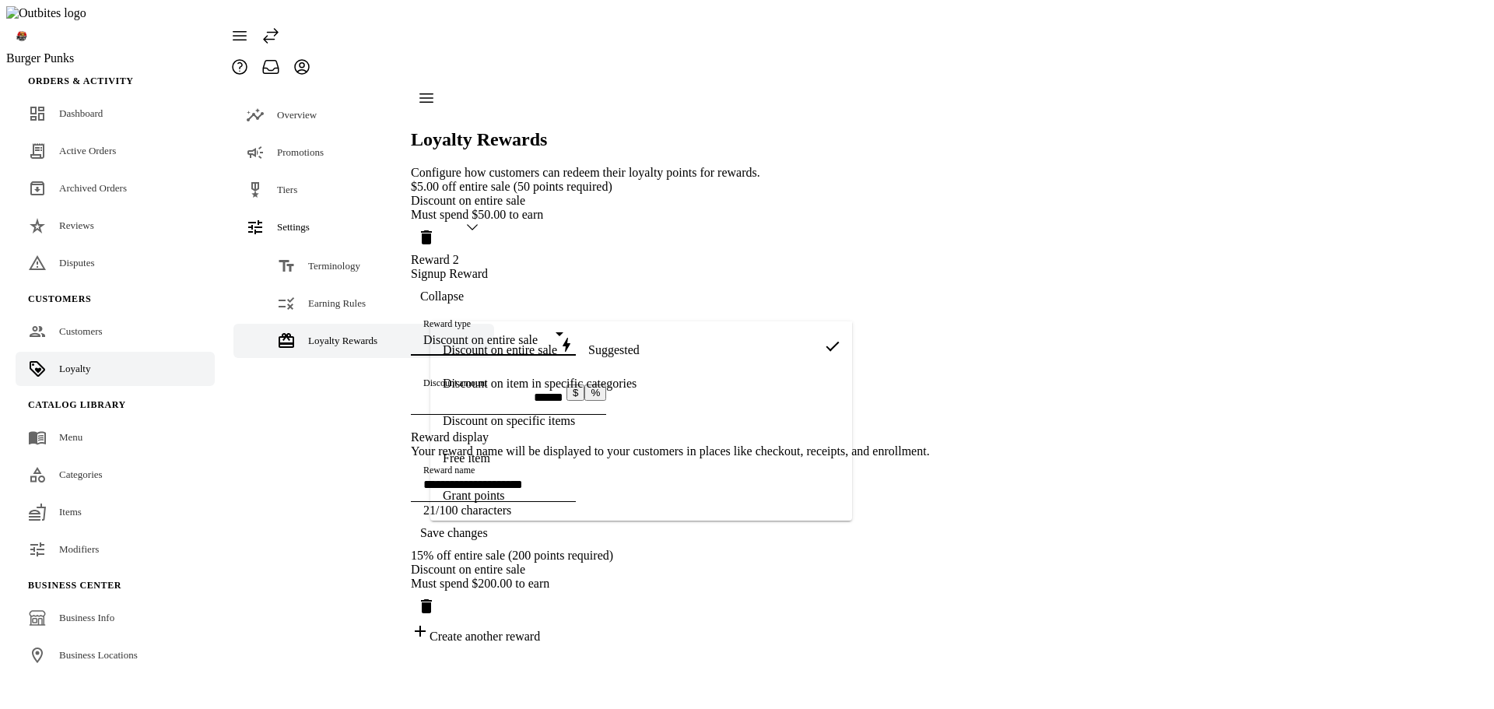
click at [510, 482] on mat-option "Grant points" at bounding box center [641, 495] width 422 height 37
type input "*********"
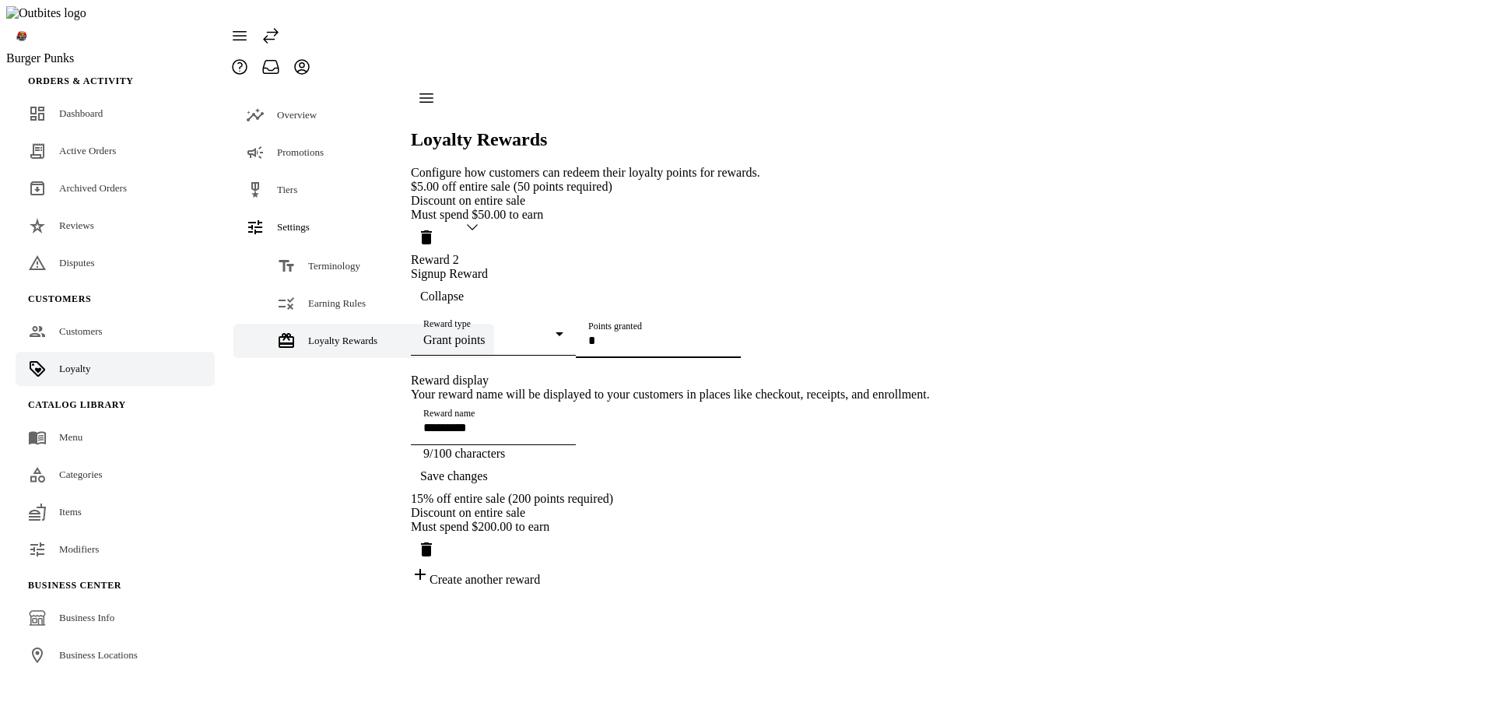
drag, startPoint x: 628, startPoint y: 374, endPoint x: 634, endPoint y: 368, distance: 8.8
click at [633, 347] on input "Points granted" at bounding box center [658, 340] width 140 height 13
type input "**"
click at [488, 483] on span "Save changes" at bounding box center [454, 476] width 68 height 14
drag, startPoint x: 795, startPoint y: 580, endPoint x: 822, endPoint y: 559, distance: 34.3
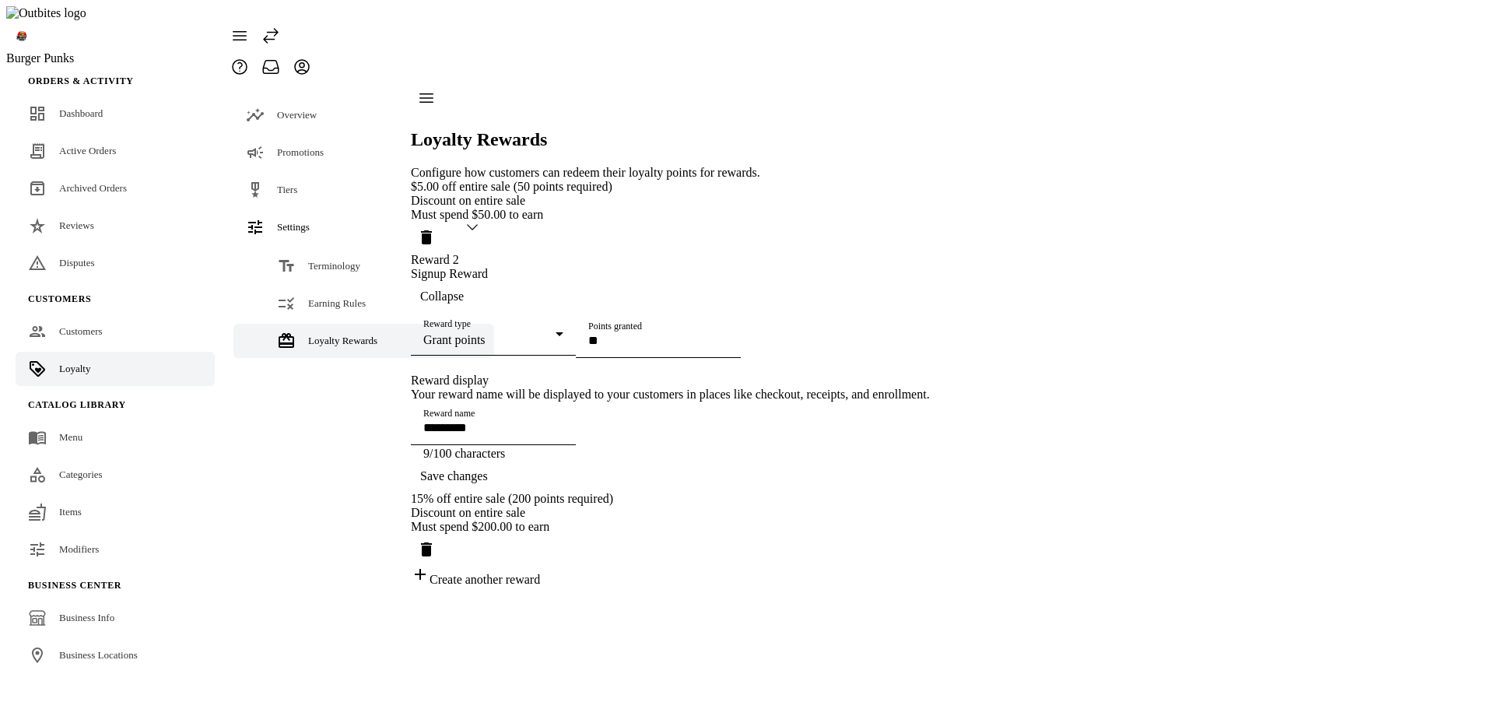
click at [488, 483] on span "Save changes" at bounding box center [454, 476] width 68 height 14
drag, startPoint x: 651, startPoint y: 27, endPoint x: 784, endPoint y: 30, distance: 133.1
click at [784, 14] on div "Unsupported RewardType: GrantPoints." at bounding box center [747, 7] width 1494 height 14
copy div "Unsupported RewardType:"
click at [451, 333] on mat-select-trigger "Grant points" at bounding box center [454, 339] width 62 height 13
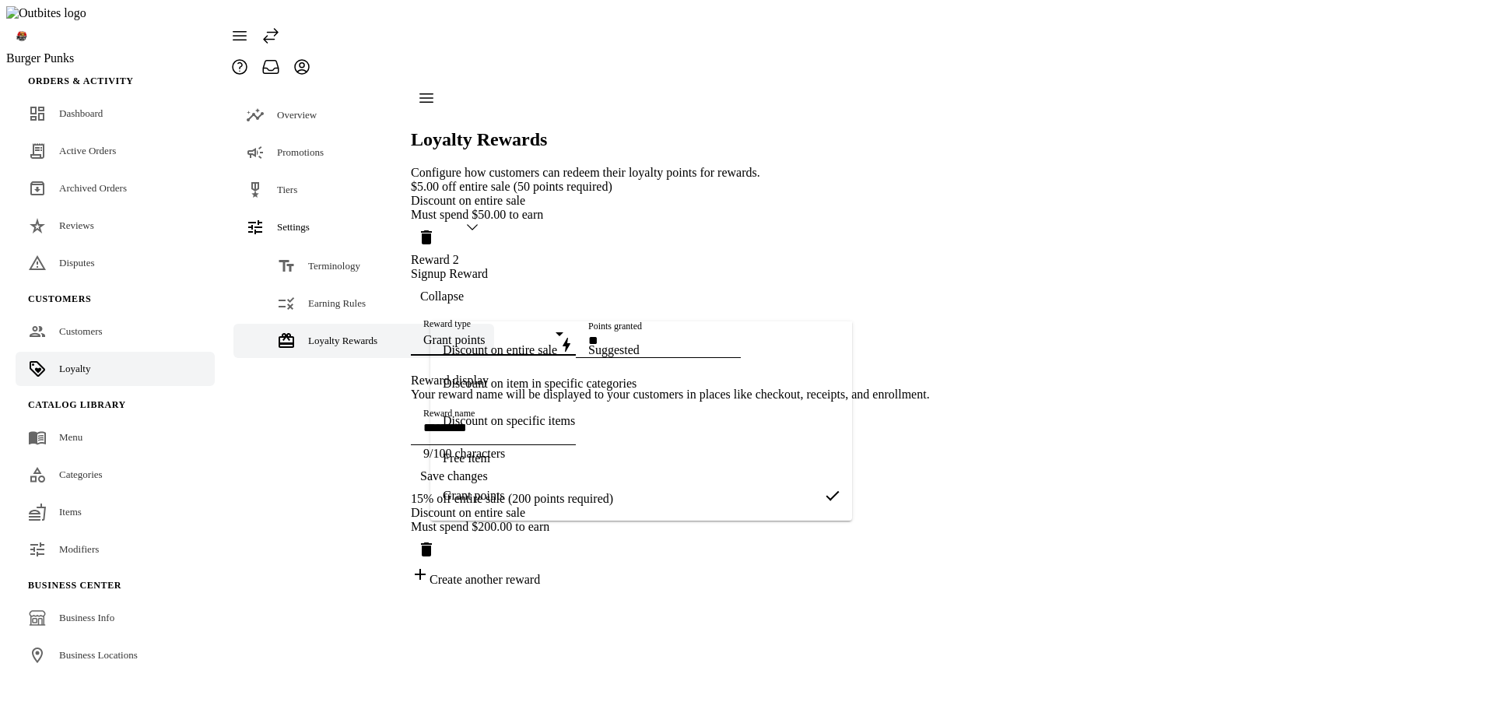
click at [490, 461] on span "Free item" at bounding box center [466, 458] width 47 height 14
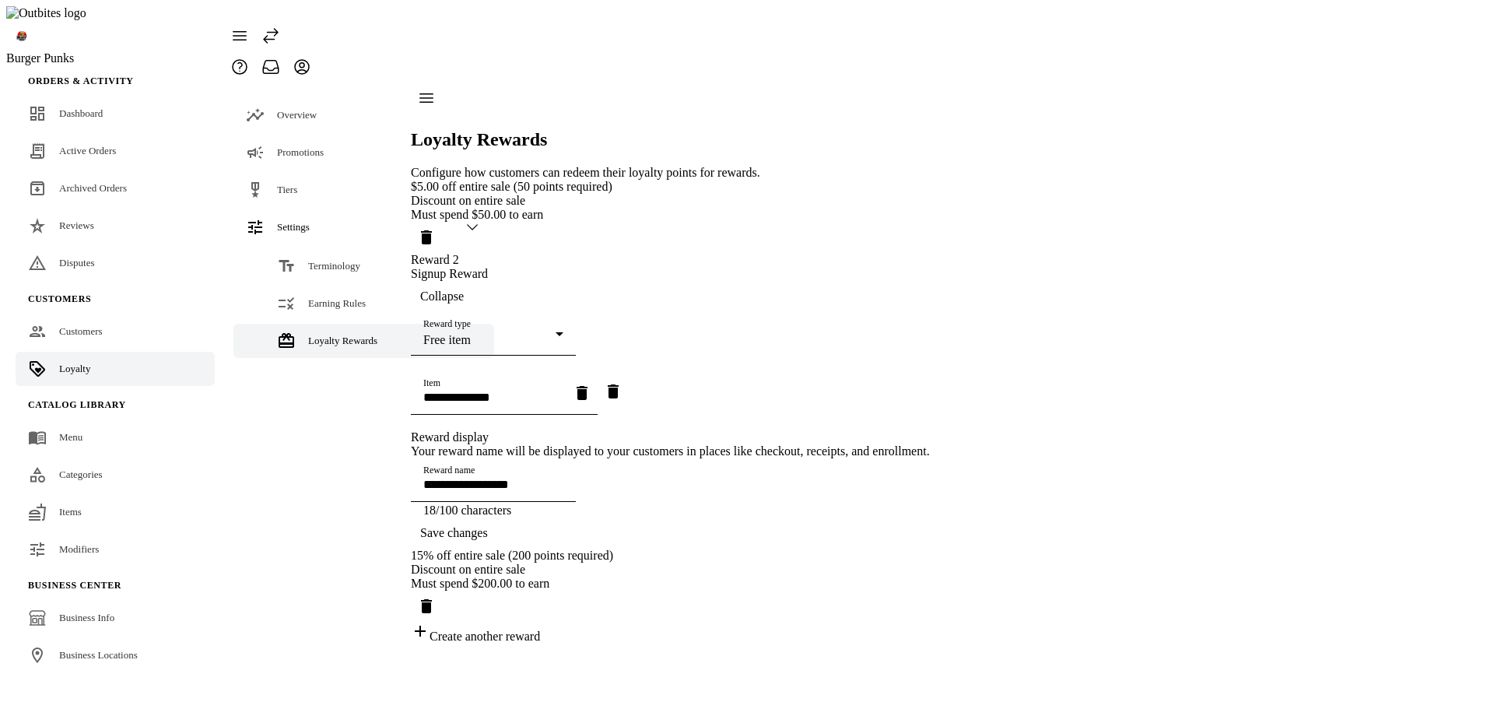
click at [533, 391] on input "Item" at bounding box center [493, 397] width 140 height 13
click at [502, 460] on mat-option "Coke" at bounding box center [622, 456] width 384 height 37
type input "**********"
type input "****"
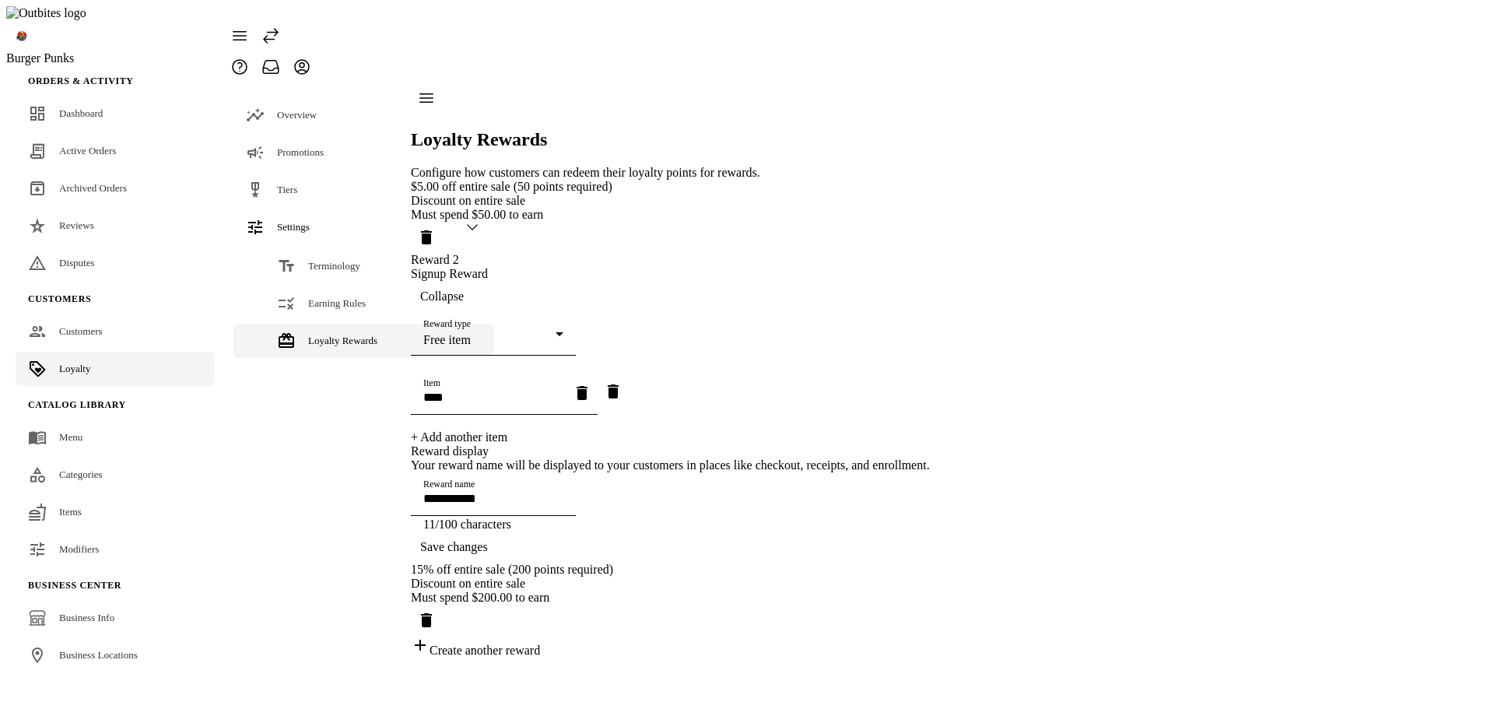
click at [488, 554] on span "Save changes" at bounding box center [454, 547] width 68 height 14
drag, startPoint x: 643, startPoint y: 25, endPoint x: 832, endPoint y: 30, distance: 189.1
click at [832, 14] on div "Signup reward must specify a positive MinOrderAmount." at bounding box center [747, 7] width 1494 height 14
copy div "Signup reward must specify a positiv"
click at [678, 14] on div "Signup reward must specify a positive MinOrderAmount." at bounding box center [747, 7] width 1494 height 14
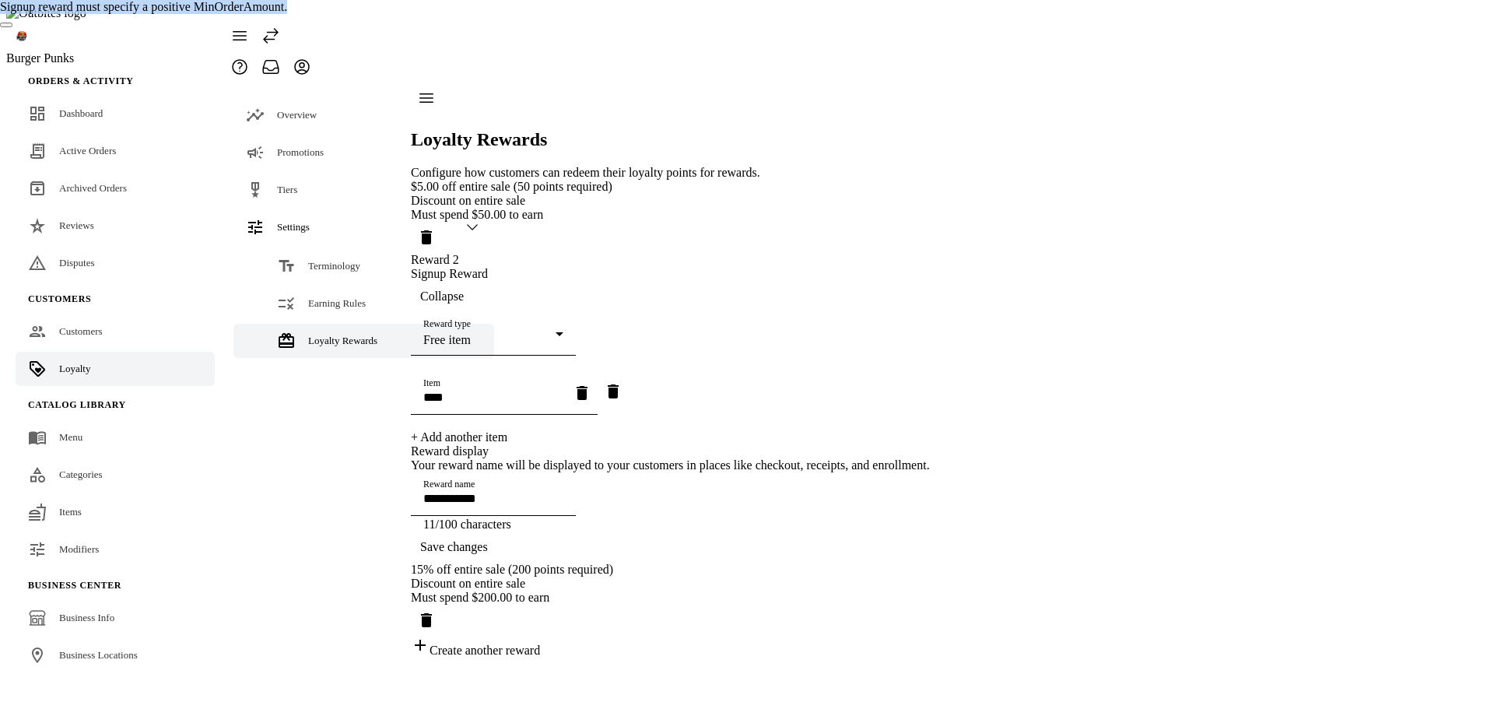
drag, startPoint x: 641, startPoint y: 29, endPoint x: 763, endPoint y: 44, distance: 123.1
click at [763, 28] on div "Signup reward must specify a positive MinOrderAmount." at bounding box center [747, 14] width 1494 height 28
copy div "Signup reward must specify a positive MinOrderAmount."
click at [533, 333] on div "Free item" at bounding box center [489, 340] width 132 height 14
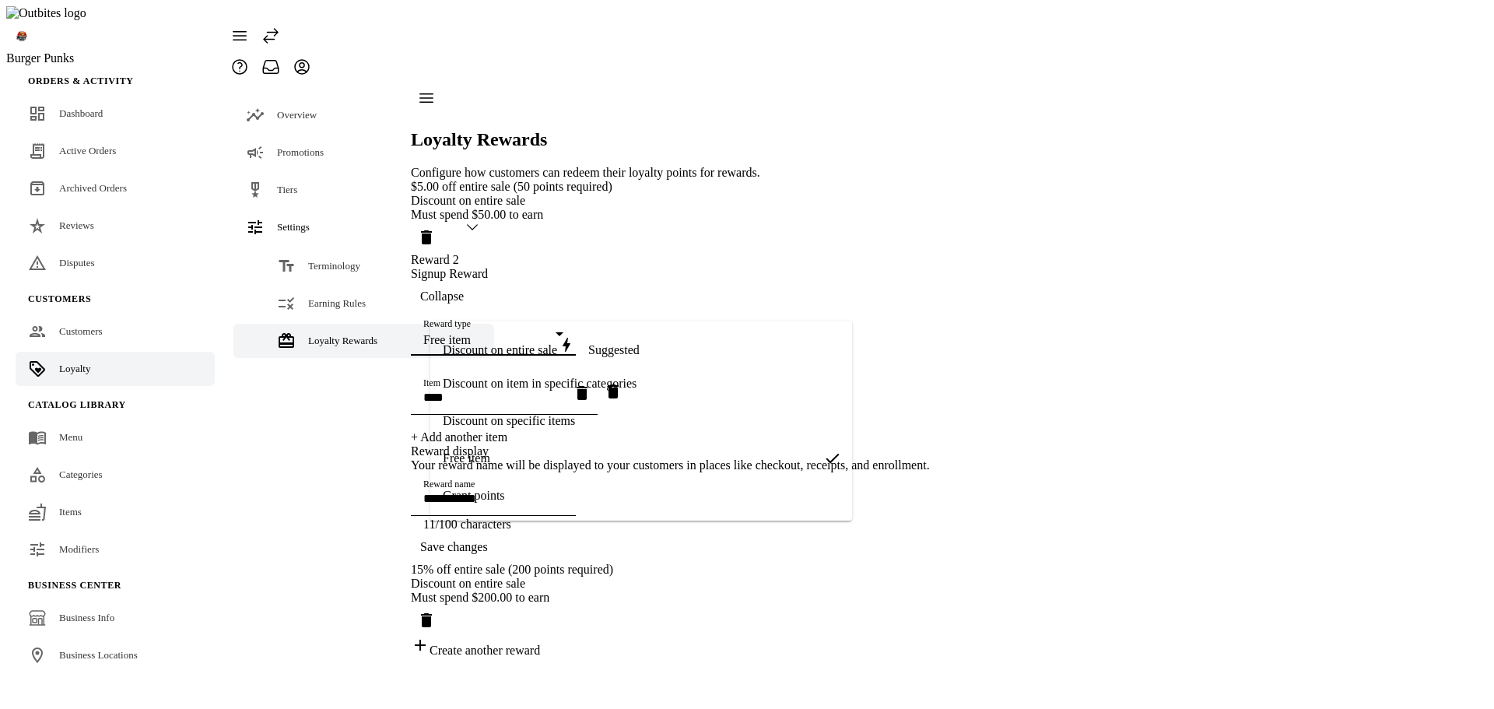
click at [521, 346] on span "Discount on entire sale" at bounding box center [500, 349] width 114 height 13
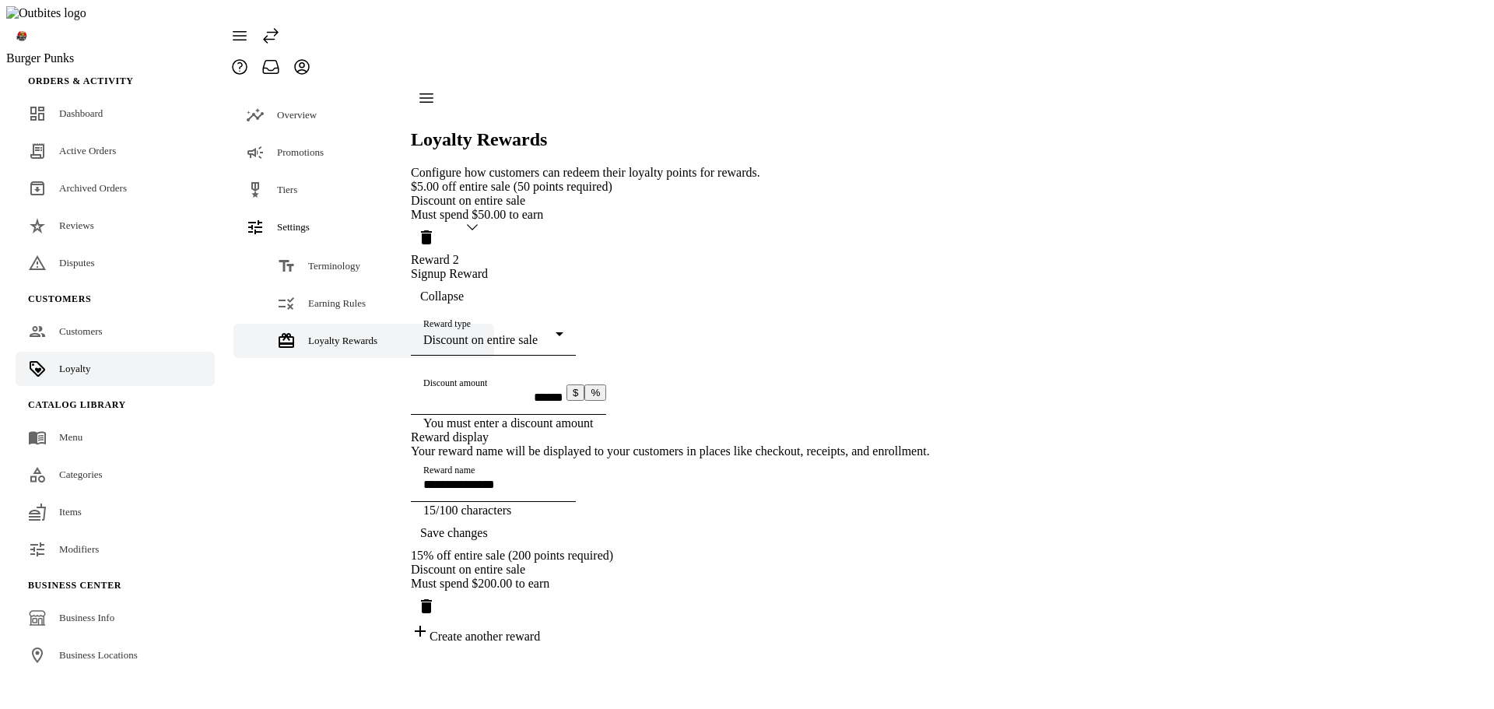
click at [535, 391] on input "Discount amount" at bounding box center [493, 397] width 140 height 13
type input "**********"
type input "******"
type input "**********"
type input "******"
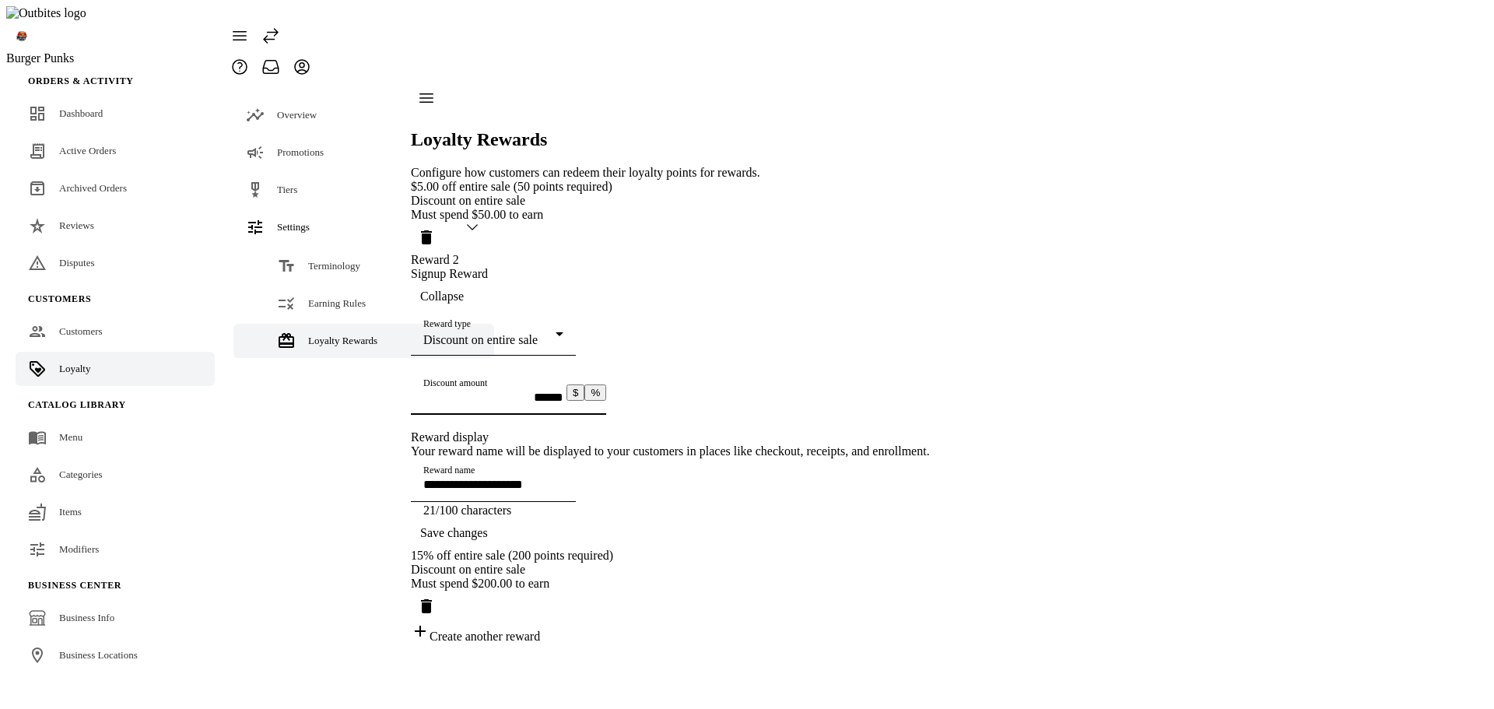
type input "**********"
type input "******"
type input "**********"
type input "******"
type input "**********"
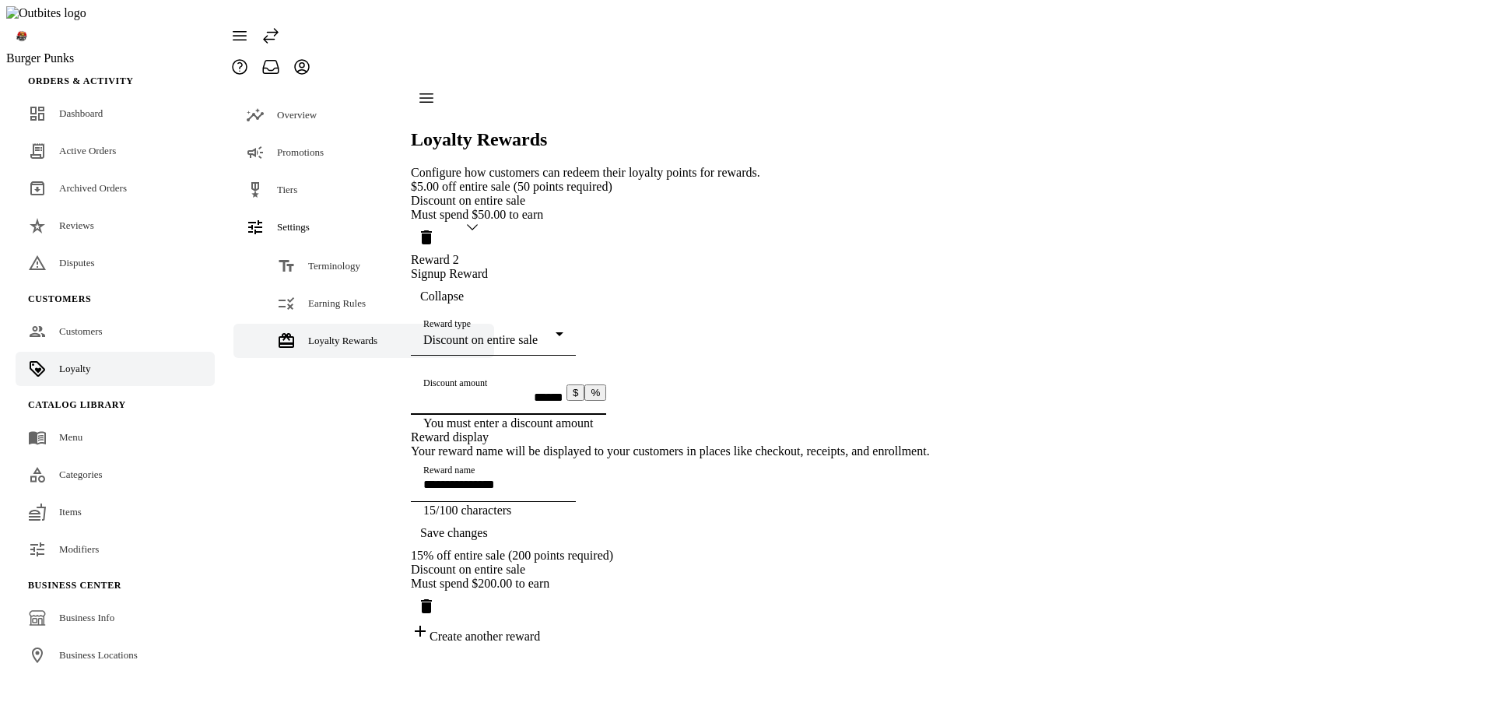
type input "******"
type input "**********"
type input "******"
type input "**********"
type input "******"
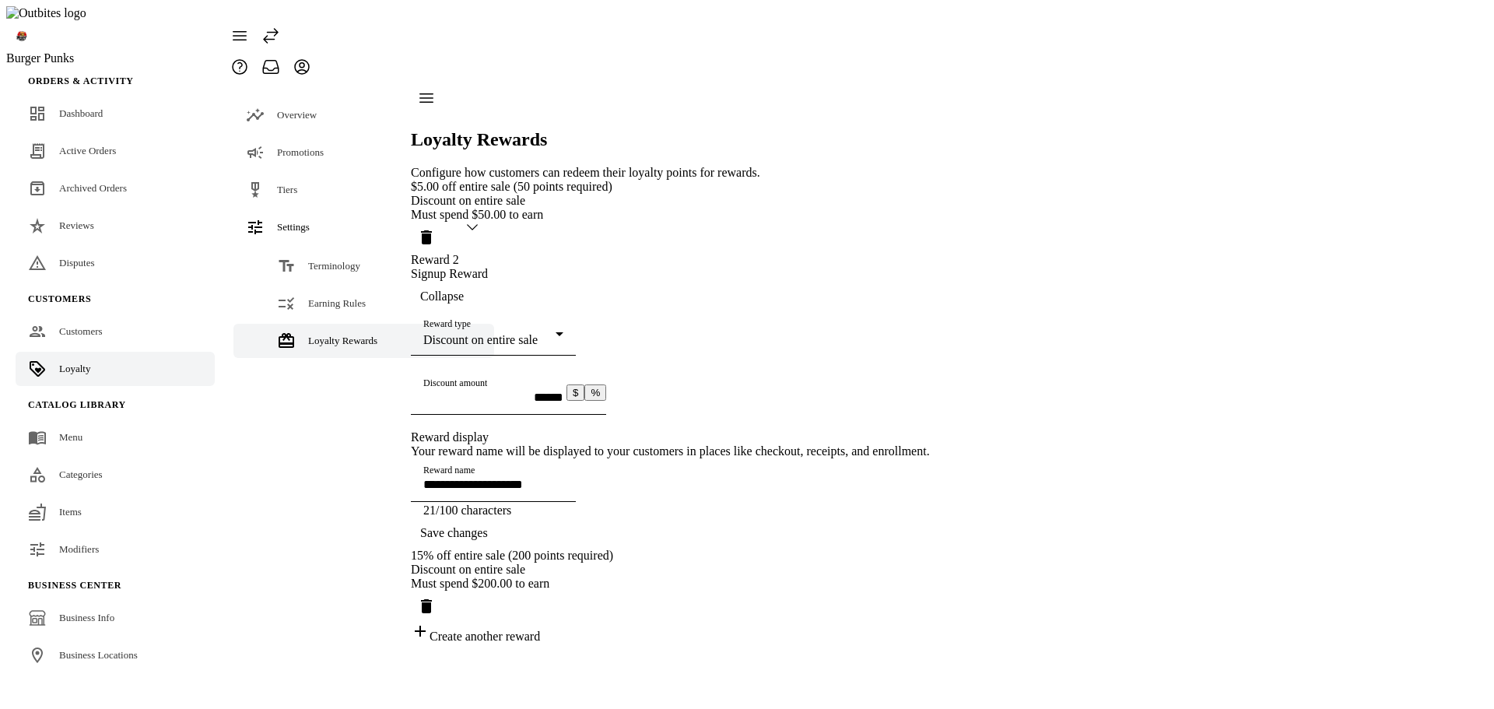
click at [488, 540] on span "Save changes" at bounding box center [454, 533] width 68 height 14
drag, startPoint x: 636, startPoint y: 29, endPoint x: 768, endPoint y: 44, distance: 133.2
click at [768, 28] on div "Do not include item or category IDs for DiscountOnEntireSale." at bounding box center [747, 14] width 1494 height 28
copy div "Do not include item or category IDs for DiscountOnEntireSale."
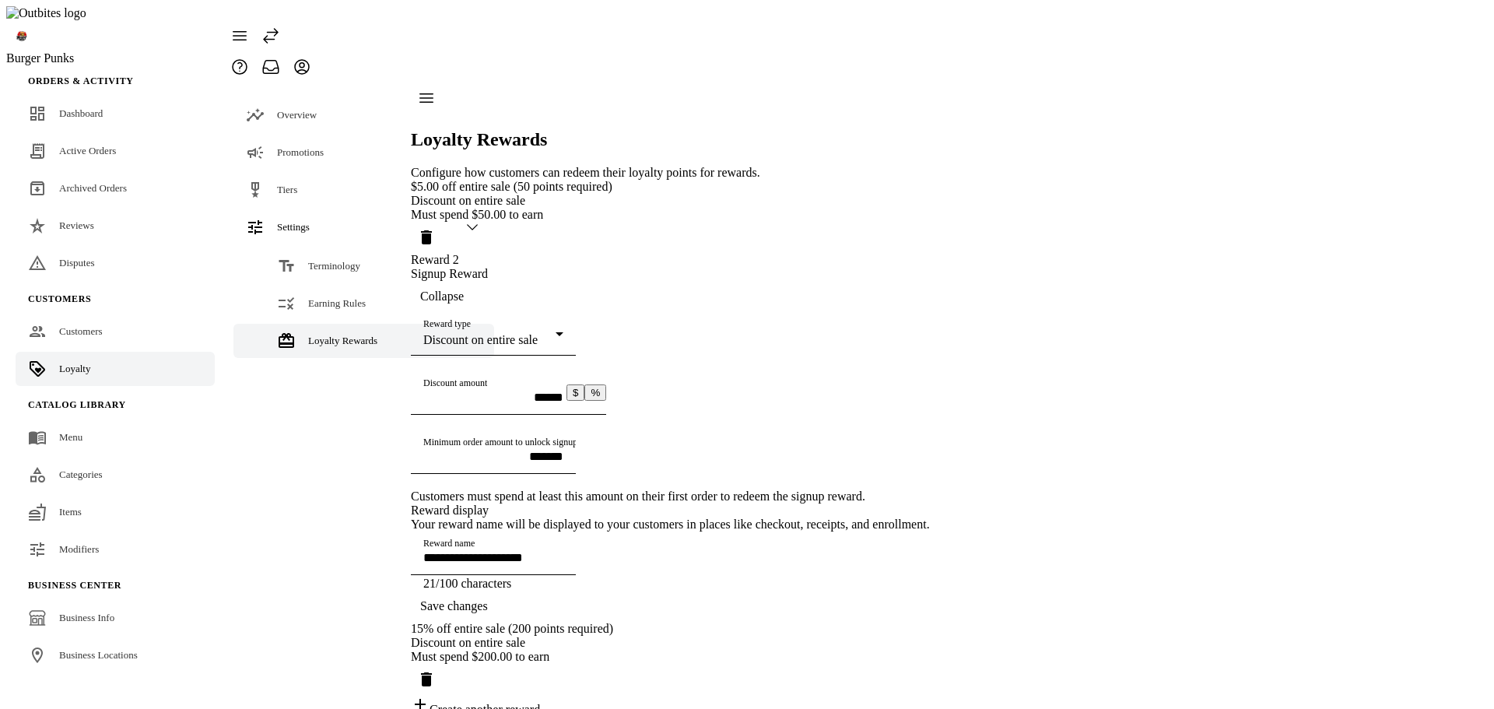
click at [563, 456] on input "*******" at bounding box center [493, 456] width 140 height 13
click at [930, 348] on div "**********" at bounding box center [670, 448] width 519 height 537
click at [488, 599] on span "Save changes" at bounding box center [454, 606] width 68 height 14
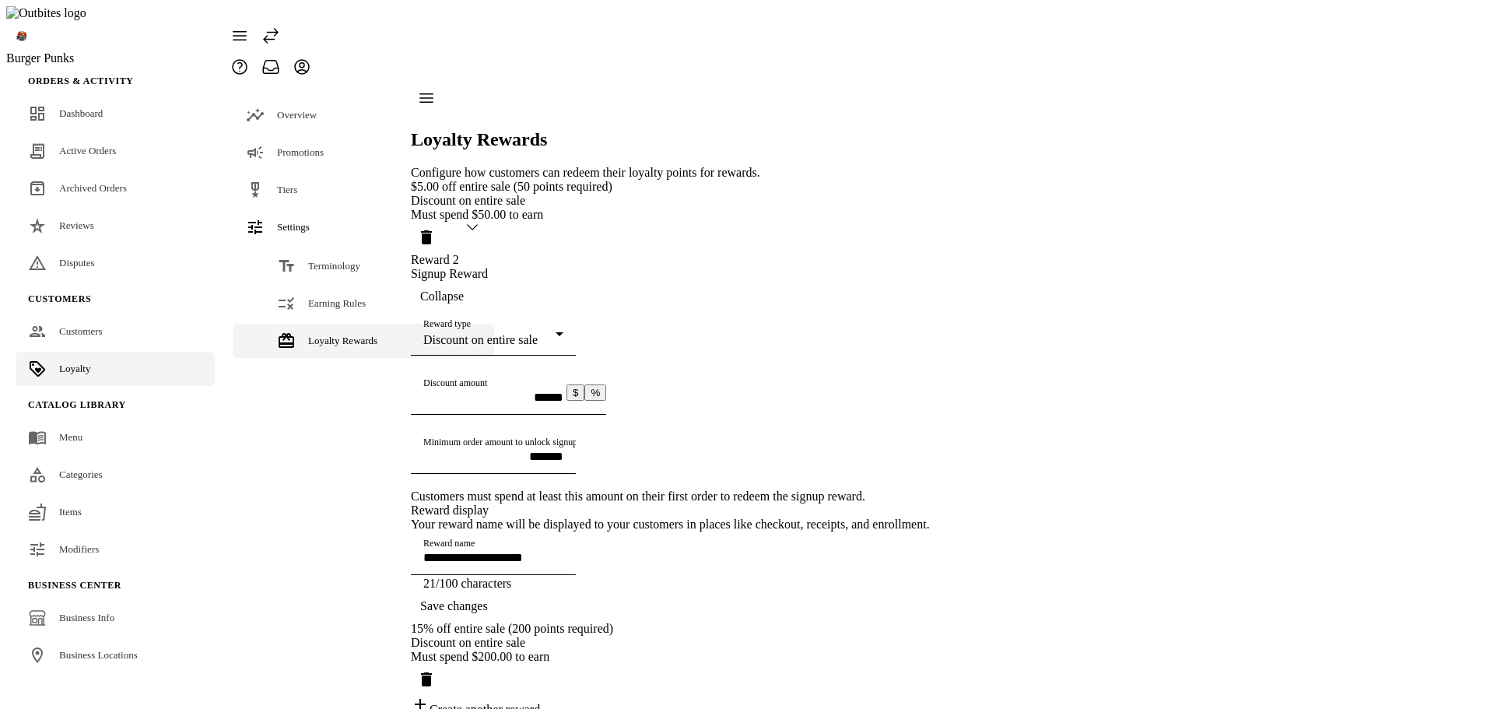
click at [930, 385] on div "**********" at bounding box center [670, 448] width 519 height 537
click at [563, 450] on input "*******" at bounding box center [493, 456] width 140 height 13
click at [930, 356] on div "**********" at bounding box center [670, 448] width 519 height 537
click at [524, 333] on mat-select-trigger "Discount on entire sale" at bounding box center [480, 339] width 114 height 13
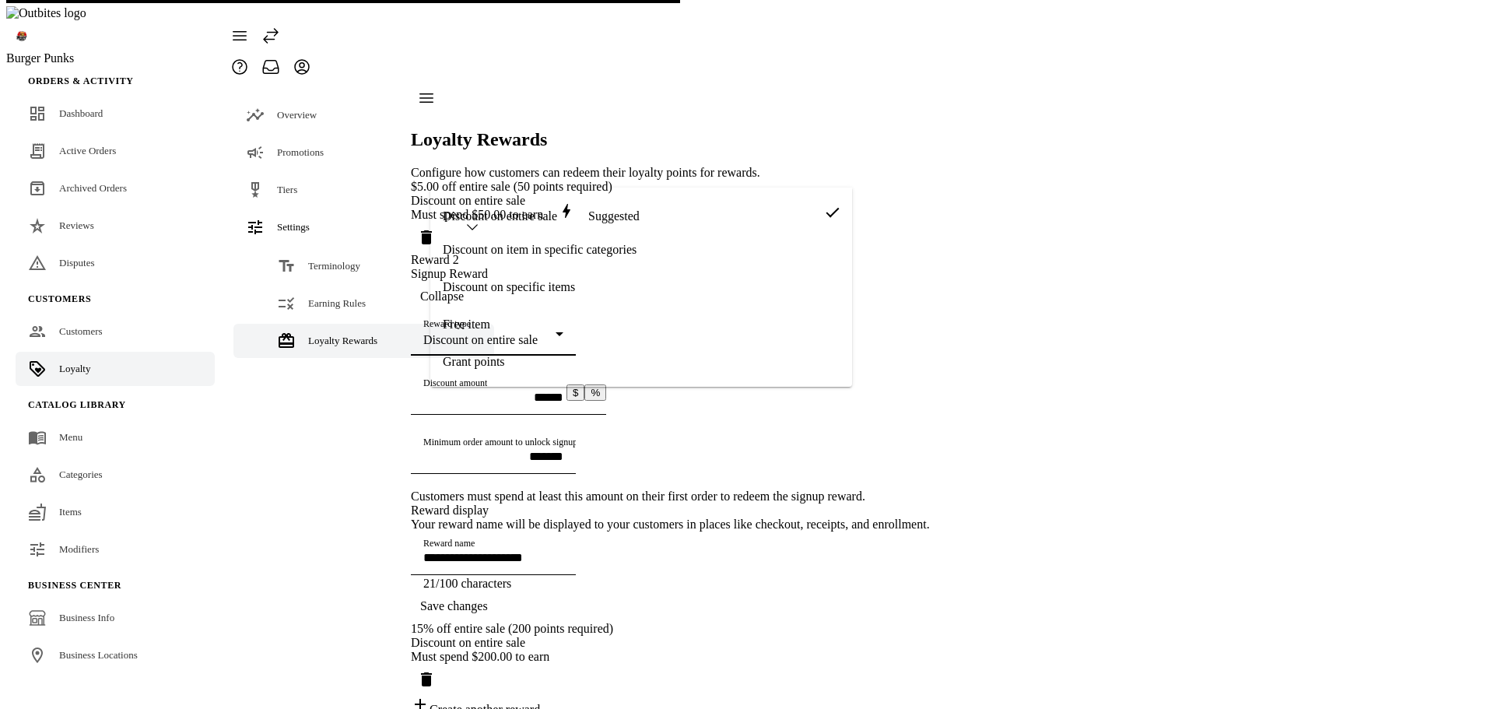
drag, startPoint x: 507, startPoint y: 252, endPoint x: 518, endPoint y: 247, distance: 12.2
click at [507, 253] on span "Discount on item in specific categories" at bounding box center [540, 250] width 194 height 14
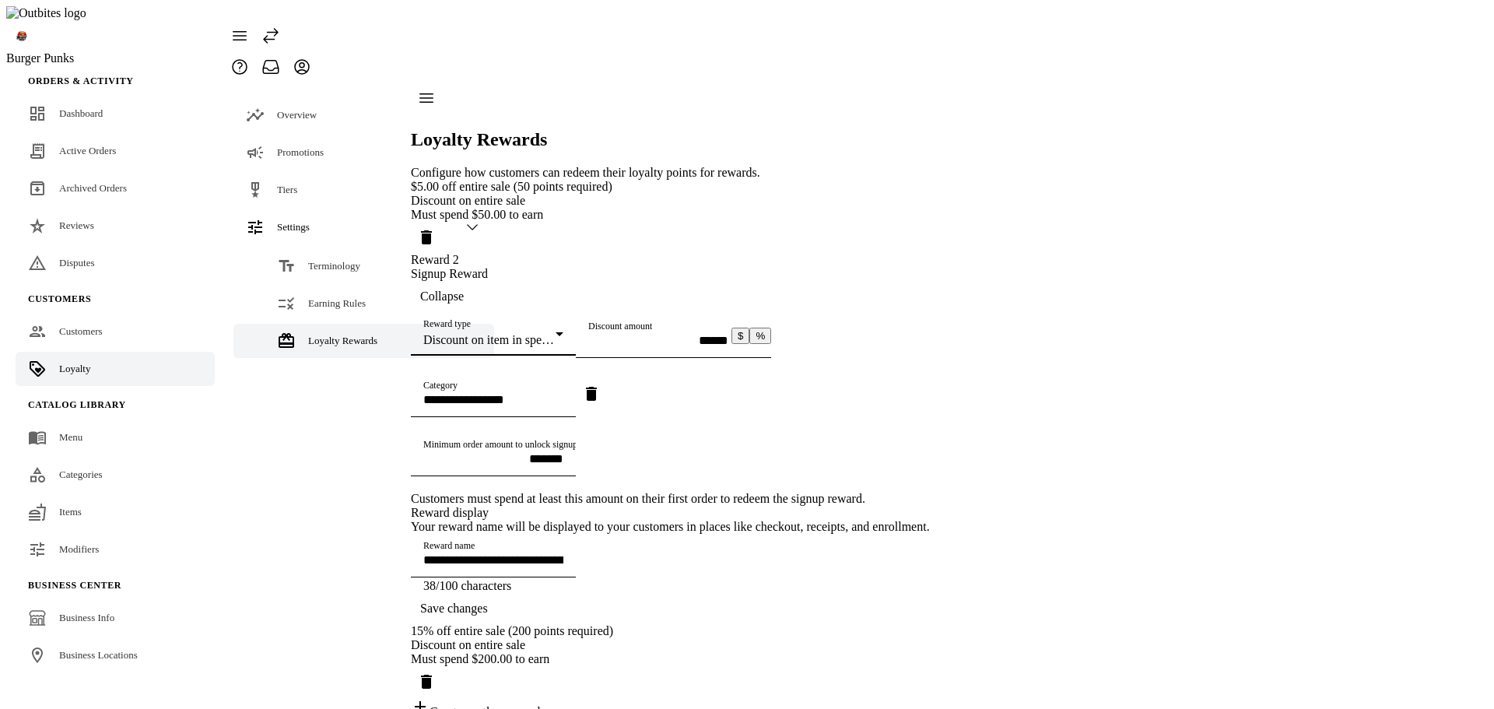
click at [588, 334] on input "******" at bounding box center [658, 340] width 140 height 13
click at [563, 312] on div "Reward type Discount on item in specific categories" at bounding box center [493, 334] width 140 height 44
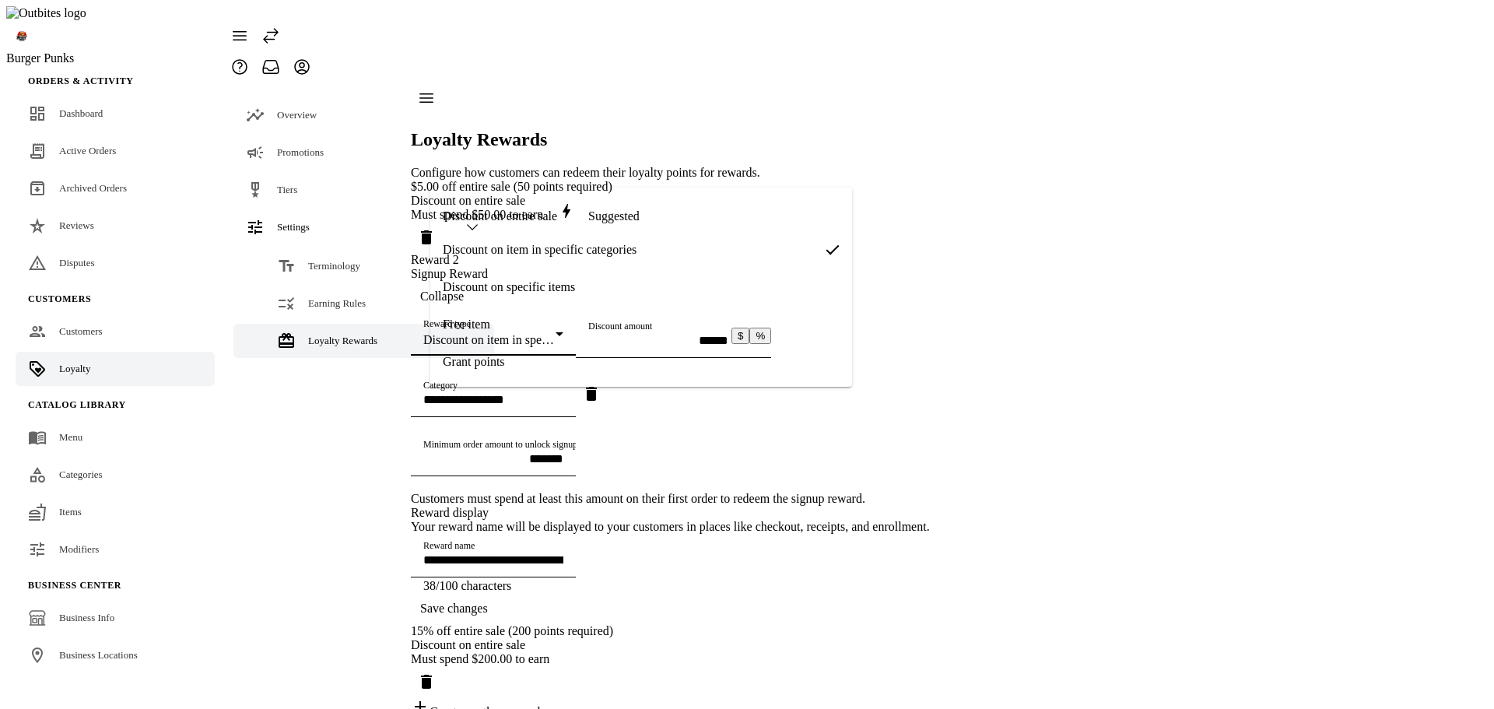
click at [534, 319] on mat-option "Free item" at bounding box center [641, 324] width 422 height 37
type input "**********"
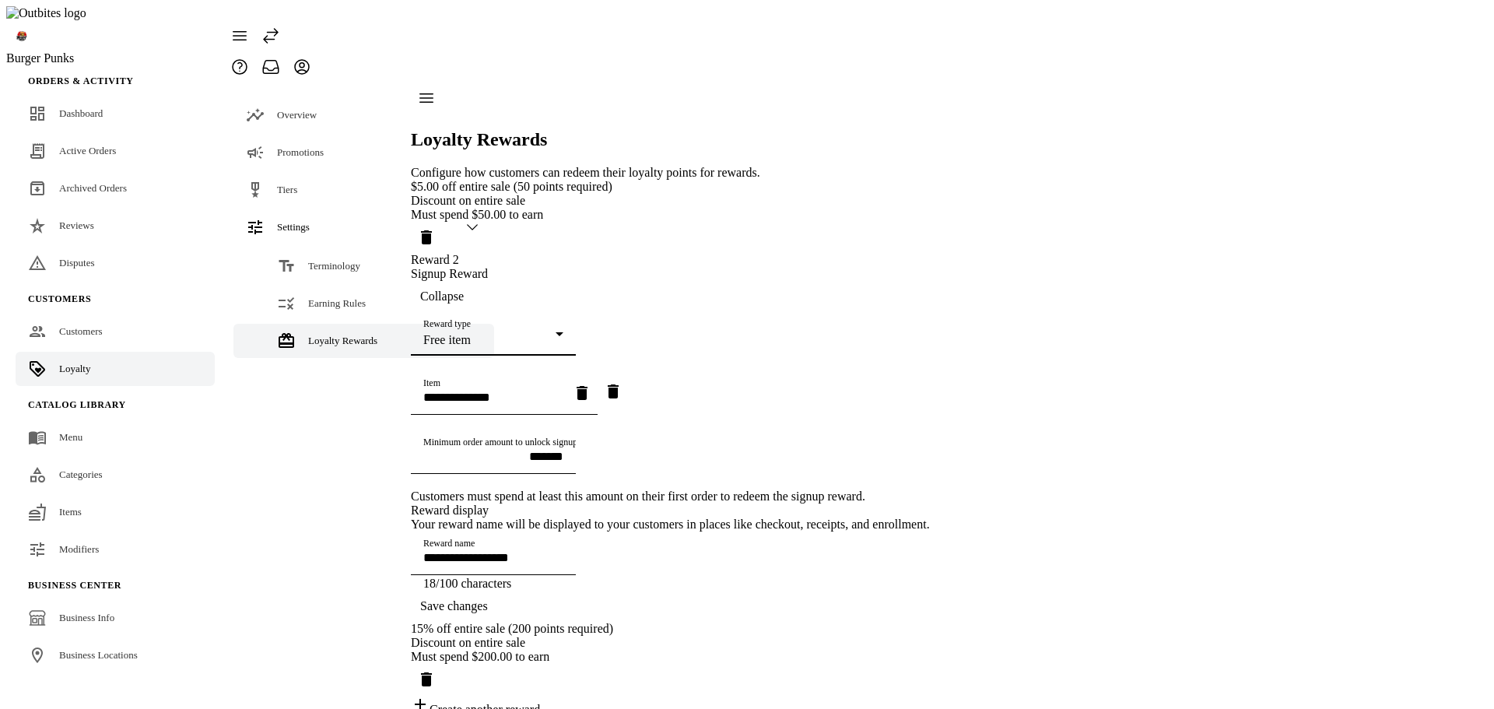
click at [563, 450] on input "*******" at bounding box center [493, 456] width 140 height 13
type input "******"
click at [930, 317] on div "**********" at bounding box center [670, 448] width 519 height 537
click at [482, 312] on div "Reward type Free item" at bounding box center [493, 334] width 140 height 44
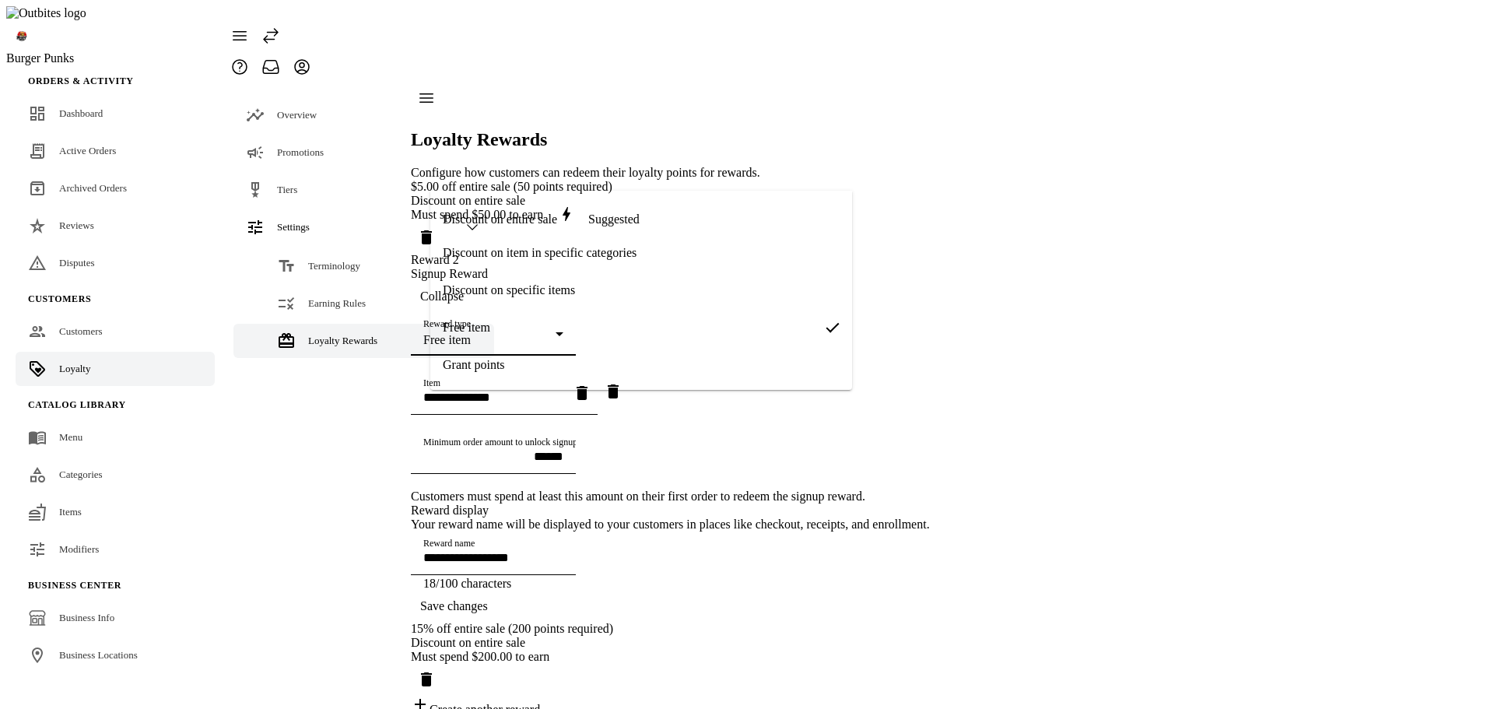
click at [470, 378] on mat-option "Grant points" at bounding box center [641, 364] width 422 height 37
type input "*********"
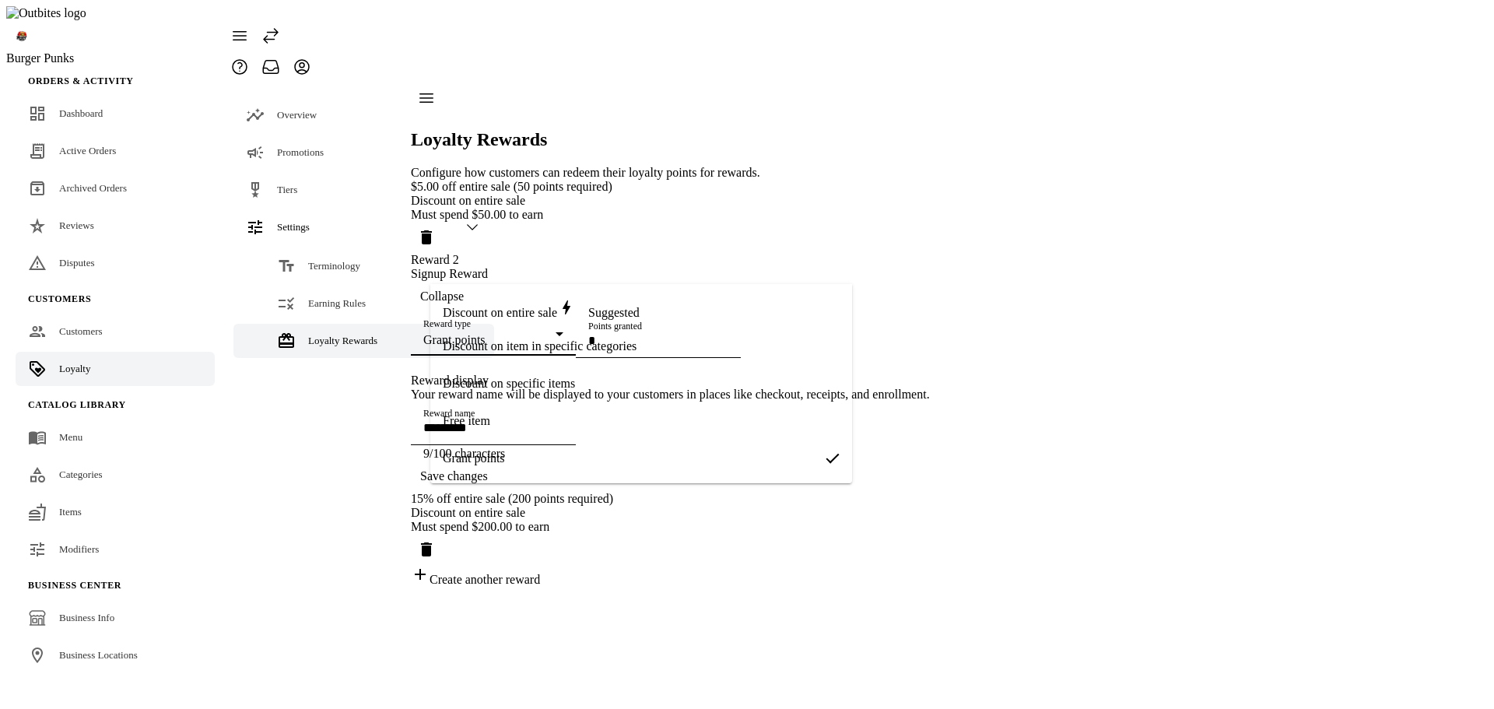
scroll to position [37, 0]
click at [588, 337] on input "Points granted" at bounding box center [658, 340] width 140 height 13
type input "**"
click at [930, 316] on div "$5.00 off entire sale (50 points required) Discount on entire sale Must spend $…" at bounding box center [670, 383] width 519 height 407
click at [488, 483] on span "Save changes" at bounding box center [454, 476] width 68 height 14
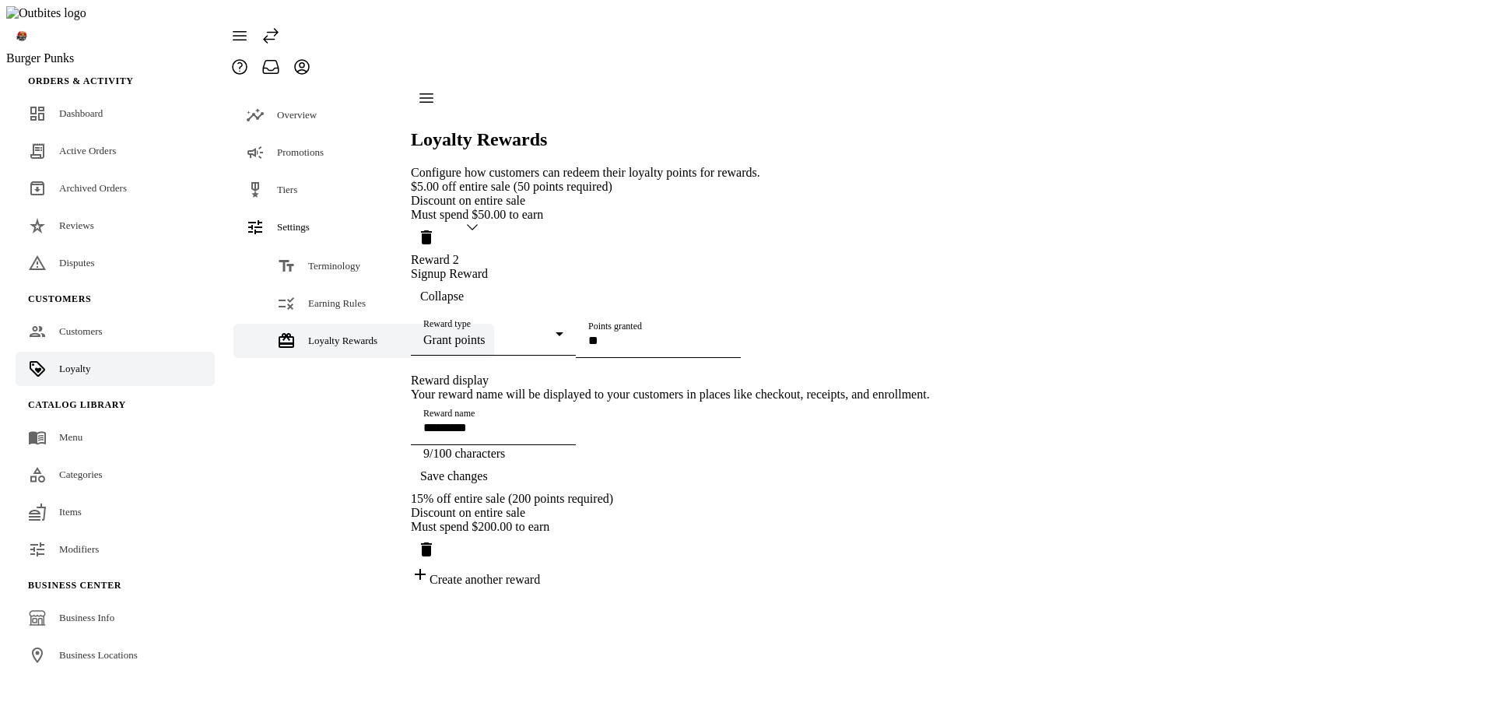
click at [556, 333] on div "Grant points" at bounding box center [489, 340] width 132 height 14
click at [534, 310] on span "Discount on entire sale" at bounding box center [500, 312] width 114 height 13
type input "**********"
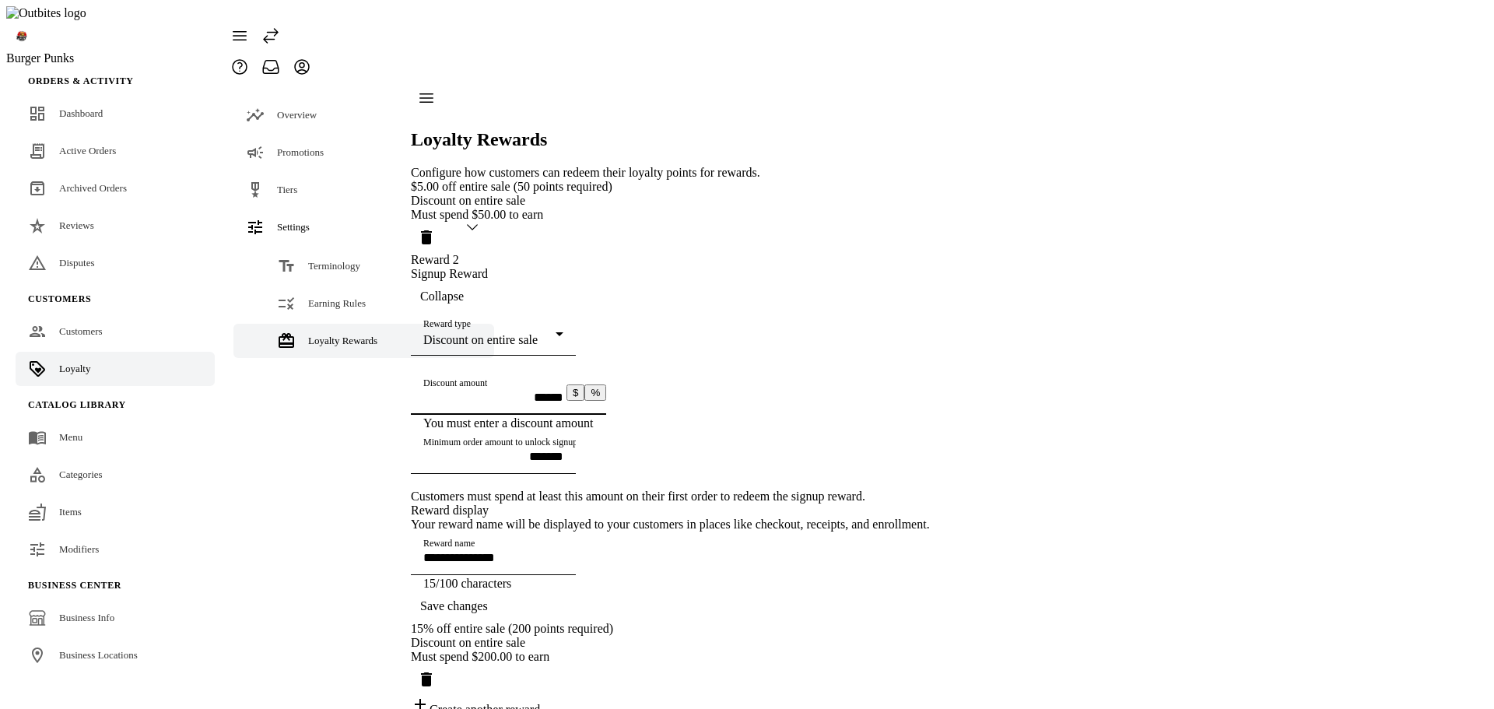
click at [563, 391] on input "Discount amount" at bounding box center [493, 397] width 140 height 13
type input "******"
type input "**********"
type input "******"
type input "**********"
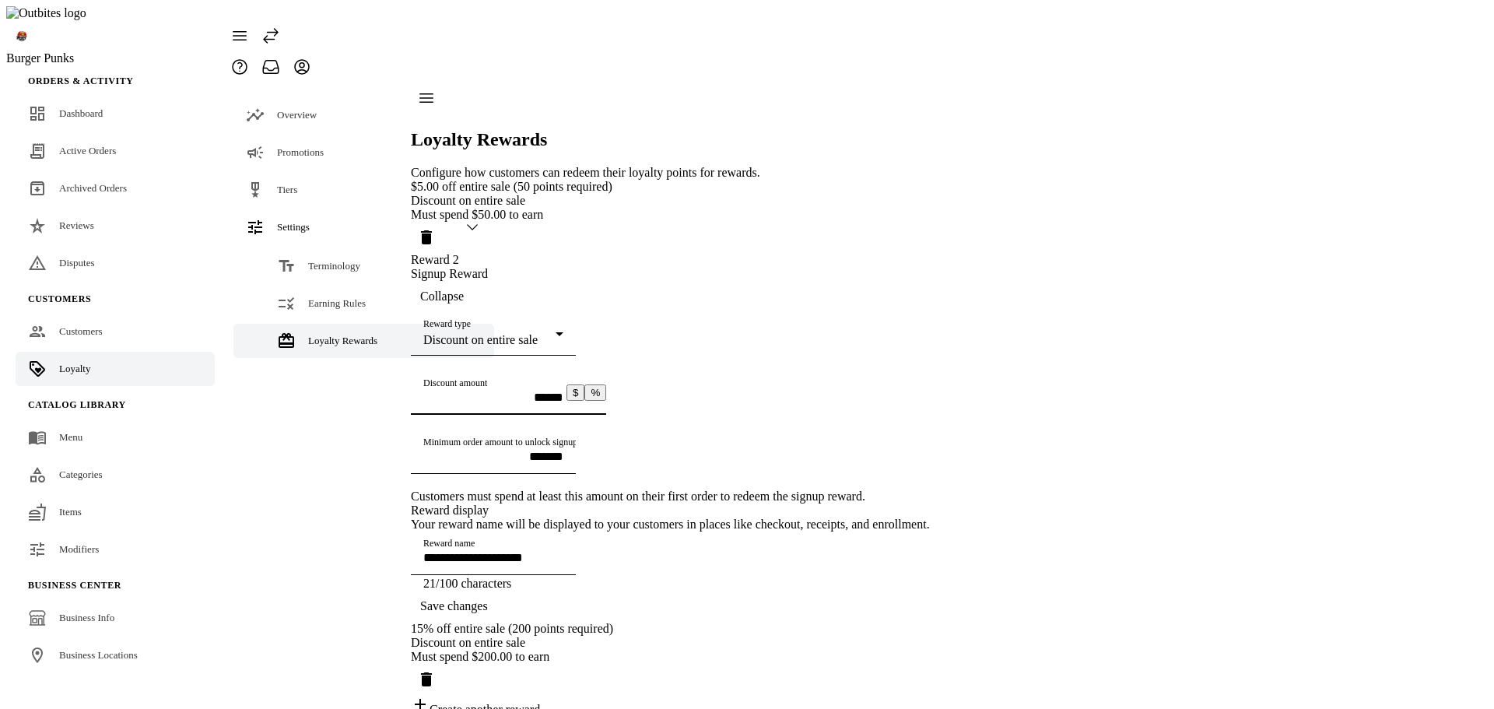
type input "******"
type input "**********"
drag, startPoint x: 510, startPoint y: 451, endPoint x: 371, endPoint y: 450, distance: 139.3
click at [371, 450] on mat-drawer-container "**********" at bounding box center [577, 399] width 706 height 634
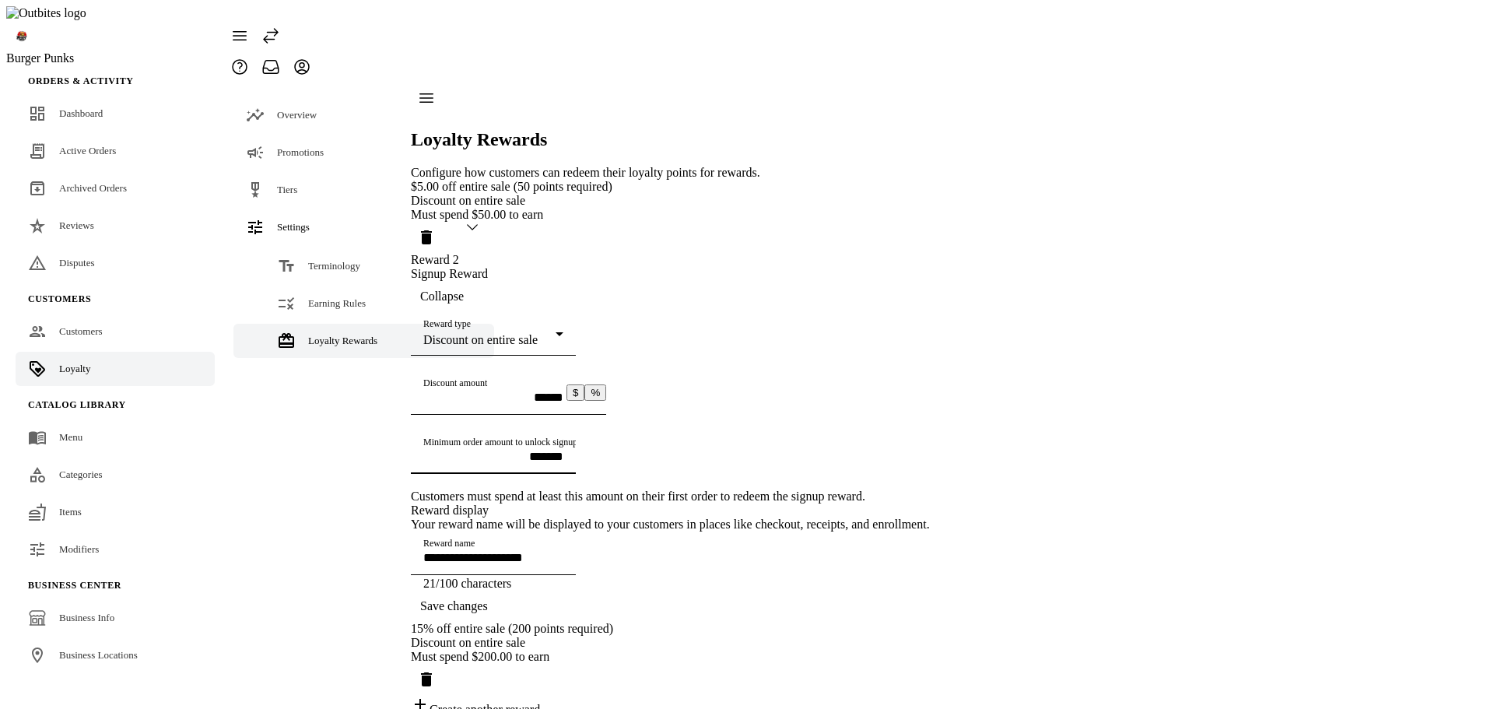
scroll to position [134, 0]
click at [930, 333] on div "**********" at bounding box center [670, 448] width 519 height 537
click at [930, 286] on div "**********" at bounding box center [670, 448] width 519 height 537
drag, startPoint x: 821, startPoint y: 102, endPoint x: 941, endPoint y: 149, distance: 128.6
click at [464, 289] on span "Collapse" at bounding box center [442, 296] width 44 height 14
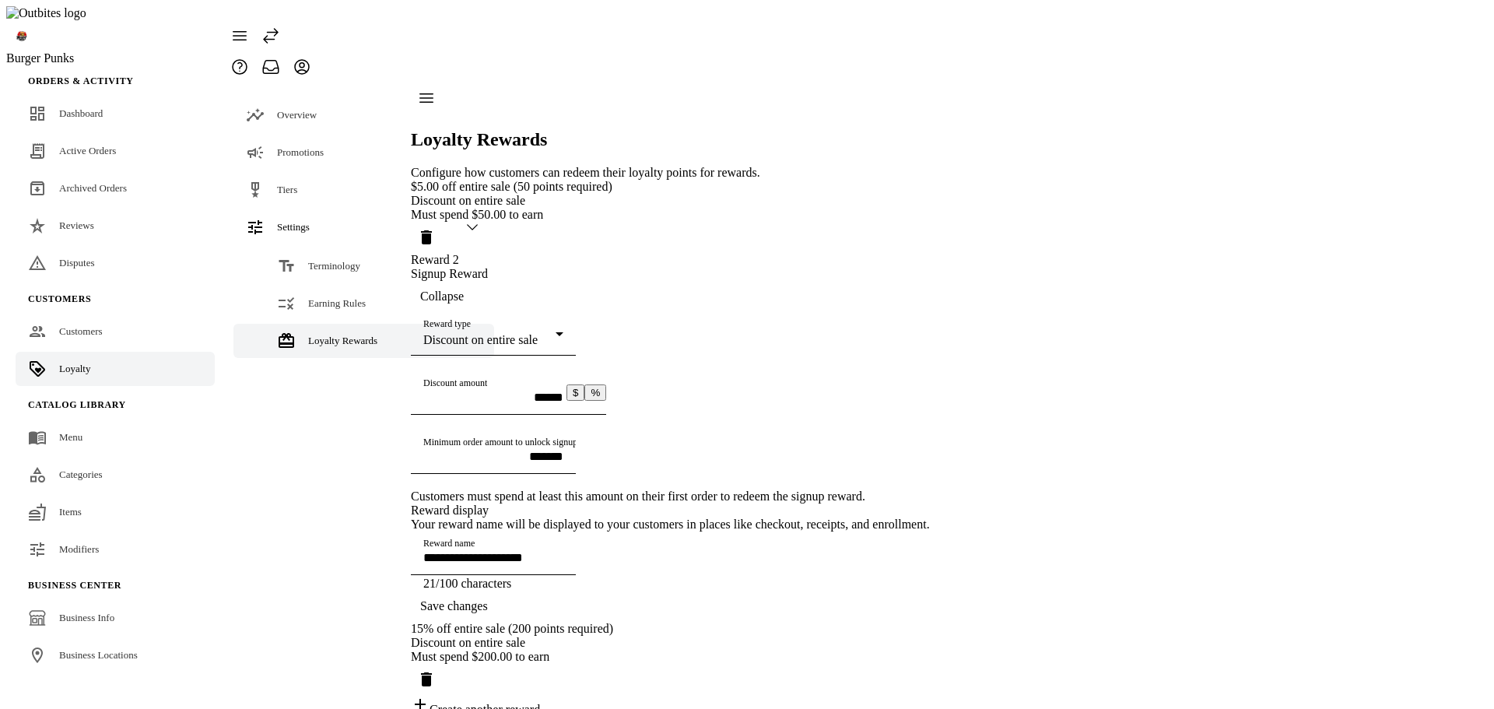
scroll to position [0, 0]
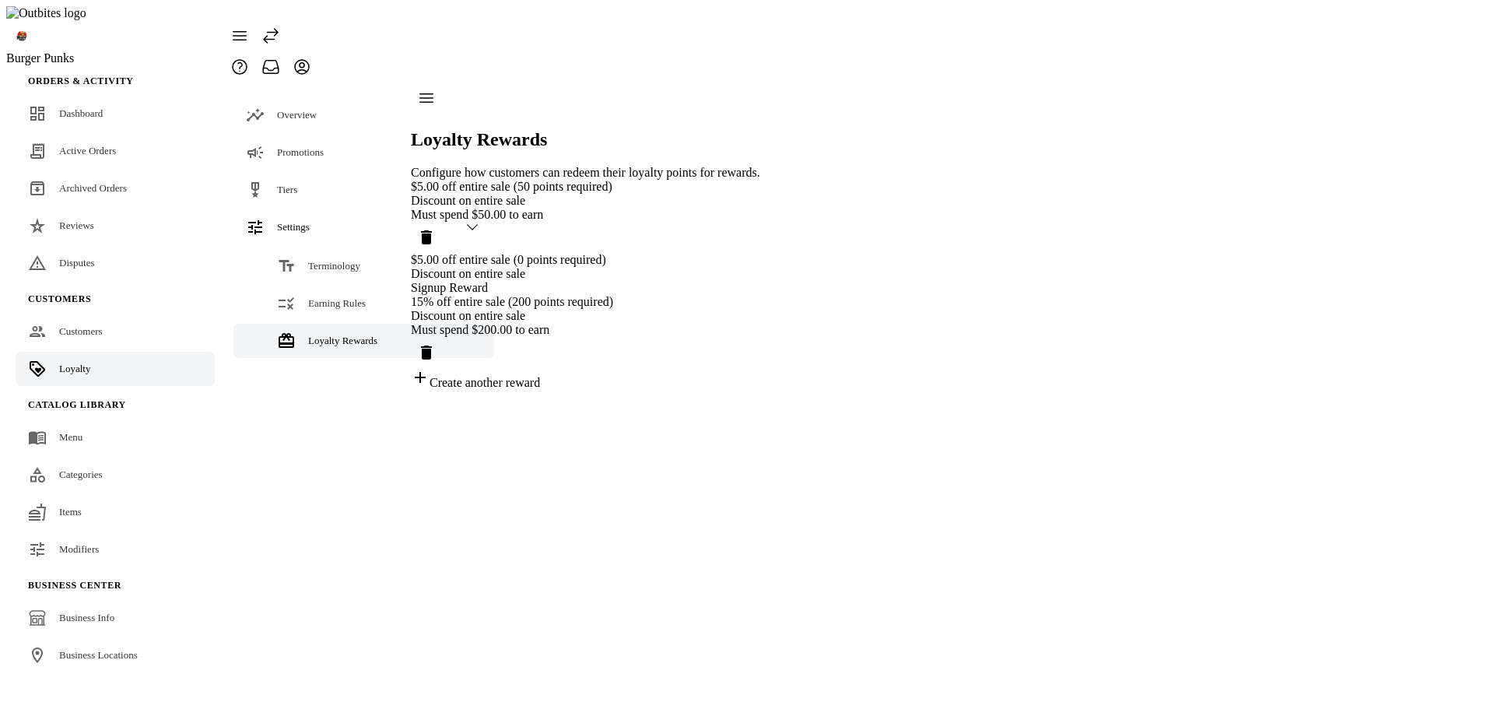
click at [671, 253] on div "$5.00 off entire sale (0 points required)" at bounding box center [585, 260] width 349 height 14
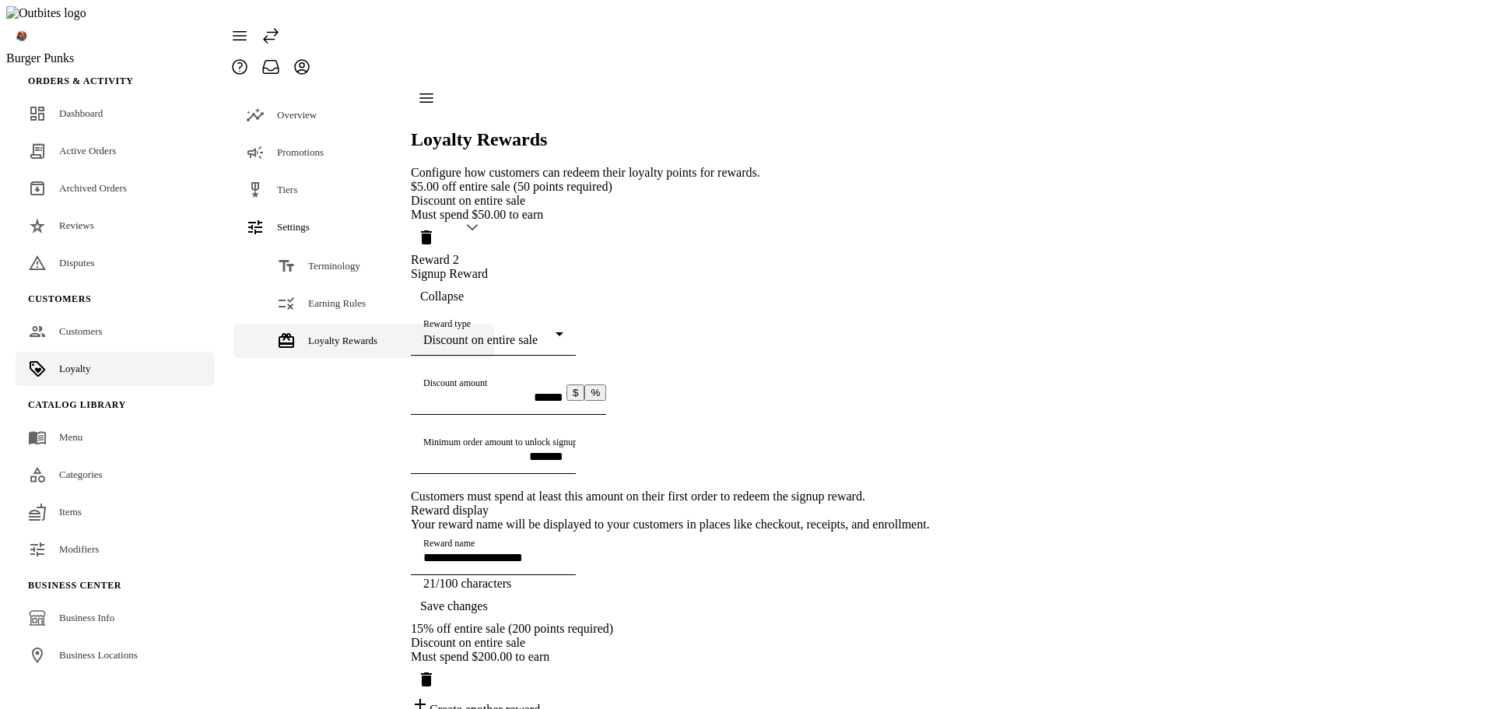
scroll to position [134, 0]
click at [488, 599] on span "Save changes" at bounding box center [454, 606] width 68 height 14
drag, startPoint x: 785, startPoint y: 535, endPoint x: 899, endPoint y: 275, distance: 283.9
click at [488, 599] on span "Save changes" at bounding box center [454, 606] width 68 height 14
copy div "Signup reward must be one-time use"
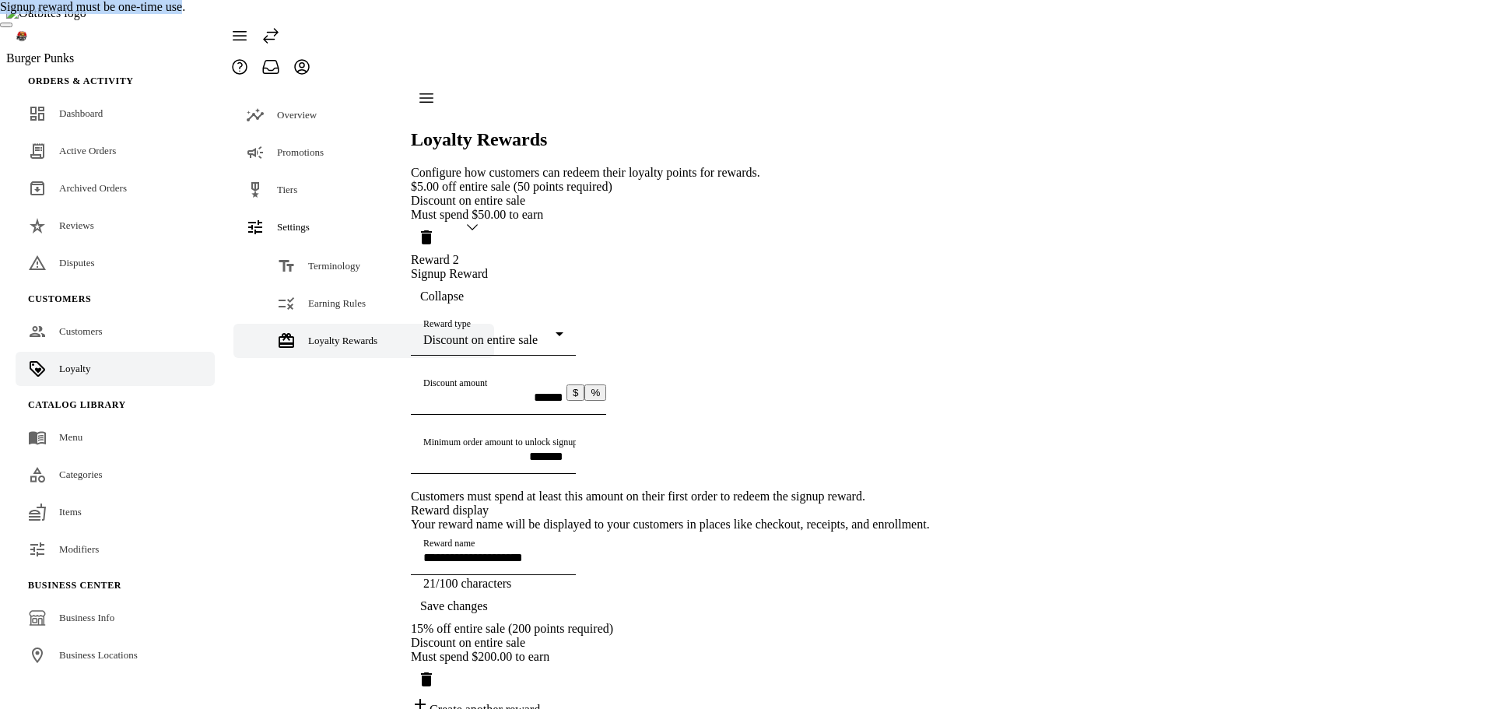
drag, startPoint x: 650, startPoint y: 30, endPoint x: 840, endPoint y: 30, distance: 190.6
click at [840, 28] on div "Signup reward must be one-time use." at bounding box center [747, 14] width 1494 height 28
drag, startPoint x: 779, startPoint y: 539, endPoint x: 1007, endPoint y: 457, distance: 242.4
click at [488, 599] on span "Save changes" at bounding box center [454, 606] width 68 height 14
click at [930, 331] on div "**********" at bounding box center [670, 448] width 519 height 537
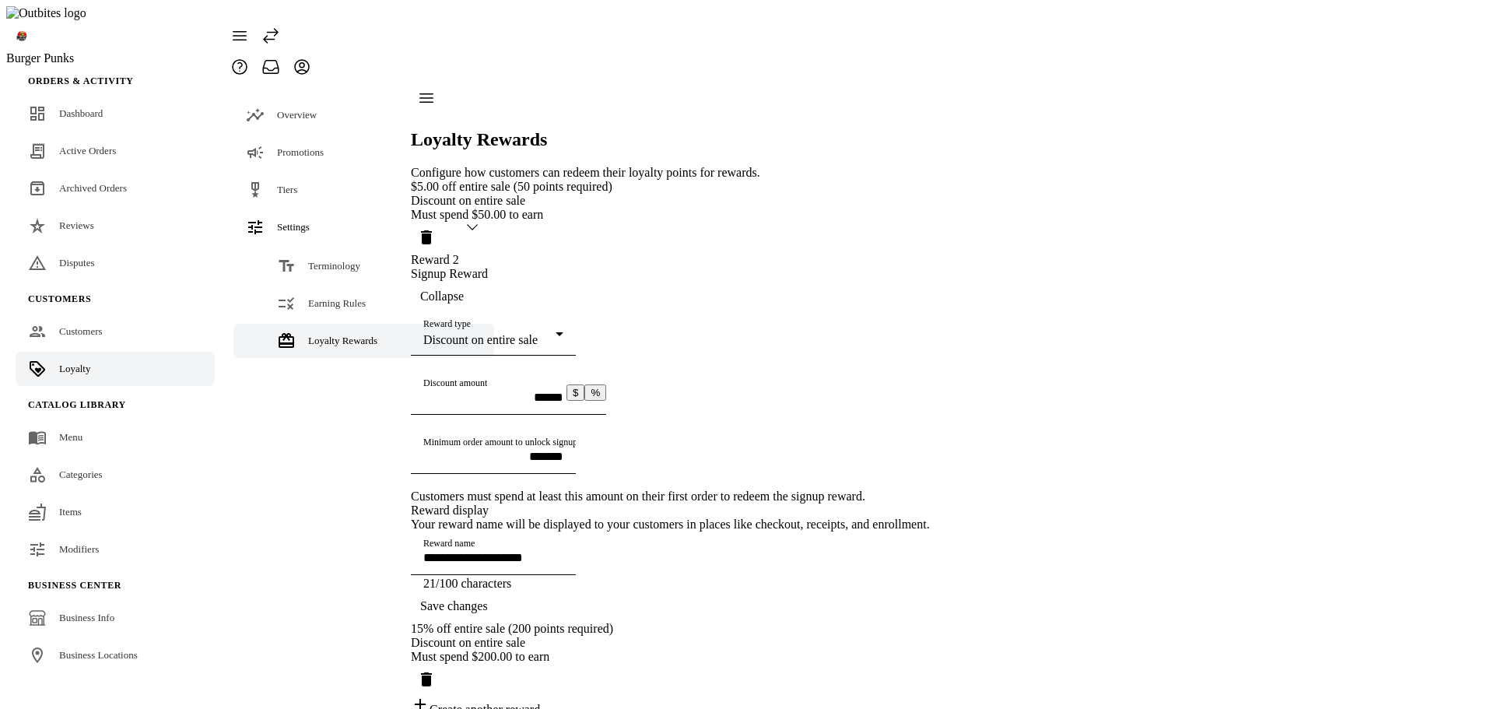
scroll to position [78, 0]
click at [488, 599] on span "Save changes" at bounding box center [454, 606] width 68 height 14
click at [488, 603] on span "Save changes" at bounding box center [454, 606] width 68 height 14
click at [473, 278] on span "button" at bounding box center [442, 296] width 62 height 37
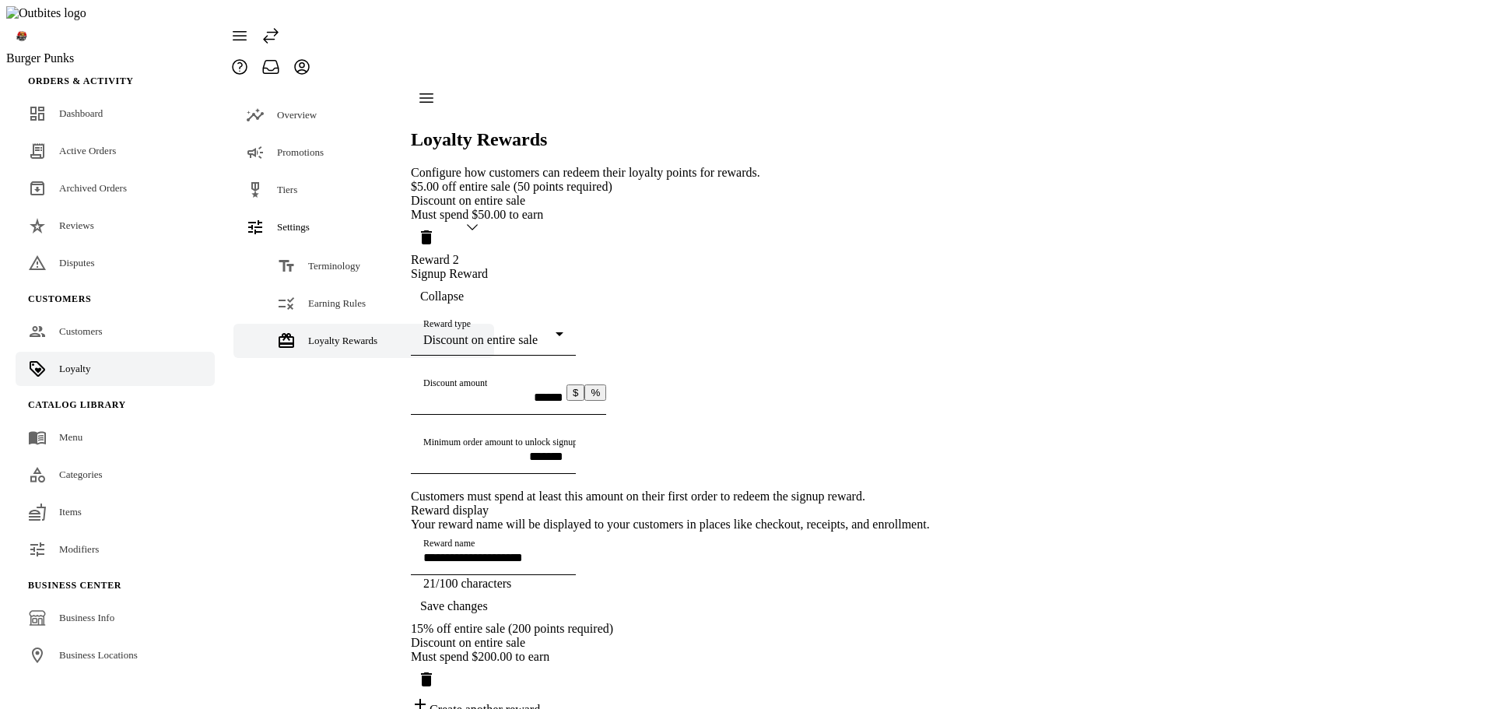
scroll to position [0, 0]
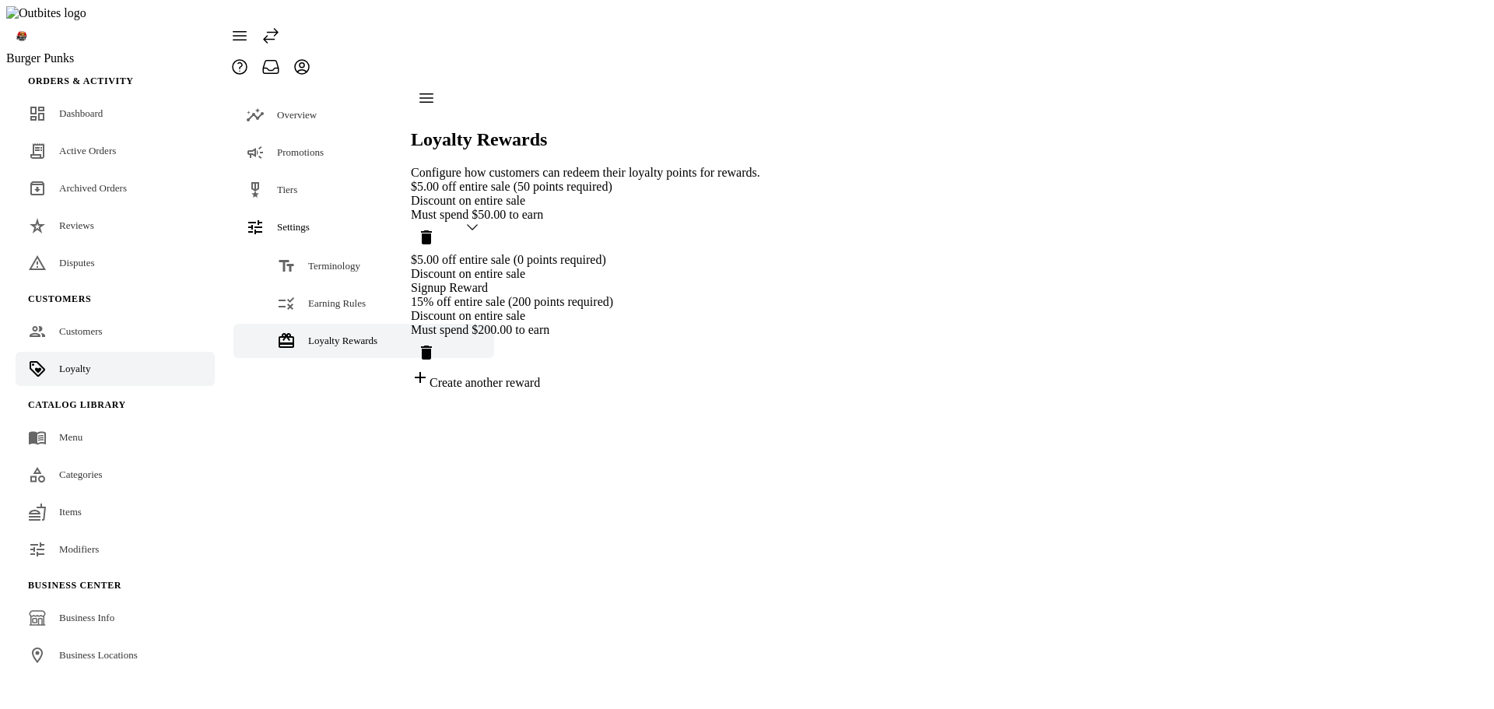
click at [628, 309] on div "15% off entire sale (200 points required)" at bounding box center [585, 302] width 349 height 14
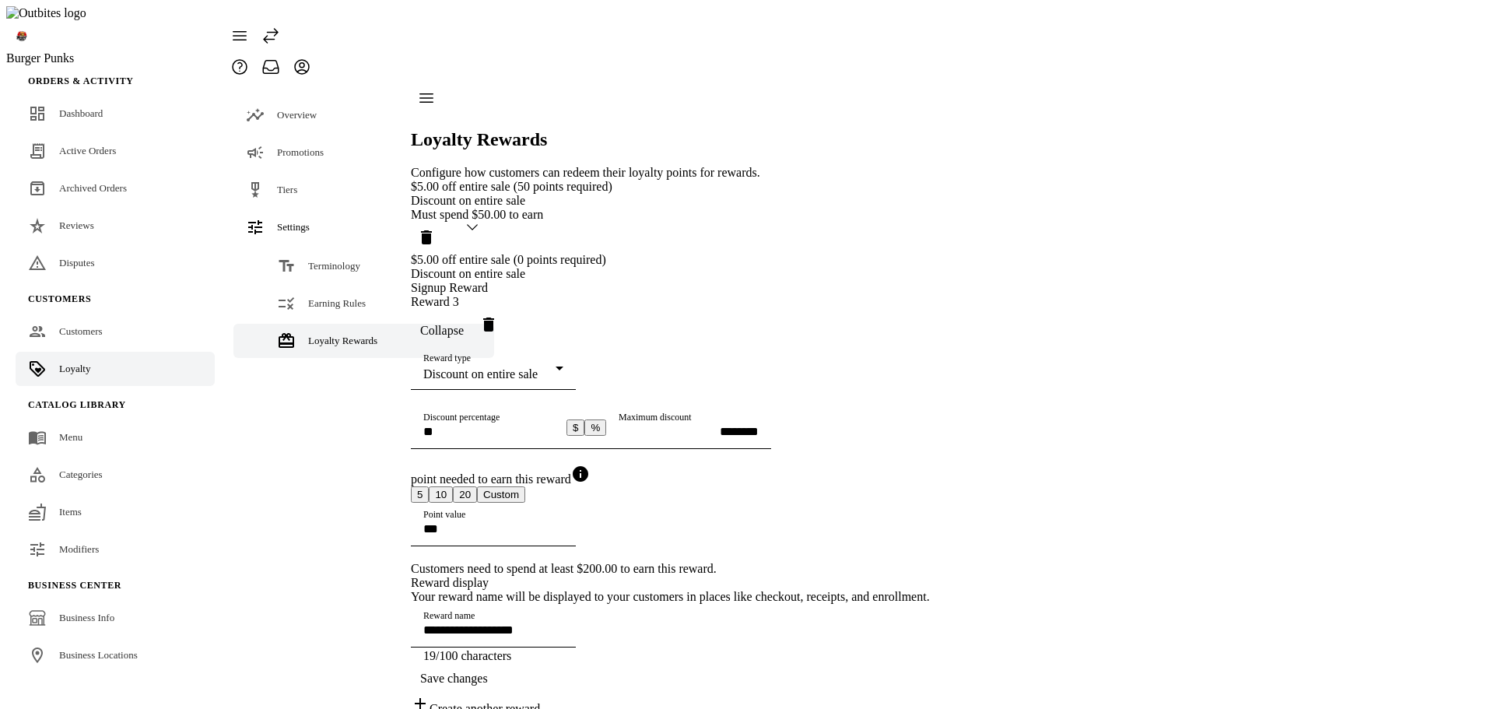
scroll to position [233, 0]
drag, startPoint x: 480, startPoint y: 441, endPoint x: 360, endPoint y: 437, distance: 119.9
click at [361, 437] on mat-drawer-container "**********" at bounding box center [577, 398] width 706 height 633
type input "***"
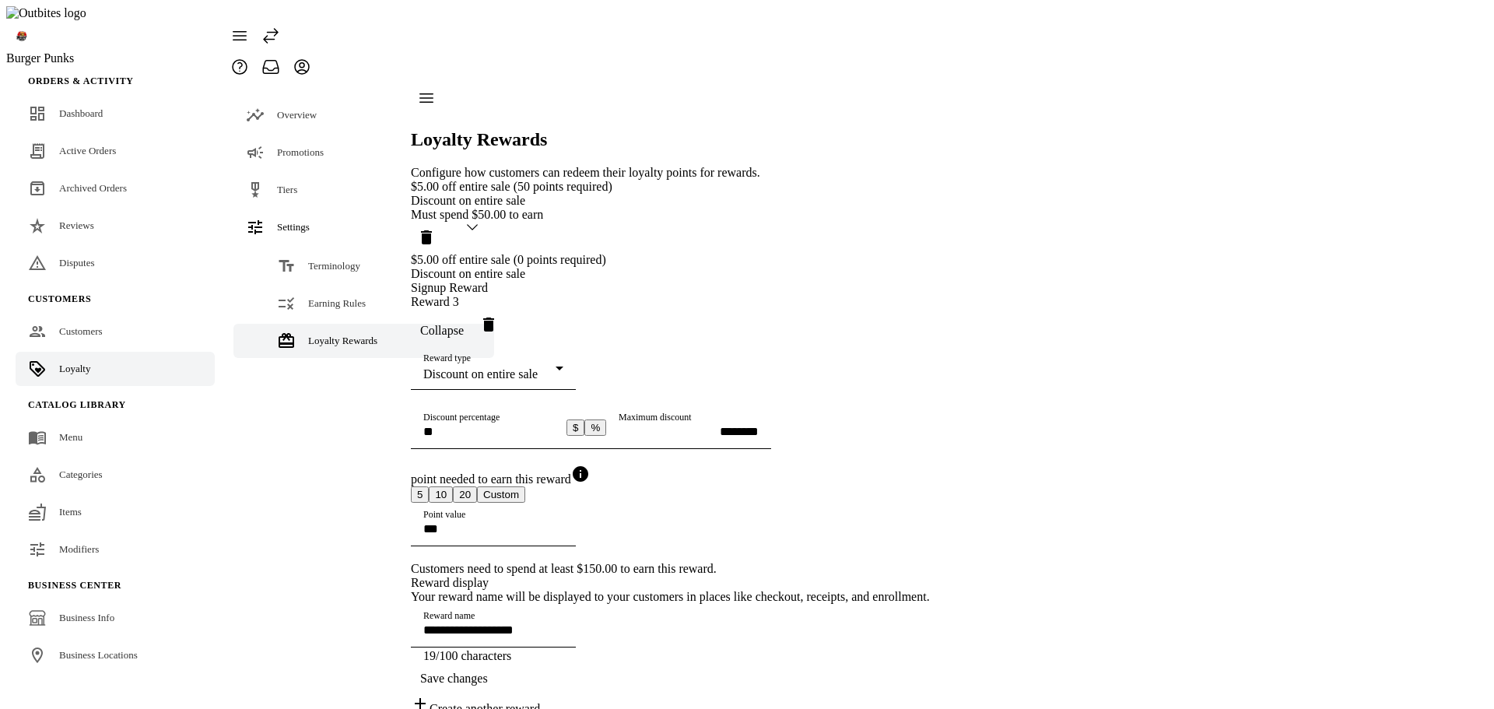
click at [488, 671] on span "Save changes" at bounding box center [454, 678] width 68 height 14
click at [584, 419] on button "$" at bounding box center [575, 427] width 18 height 16
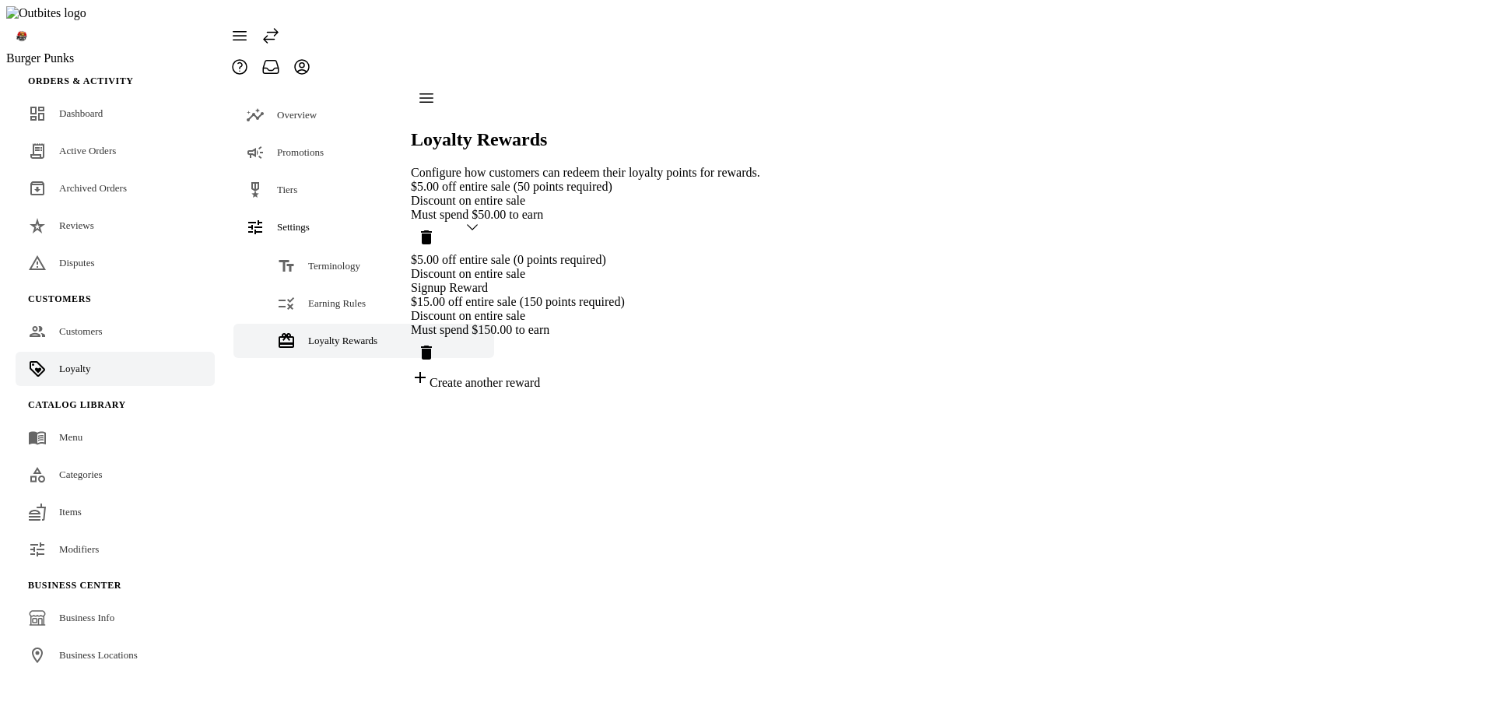
scroll to position [0, 0]
click at [672, 323] on div "Discount on entire sale" at bounding box center [585, 316] width 349 height 14
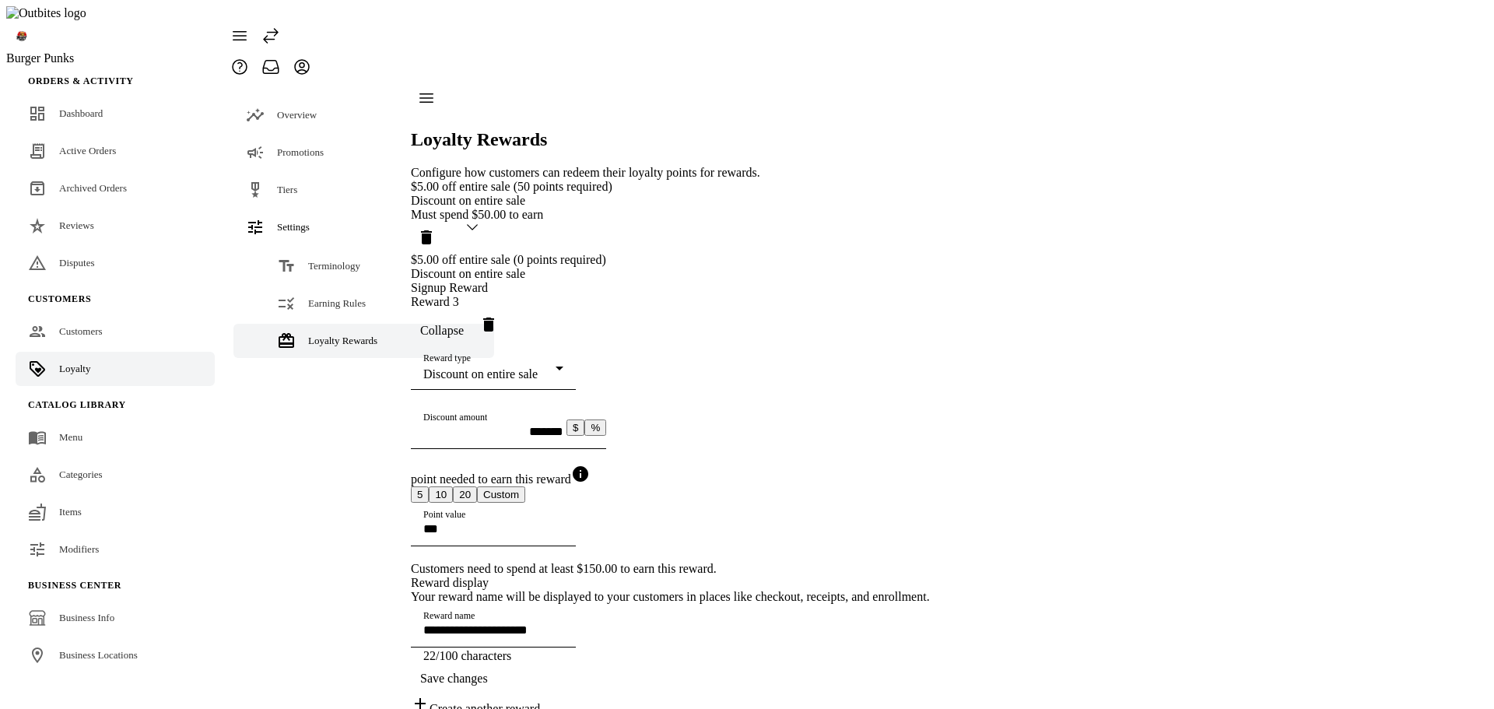
click at [606, 436] on button "%" at bounding box center [595, 427] width 22 height 16
click at [584, 436] on button "$" at bounding box center [575, 427] width 18 height 16
type input "**********"
click at [563, 438] on input "*******" at bounding box center [493, 431] width 140 height 13
click at [473, 340] on span "button" at bounding box center [442, 330] width 62 height 37
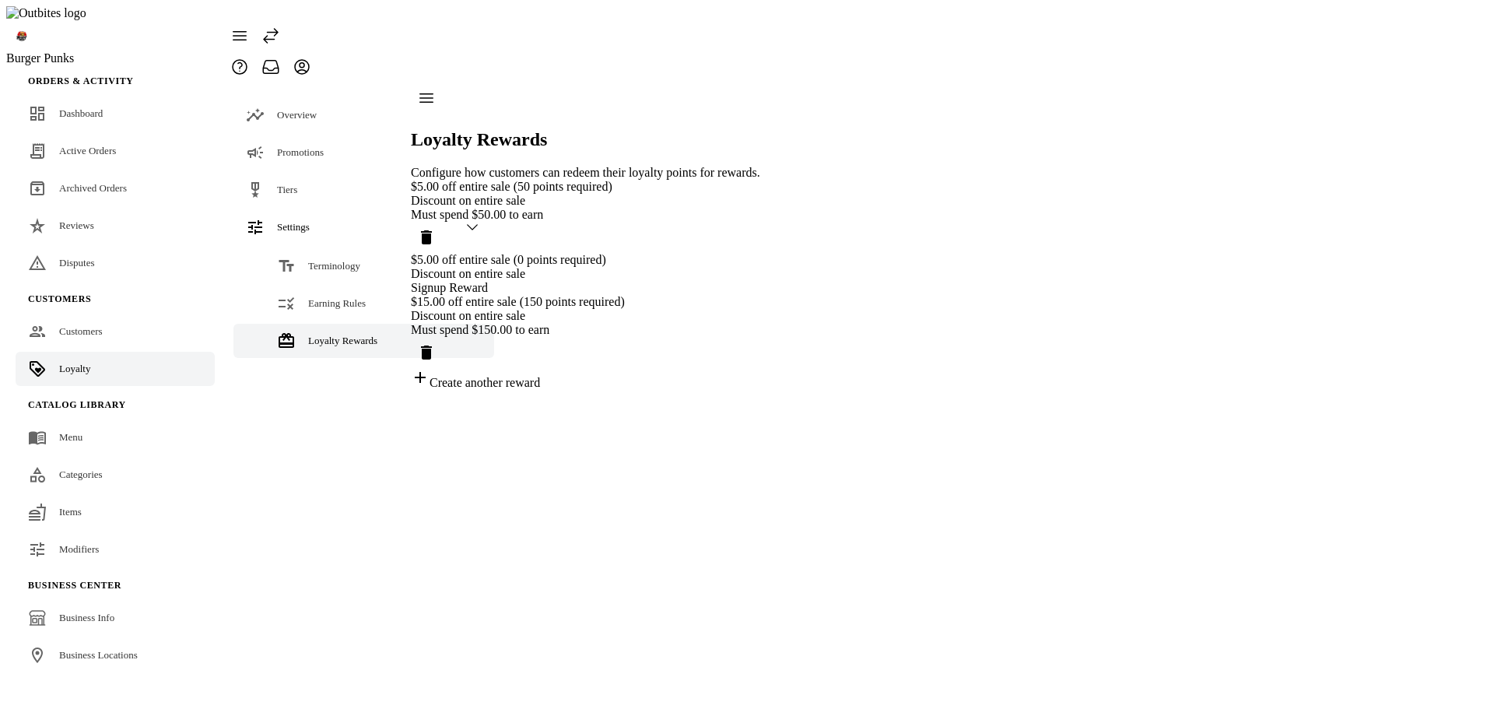
click at [692, 208] on div "Must spend $50.00 to earn" at bounding box center [585, 215] width 349 height 14
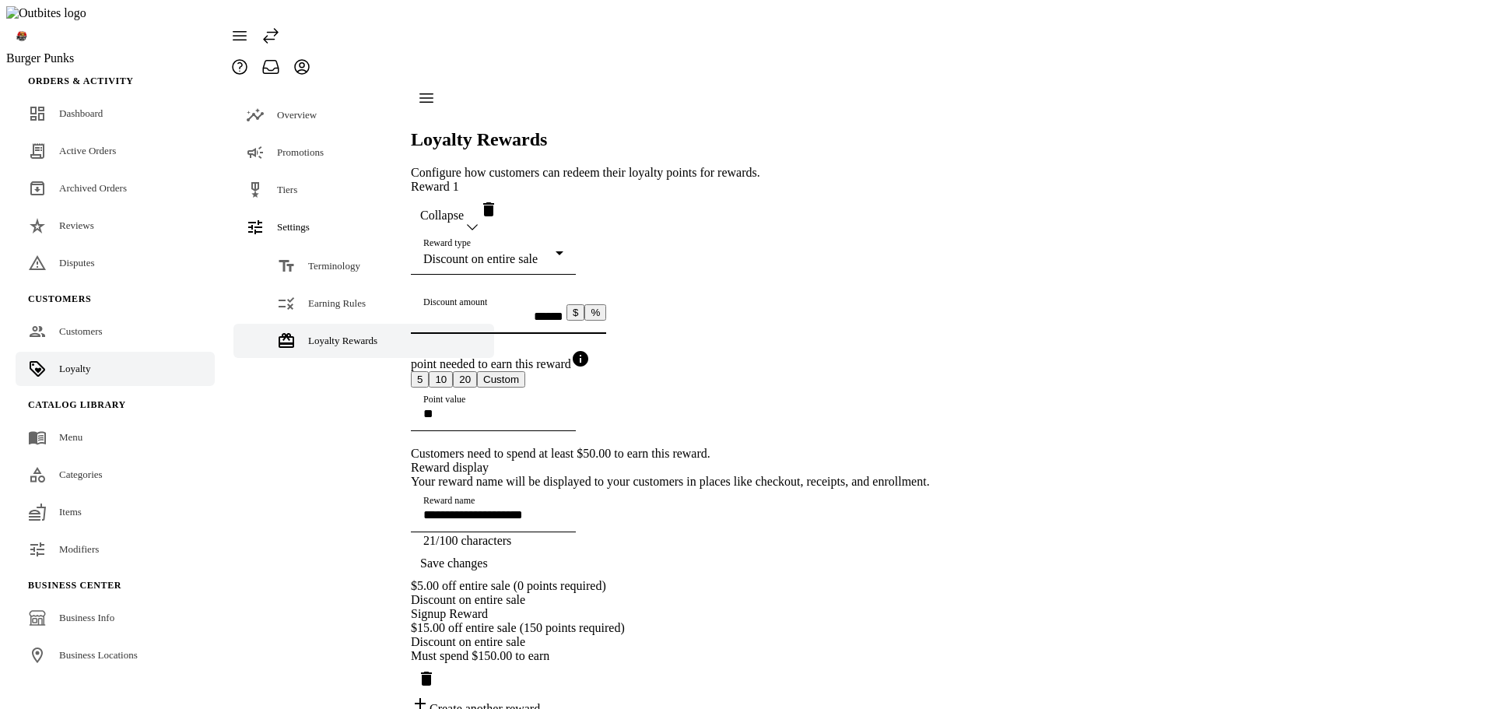
drag, startPoint x: 515, startPoint y: 285, endPoint x: 431, endPoint y: 283, distance: 84.0
click at [431, 290] on div "Discount amount ****** $ %" at bounding box center [514, 312] width 183 height 44
type input "******"
type input "**********"
type input "******"
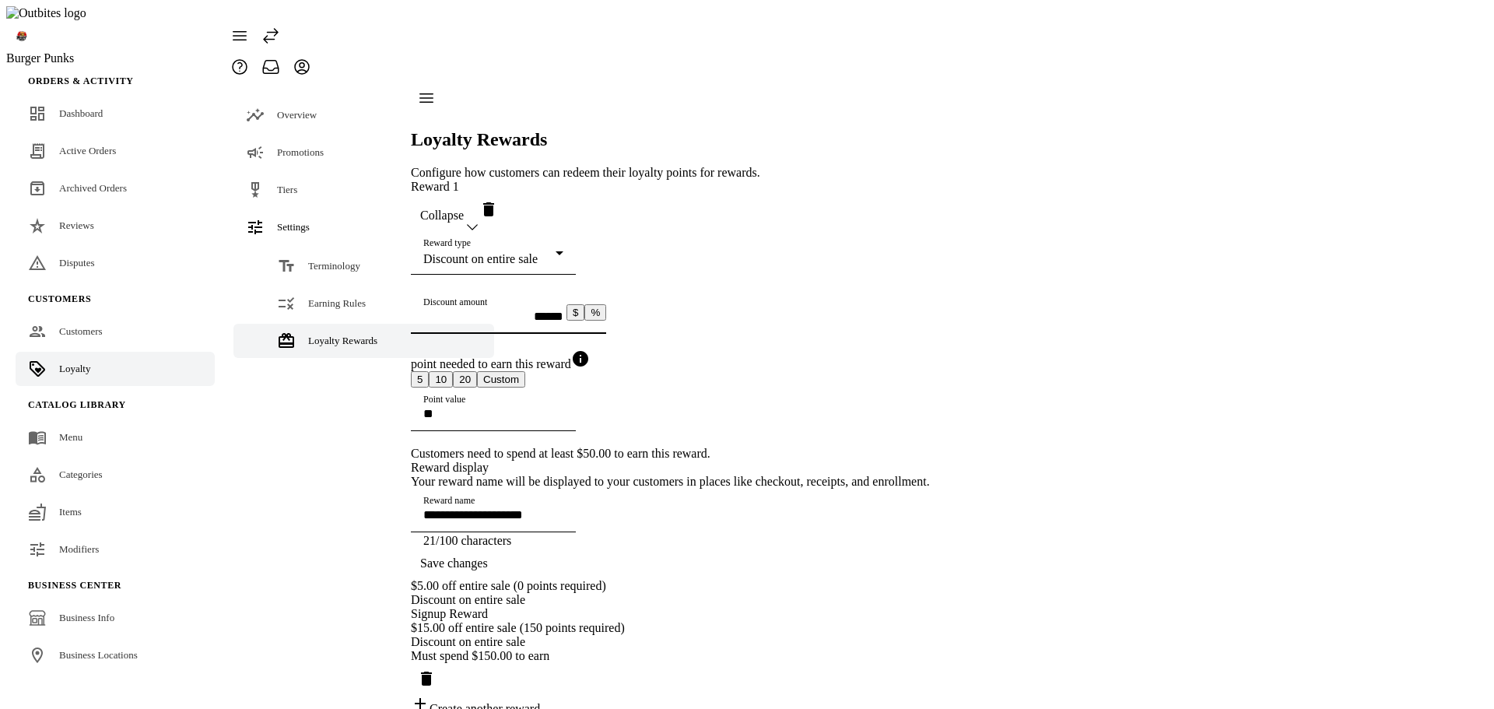
type input "**********"
type input "******"
type input "**********"
type input "*******"
type input "**********"
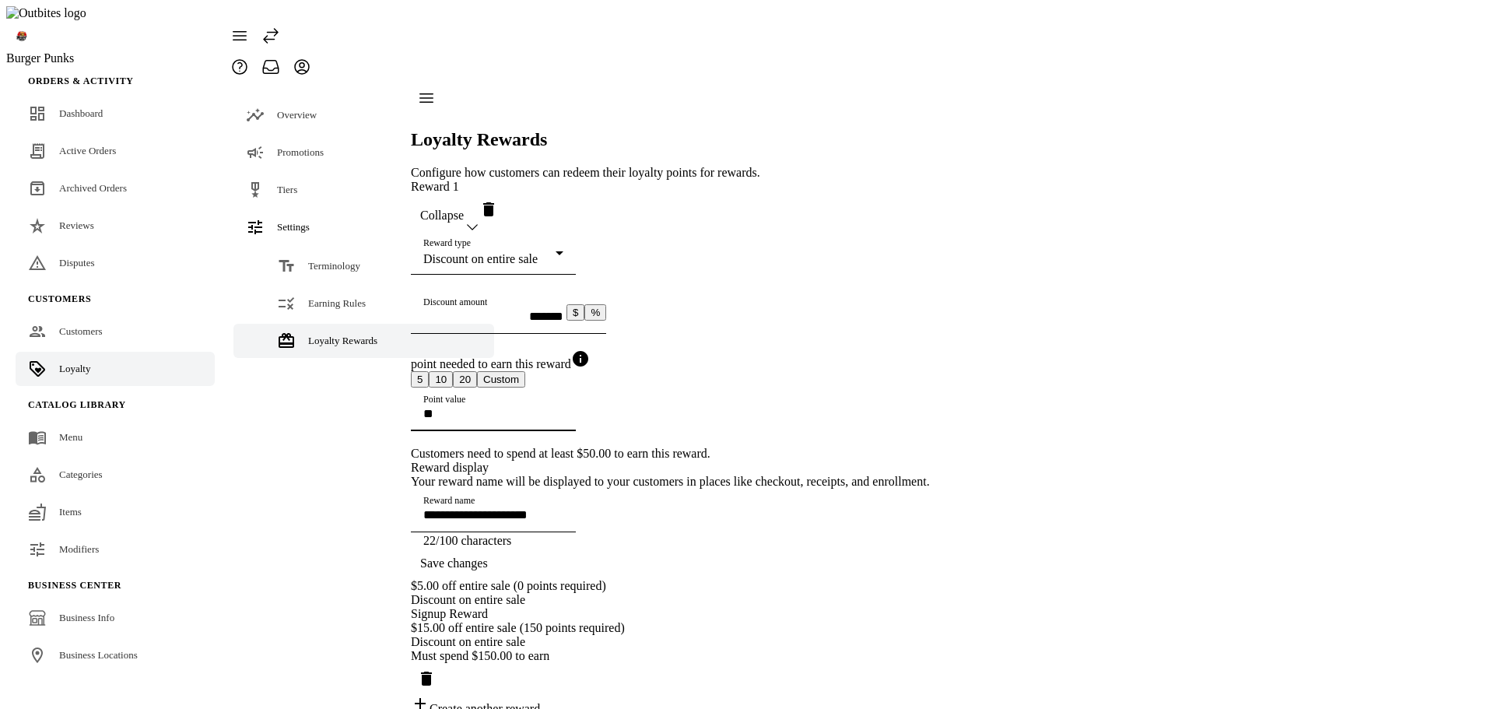
drag, startPoint x: 541, startPoint y: 426, endPoint x: 318, endPoint y: 440, distance: 223.8
click at [318, 440] on mat-drawer-container "**********" at bounding box center [577, 398] width 706 height 633
type input "***"
click at [488, 570] on span "Save changes" at bounding box center [454, 563] width 68 height 14
drag, startPoint x: 1085, startPoint y: 313, endPoint x: 820, endPoint y: 121, distance: 327.0
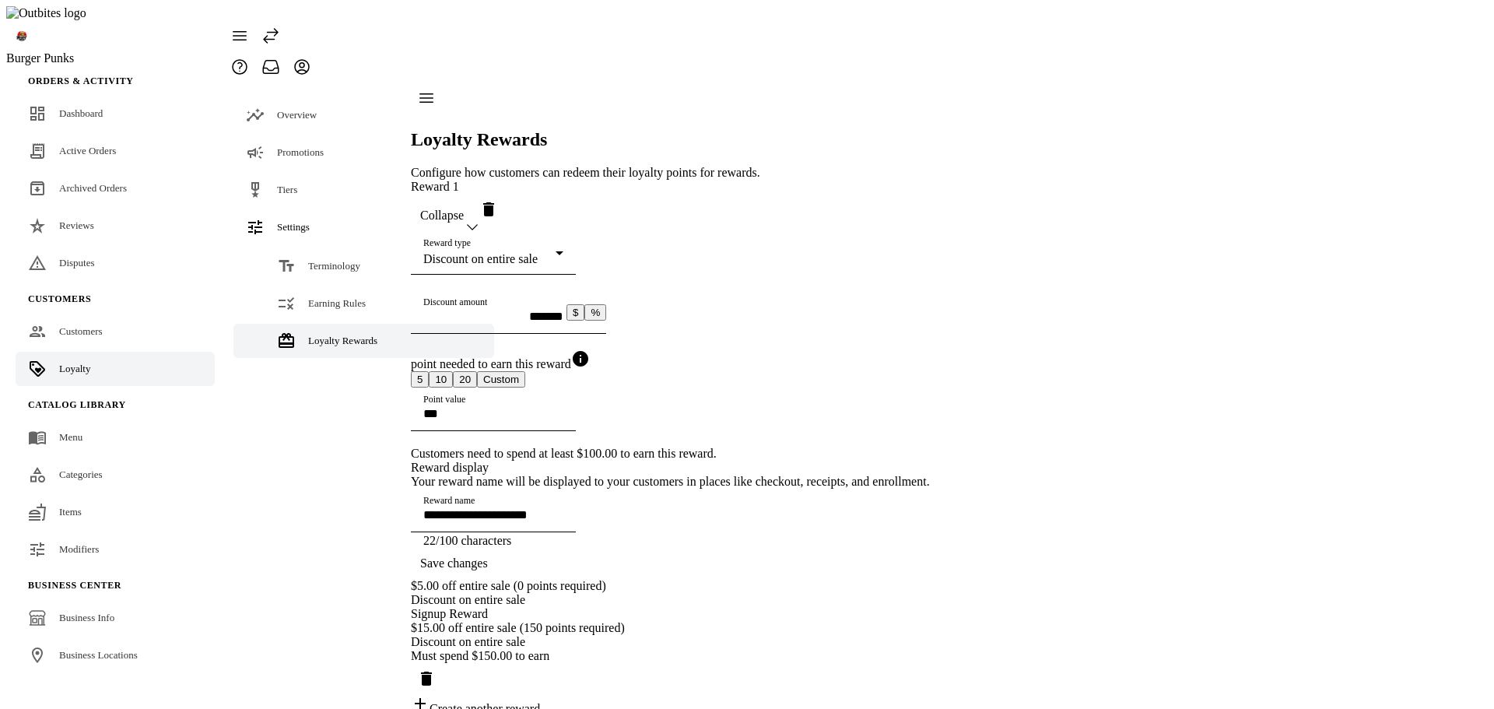
click at [930, 310] on div "**********" at bounding box center [670, 448] width 519 height 536
click at [464, 209] on span "Collapse" at bounding box center [442, 216] width 44 height 14
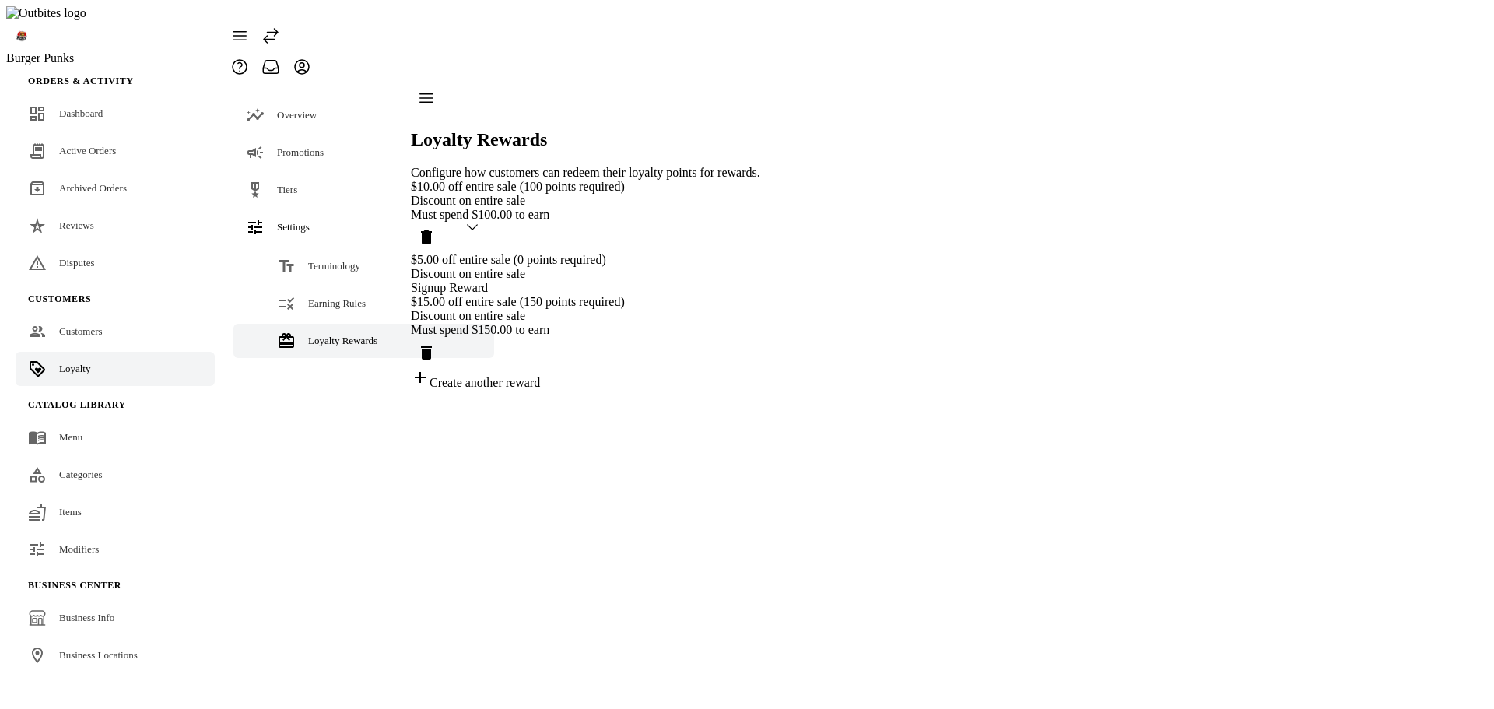
click at [698, 267] on div "Discount on entire sale" at bounding box center [585, 274] width 349 height 14
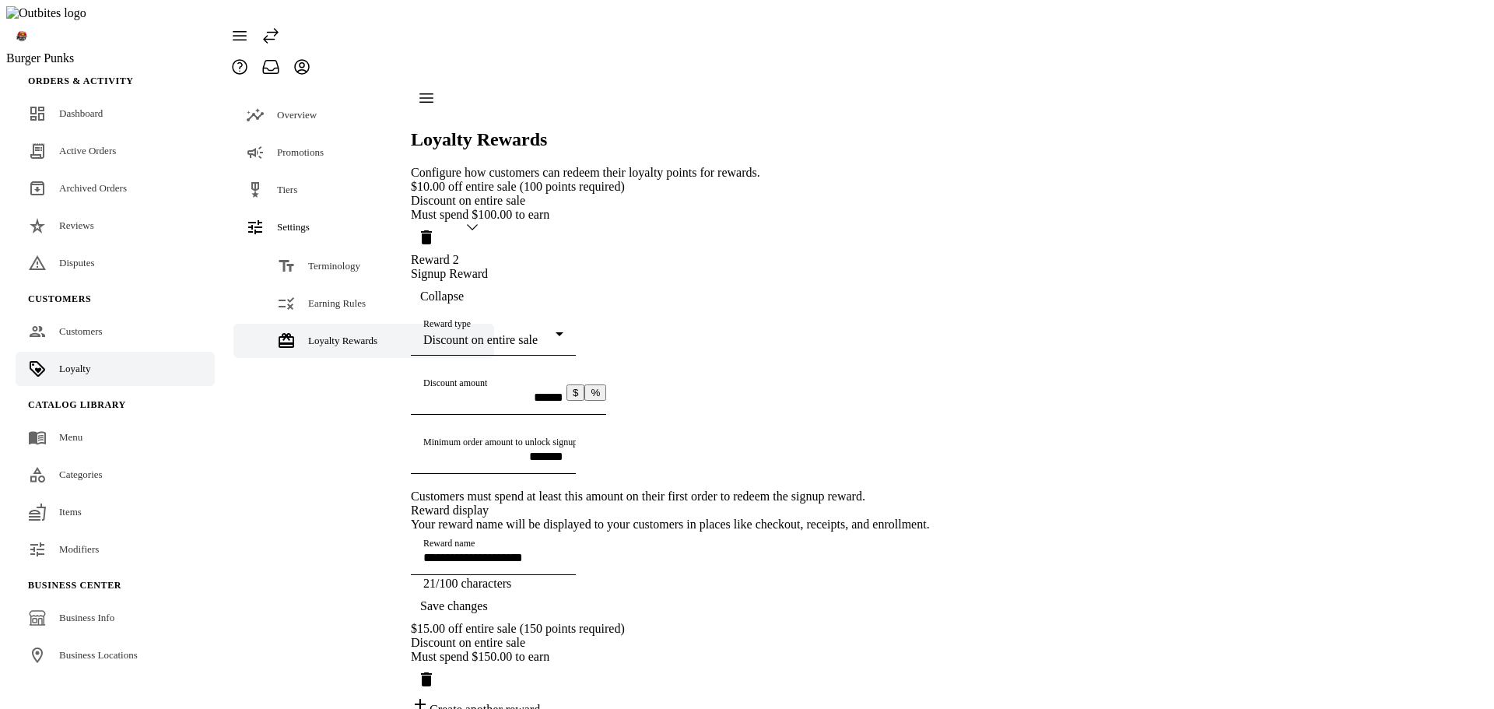
scroll to position [78, 0]
click at [464, 289] on span "Collapse" at bounding box center [442, 296] width 44 height 14
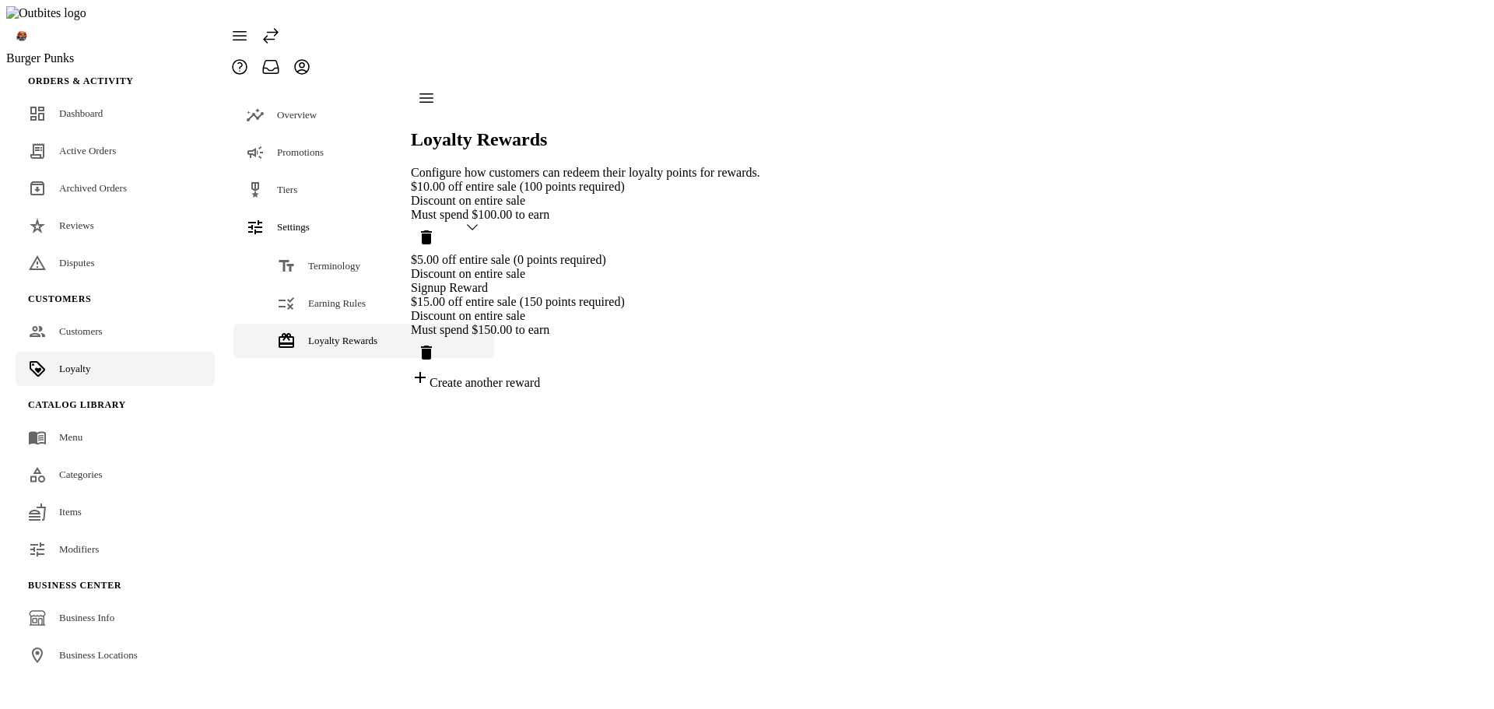
scroll to position [0, 0]
click at [695, 268] on div "$5.00 off entire sale (0 points required) Discount on entire sale Signup Reward" at bounding box center [585, 274] width 349 height 42
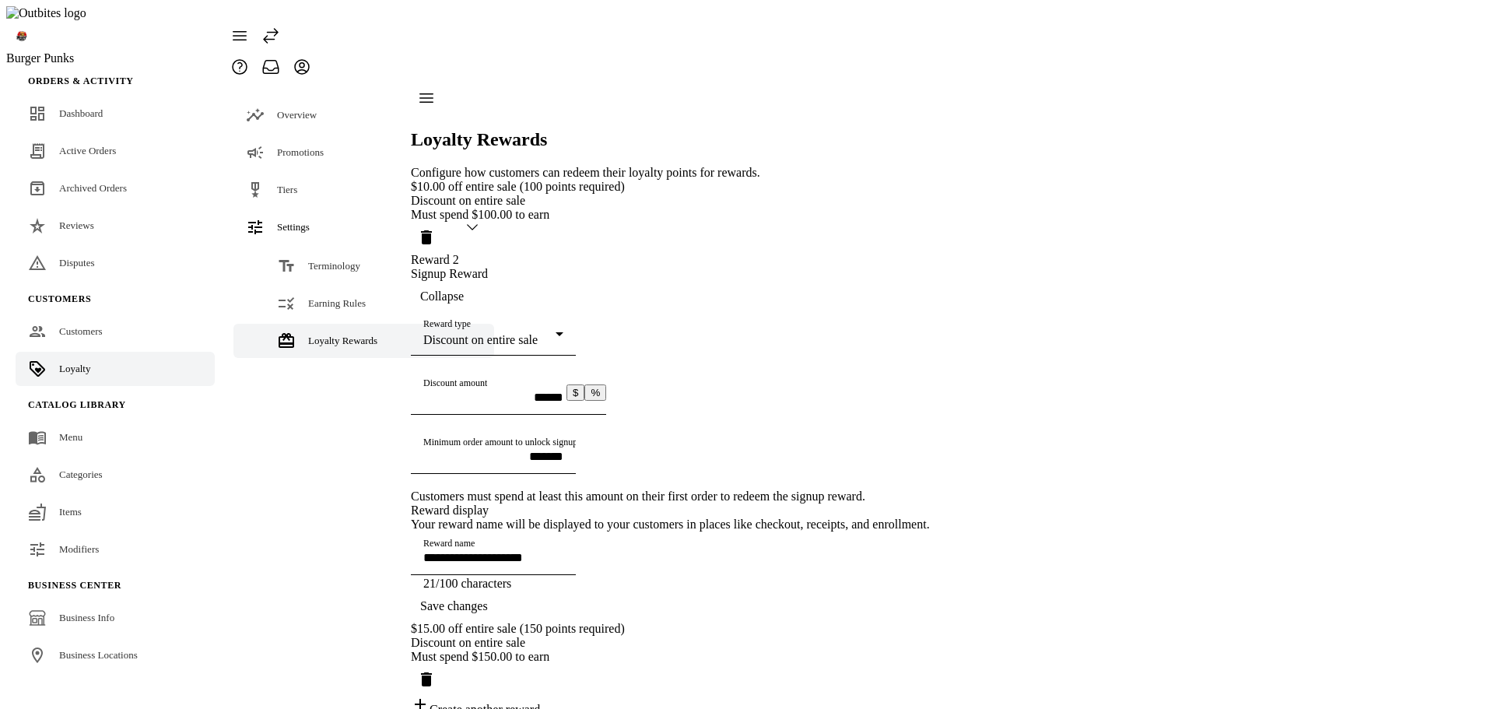
click at [636, 194] on div "Discount on entire sale" at bounding box center [670, 201] width 519 height 14
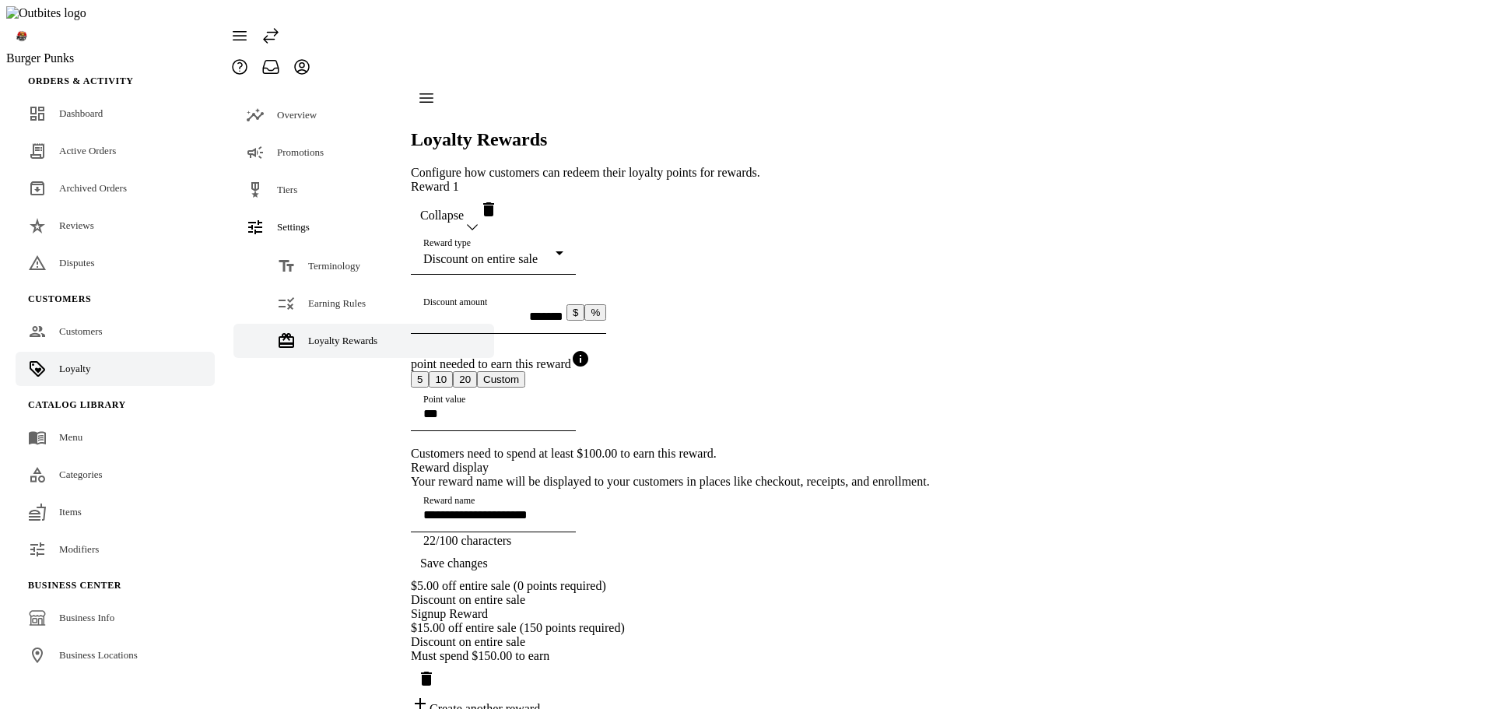
click at [473, 197] on span "button" at bounding box center [442, 215] width 62 height 37
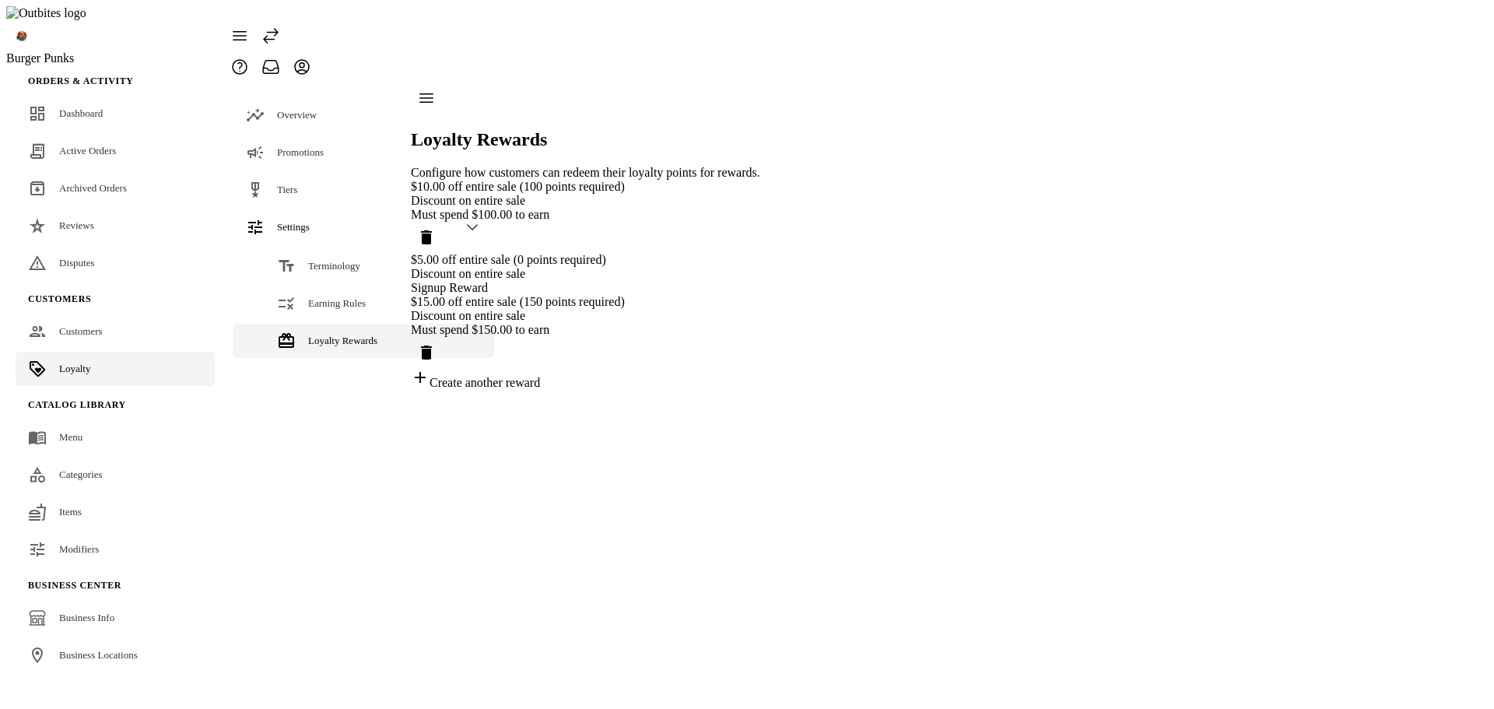
click at [760, 293] on div "$10.00 off entire sale (100 points required) Discount on entire sale Must spend…" at bounding box center [585, 285] width 349 height 210
click at [642, 267] on div "Discount on entire sale" at bounding box center [585, 274] width 349 height 14
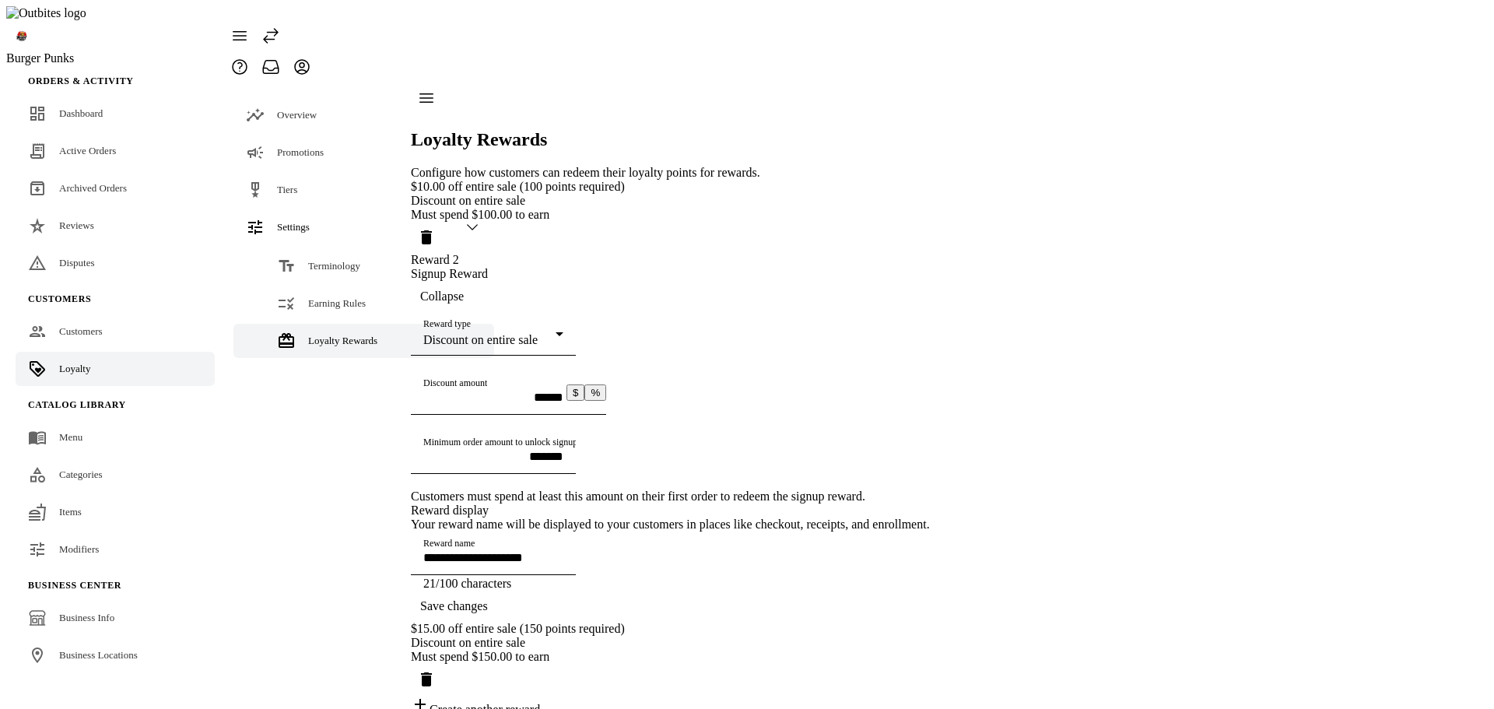
click at [556, 333] on div "Discount on entire sale" at bounding box center [489, 340] width 132 height 14
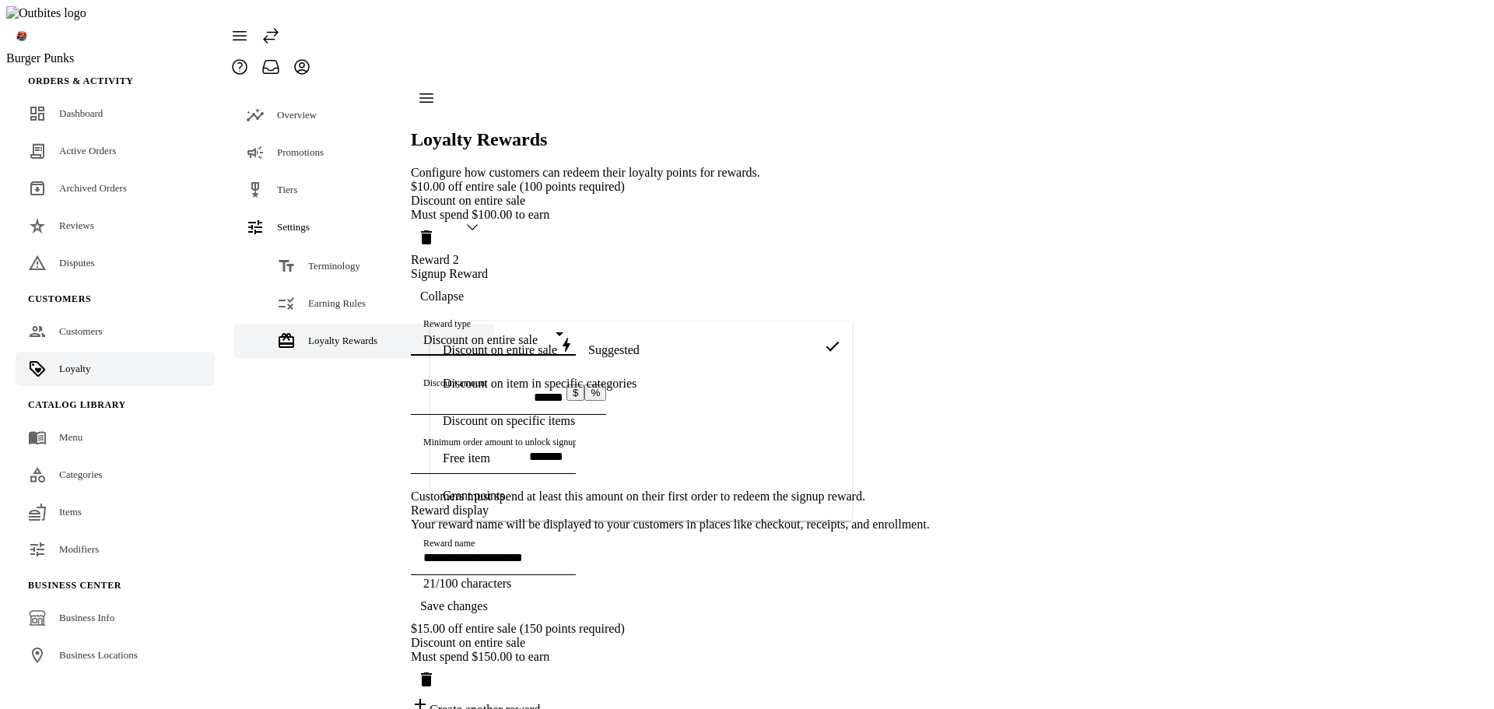
click at [497, 465] on mat-option "Free item" at bounding box center [641, 458] width 422 height 37
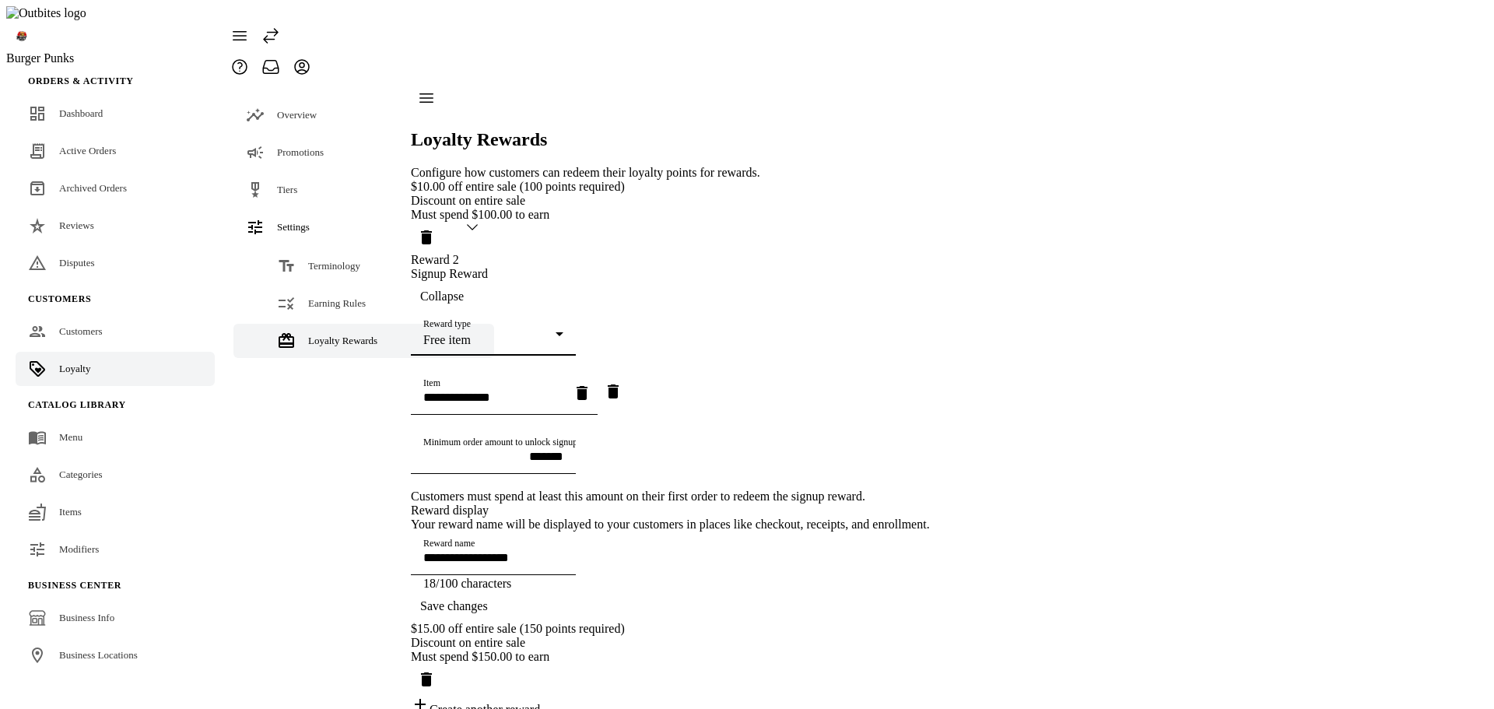
click at [502, 391] on input "Item" at bounding box center [493, 397] width 140 height 13
click at [492, 489] on mat-option "Fries" at bounding box center [622, 493] width 384 height 37
type input "**********"
type input "*****"
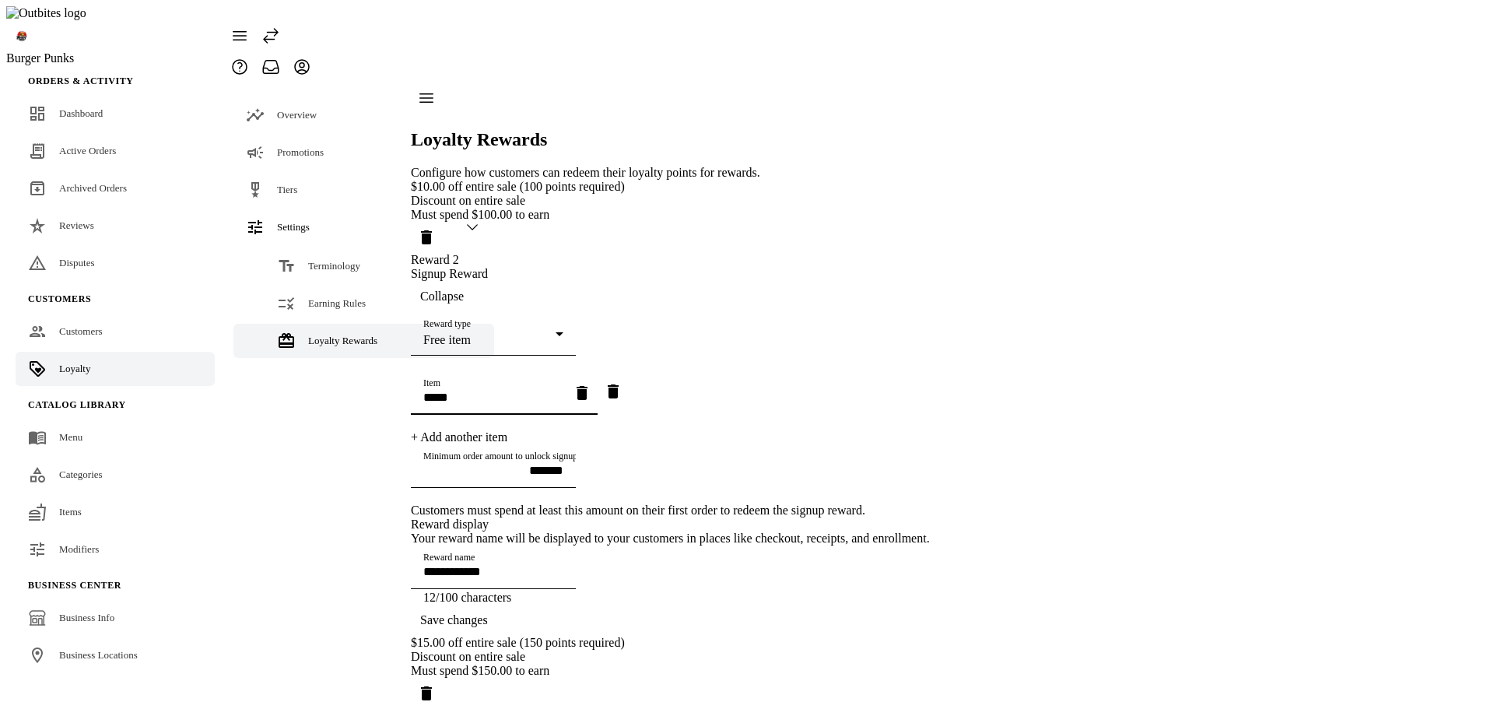
scroll to position [147, 0]
click at [497, 601] on span "button" at bounding box center [454, 619] width 86 height 37
click at [464, 289] on span "Collapse" at bounding box center [442, 296] width 44 height 14
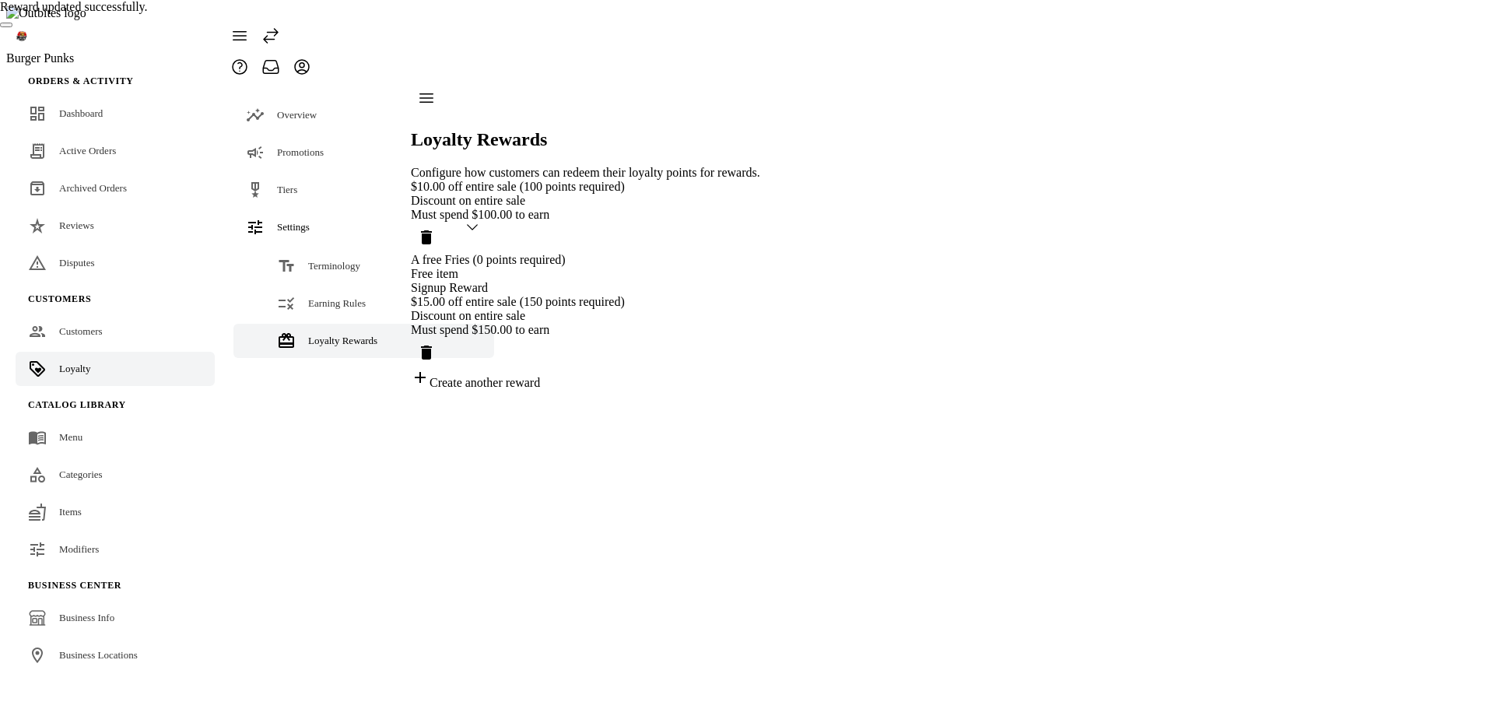
click at [760, 338] on div "$10.00 off entire sale (100 points required) Discount on entire sale Must spend…" at bounding box center [585, 285] width 349 height 210
click at [760, 331] on div "$10.00 off entire sale (100 points required) Discount on entire sale Must spend…" at bounding box center [585, 285] width 349 height 210
click at [760, 329] on div "$10.00 off entire sale (100 points required) Discount on entire sale Must spend…" at bounding box center [585, 285] width 349 height 210
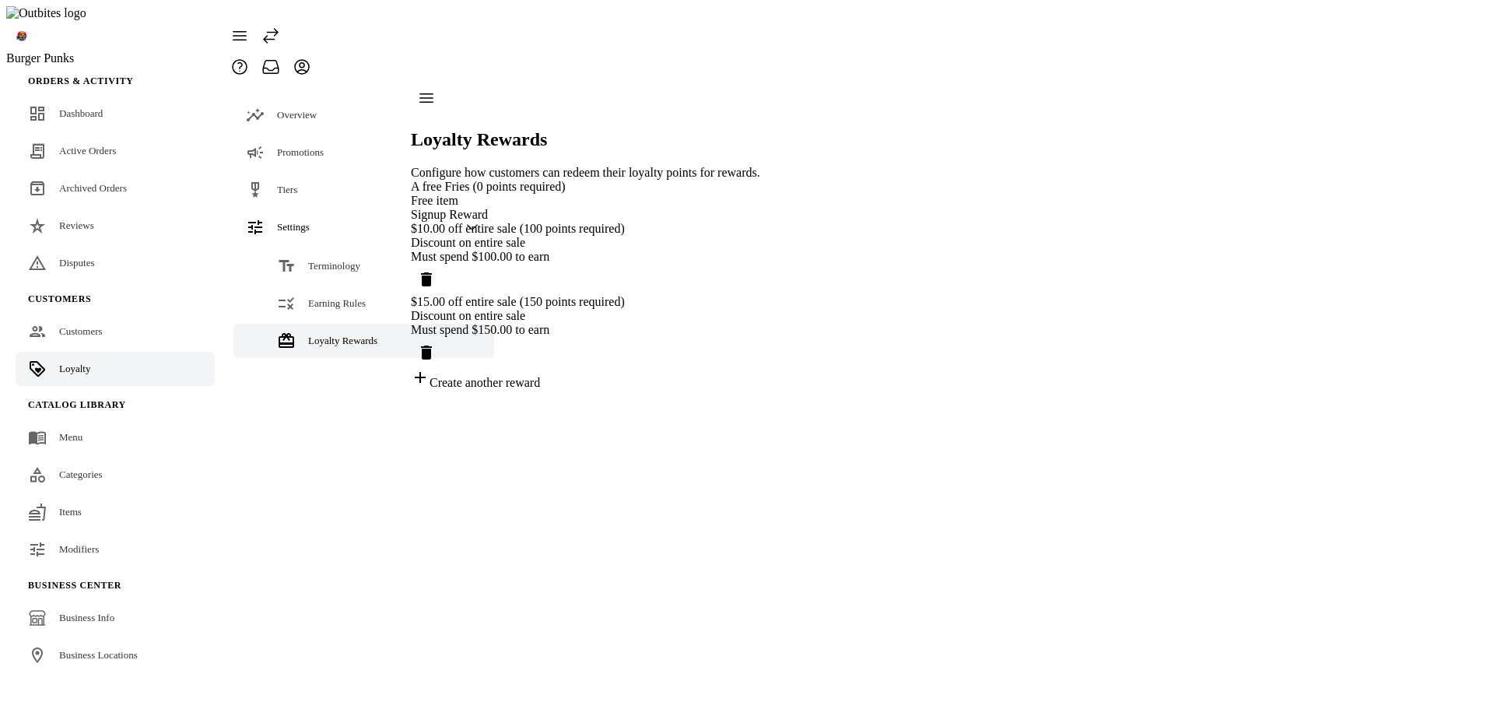
click at [506, 390] on div "Create another reward" at bounding box center [585, 379] width 349 height 22
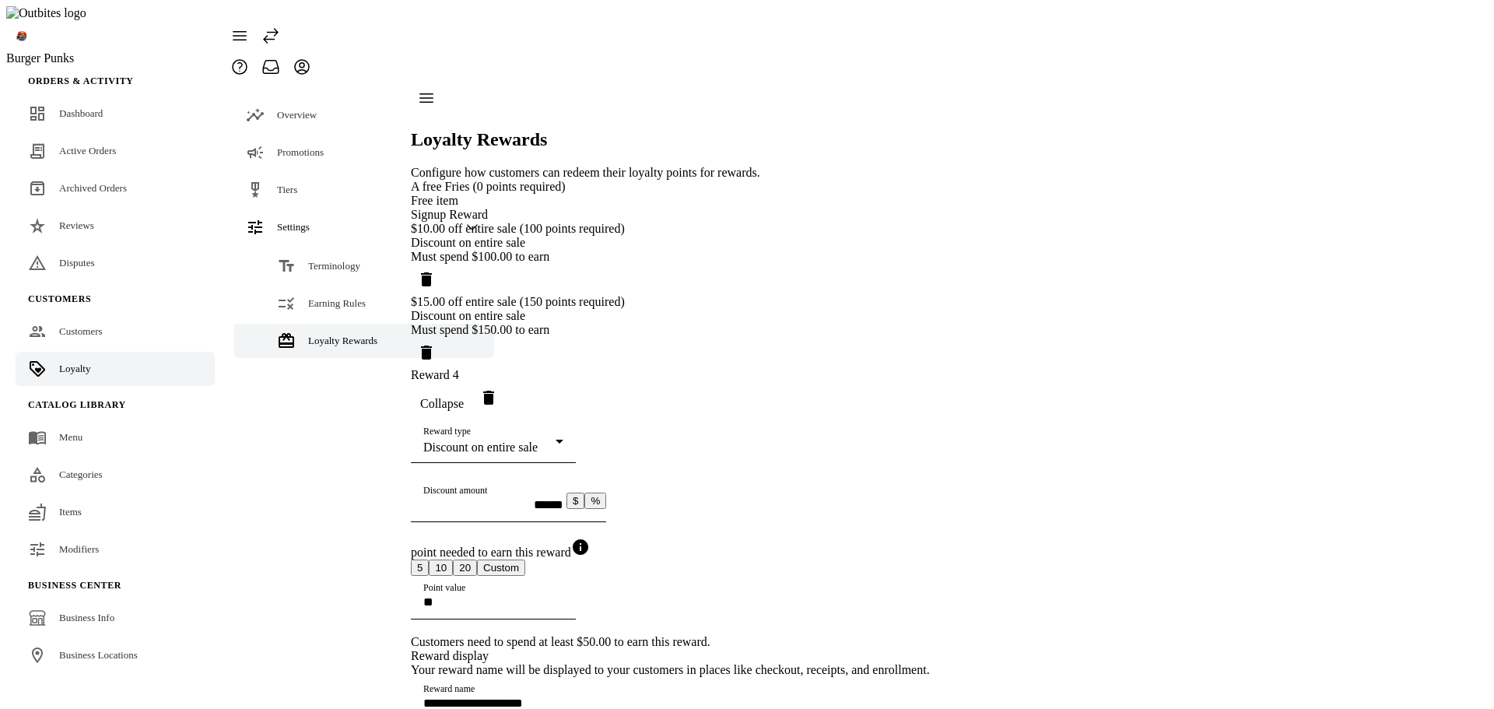
scroll to position [233, 0]
click at [563, 419] on div "Reward type Discount on entire sale" at bounding box center [493, 441] width 140 height 44
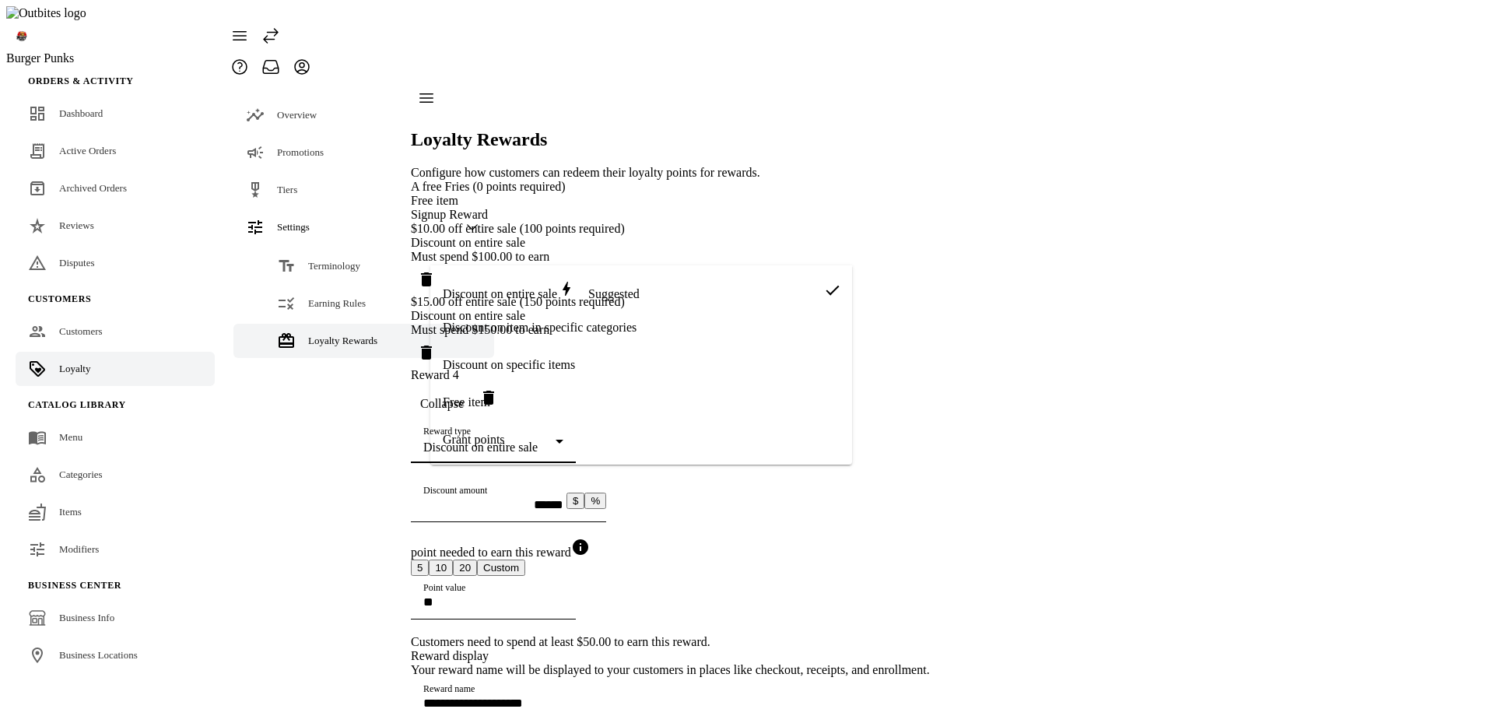
click at [633, 338] on mat-option "Discount on item in specific categories" at bounding box center [641, 327] width 422 height 37
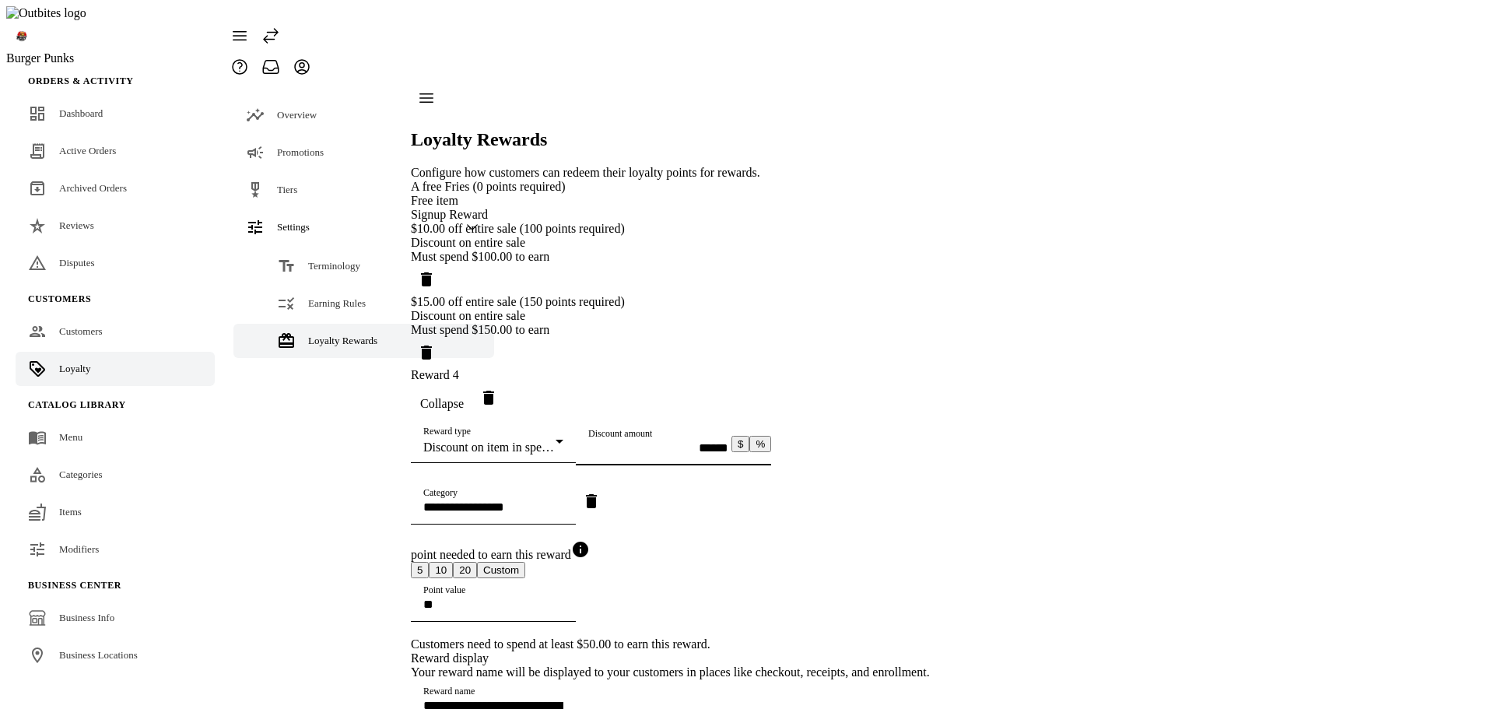
drag, startPoint x: 652, startPoint y: 316, endPoint x: 369, endPoint y: 304, distance: 283.4
click at [369, 304] on mat-drawer-container "**********" at bounding box center [577, 436] width 706 height 709
click at [490, 500] on input "Category" at bounding box center [493, 506] width 140 height 13
click at [476, 444] on mat-option "Wings" at bounding box center [622, 436] width 384 height 37
type input "**********"
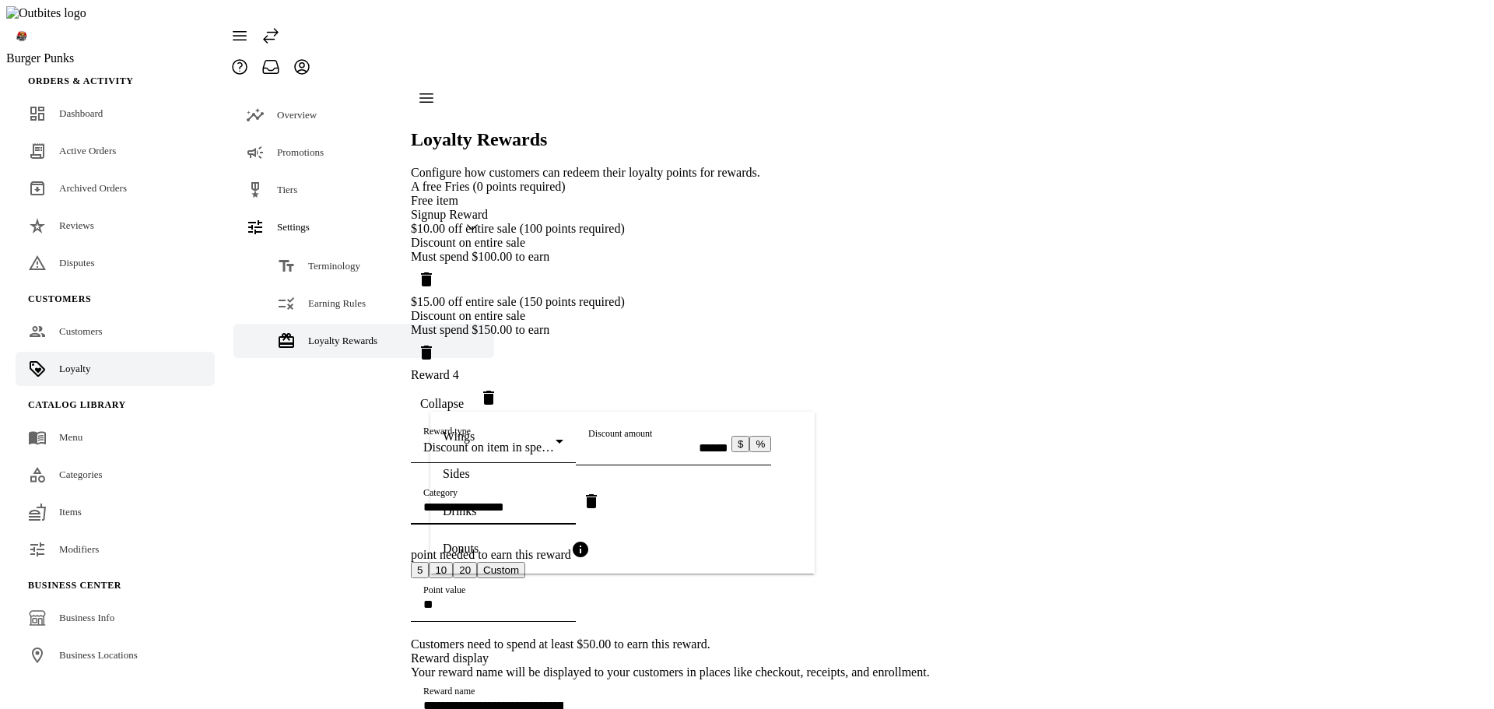
type input "*****"
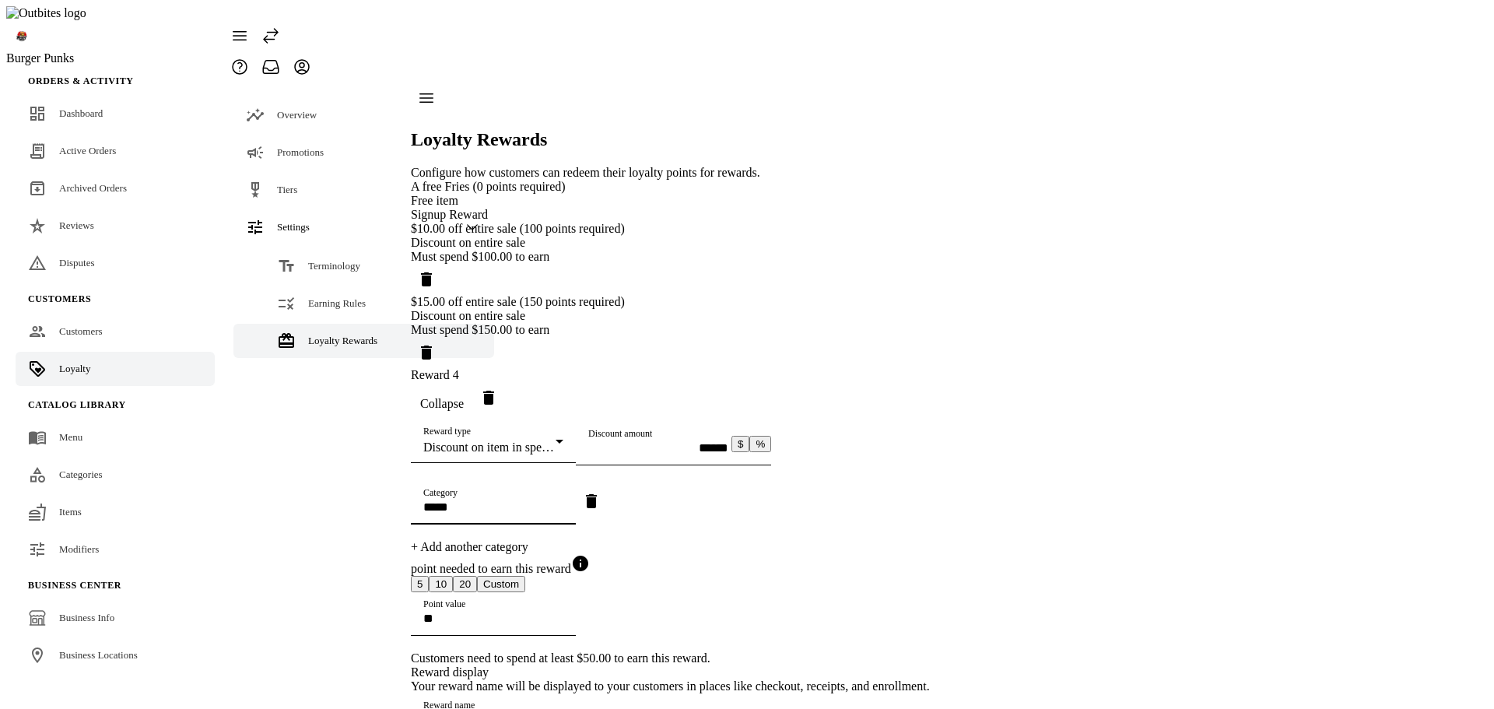
scroll to position [373, 0]
click at [464, 397] on span "Collapse" at bounding box center [442, 404] width 44 height 14
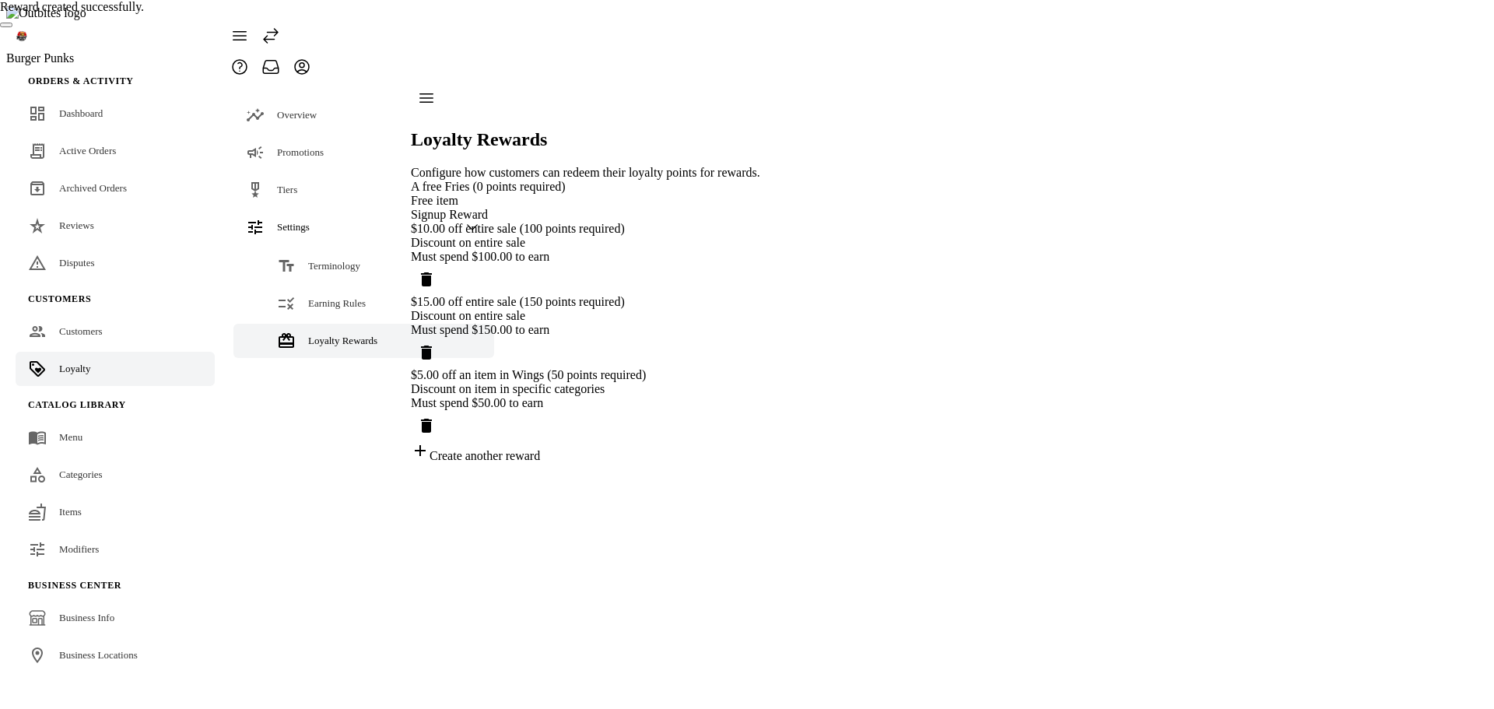
scroll to position [0, 0]
click at [301, 286] on link "Earning Rules" at bounding box center [363, 303] width 261 height 34
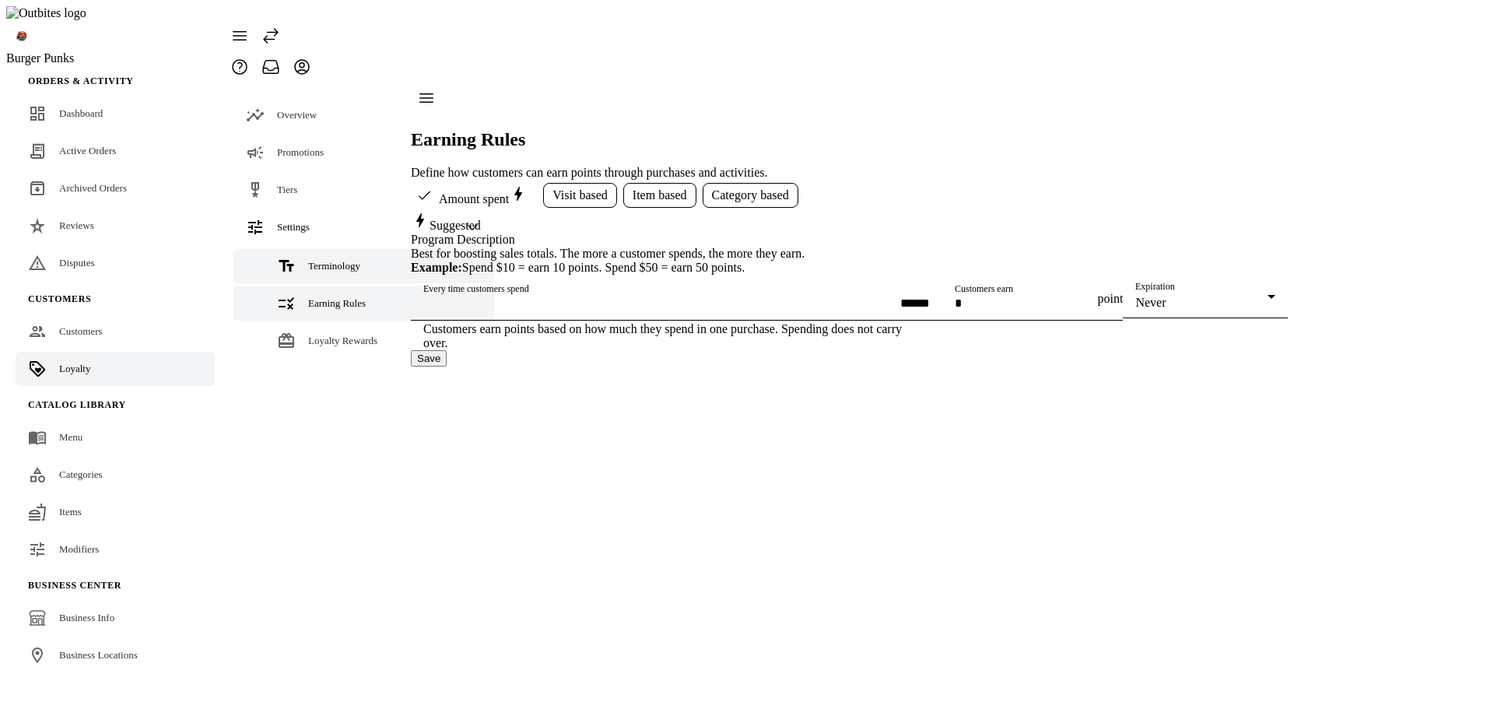
click at [324, 258] on div "Terminology" at bounding box center [334, 266] width 52 height 16
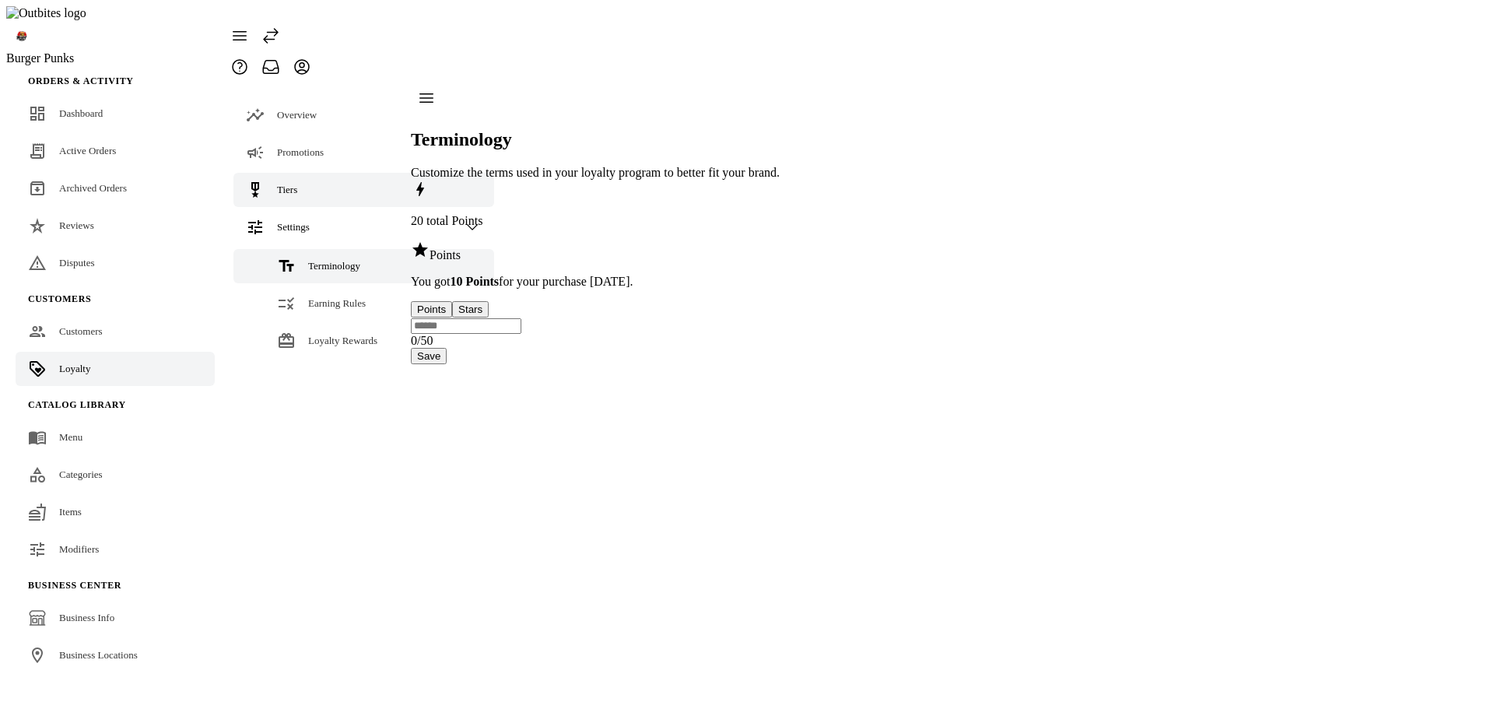
click at [283, 184] on span "Tiers" at bounding box center [287, 190] width 20 height 12
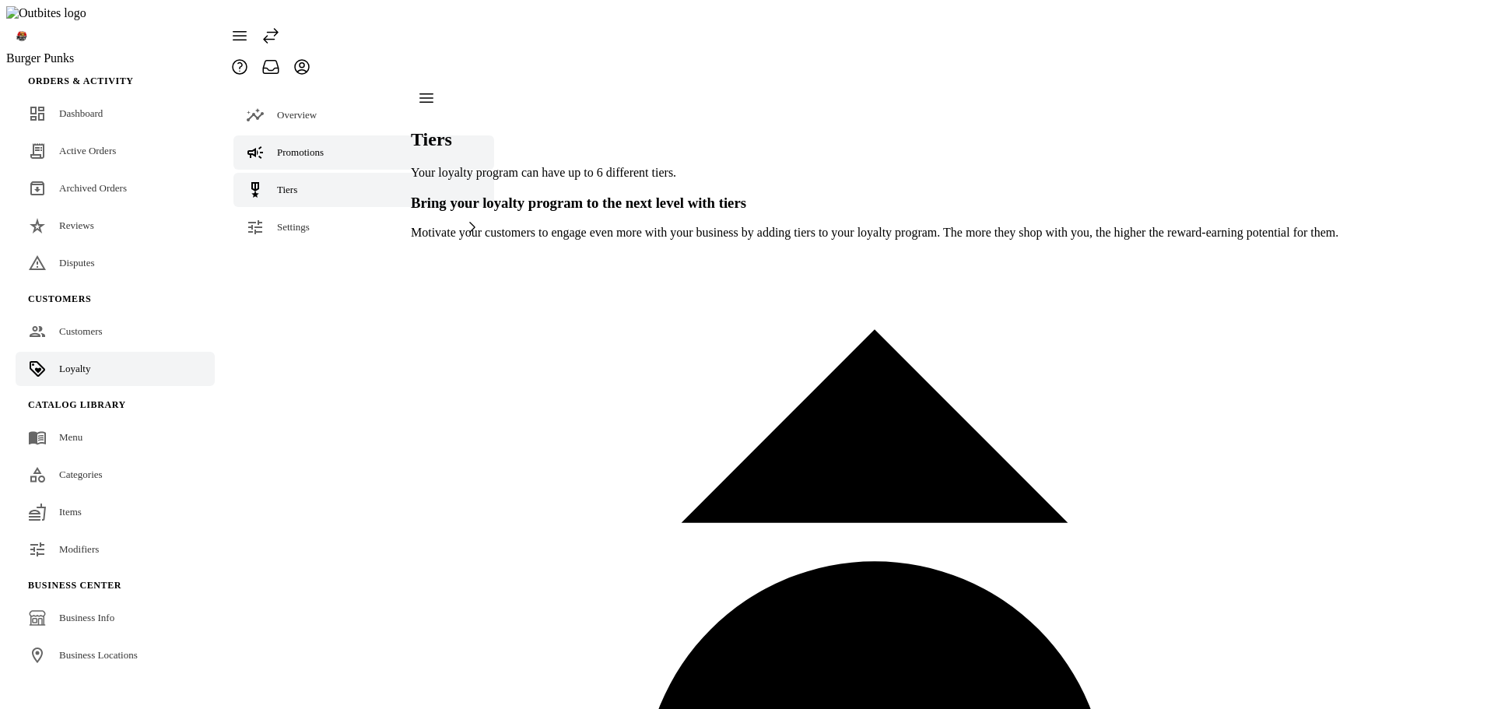
click at [296, 145] on div "Promotions" at bounding box center [300, 153] width 47 height 16
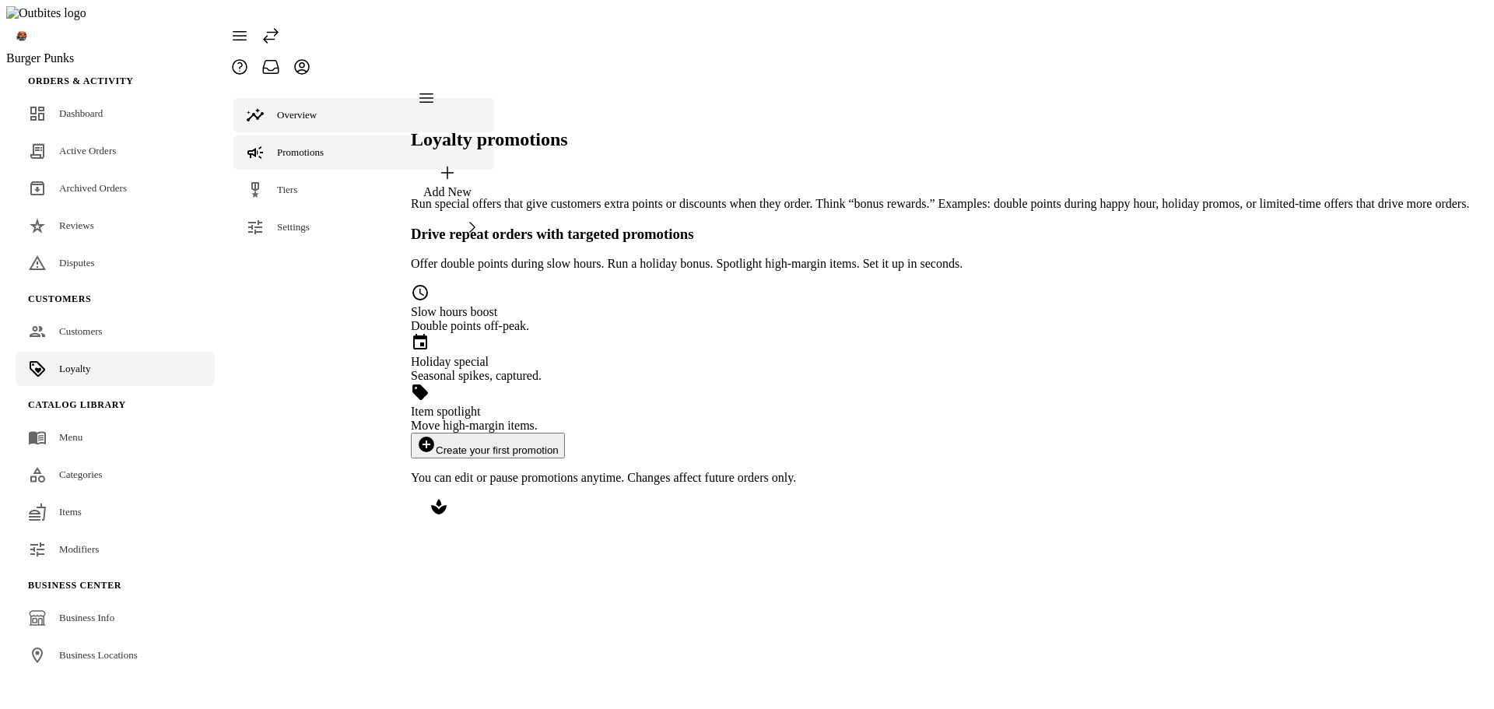
click at [301, 98] on link "Overview" at bounding box center [363, 115] width 261 height 34
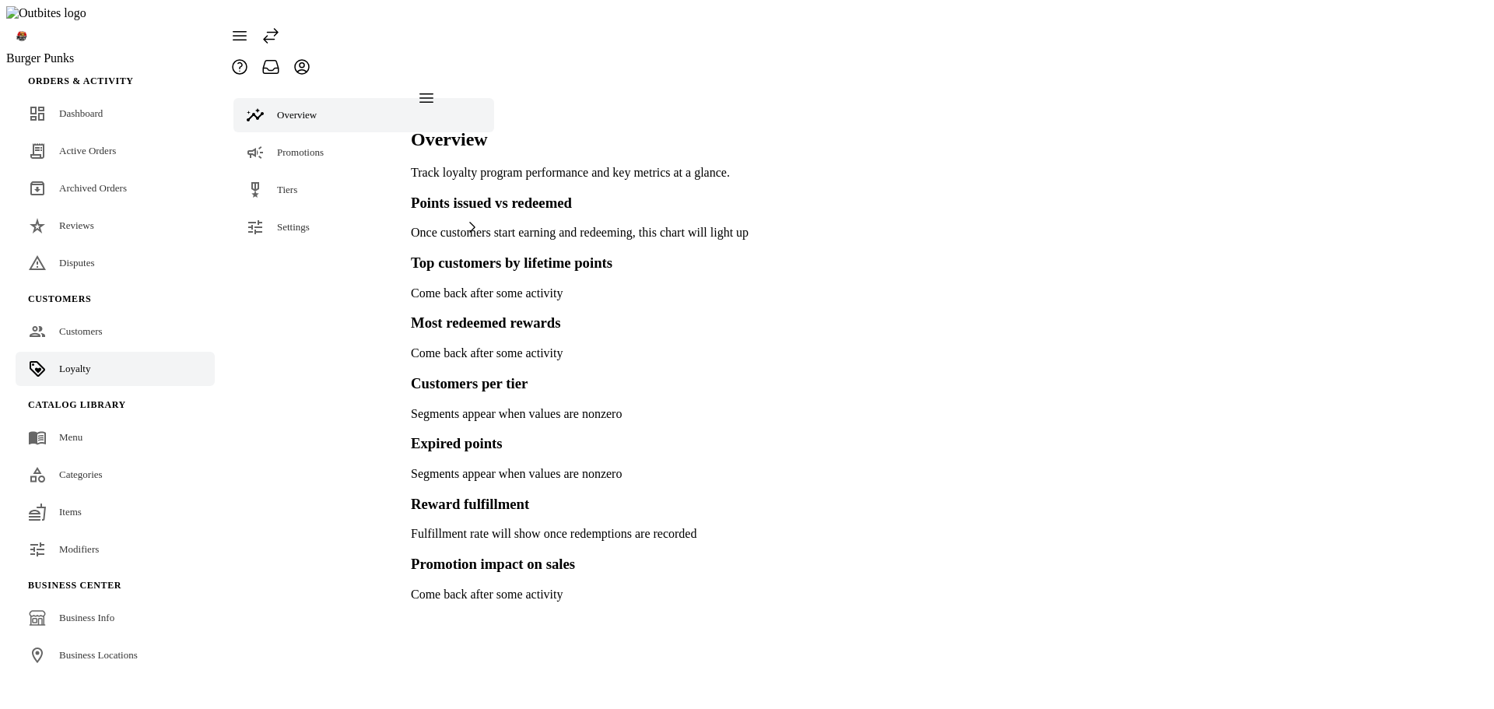
click at [278, 29] on icon at bounding box center [271, 36] width 14 height 14
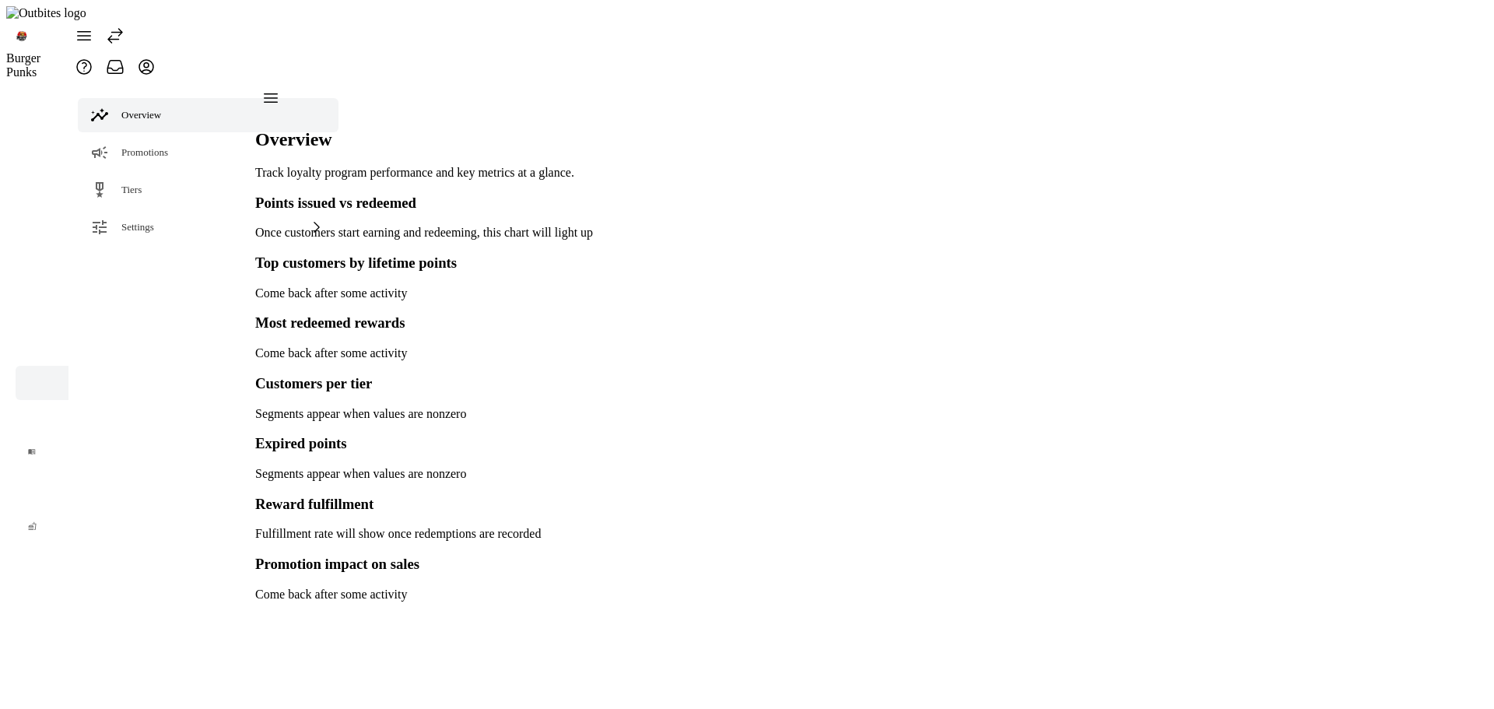
click at [122, 29] on icon at bounding box center [115, 36] width 14 height 14
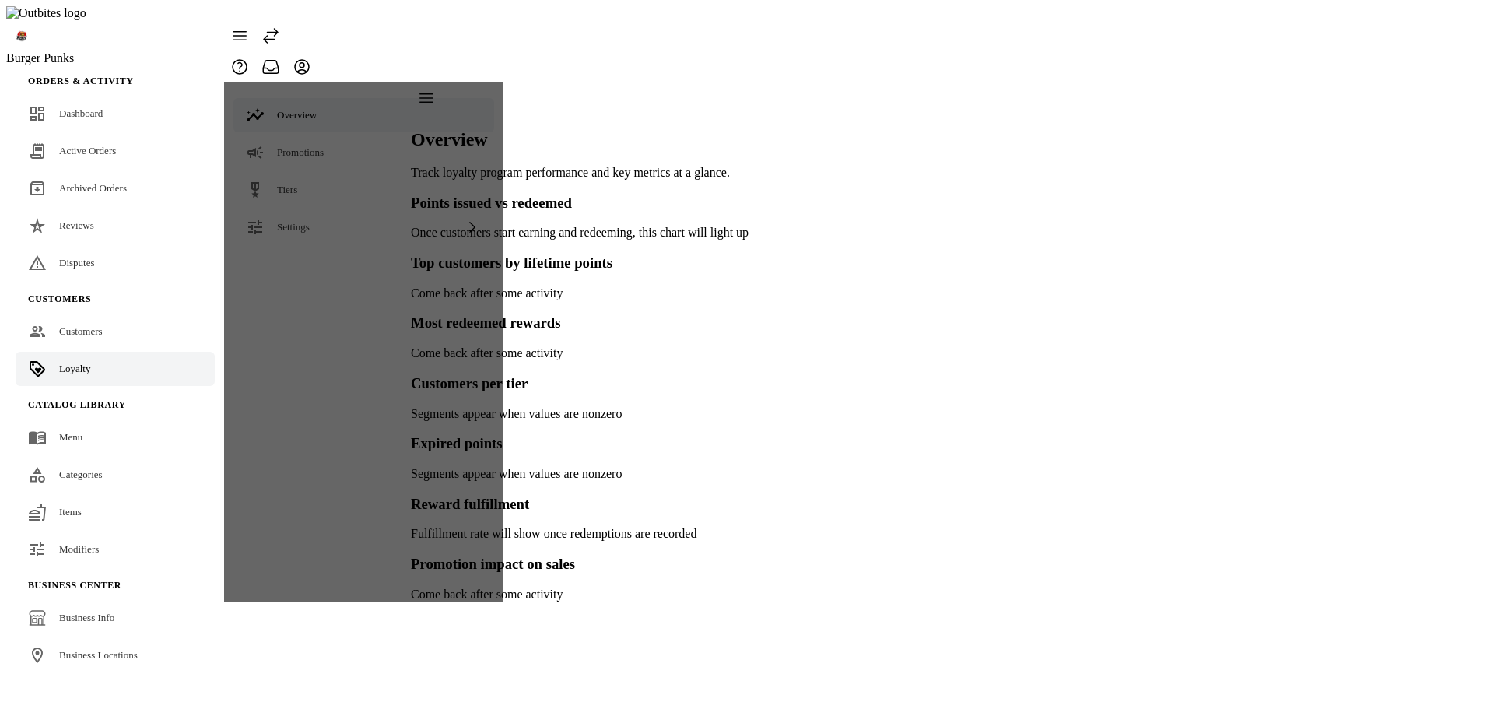
click at [280, 26] on icon at bounding box center [270, 35] width 19 height 19
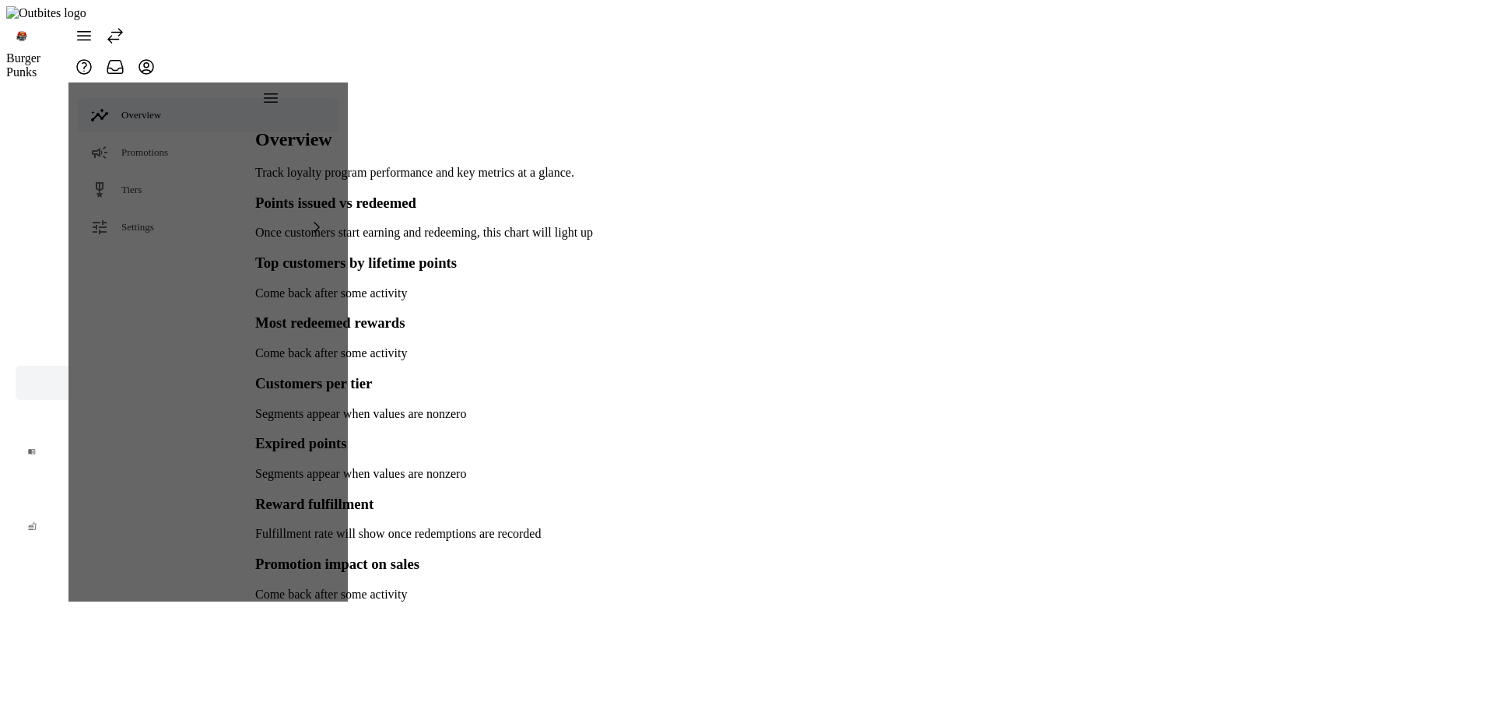
click at [124, 26] on icon at bounding box center [115, 35] width 19 height 19
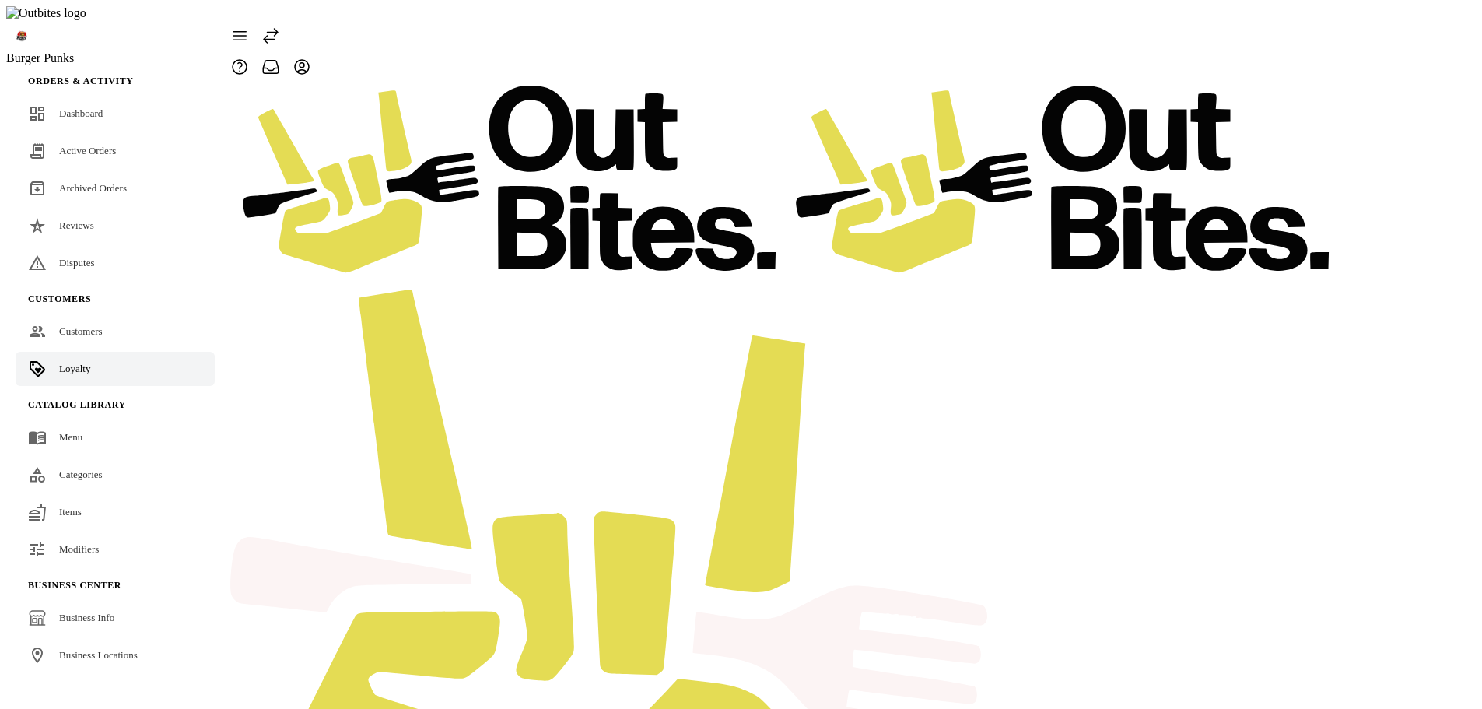
drag, startPoint x: 405, startPoint y: 75, endPoint x: 453, endPoint y: 76, distance: 47.5
click at [405, 82] on div at bounding box center [777, 496] width 1106 height 829
click at [482, 82] on div at bounding box center [777, 496] width 1106 height 829
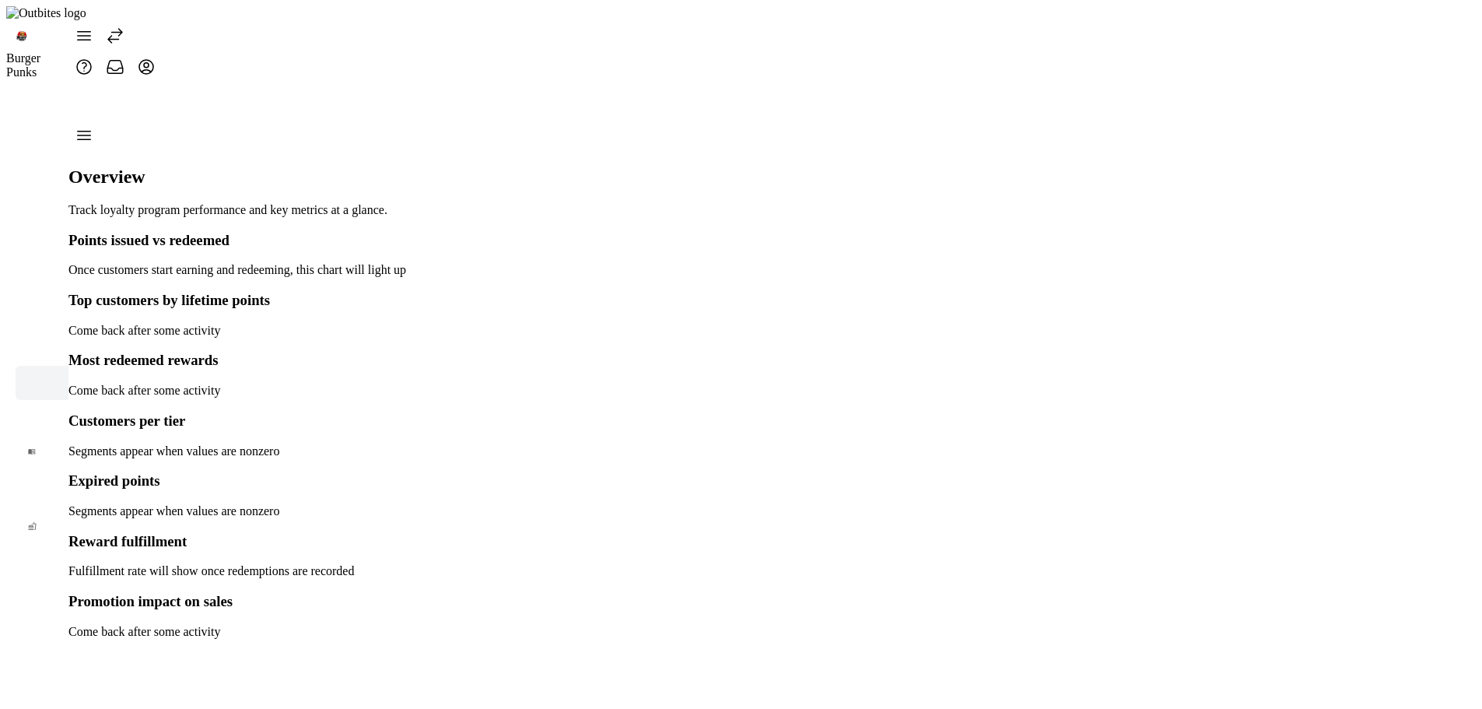
click at [85, 82] on div at bounding box center [93, 100] width 50 height 37
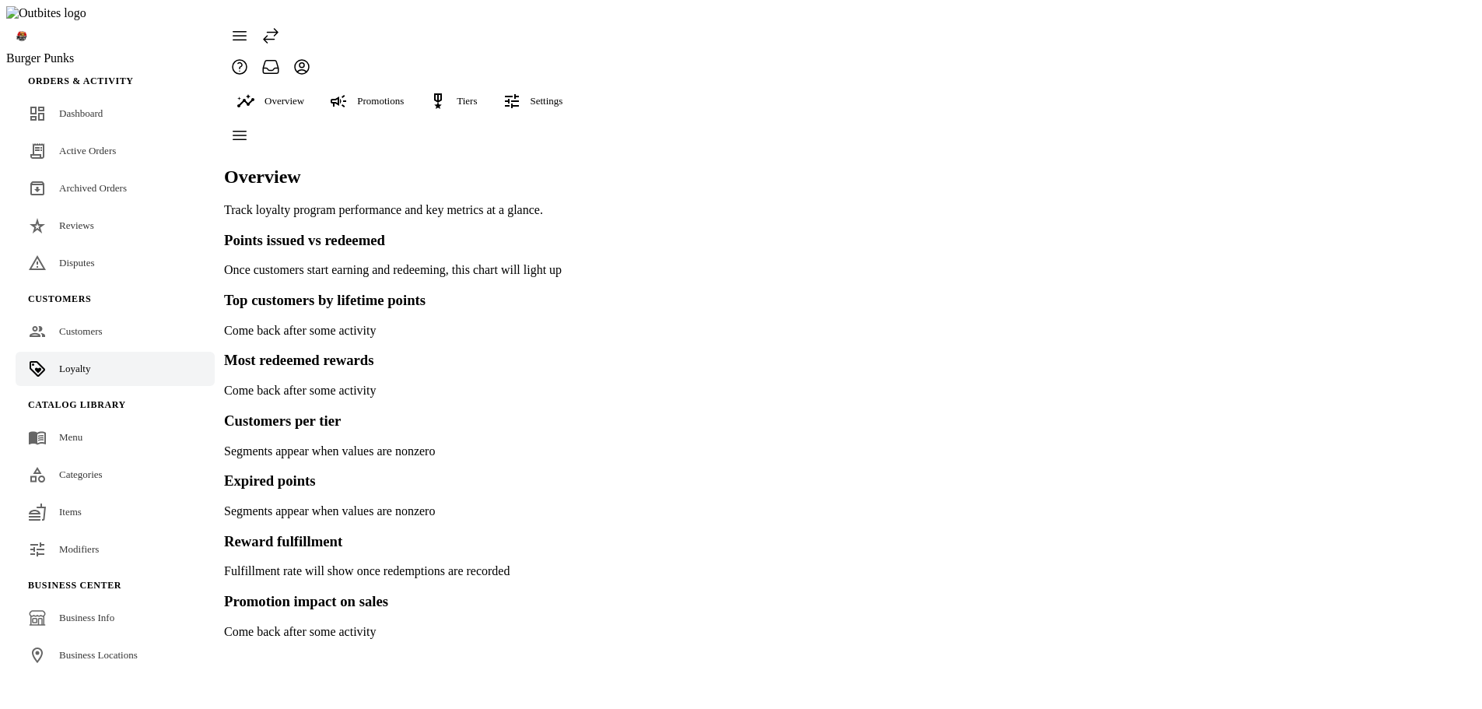
click at [447, 92] on icon at bounding box center [438, 101] width 19 height 19
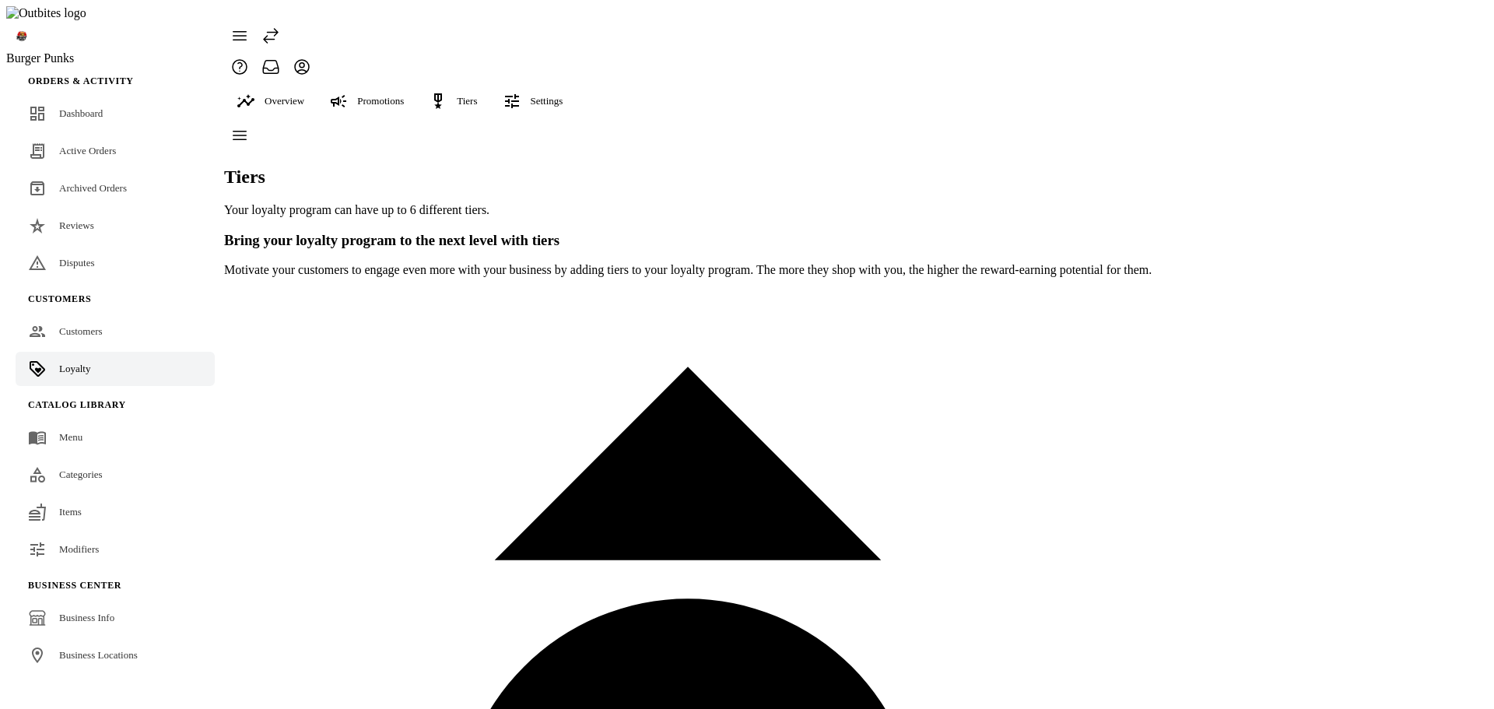
click at [397, 95] on span "Promotions" at bounding box center [380, 101] width 47 height 12
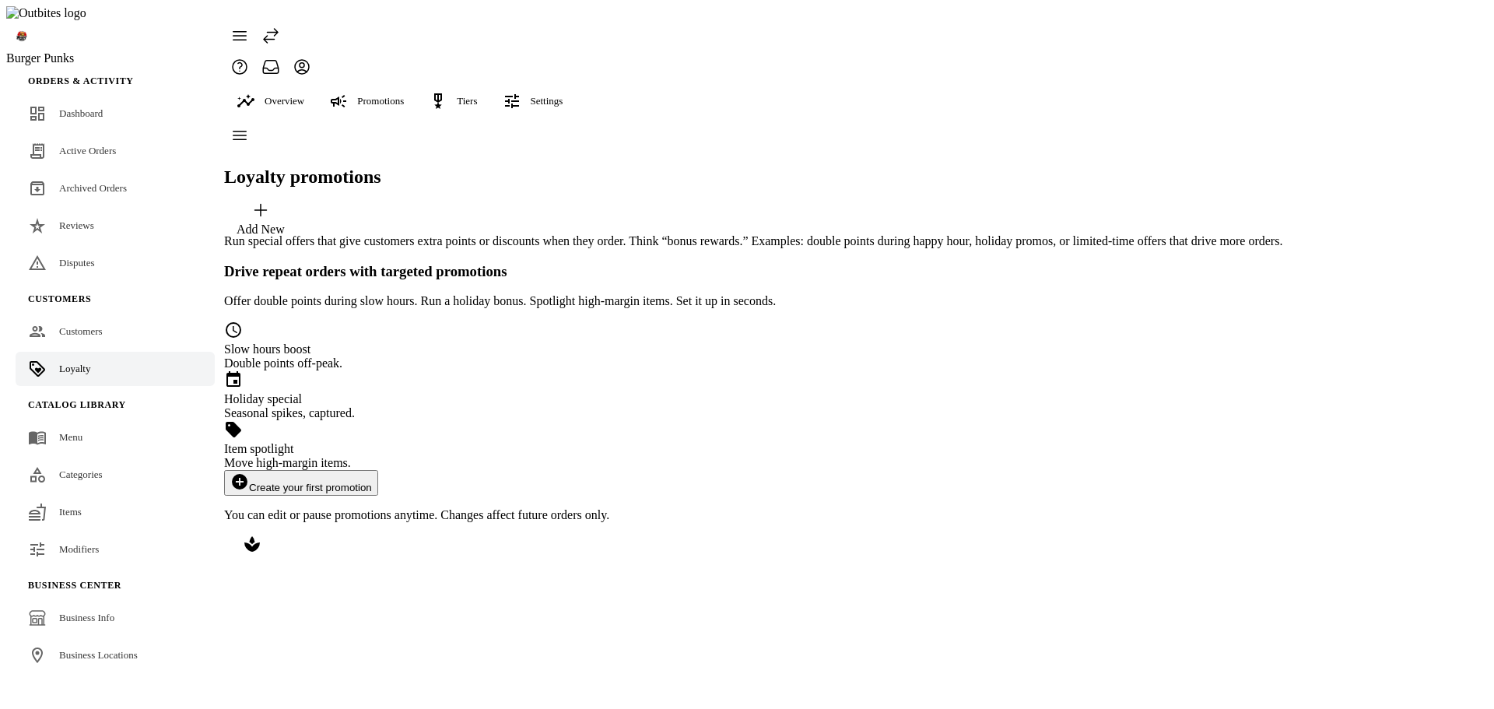
click at [289, 95] on span "Overview" at bounding box center [285, 101] width 40 height 12
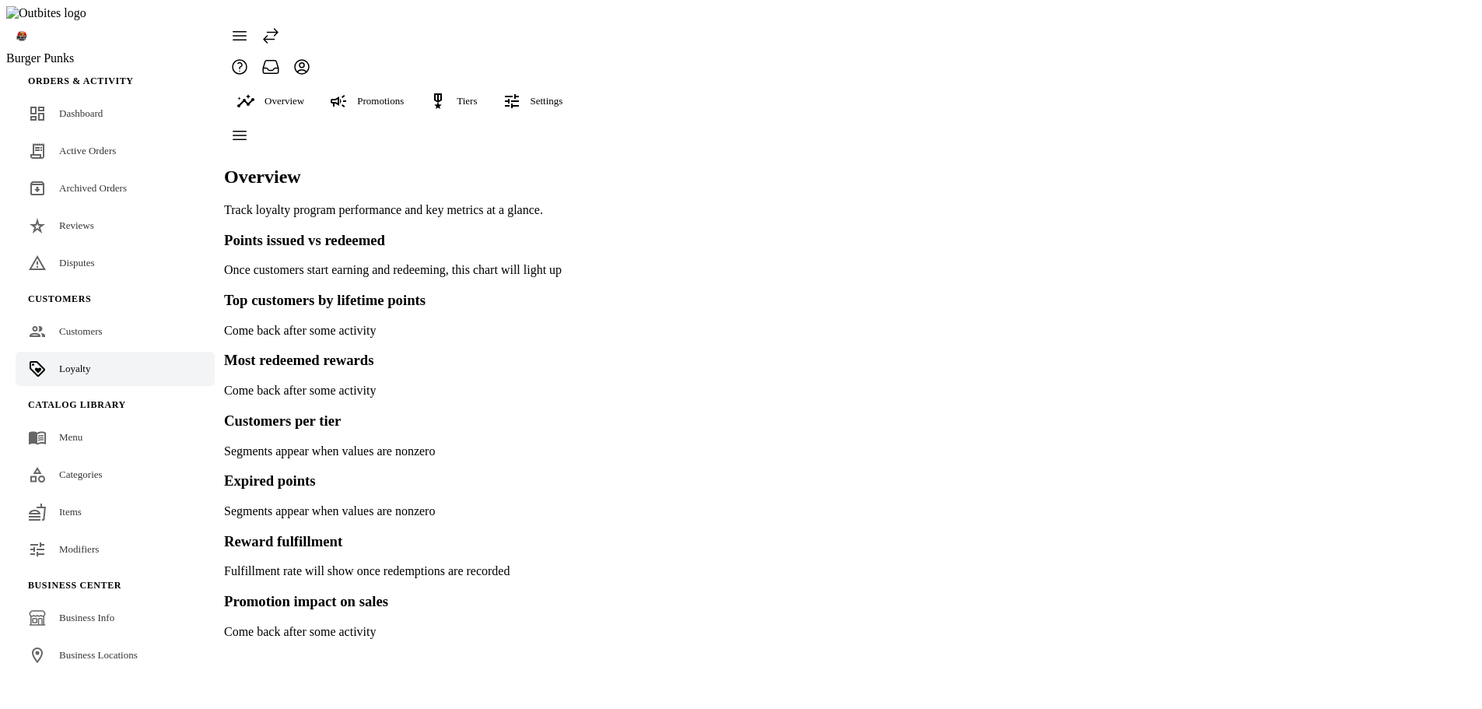
click at [563, 95] on span "Settings" at bounding box center [547, 101] width 33 height 12
click at [448, 115] on div at bounding box center [741, 354] width 1482 height 709
click at [477, 95] on span "Tiers" at bounding box center [467, 101] width 20 height 12
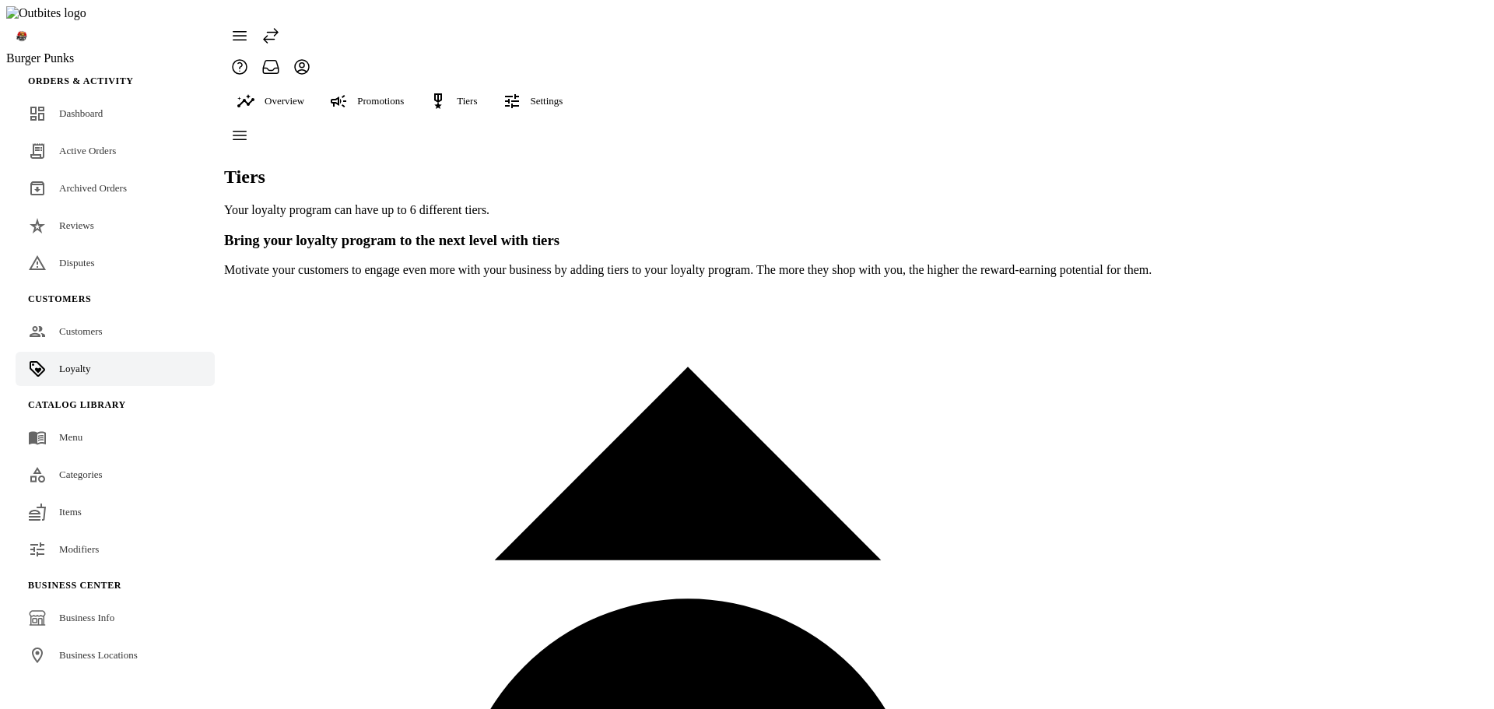
click at [388, 95] on span "Promotions" at bounding box center [380, 101] width 47 height 12
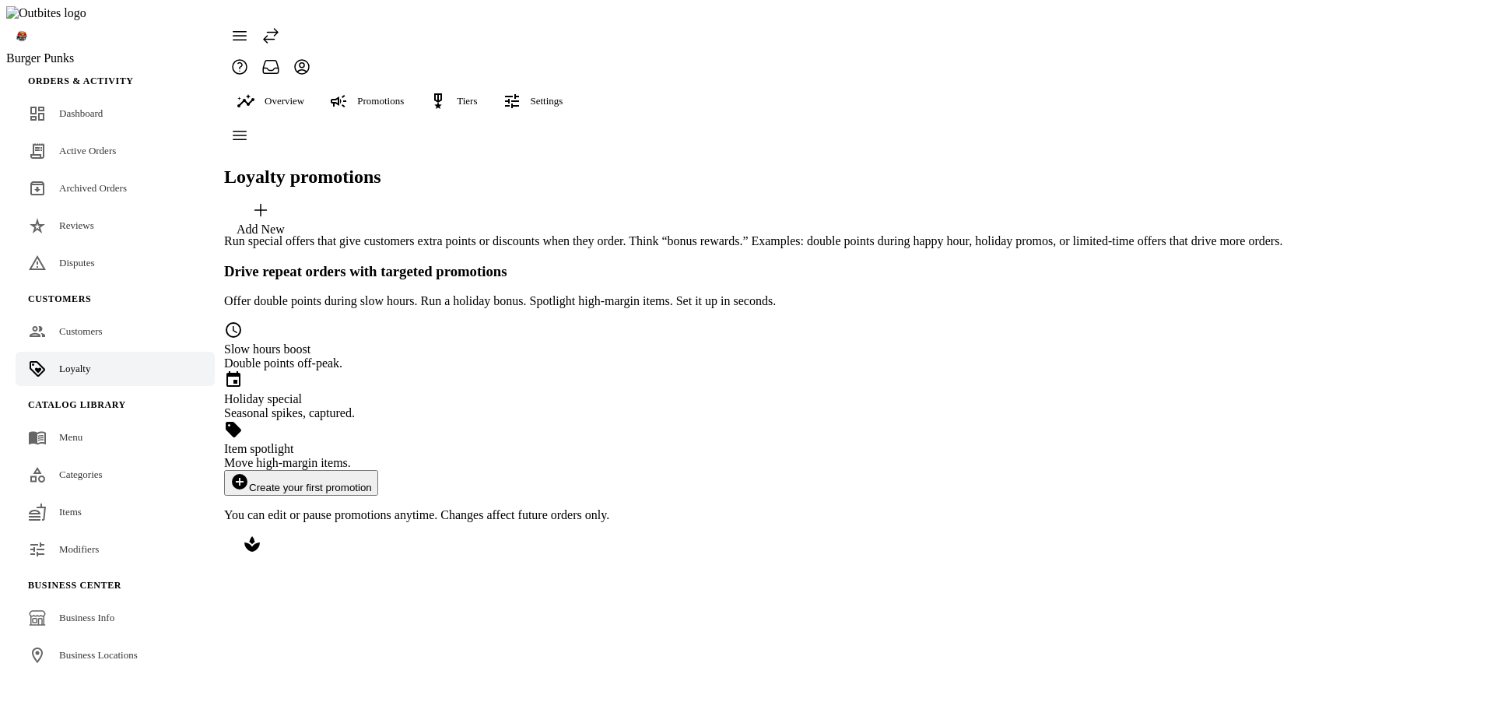
click at [301, 95] on span "Overview" at bounding box center [285, 101] width 40 height 12
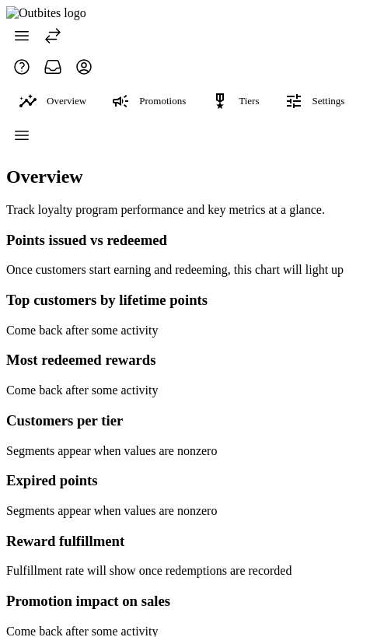
click at [29, 138] on icon at bounding box center [22, 135] width 13 height 9
click at [174, 120] on div "Overview" at bounding box center [175, 154] width 338 height 68
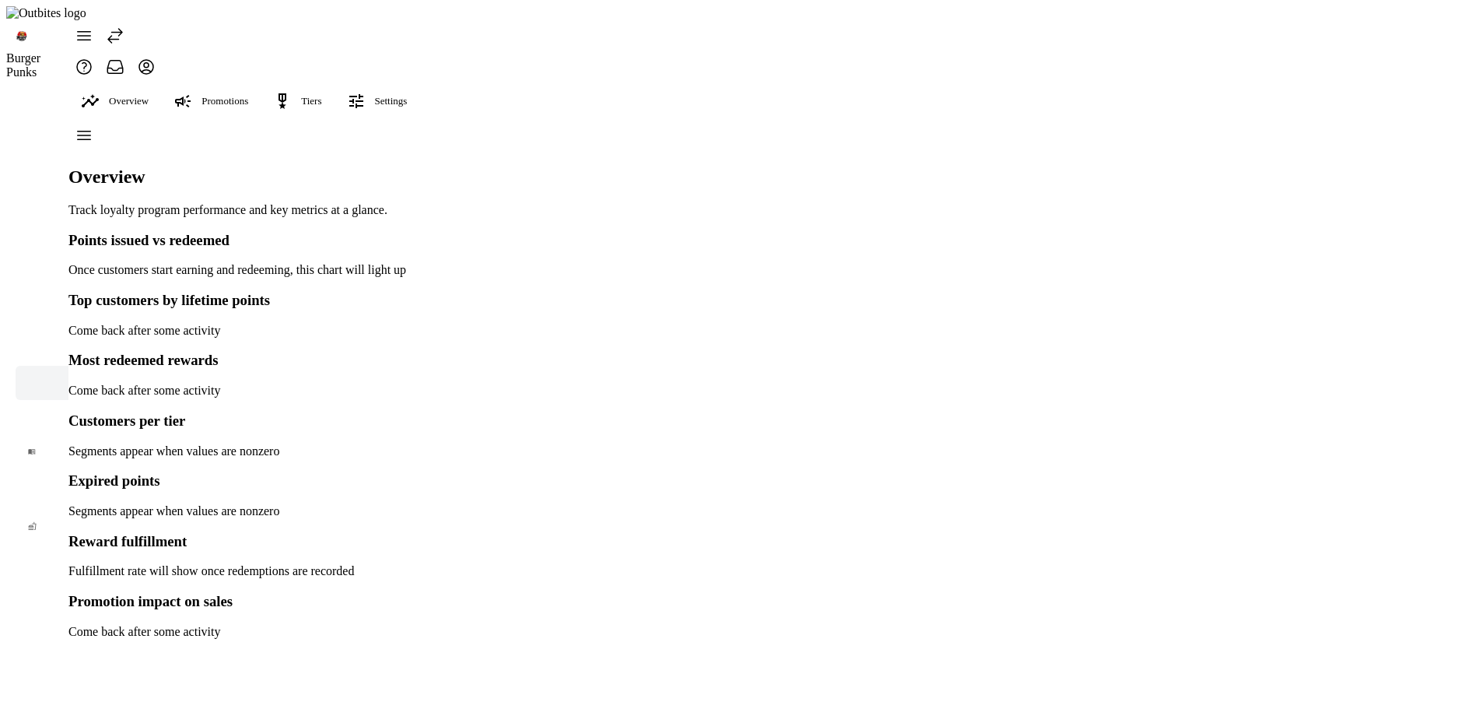
click at [124, 26] on icon at bounding box center [115, 35] width 19 height 19
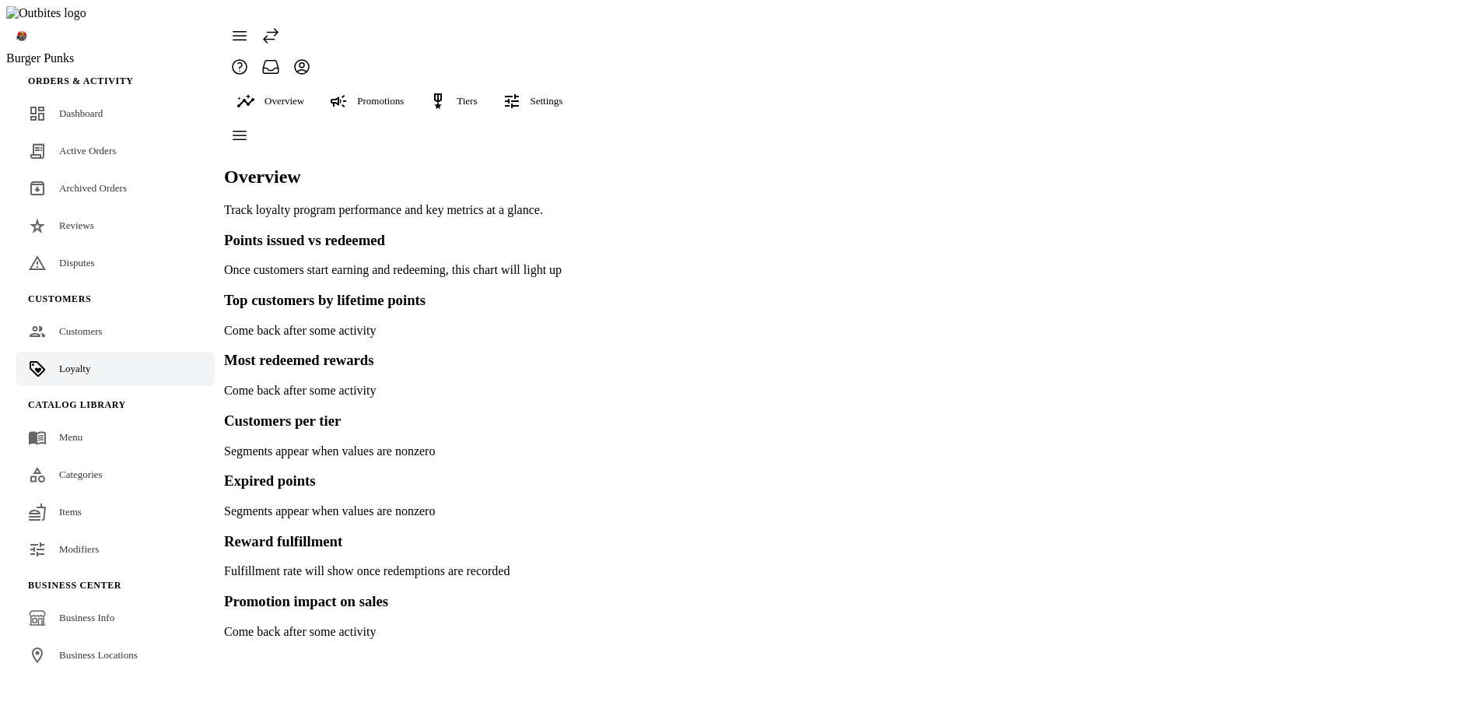
click at [372, 84] on div "Promotions" at bounding box center [379, 100] width 124 height 37
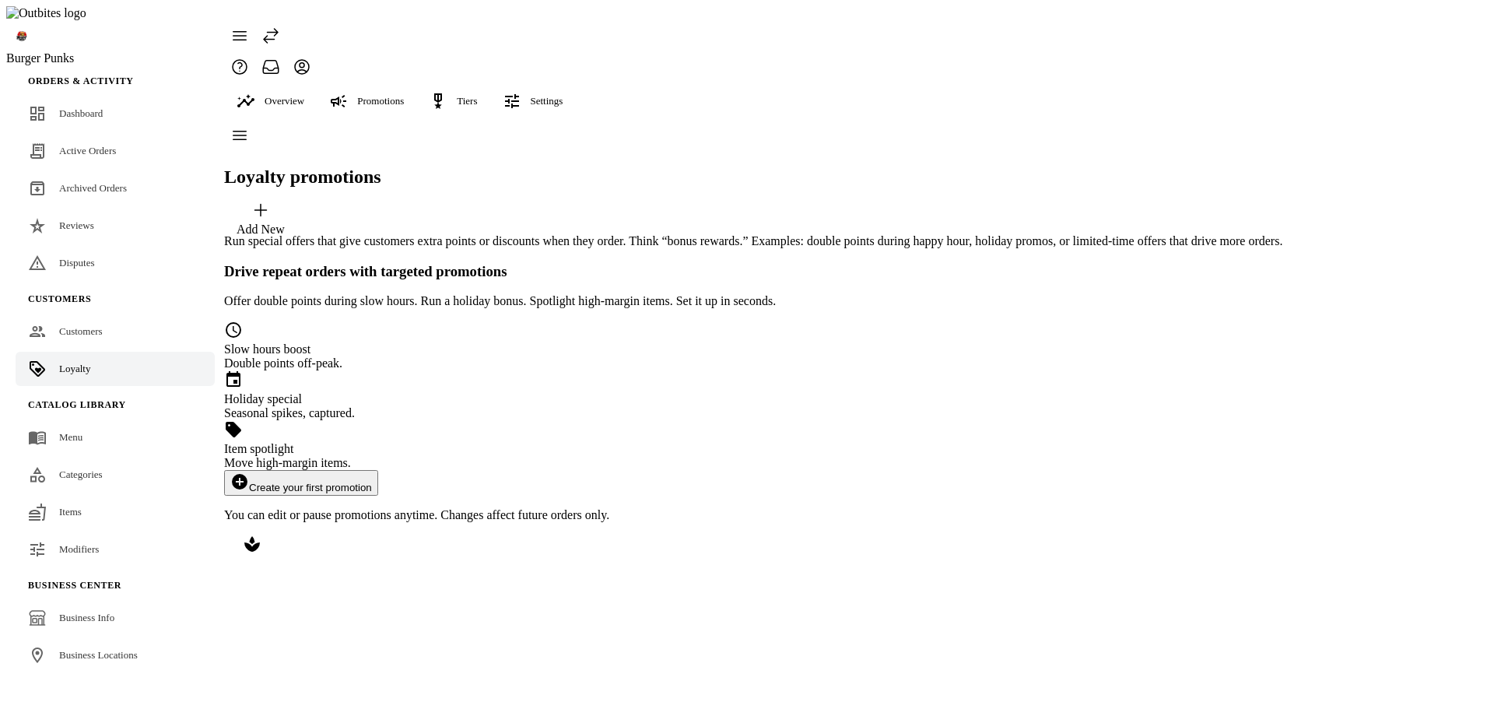
click at [485, 82] on div "Tiers" at bounding box center [465, 100] width 98 height 37
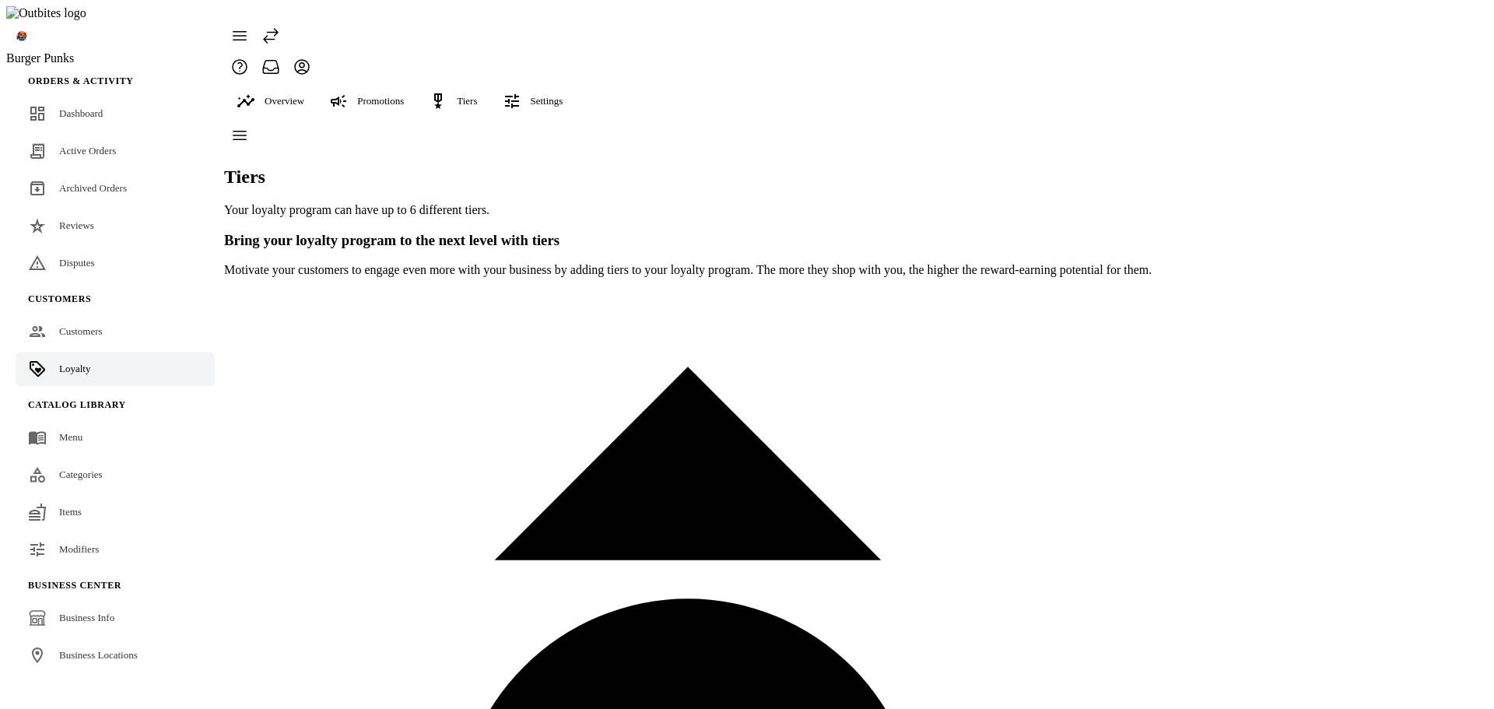
click at [563, 95] on span "Settings" at bounding box center [547, 101] width 33 height 12
drag, startPoint x: 889, startPoint y: 80, endPoint x: 894, endPoint y: 9, distance: 71.7
click at [889, 78] on div at bounding box center [747, 354] width 1494 height 709
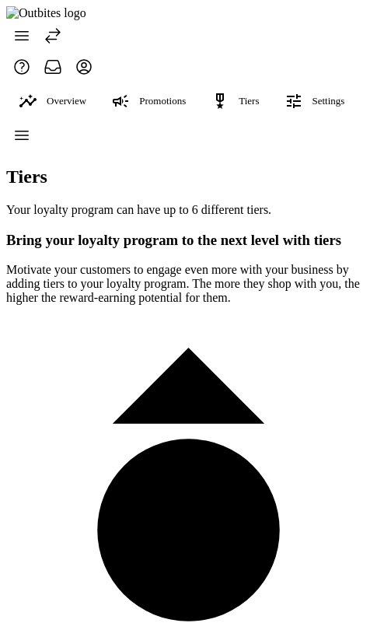
click at [21, 126] on icon at bounding box center [21, 135] width 19 height 19
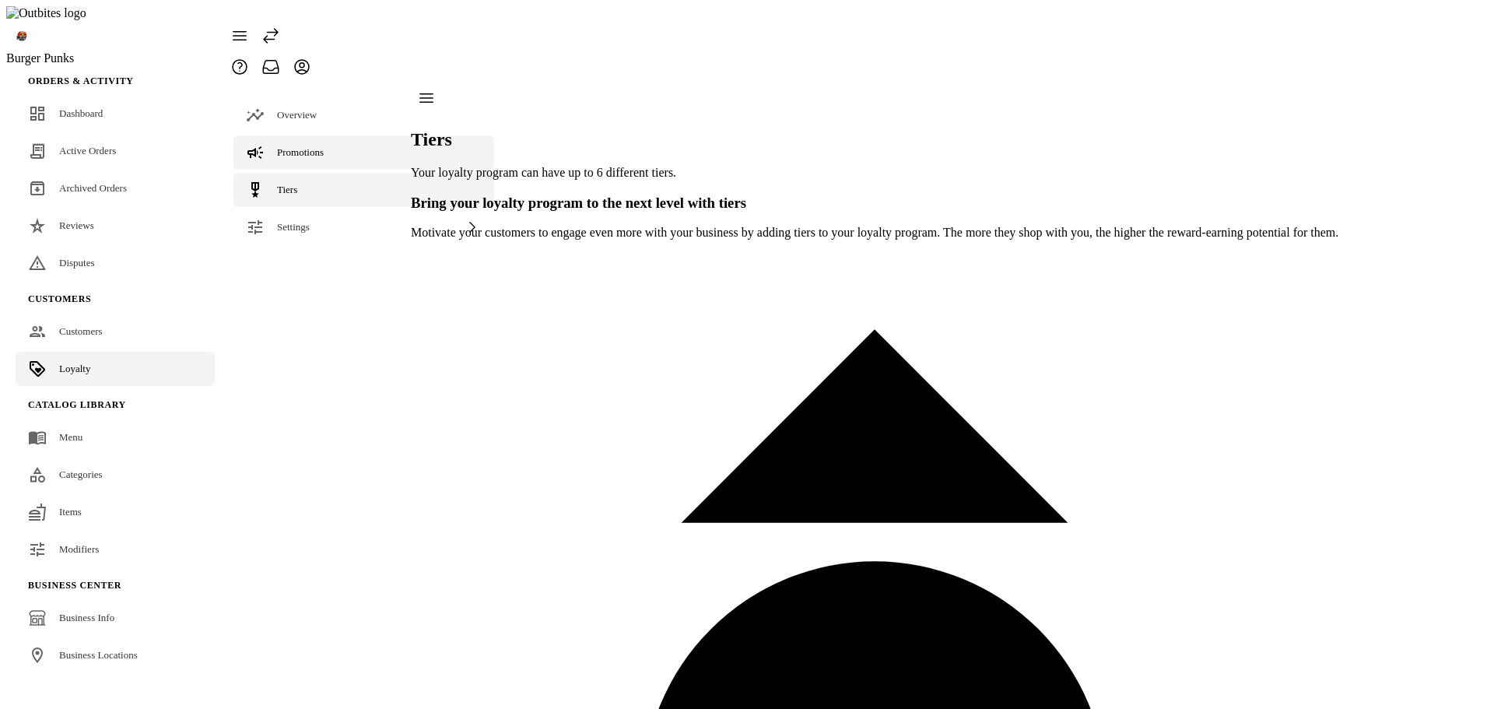
drag, startPoint x: 265, startPoint y: 89, endPoint x: 274, endPoint y: 106, distance: 18.4
click at [265, 98] on link "Overview" at bounding box center [363, 115] width 261 height 34
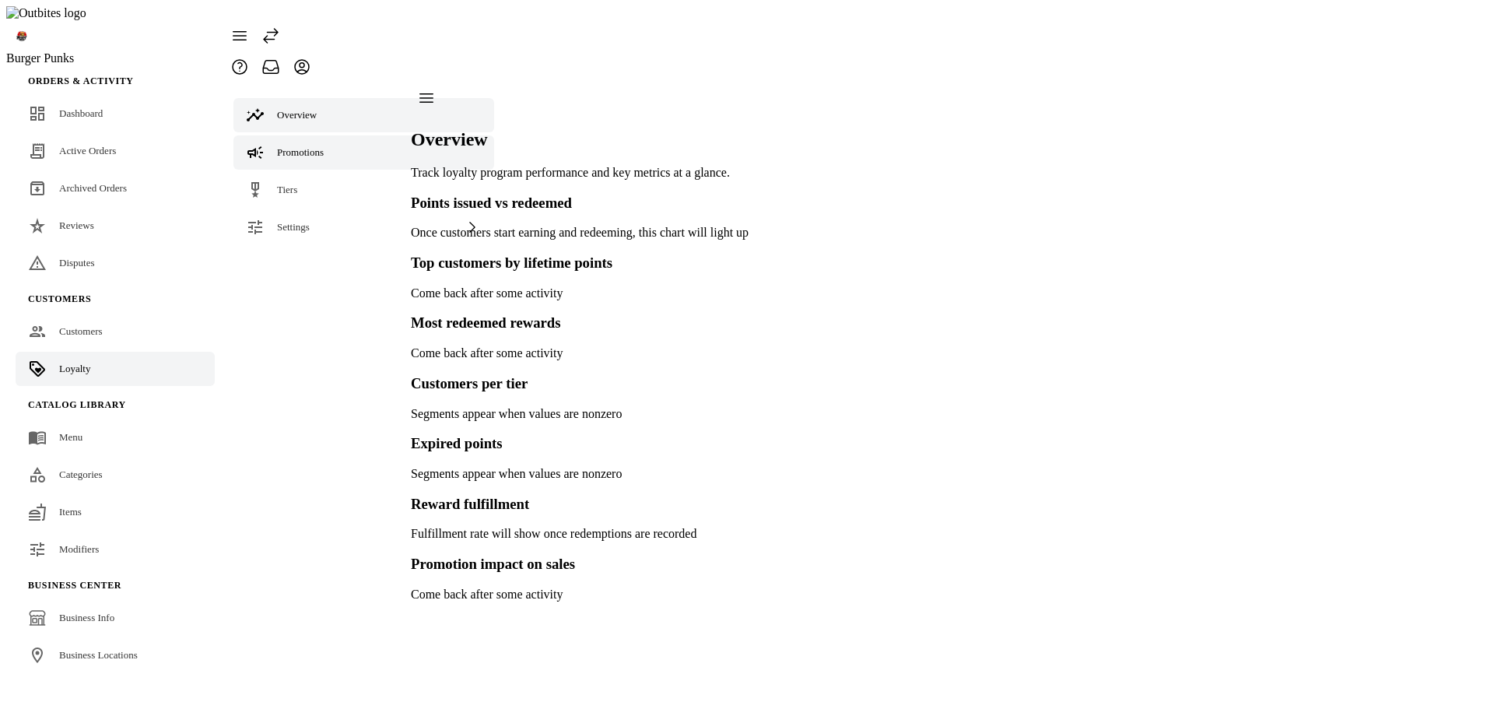
click at [280, 146] on span "Promotions" at bounding box center [300, 152] width 47 height 12
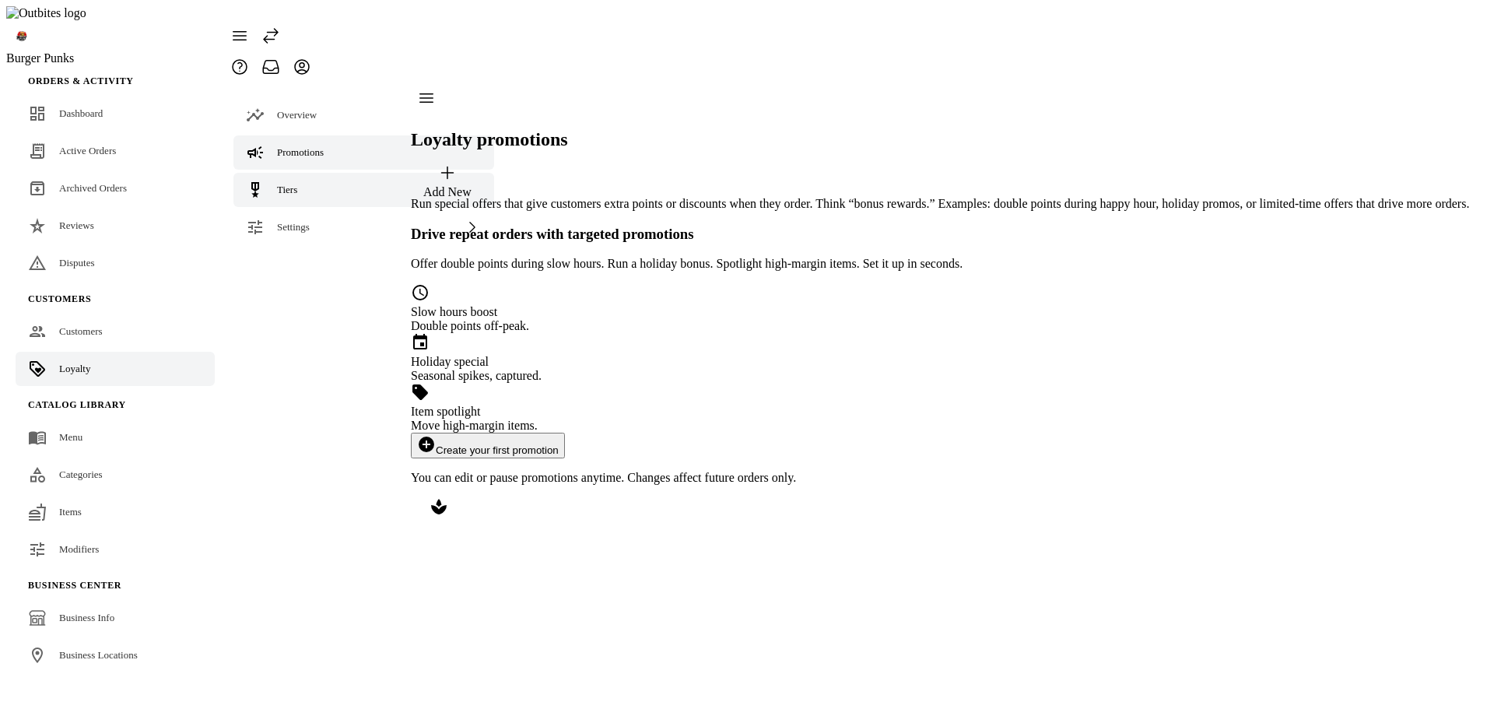
click at [294, 184] on span "Tiers" at bounding box center [287, 190] width 20 height 12
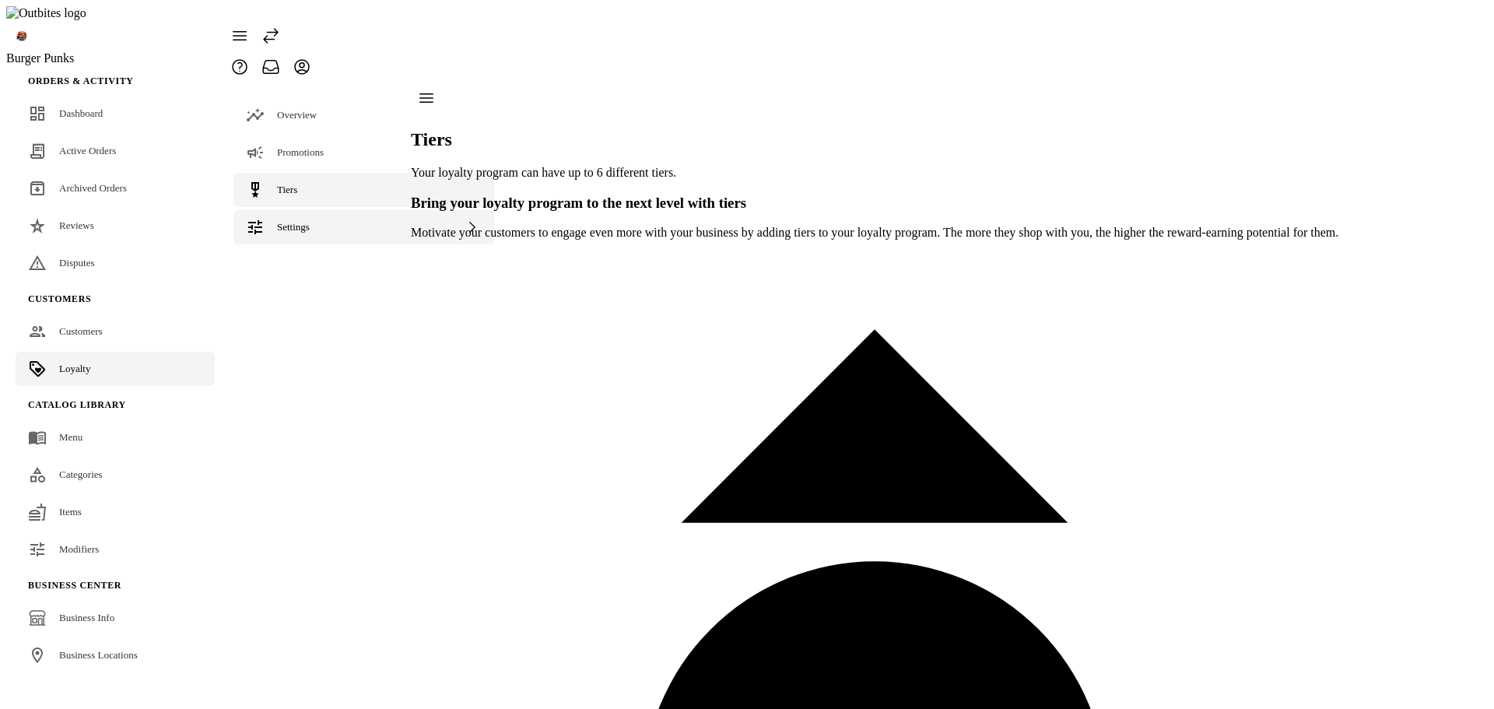
click at [279, 221] on span "Settings" at bounding box center [293, 227] width 33 height 12
click at [309, 109] on span "Overview" at bounding box center [297, 115] width 40 height 12
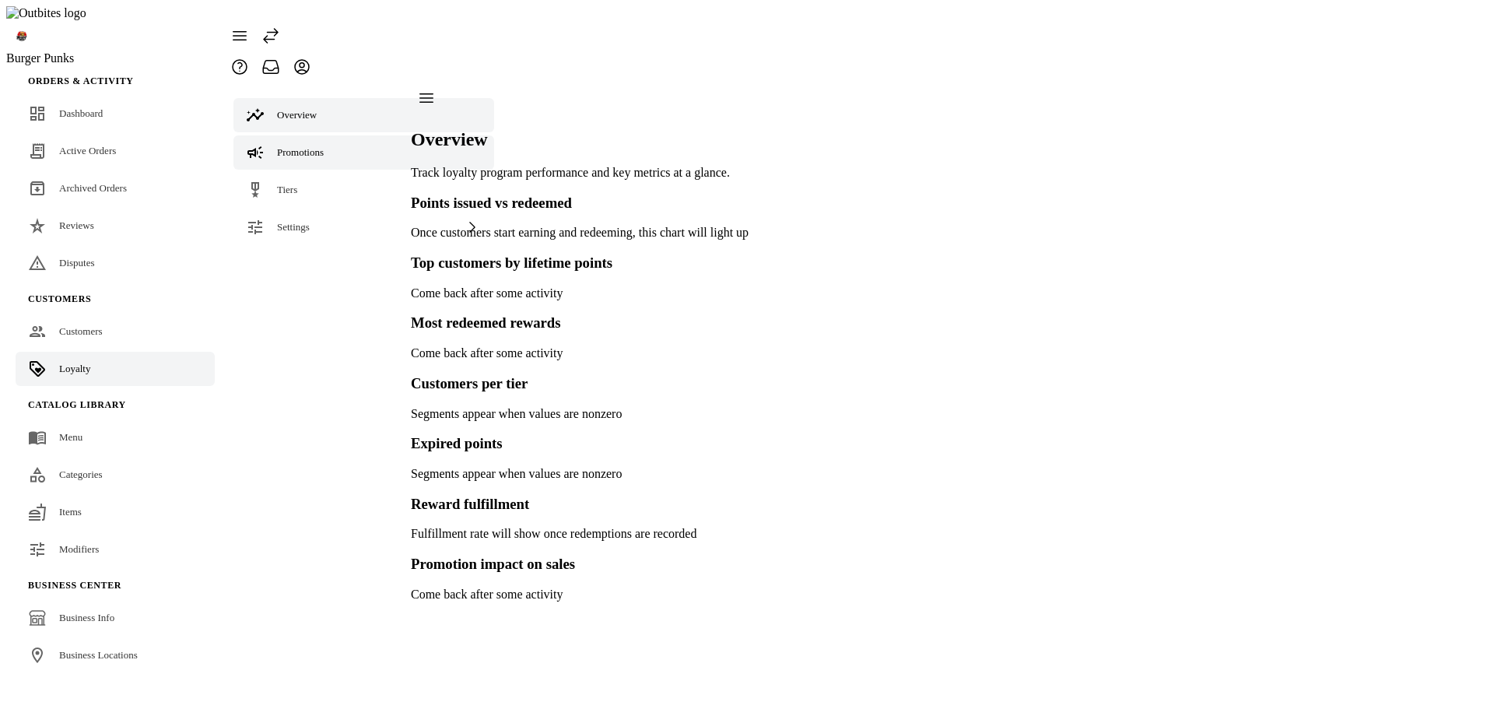
click at [302, 146] on span "Promotions" at bounding box center [300, 152] width 47 height 12
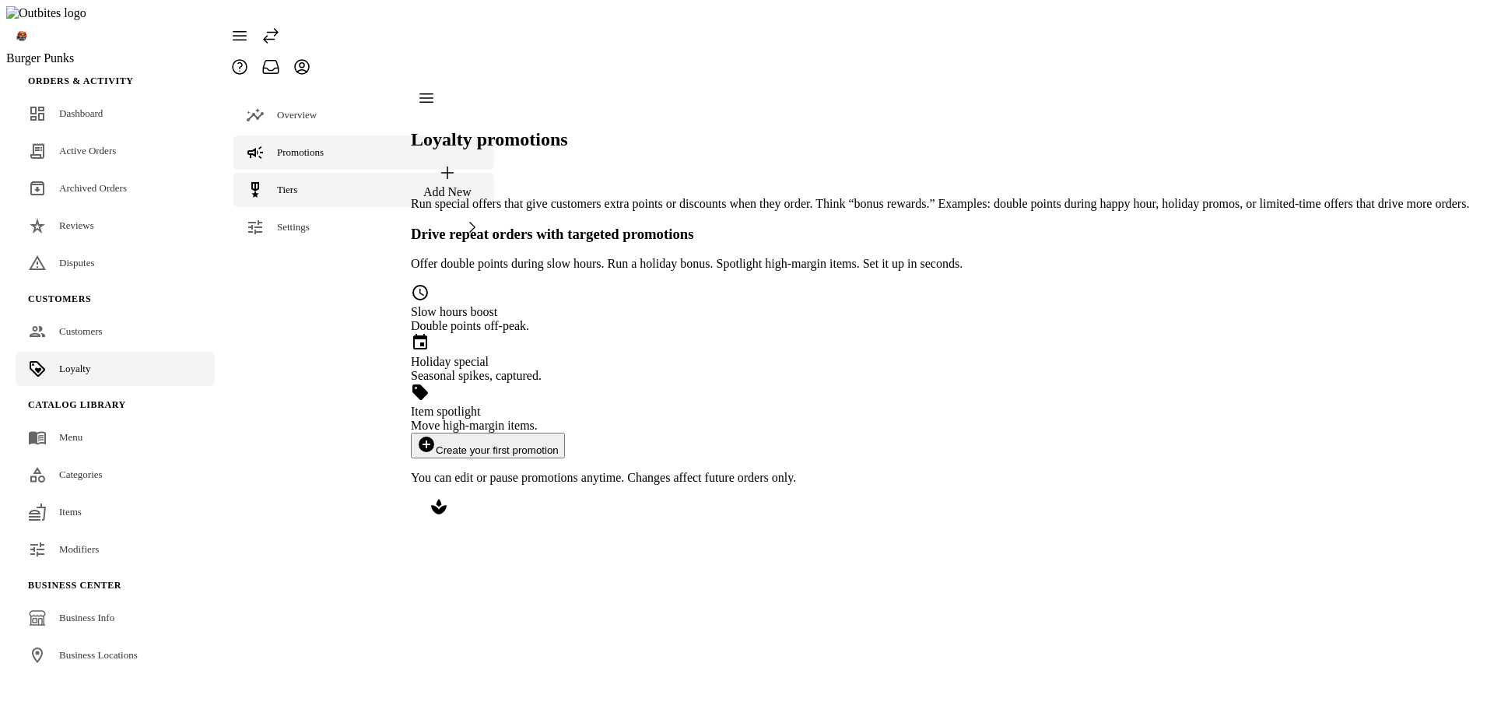
click at [323, 173] on link "Tiers" at bounding box center [363, 190] width 261 height 34
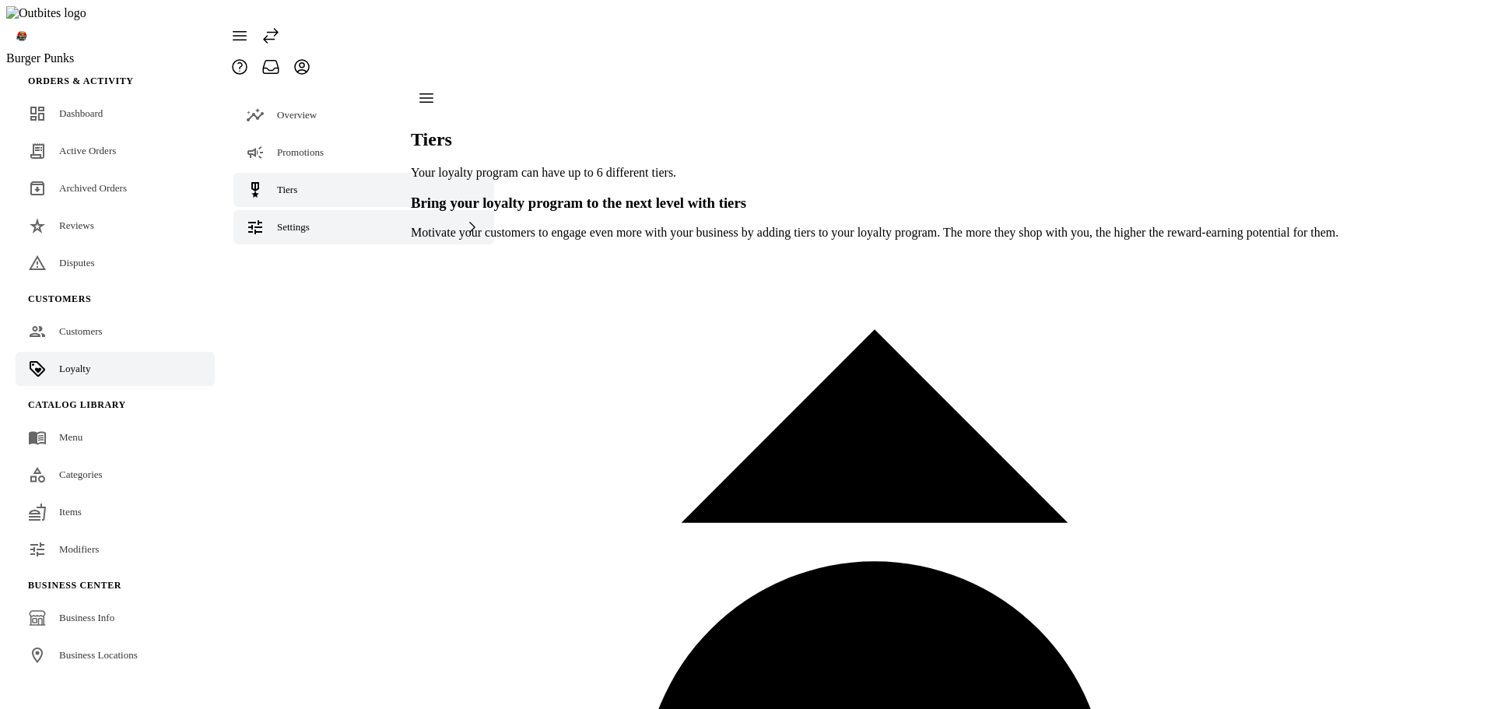
click at [310, 221] on span "Settings" at bounding box center [293, 227] width 33 height 12
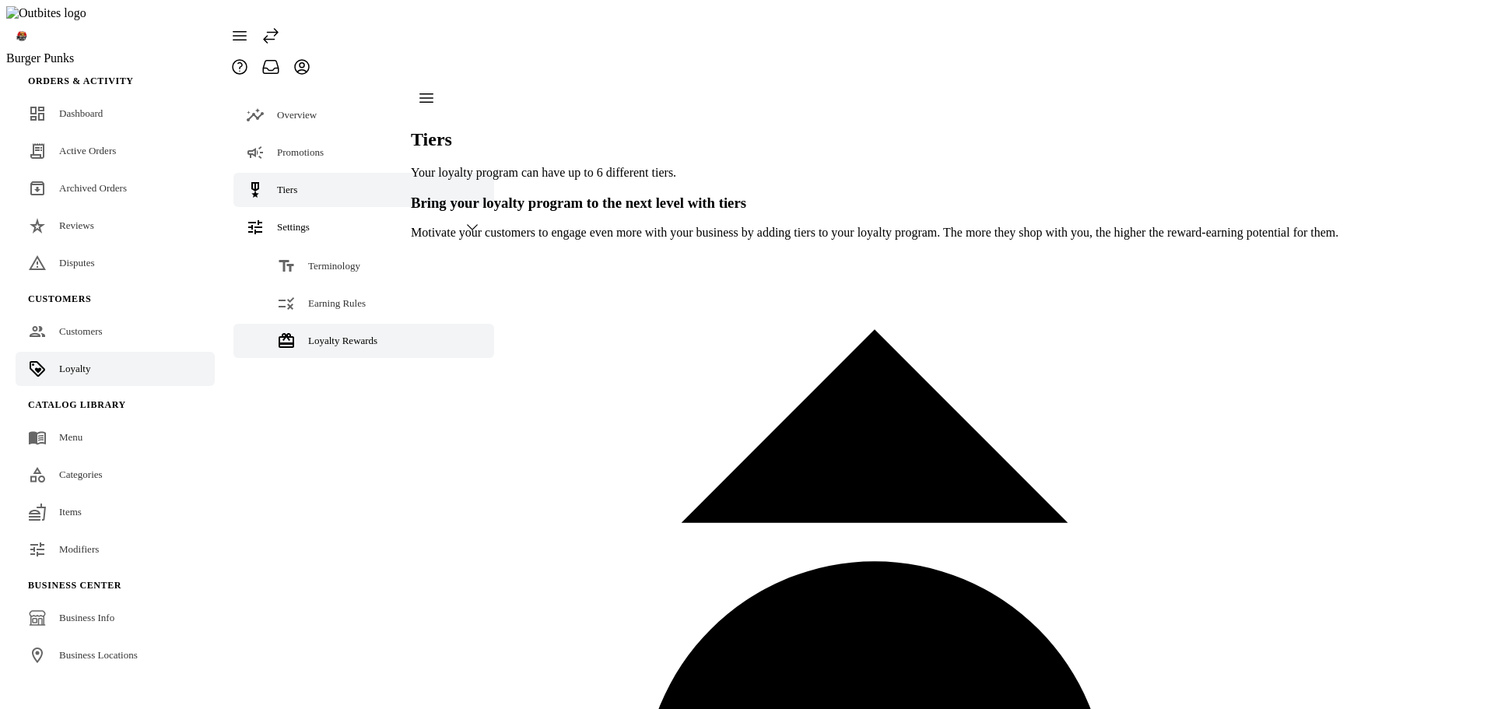
drag, startPoint x: 298, startPoint y: 317, endPoint x: 274, endPoint y: 333, distance: 29.1
click at [298, 324] on link "Loyalty Rewards" at bounding box center [363, 341] width 261 height 34
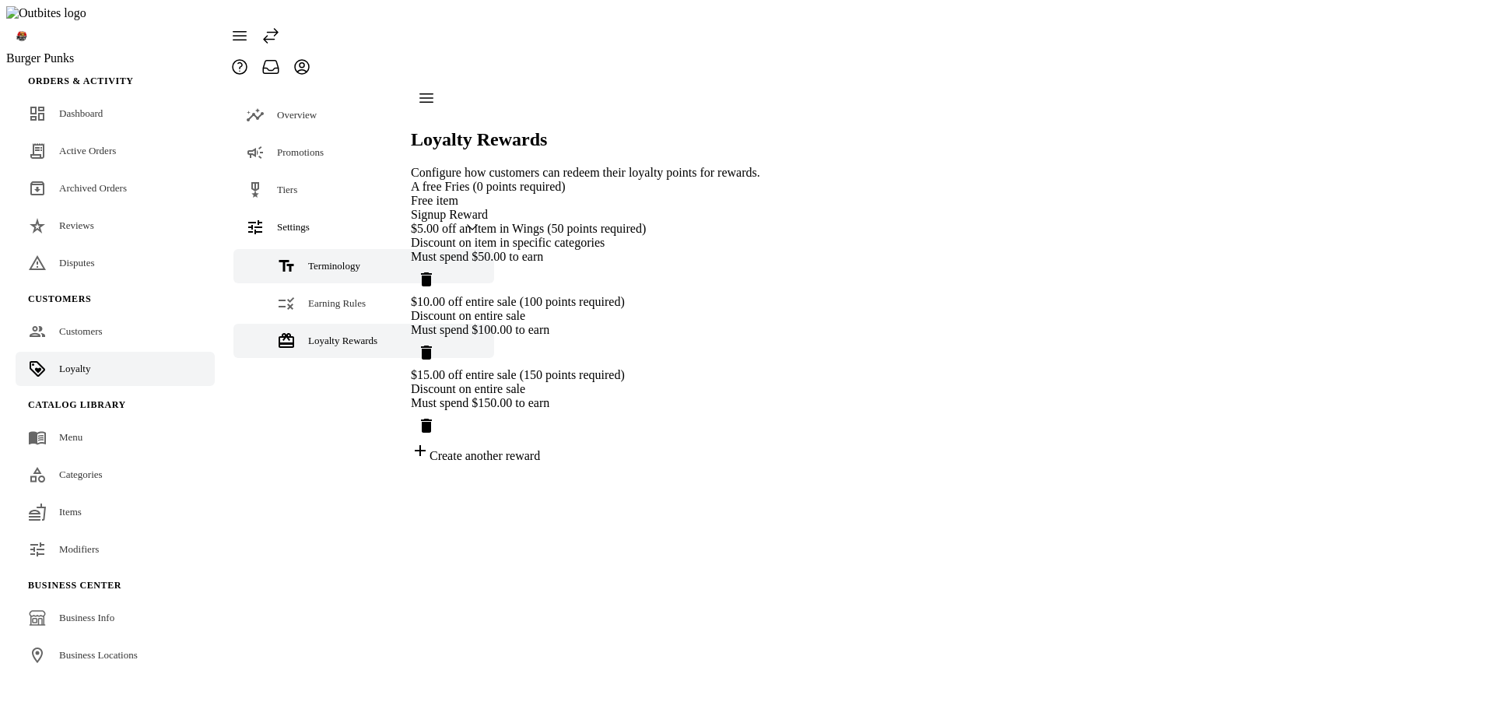
drag, startPoint x: 336, startPoint y: 269, endPoint x: 314, endPoint y: 244, distance: 33.1
click at [335, 297] on span "Earning Rules" at bounding box center [337, 303] width 58 height 12
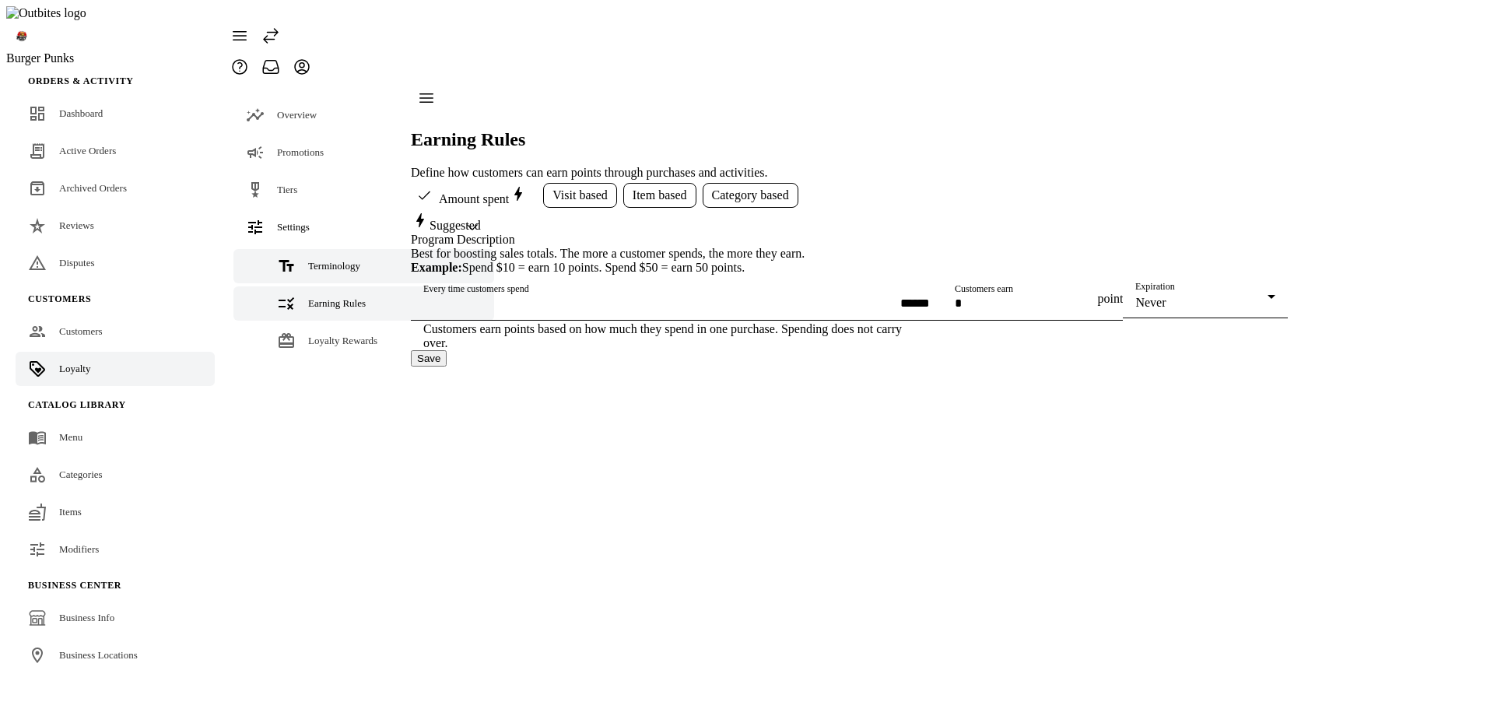
click at [314, 260] on span "Terminology" at bounding box center [334, 266] width 52 height 12
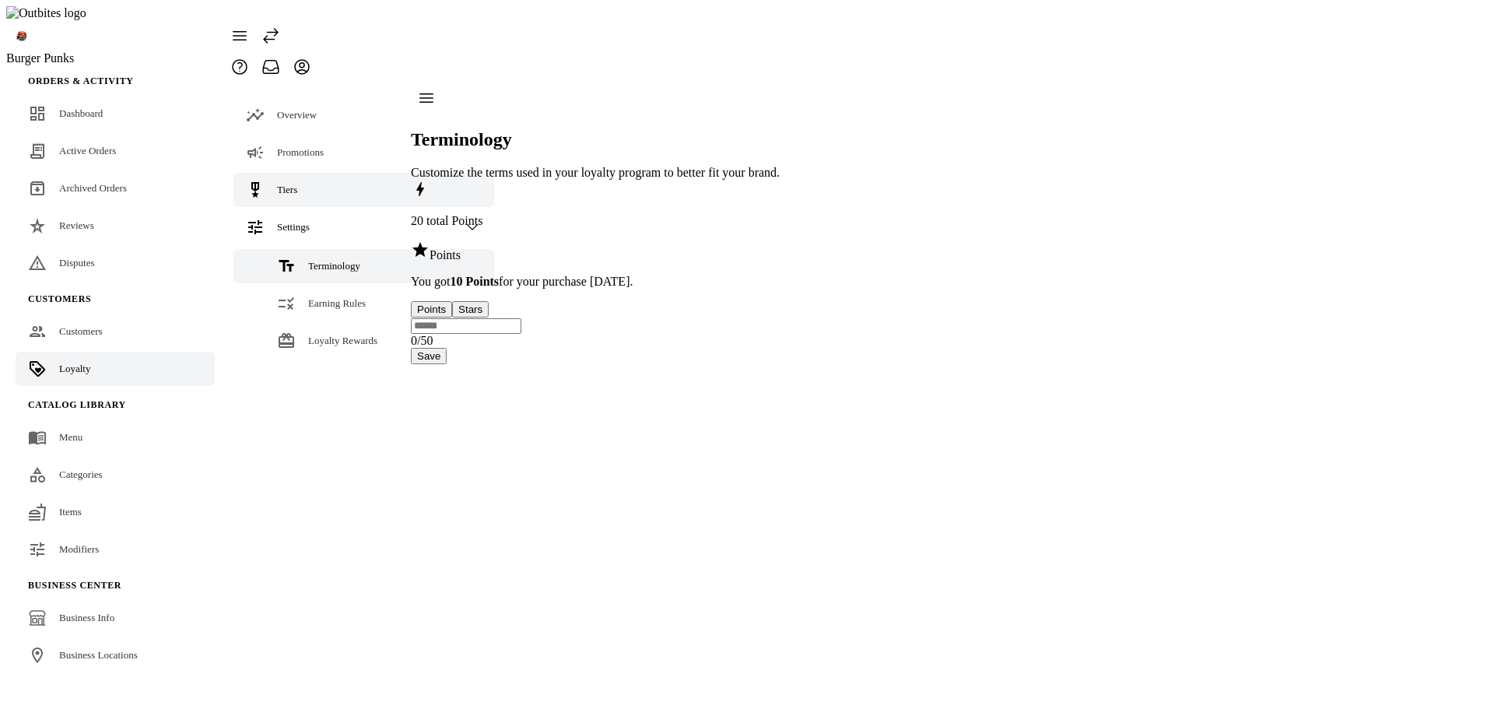
click at [285, 173] on link "Tiers" at bounding box center [363, 190] width 261 height 34
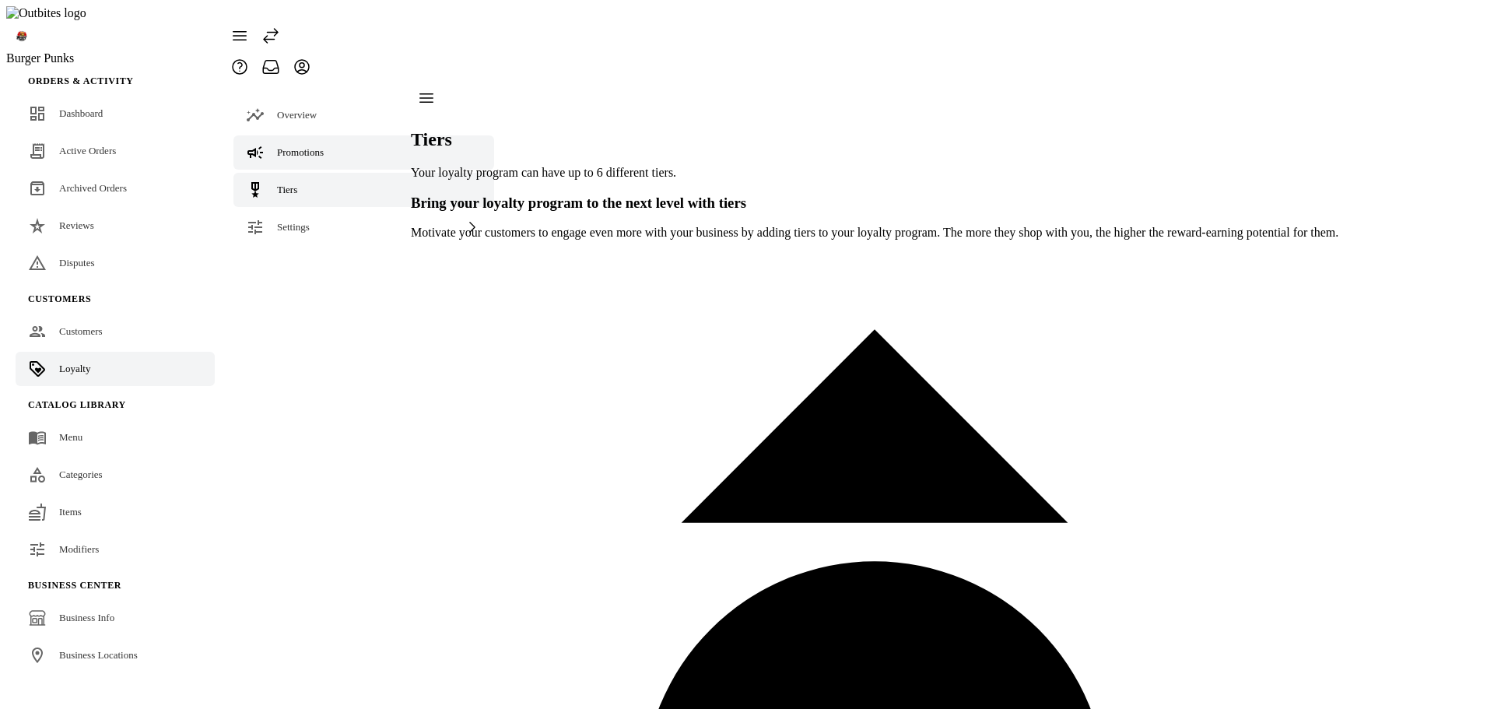
click at [290, 146] on span "Promotions" at bounding box center [300, 152] width 47 height 12
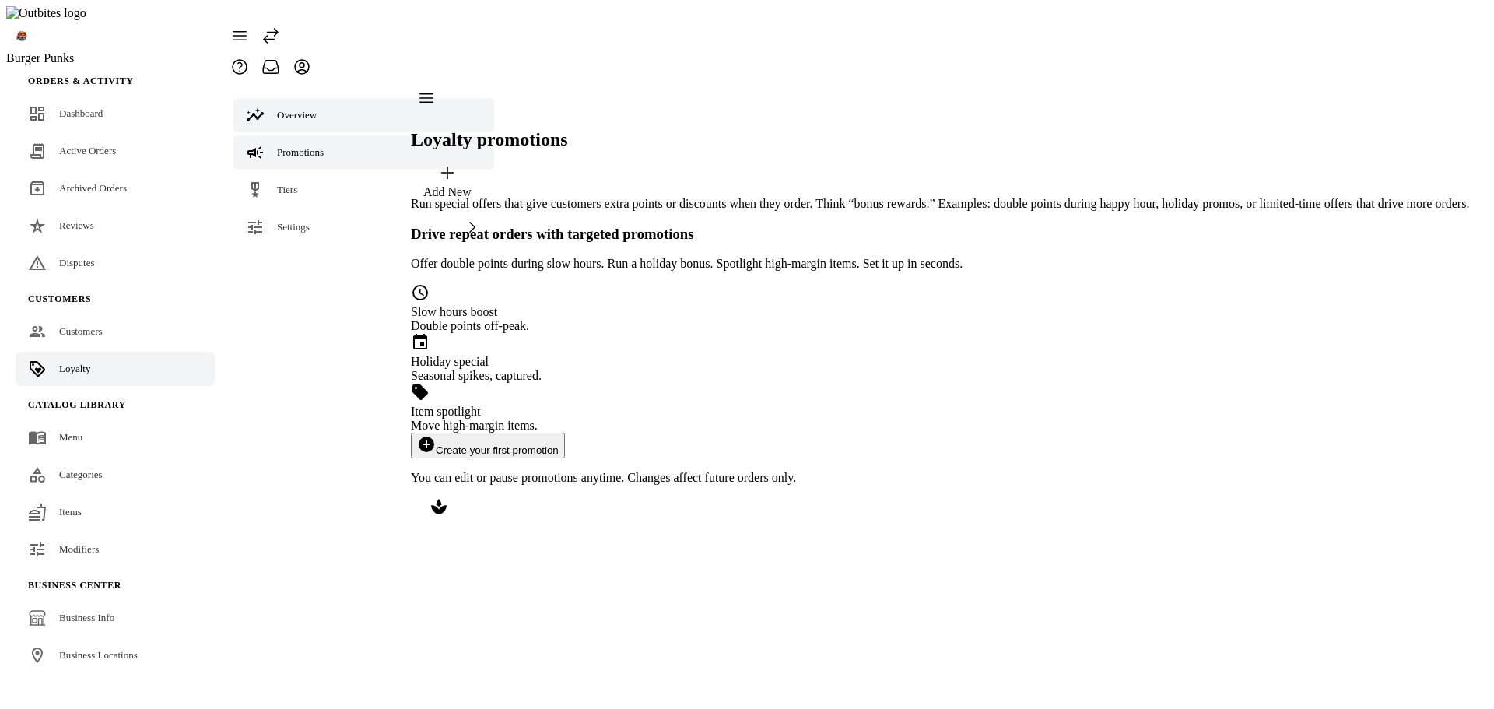
click at [294, 109] on span "Overview" at bounding box center [297, 115] width 40 height 12
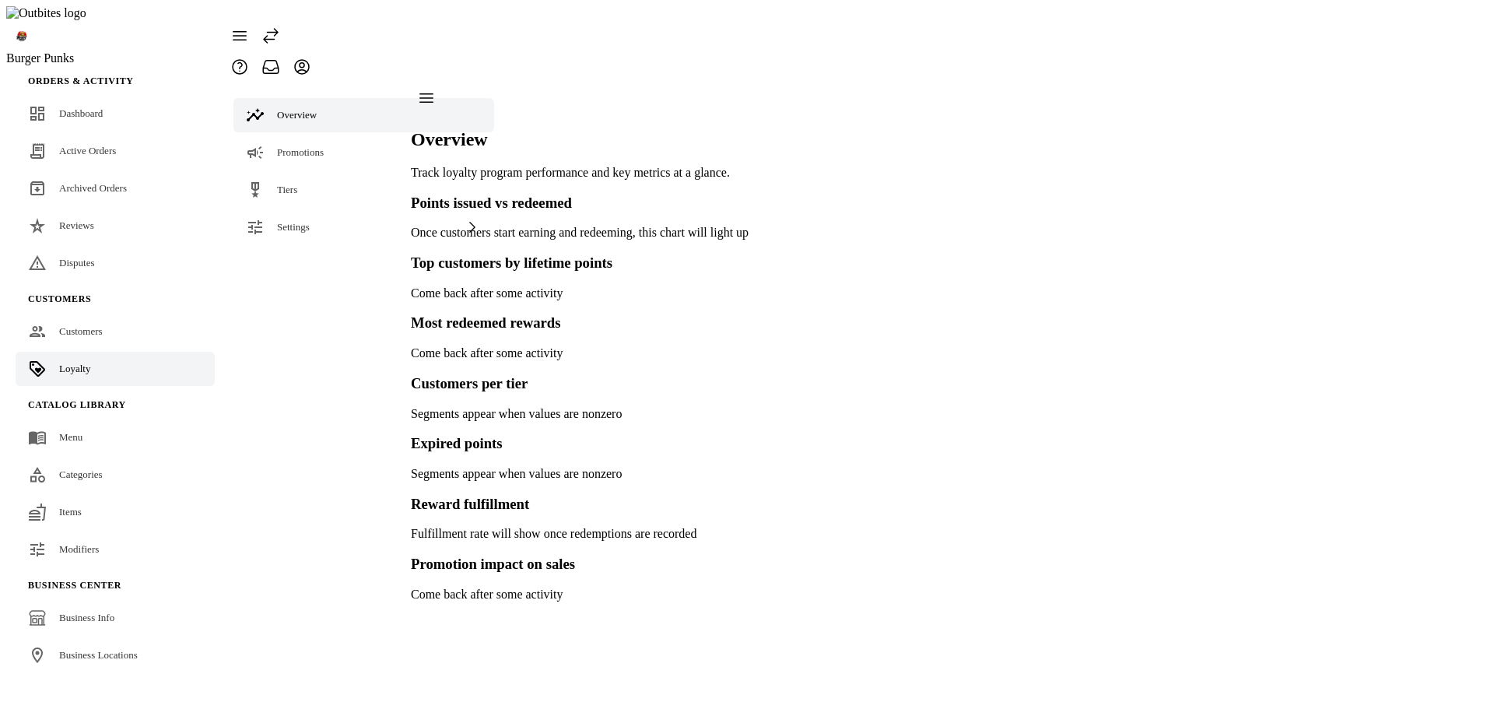
click at [265, 322] on div "Overview Promotions Tiers Settings" at bounding box center [363, 341] width 279 height 519
click at [299, 210] on div "Settings" at bounding box center [363, 227] width 261 height 34
click at [329, 333] on div "Loyalty Rewards" at bounding box center [342, 341] width 69 height 16
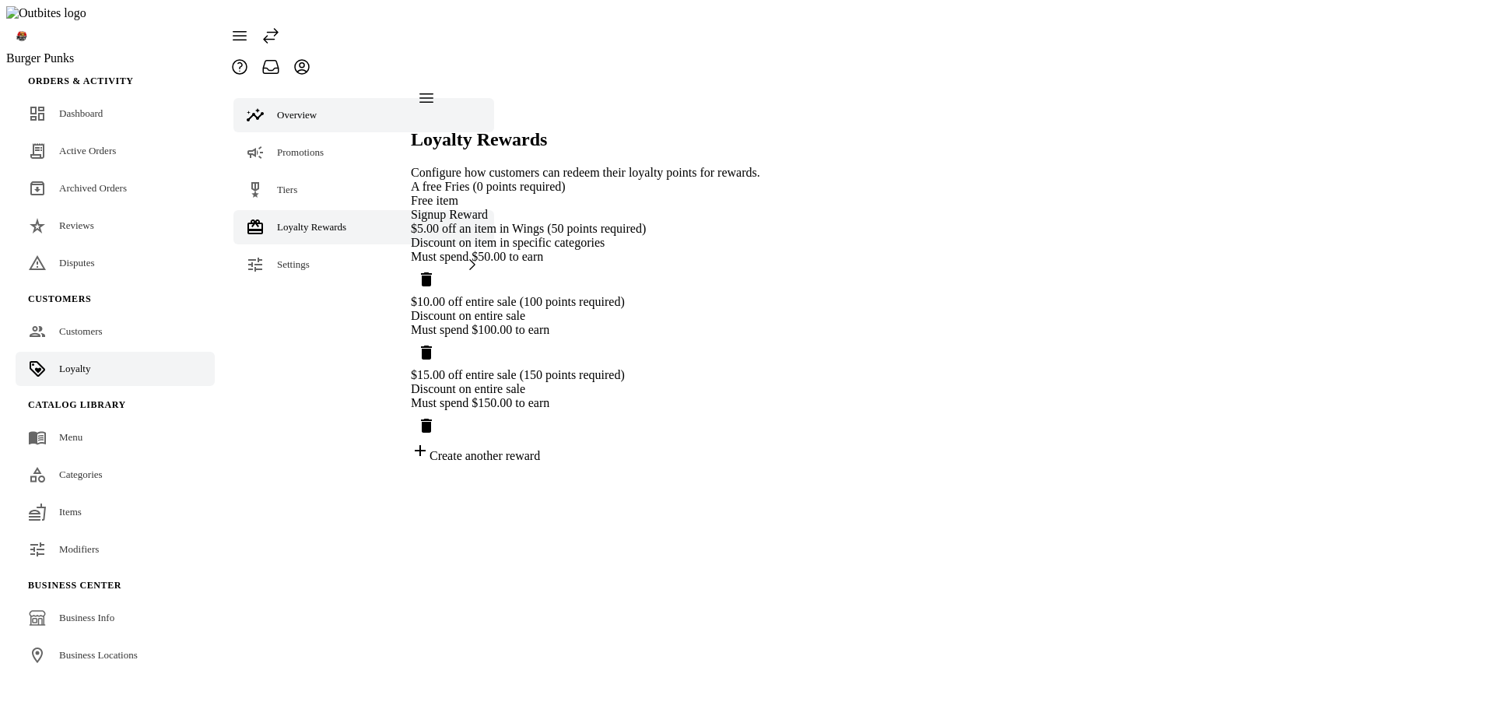
click at [317, 98] on link "Overview" at bounding box center [363, 115] width 261 height 34
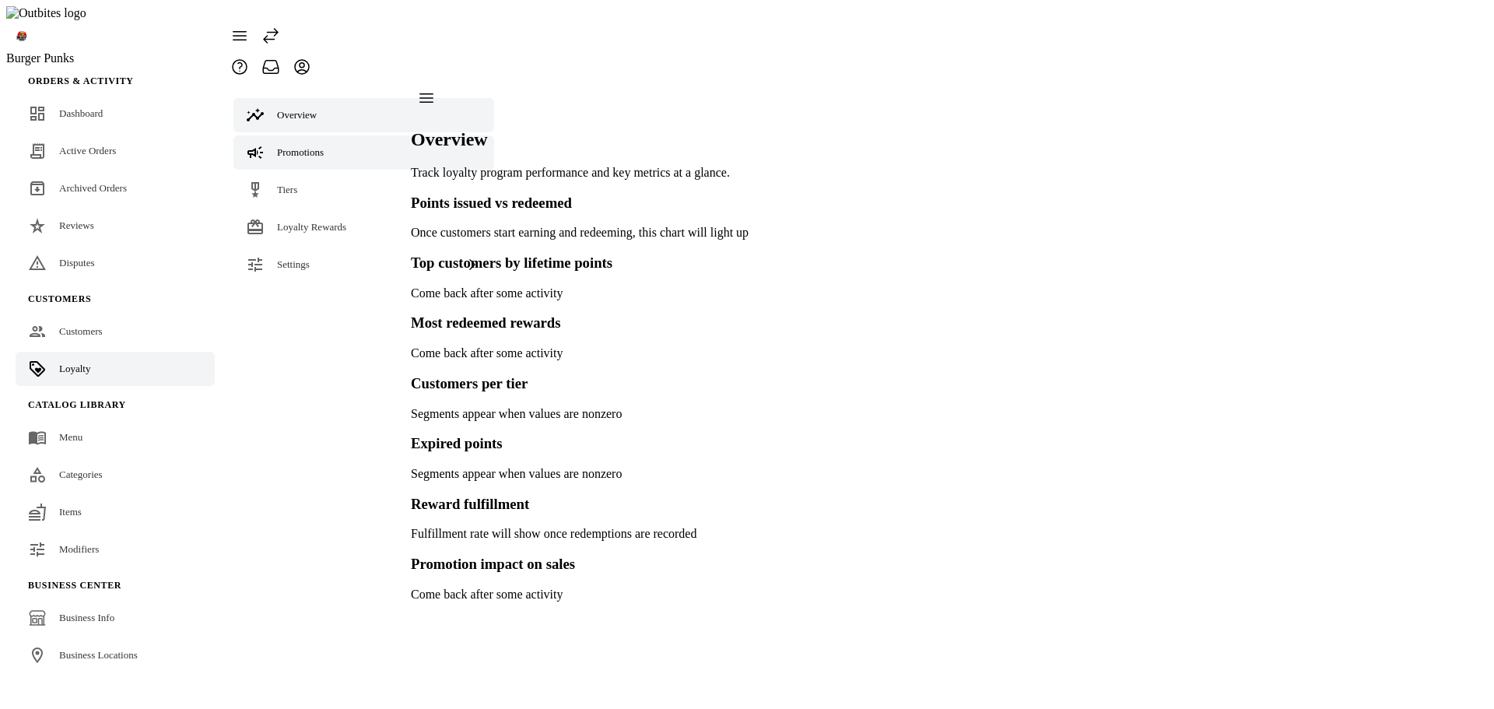
drag, startPoint x: 308, startPoint y: 114, endPoint x: 306, endPoint y: 129, distance: 15.0
click at [308, 146] on span "Promotions" at bounding box center [300, 152] width 47 height 12
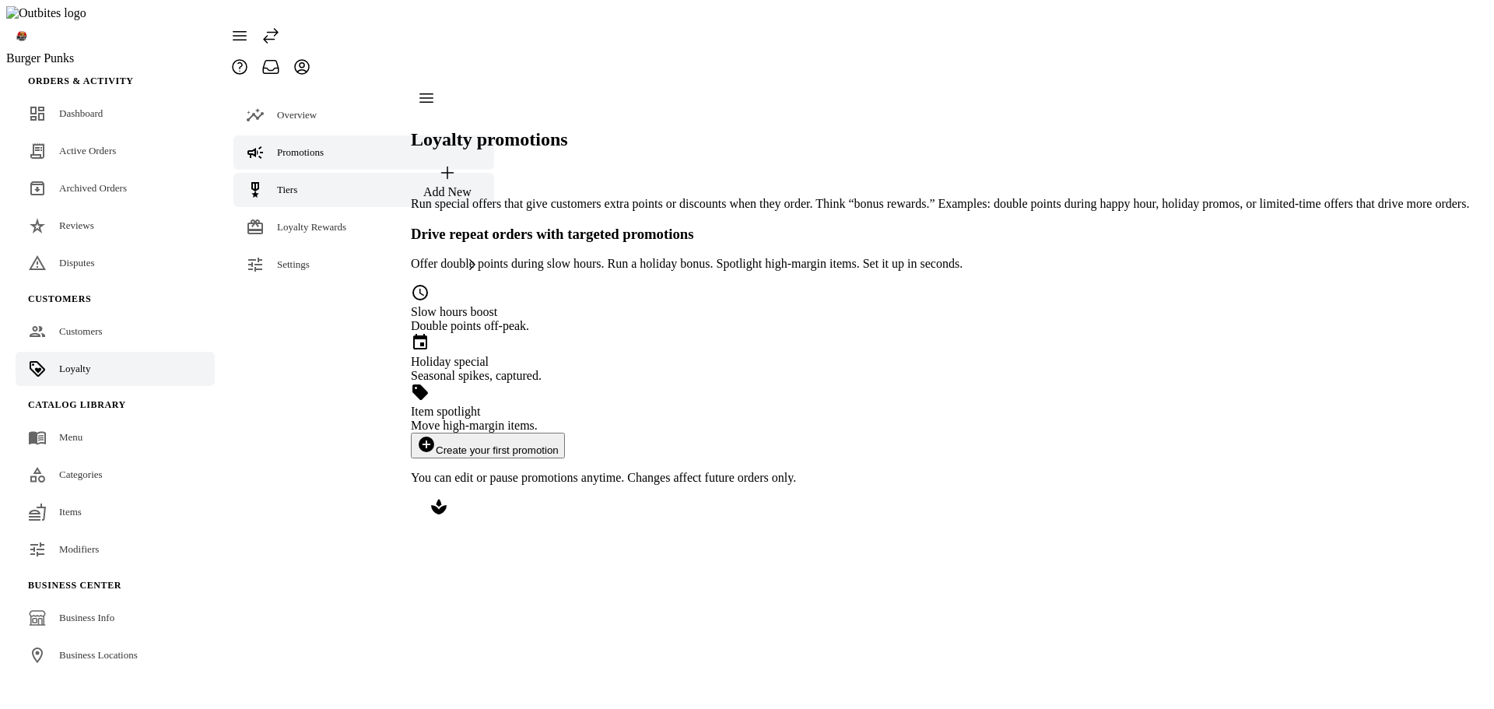
click at [300, 173] on link "Tiers" at bounding box center [363, 190] width 261 height 34
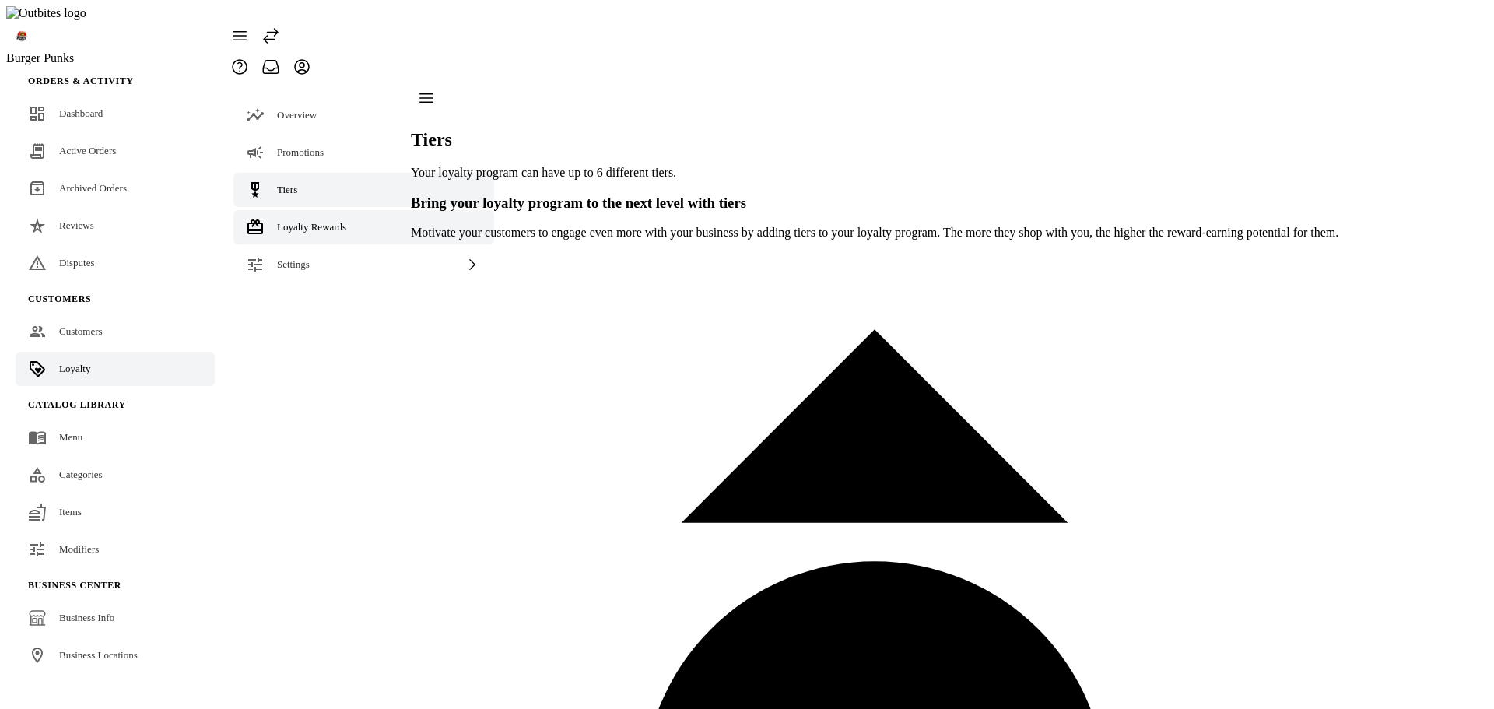
click at [300, 210] on link "Loyalty Rewards" at bounding box center [363, 227] width 261 height 34
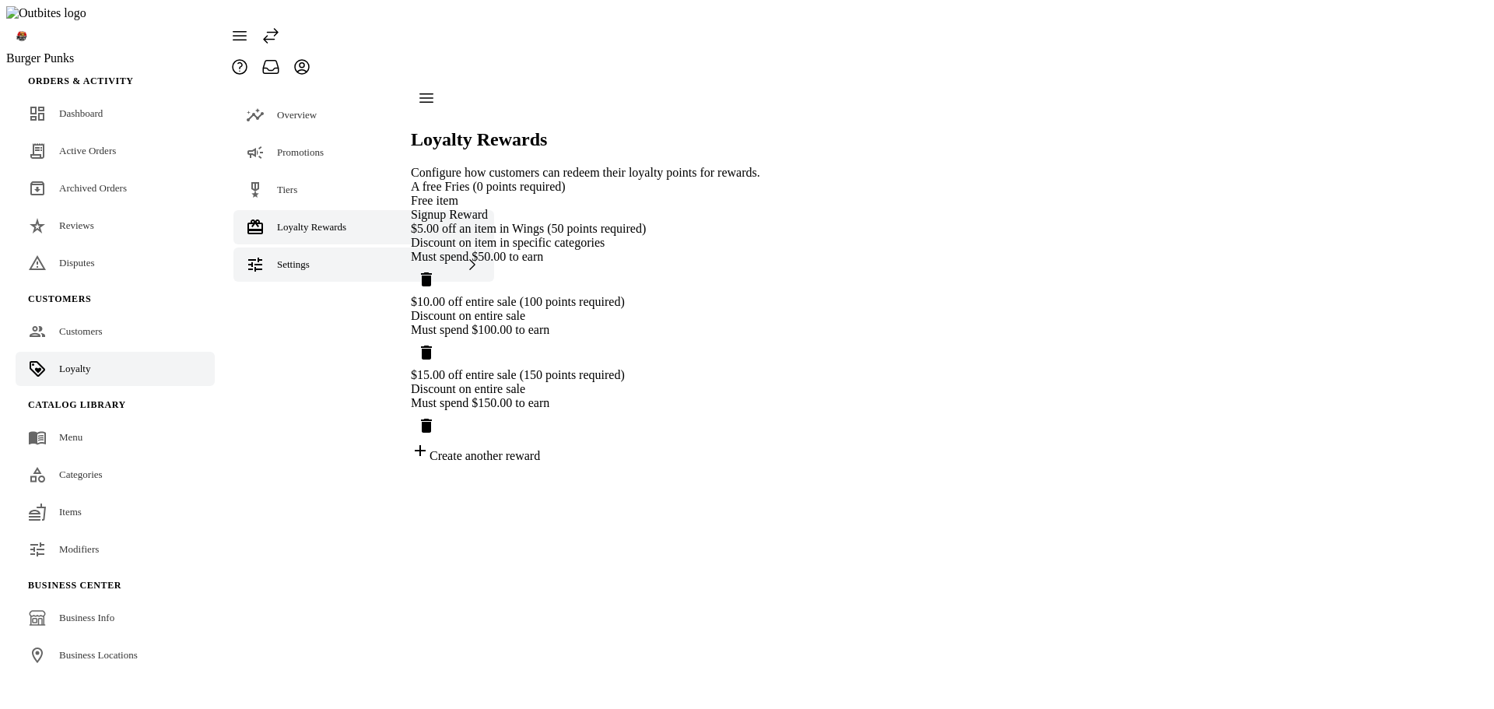
click at [306, 258] on span "Settings" at bounding box center [293, 264] width 33 height 12
click at [297, 412] on div "Overview Promotions Tiers Loyalty Rewards Settings Terminology Earning Rules" at bounding box center [363, 272] width 279 height 380
click at [318, 247] on link "Terminology" at bounding box center [363, 264] width 261 height 34
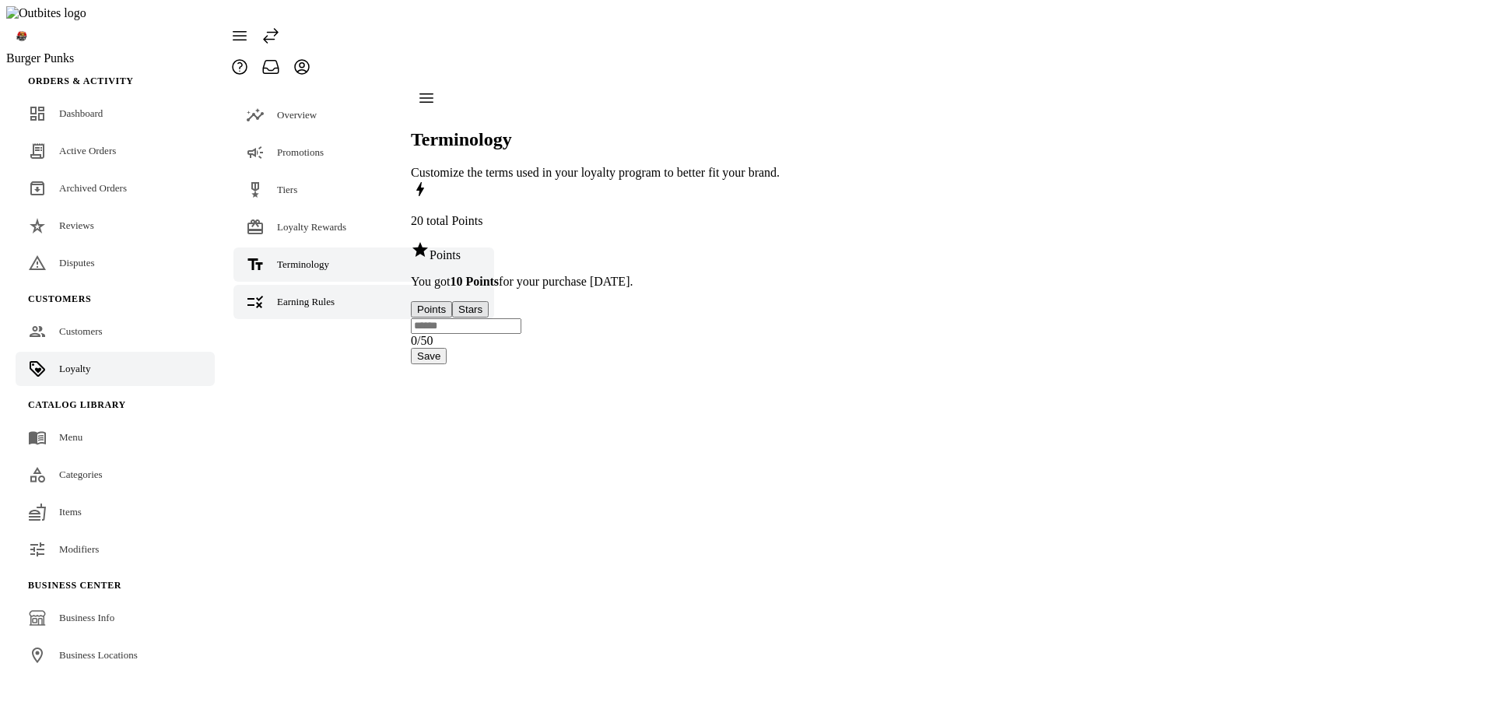
click at [314, 296] on span "Earning Rules" at bounding box center [306, 302] width 58 height 12
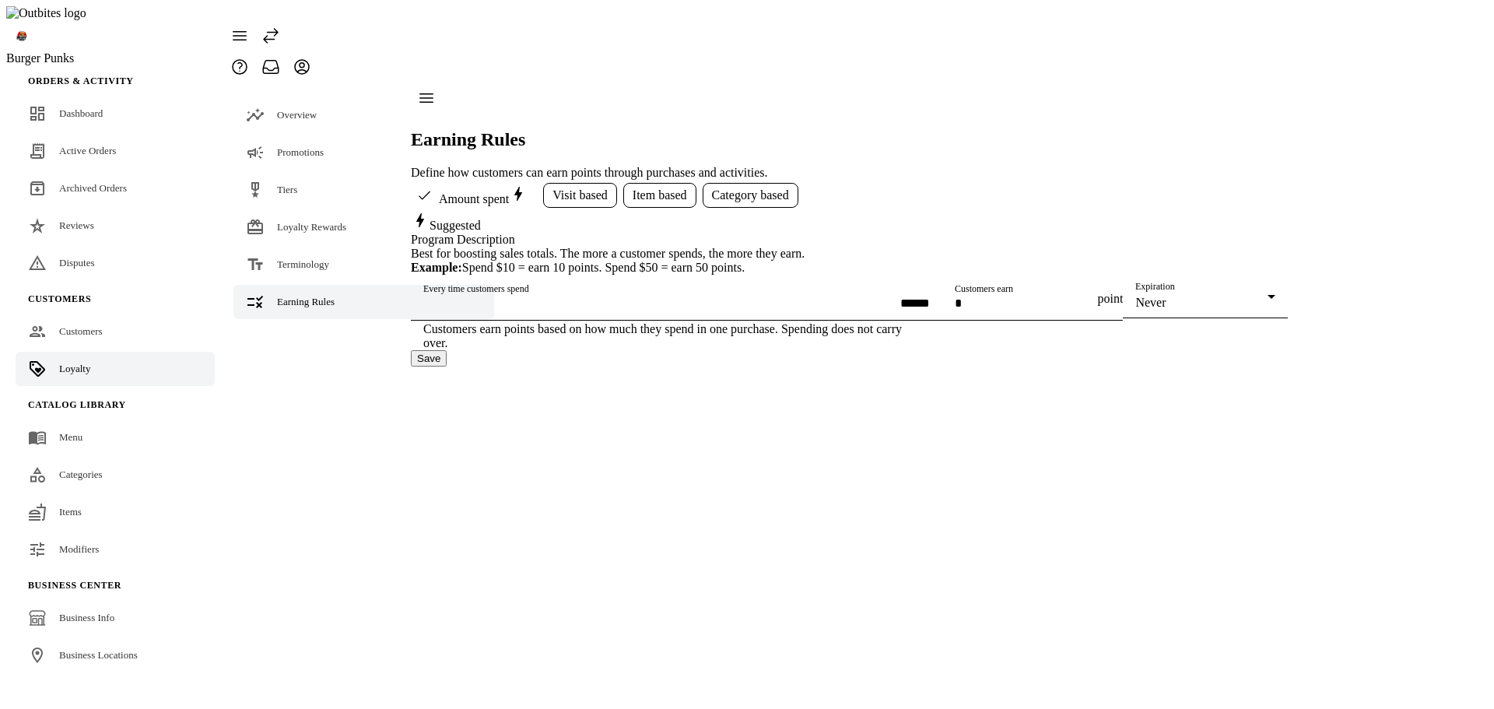
click at [271, 338] on div "Overview Promotions Tiers Loyalty Rewards Terminology Earning Rules" at bounding box center [363, 224] width 279 height 284
click at [293, 107] on div "Overview" at bounding box center [297, 115] width 40 height 16
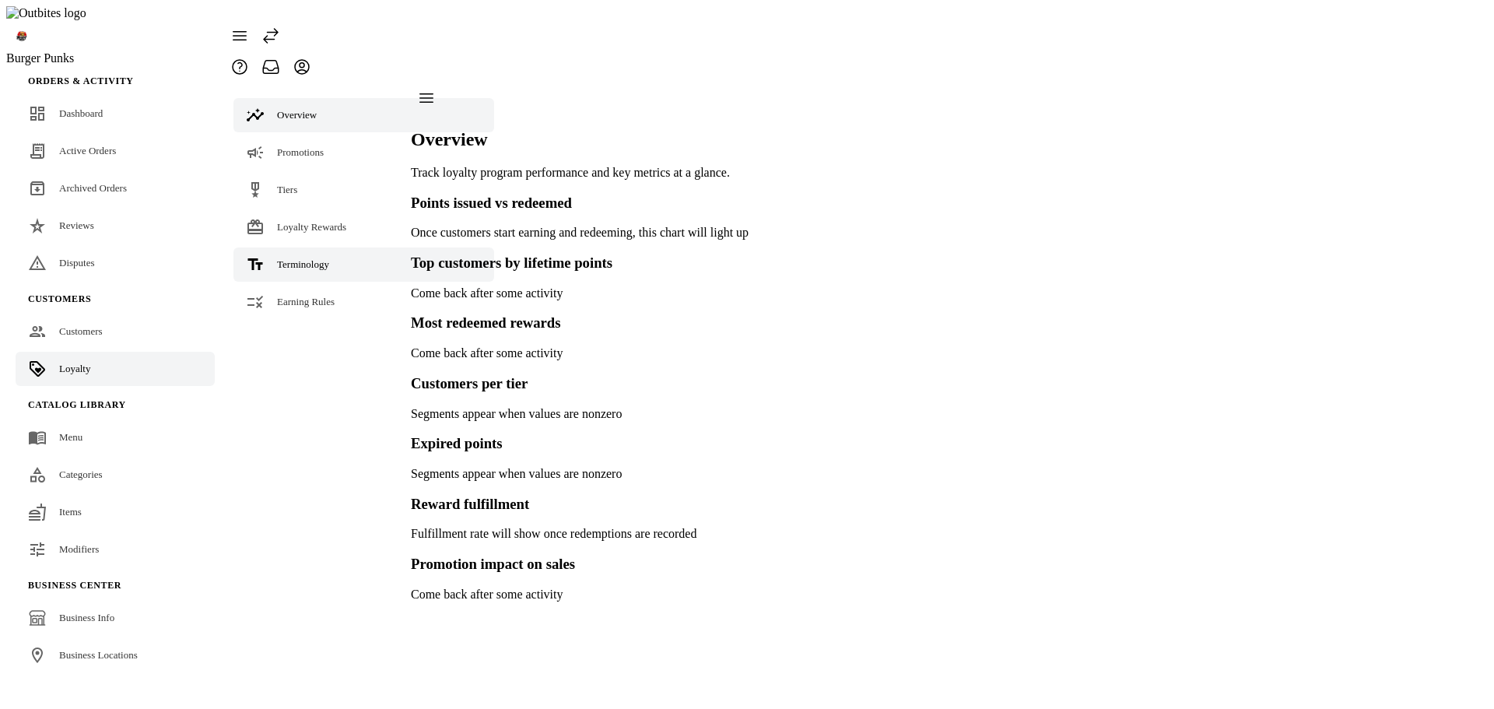
click at [294, 258] on span "Terminology" at bounding box center [303, 264] width 52 height 12
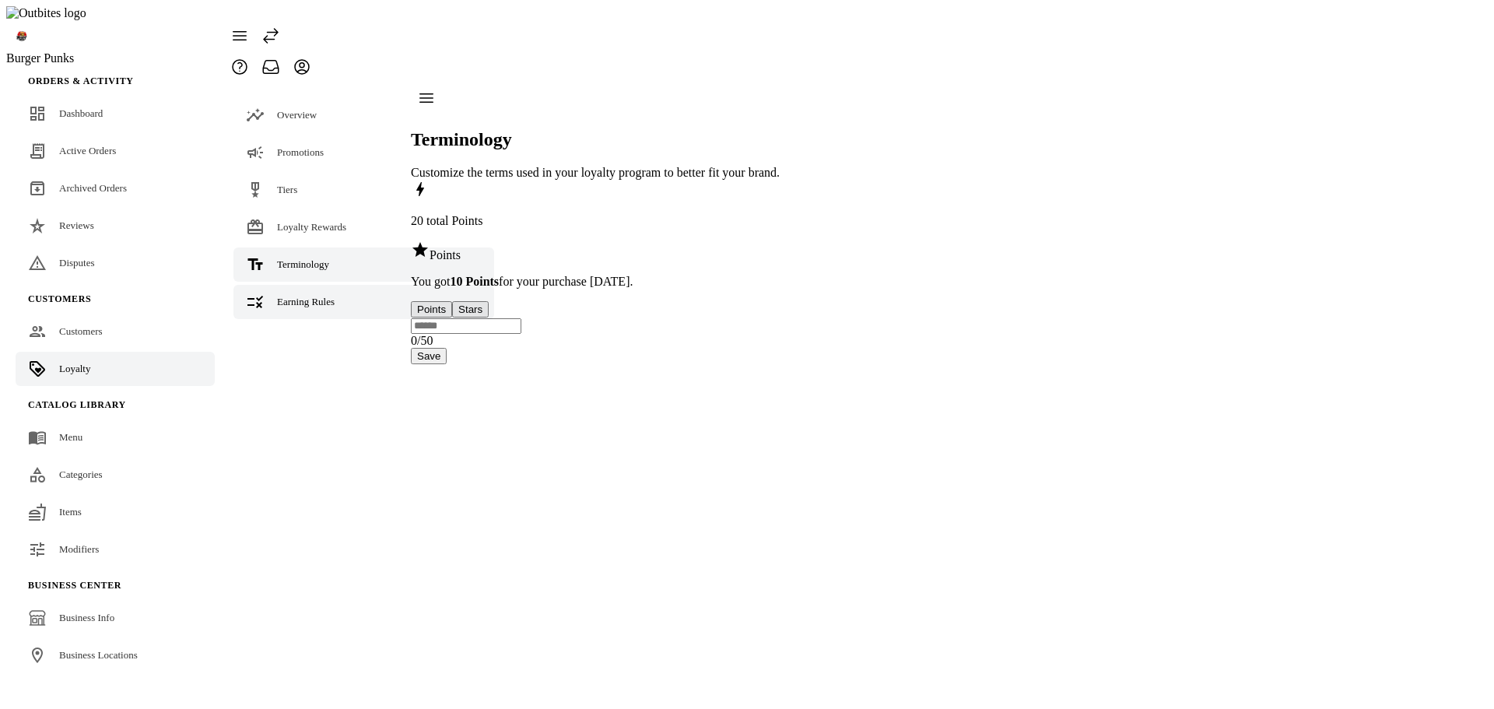
click at [293, 296] on span "Earning Rules" at bounding box center [306, 302] width 58 height 12
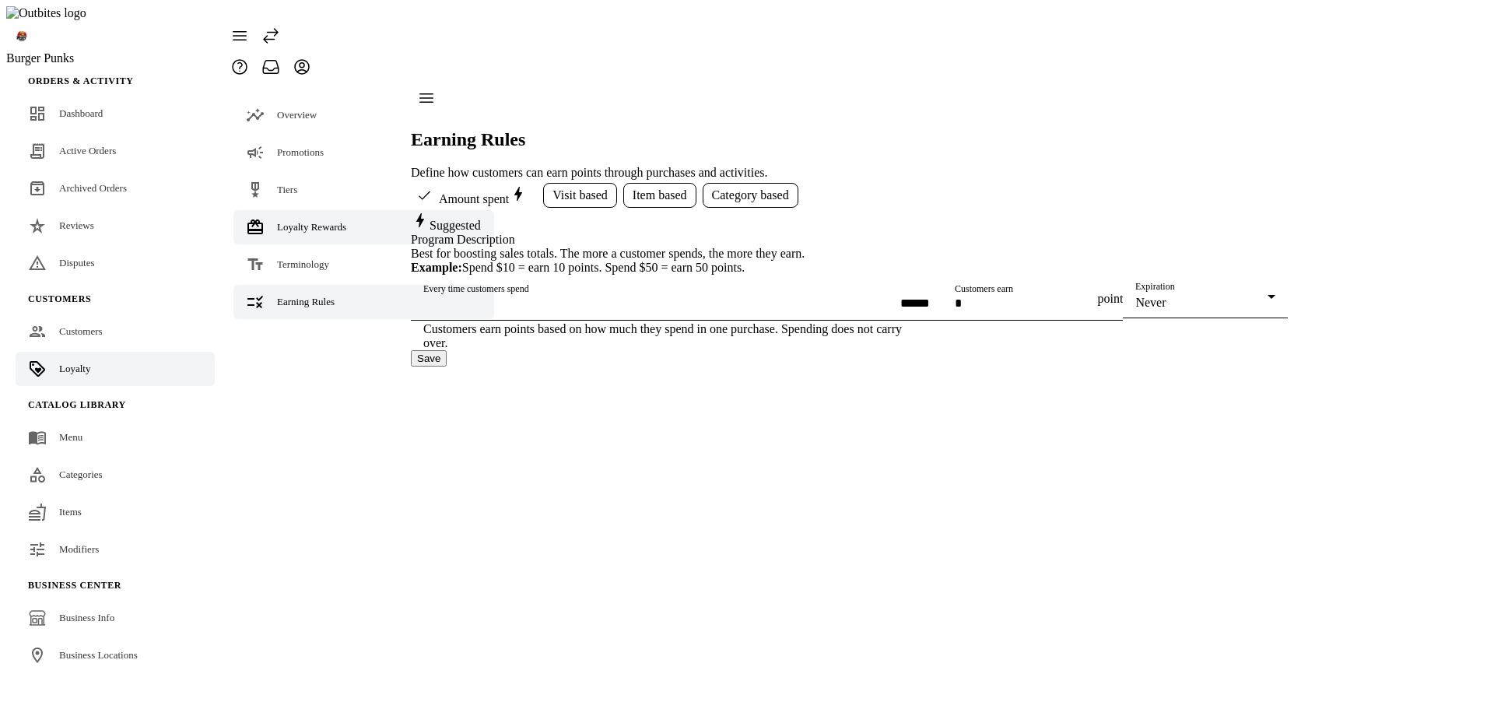
click at [297, 210] on link "Loyalty Rewards" at bounding box center [363, 227] width 261 height 34
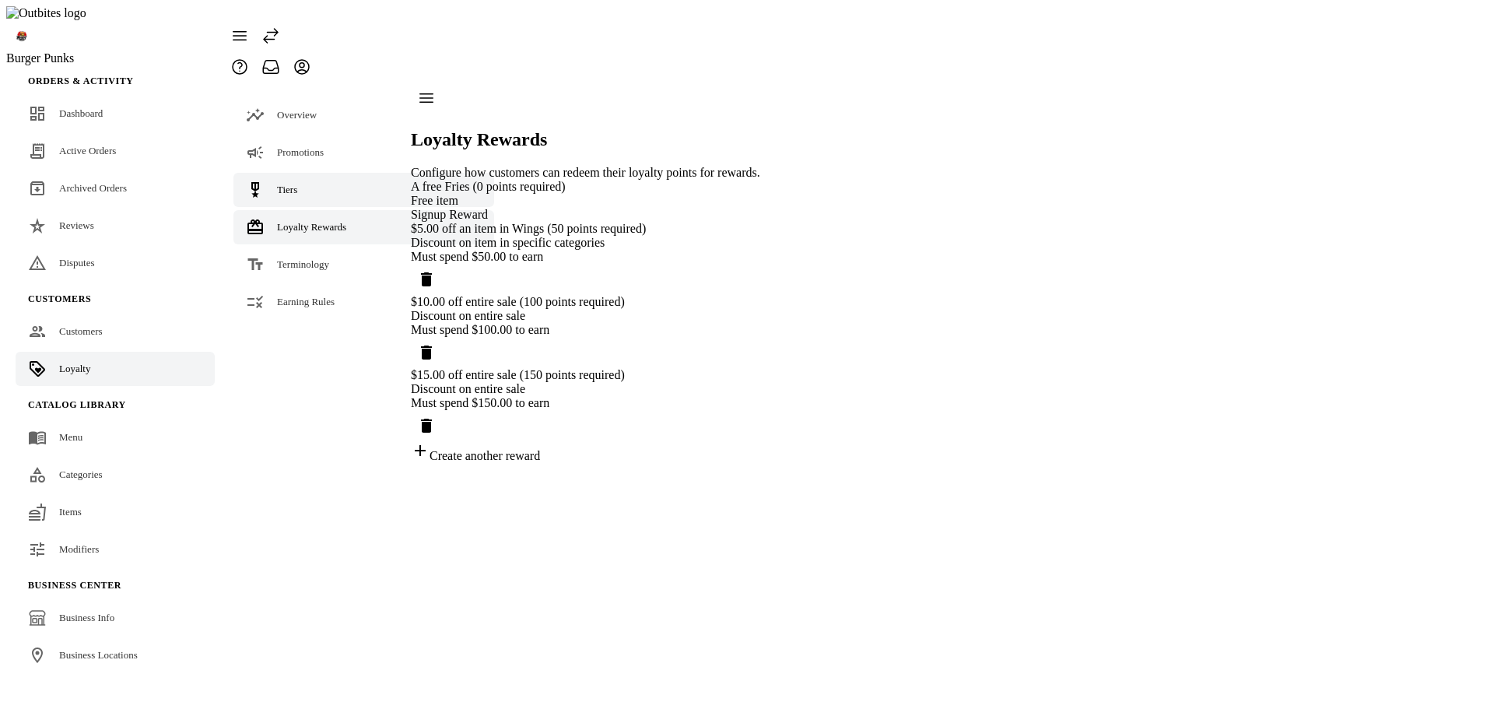
click at [293, 173] on link "Tiers" at bounding box center [363, 190] width 261 height 34
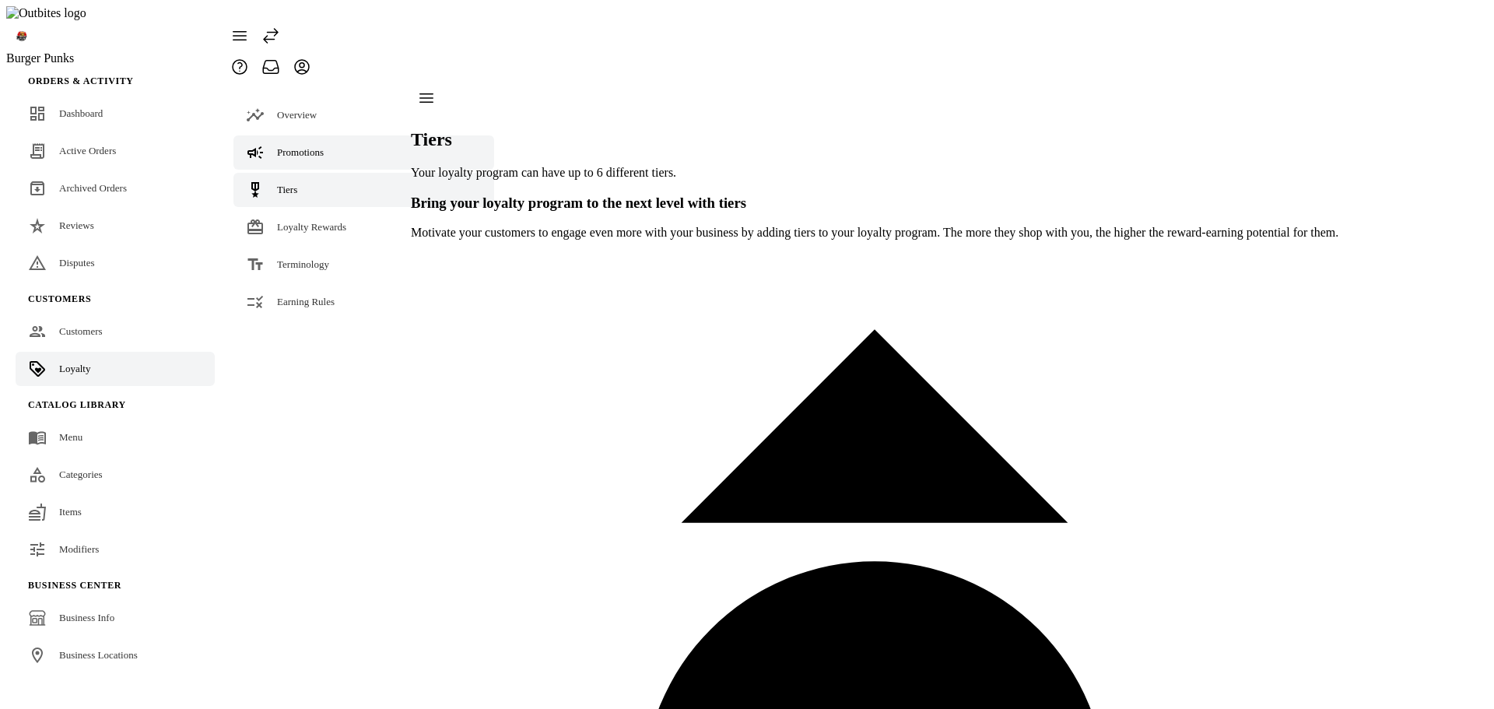
click at [302, 146] on span "Promotions" at bounding box center [300, 152] width 47 height 12
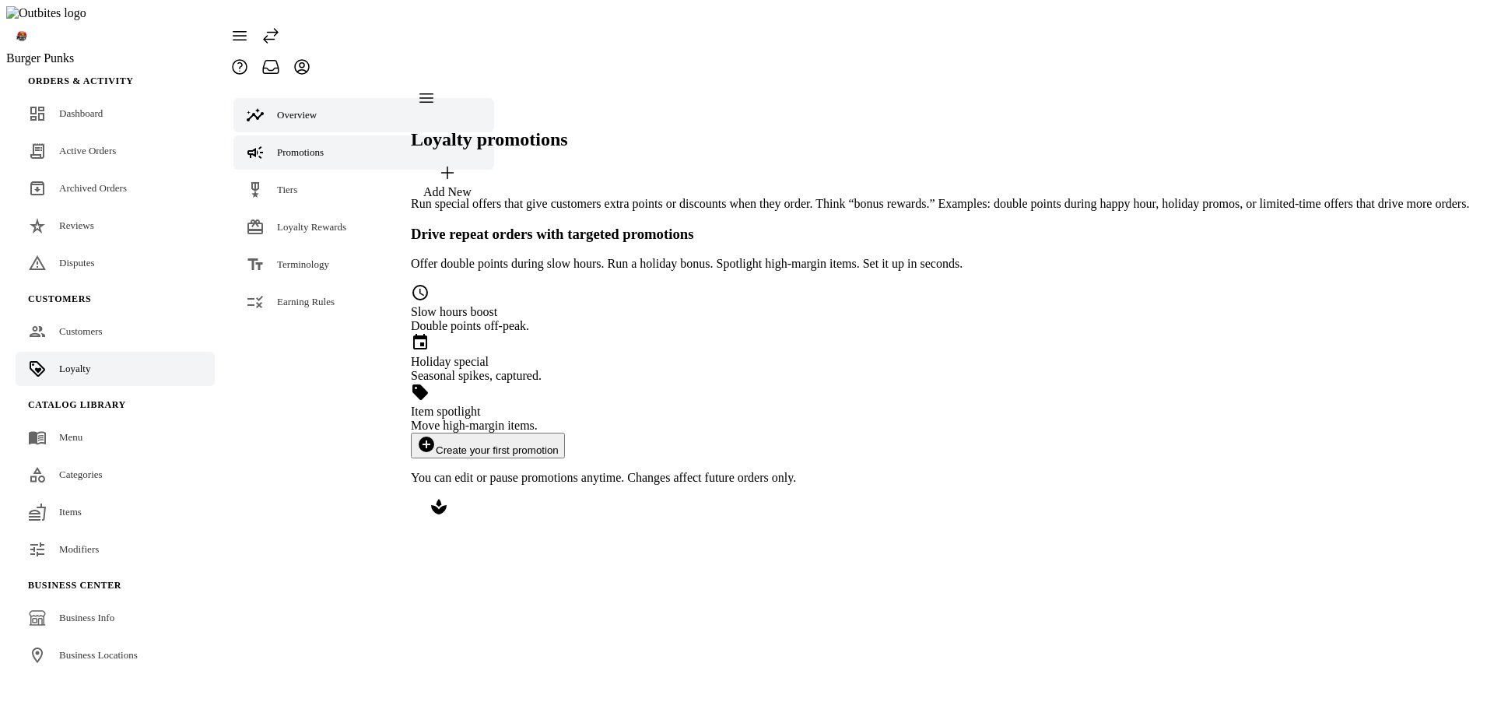
click at [316, 109] on span "Overview" at bounding box center [297, 115] width 40 height 12
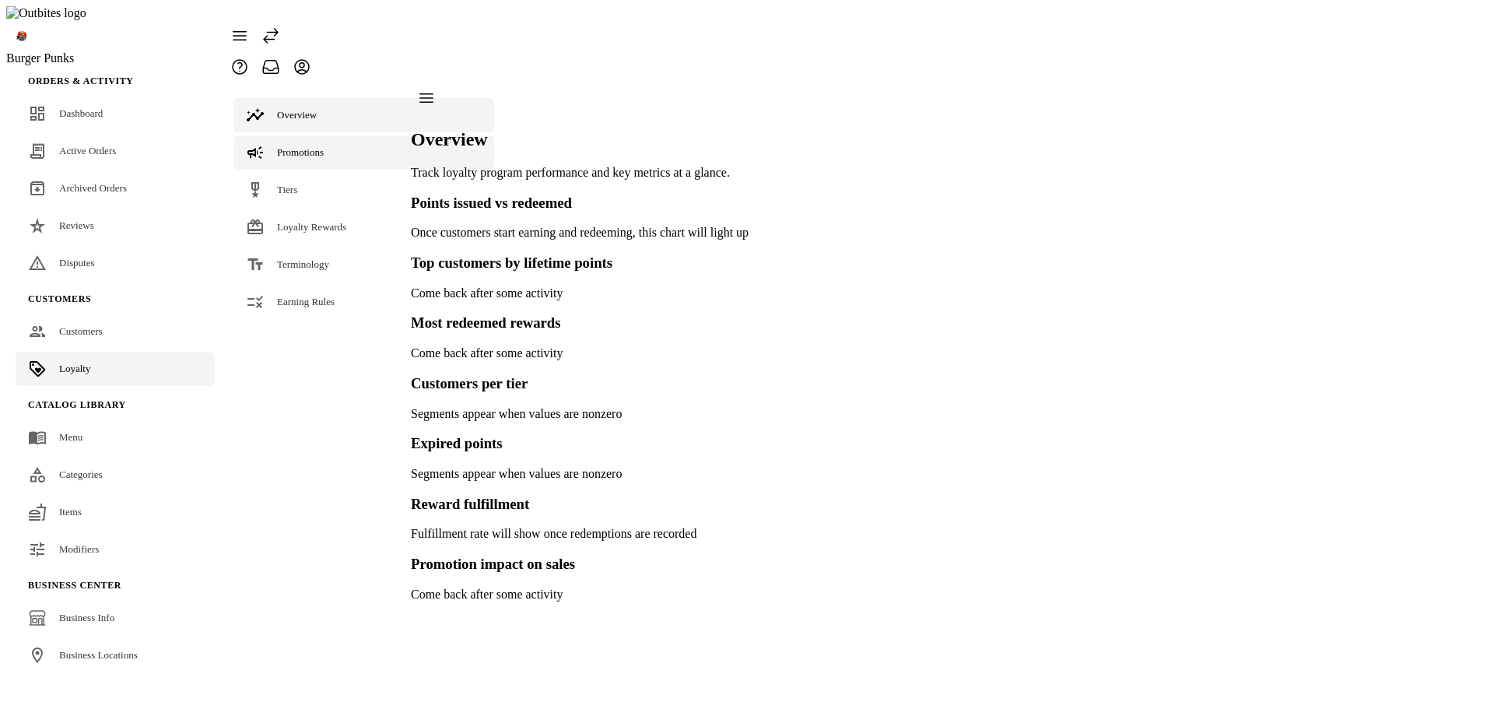
click at [322, 135] on link "Promotions" at bounding box center [363, 152] width 261 height 34
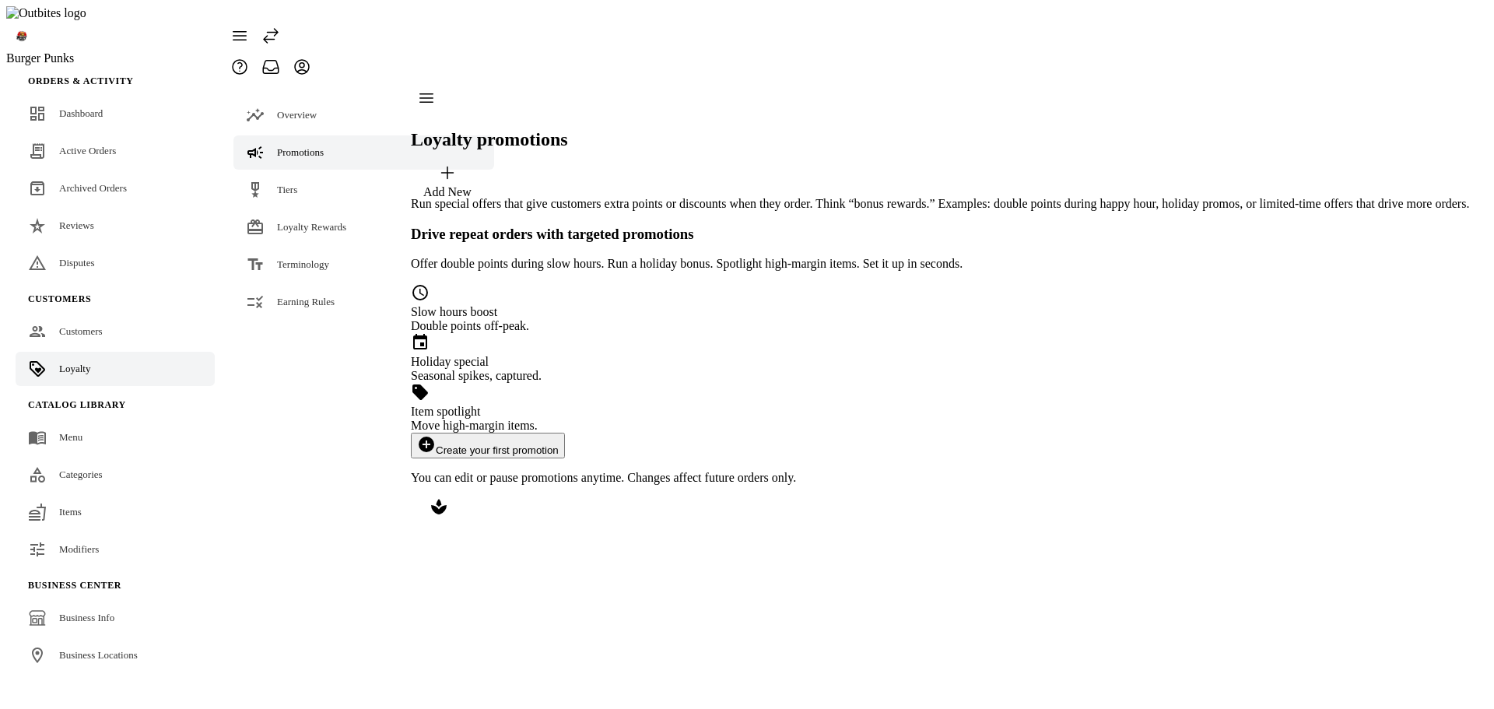
click at [315, 382] on div "Overview Promotions Tiers Loyalty Rewards Terminology Earning Rules" at bounding box center [363, 300] width 279 height 436
click at [300, 285] on link "Earning Rules" at bounding box center [363, 302] width 261 height 34
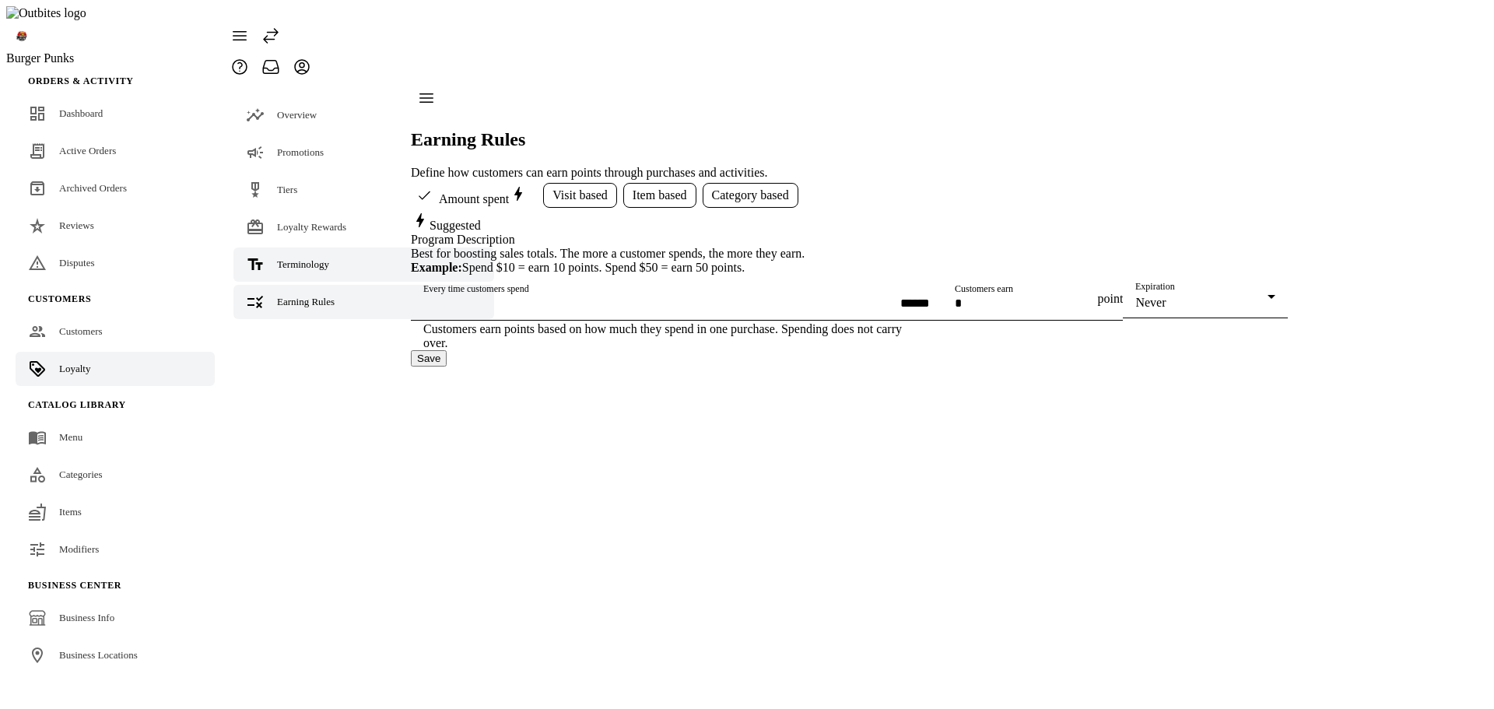
click at [298, 247] on link "Terminology" at bounding box center [363, 264] width 261 height 34
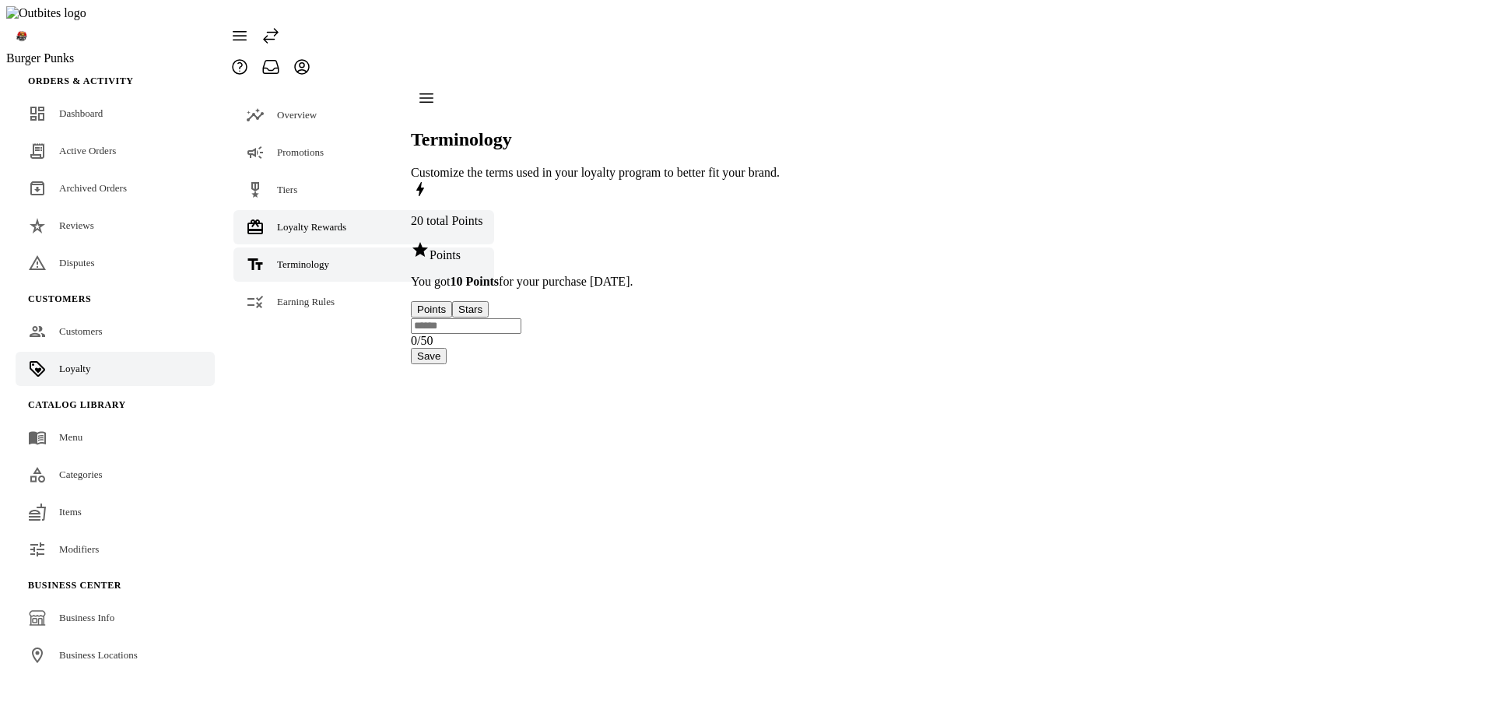
click at [299, 221] on span "Loyalty Rewards" at bounding box center [311, 227] width 69 height 12
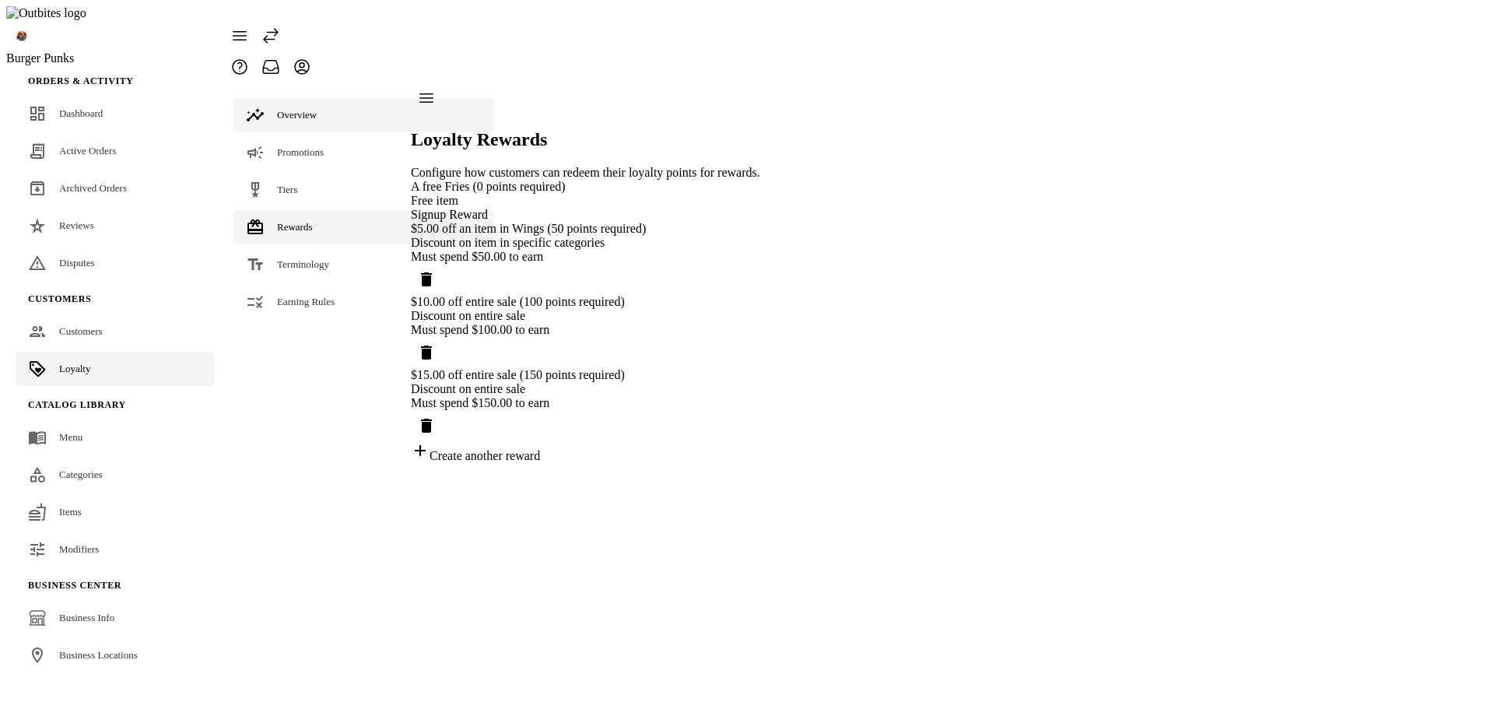
click at [265, 98] on link "Overview" at bounding box center [363, 115] width 261 height 34
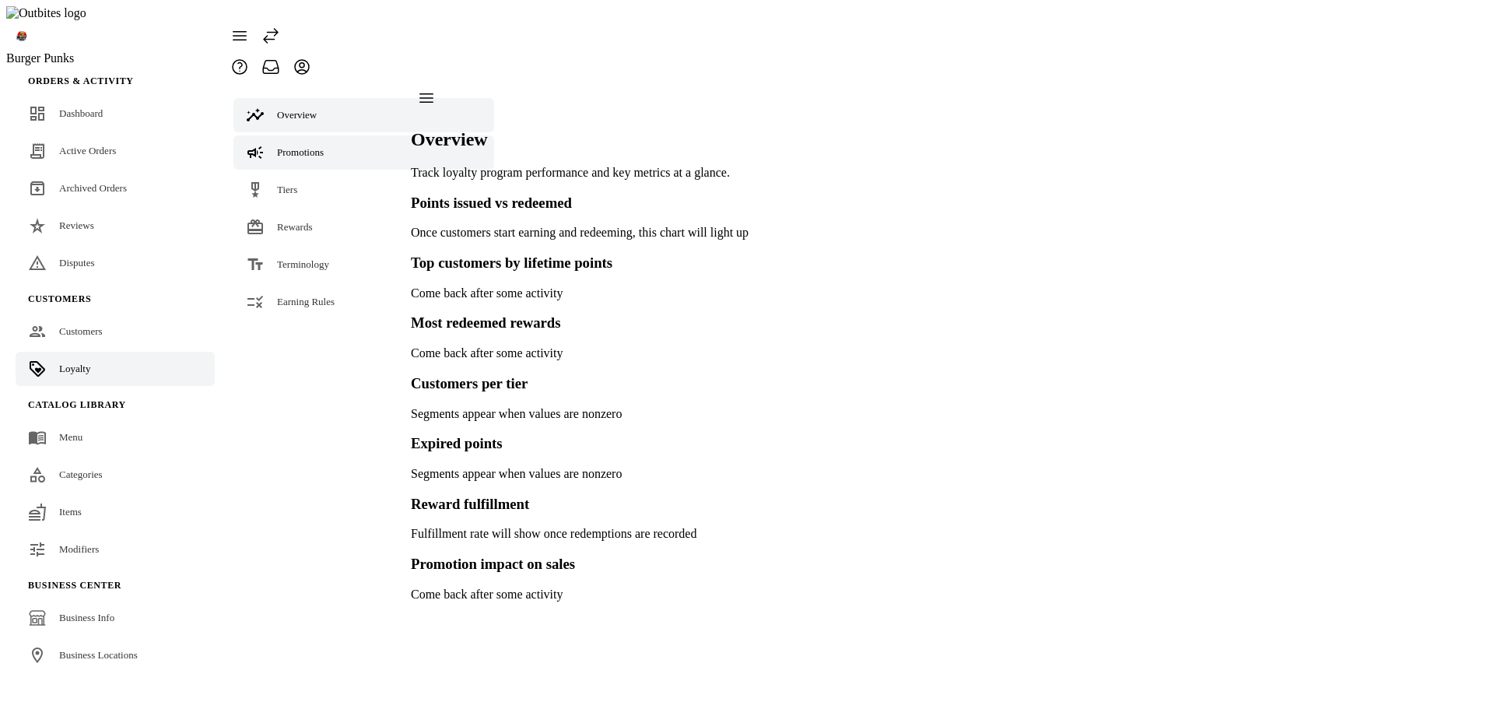
click at [307, 135] on link "Promotions" at bounding box center [363, 152] width 261 height 34
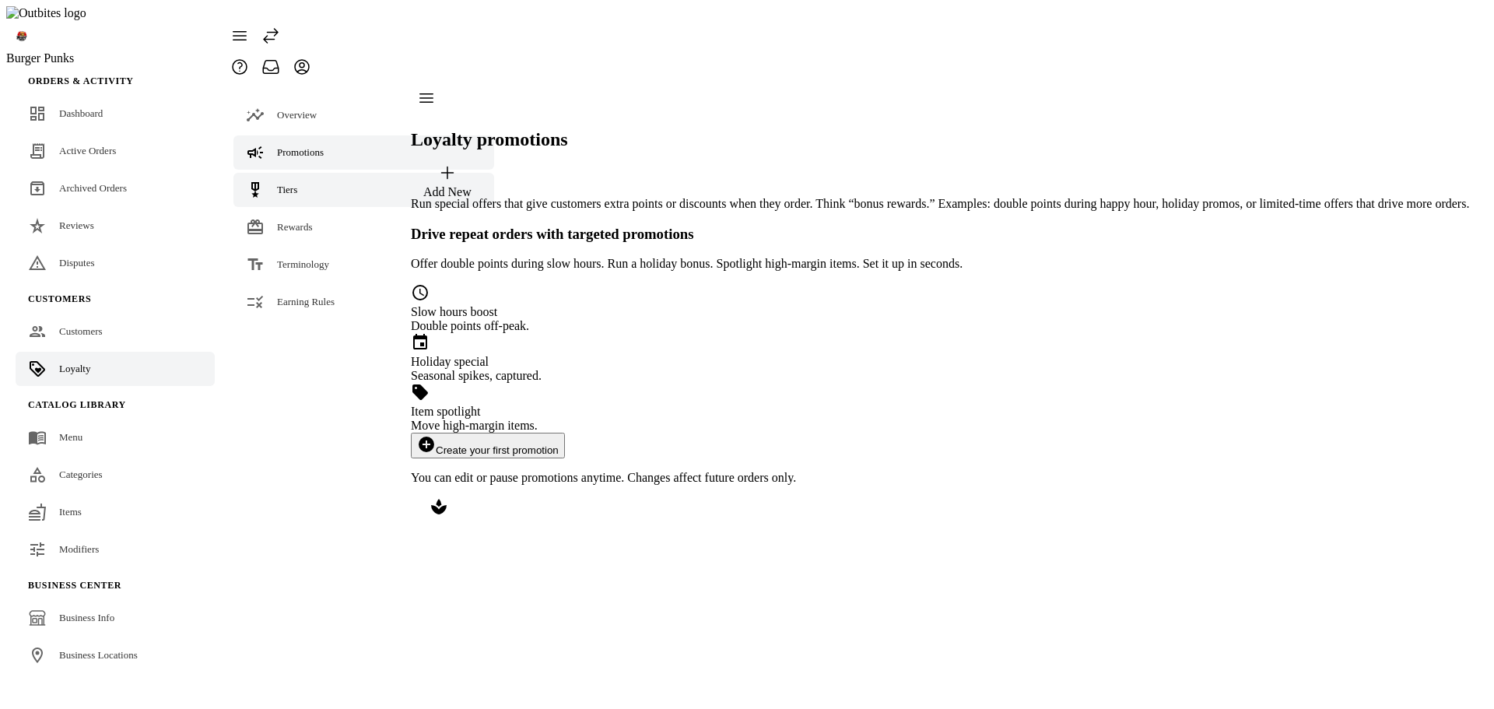
click at [294, 184] on span "Tiers" at bounding box center [287, 190] width 20 height 12
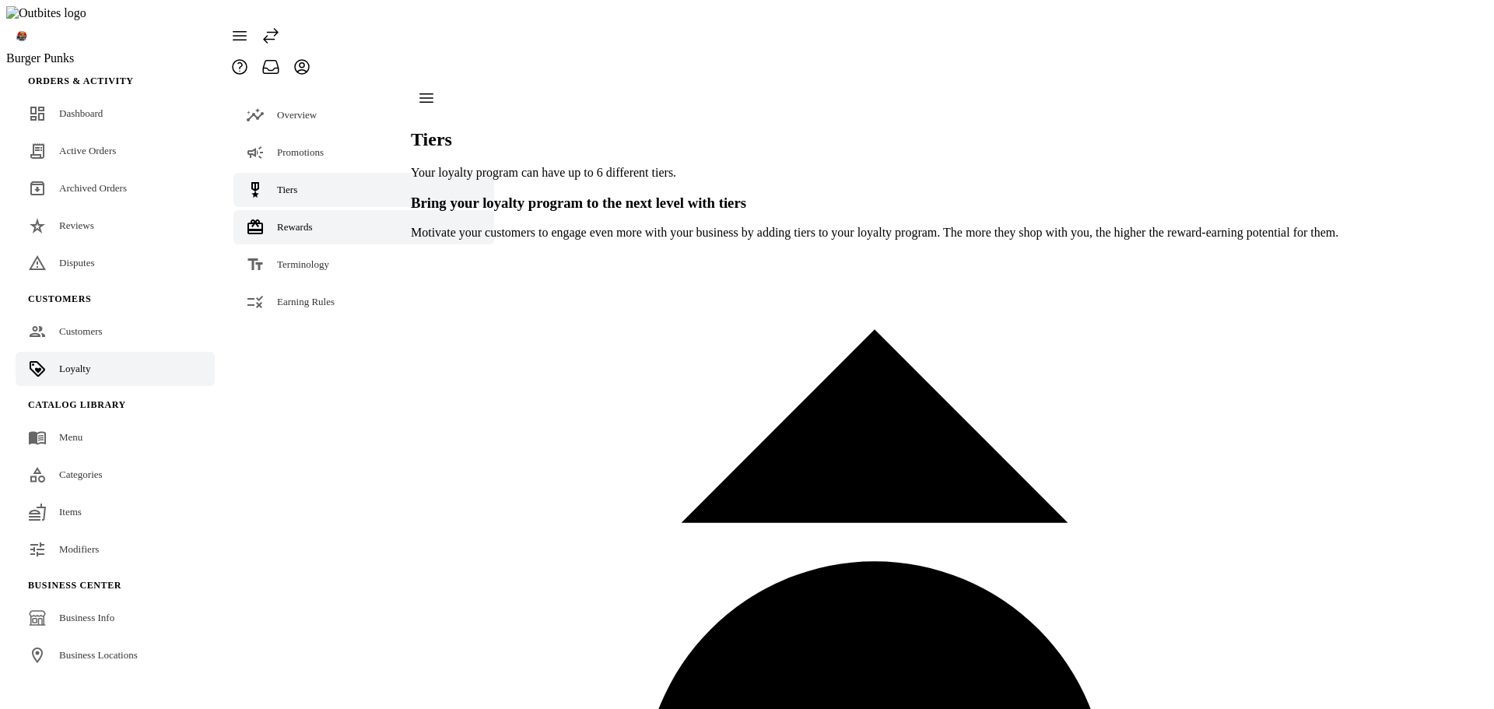
click at [292, 219] on div "Rewards" at bounding box center [295, 227] width 36 height 16
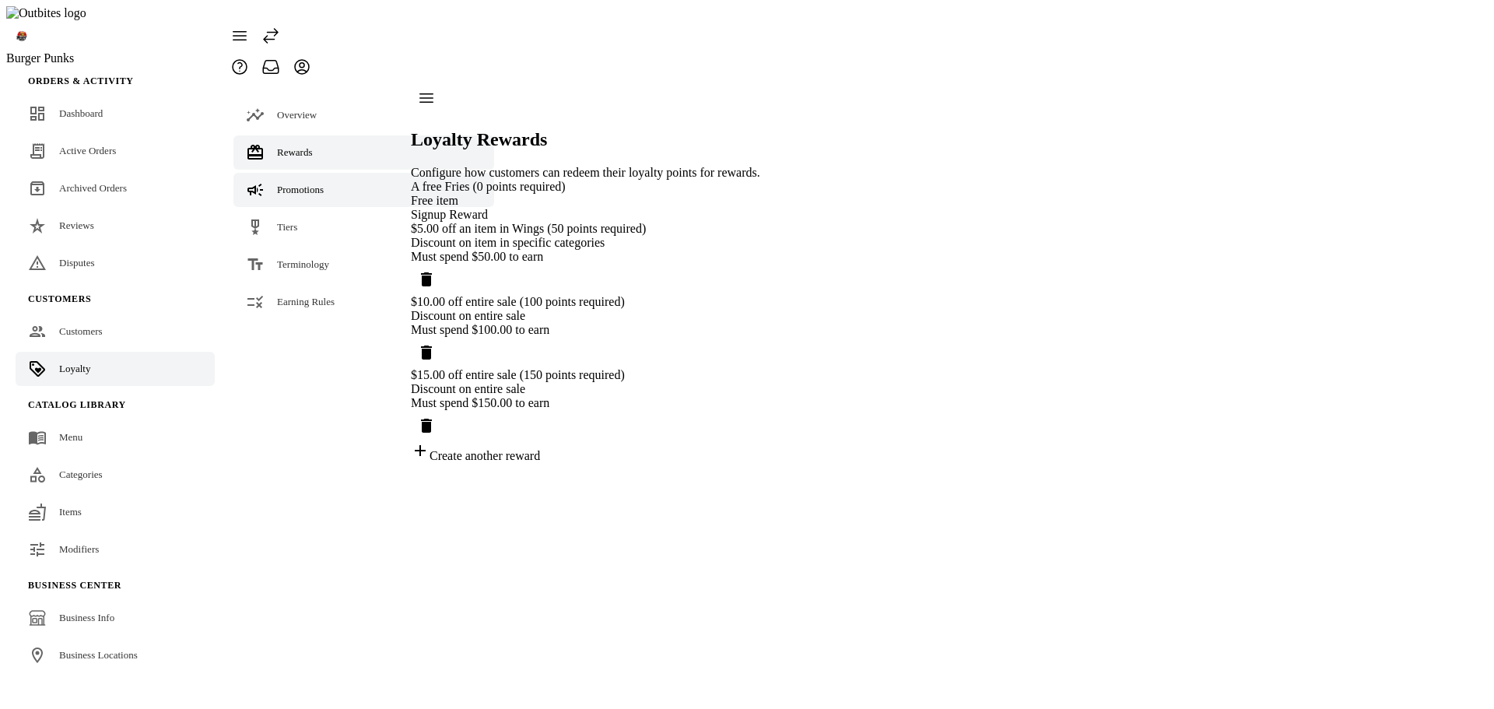
click at [268, 173] on link "Promotions" at bounding box center [363, 190] width 261 height 34
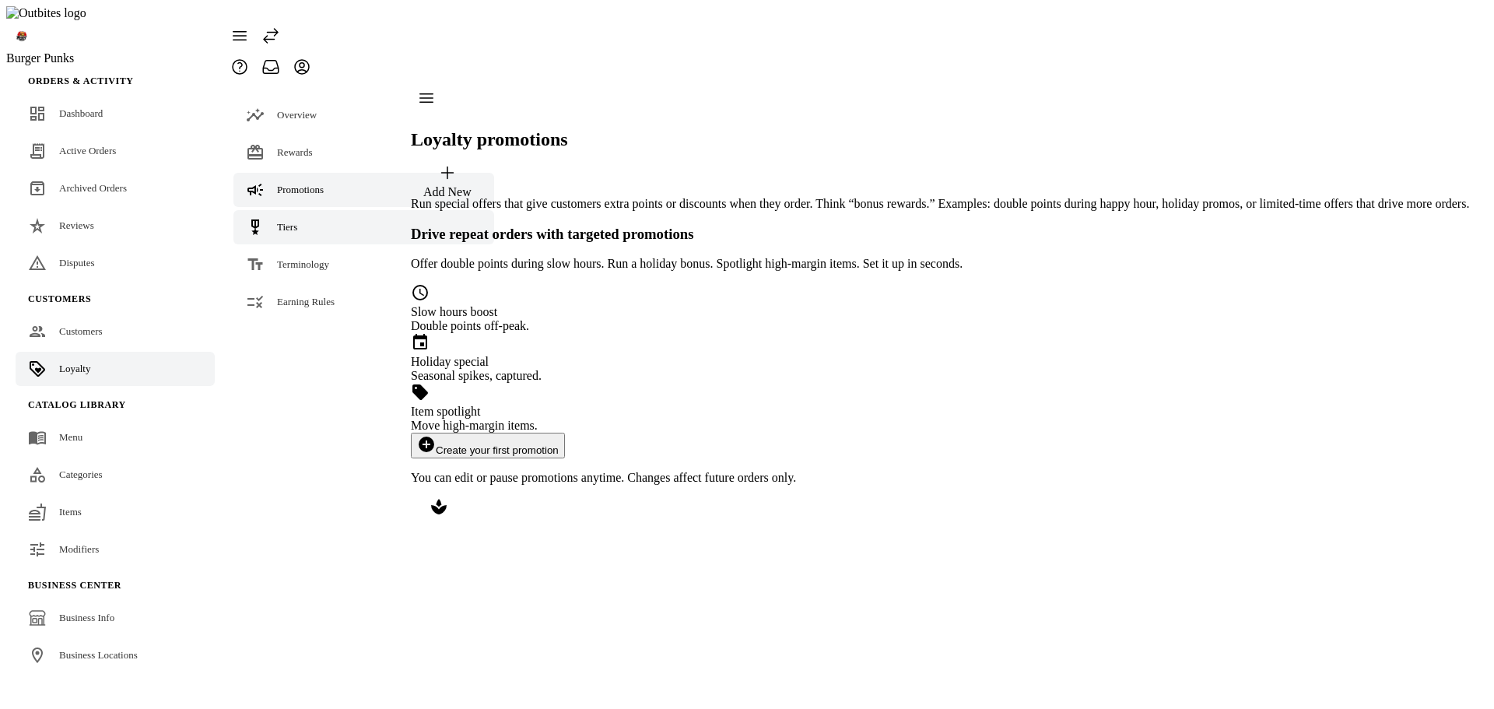
click at [291, 221] on span "Tiers" at bounding box center [287, 227] width 20 height 12
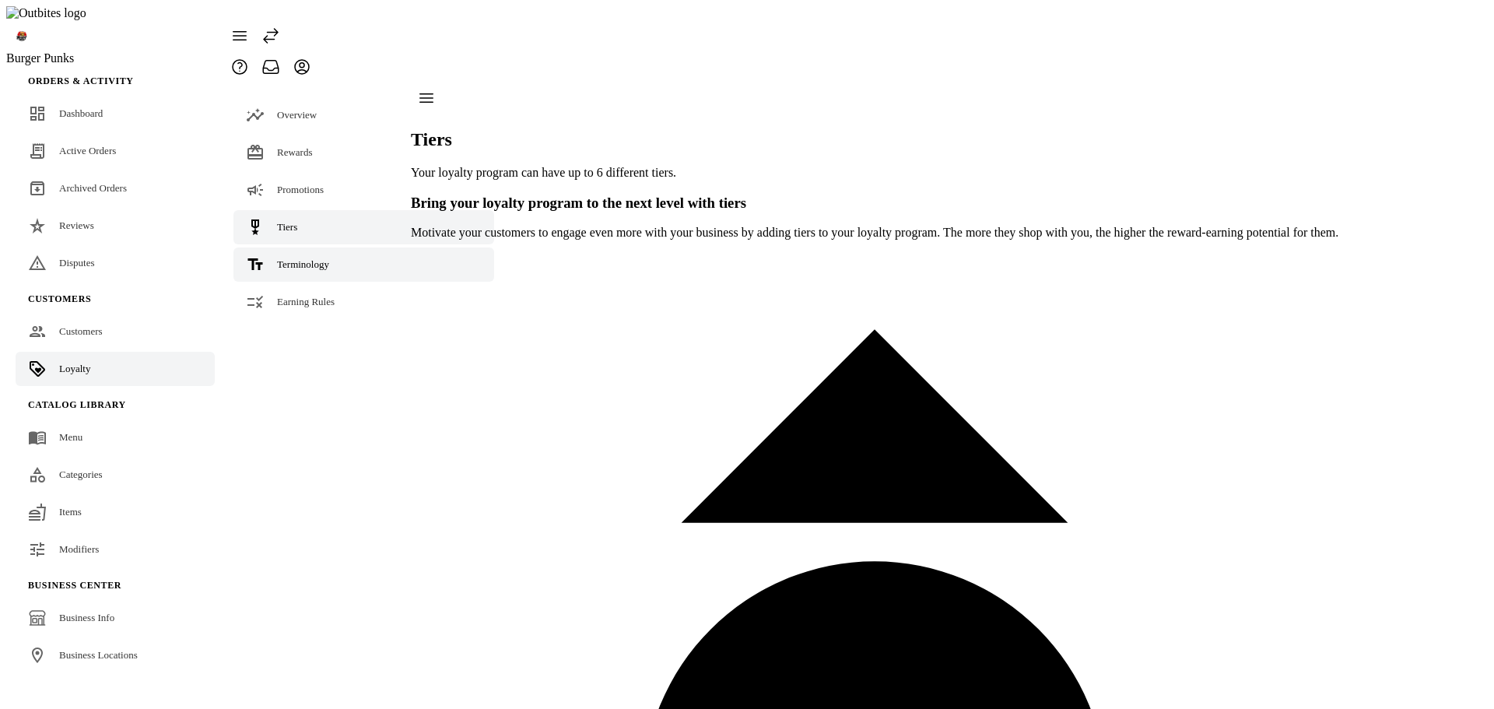
click at [290, 247] on link "Terminology" at bounding box center [363, 264] width 261 height 34
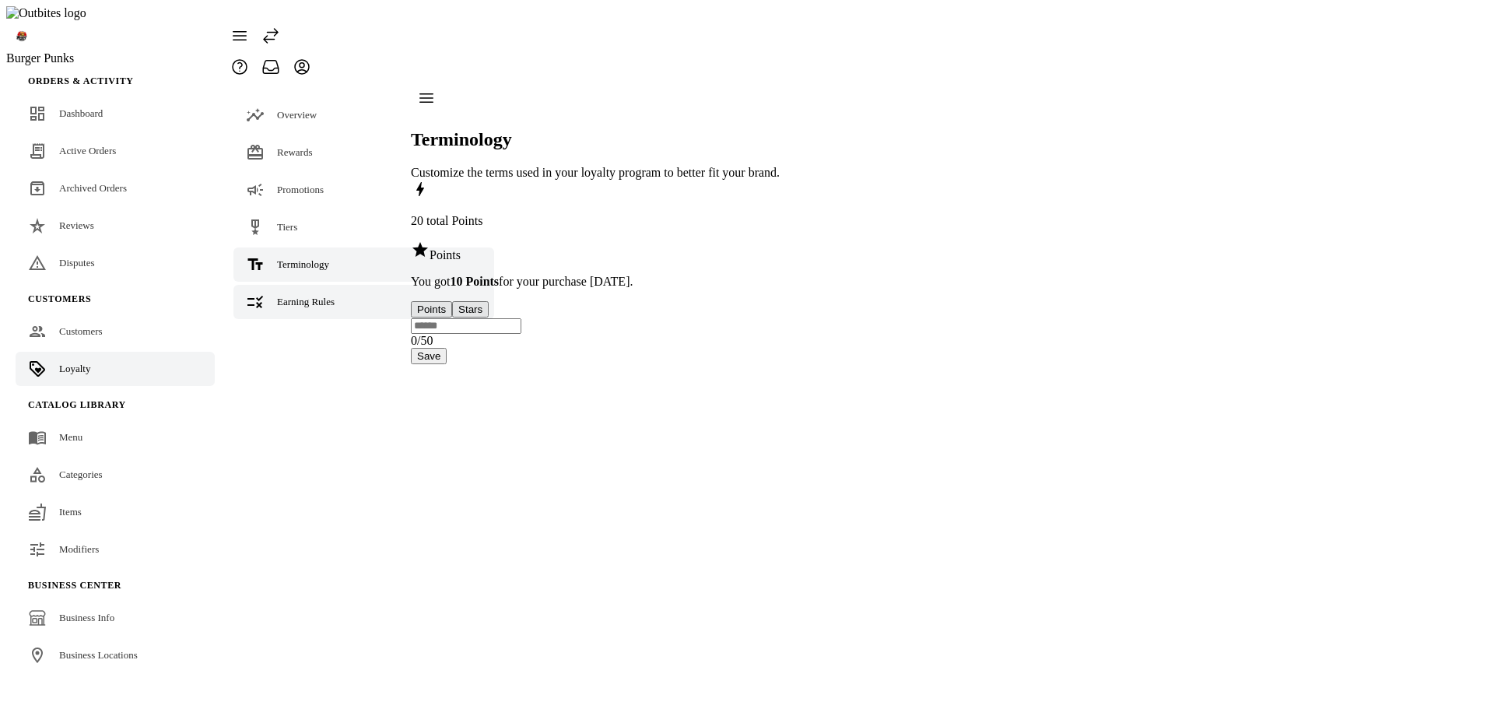
click at [299, 296] on span "Earning Rules" at bounding box center [306, 302] width 58 height 12
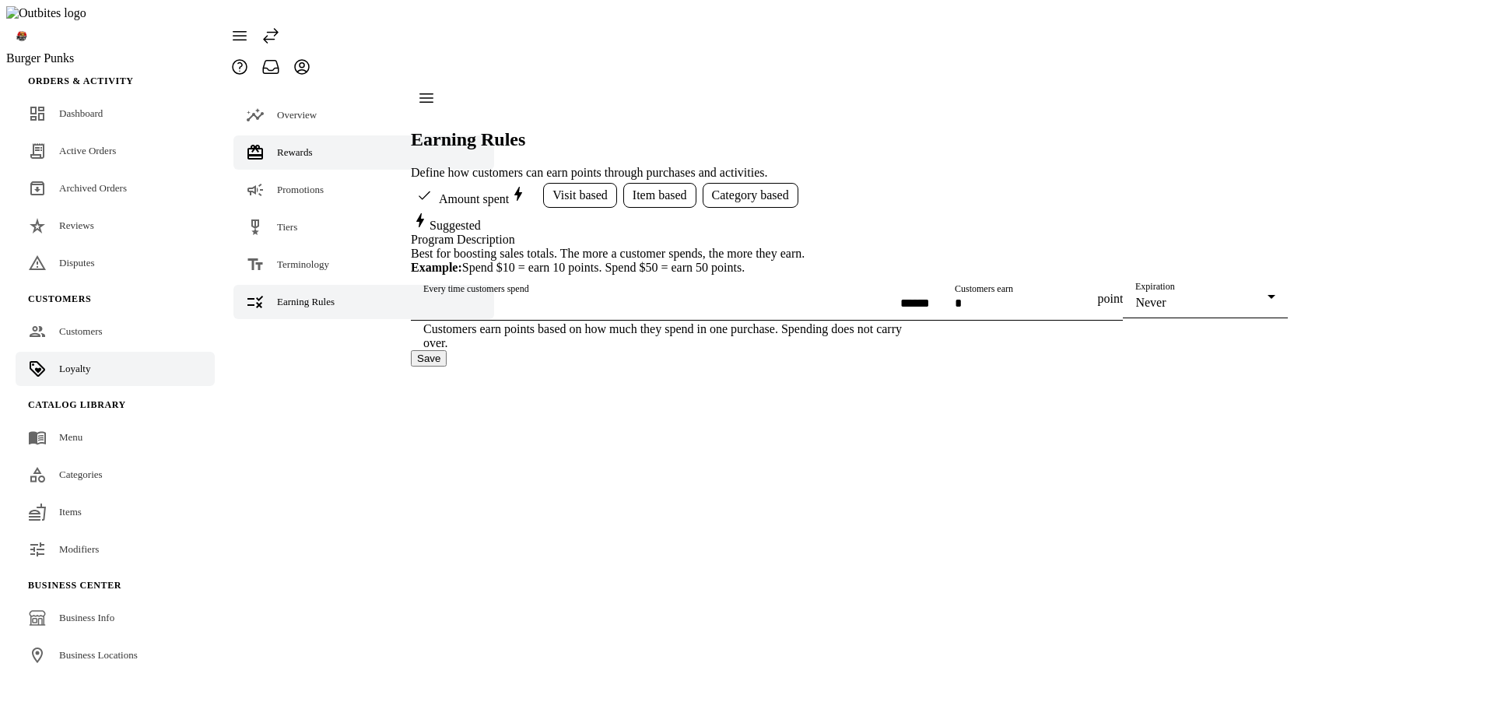
click at [277, 146] on span "Rewards" at bounding box center [295, 152] width 36 height 12
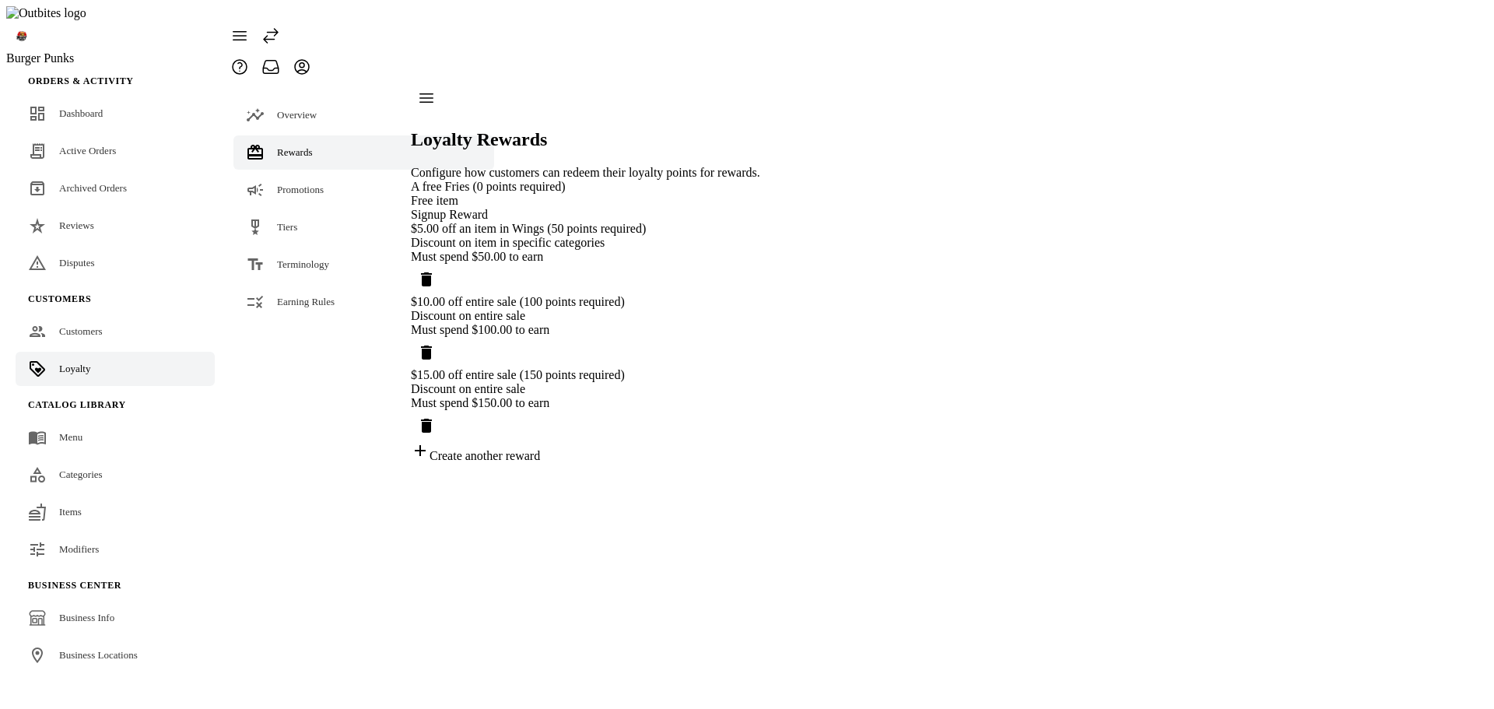
click at [295, 380] on div "Overview Rewards Promotions Tiers Terminology Earning Rules" at bounding box center [363, 272] width 279 height 380
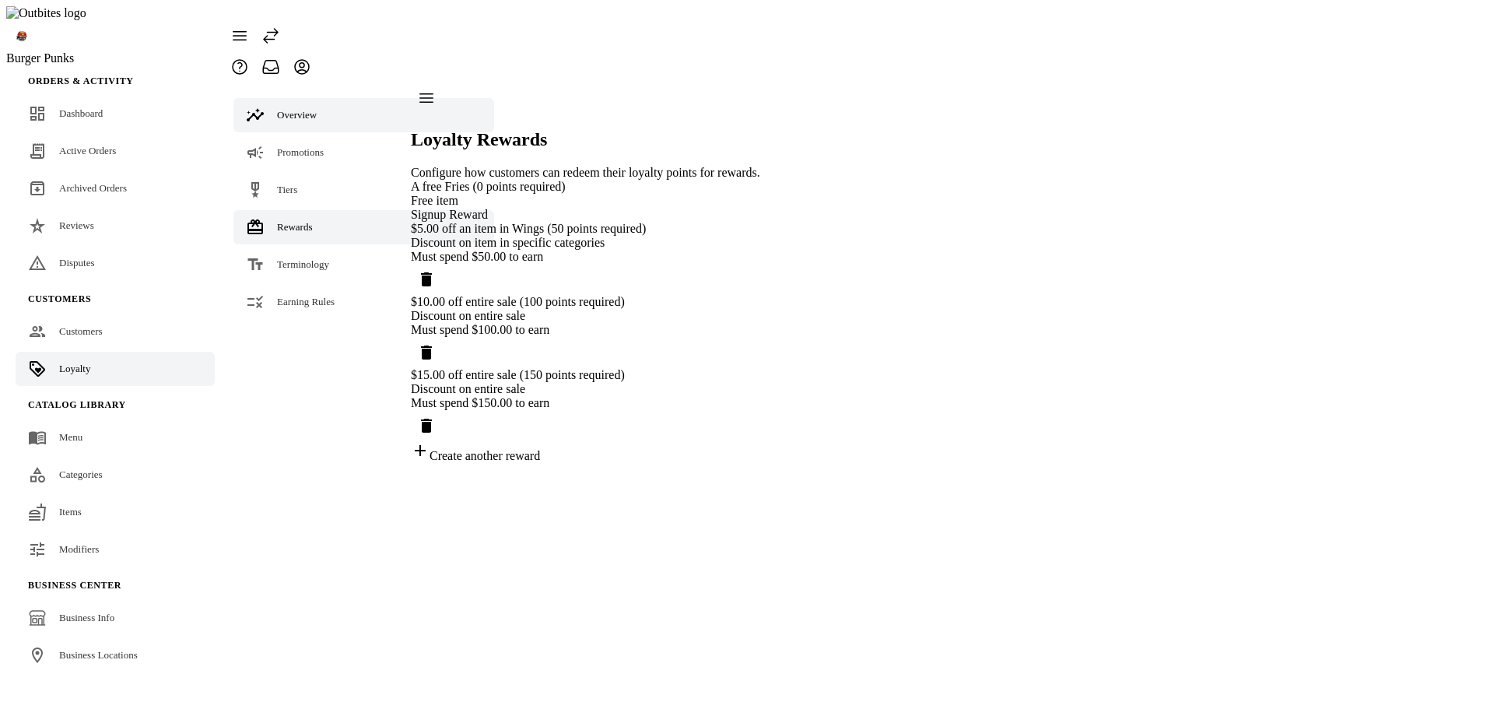
click at [307, 109] on span "Overview" at bounding box center [297, 115] width 40 height 12
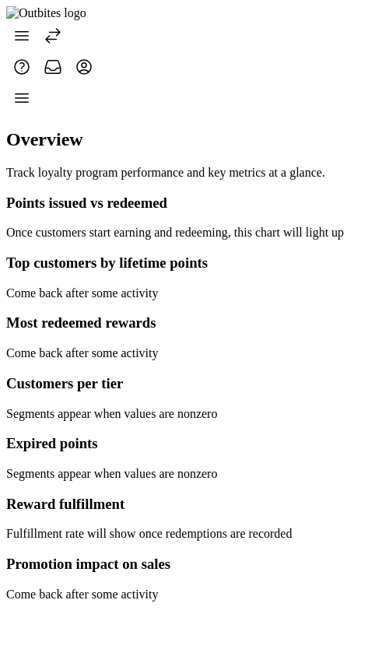
click at [31, 89] on icon at bounding box center [21, 98] width 19 height 19
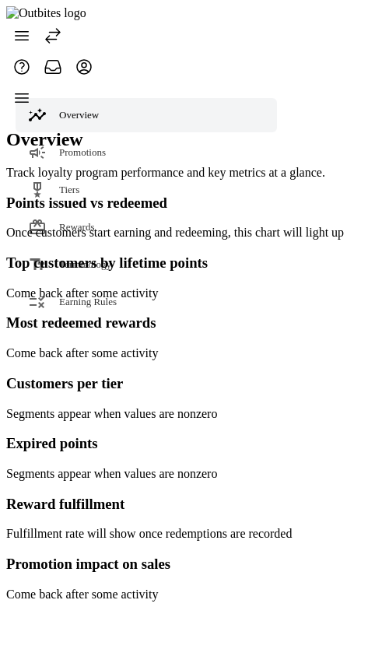
click at [240, 198] on div at bounding box center [175, 341] width 338 height 519
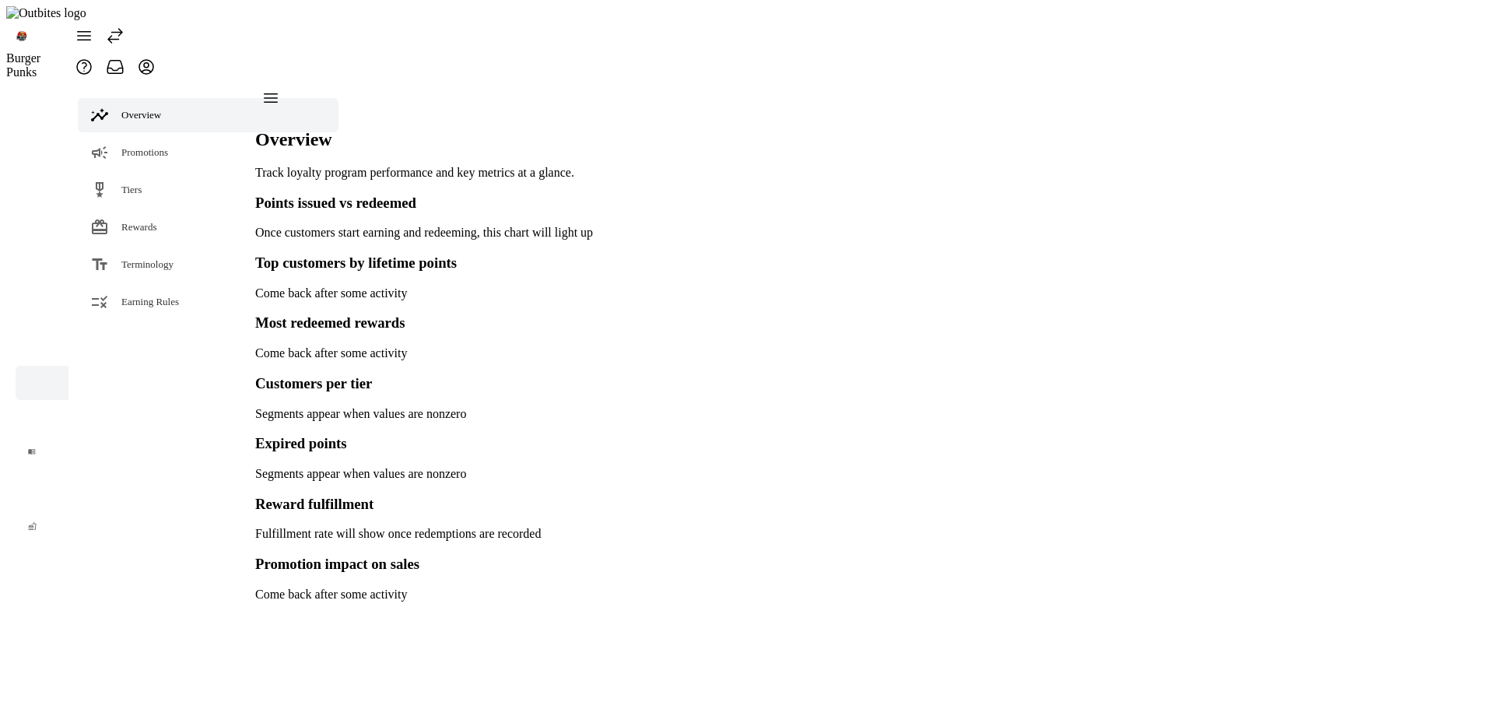
click at [124, 26] on icon at bounding box center [115, 35] width 19 height 19
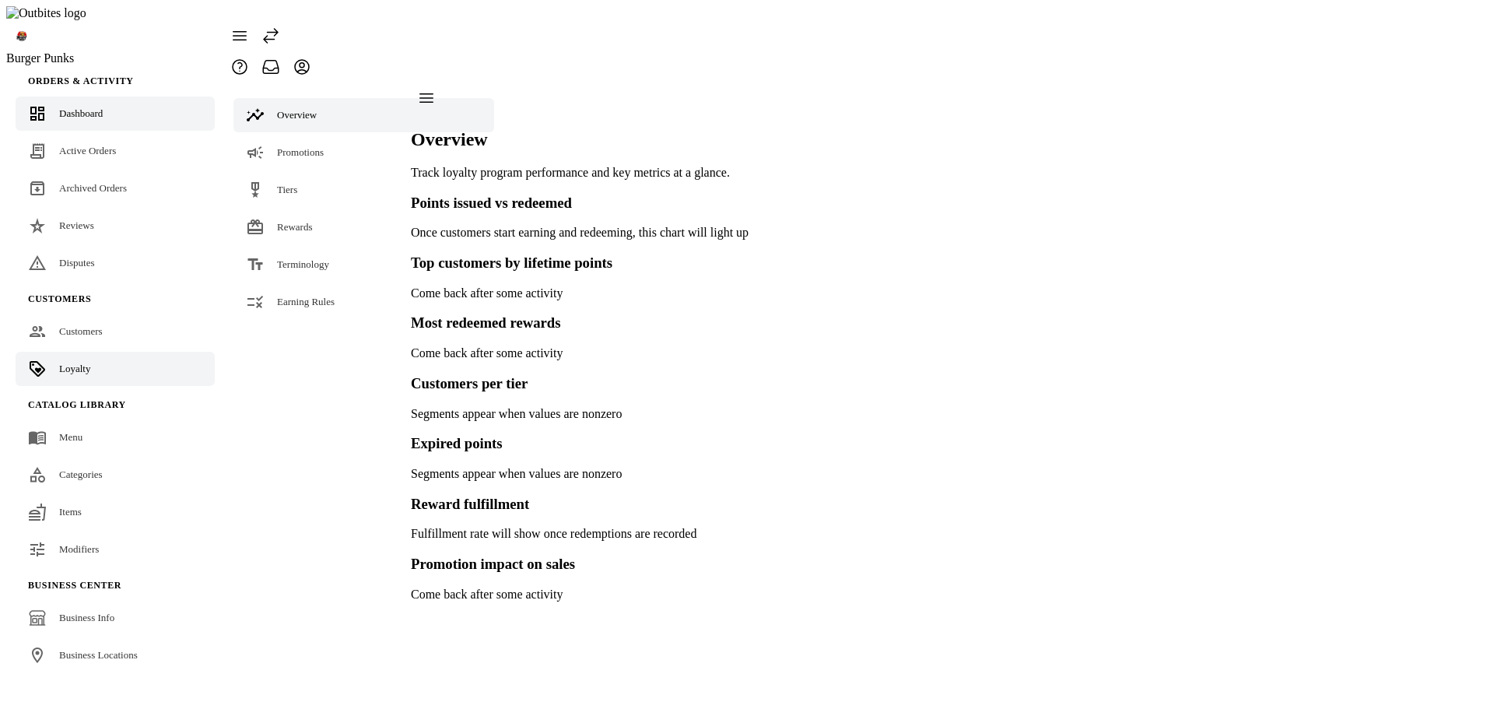
click at [89, 107] on span "Dashboard" at bounding box center [81, 113] width 44 height 12
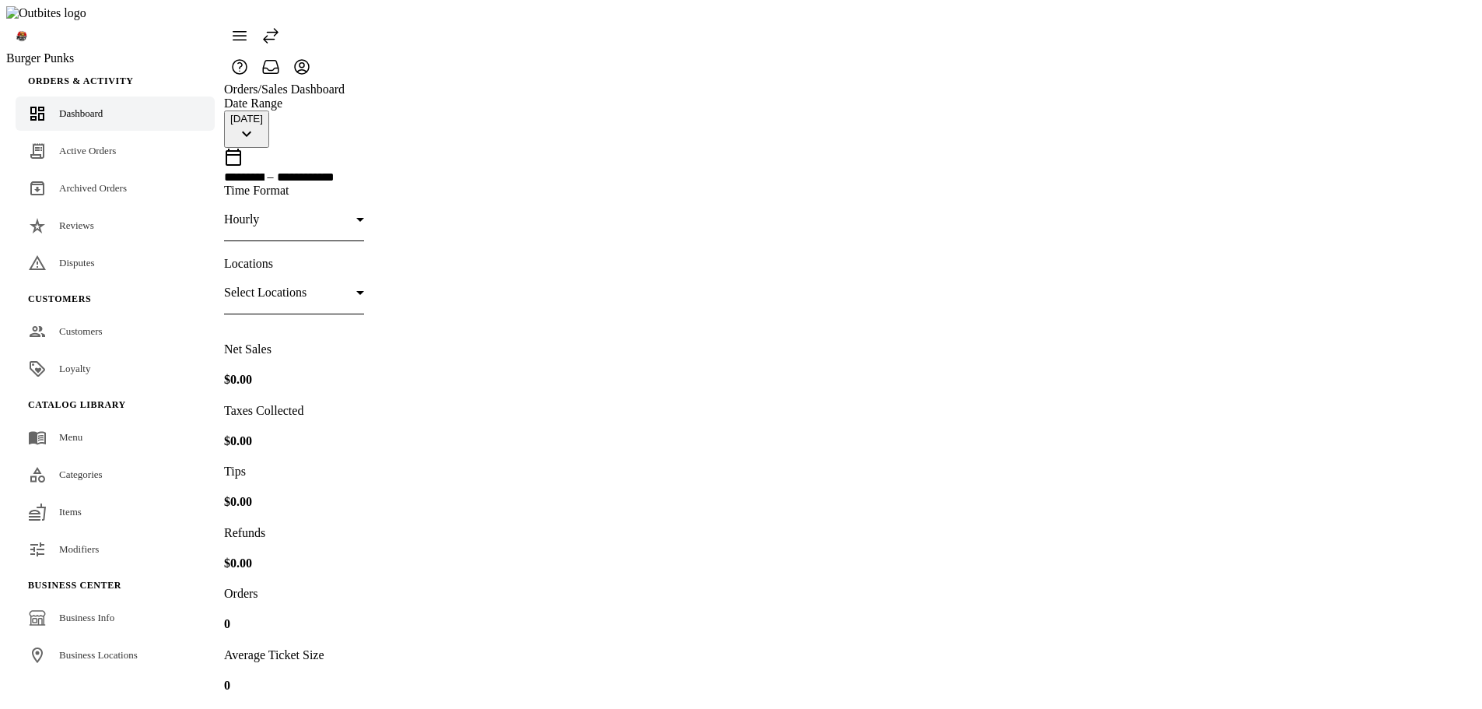
click at [79, 363] on span "Loyalty" at bounding box center [74, 369] width 31 height 12
click at [278, 29] on icon at bounding box center [271, 36] width 14 height 14
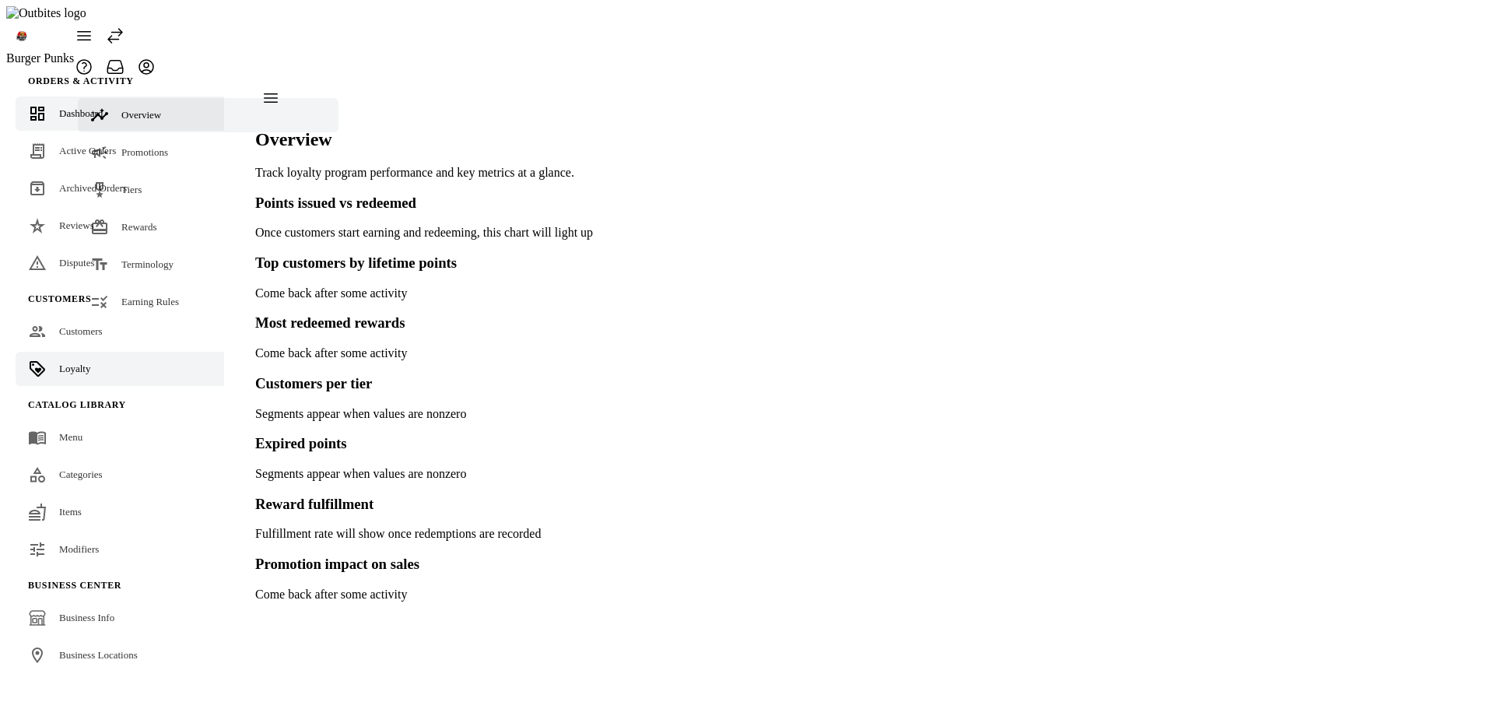
click at [108, 96] on link "Dashboard" at bounding box center [128, 113] width 224 height 34
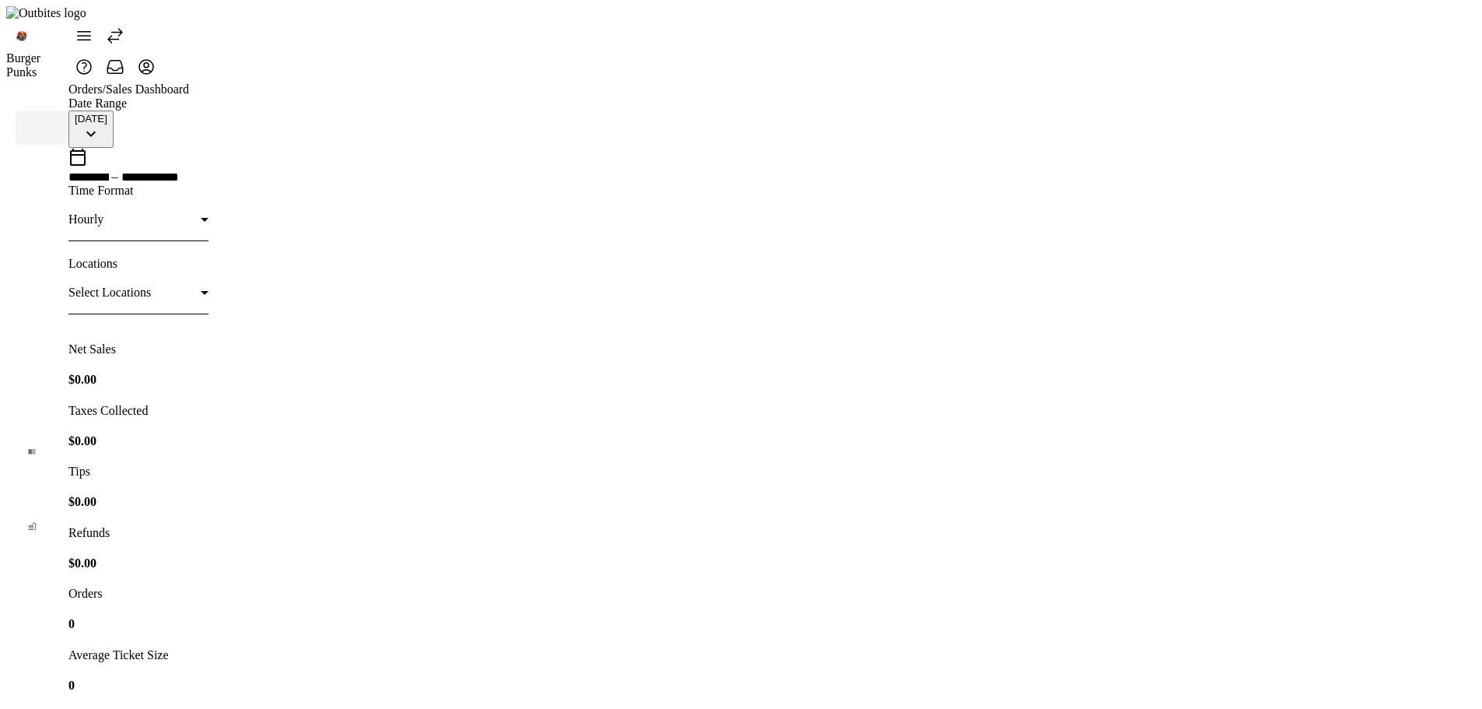
click at [134, 30] on span at bounding box center [114, 35] width 37 height 37
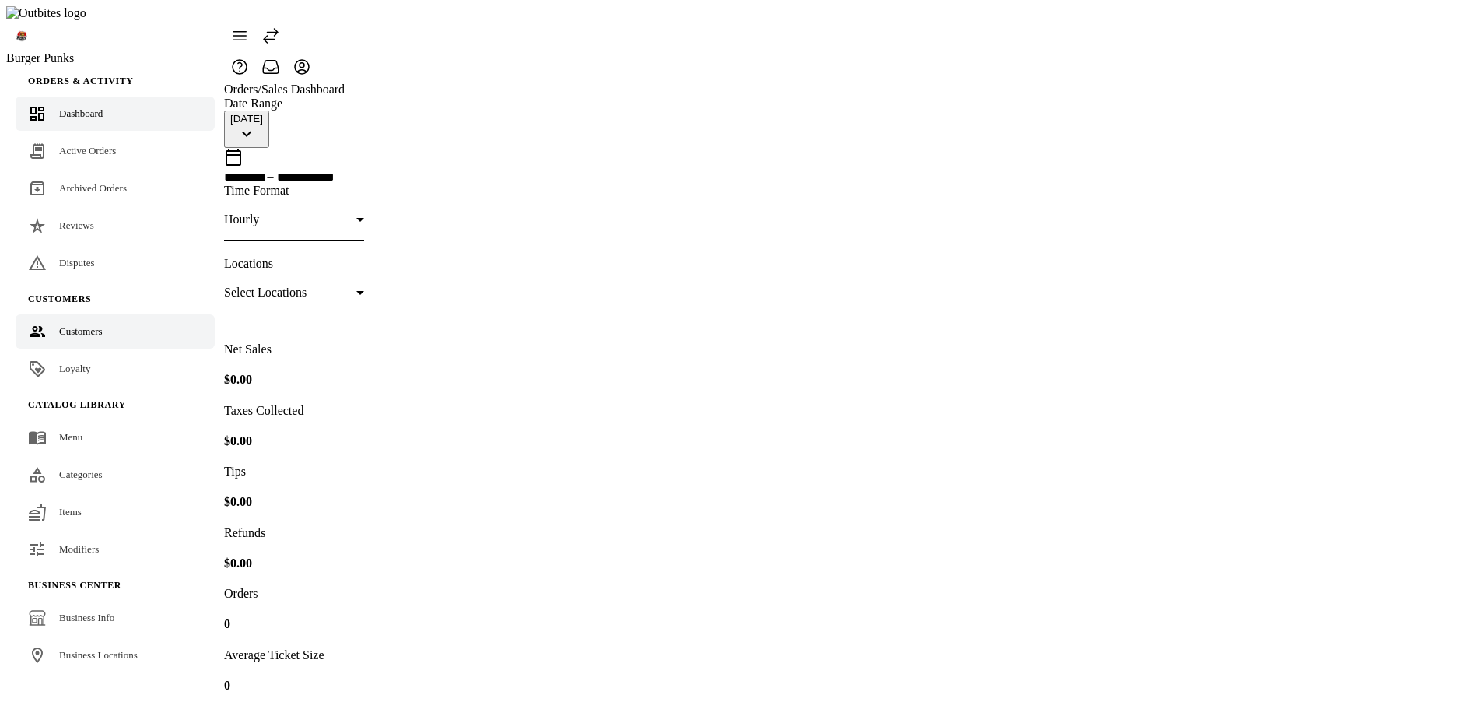
click at [120, 314] on link "Customers" at bounding box center [115, 331] width 199 height 34
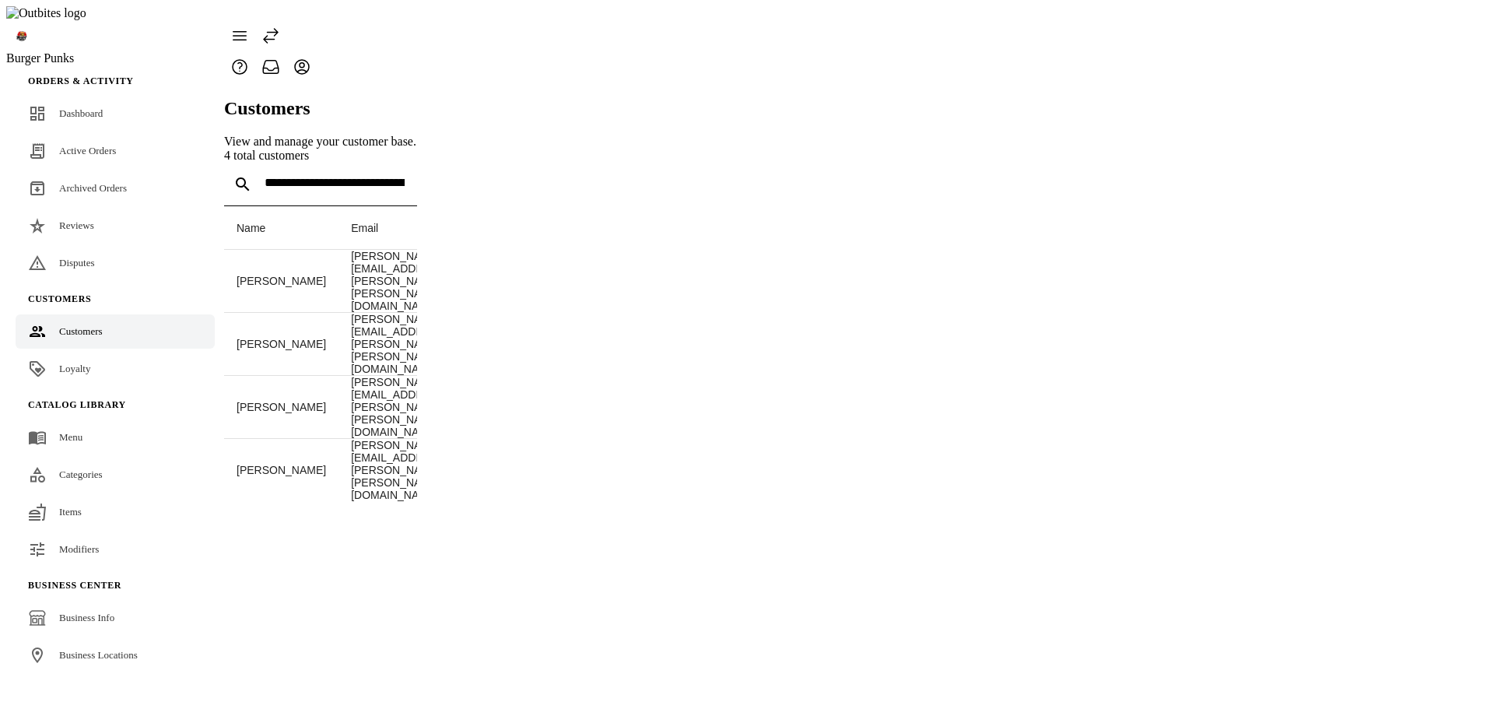
click at [72, 352] on link "Loyalty" at bounding box center [115, 369] width 199 height 34
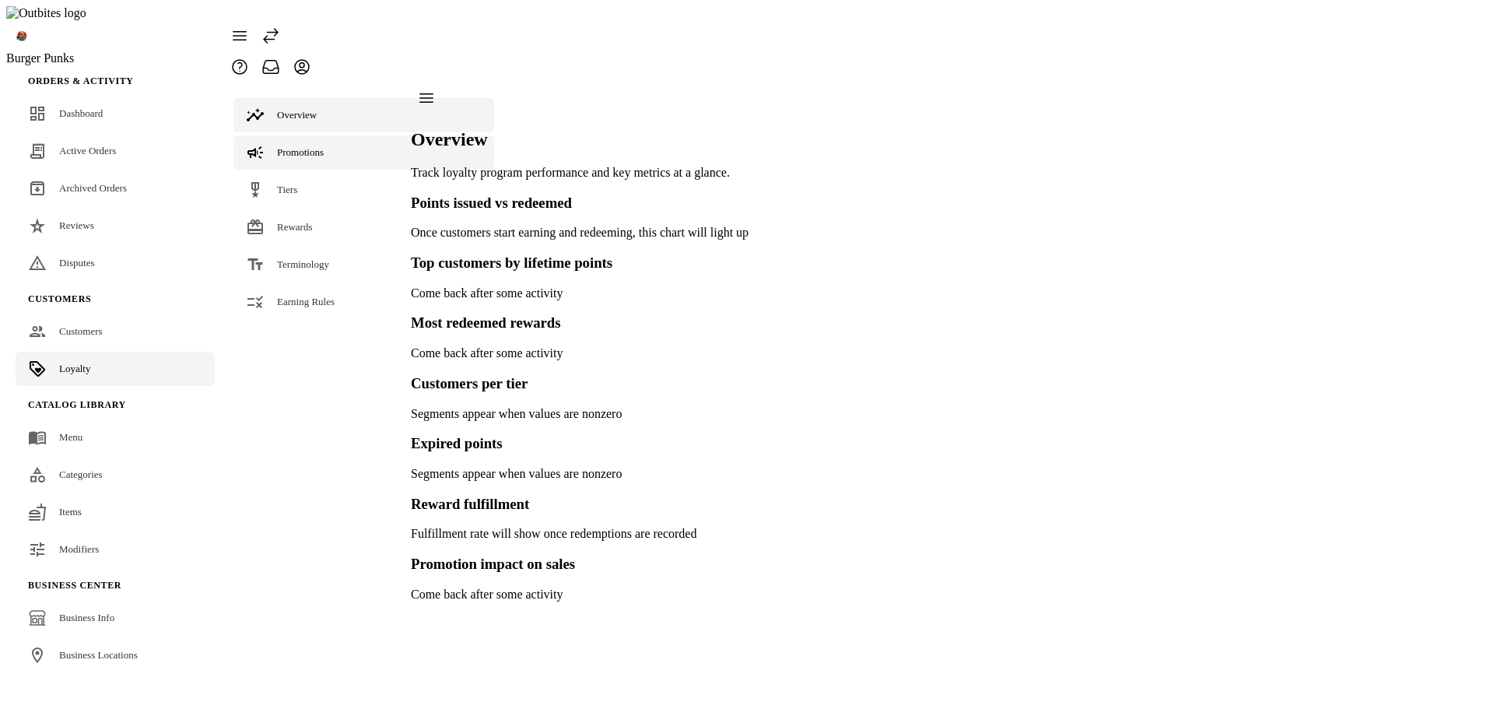
click at [303, 135] on link "Promotions" at bounding box center [363, 152] width 261 height 34
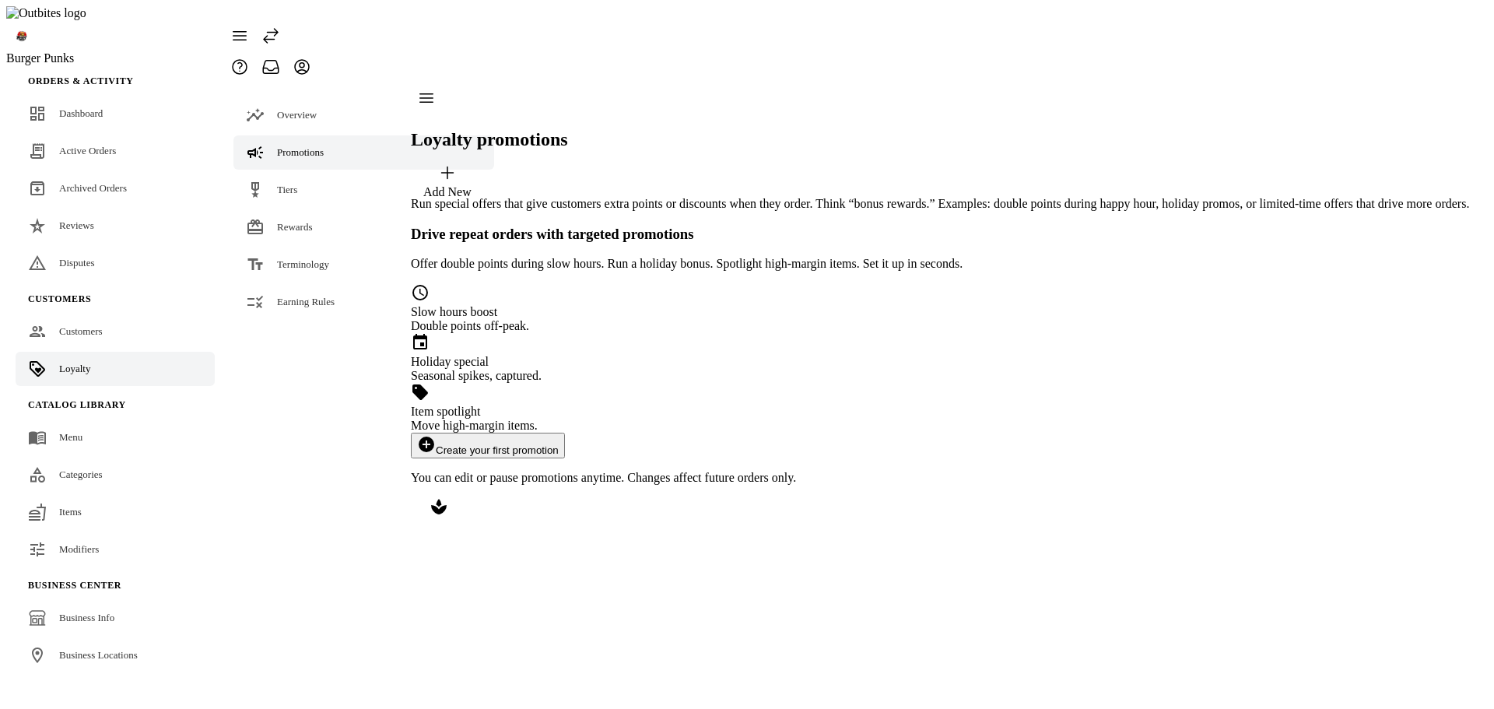
click at [303, 136] on link "Promotions" at bounding box center [363, 152] width 261 height 34
click at [303, 173] on link "Tiers" at bounding box center [363, 190] width 261 height 34
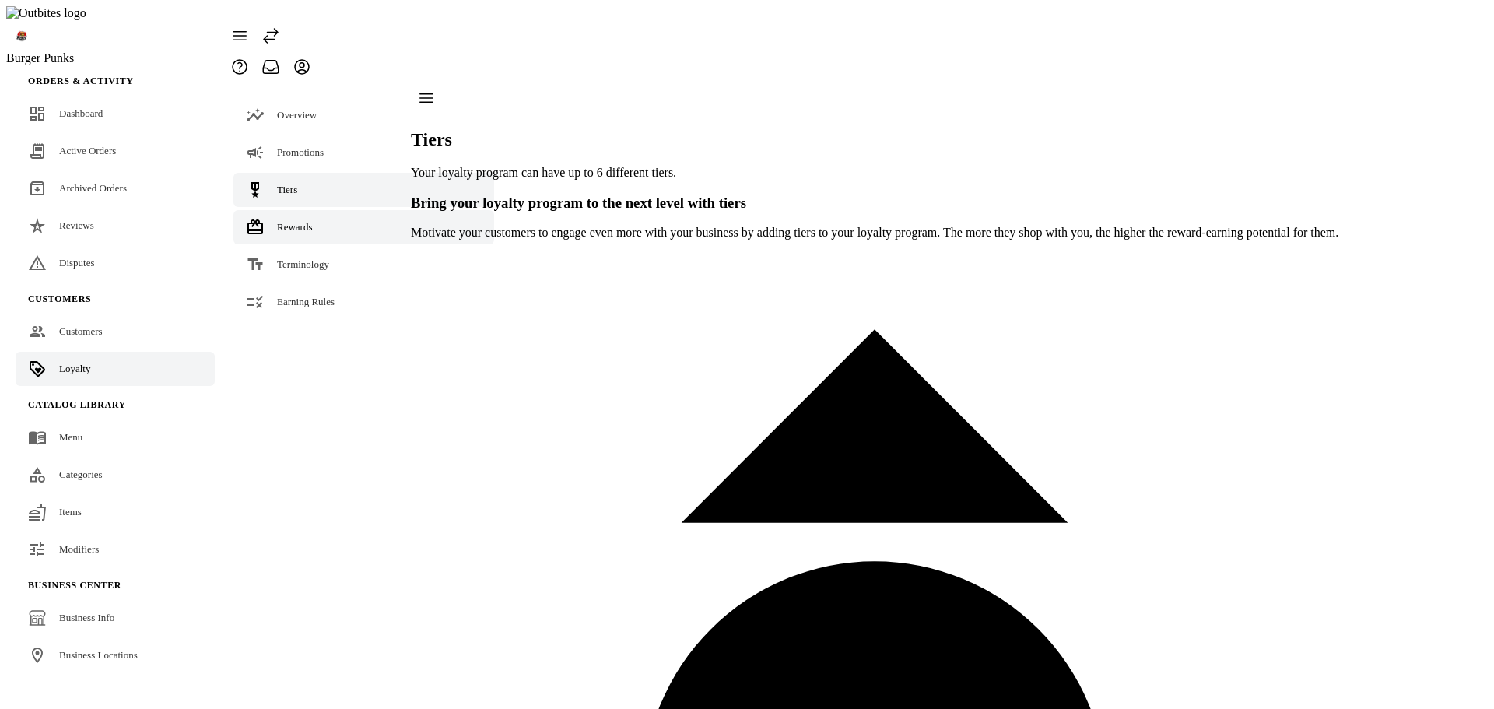
click at [304, 221] on span "Rewards" at bounding box center [295, 227] width 36 height 12
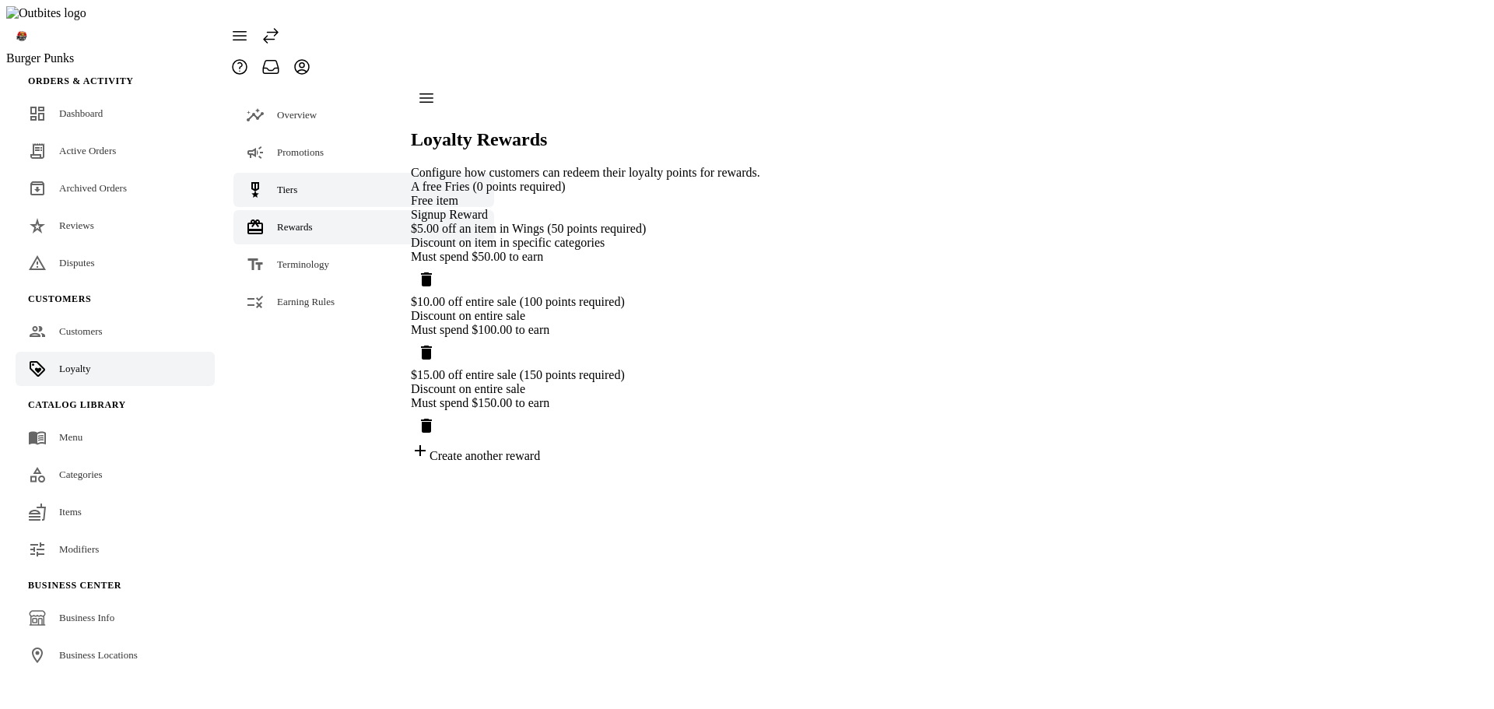
click at [308, 173] on link "Tiers" at bounding box center [363, 190] width 261 height 34
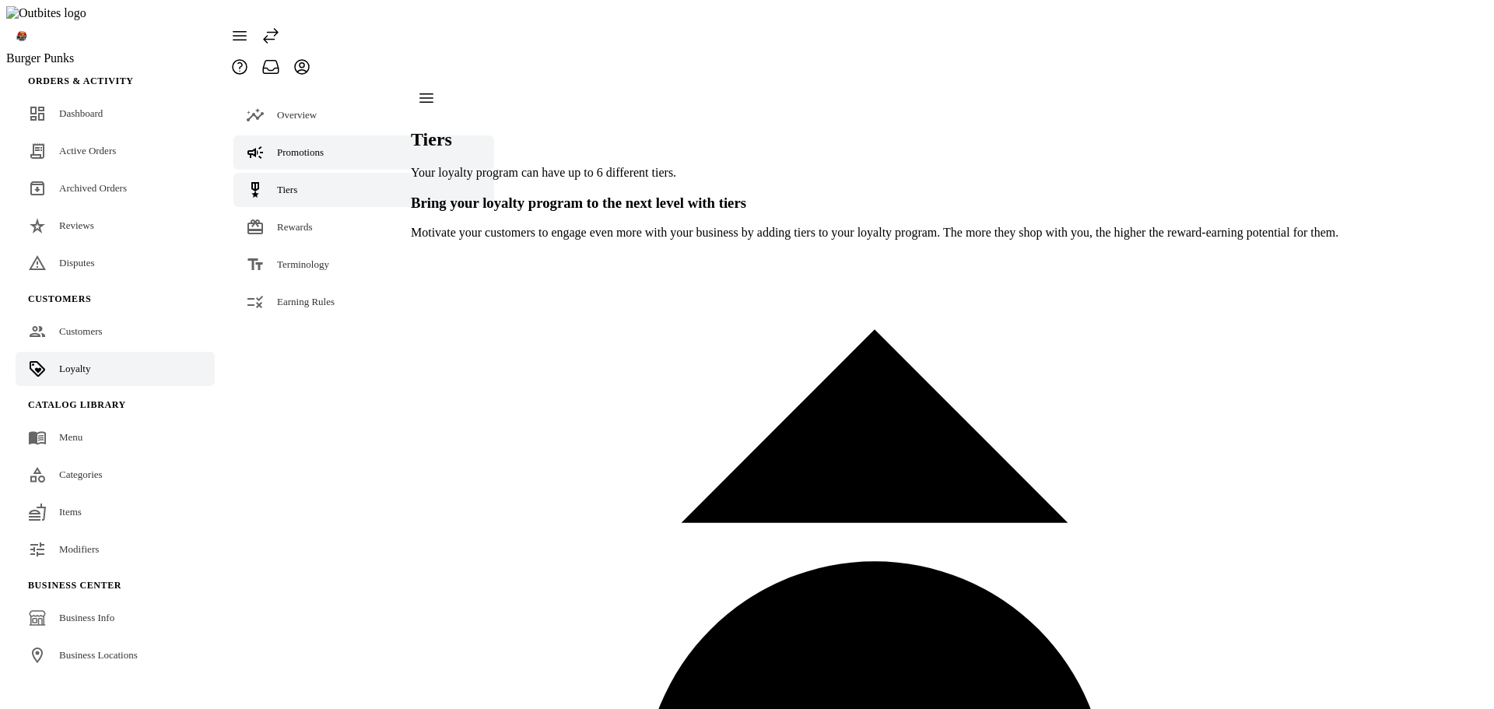
click at [314, 146] on span "Promotions" at bounding box center [300, 152] width 47 height 12
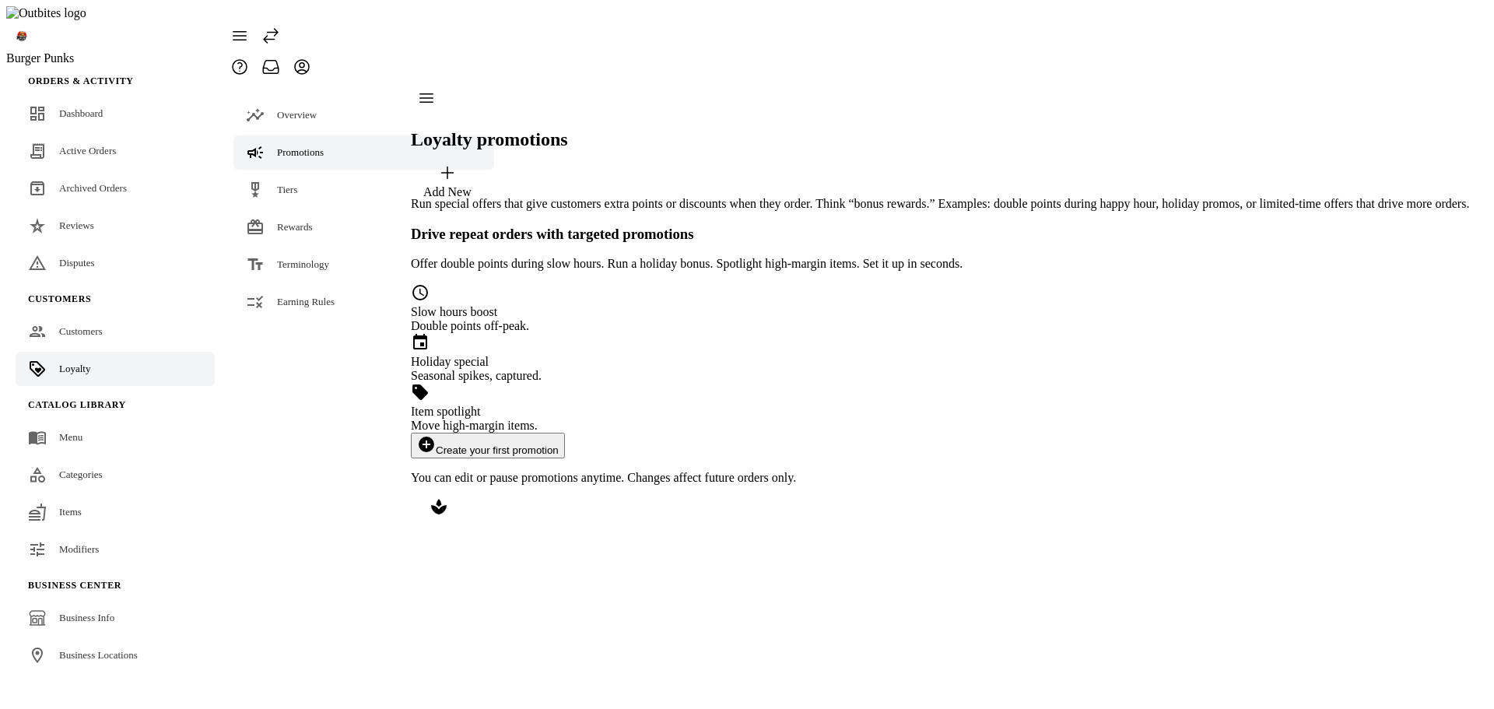
click at [565, 433] on button "add_circle Create your first promotion" at bounding box center [488, 446] width 154 height 26
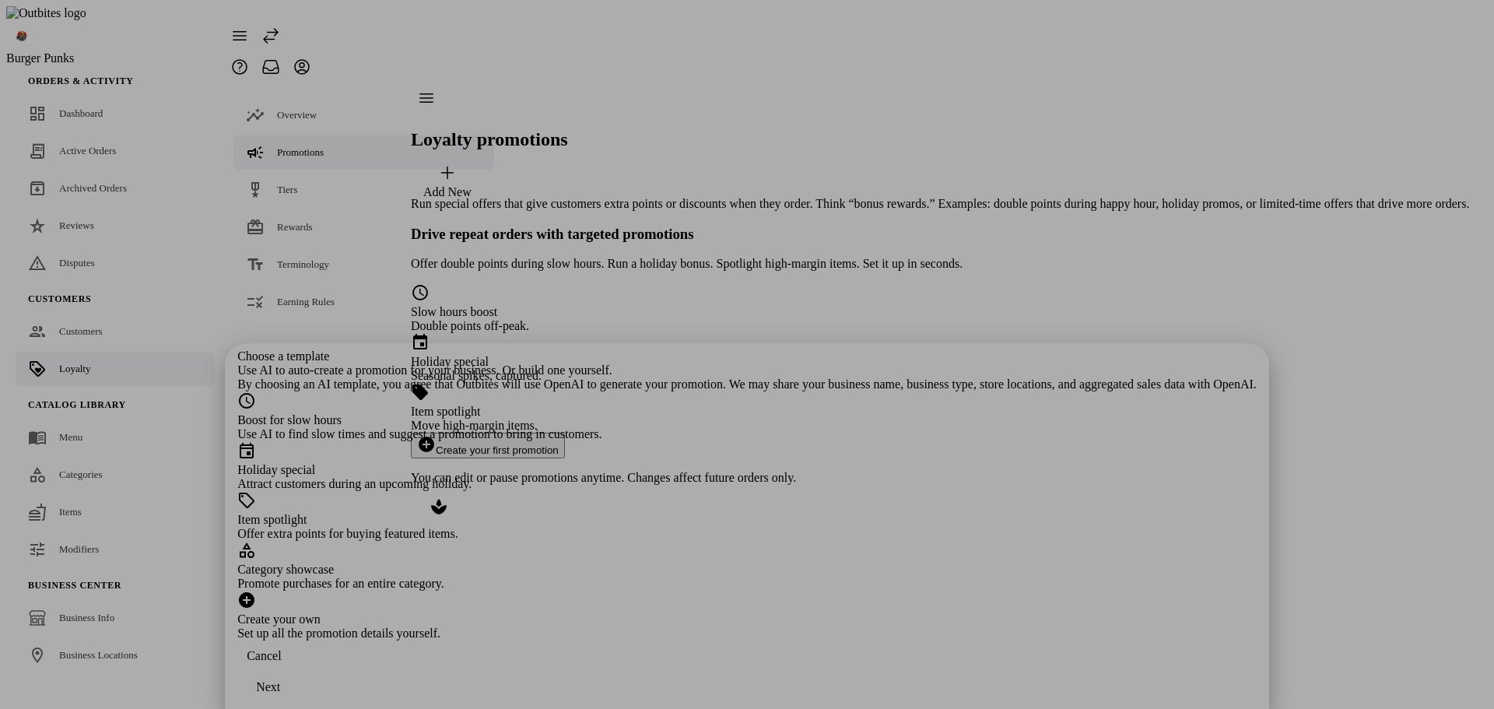
click at [691, 612] on div "Create your own" at bounding box center [746, 619] width 1019 height 14
click at [280, 680] on div "Next" at bounding box center [268, 687] width 24 height 14
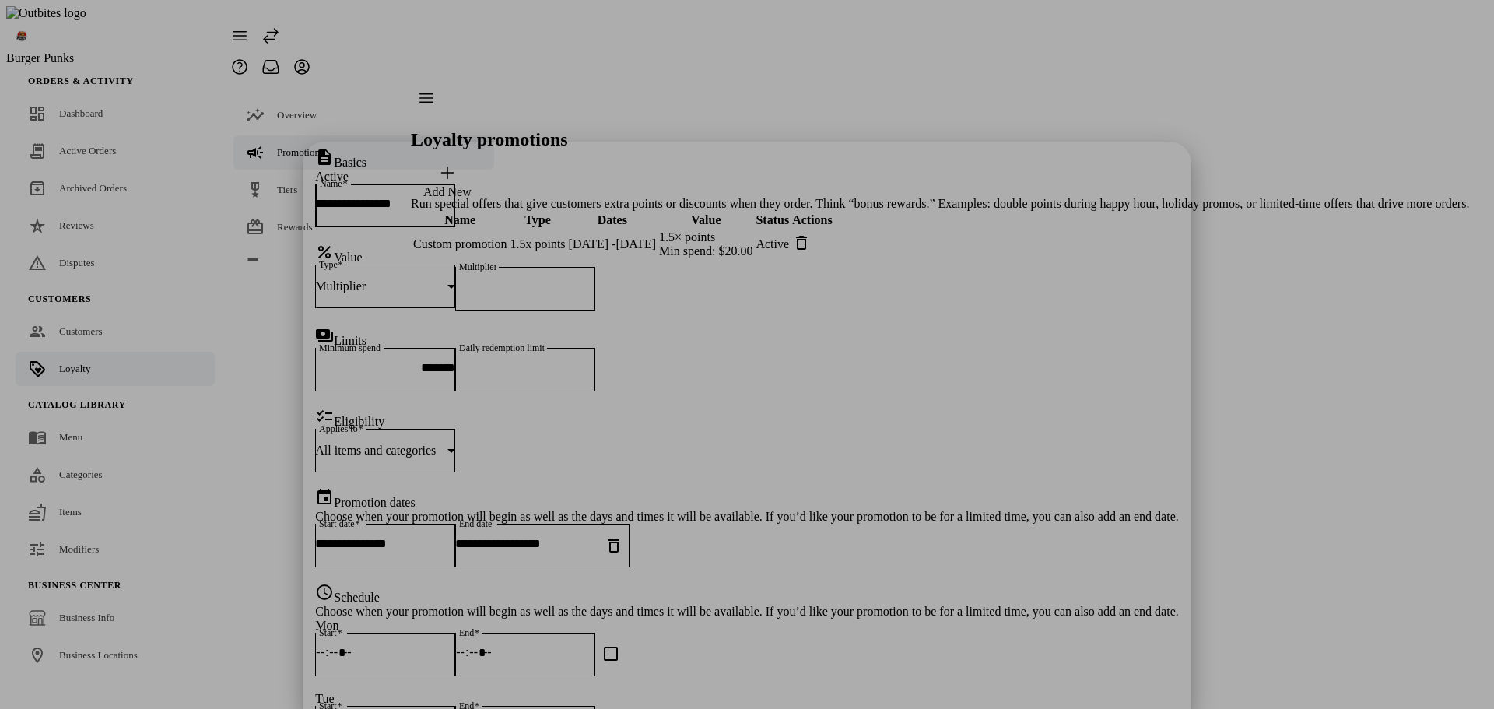
drag, startPoint x: 629, startPoint y: 82, endPoint x: 461, endPoint y: 70, distance: 168.5
click at [461, 70] on div "**********" at bounding box center [747, 354] width 1494 height 709
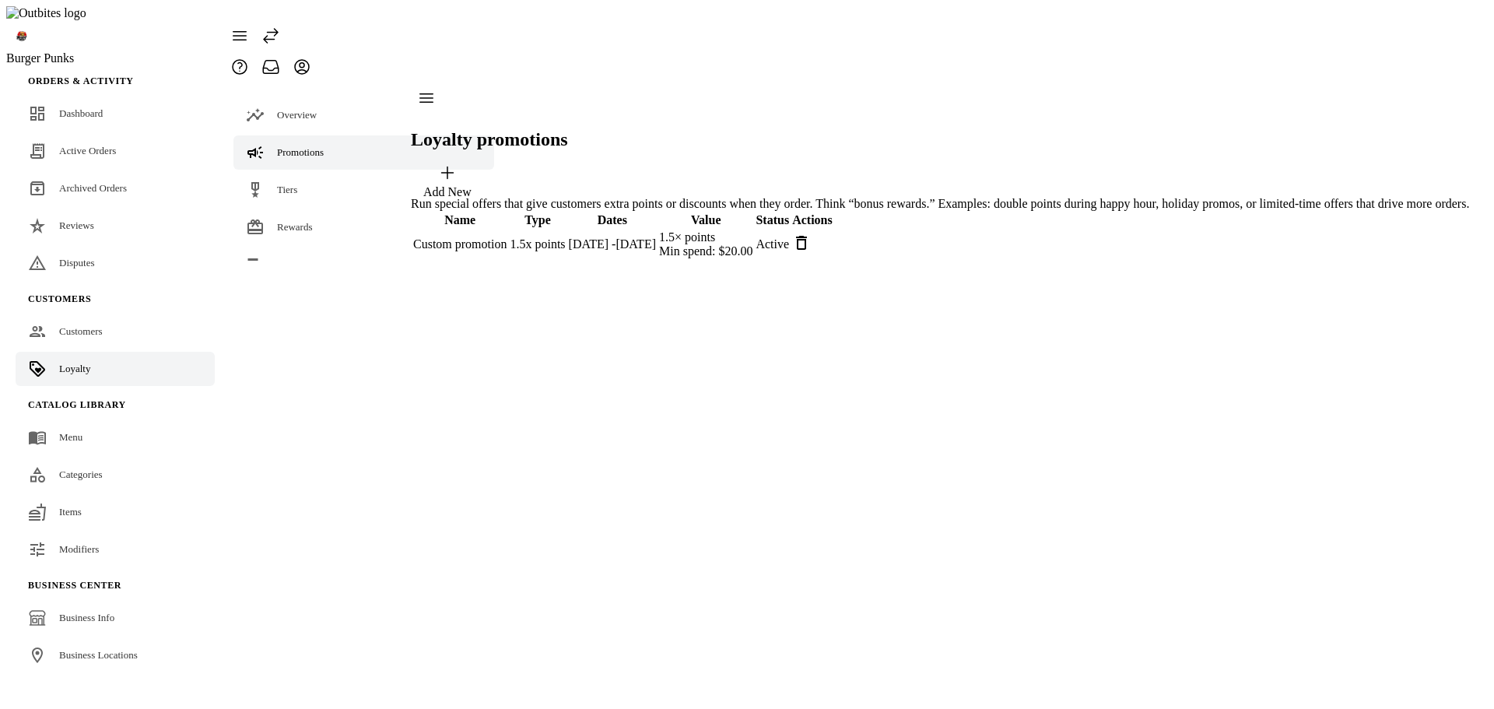
click at [833, 230] on td at bounding box center [812, 245] width 42 height 30
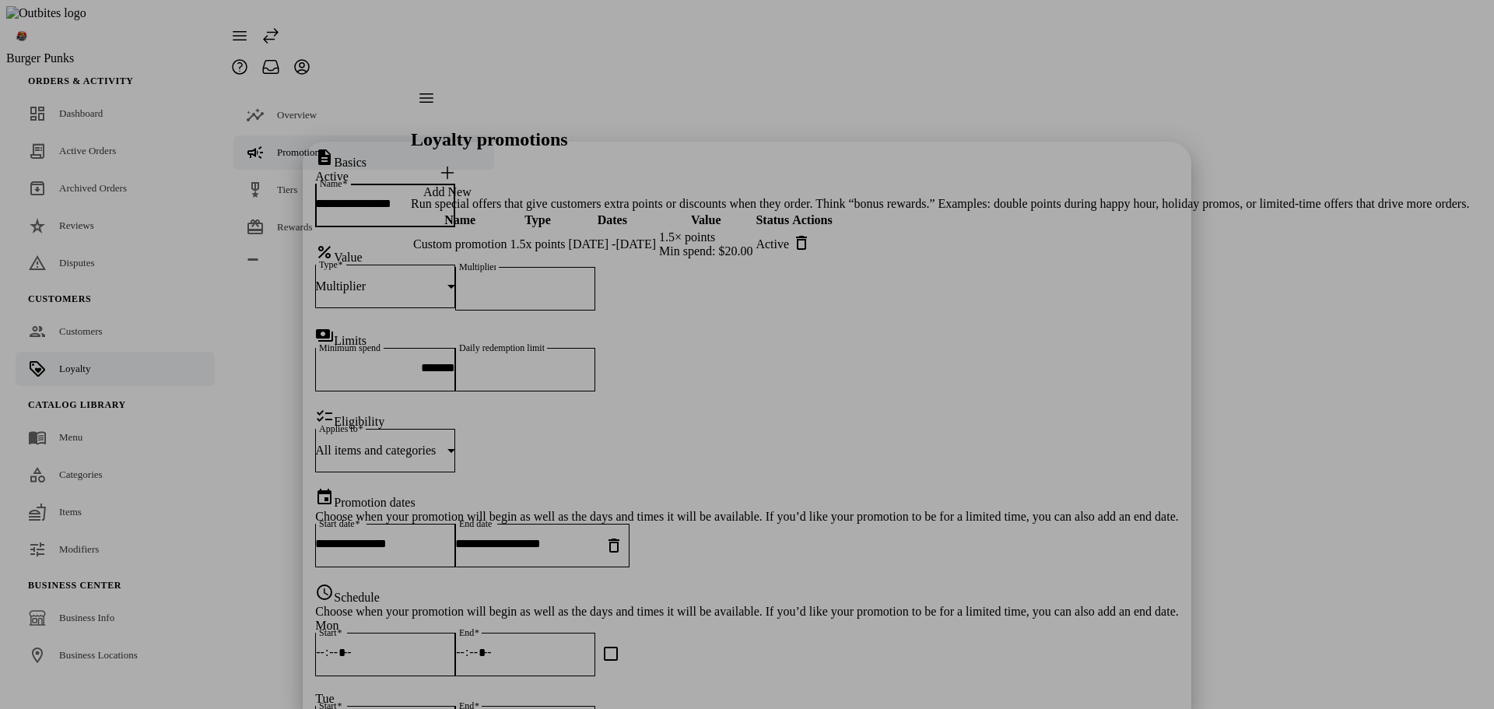
click at [1176, 306] on div at bounding box center [747, 354] width 1494 height 709
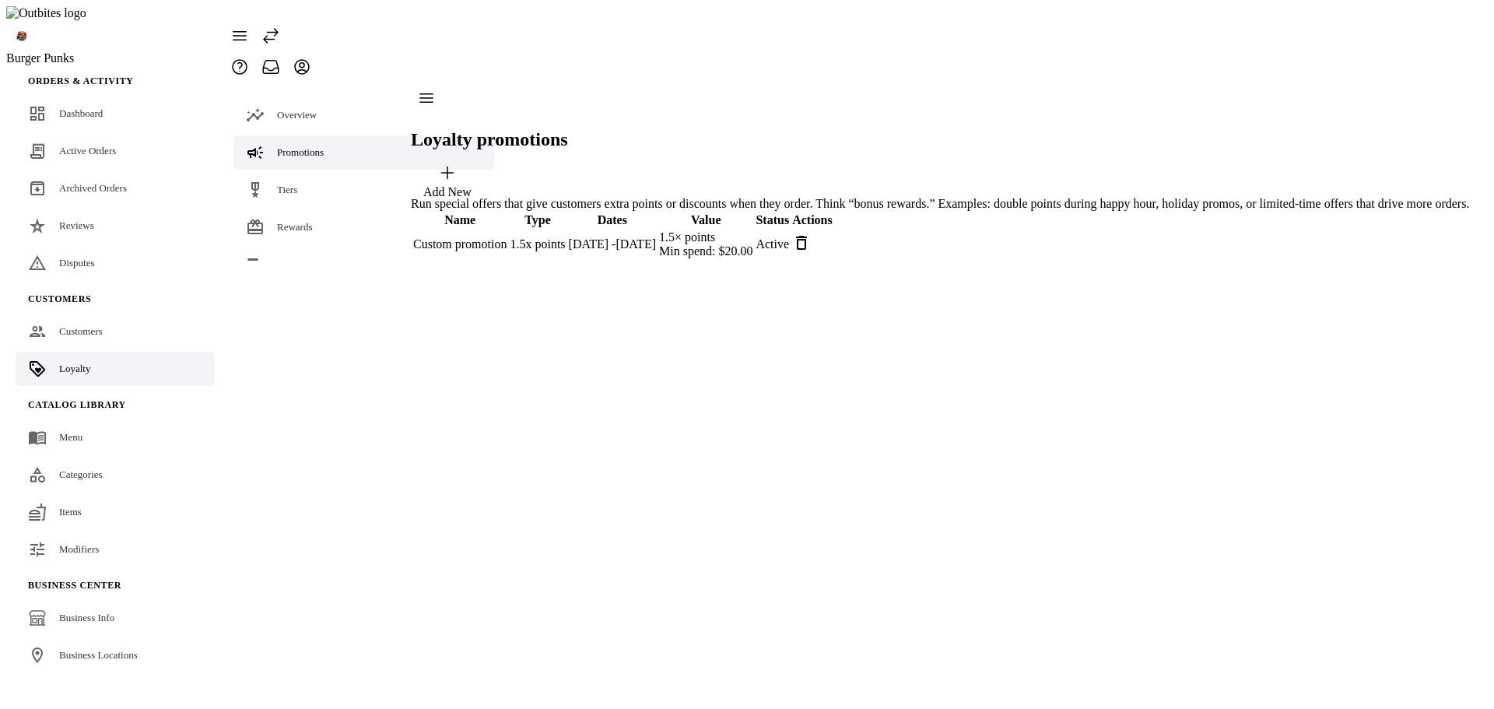
click at [807, 236] on icon at bounding box center [801, 243] width 11 height 14
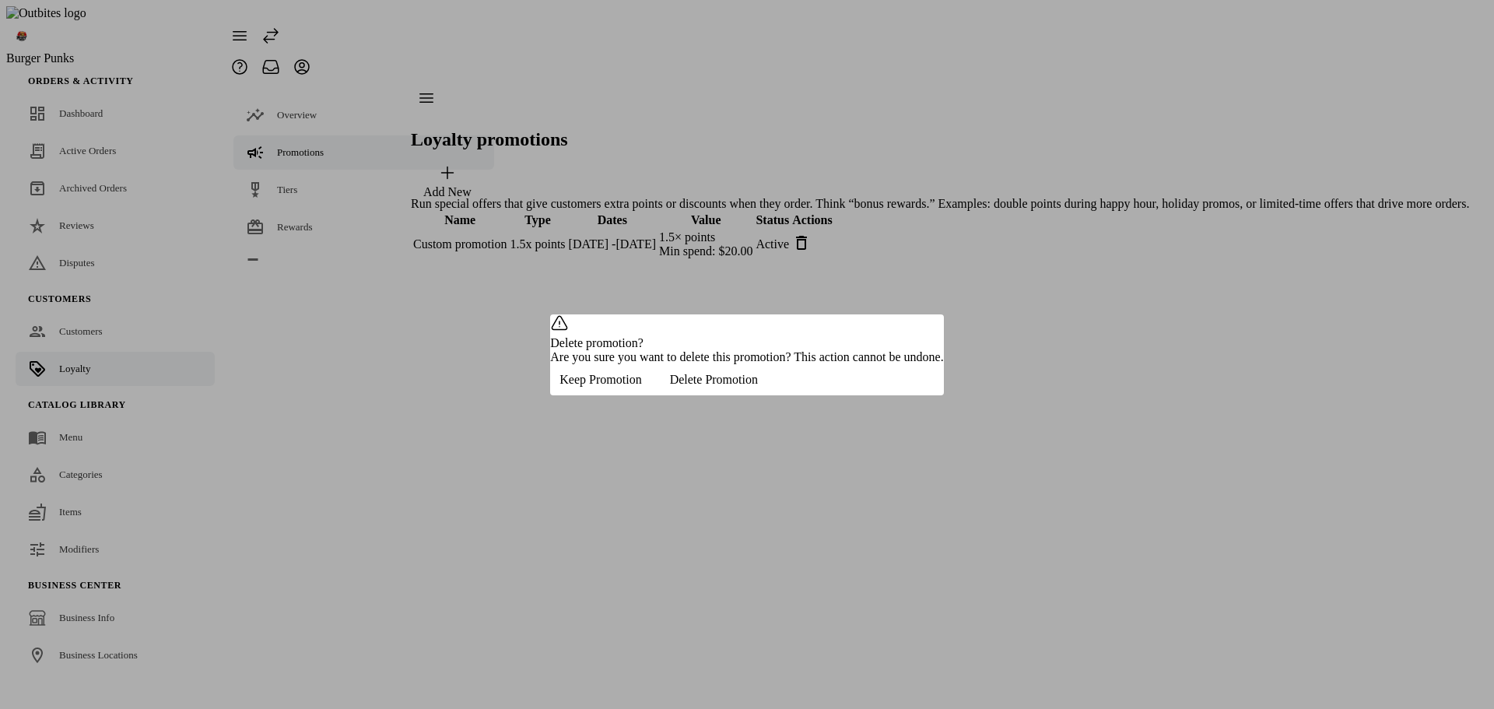
click at [758, 387] on span "Delete Promotion" at bounding box center [714, 380] width 88 height 14
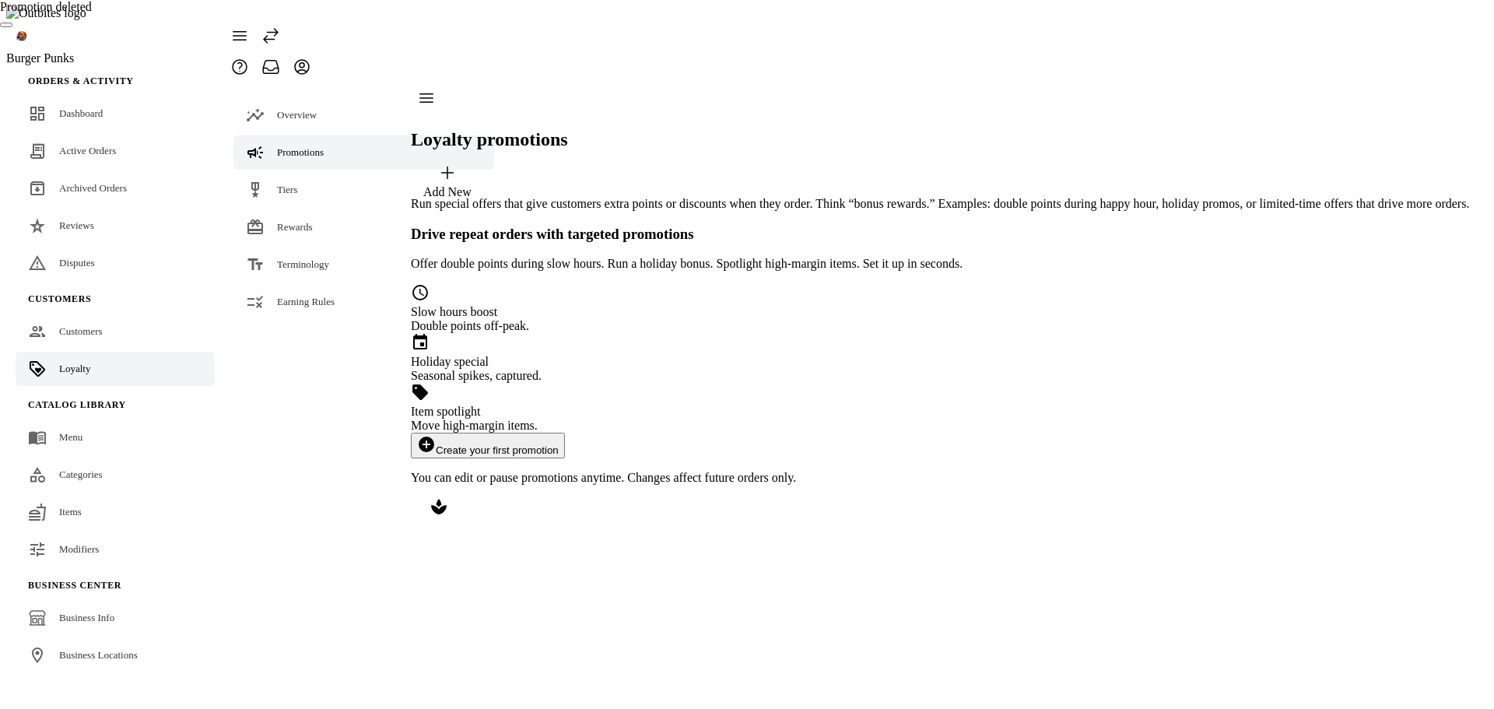
click at [565, 433] on button "add_circle Create your first promotion" at bounding box center [488, 446] width 154 height 26
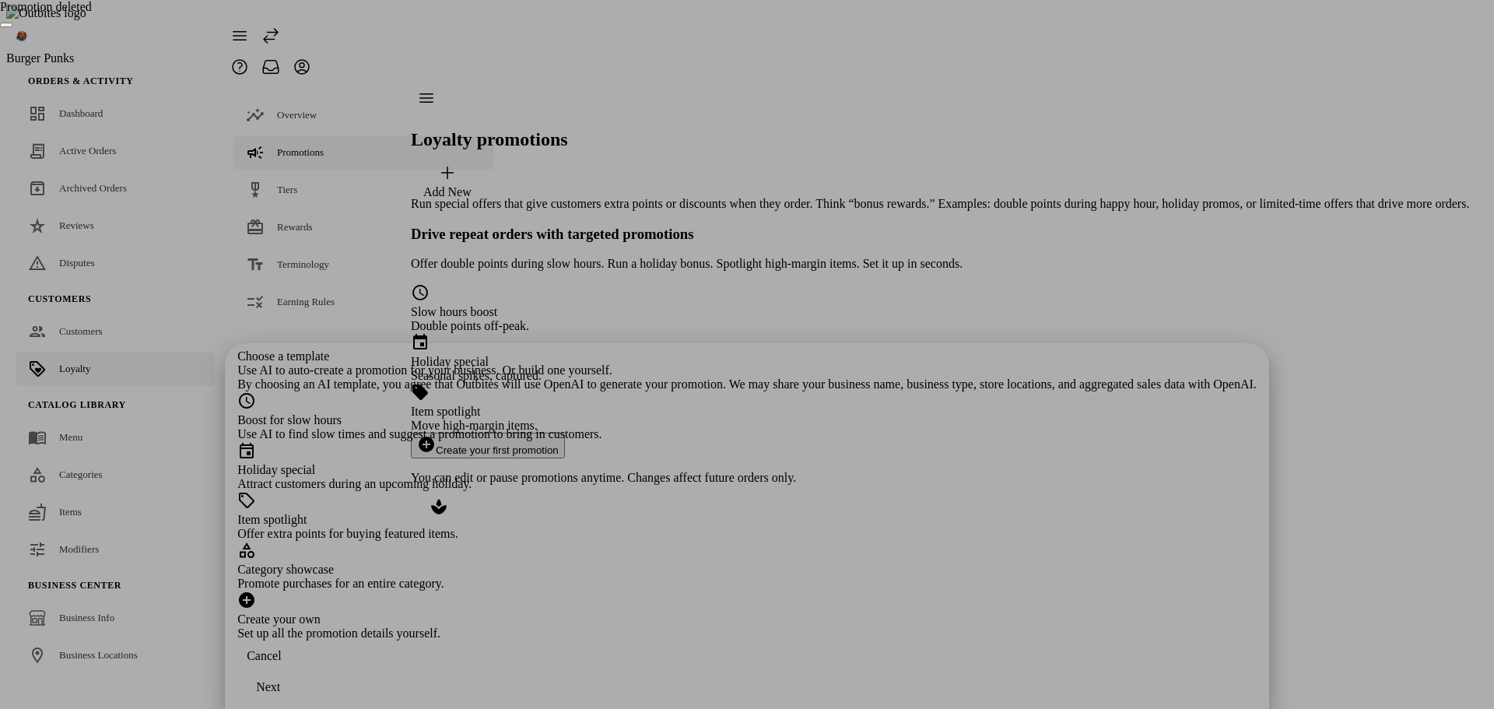
click at [588, 477] on div "Attract customers during an upcoming holiday." at bounding box center [746, 484] width 1019 height 14
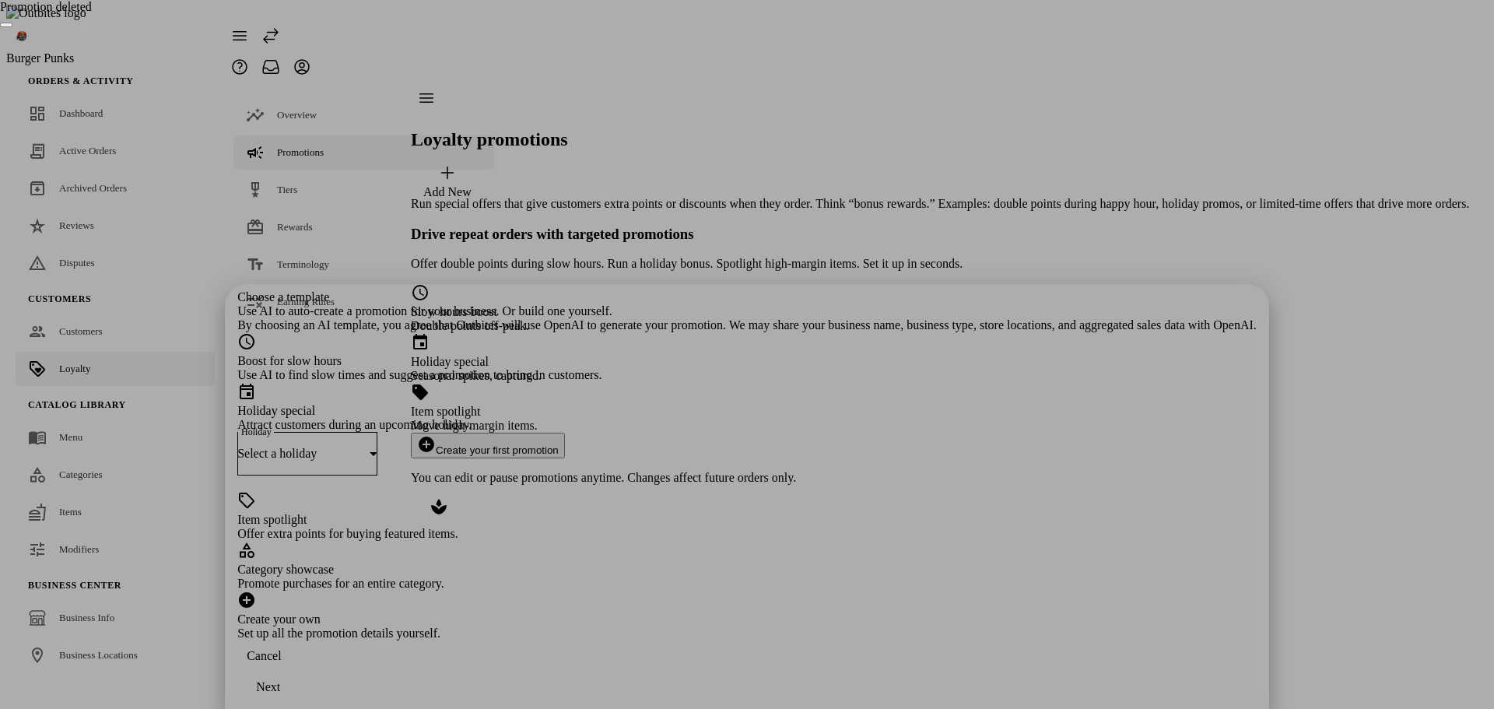
click at [370, 447] on div "Select a holiday" at bounding box center [303, 454] width 132 height 14
click at [601, 293] on span "[DATE] ([DATE])" at bounding box center [570, 296] width 92 height 14
click at [299, 675] on span "continue" at bounding box center [267, 686] width 61 height 37
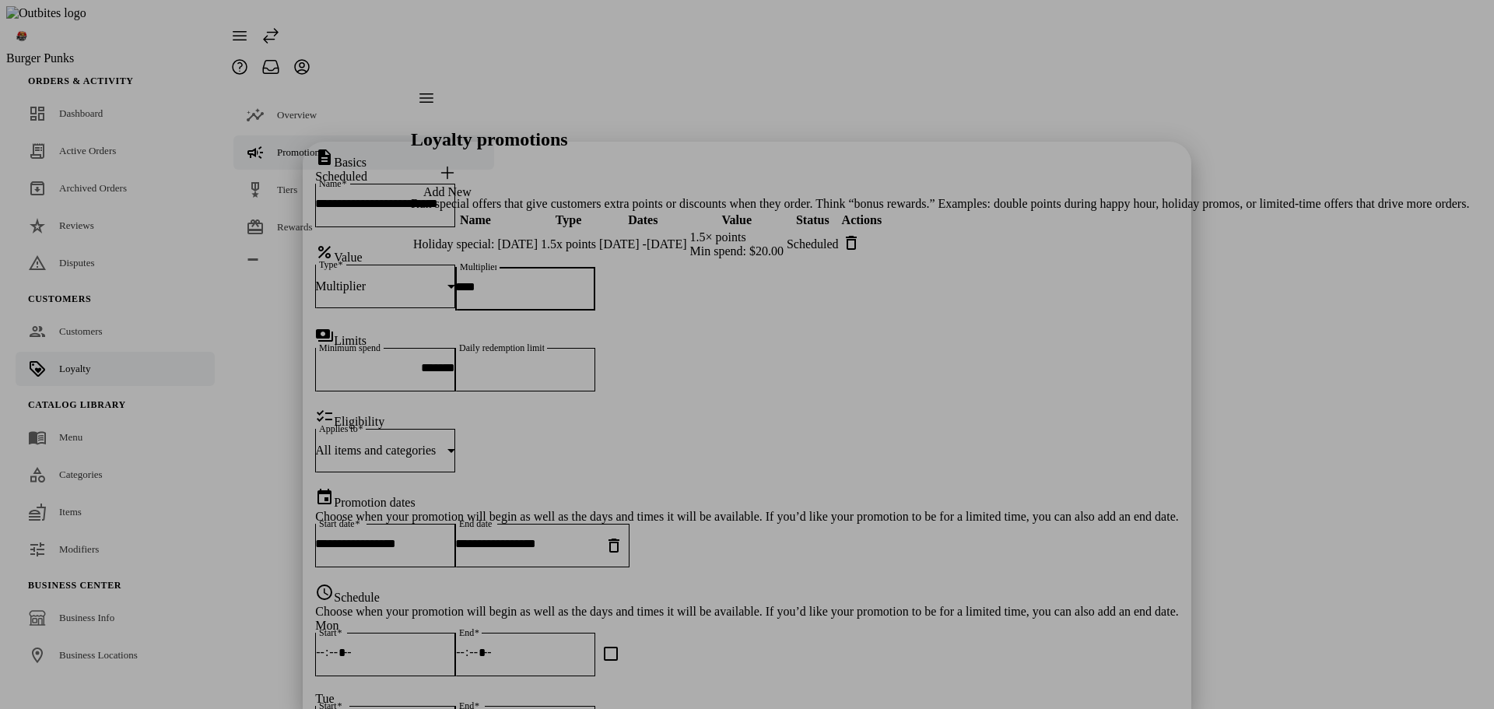
drag, startPoint x: 556, startPoint y: 269, endPoint x: 492, endPoint y: 266, distance: 63.9
click at [492, 266] on form "**********" at bounding box center [747, 646] width 864 height 997
type input "*"
click at [766, 322] on section "**********" at bounding box center [747, 646] width 864 height 997
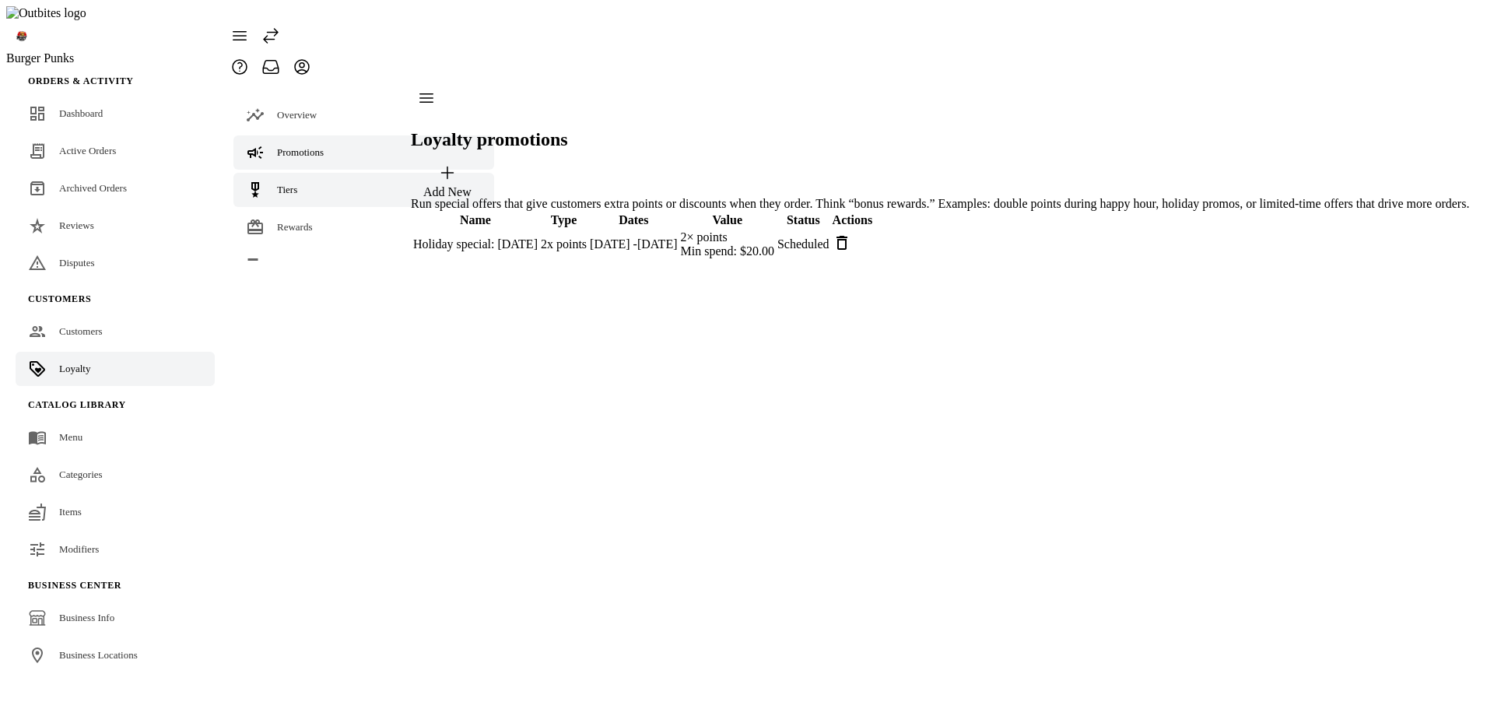
click at [277, 184] on span "Tiers" at bounding box center [287, 190] width 20 height 12
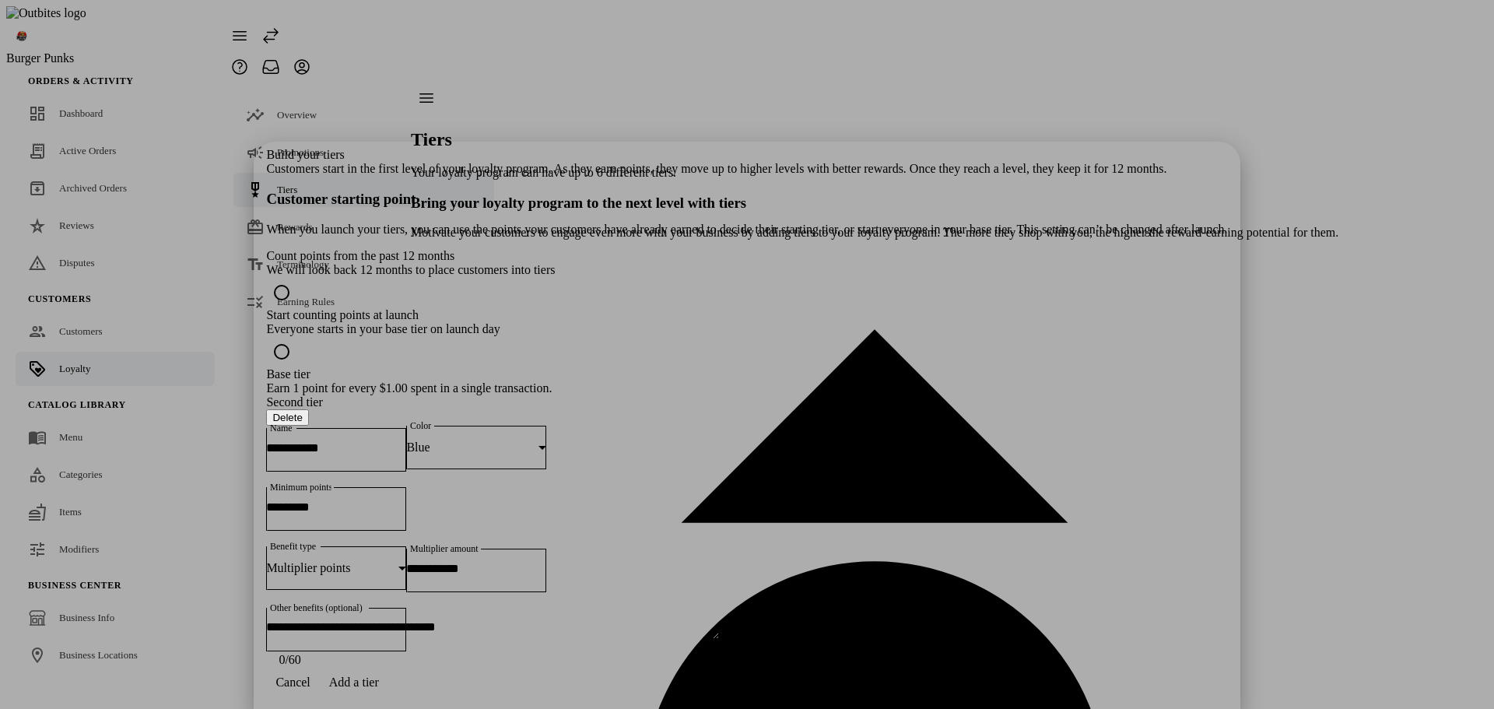
click at [1149, 494] on div at bounding box center [747, 354] width 1494 height 709
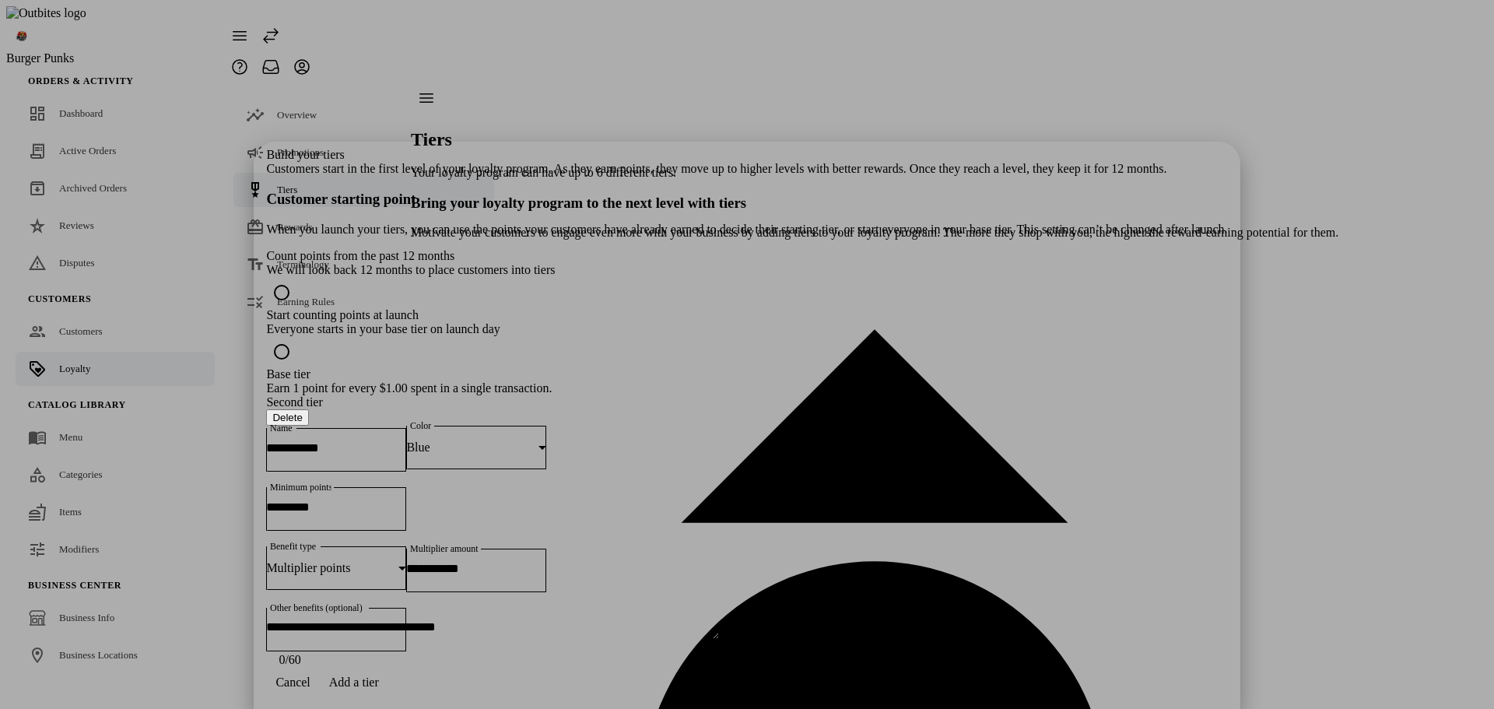
click at [319, 688] on button "Cancel" at bounding box center [292, 682] width 53 height 31
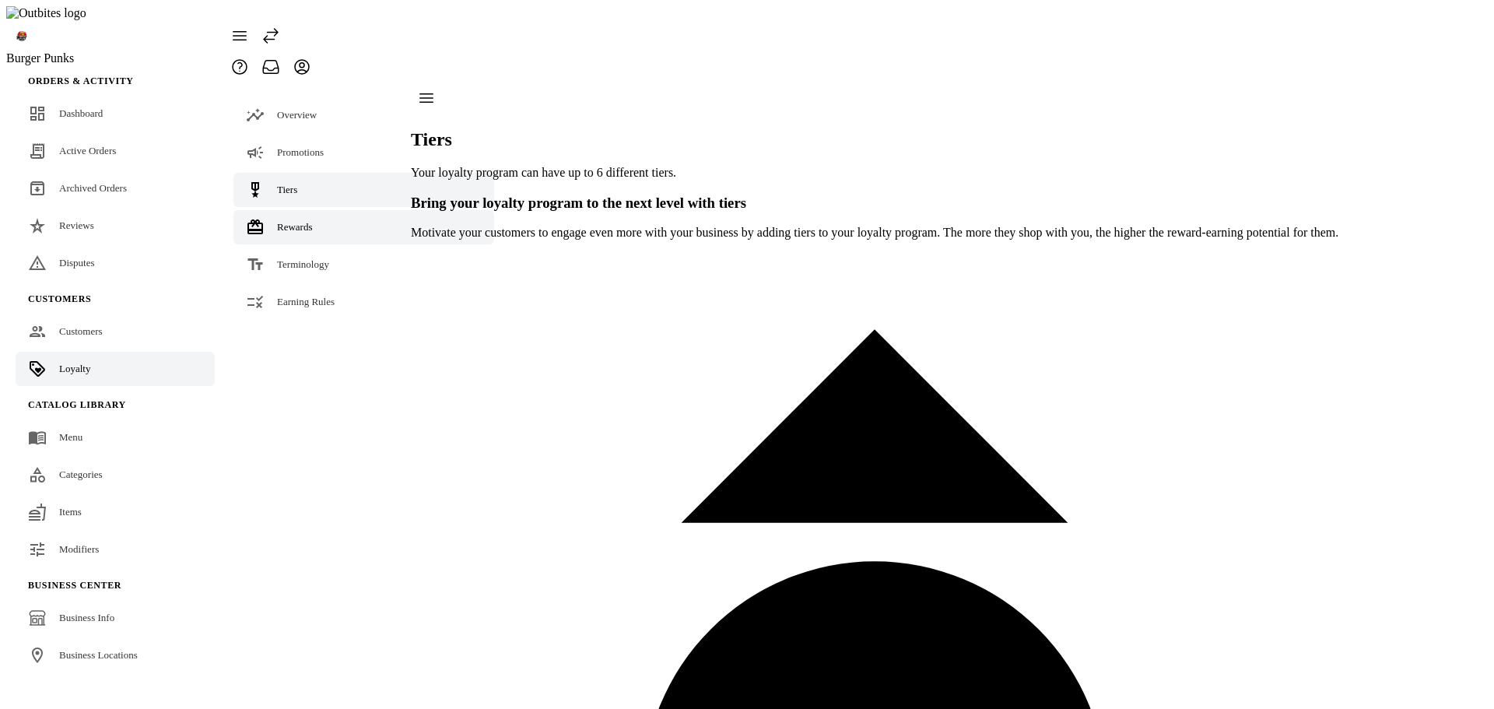
click at [275, 210] on link "Rewards" at bounding box center [363, 227] width 261 height 34
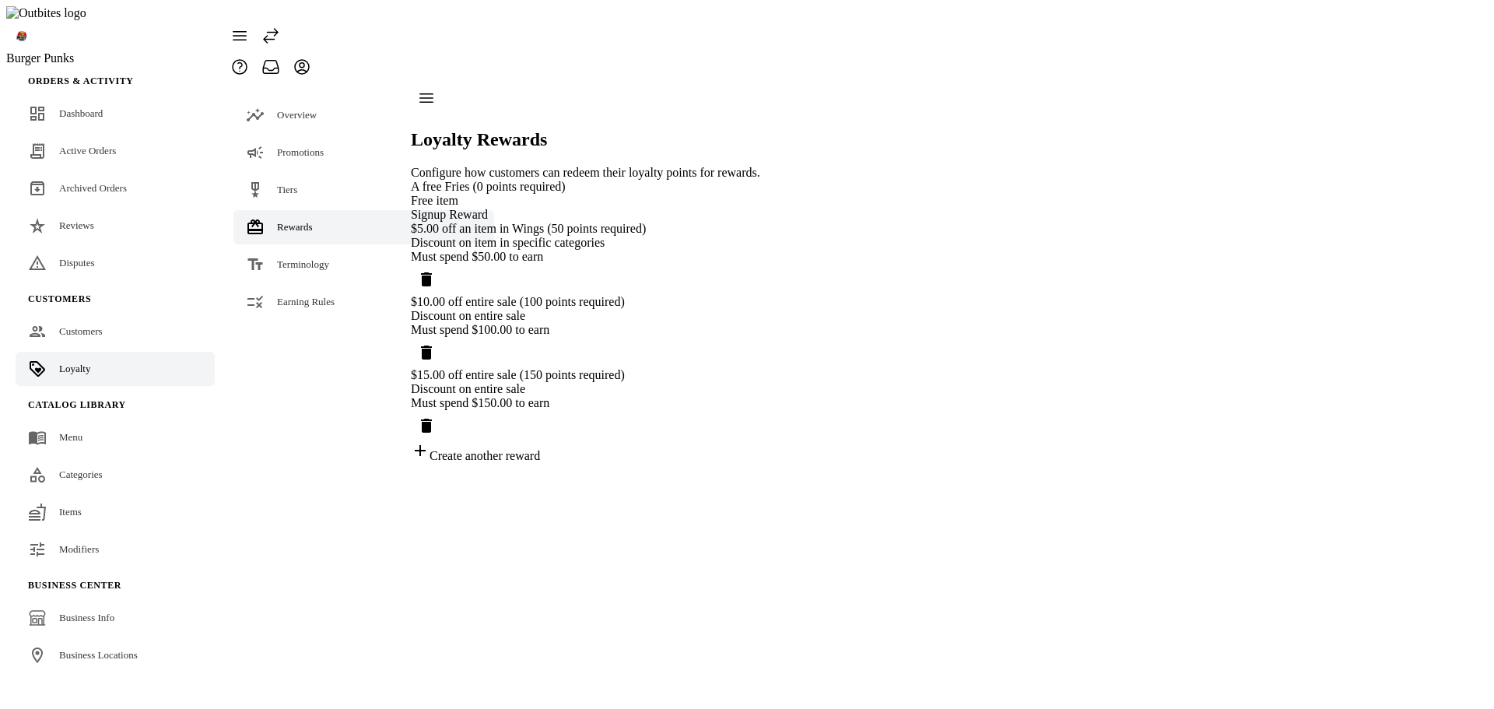
click at [596, 250] on div "Discount on item in specific categories" at bounding box center [585, 243] width 349 height 14
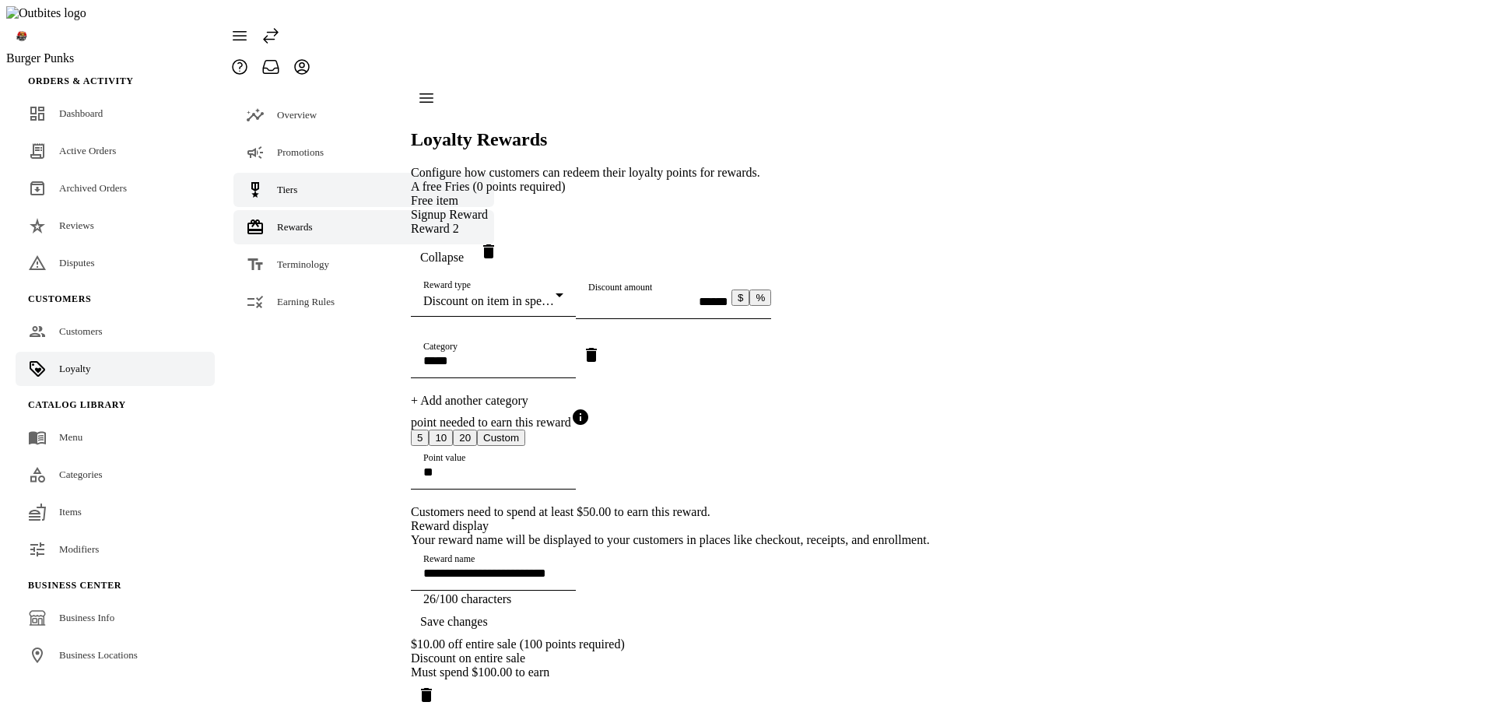
click at [317, 173] on link "Tiers" at bounding box center [363, 190] width 261 height 34
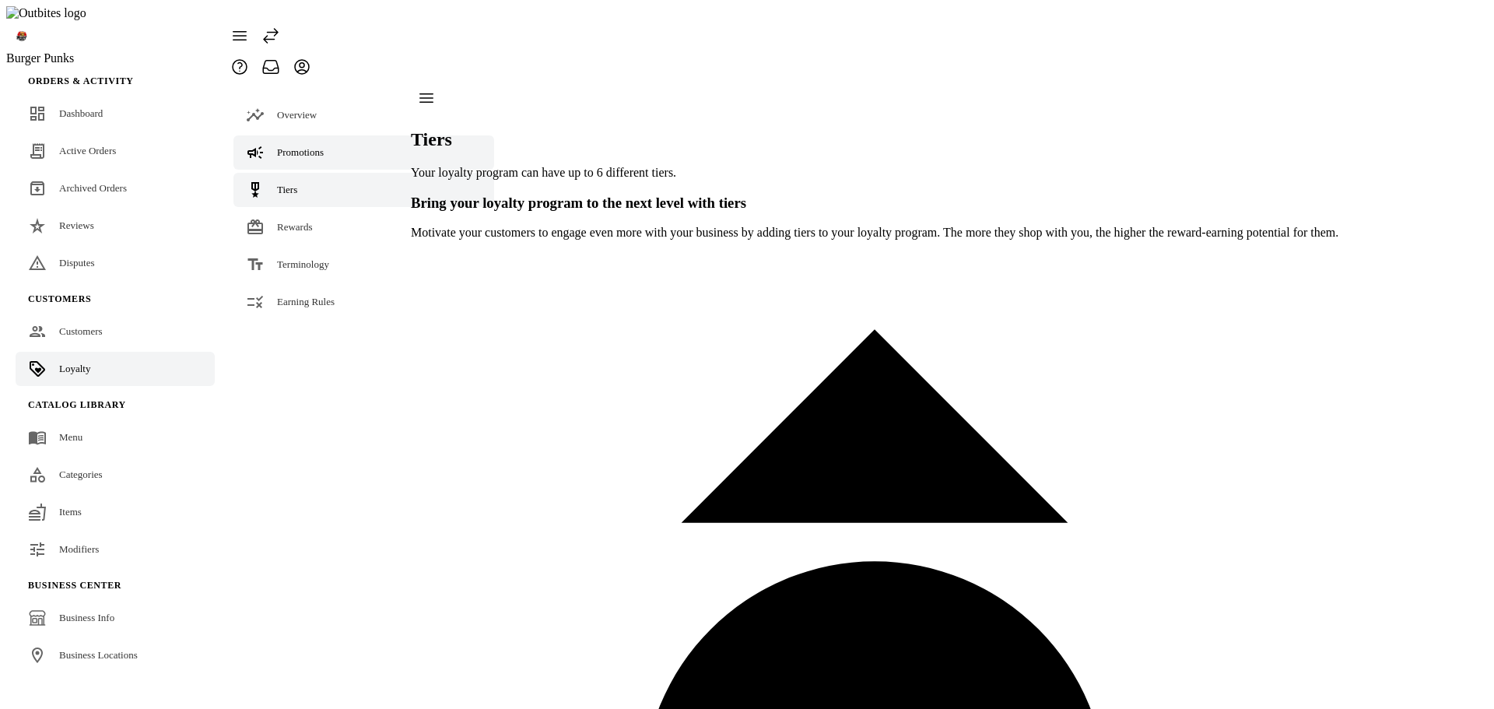
click at [312, 146] on span "Promotions" at bounding box center [300, 152] width 47 height 12
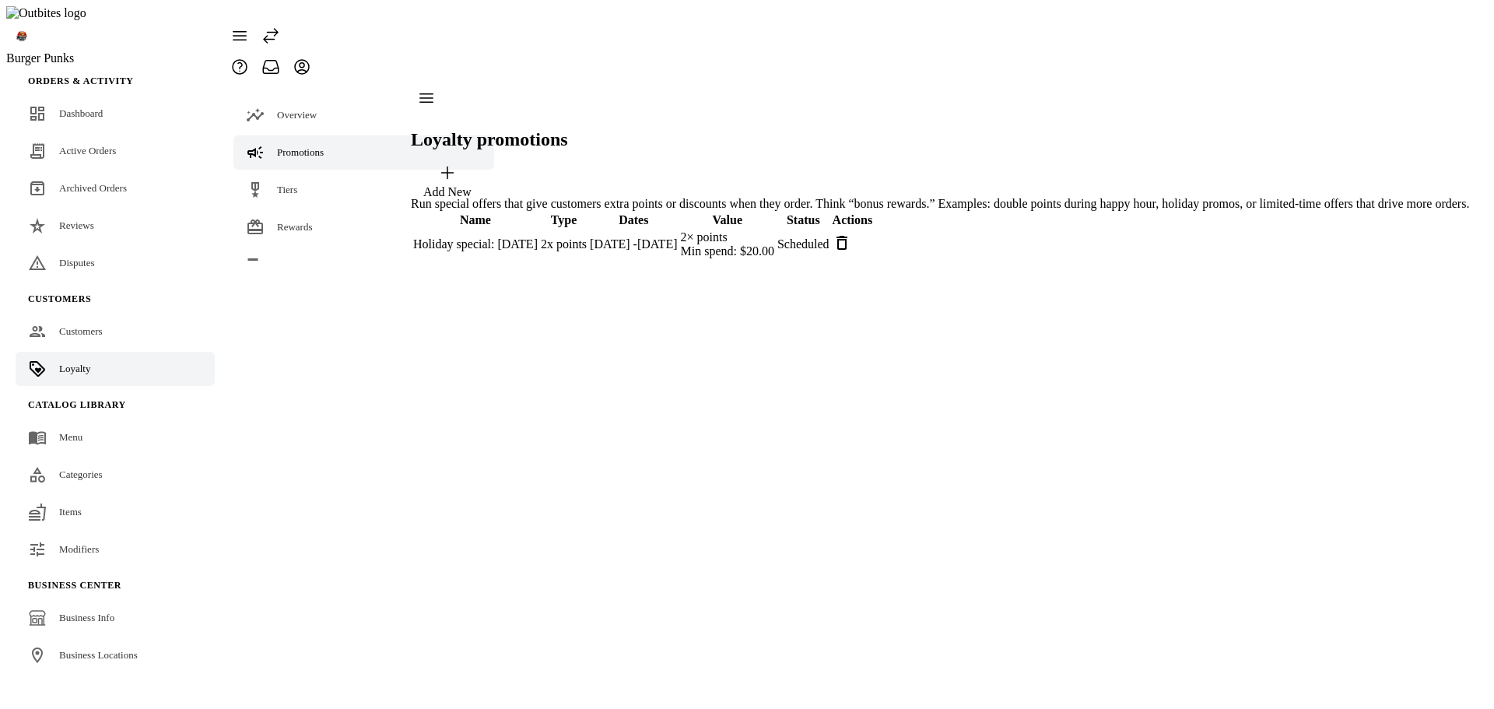
click at [538, 237] on div "Holiday special: [DATE]" at bounding box center [475, 244] width 124 height 14
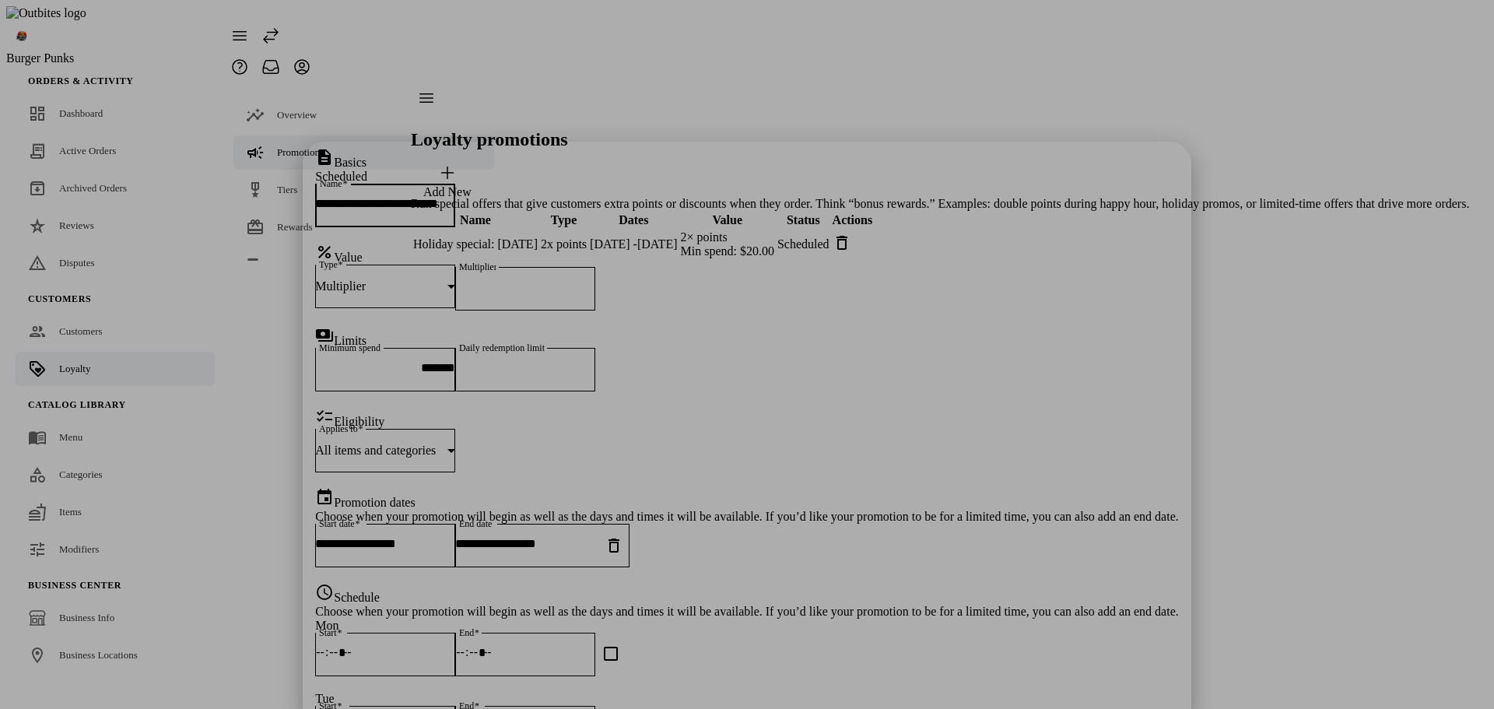
click at [1157, 371] on div at bounding box center [747, 354] width 1494 height 709
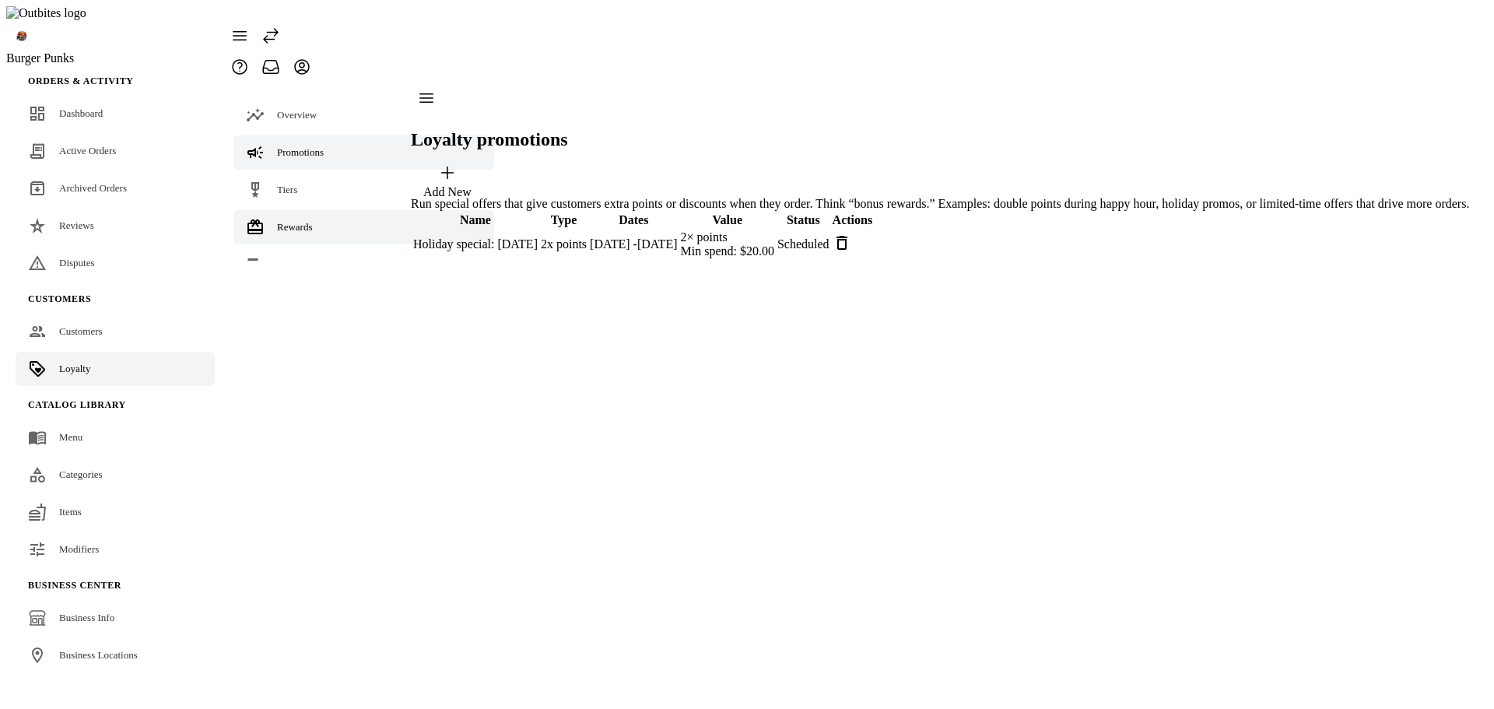
click at [293, 210] on link "Rewards" at bounding box center [363, 227] width 261 height 34
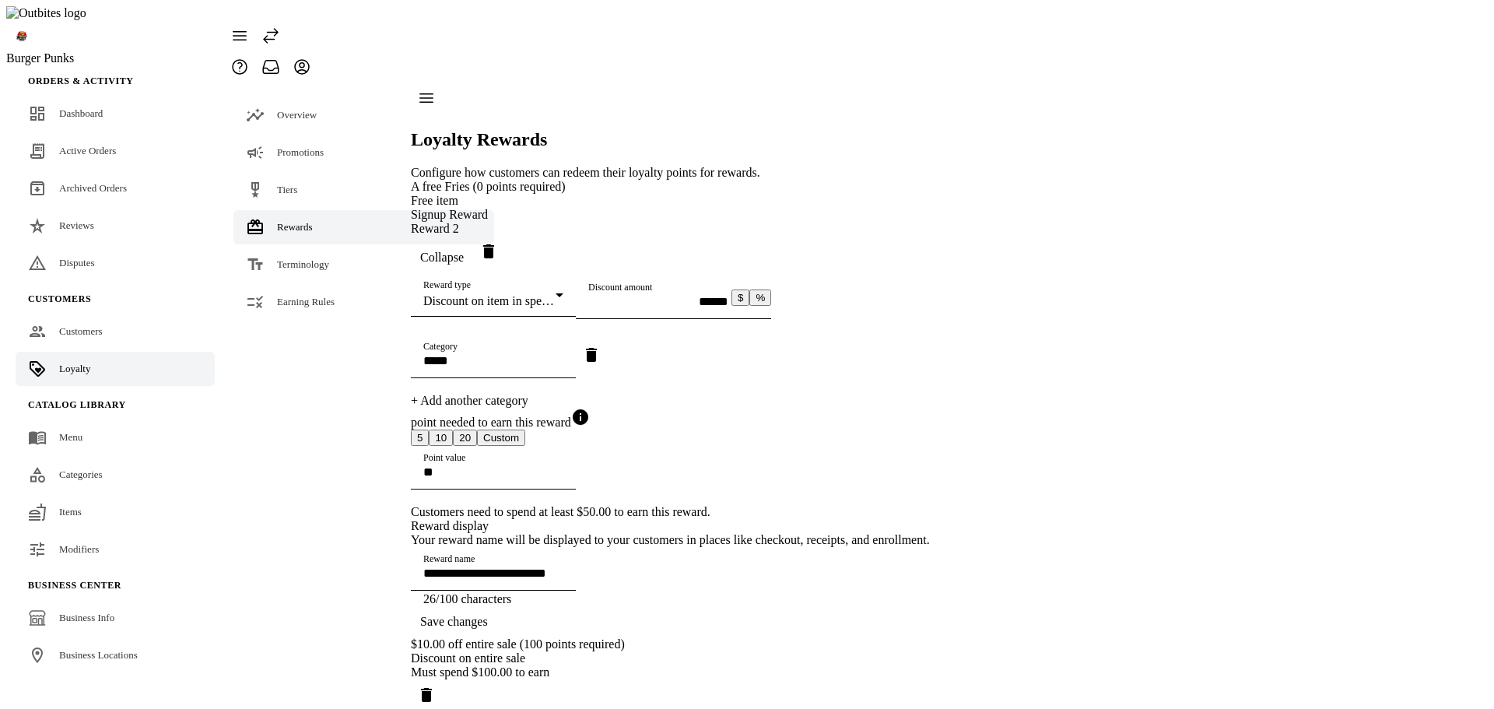
click at [464, 251] on span "Collapse" at bounding box center [442, 258] width 44 height 14
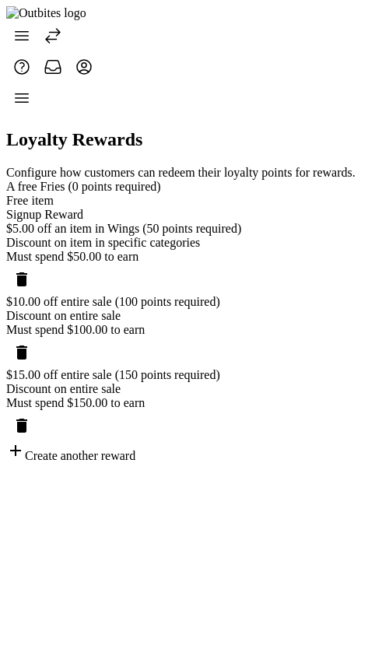
click at [161, 463] on div "Create another reward" at bounding box center [180, 452] width 349 height 22
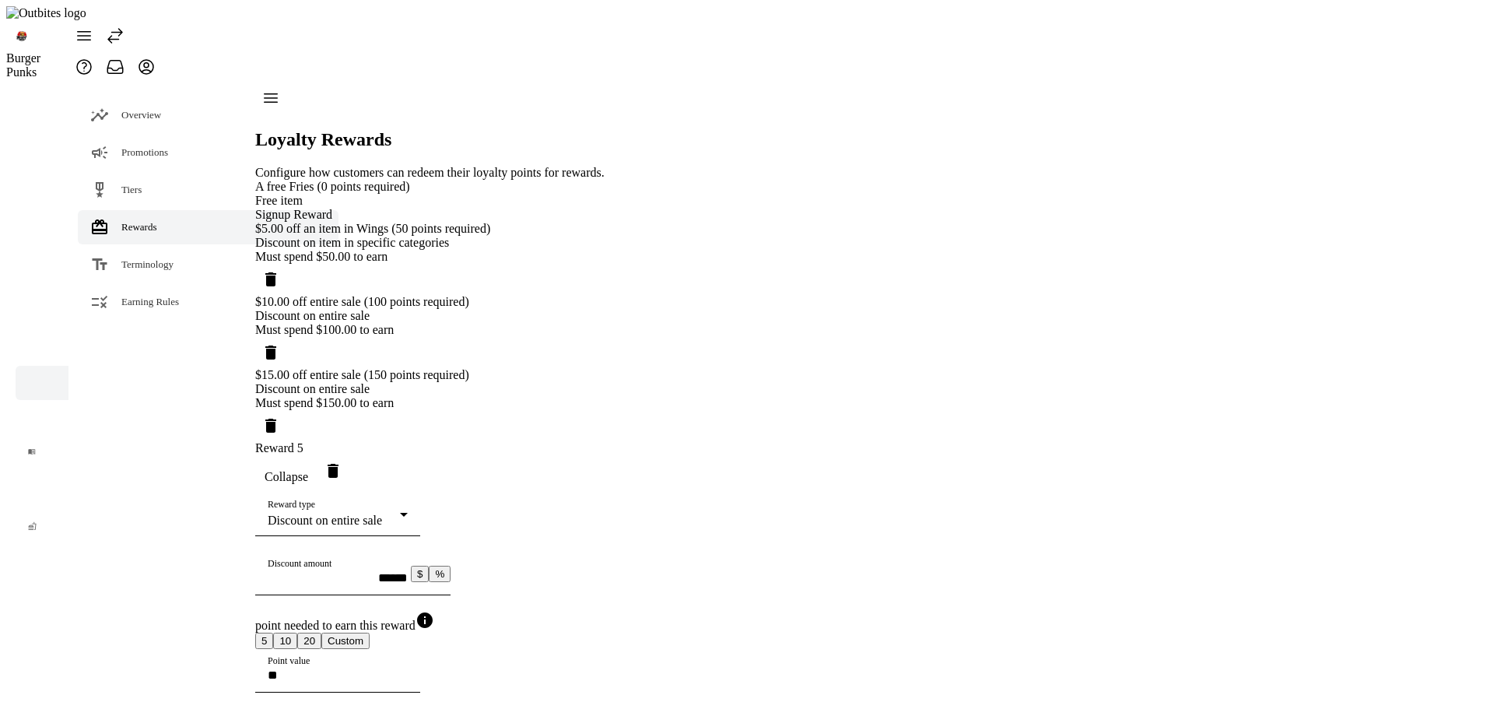
click at [774, 370] on div "**********" at bounding box center [514, 521] width 519 height 682
click at [145, 173] on link "Tiers" at bounding box center [208, 190] width 261 height 34
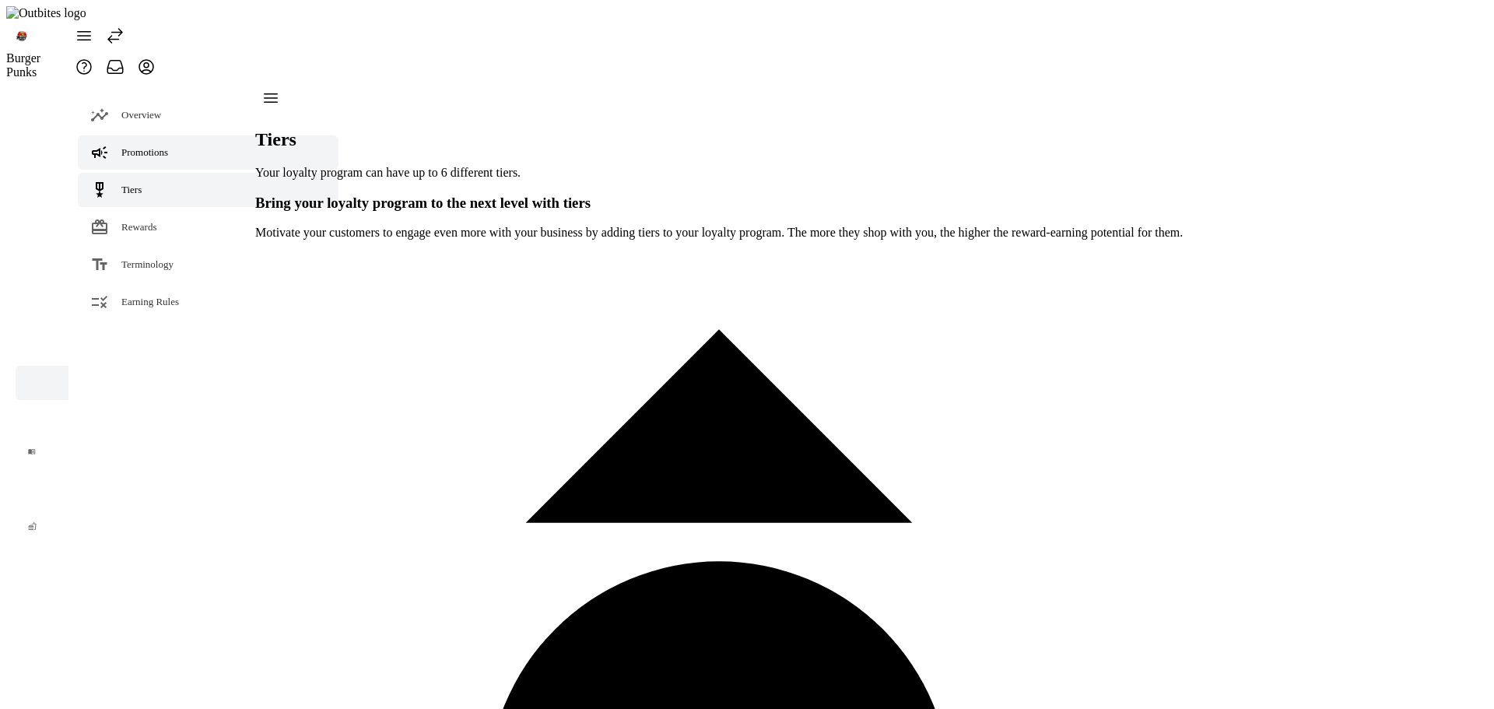
click at [150, 136] on link "Promotions" at bounding box center [208, 152] width 261 height 34
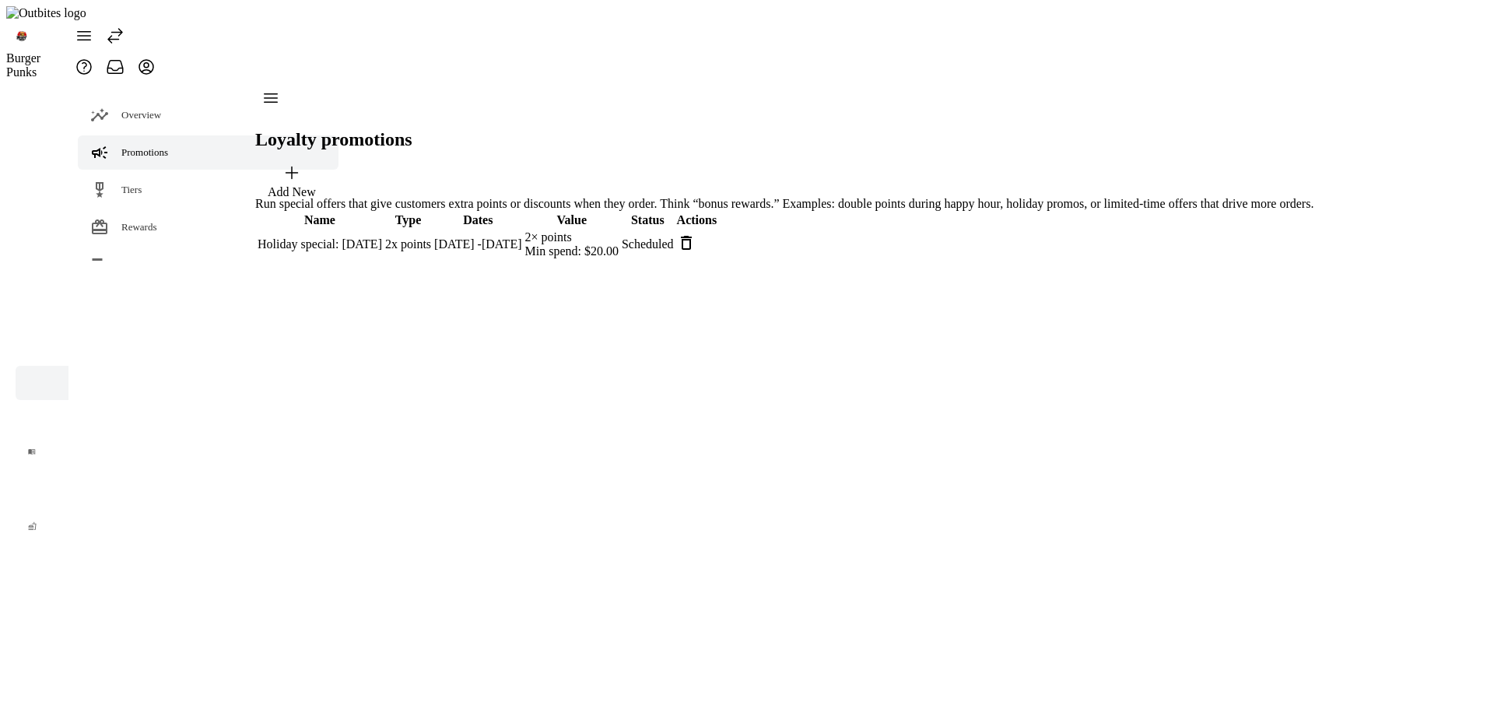
drag, startPoint x: 400, startPoint y: 184, endPoint x: 541, endPoint y: 268, distance: 163.6
click at [382, 237] on div "Holiday special: [DATE]" at bounding box center [320, 244] width 124 height 14
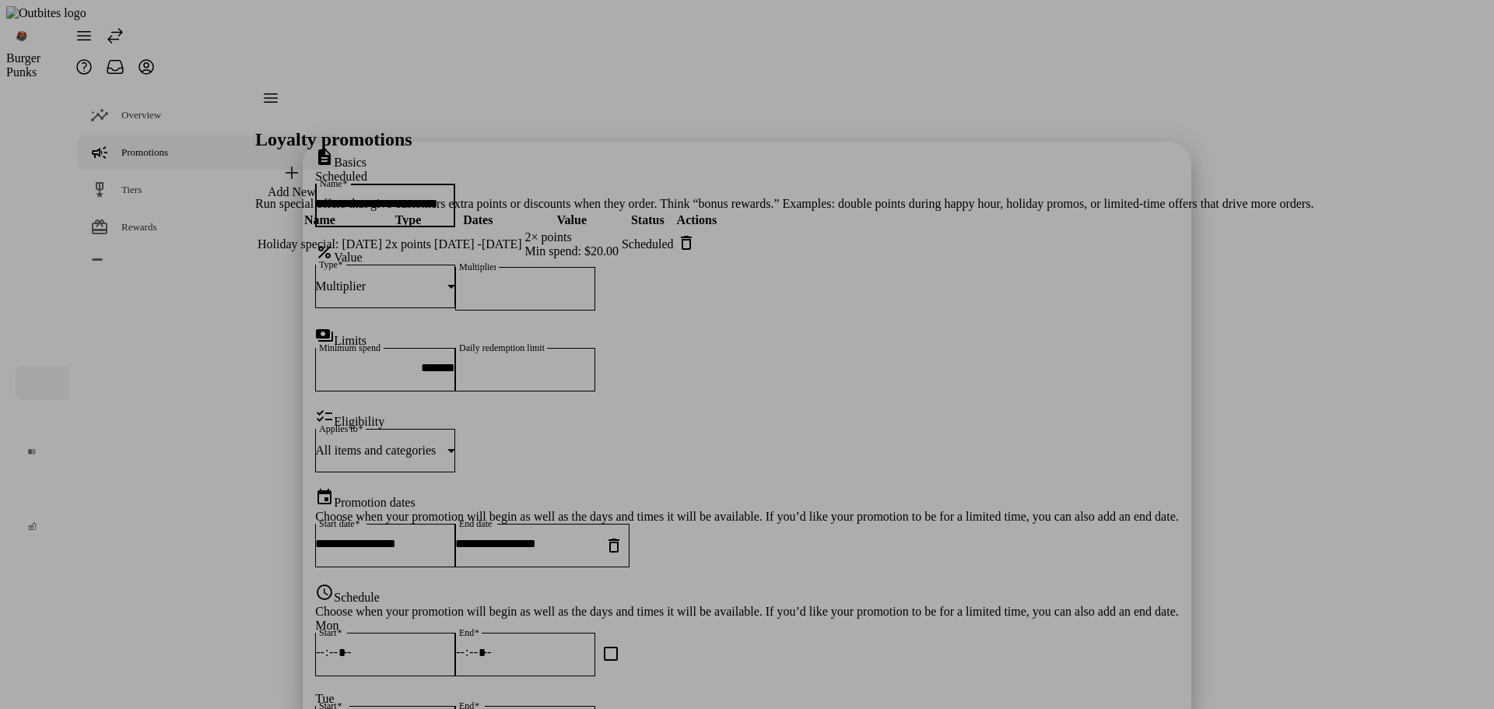
drag, startPoint x: 363, startPoint y: 328, endPoint x: 220, endPoint y: 292, distance: 146.8
click at [359, 328] on div at bounding box center [747, 354] width 1494 height 709
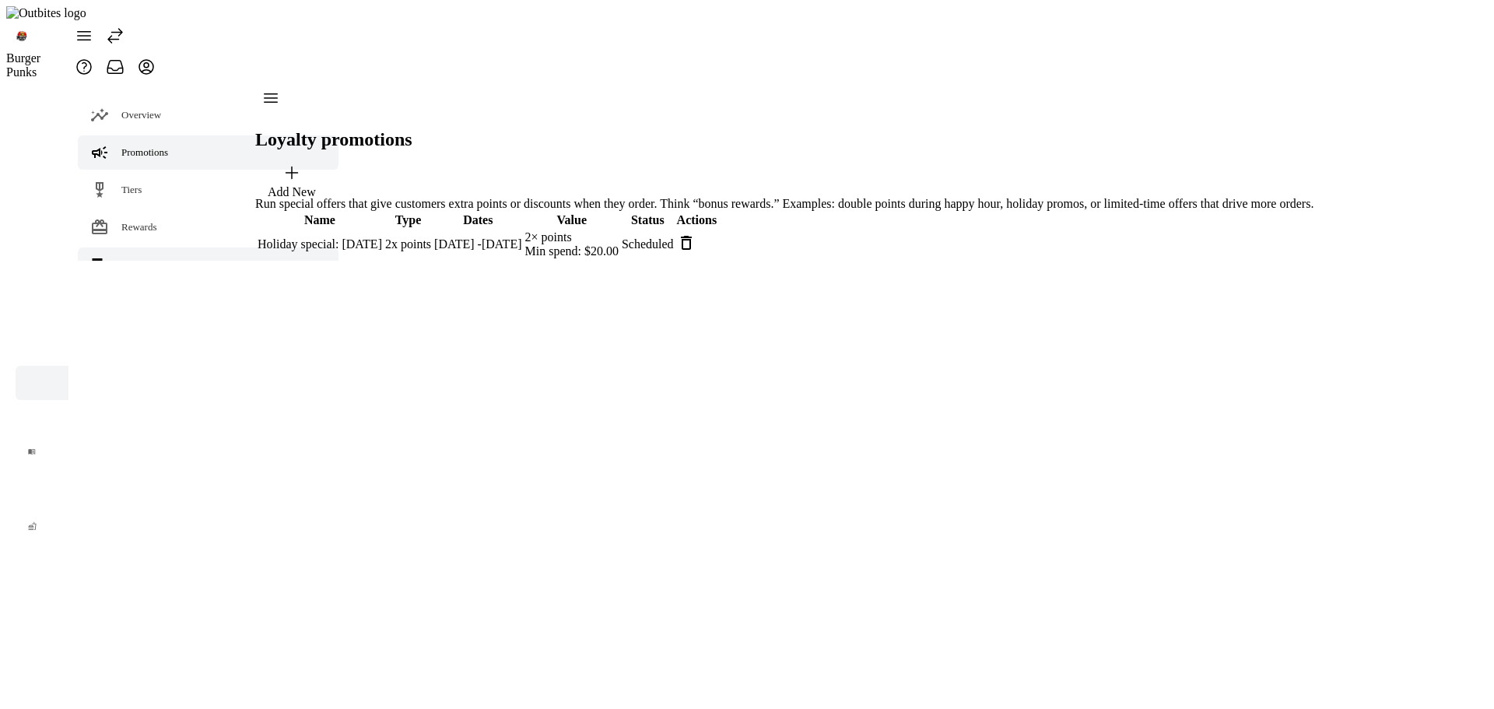
click at [151, 257] on div "Terminology" at bounding box center [147, 265] width 52 height 16
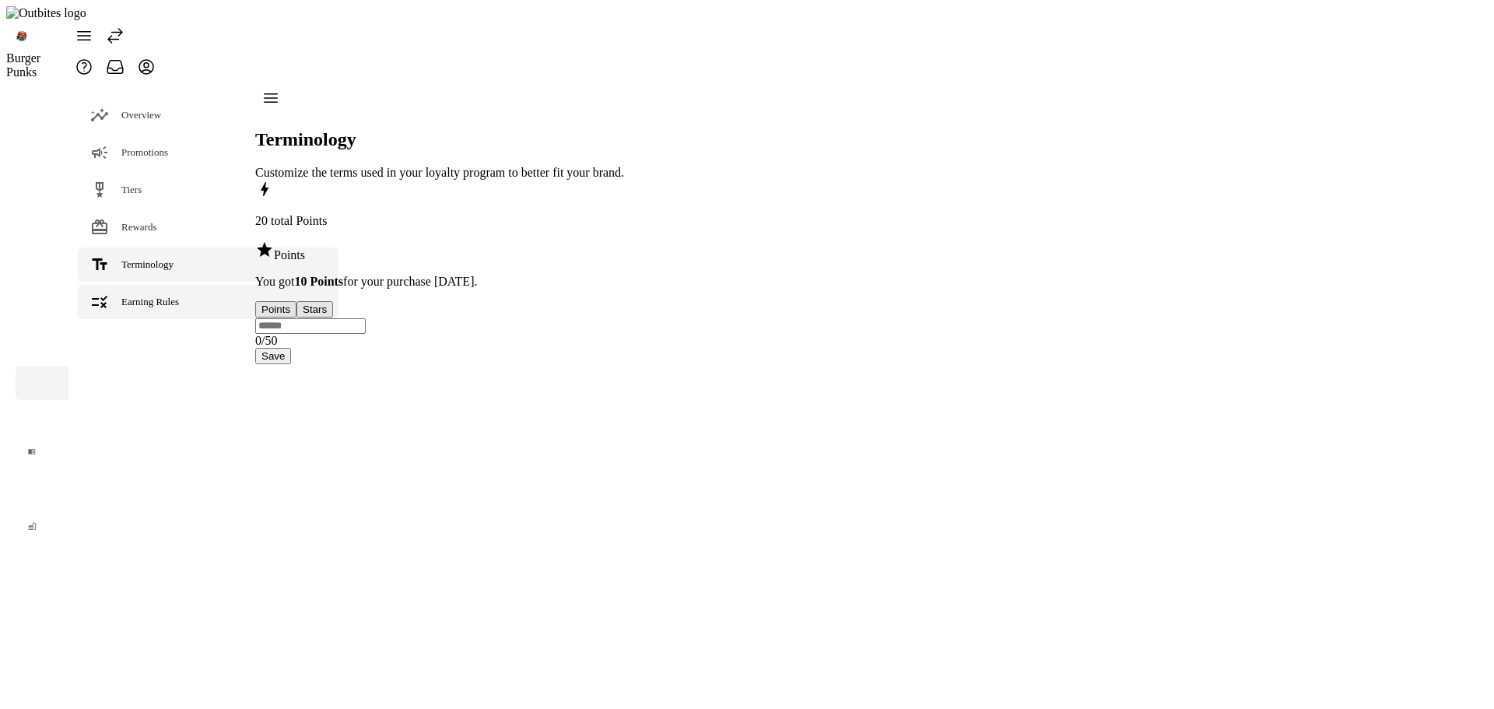
click at [149, 296] on span "Earning Rules" at bounding box center [150, 302] width 58 height 12
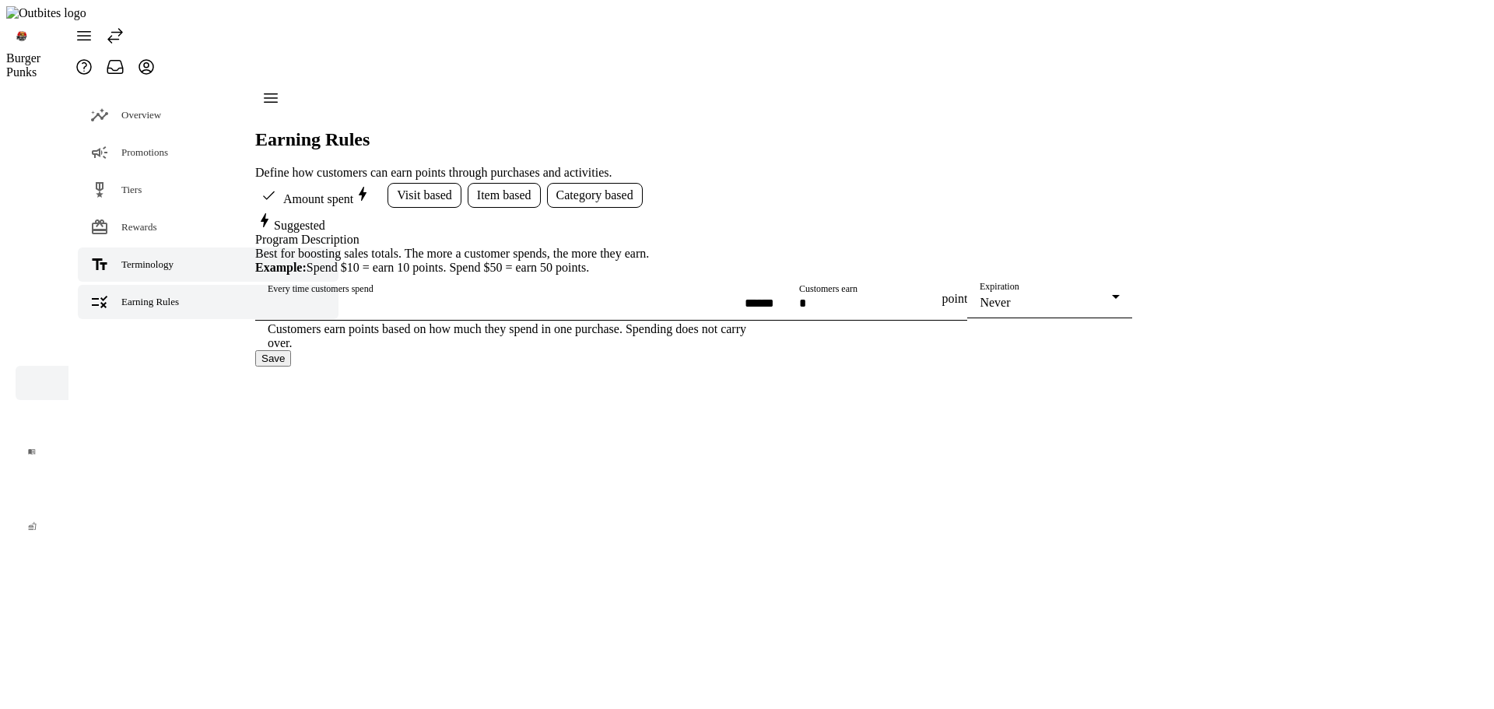
click at [162, 258] on span "Terminology" at bounding box center [147, 264] width 52 height 12
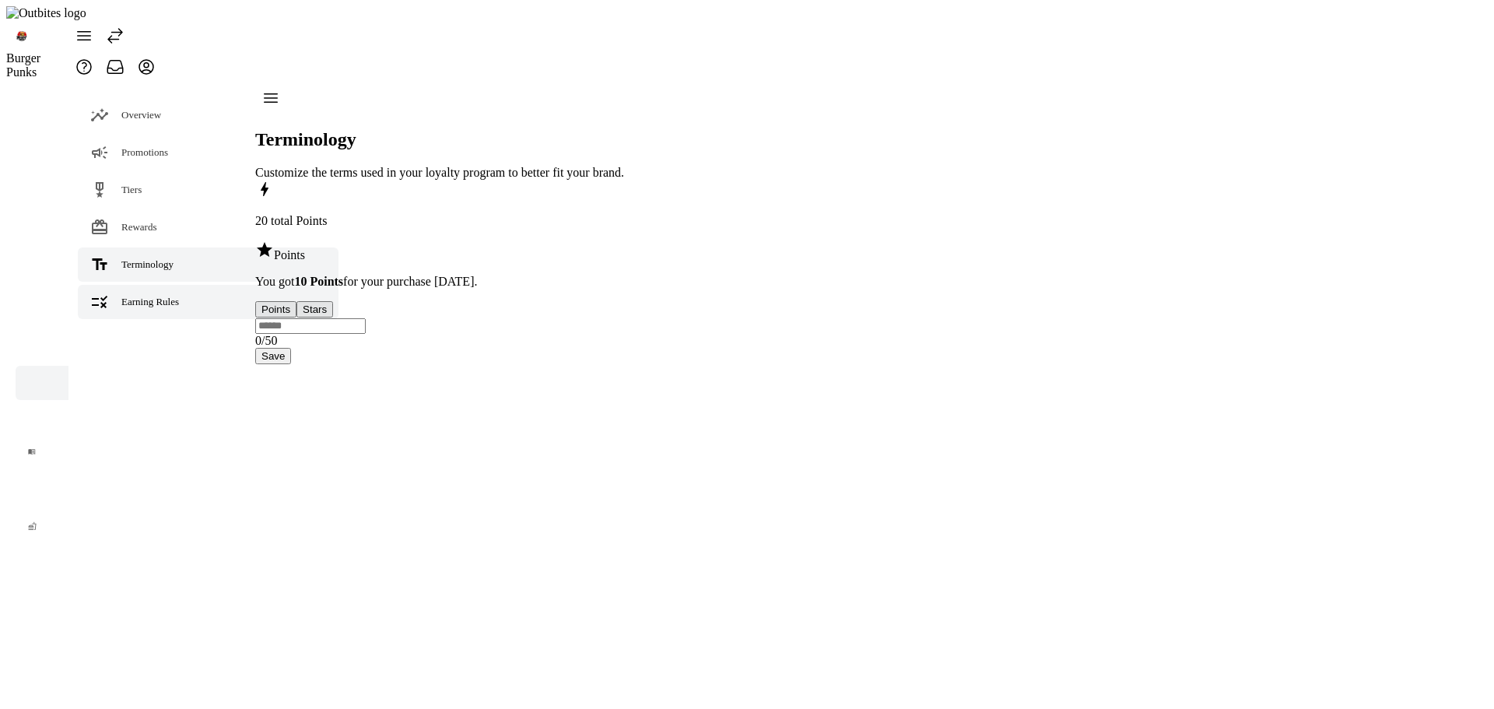
click at [185, 285] on link "Earning Rules" at bounding box center [208, 302] width 261 height 34
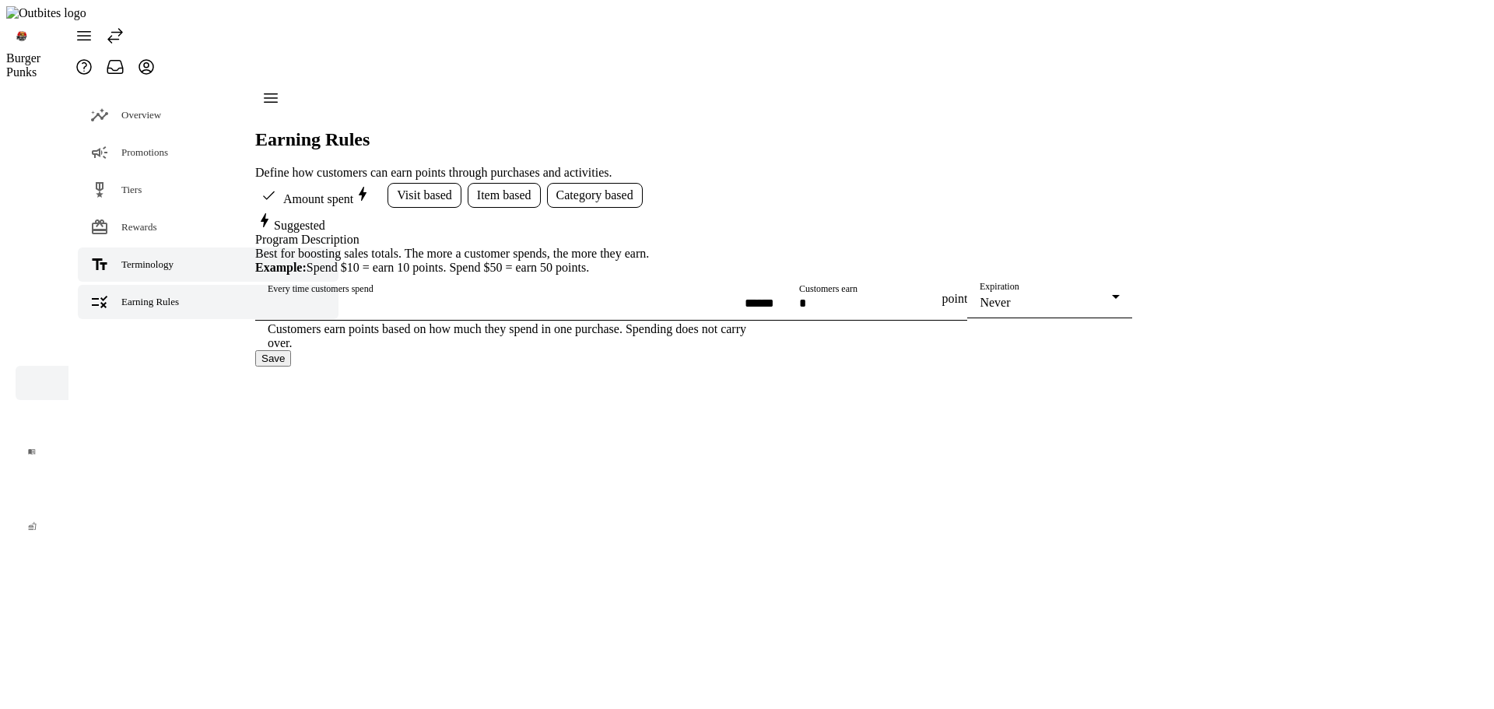
click at [163, 257] on div "Terminology" at bounding box center [147, 265] width 52 height 16
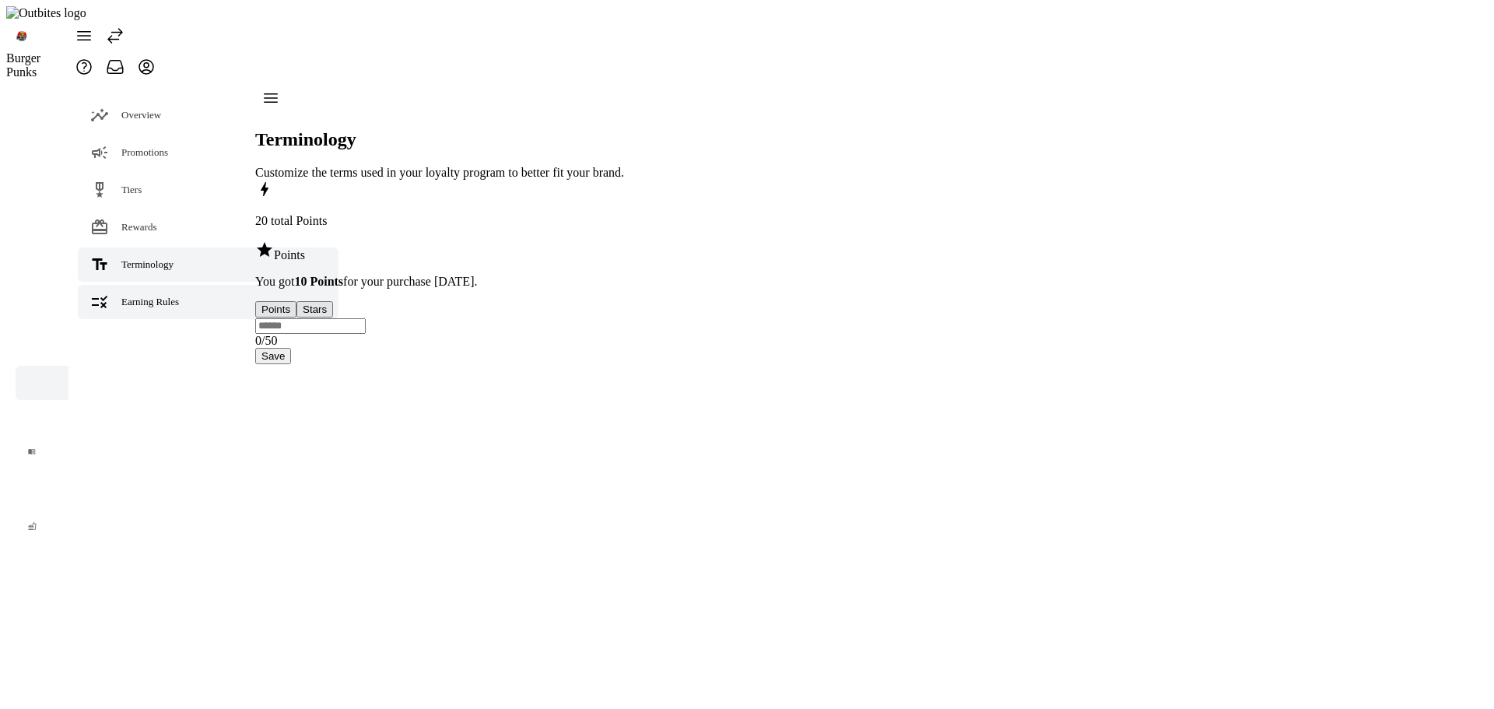
click at [155, 296] on span "Earning Rules" at bounding box center [150, 302] width 58 height 12
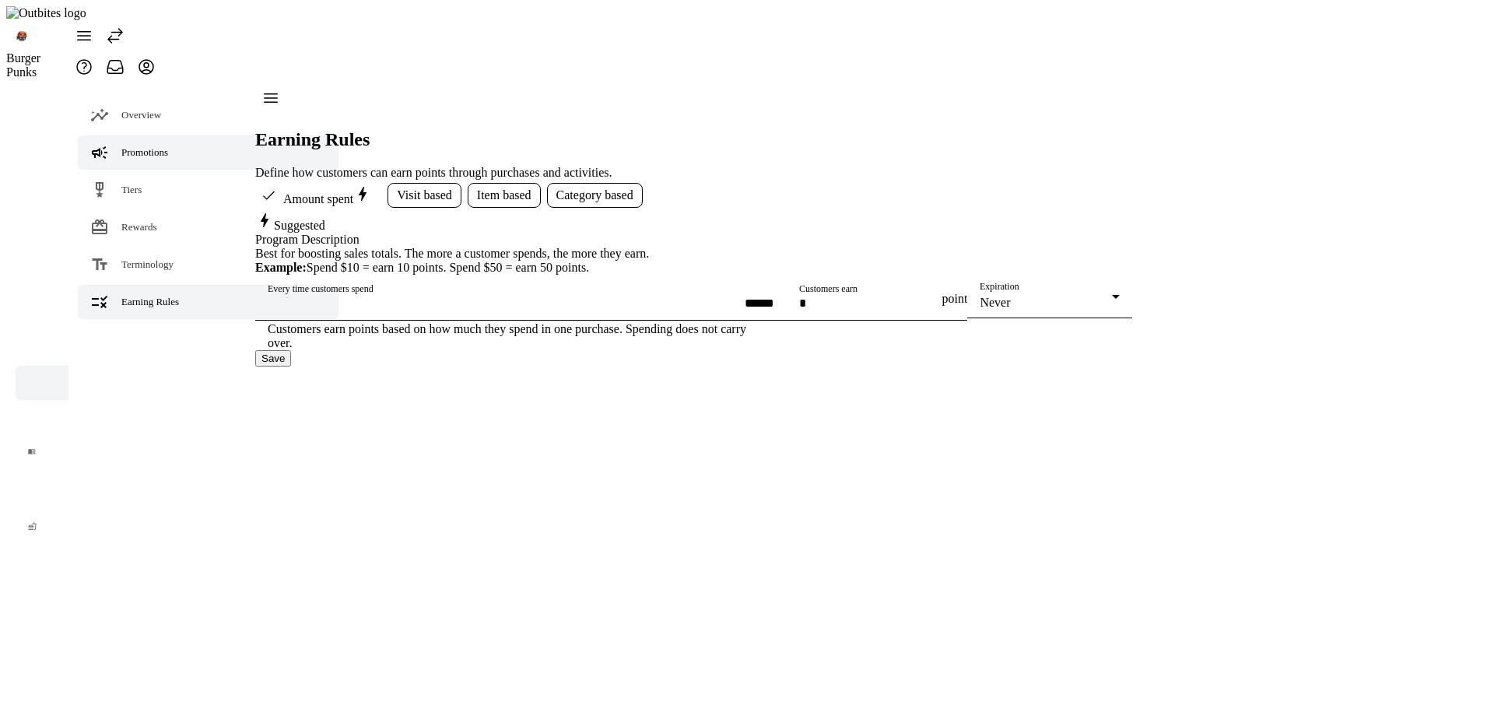
click at [144, 145] on div "Promotions" at bounding box center [144, 153] width 47 height 16
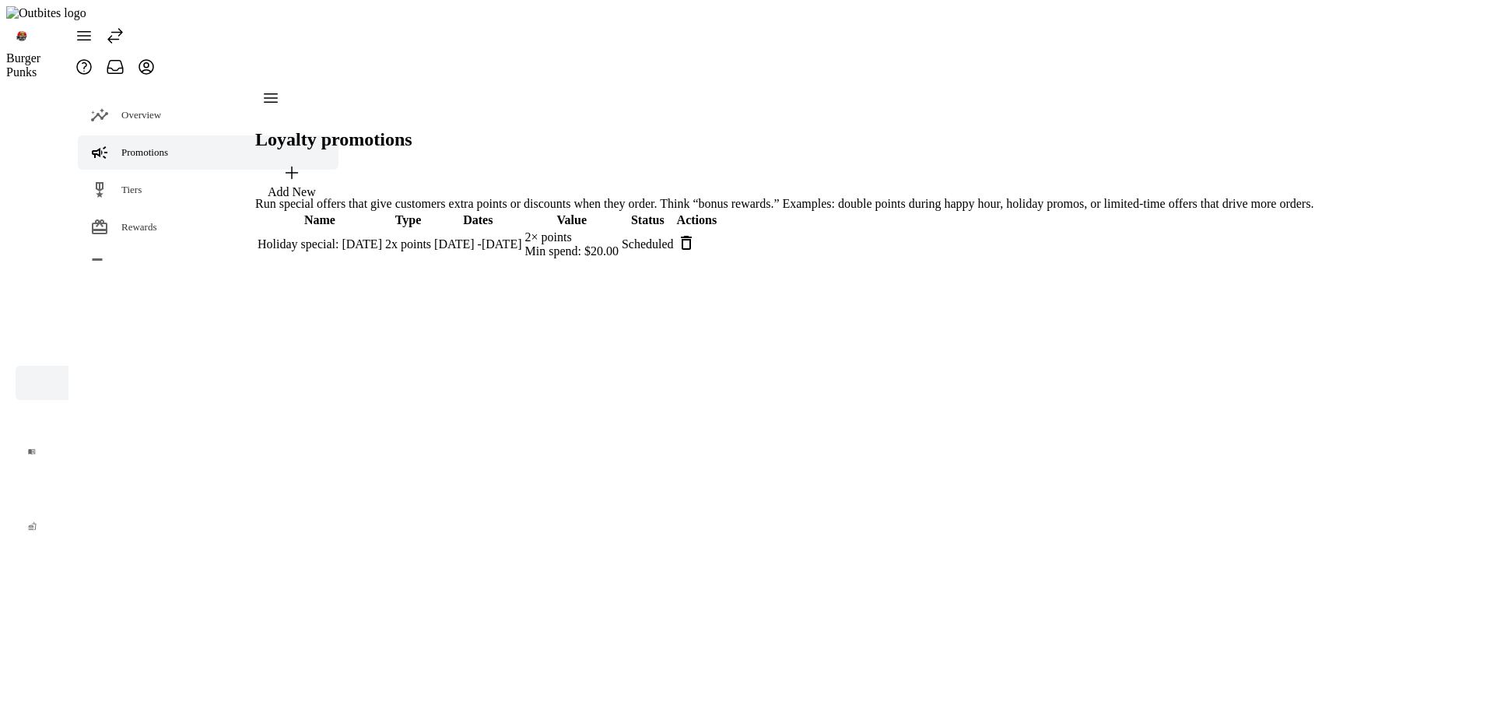
click at [383, 230] on td "Holiday special: [DATE]" at bounding box center [320, 245] width 126 height 30
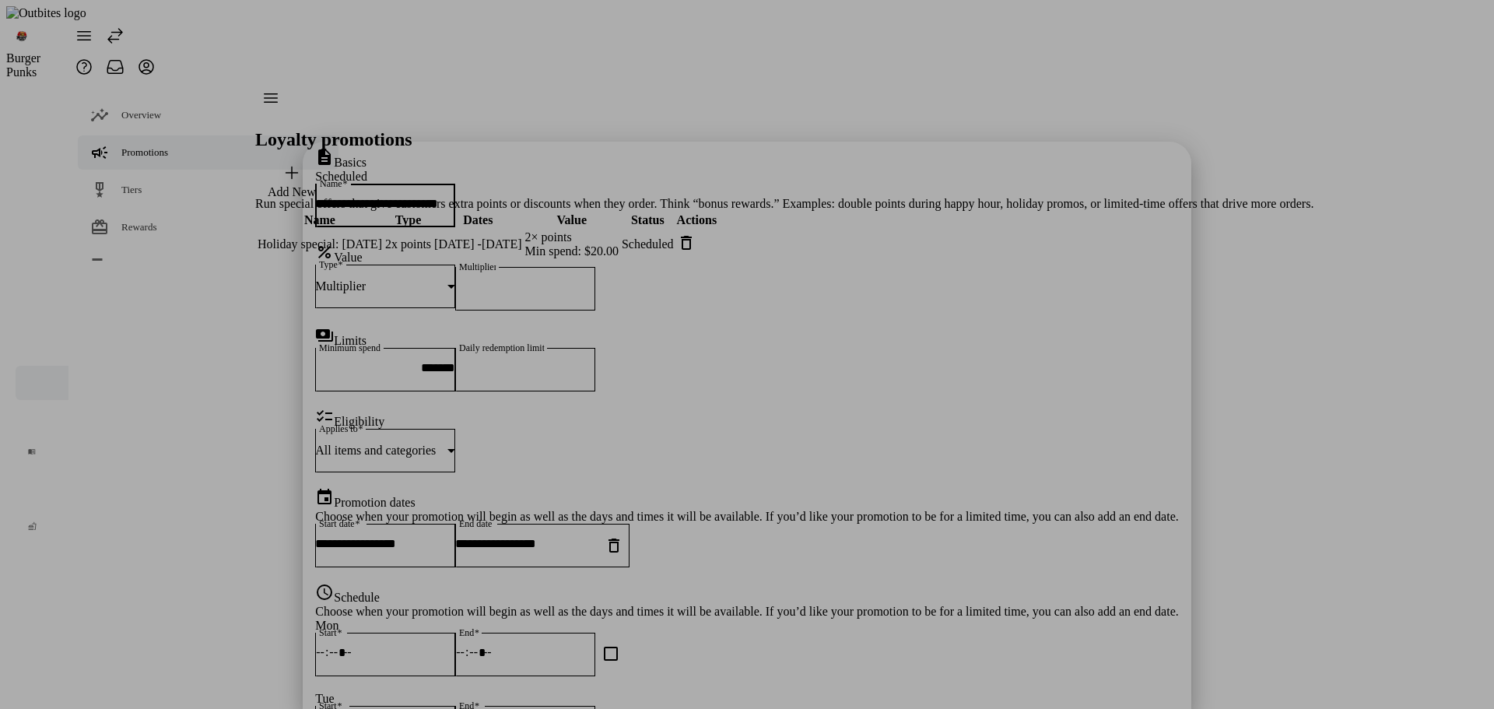
click at [159, 272] on div at bounding box center [747, 354] width 1494 height 709
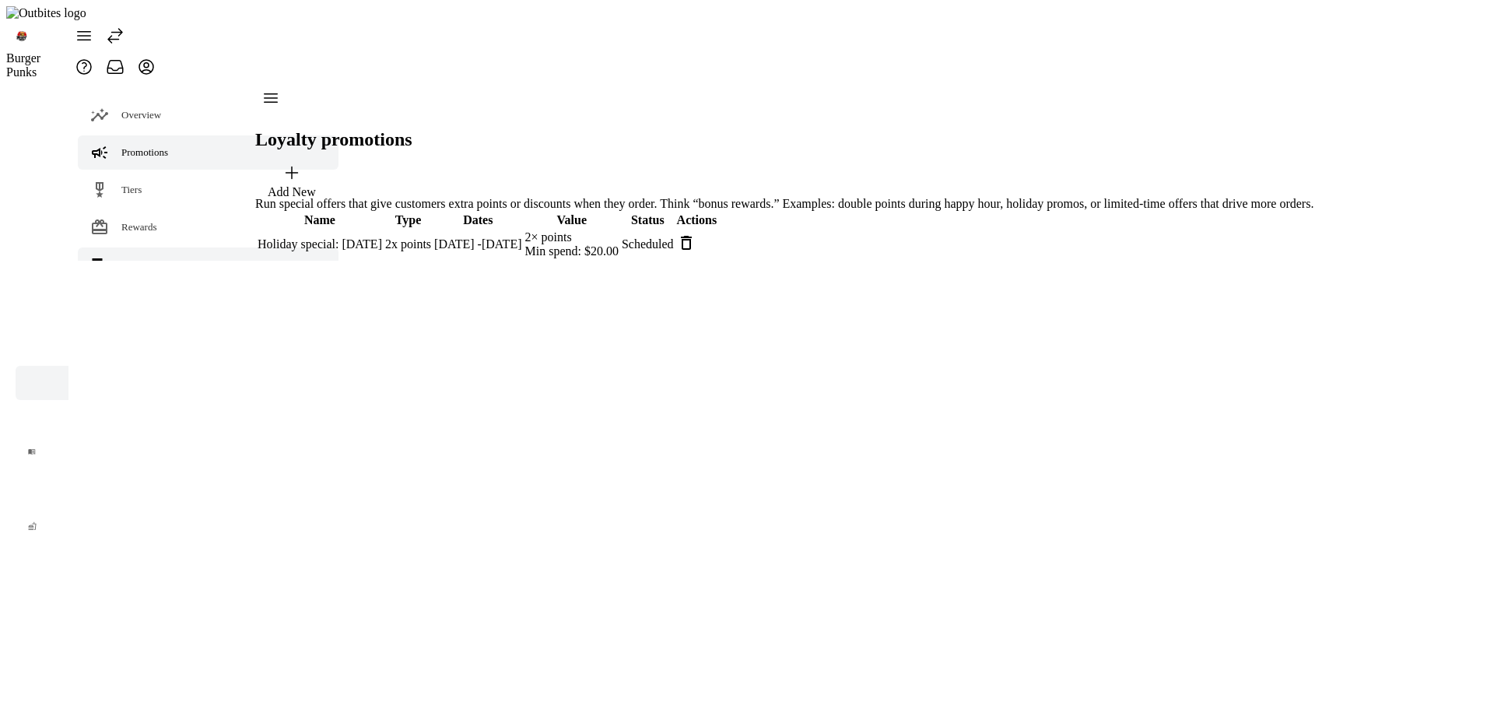
click at [142, 258] on span "Terminology" at bounding box center [147, 264] width 52 height 12
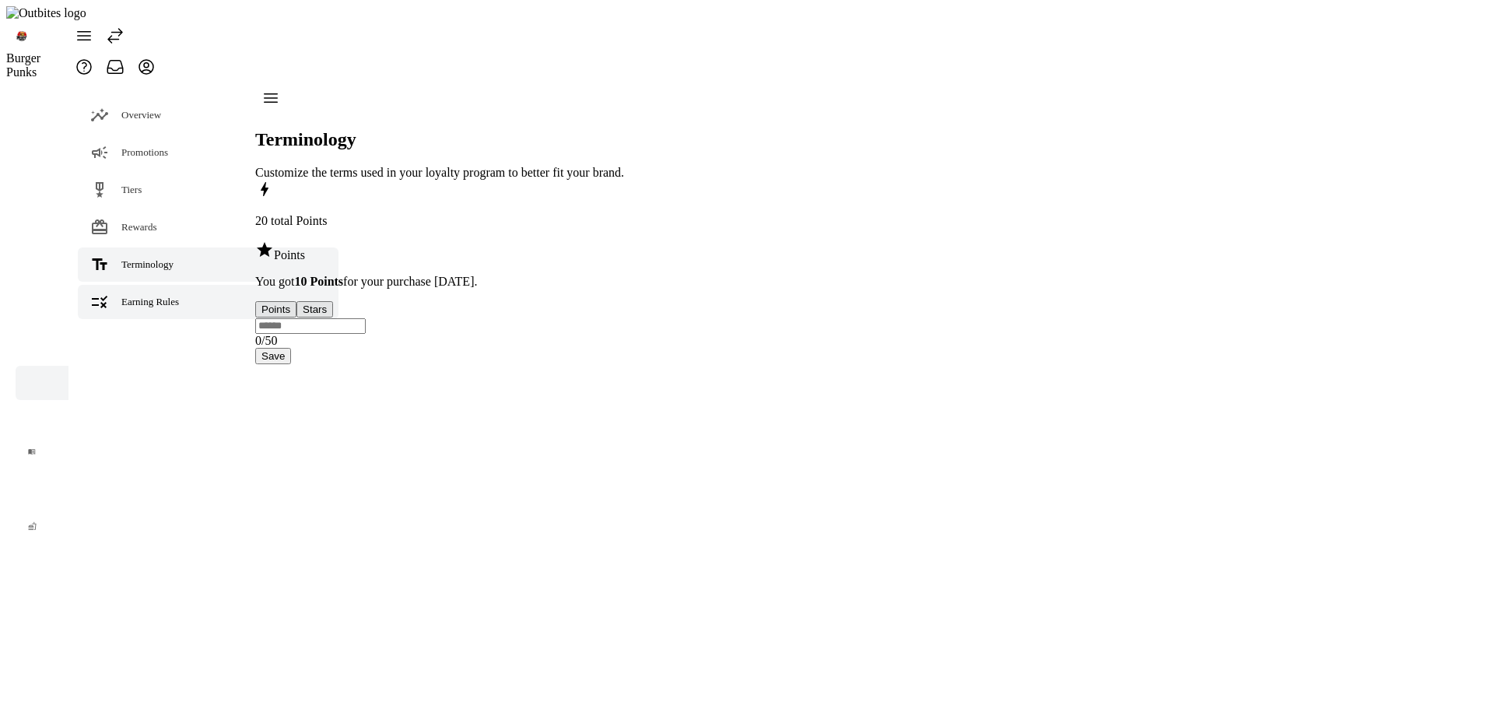
click at [140, 296] on span "Earning Rules" at bounding box center [150, 302] width 58 height 12
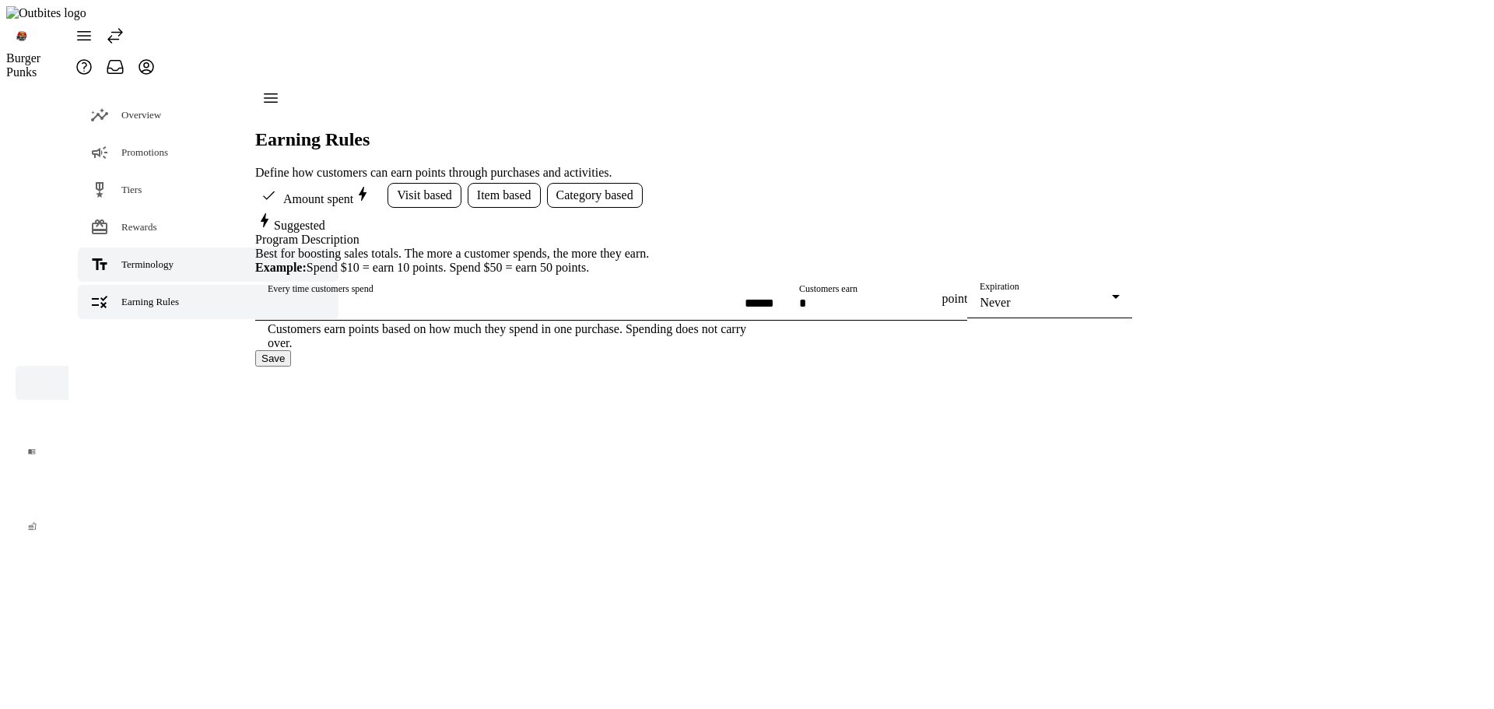
click at [145, 257] on div "Terminology" at bounding box center [147, 265] width 52 height 16
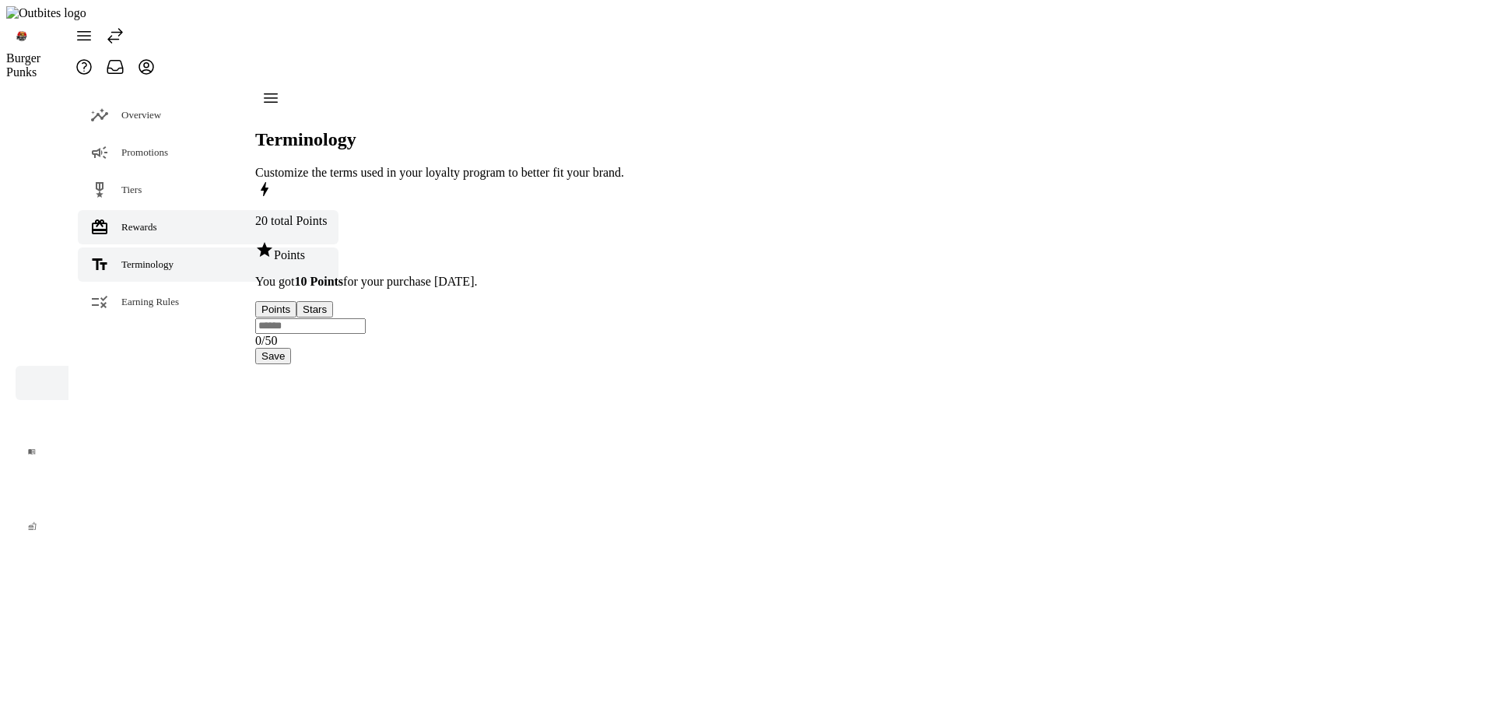
click at [154, 221] on span "Rewards" at bounding box center [139, 227] width 36 height 12
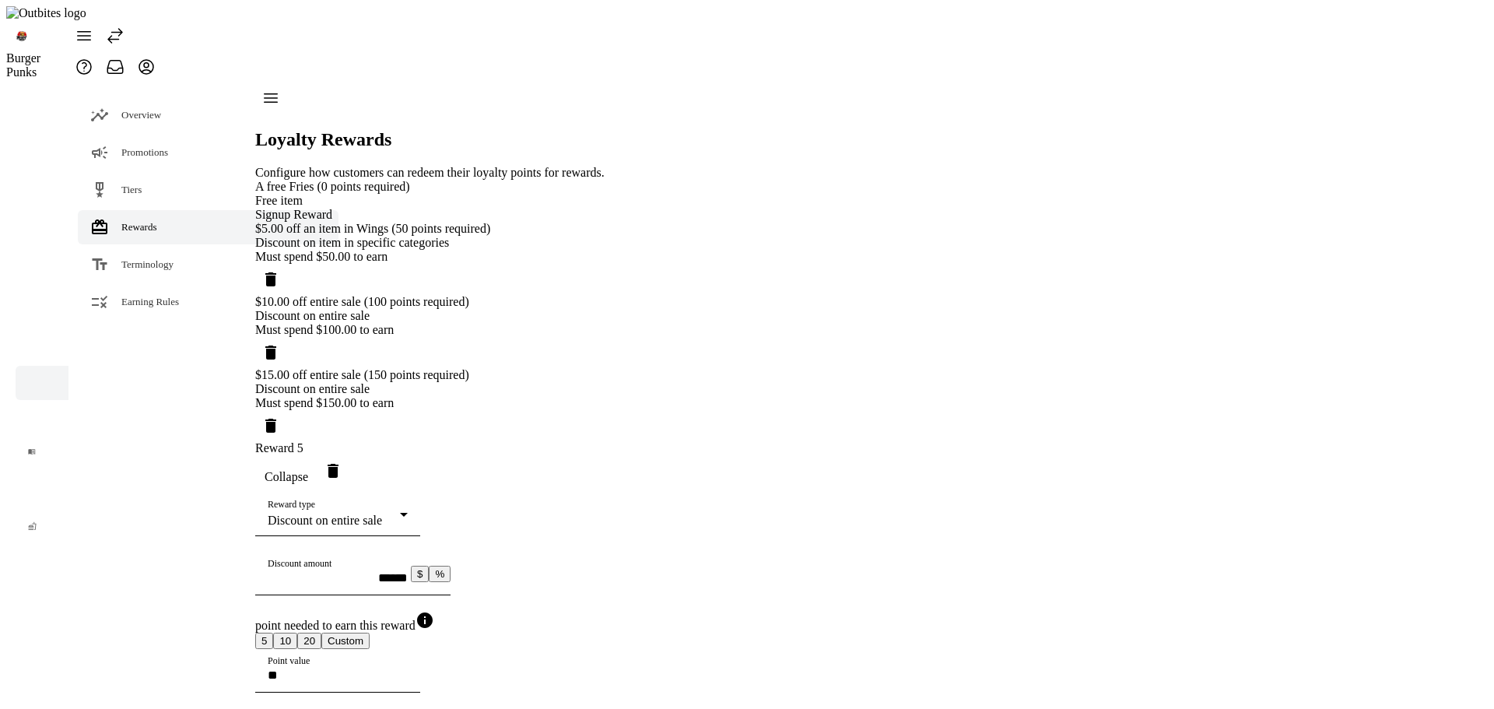
drag, startPoint x: 142, startPoint y: 22, endPoint x: 832, endPoint y: 361, distance: 769.0
click at [124, 26] on icon at bounding box center [115, 35] width 19 height 19
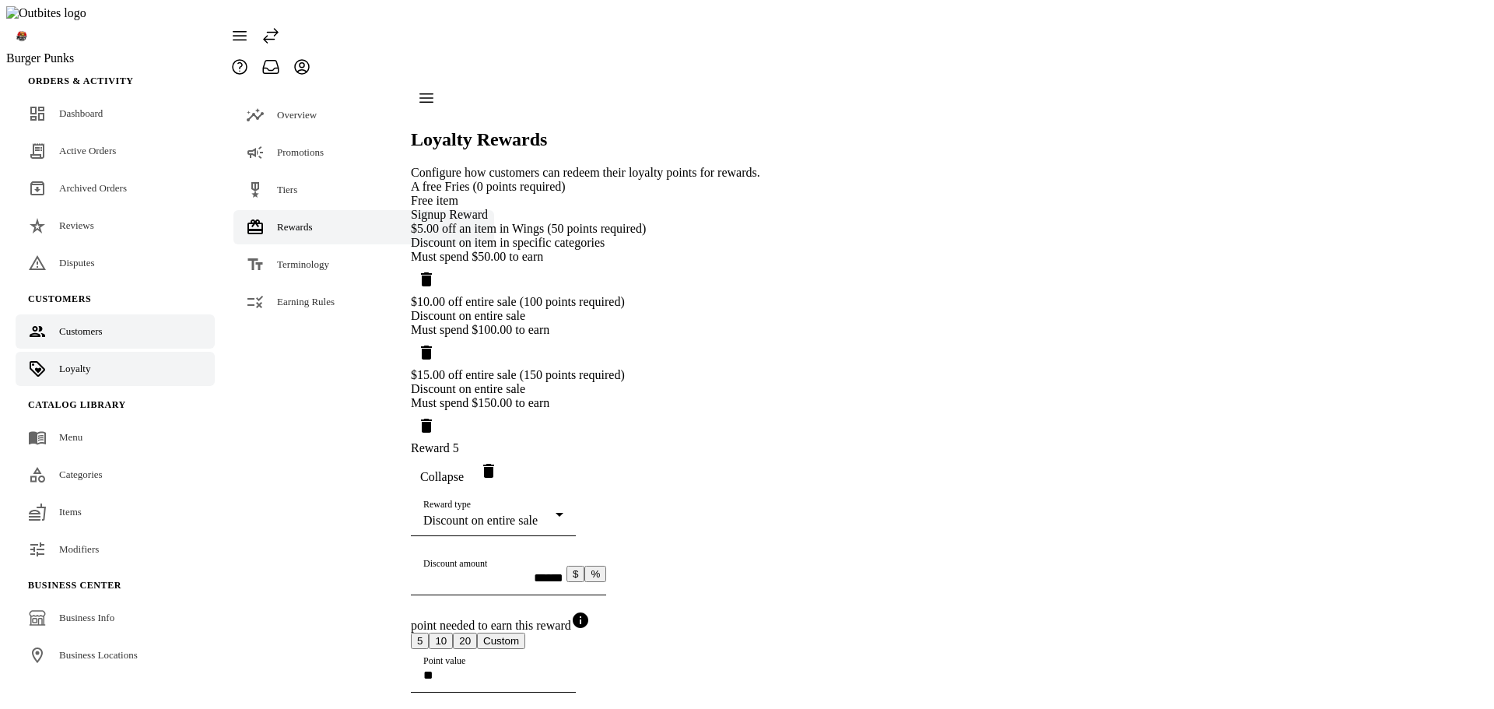
click at [41, 314] on link "Customers" at bounding box center [115, 331] width 199 height 34
